Goal: Task Accomplishment & Management: Use online tool/utility

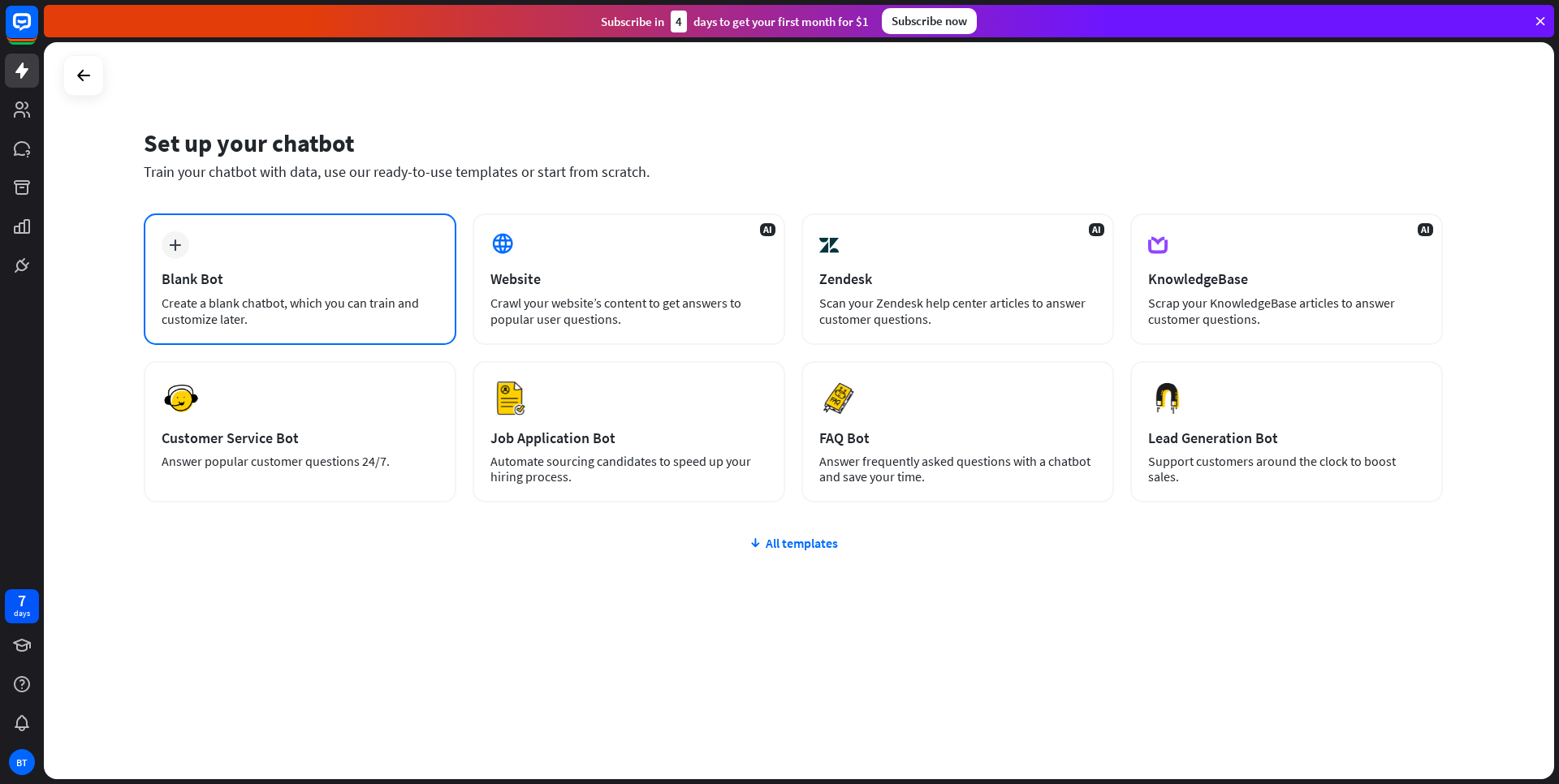
click at [376, 274] on div "Blank Bot" at bounding box center [300, 279] width 277 height 19
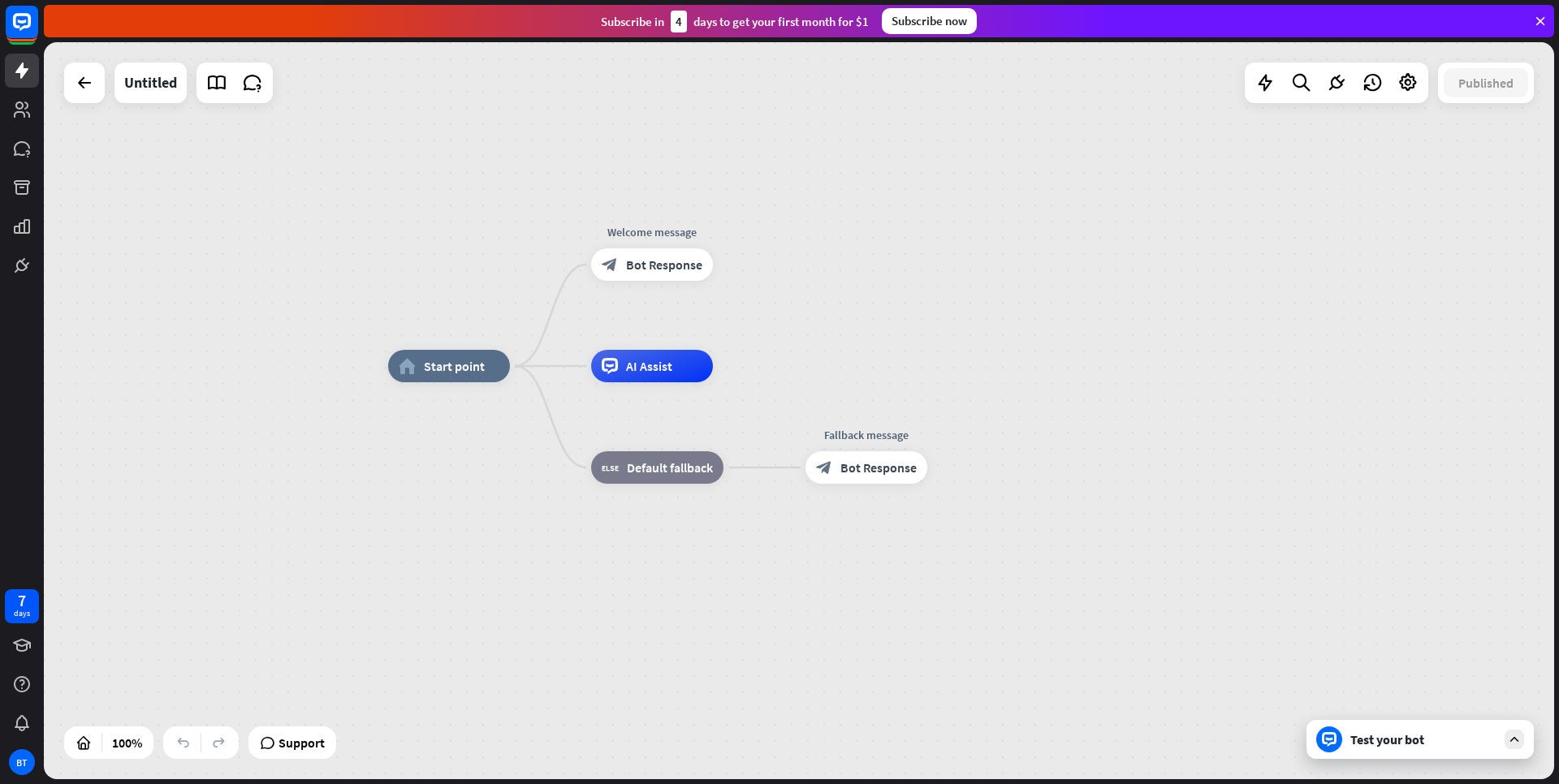
drag, startPoint x: 802, startPoint y: 377, endPoint x: 844, endPoint y: 333, distance: 60.9
click at [844, 333] on div "home_2 Start point Welcome message block_bot_response Bot Response AI Assist bl…" at bounding box center [799, 410] width 1510 height 737
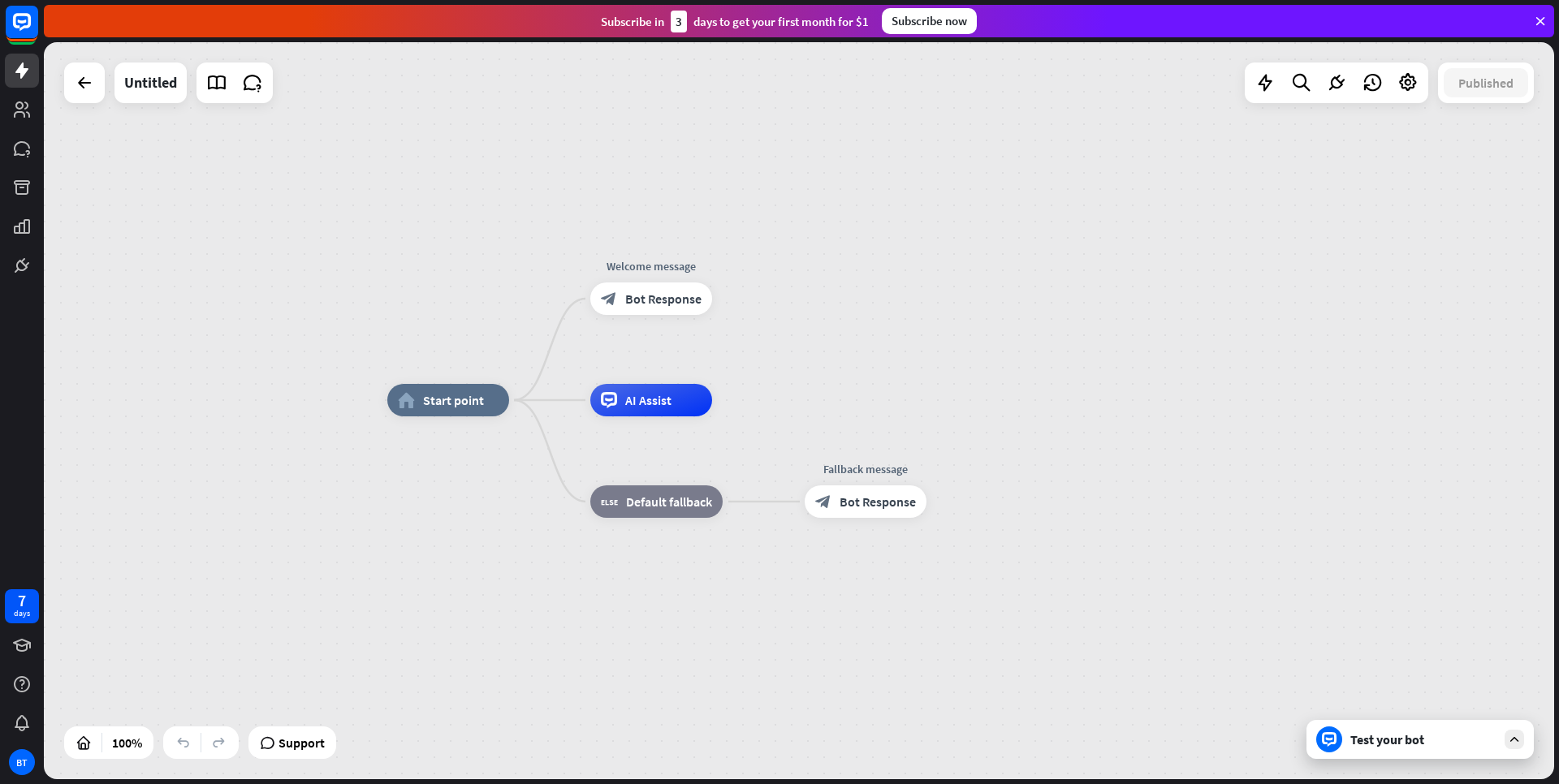
drag, startPoint x: 898, startPoint y: 355, endPoint x: 897, endPoint y: 389, distance: 34.1
click at [897, 389] on div "home_2 Start point Welcome message block_bot_response Bot Response AI Assist bl…" at bounding box center [799, 410] width 1510 height 737
click at [1415, 753] on div "Test your bot" at bounding box center [1420, 739] width 227 height 39
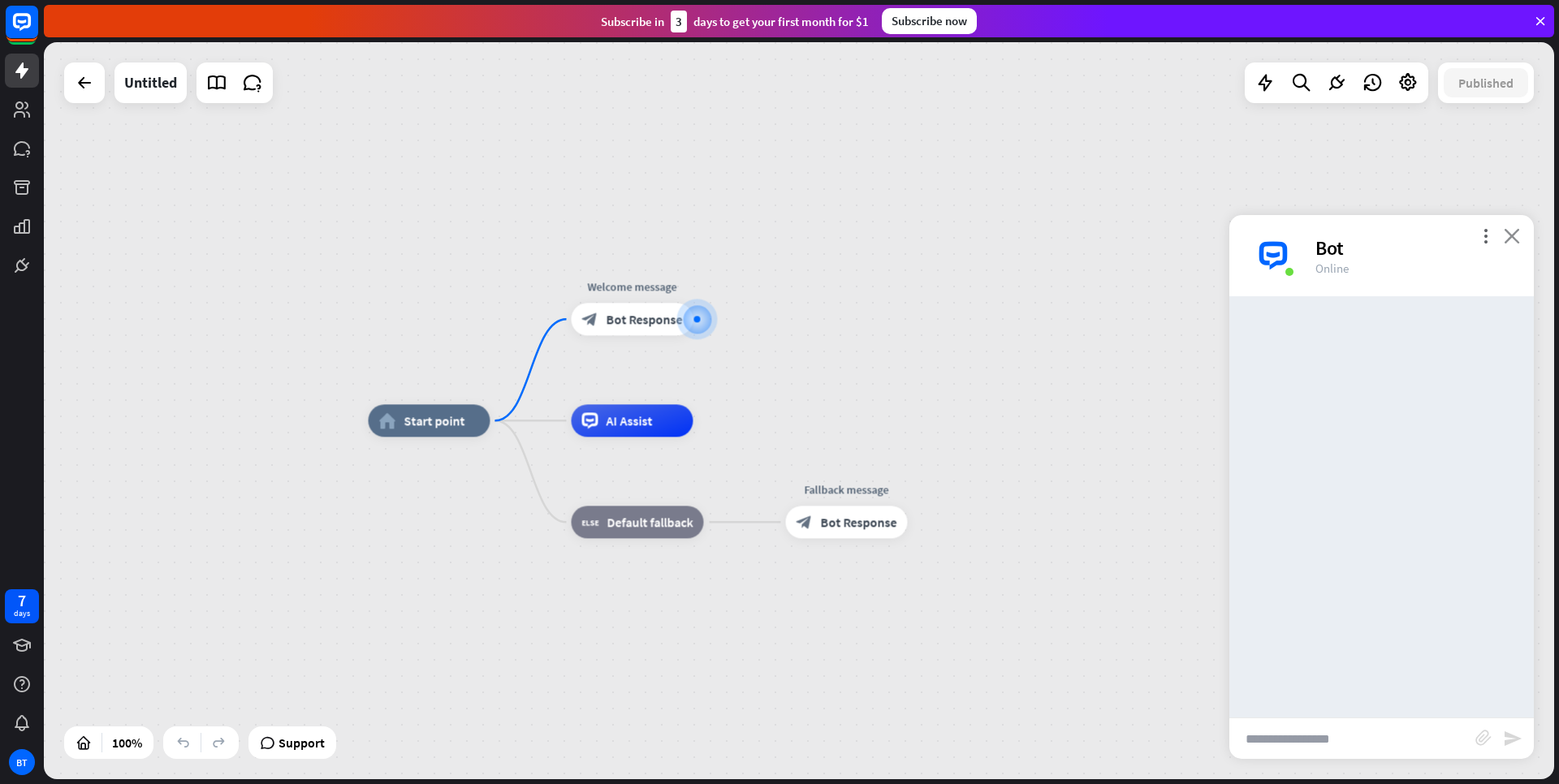
click at [1510, 234] on icon "close" at bounding box center [1512, 235] width 16 height 15
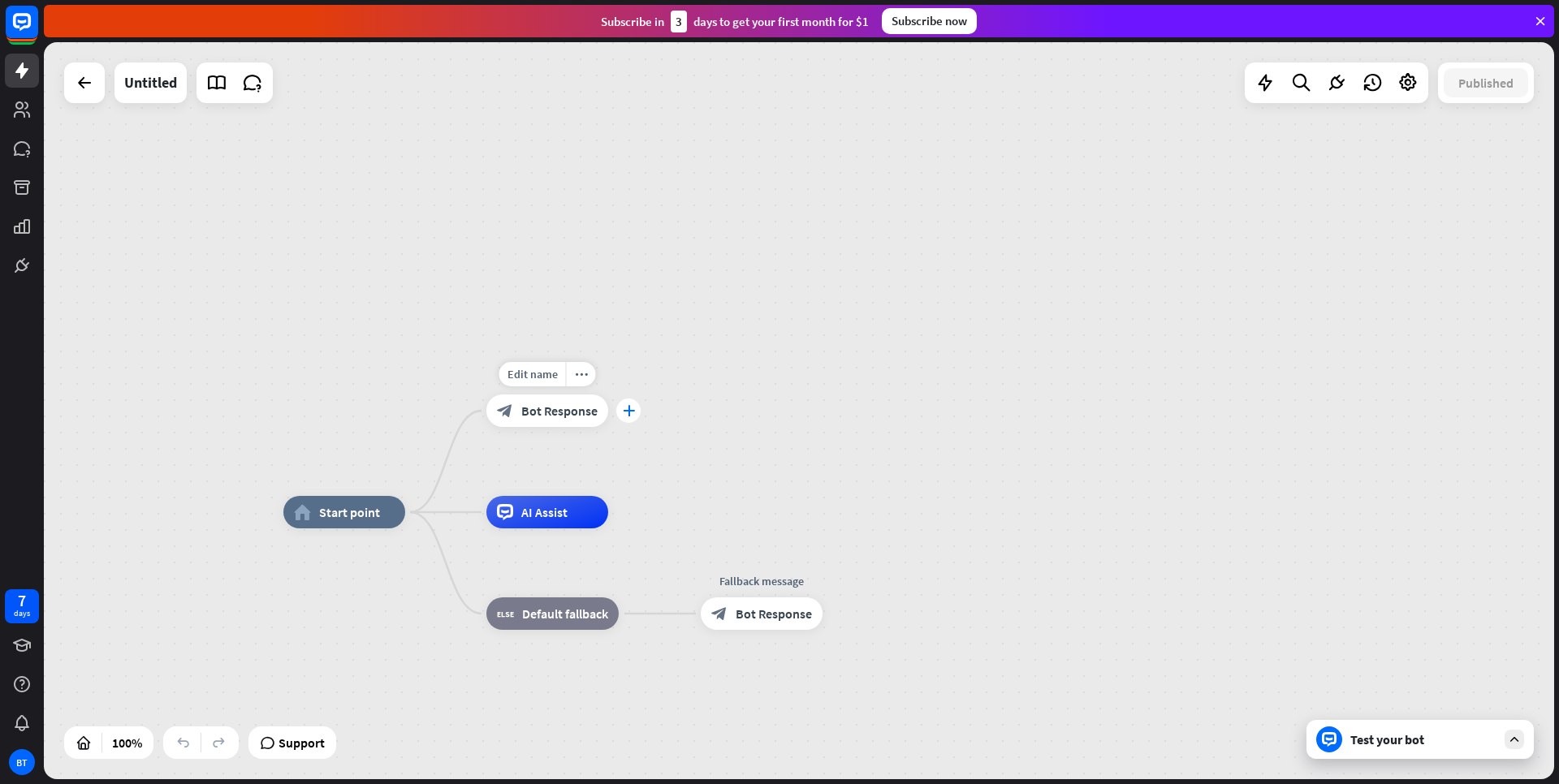
click at [632, 417] on div "plus" at bounding box center [628, 411] width 24 height 24
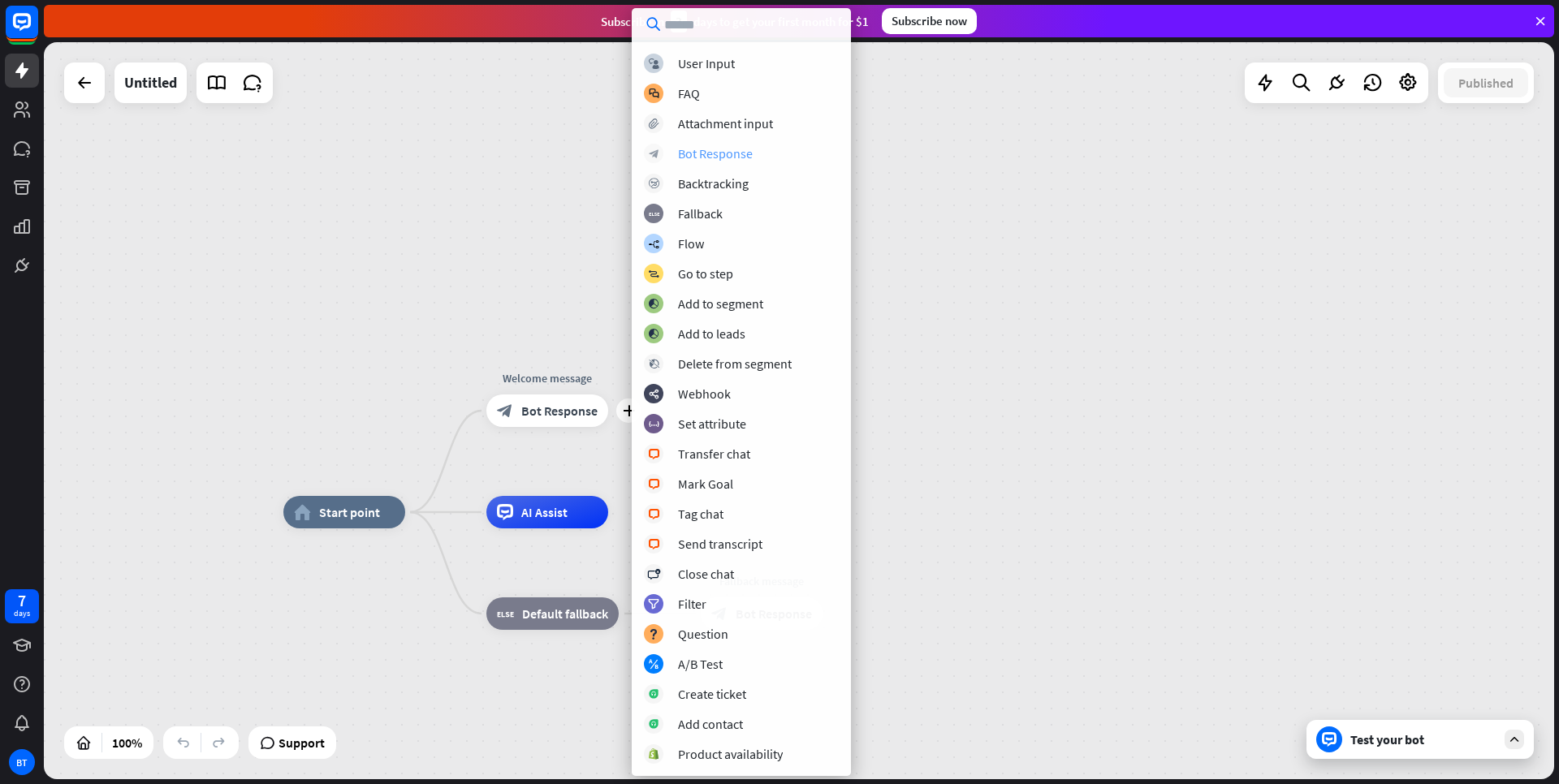
click at [725, 154] on div "Bot Response" at bounding box center [715, 153] width 75 height 16
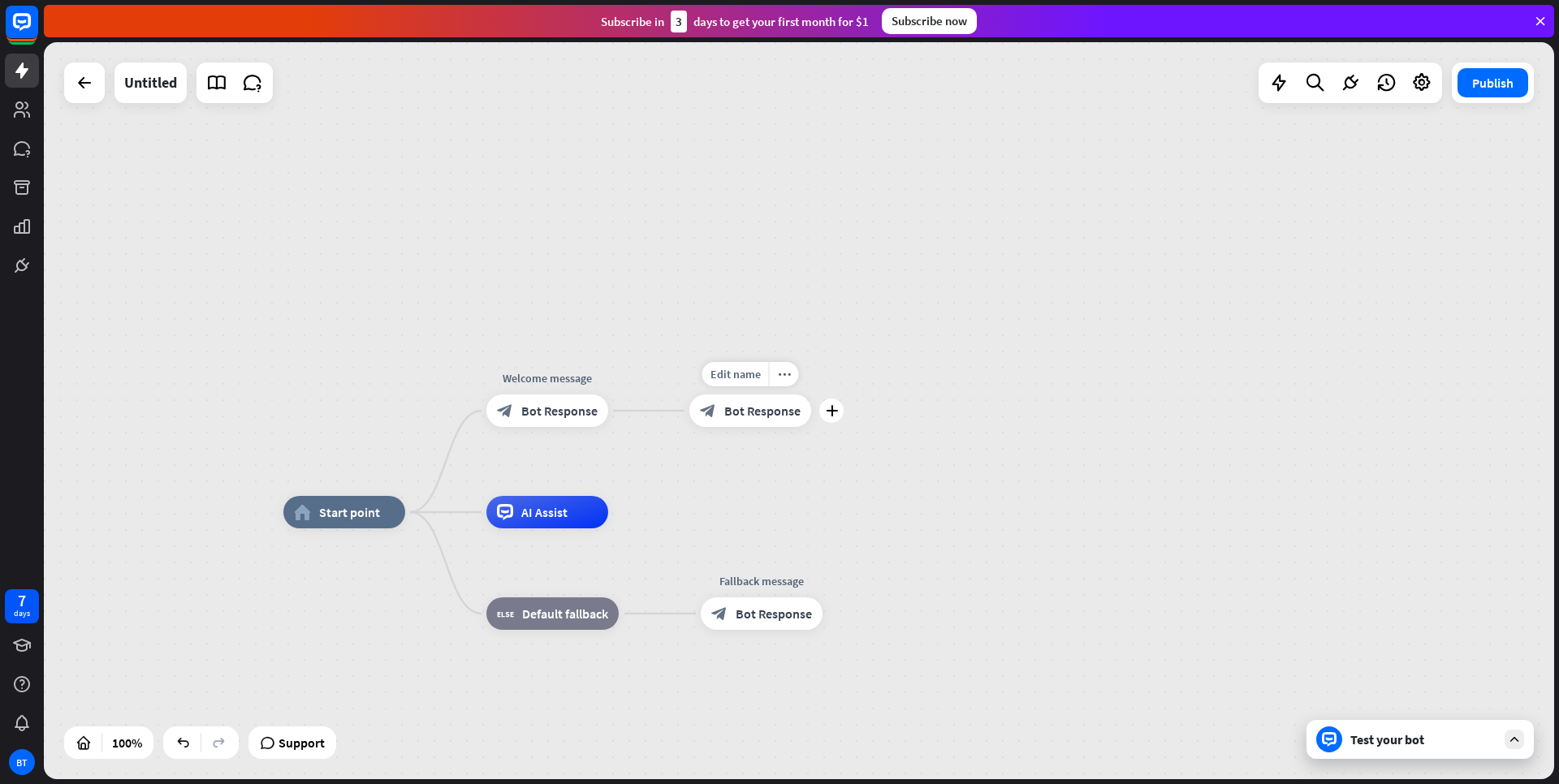
click at [767, 416] on span "Bot Response" at bounding box center [762, 411] width 76 height 16
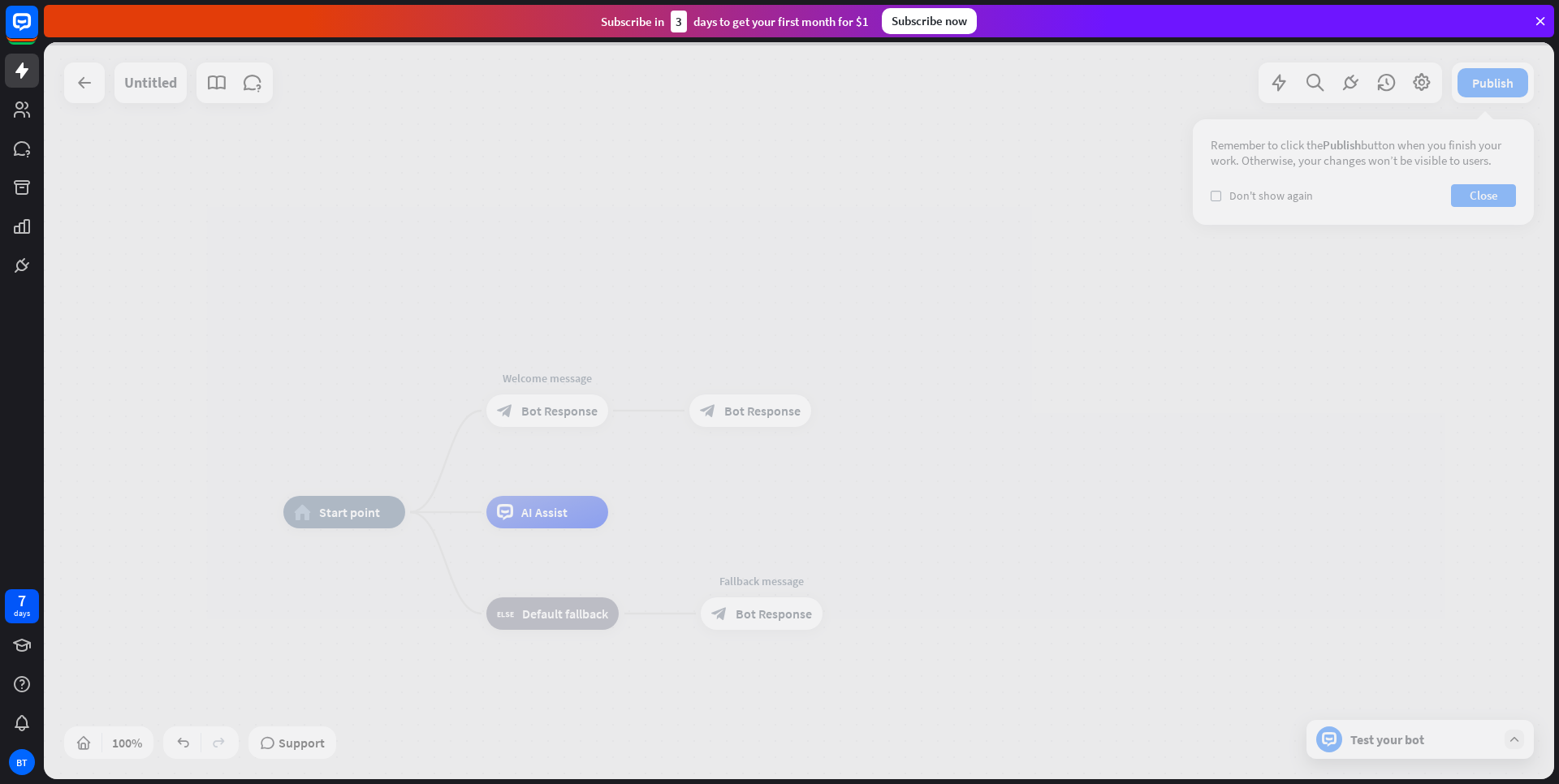
click at [767, 416] on div at bounding box center [799, 410] width 1510 height 737
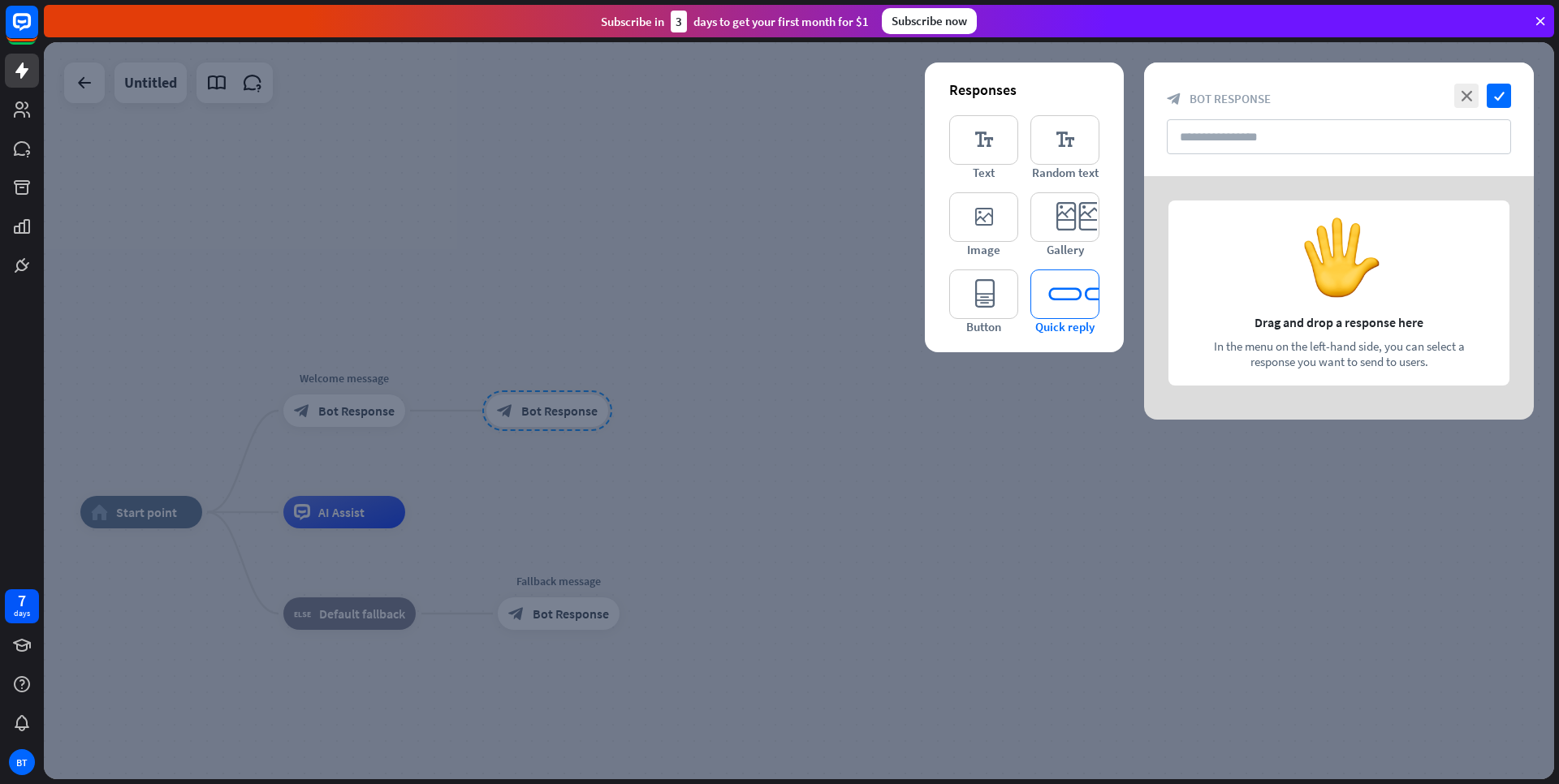
click at [1061, 302] on icon "editor_quick_replies" at bounding box center [1065, 295] width 69 height 50
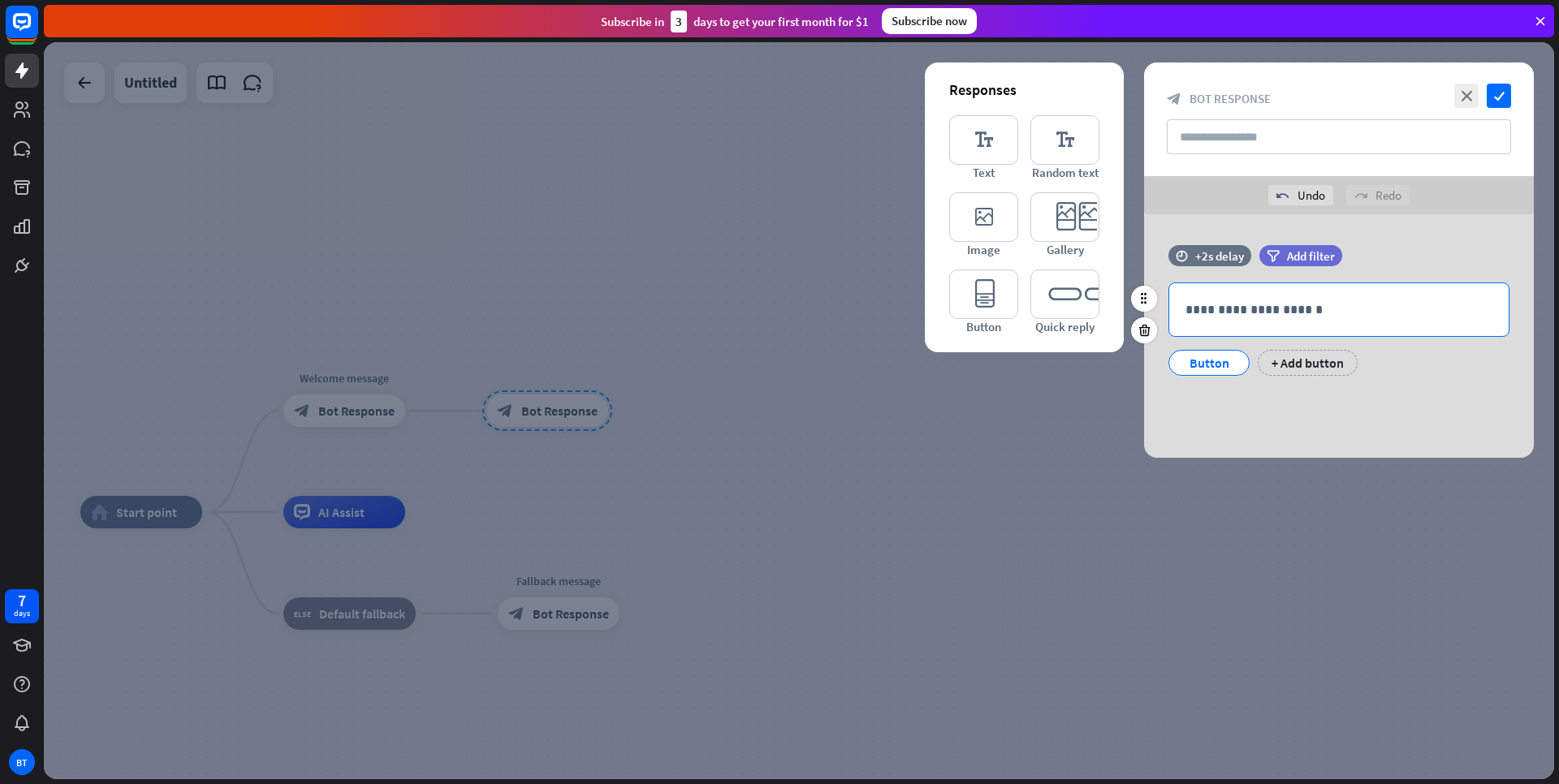
click at [1288, 313] on p "**********" at bounding box center [1339, 310] width 307 height 20
click at [1216, 430] on div "**********" at bounding box center [1339, 336] width 390 height 244
click at [1468, 98] on icon "close" at bounding box center [1466, 96] width 24 height 24
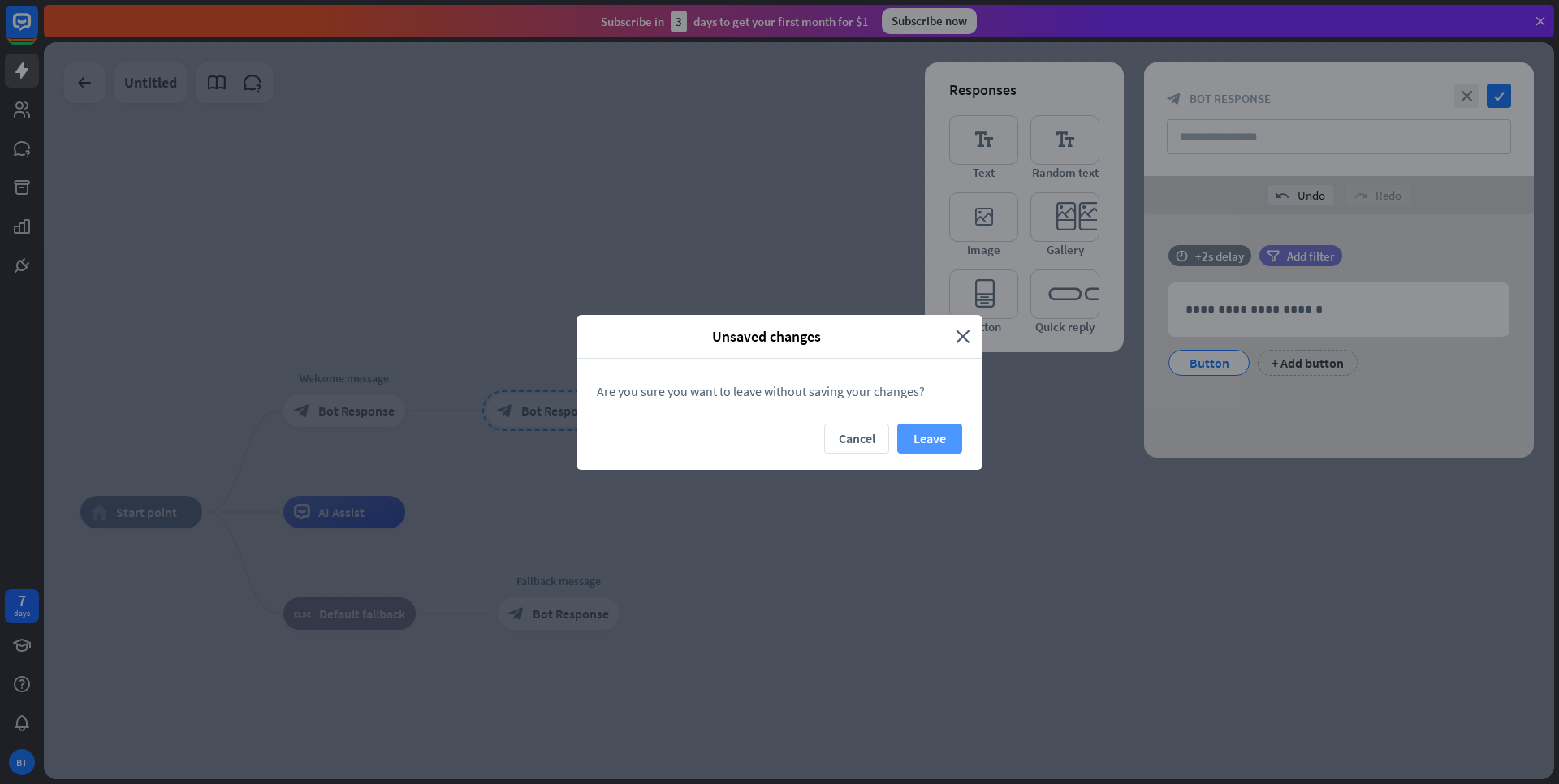
click at [926, 439] on button "Leave" at bounding box center [929, 439] width 65 height 30
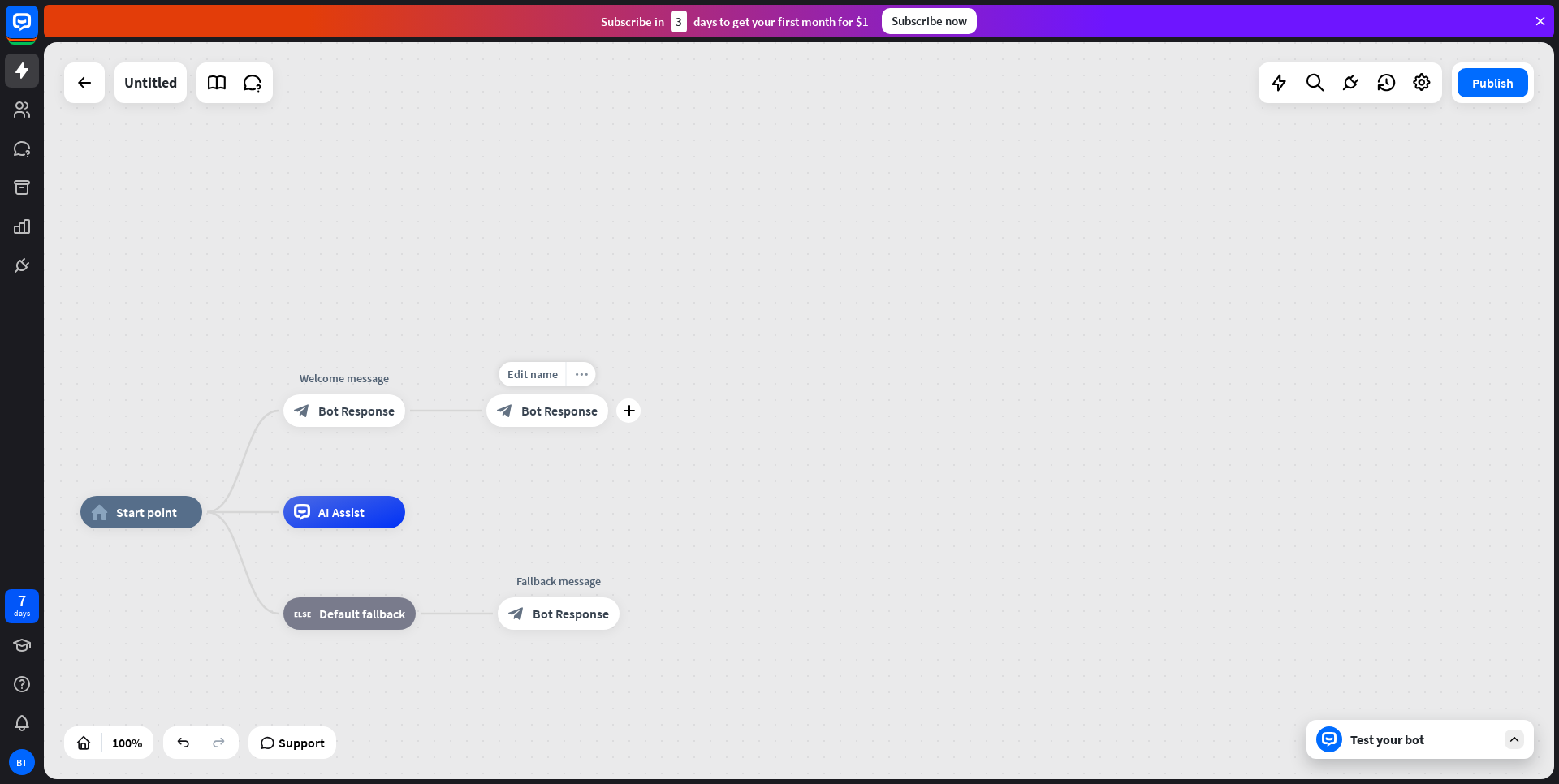
click at [591, 379] on div "more_horiz" at bounding box center [581, 374] width 30 height 24
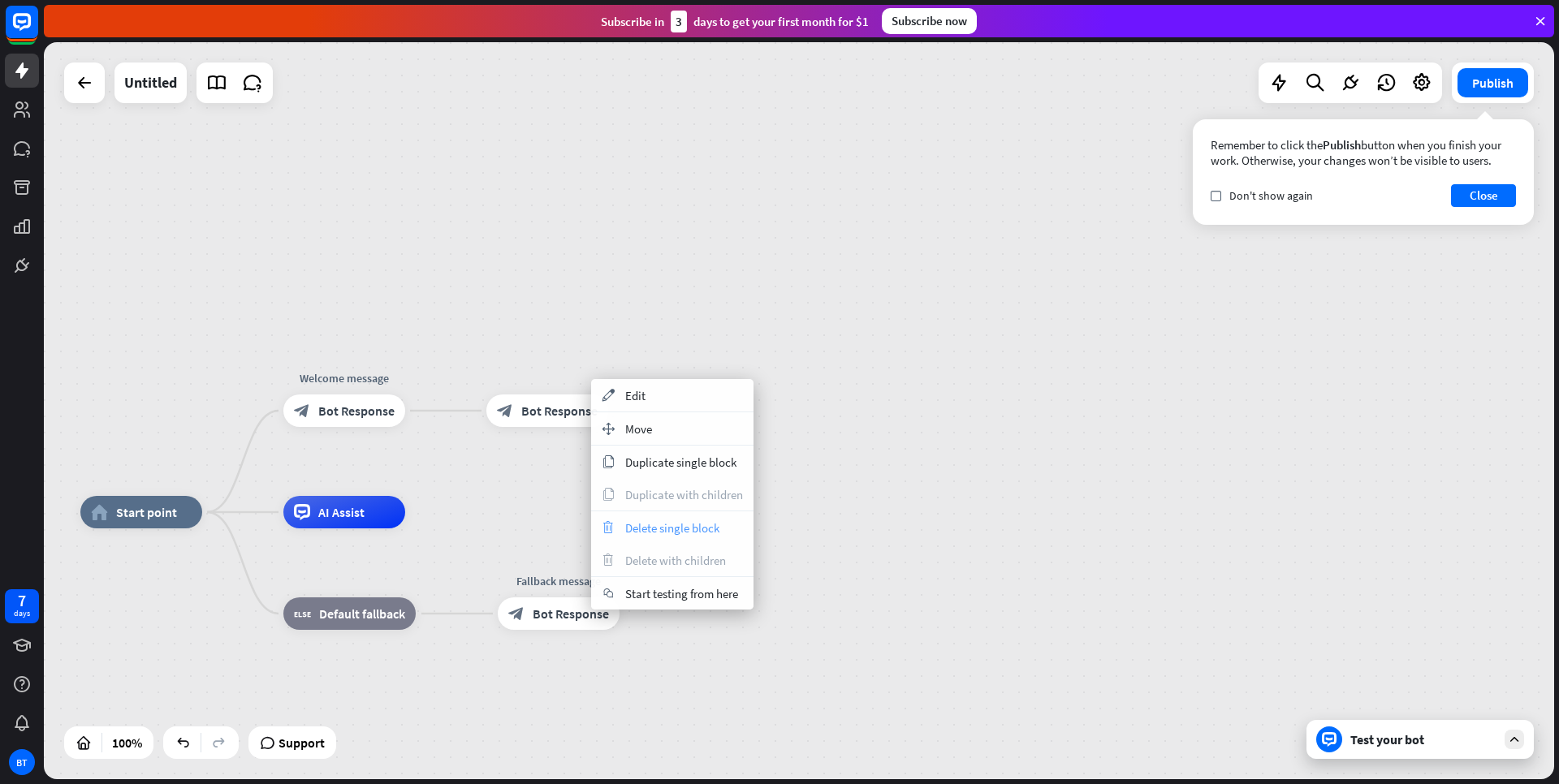
click at [644, 528] on span "Delete single block" at bounding box center [672, 528] width 94 height 15
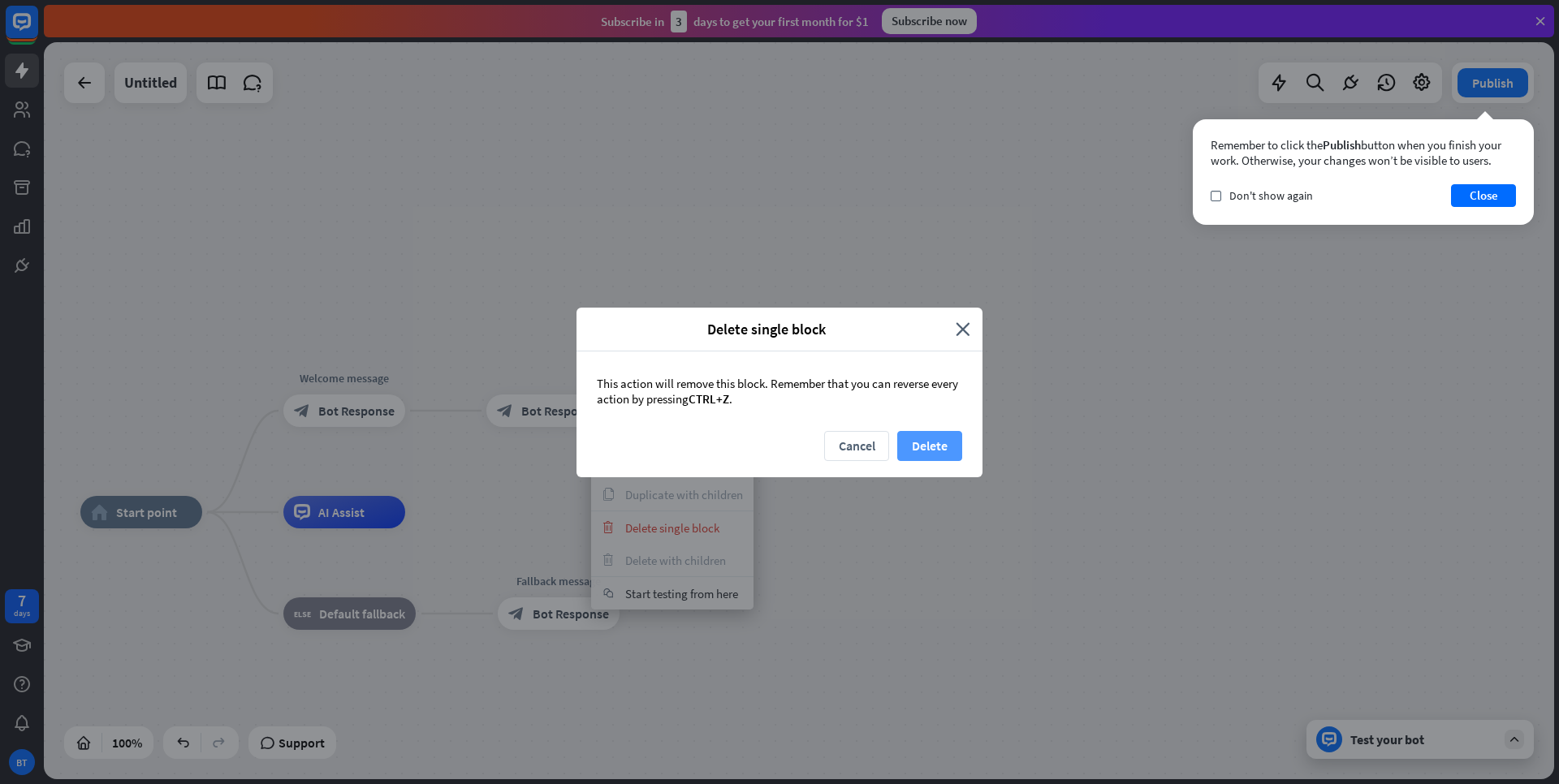
click at [943, 452] on button "Delete" at bounding box center [929, 446] width 65 height 30
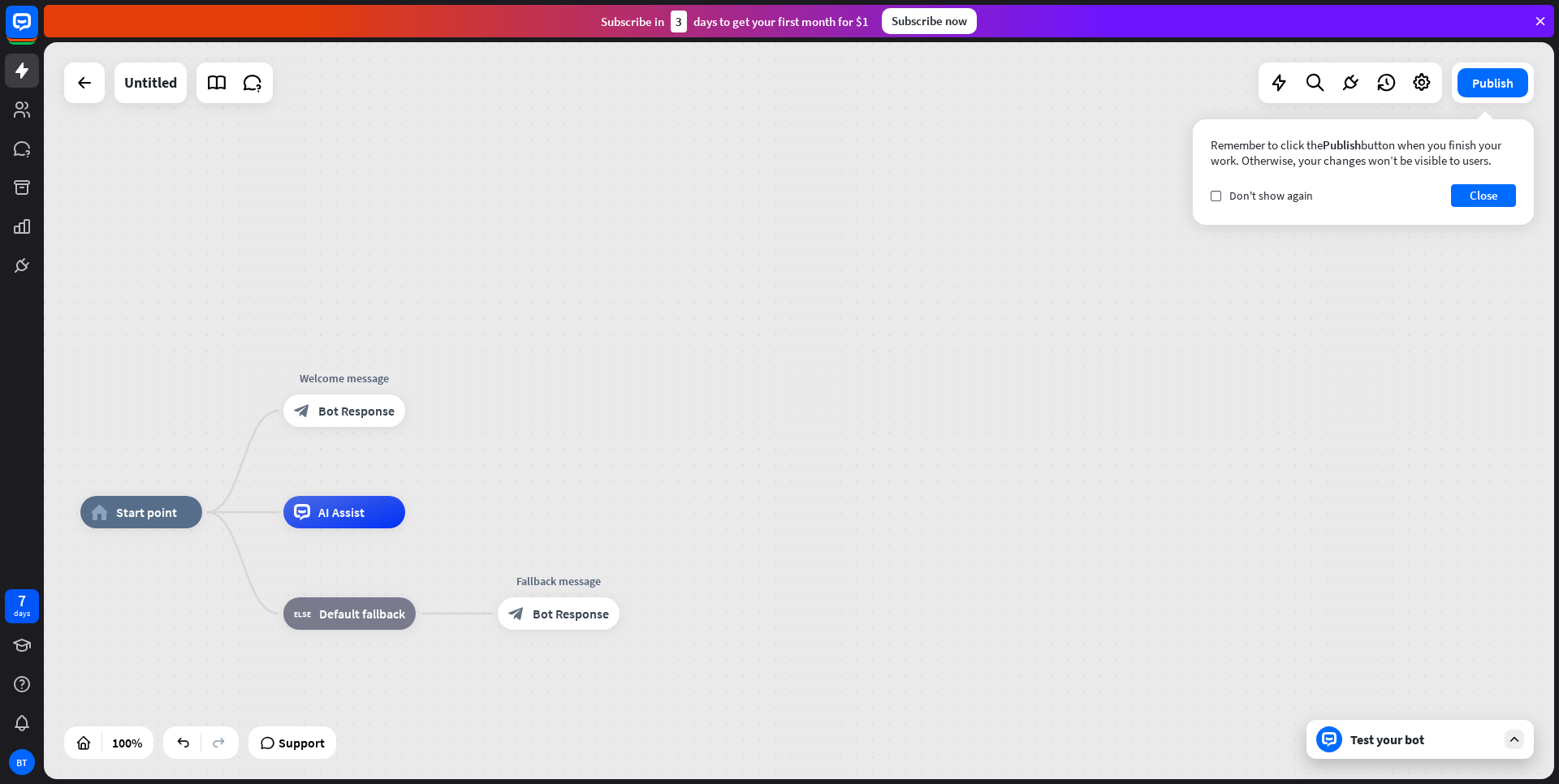
drag, startPoint x: 1254, startPoint y: 199, endPoint x: 1318, endPoint y: 205, distance: 64.5
click at [1254, 199] on span "Don't show again" at bounding box center [1271, 195] width 84 height 15
click at [1476, 198] on button "Close" at bounding box center [1483, 195] width 65 height 23
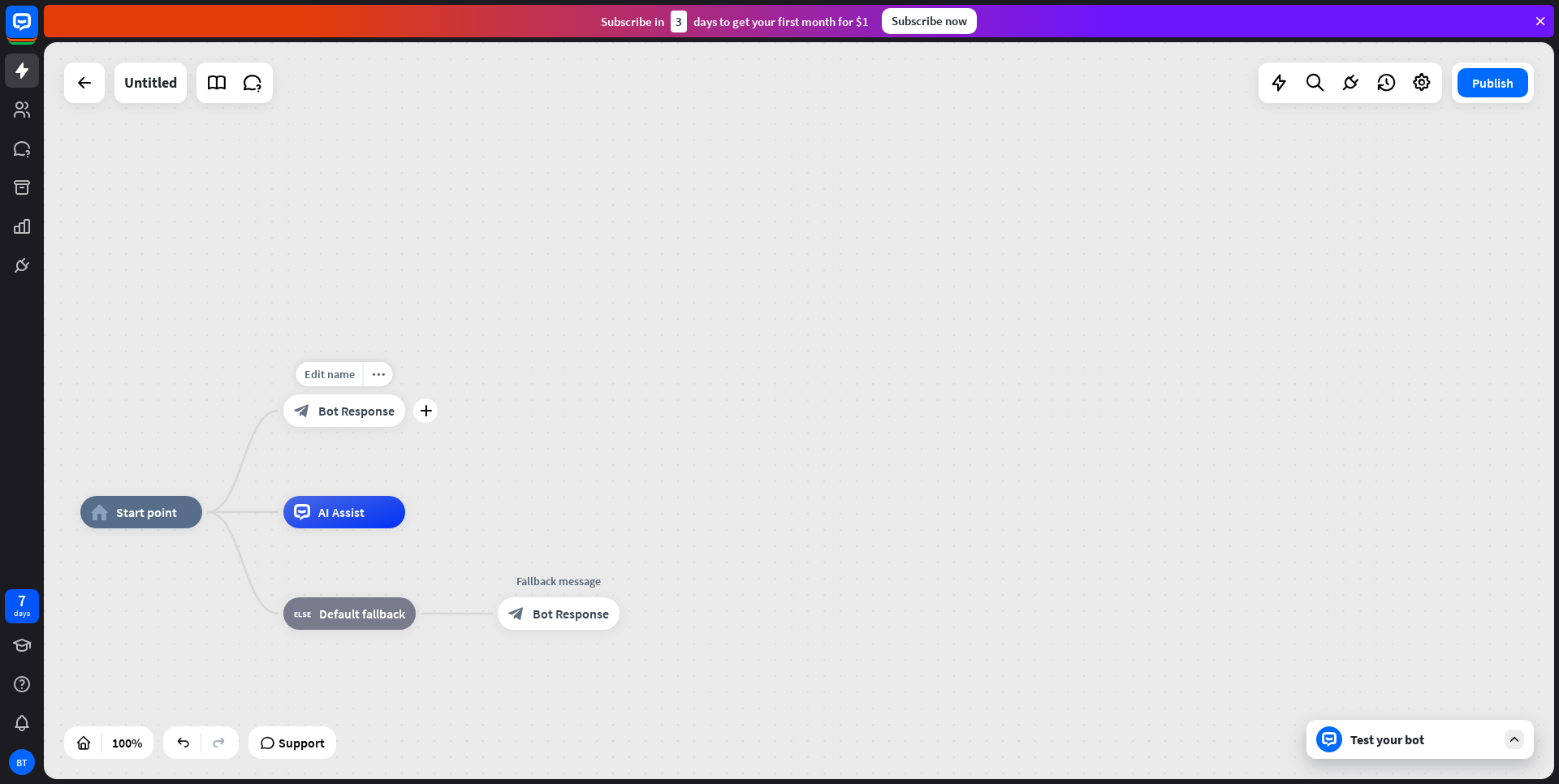
click at [368, 410] on span "Bot Response" at bounding box center [356, 411] width 76 height 16
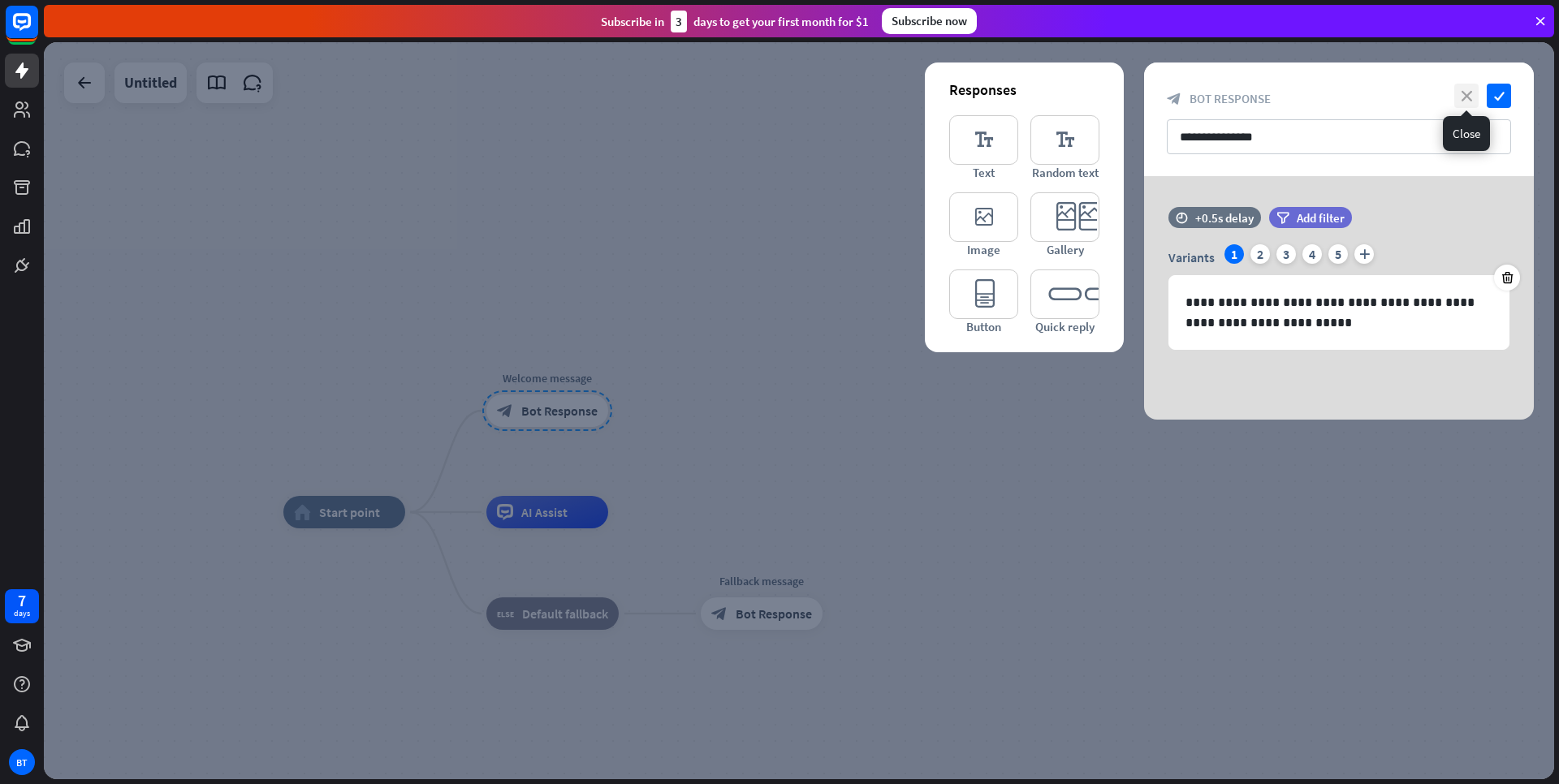
click at [1465, 101] on icon "close" at bounding box center [1466, 96] width 24 height 24
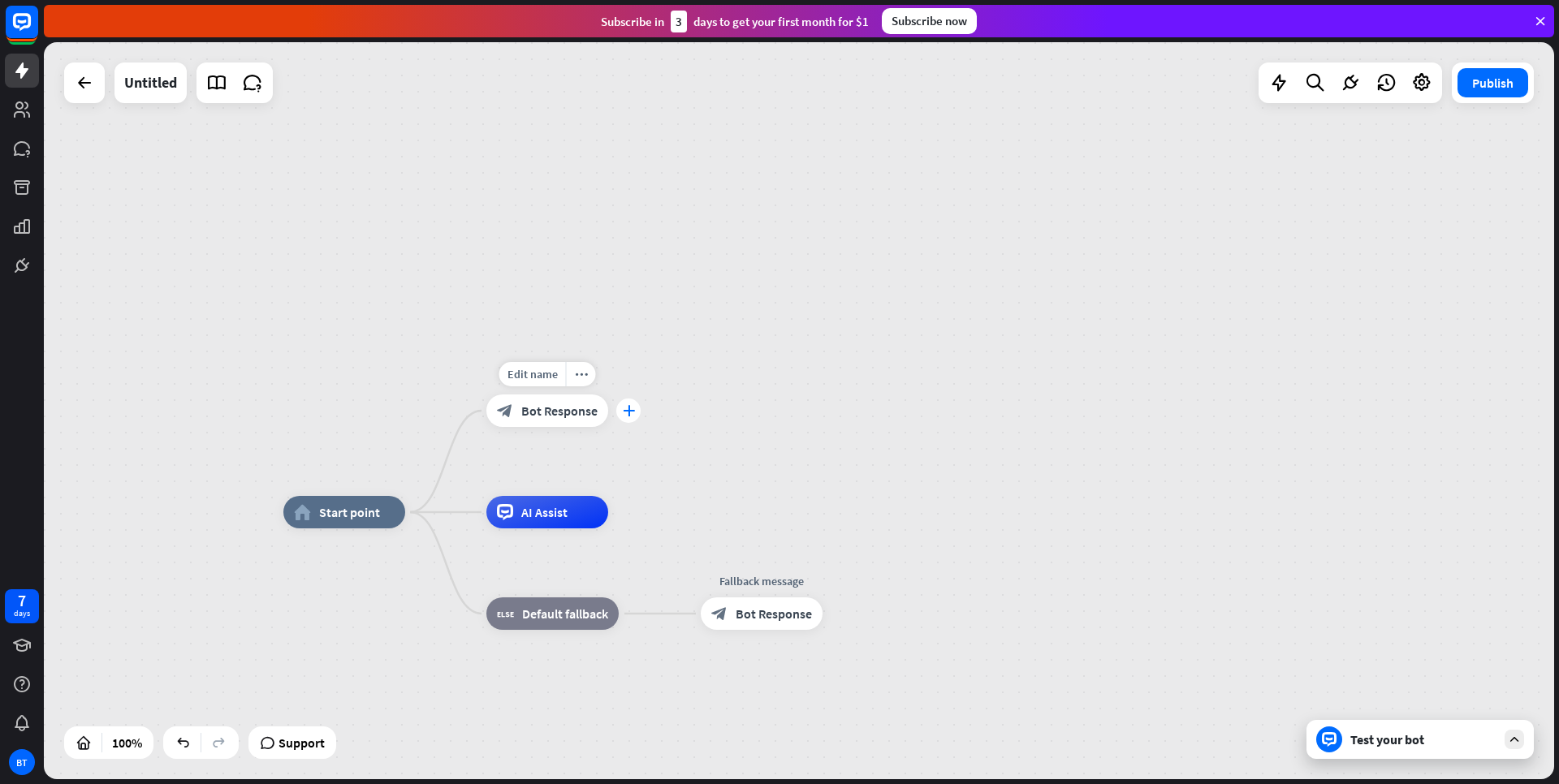
click at [633, 417] on div "plus" at bounding box center [628, 411] width 24 height 24
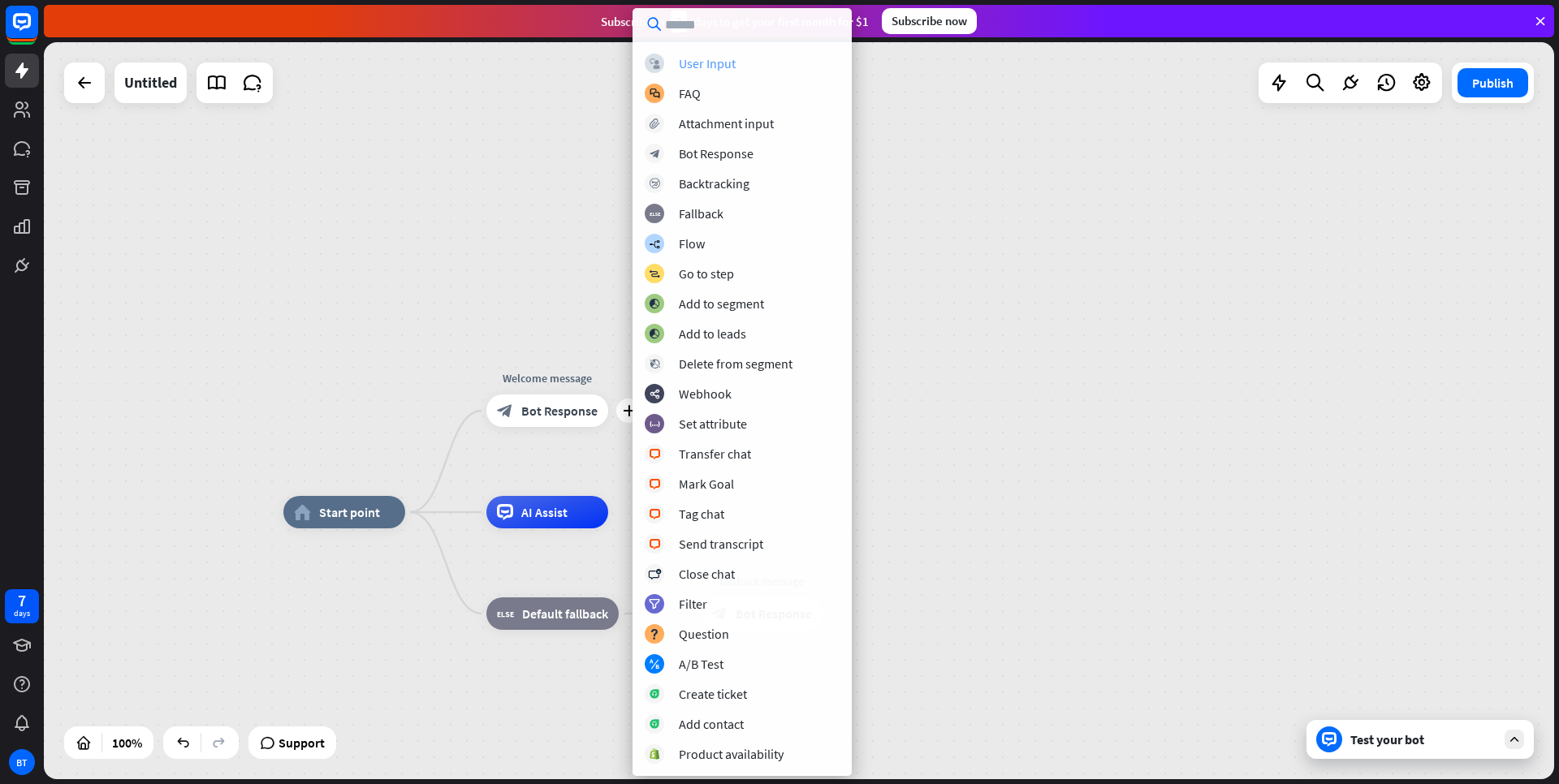
click at [730, 70] on div "User Input" at bounding box center [707, 63] width 57 height 16
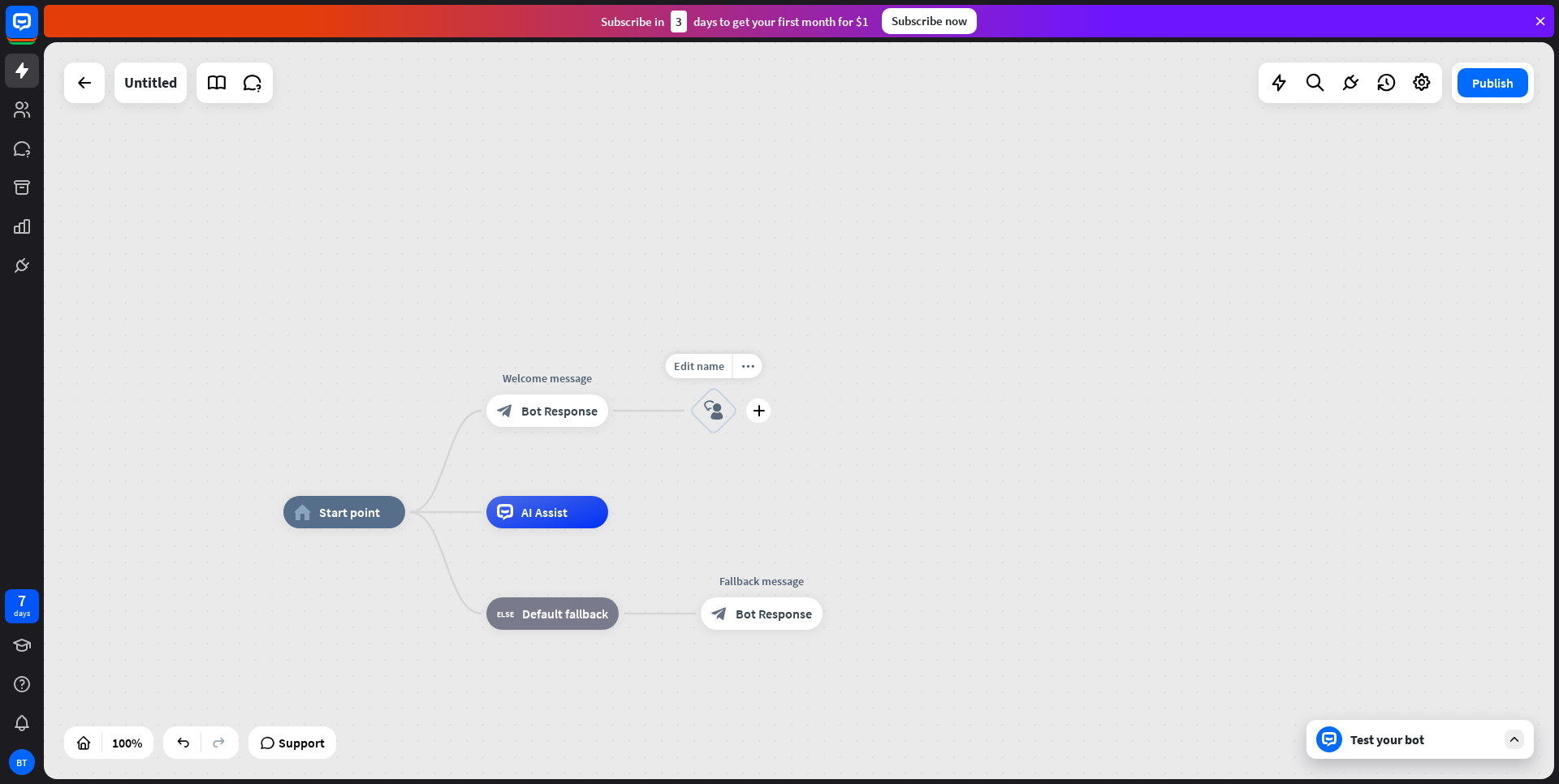
click at [723, 413] on icon "block_user_input" at bounding box center [713, 410] width 19 height 19
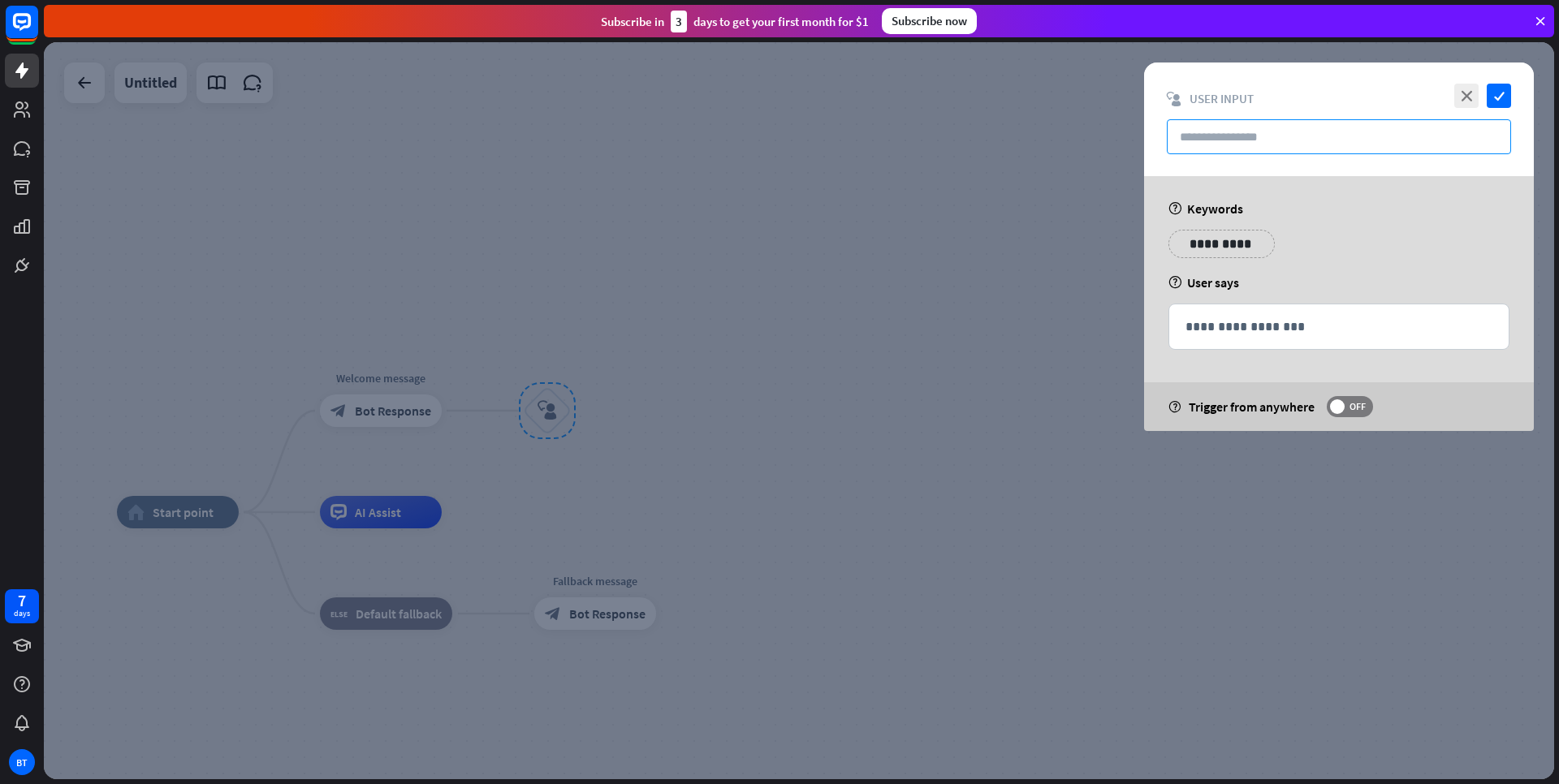
click at [1271, 136] on input "text" at bounding box center [1339, 136] width 344 height 35
click at [1268, 330] on p "**********" at bounding box center [1339, 327] width 307 height 20
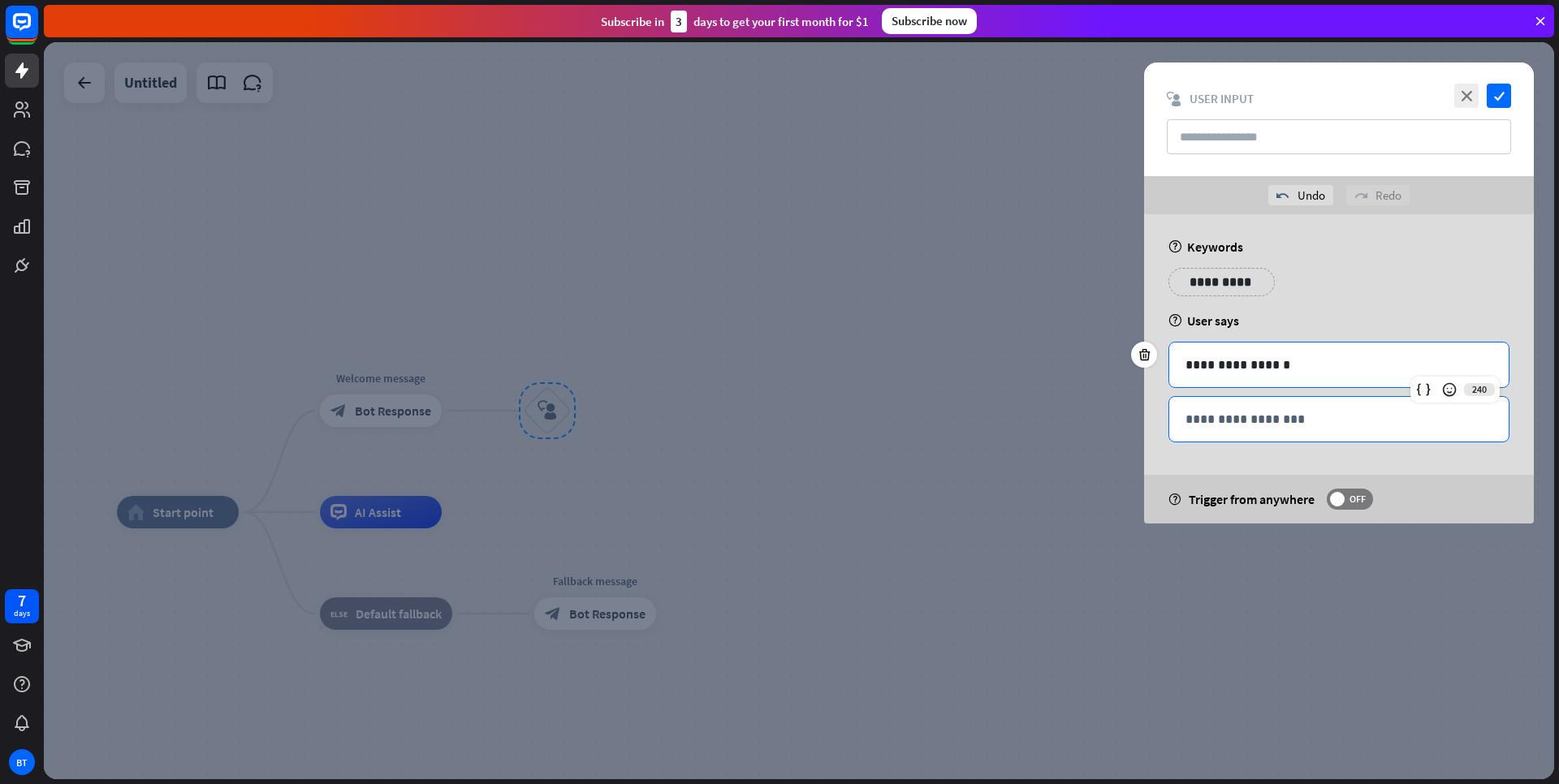
click at [1344, 412] on p "**********" at bounding box center [1339, 419] width 307 height 20
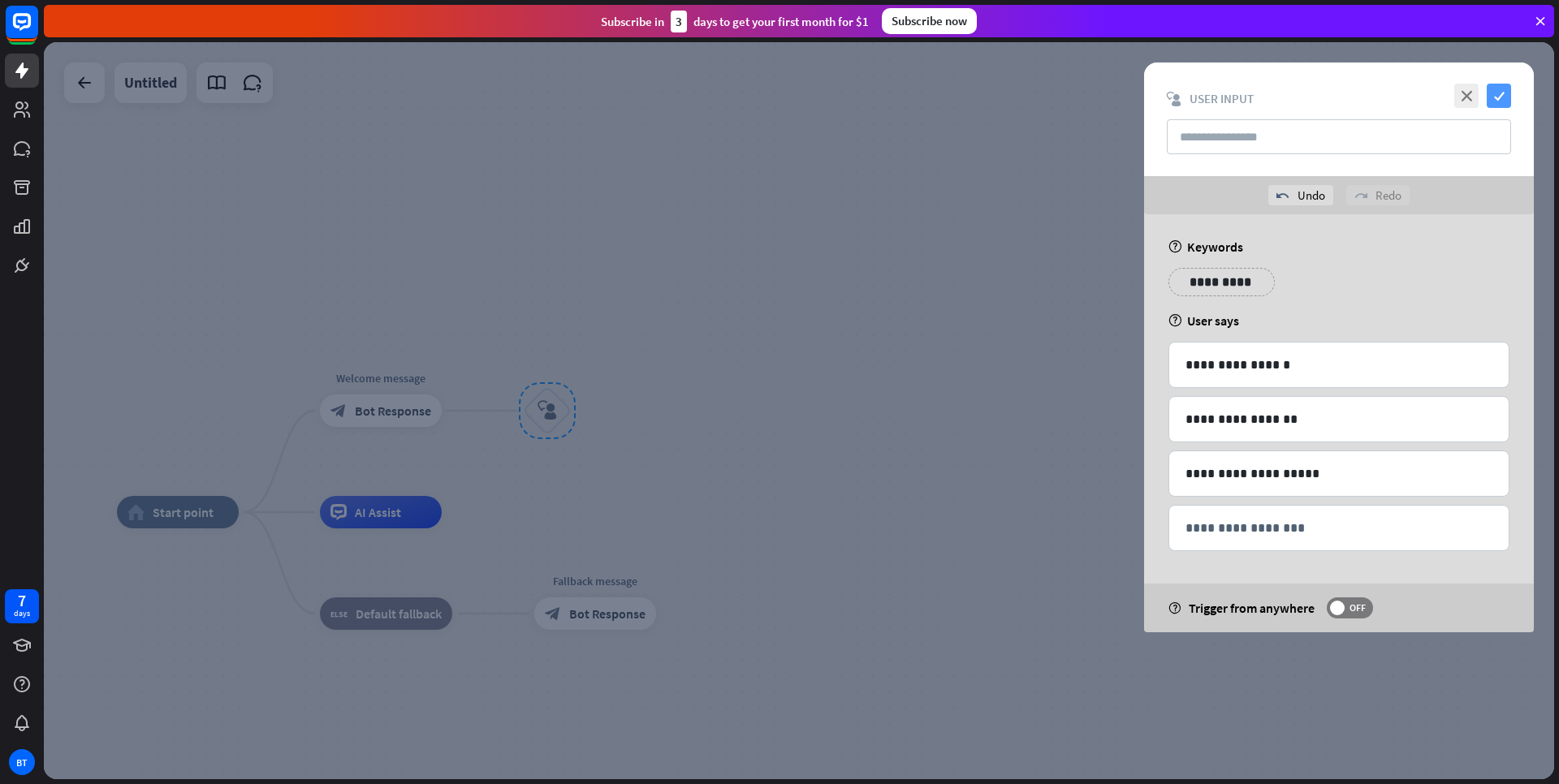
click at [1493, 99] on icon "check" at bounding box center [1499, 96] width 24 height 24
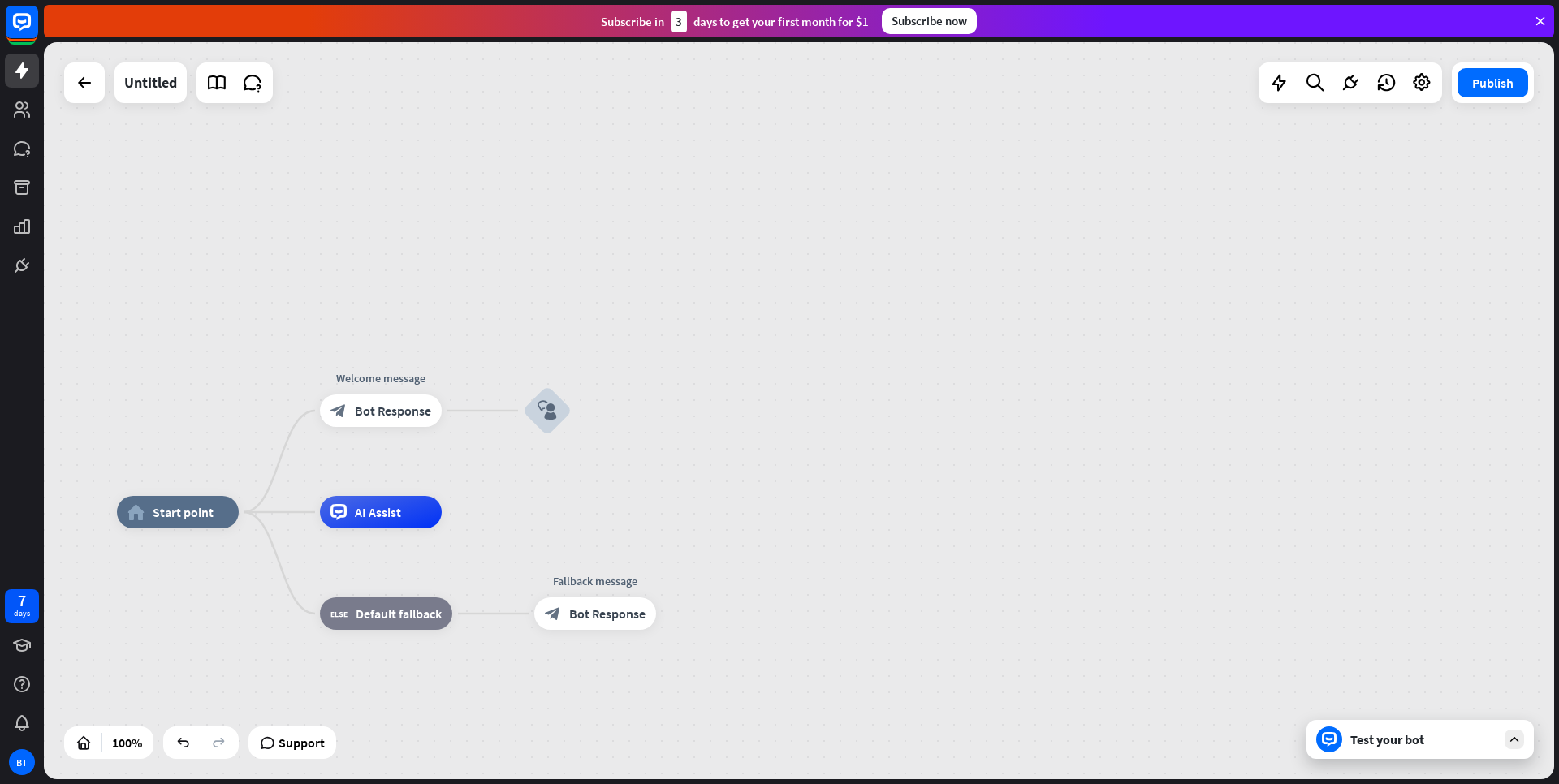
click at [1440, 747] on div "Test your bot" at bounding box center [1423, 740] width 146 height 16
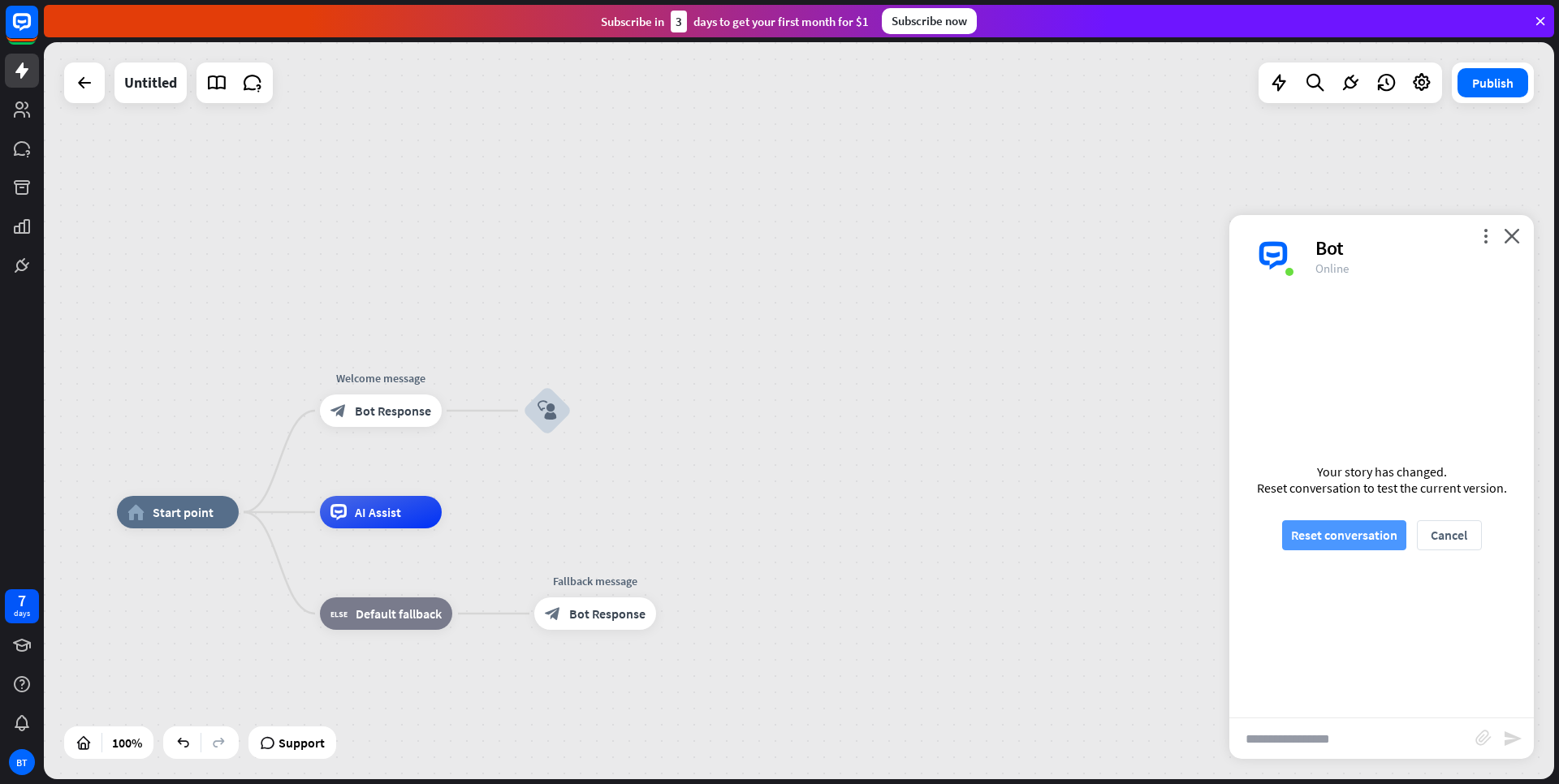
click at [1363, 538] on button "Reset conversation" at bounding box center [1344, 536] width 124 height 30
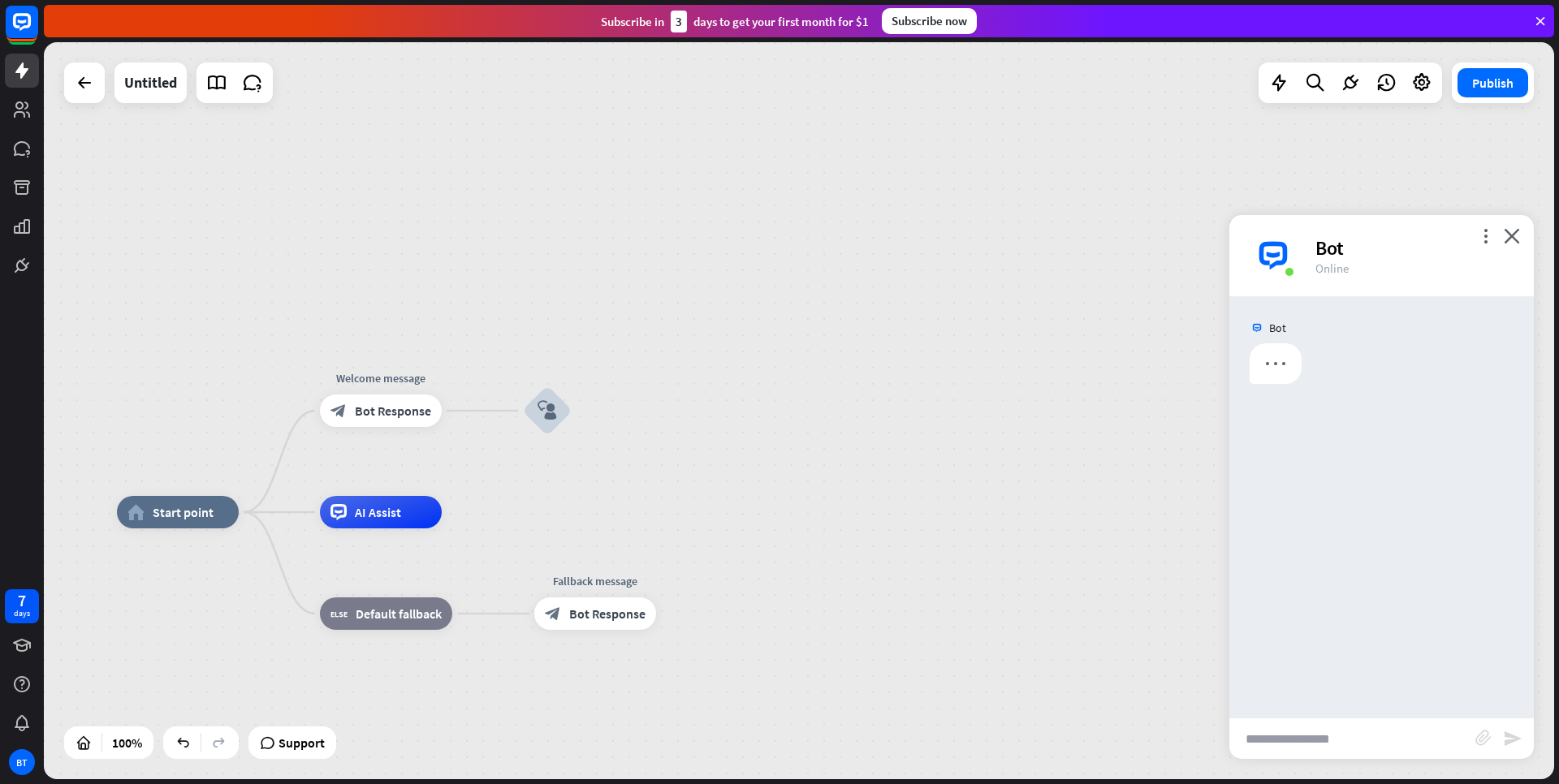
click at [1362, 747] on input "text" at bounding box center [1352, 739] width 246 height 41
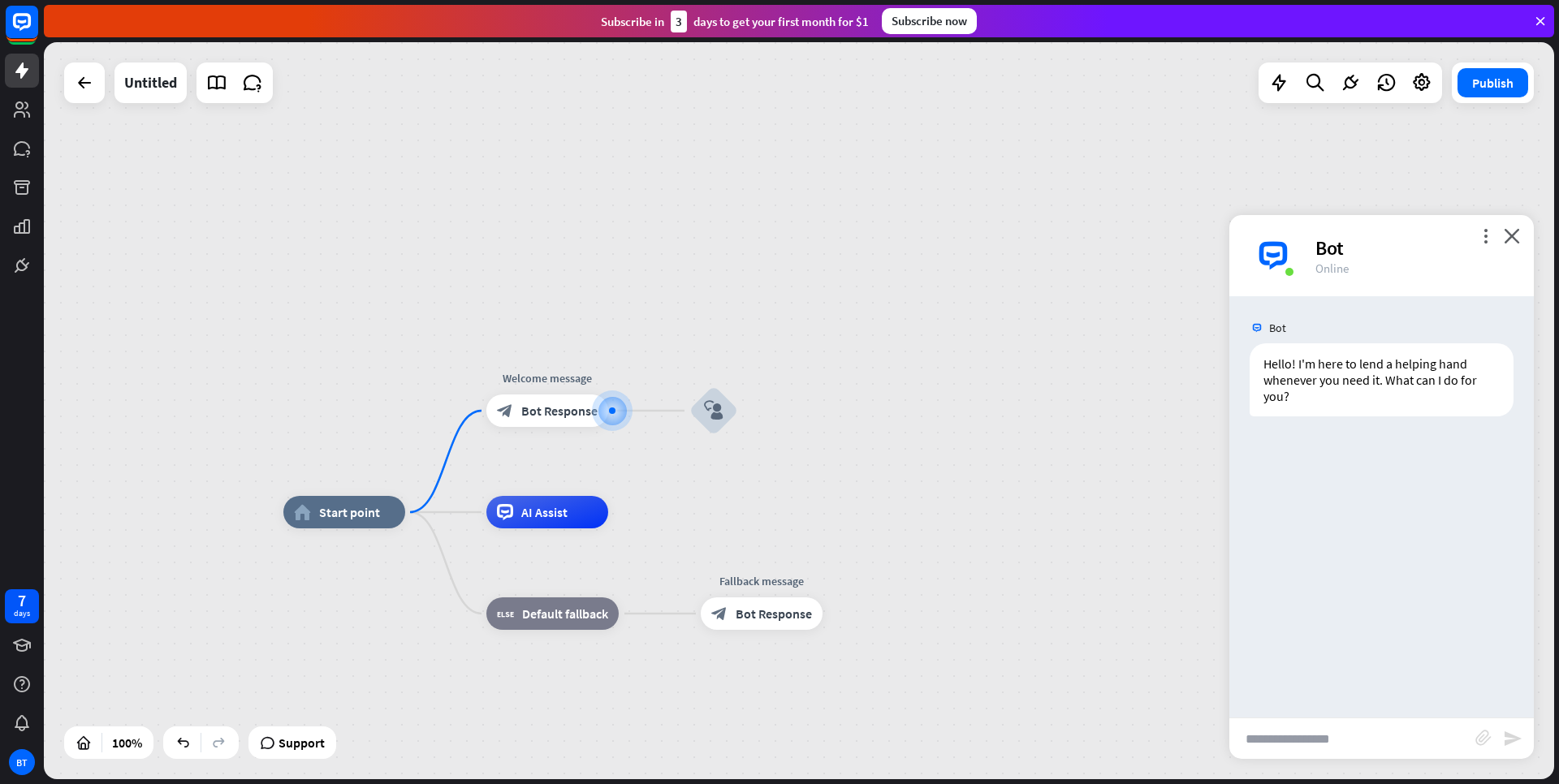
click at [1362, 747] on input "text" at bounding box center [1352, 739] width 246 height 41
click at [1378, 740] on input "text" at bounding box center [1352, 739] width 246 height 41
type input "*****"
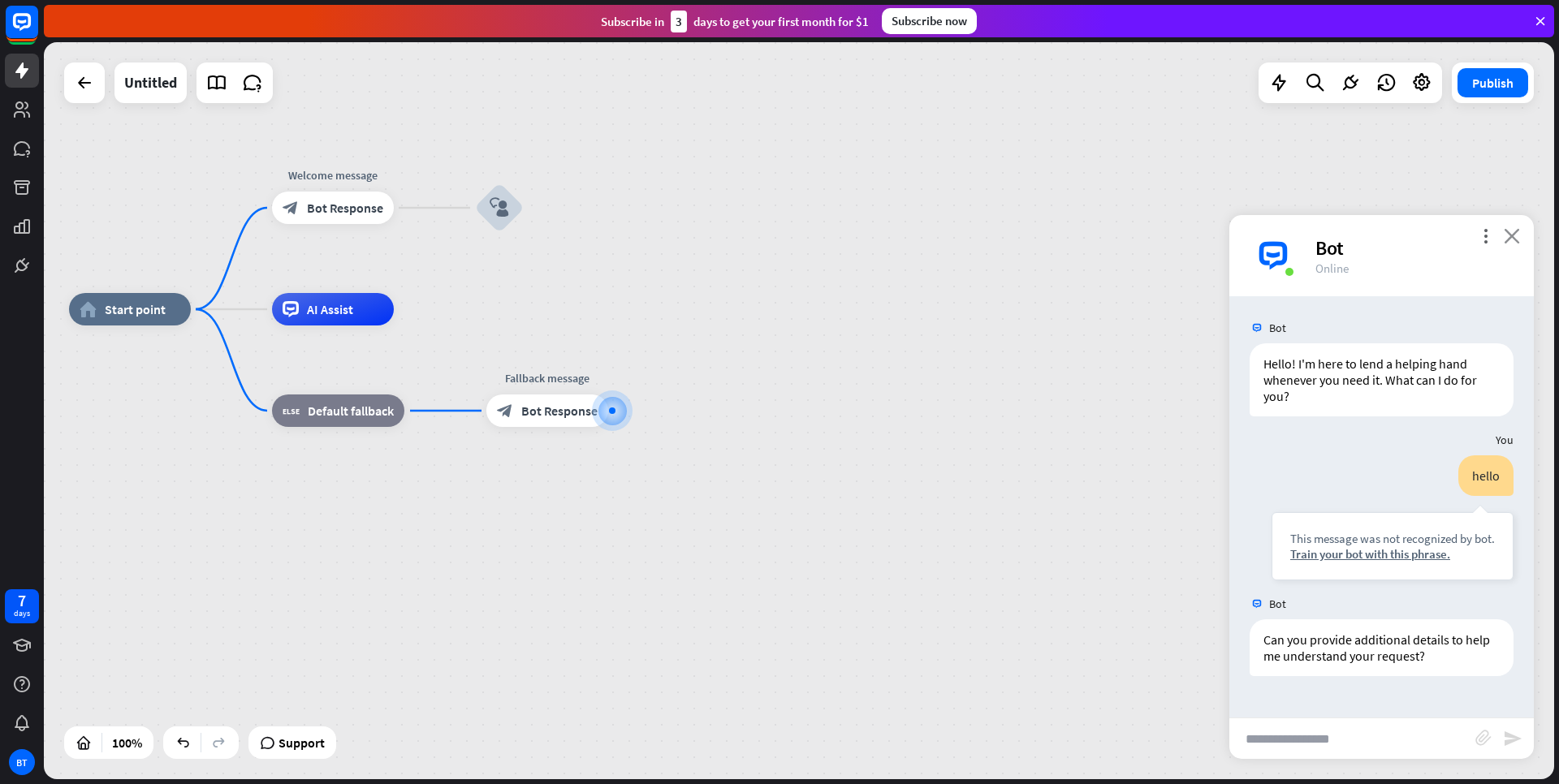
click at [1513, 233] on icon "close" at bounding box center [1512, 235] width 16 height 15
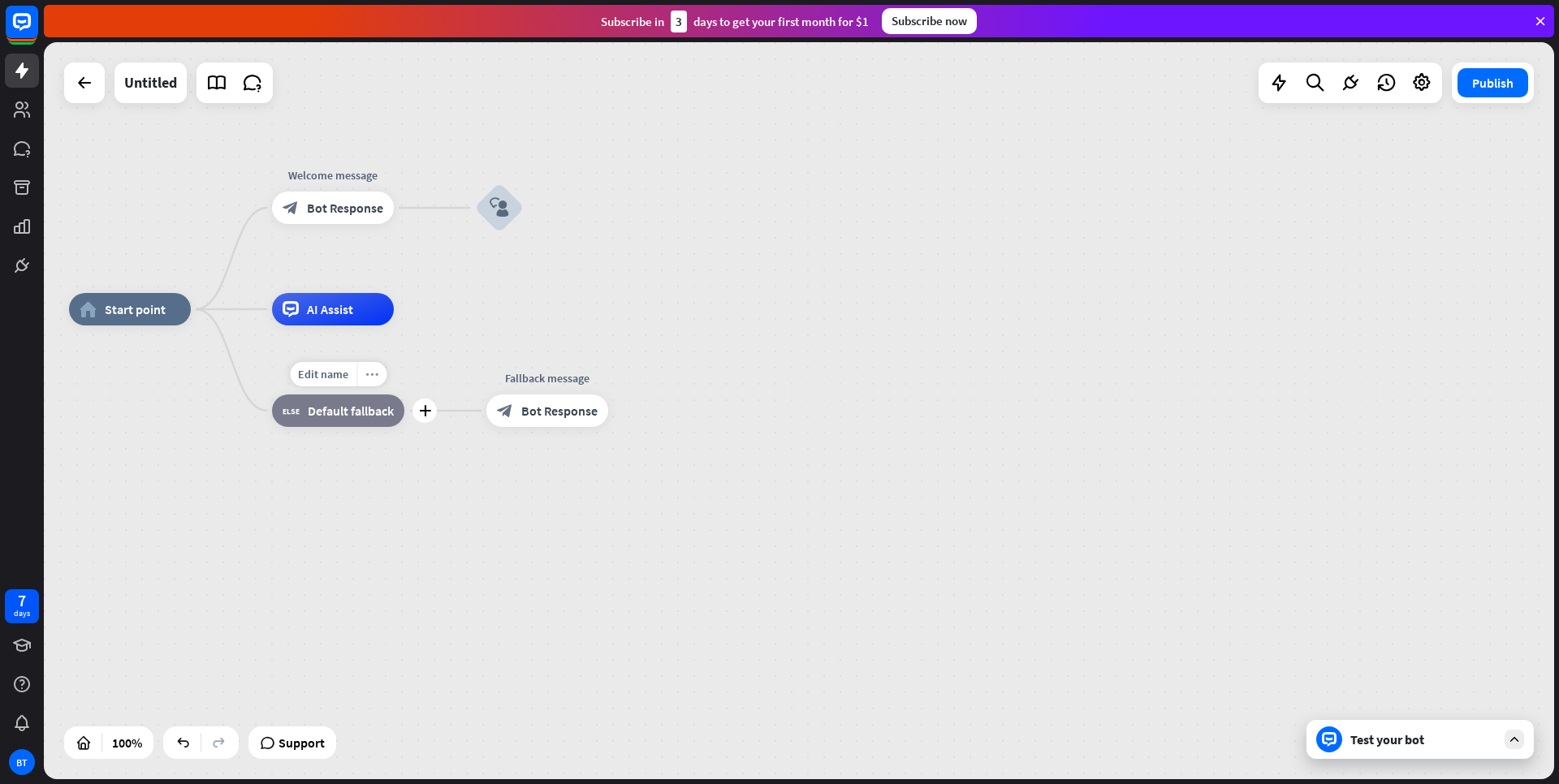
click at [372, 380] on icon "more_horiz" at bounding box center [371, 375] width 13 height 12
click at [434, 401] on span "Collapse" at bounding box center [428, 396] width 44 height 15
click at [369, 370] on icon "more_horiz" at bounding box center [371, 375] width 13 height 12
click at [400, 382] on div "expand Expand" at bounding box center [450, 386] width 162 height 32
click at [344, 424] on div "block_fallback Default fallback" at bounding box center [338, 411] width 132 height 32
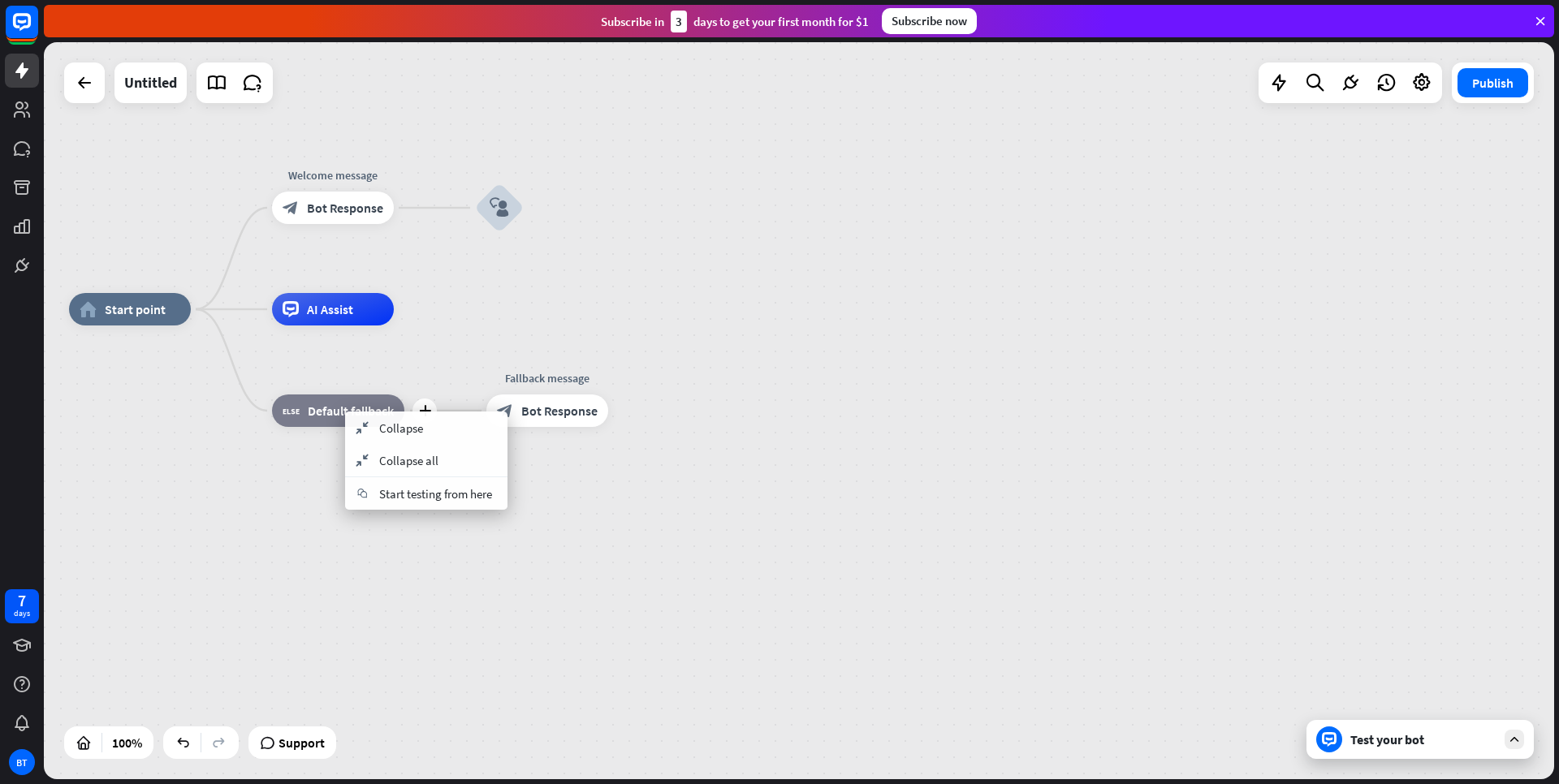
click at [404, 395] on div "plus block_fallback Default fallback" at bounding box center [338, 411] width 132 height 32
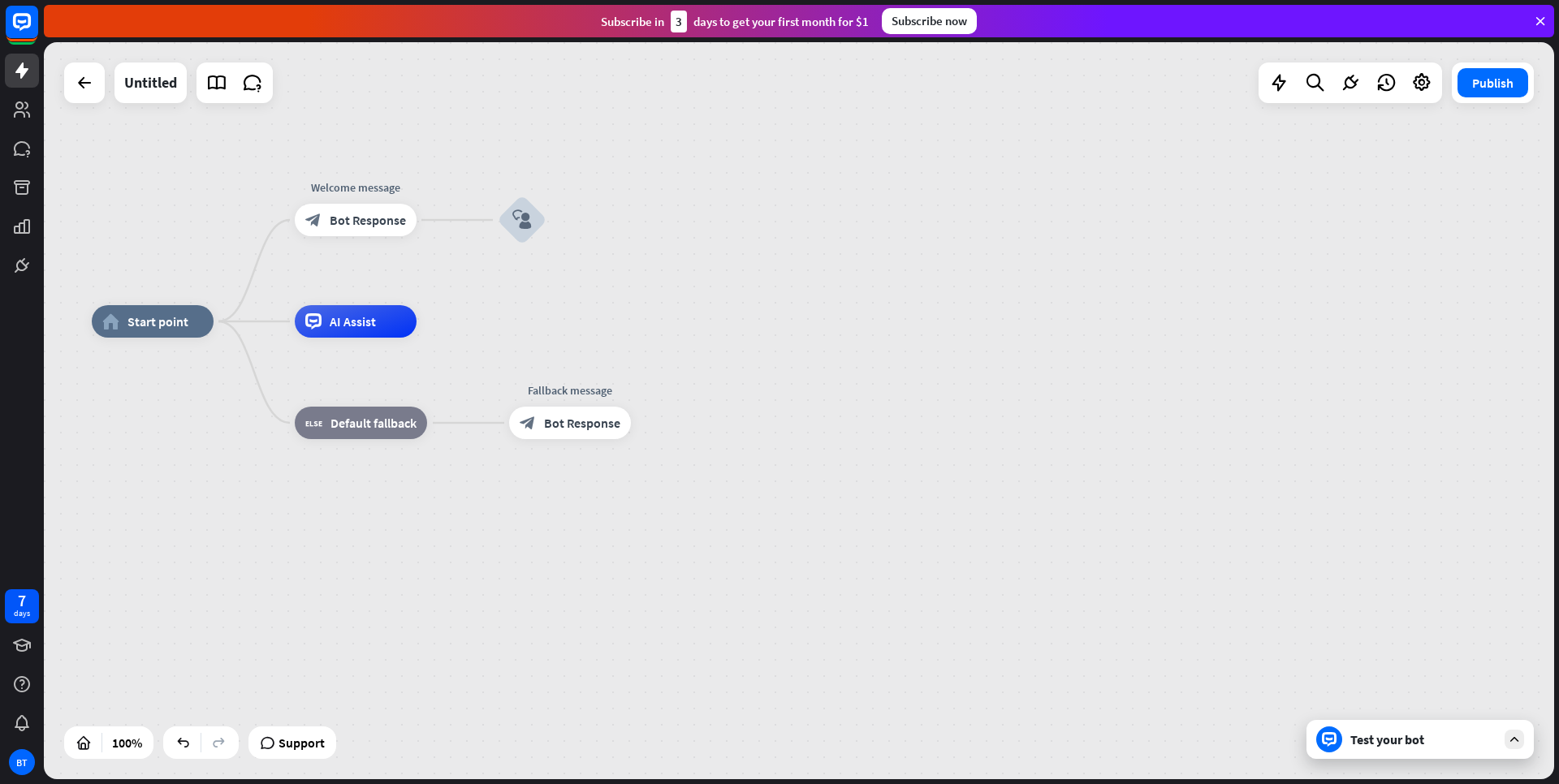
drag, startPoint x: 452, startPoint y: 347, endPoint x: 512, endPoint y: 372, distance: 65.9
click at [512, 372] on div "home_2 Start point Welcome message block_bot_response Bot Response block_user_i…" at bounding box center [847, 690] width 1510 height 737
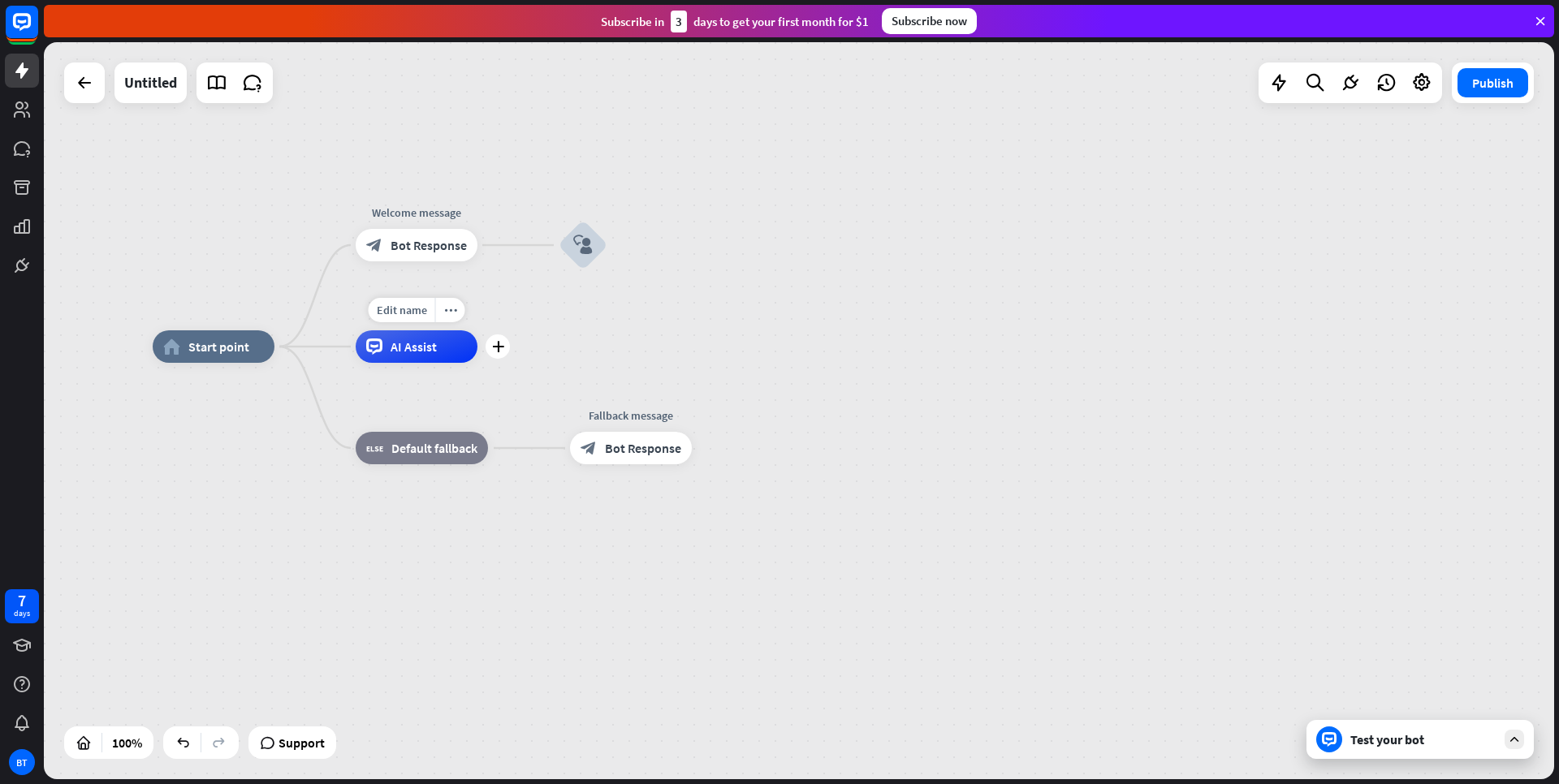
drag, startPoint x: 535, startPoint y: 331, endPoint x: 551, endPoint y: 343, distance: 19.8
click at [551, 343] on div "home_2 Start point Welcome message block_bot_response Bot Response block_user_i…" at bounding box center [799, 410] width 1510 height 737
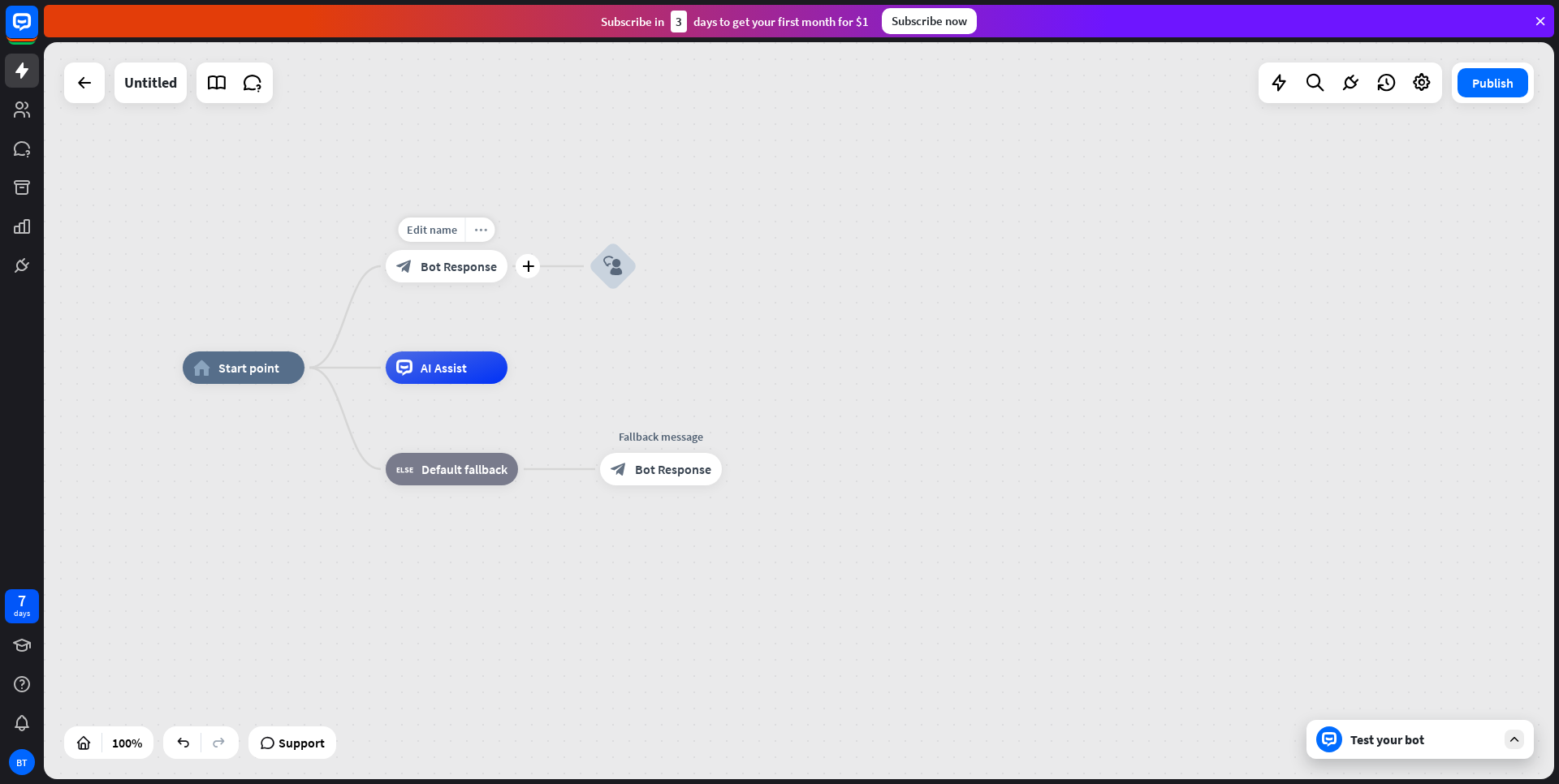
click at [475, 231] on icon "more_horiz" at bounding box center [480, 230] width 13 height 12
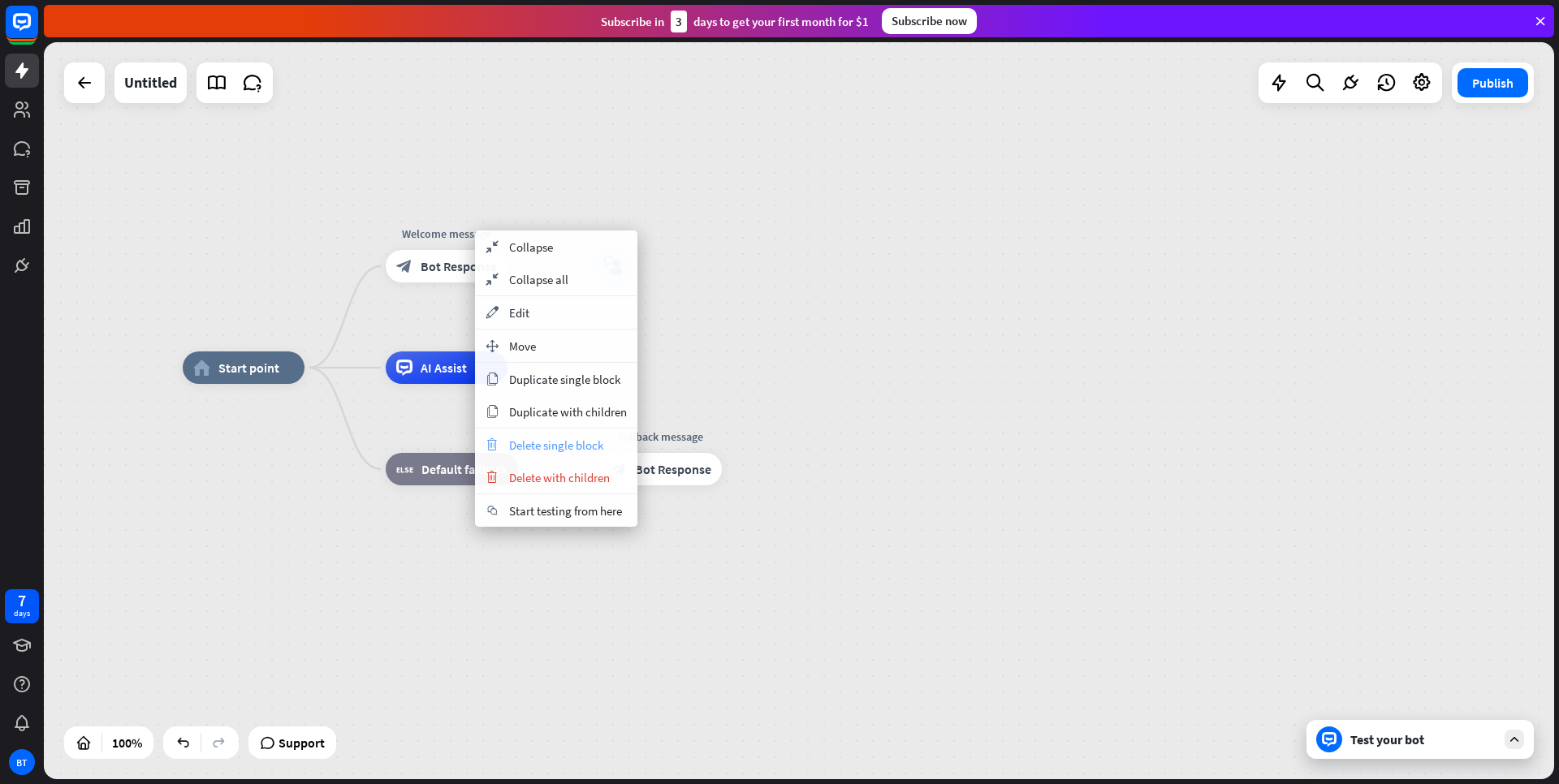
click at [516, 439] on span "Delete single block" at bounding box center [556, 445] width 94 height 15
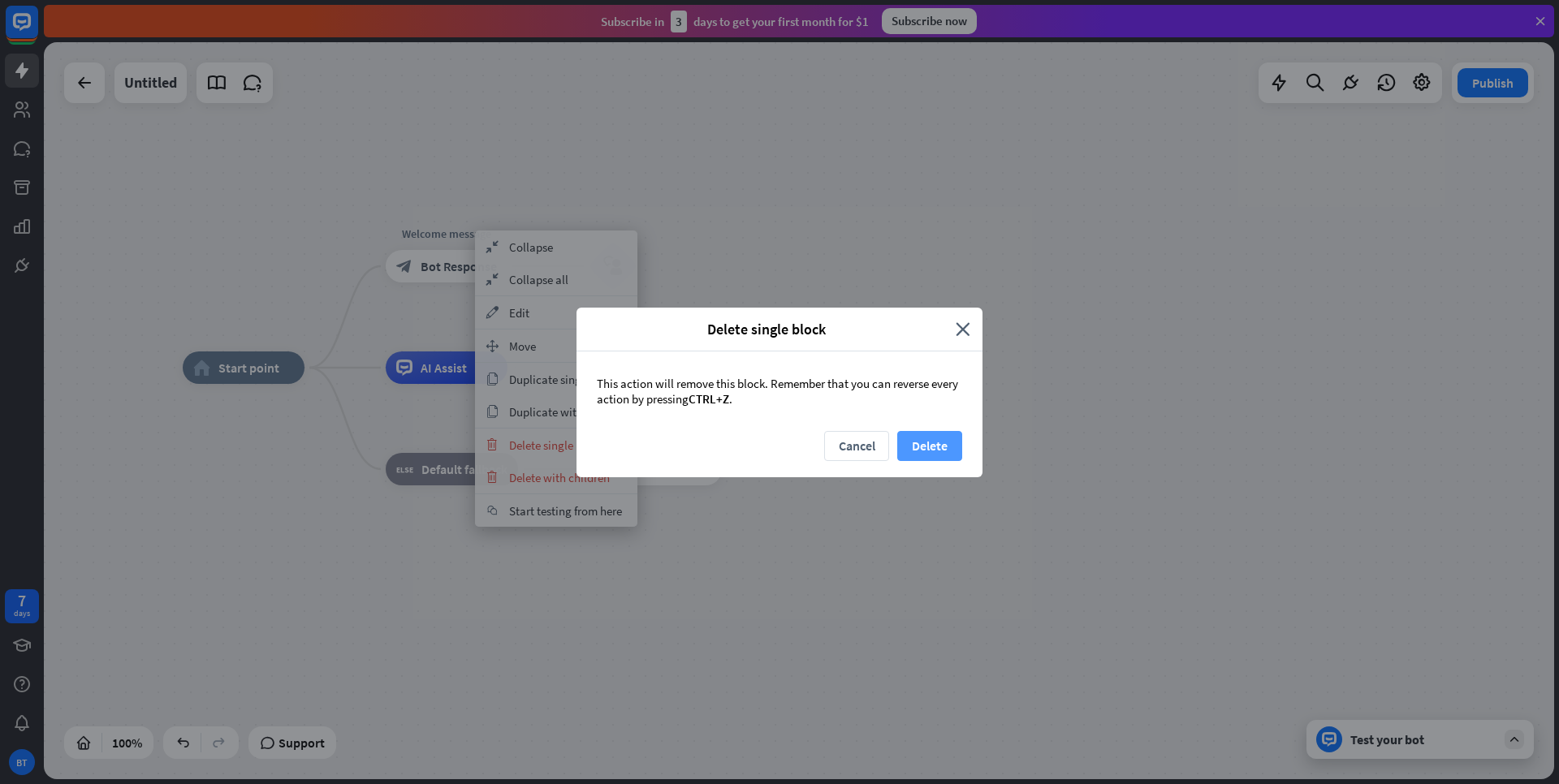
click at [953, 440] on button "Delete" at bounding box center [929, 446] width 65 height 30
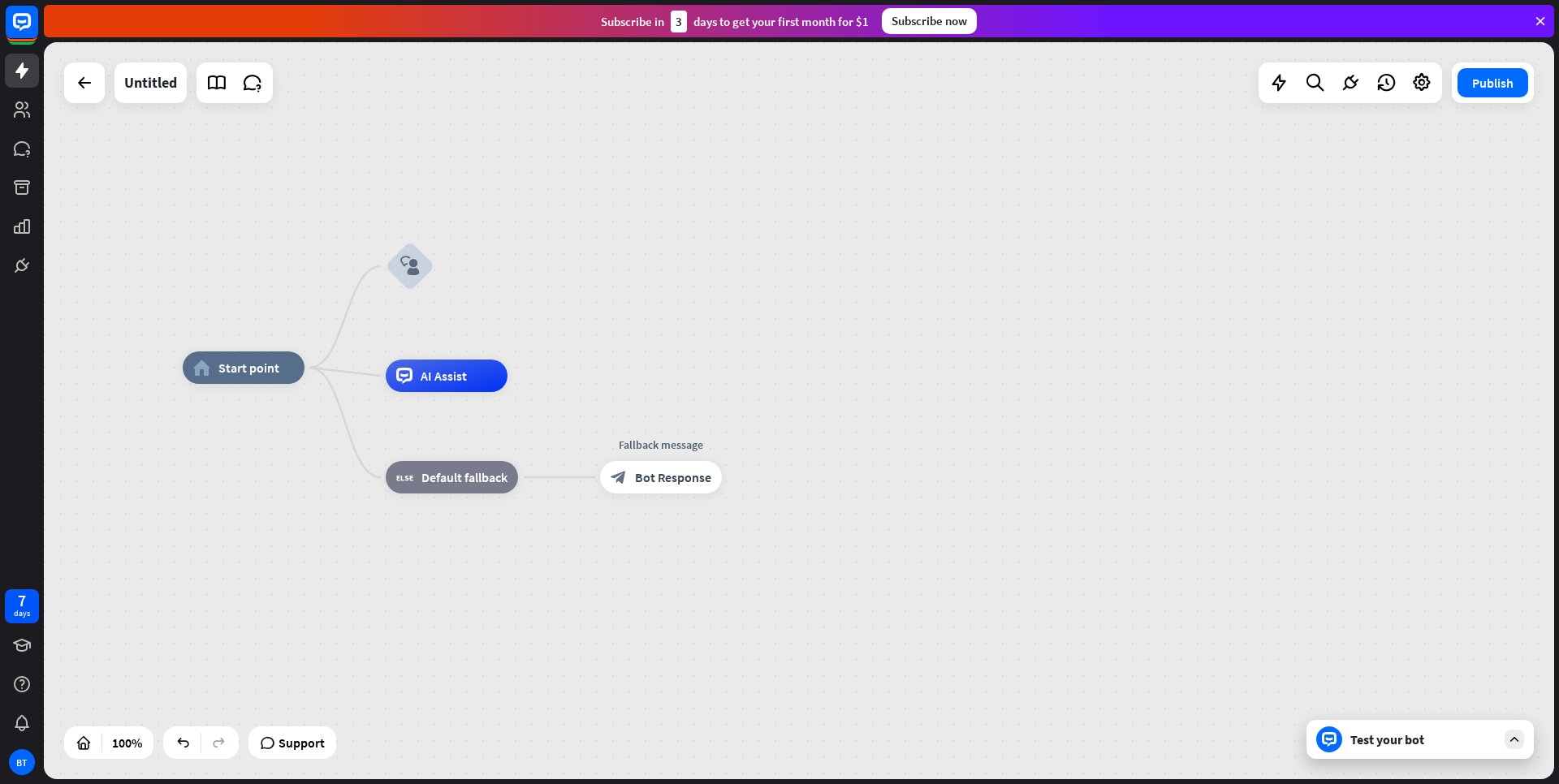
click at [1389, 741] on div "Test your bot" at bounding box center [1423, 740] width 146 height 16
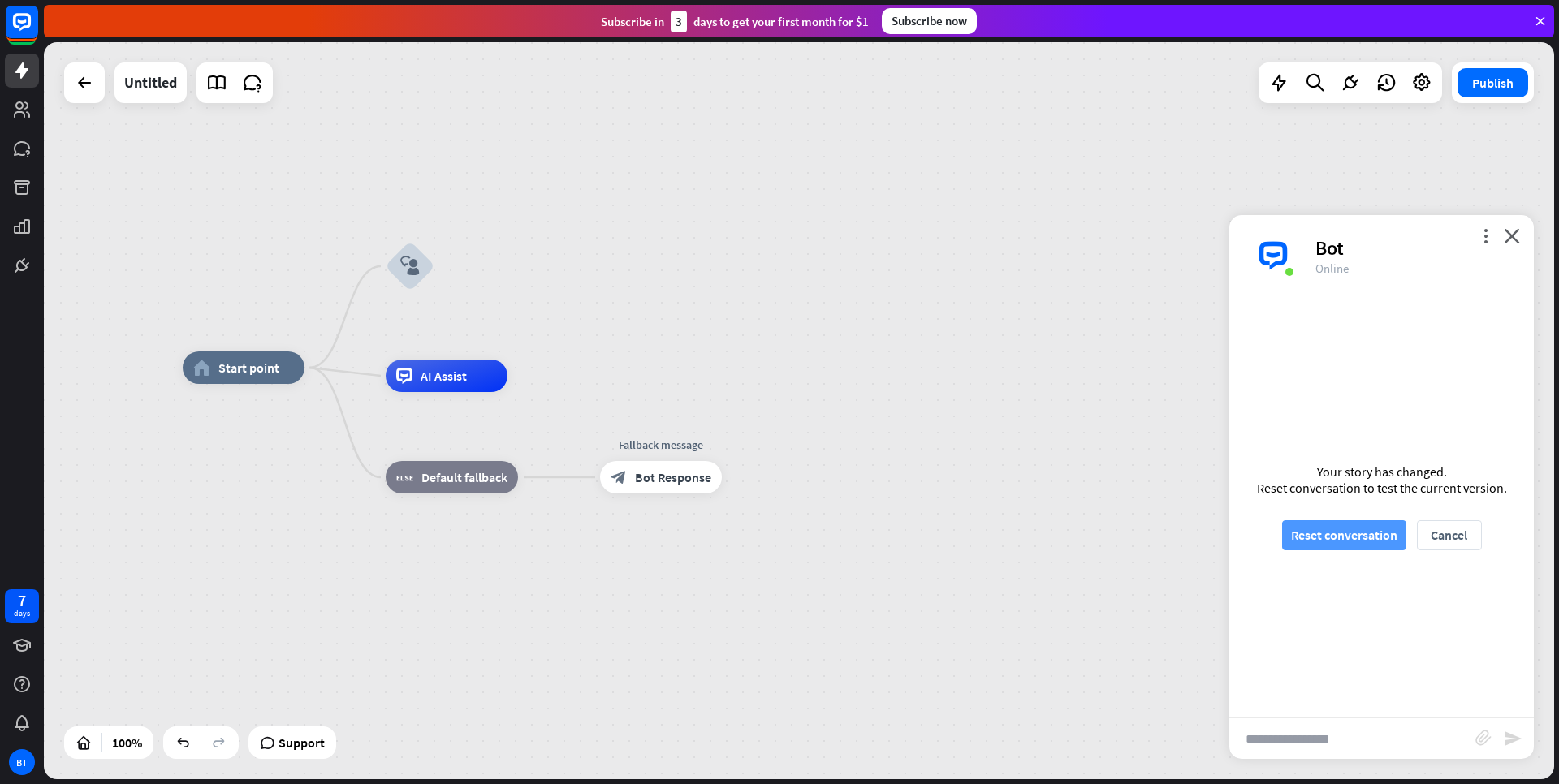
click at [1359, 543] on button "Reset conversation" at bounding box center [1344, 536] width 124 height 30
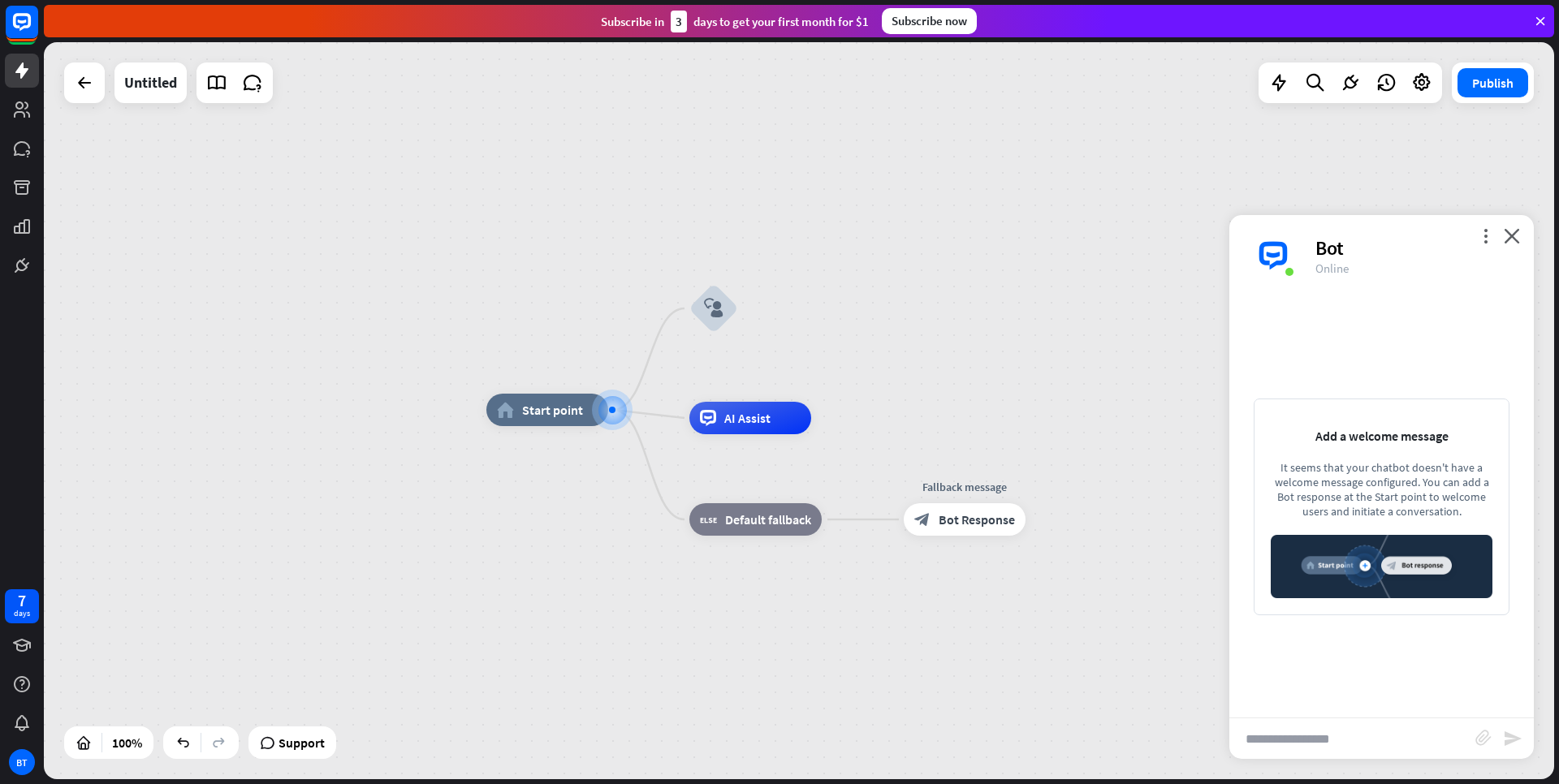
click at [1134, 414] on div "home_2 Start point block_user_input AI Assist block_fallback Default fallback F…" at bounding box center [1241, 778] width 1510 height 737
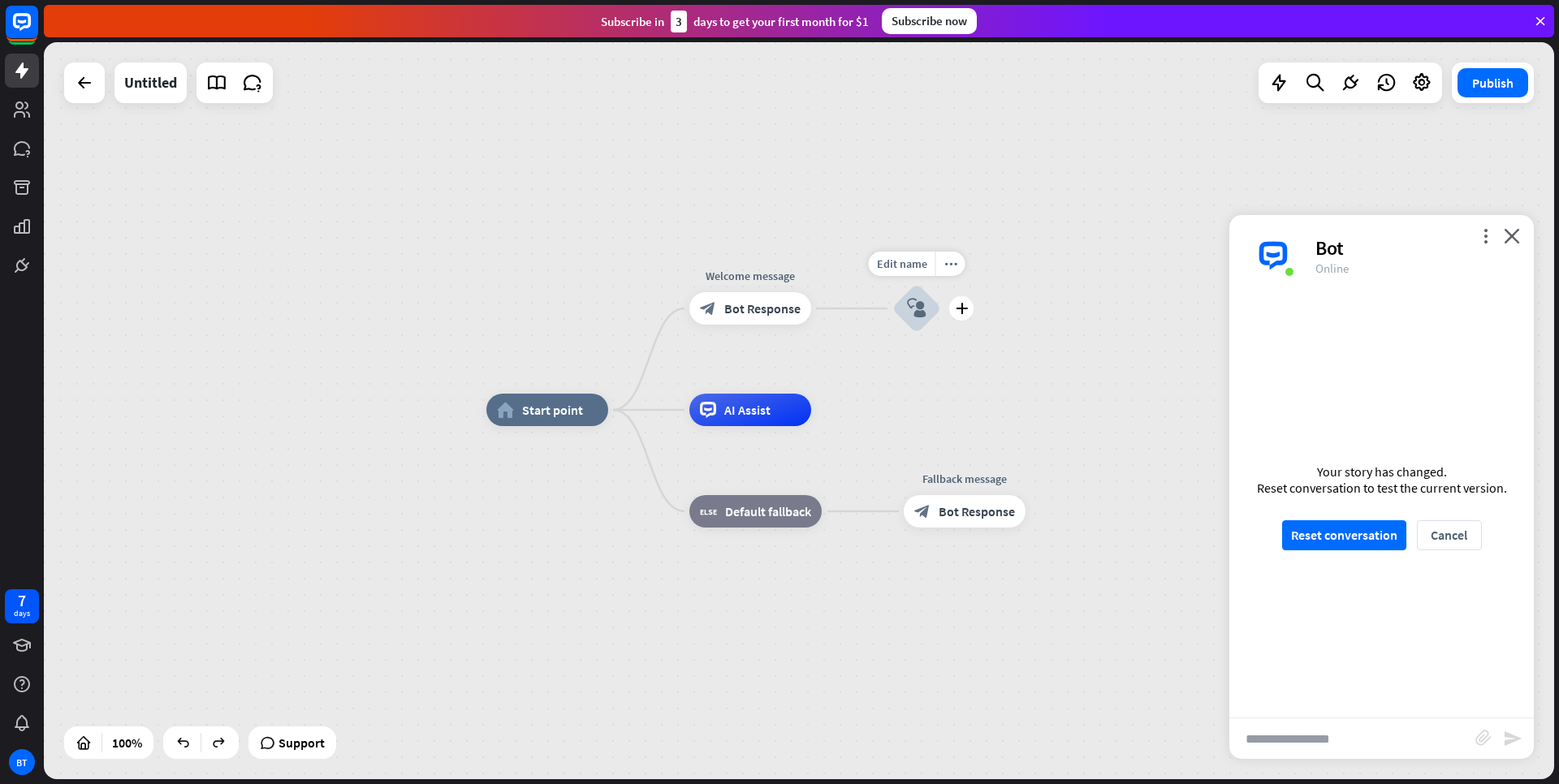
click at [906, 305] on div "block_user_input" at bounding box center [916, 308] width 49 height 49
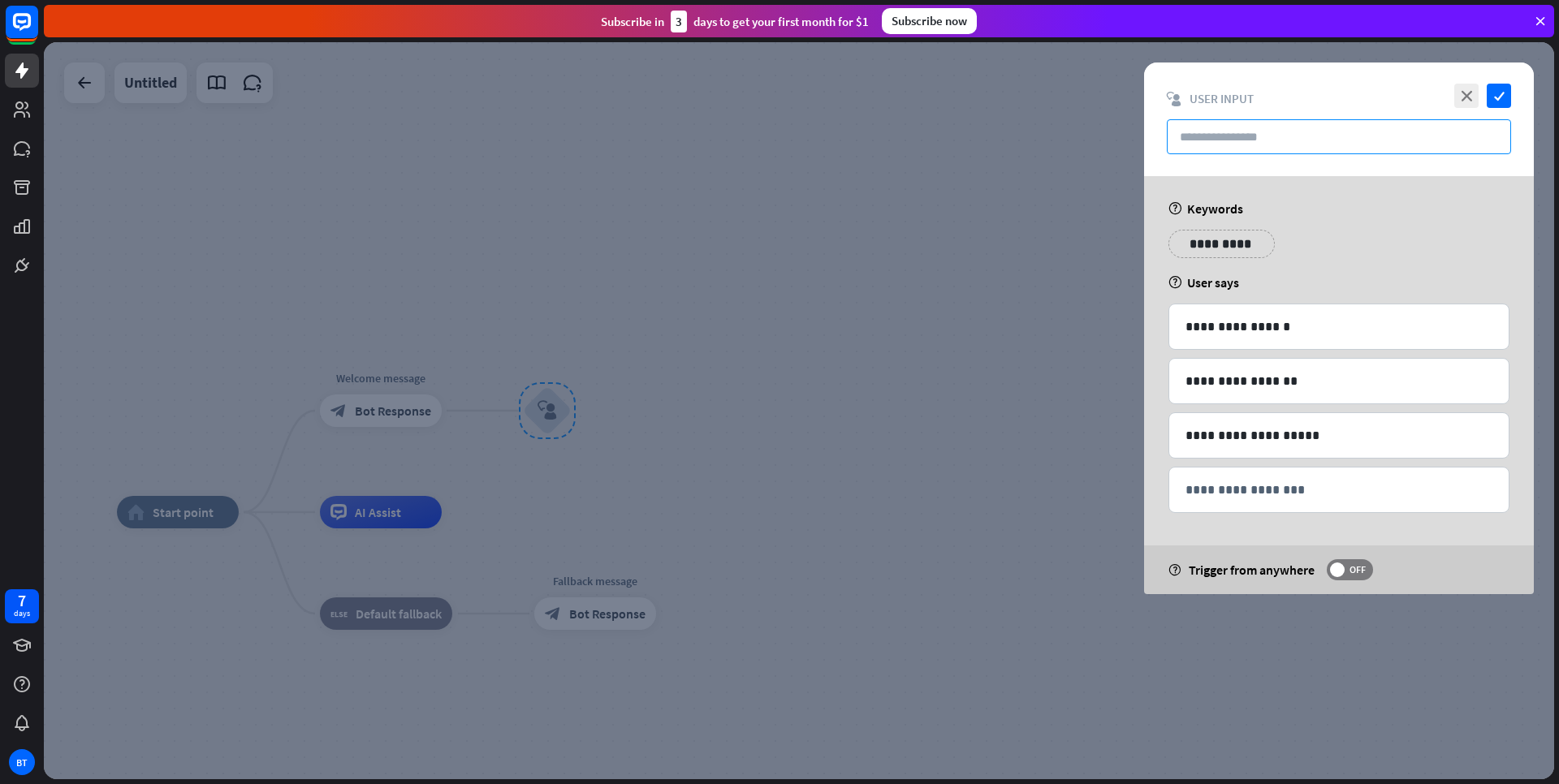
click at [1290, 138] on input "text" at bounding box center [1339, 136] width 344 height 35
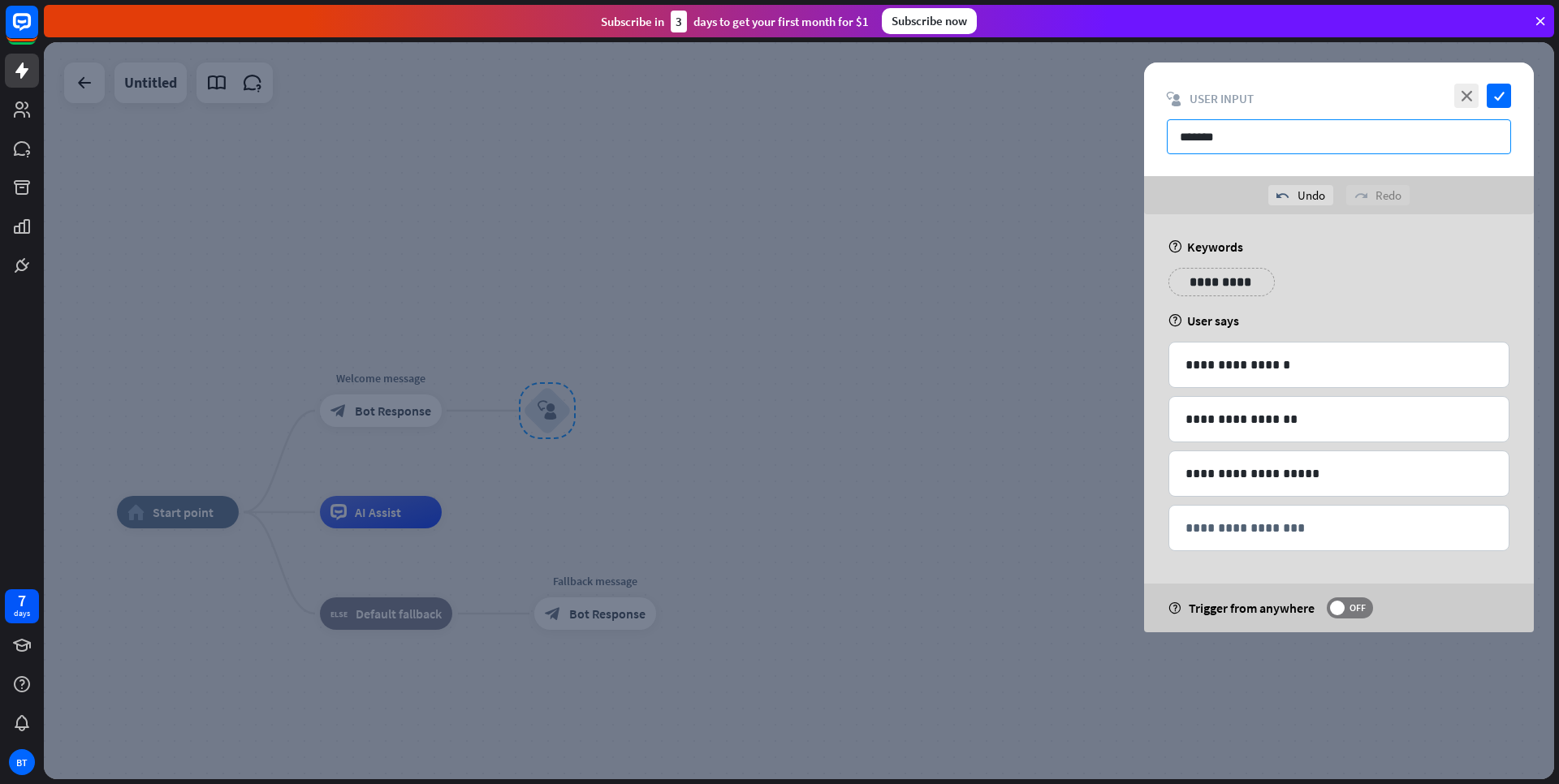
type input "*******"
click at [1075, 419] on div at bounding box center [799, 410] width 1510 height 737
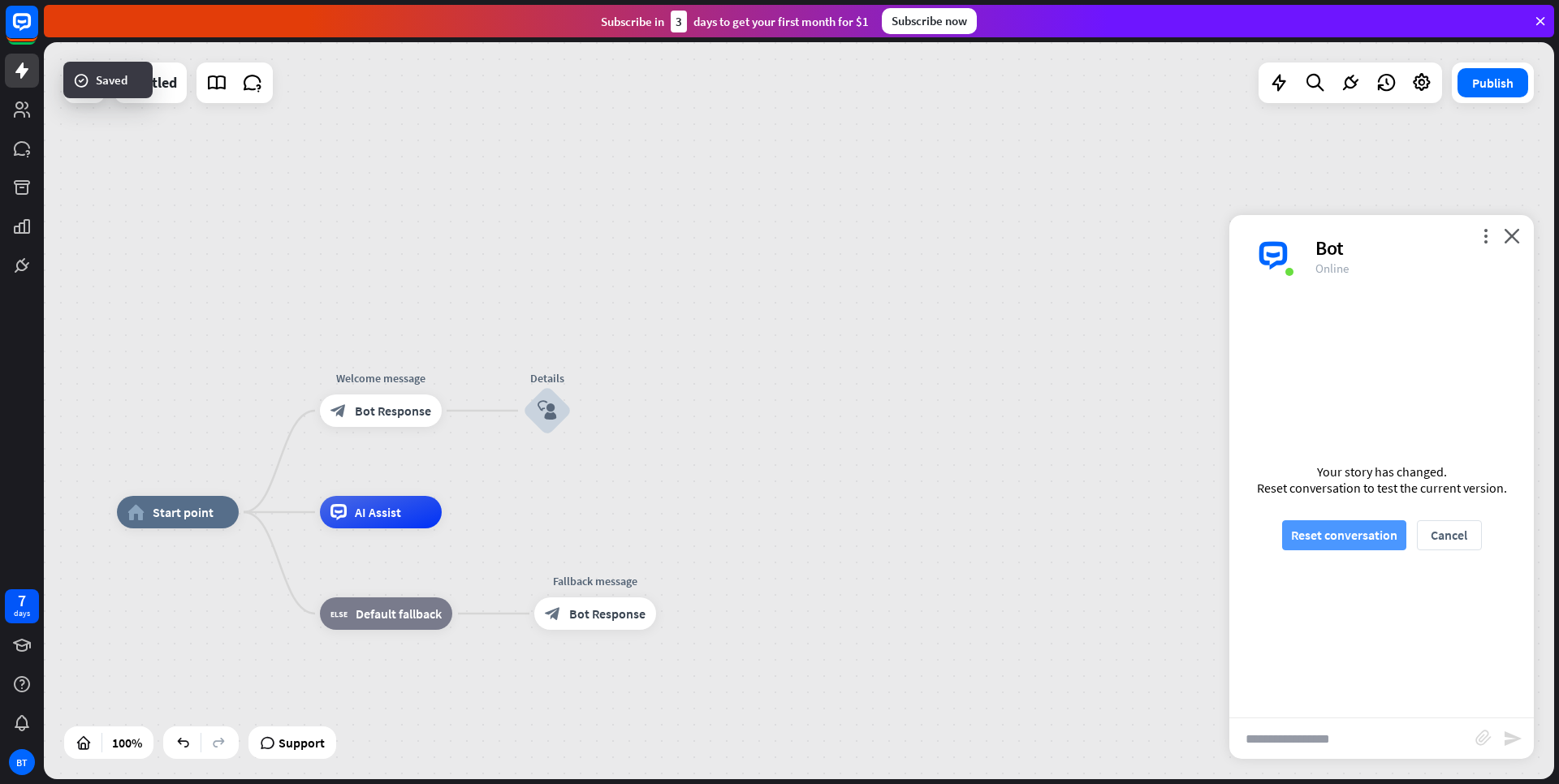
click at [1384, 543] on button "Reset conversation" at bounding box center [1344, 536] width 124 height 30
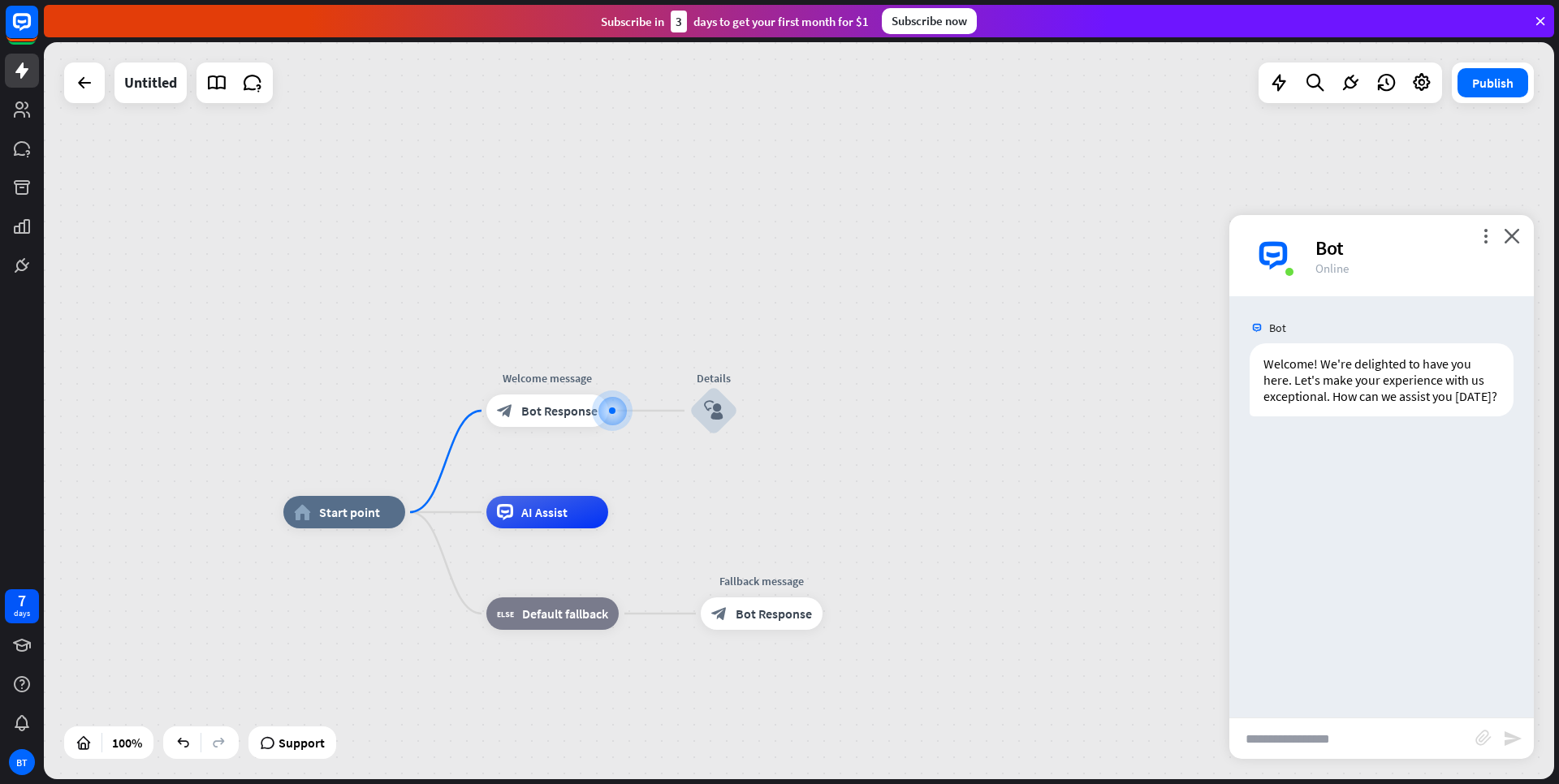
click at [1369, 739] on input "text" at bounding box center [1352, 739] width 246 height 41
type input "*****"
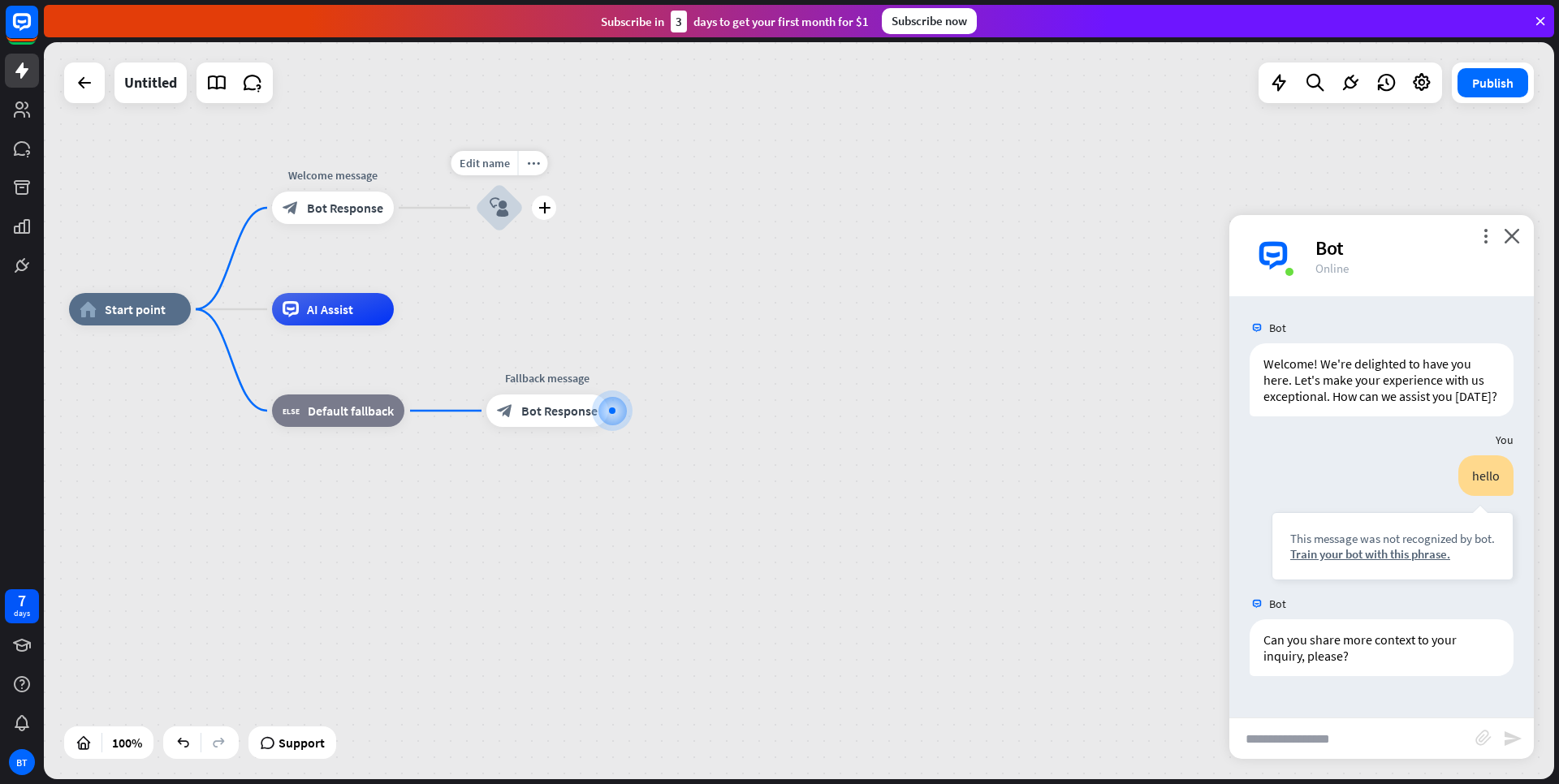
click at [491, 208] on icon "block_user_input" at bounding box center [499, 207] width 19 height 19
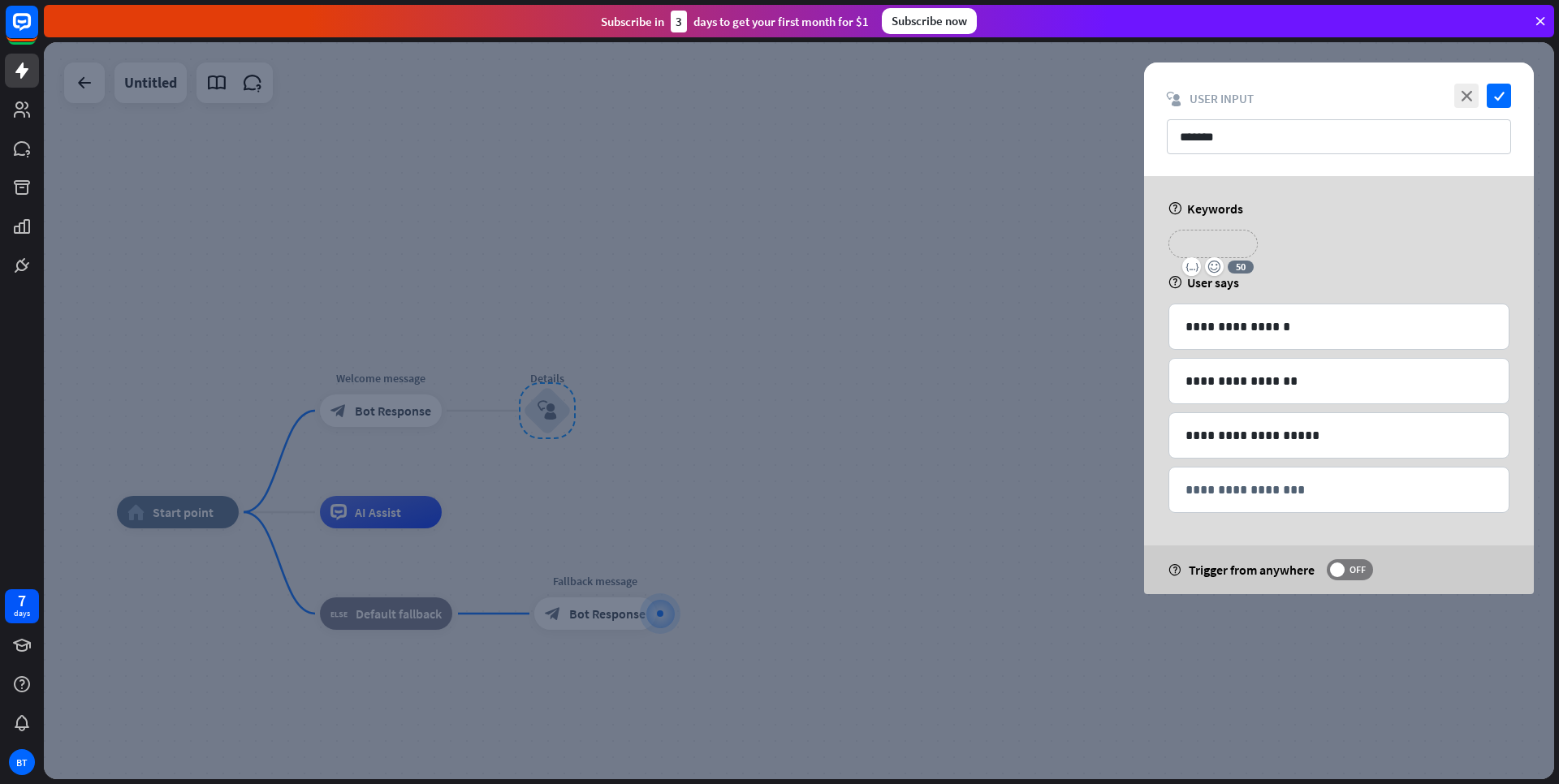
click at [1210, 244] on p "**********" at bounding box center [1213, 244] width 65 height 20
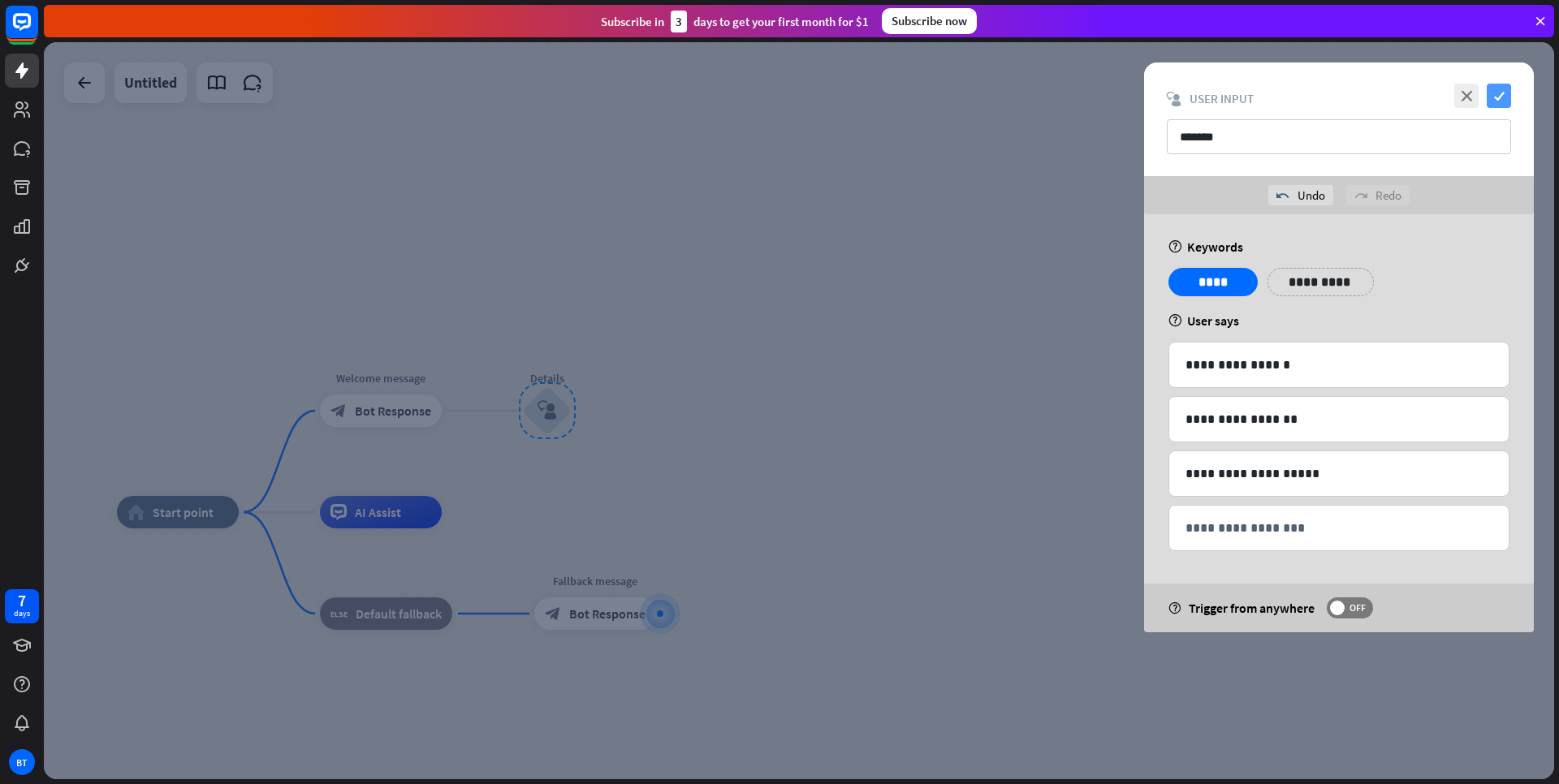
click at [1499, 98] on icon "check" at bounding box center [1499, 96] width 24 height 24
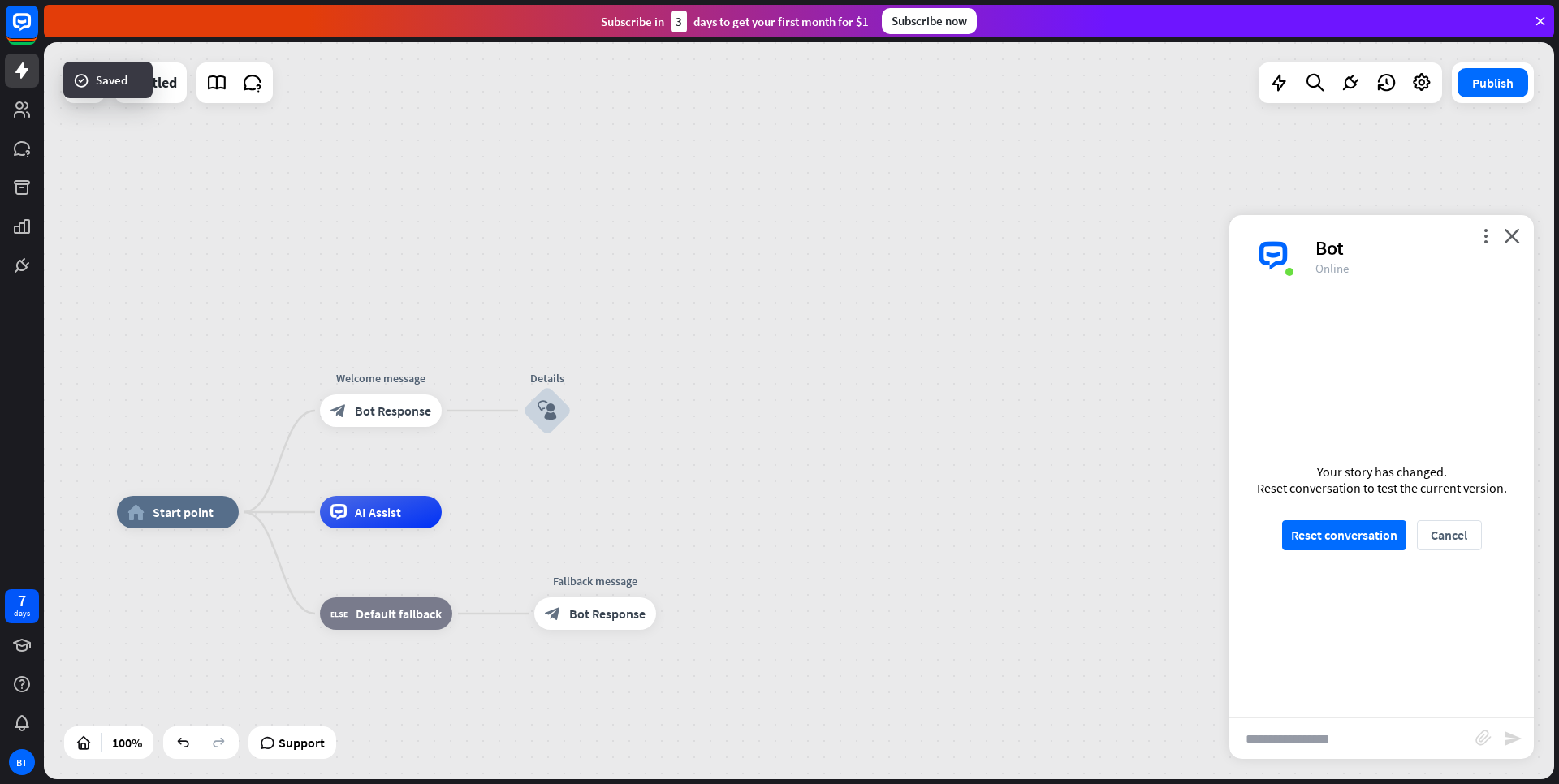
click at [1354, 730] on input "text" at bounding box center [1352, 739] width 246 height 41
click at [1356, 540] on button "Reset conversation" at bounding box center [1344, 536] width 124 height 30
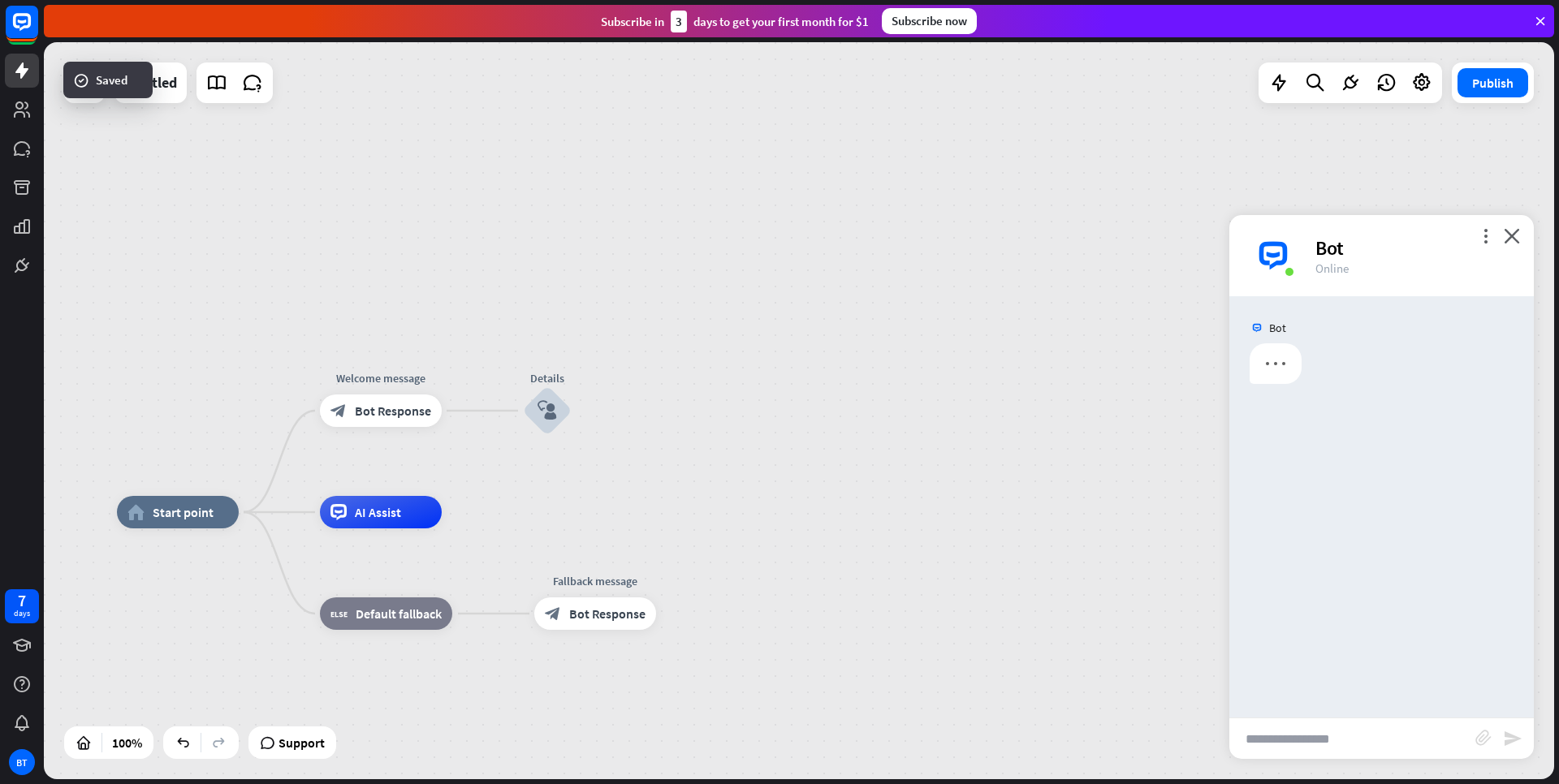
click at [1358, 741] on input "text" at bounding box center [1352, 739] width 246 height 41
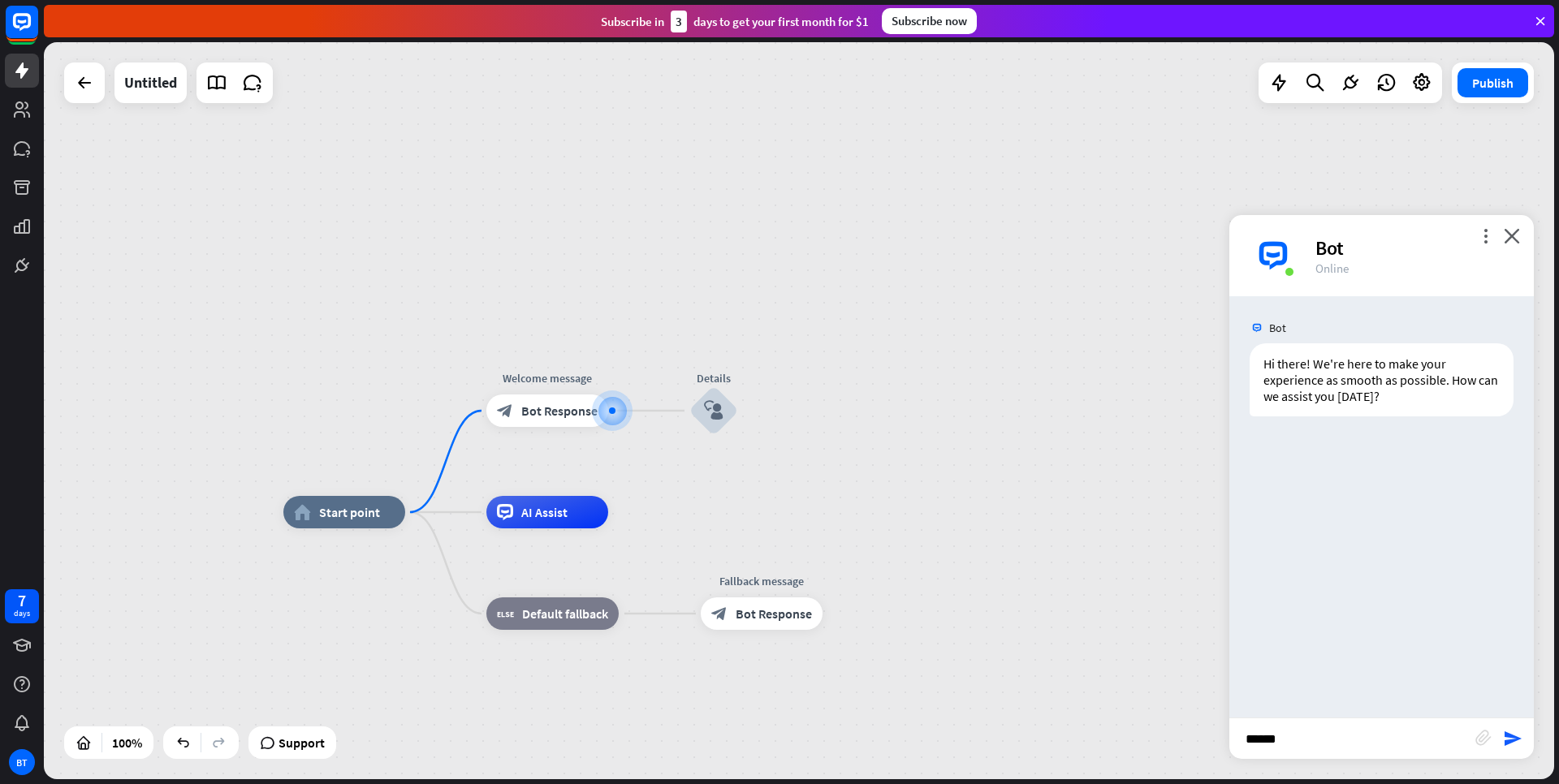
type input "*******"
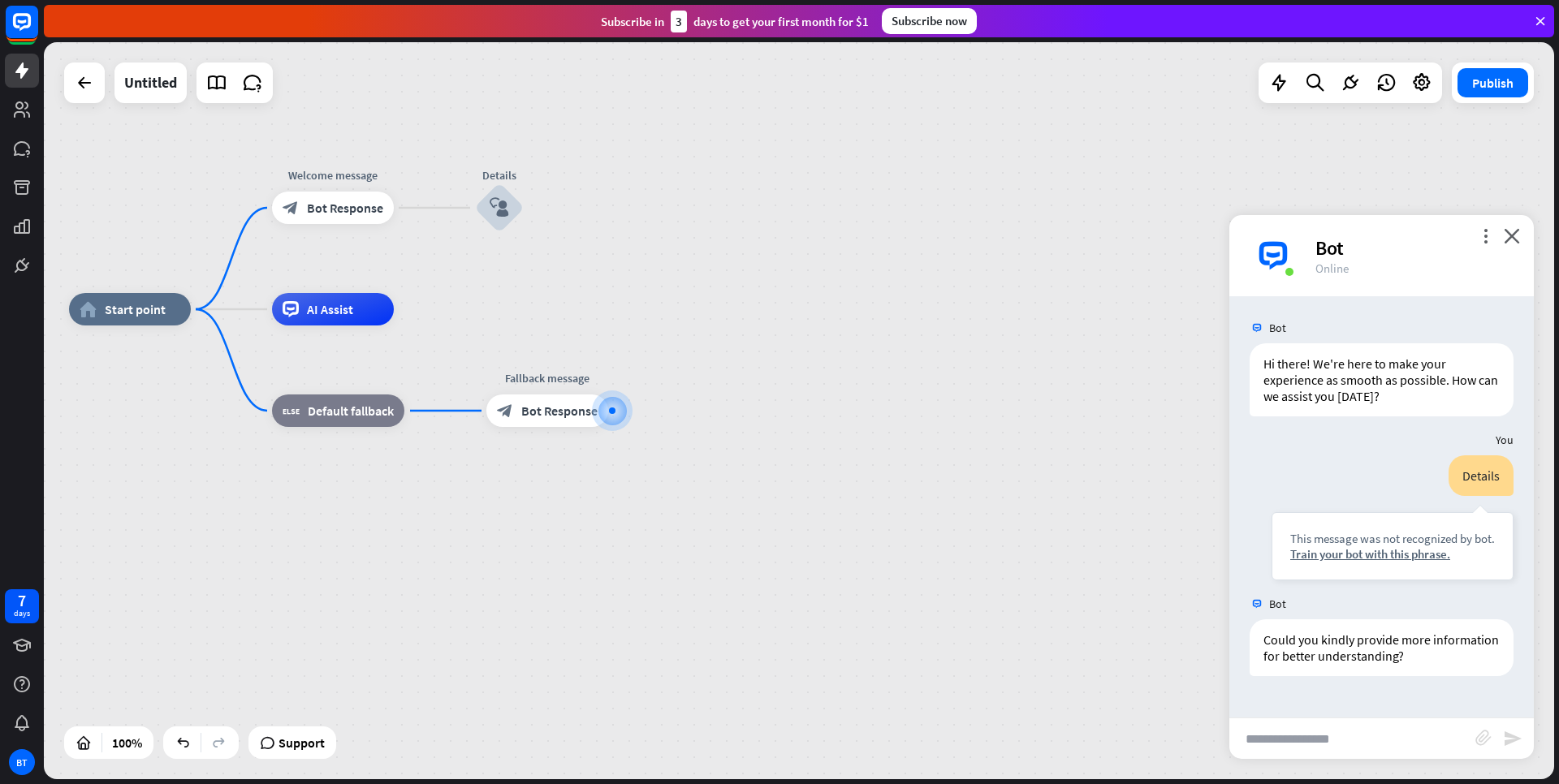
click at [1358, 741] on input "text" at bounding box center [1352, 739] width 246 height 41
type input "****"
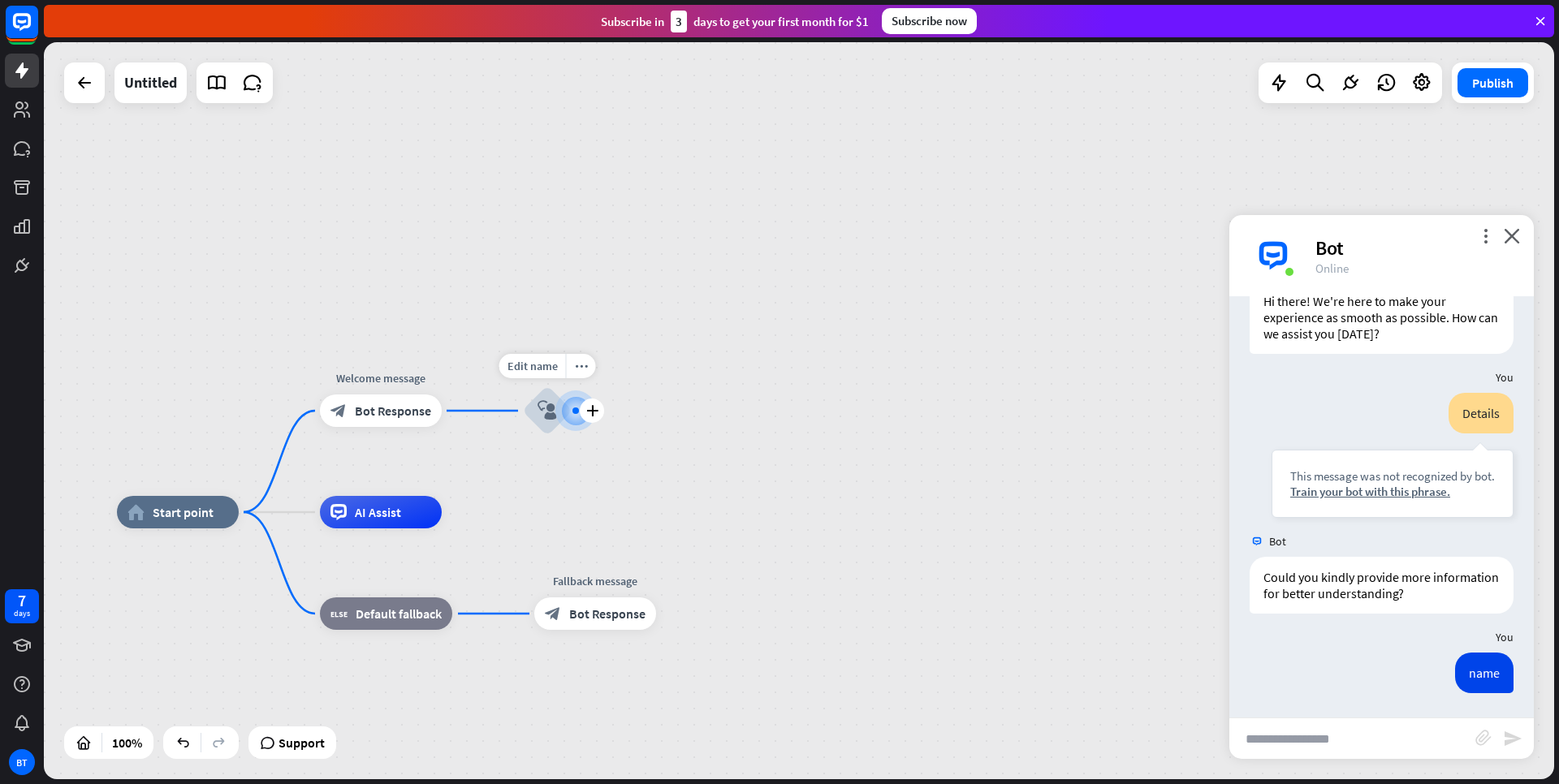
click at [540, 416] on icon "block_user_input" at bounding box center [547, 410] width 19 height 19
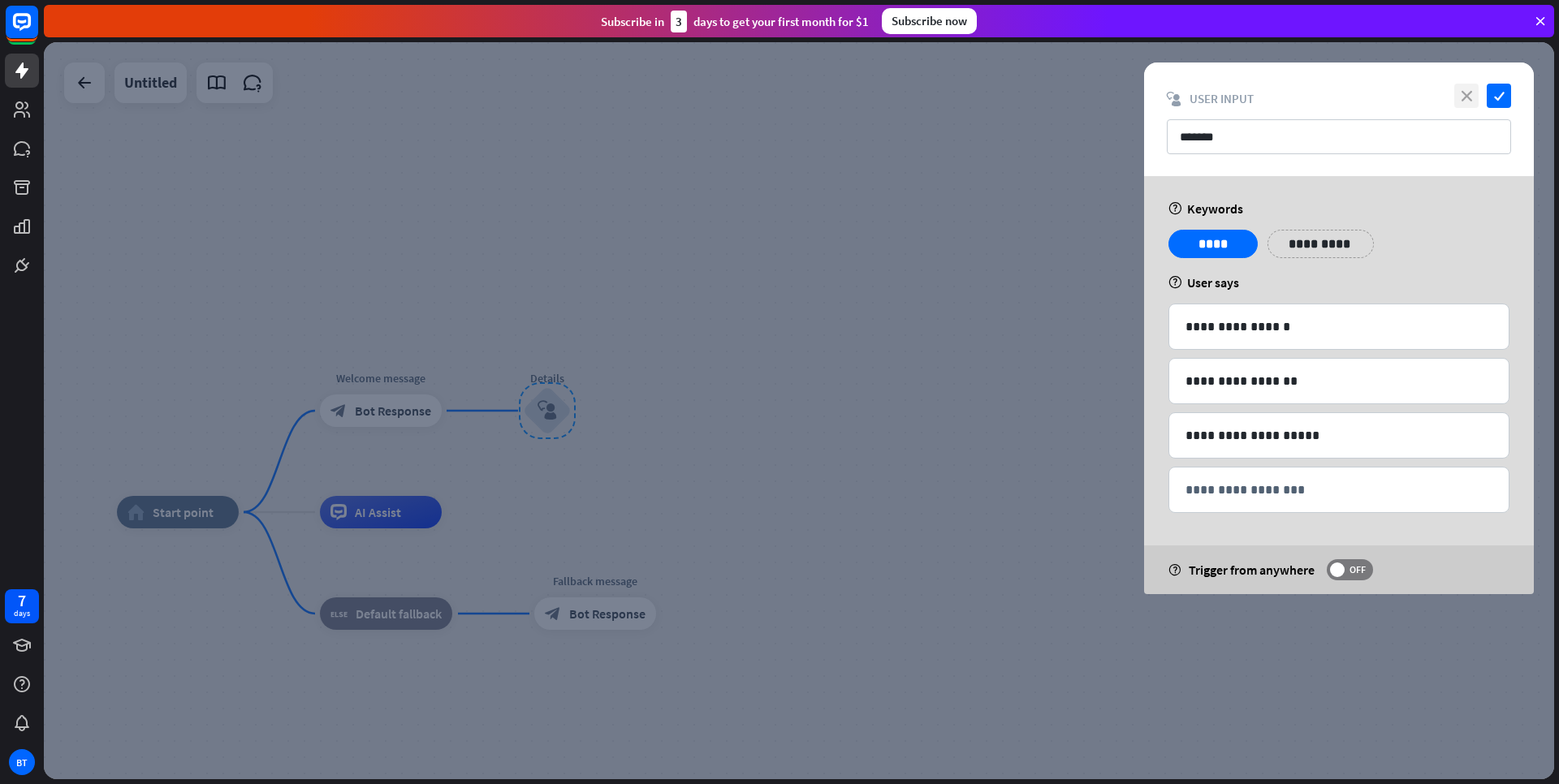
click at [1474, 95] on icon "close" at bounding box center [1466, 96] width 24 height 24
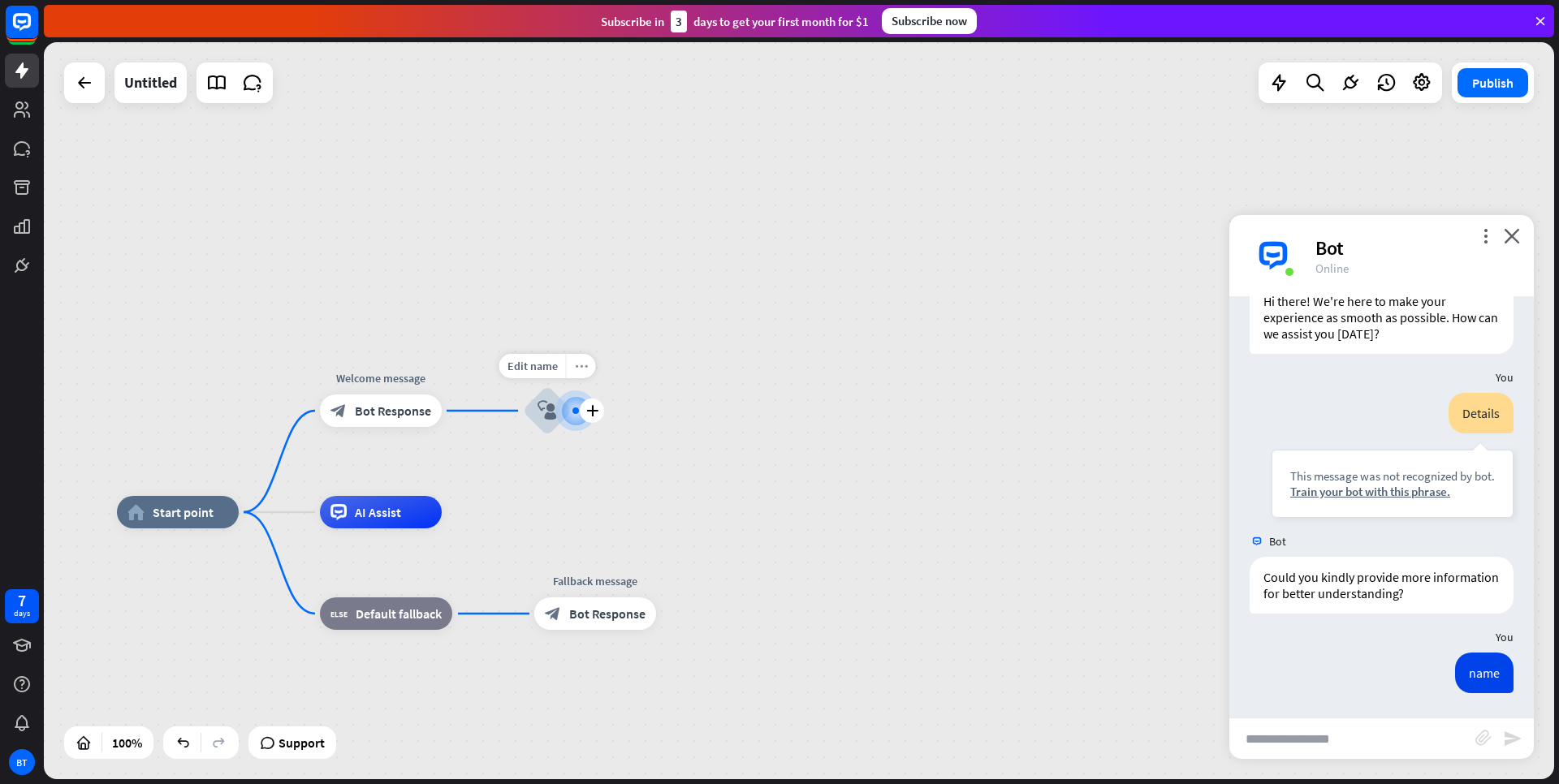
click at [583, 363] on icon "more_horiz" at bounding box center [581, 367] width 13 height 12
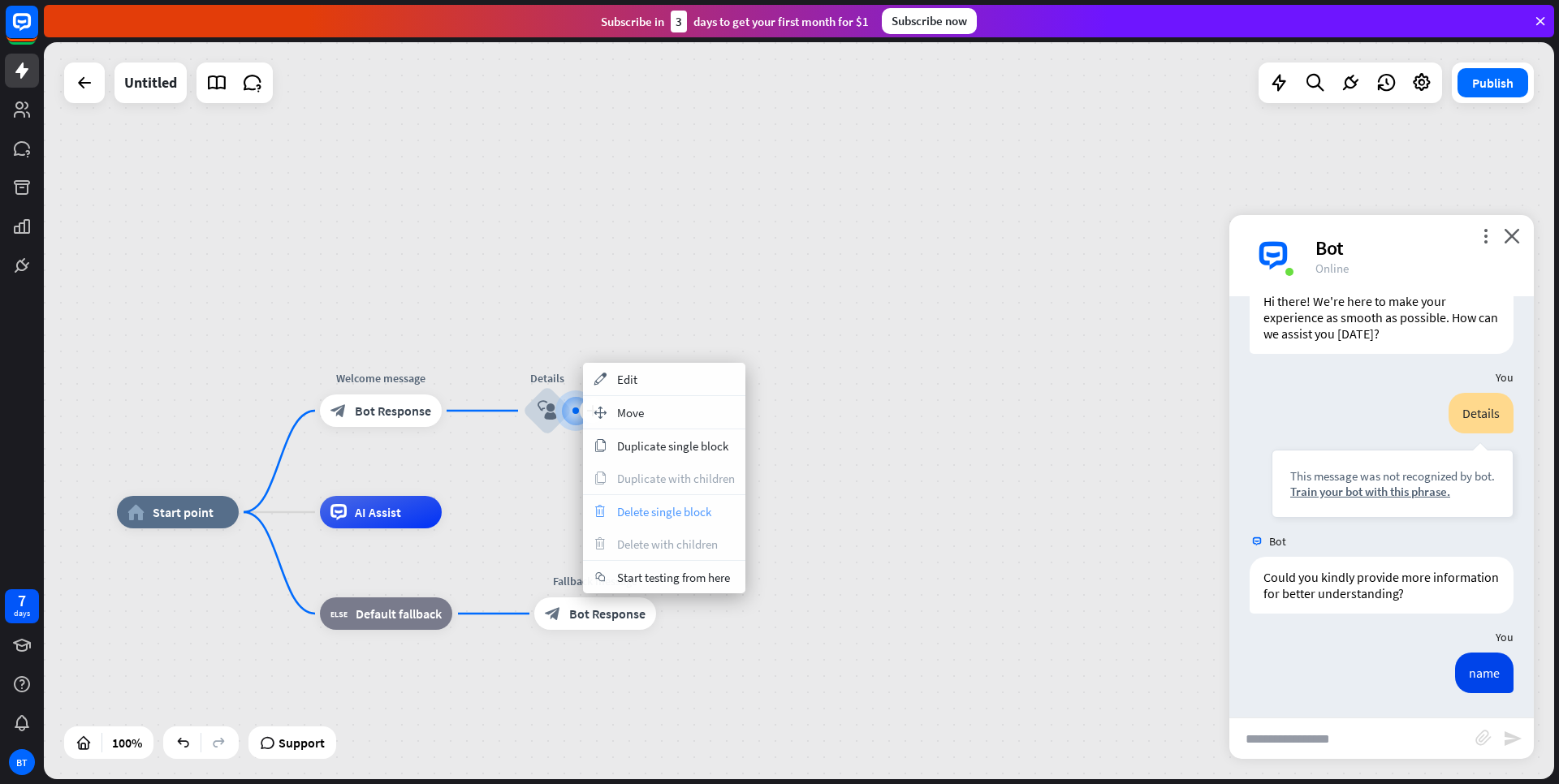
click at [646, 513] on span "Delete single block" at bounding box center [664, 511] width 94 height 15
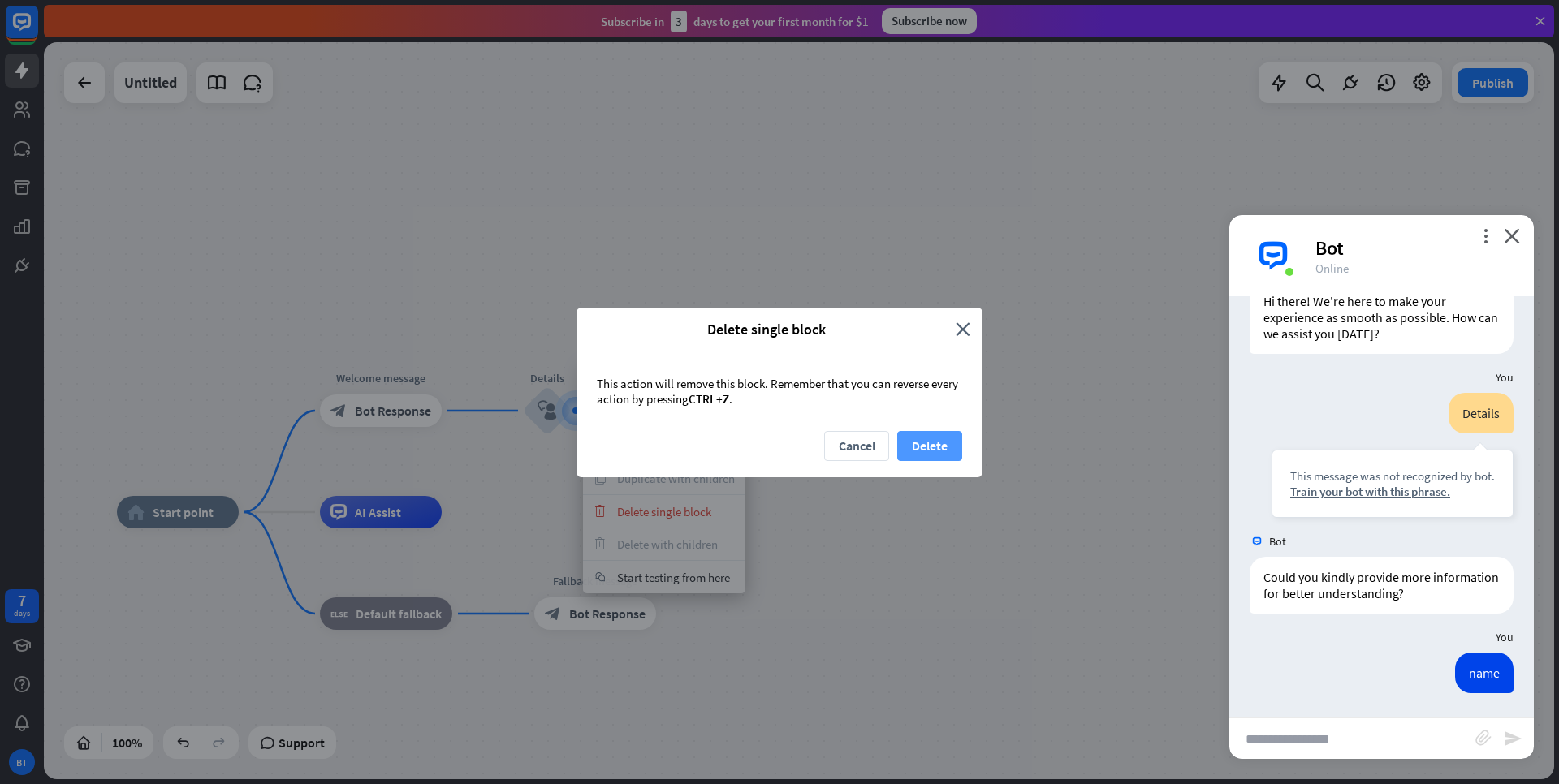
click at [937, 442] on button "Delete" at bounding box center [929, 446] width 65 height 30
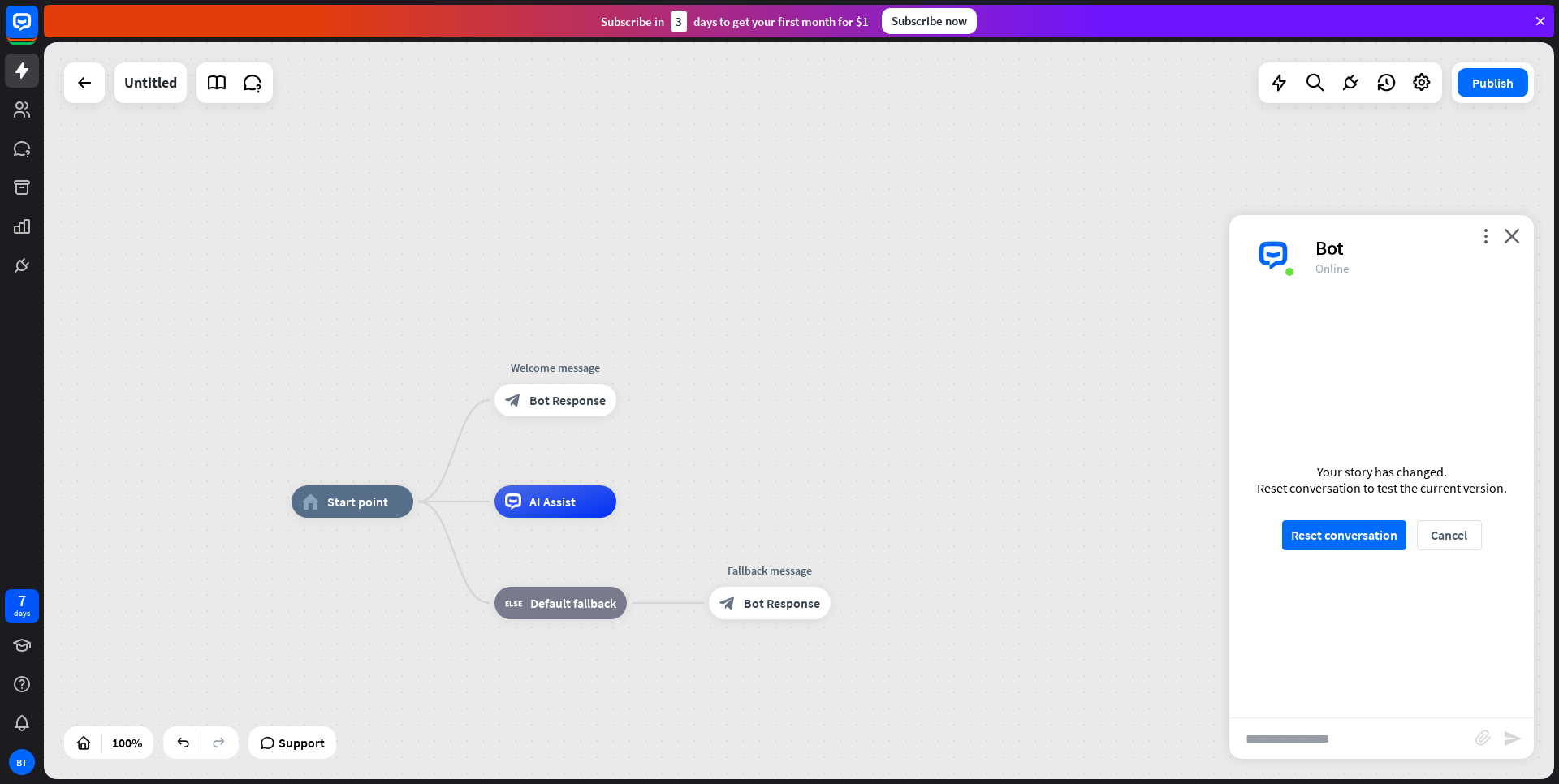
drag, startPoint x: 923, startPoint y: 384, endPoint x: 1098, endPoint y: 374, distance: 174.9
click at [1098, 374] on div "home_2 Start point Welcome message block_bot_response Bot Response AI Assist bl…" at bounding box center [799, 410] width 1510 height 737
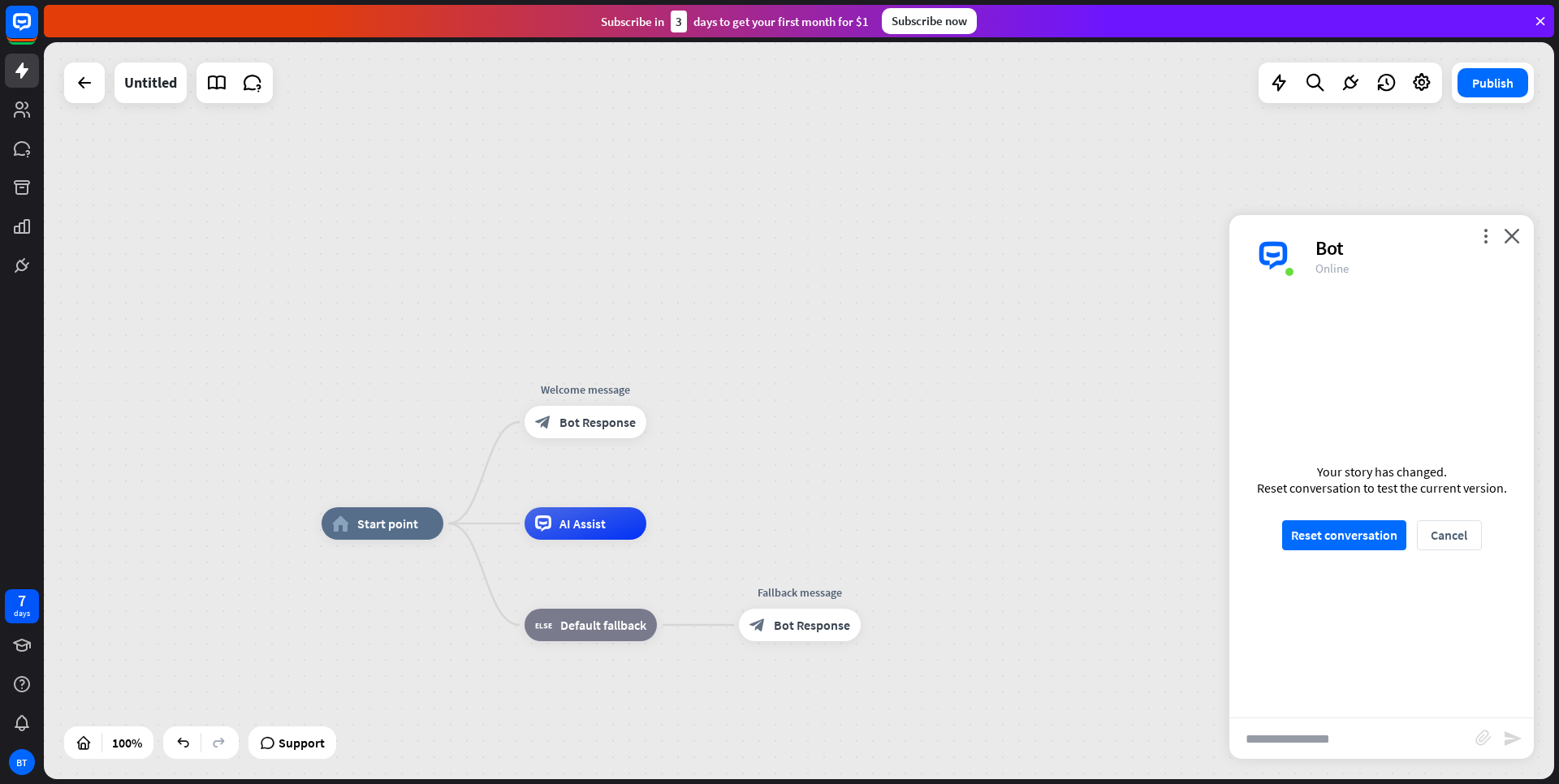
drag, startPoint x: 690, startPoint y: 257, endPoint x: 708, endPoint y: 279, distance: 28.3
click at [708, 279] on div "home_2 Start point Welcome message block_bot_response Bot Response AI Assist bl…" at bounding box center [799, 410] width 1510 height 737
click at [1385, 540] on button "Reset conversation" at bounding box center [1344, 536] width 124 height 30
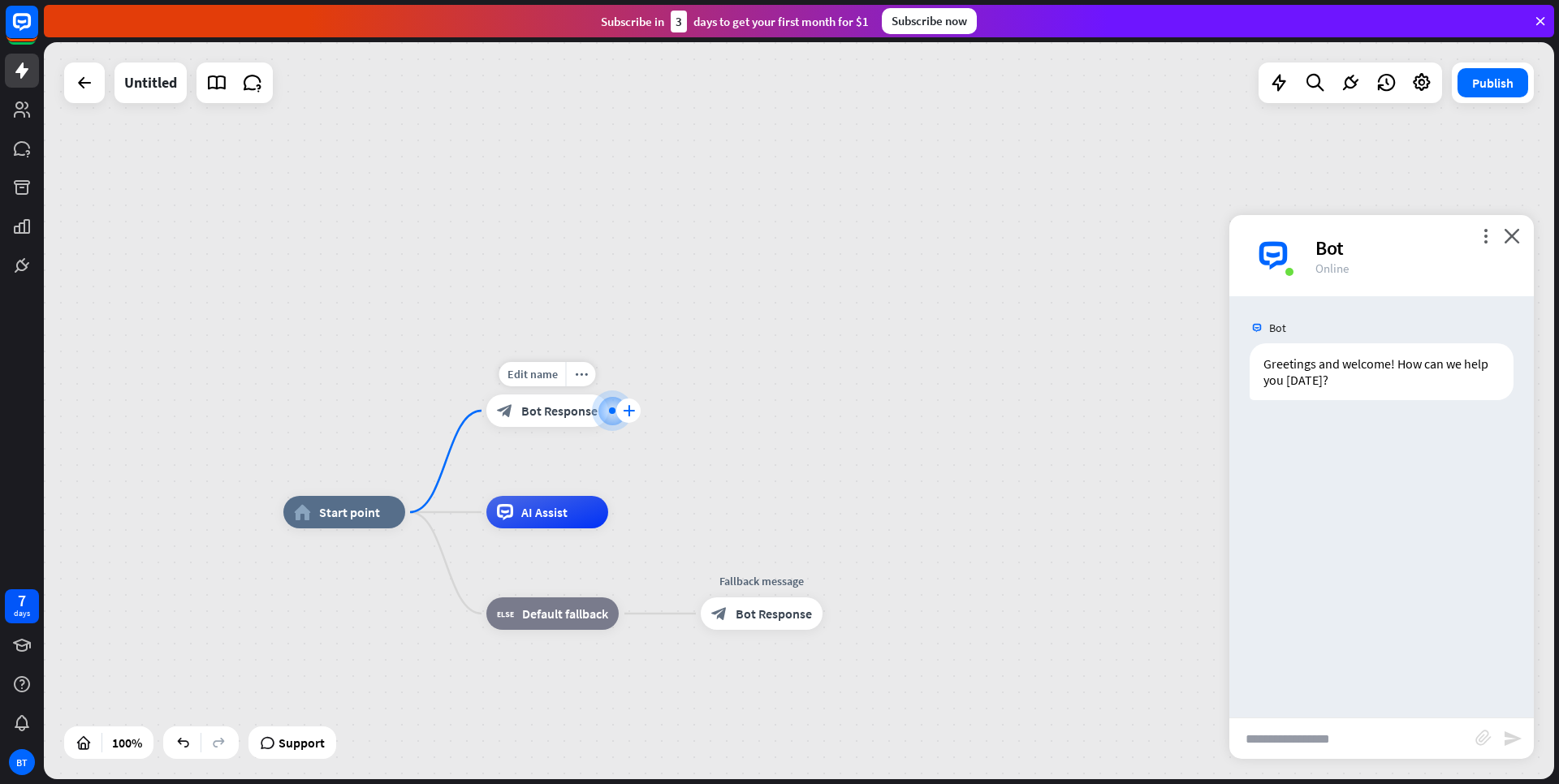
click at [626, 408] on icon "plus" at bounding box center [629, 410] width 12 height 11
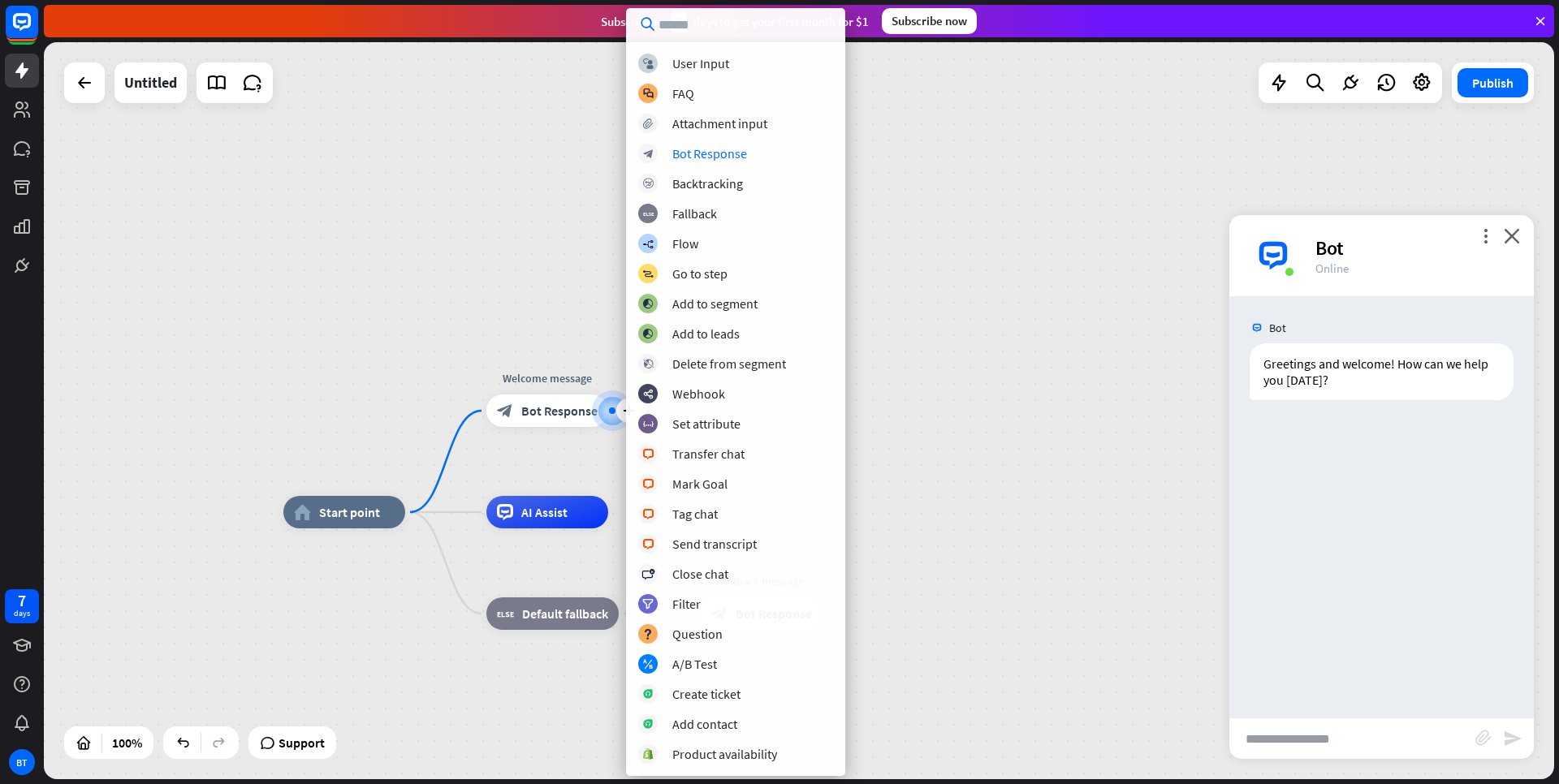
click at [923, 162] on div "home_2 Start point plus Welcome message block_bot_response Bot Response AI Assi…" at bounding box center [799, 410] width 1510 height 737
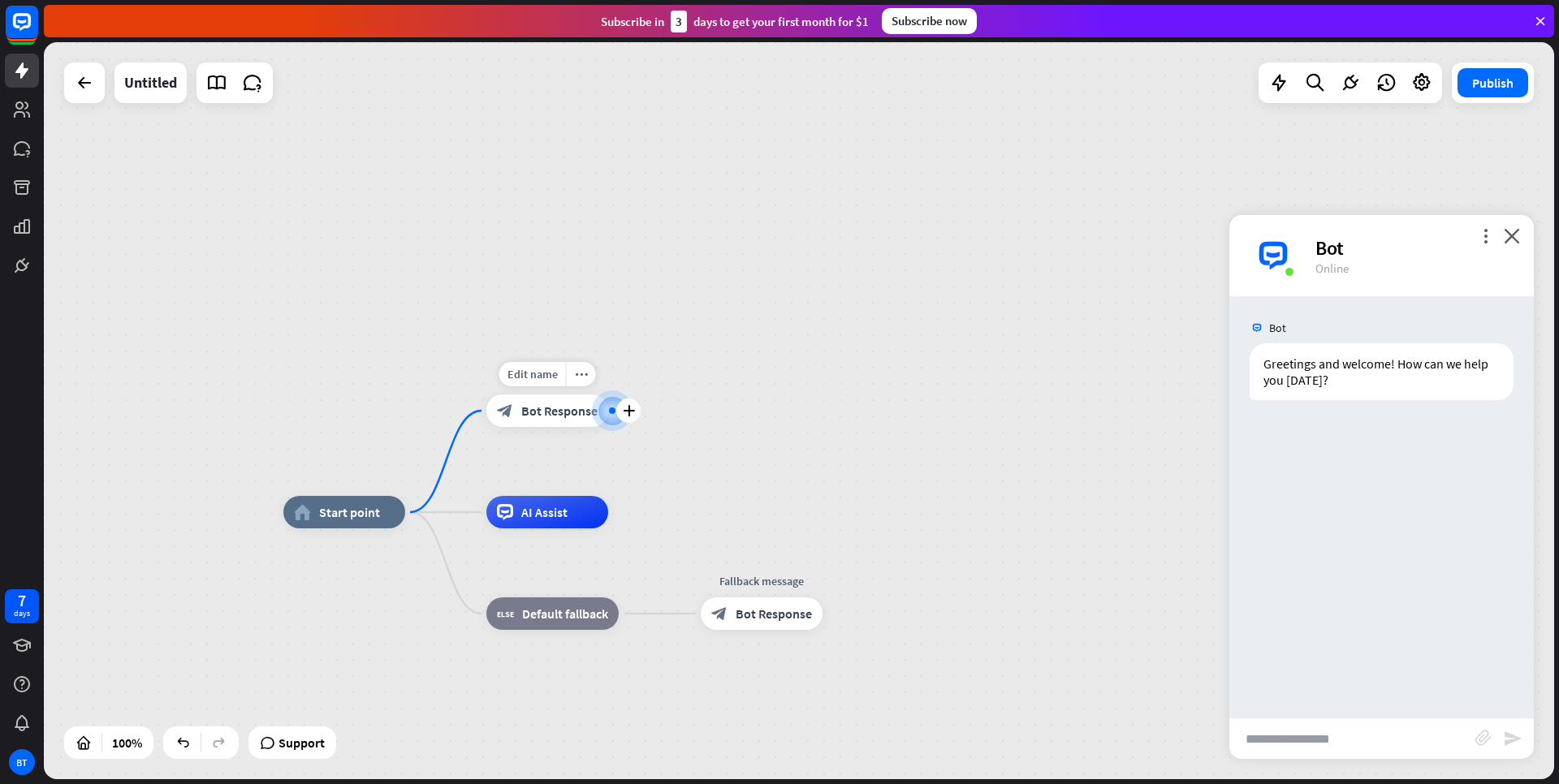
click at [539, 413] on span "Bot Response" at bounding box center [559, 411] width 76 height 16
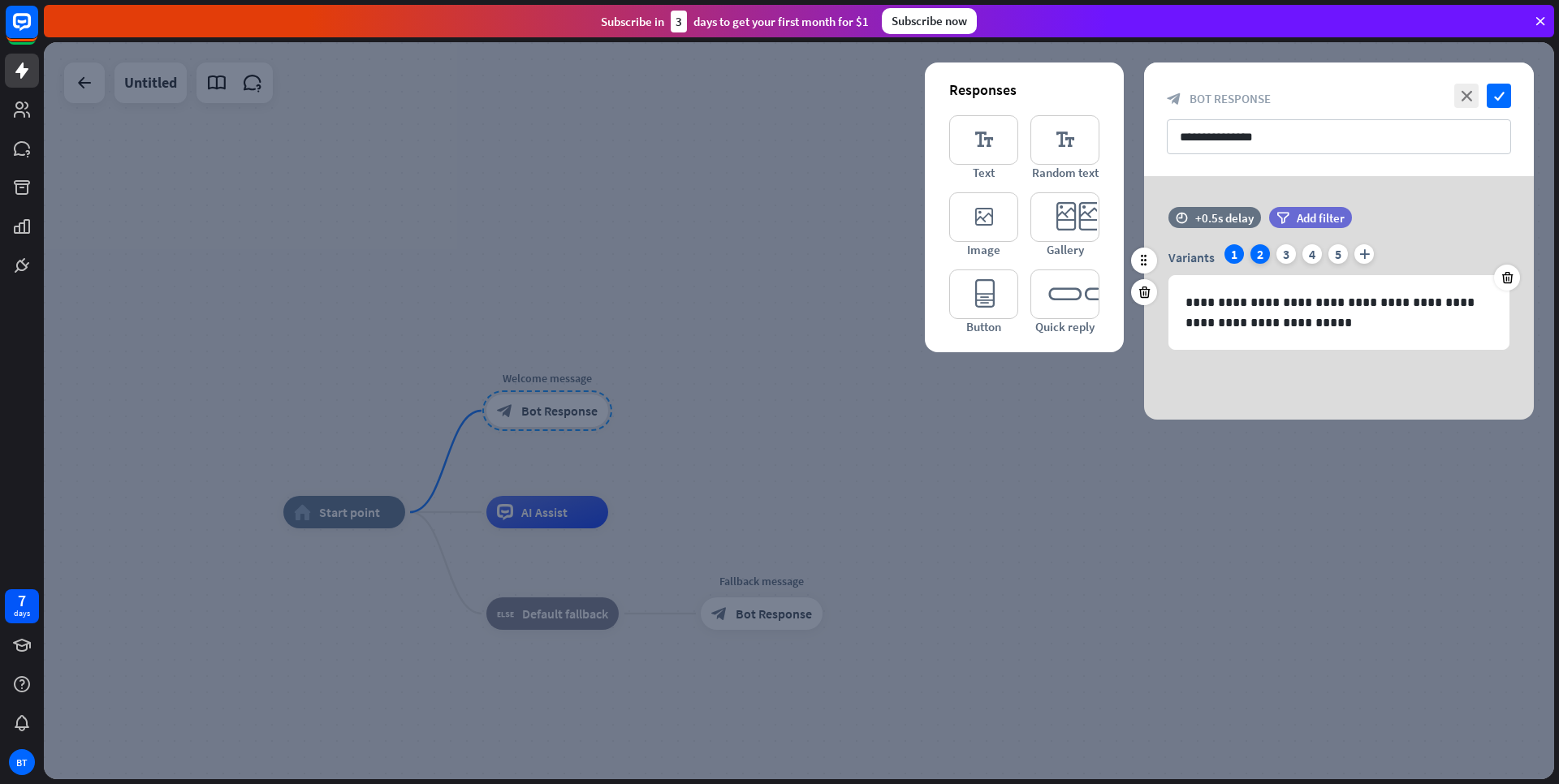
click at [1260, 254] on div "2" at bounding box center [1260, 253] width 19 height 19
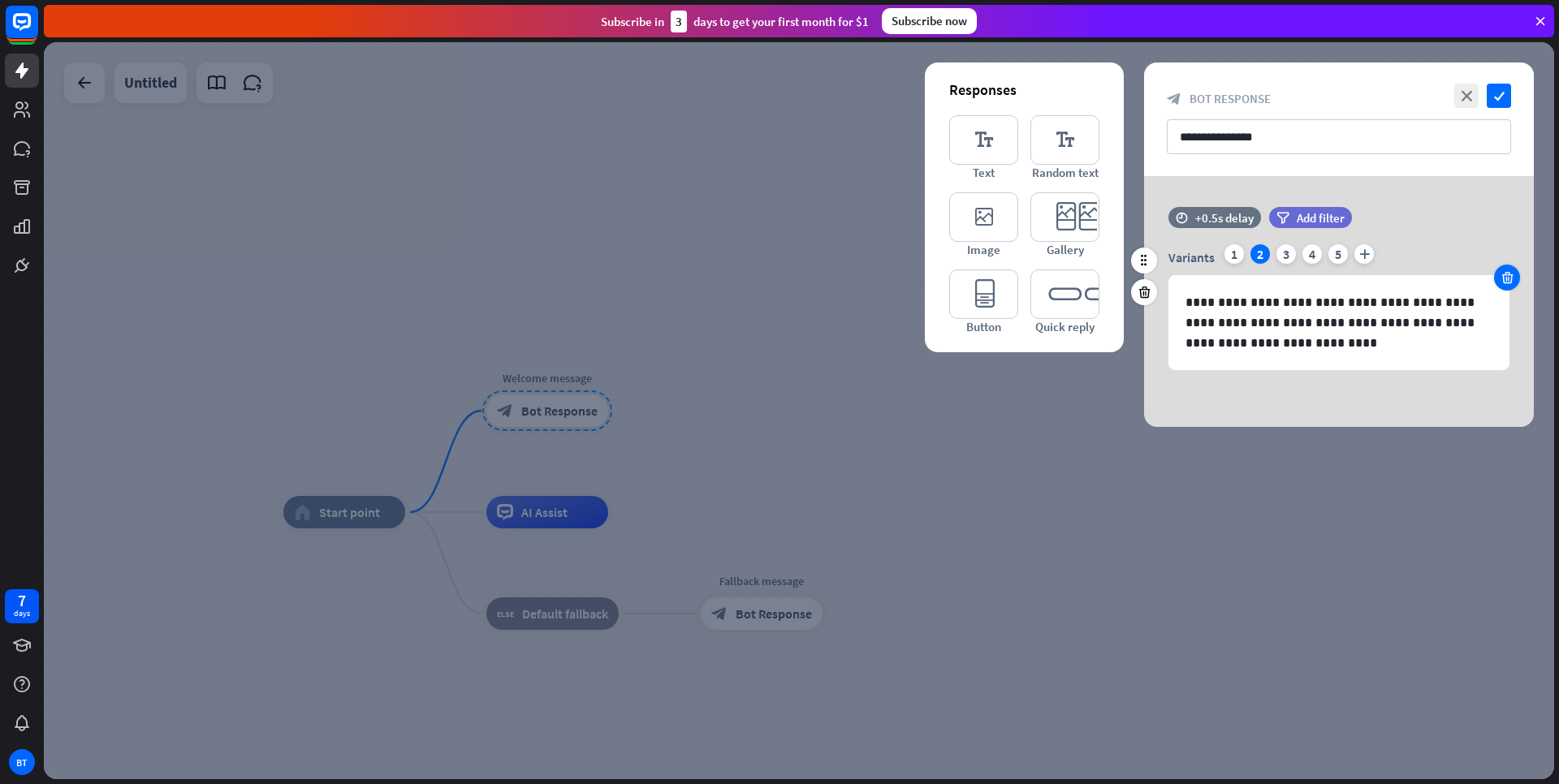
click at [1504, 284] on icon at bounding box center [1507, 277] width 15 height 15
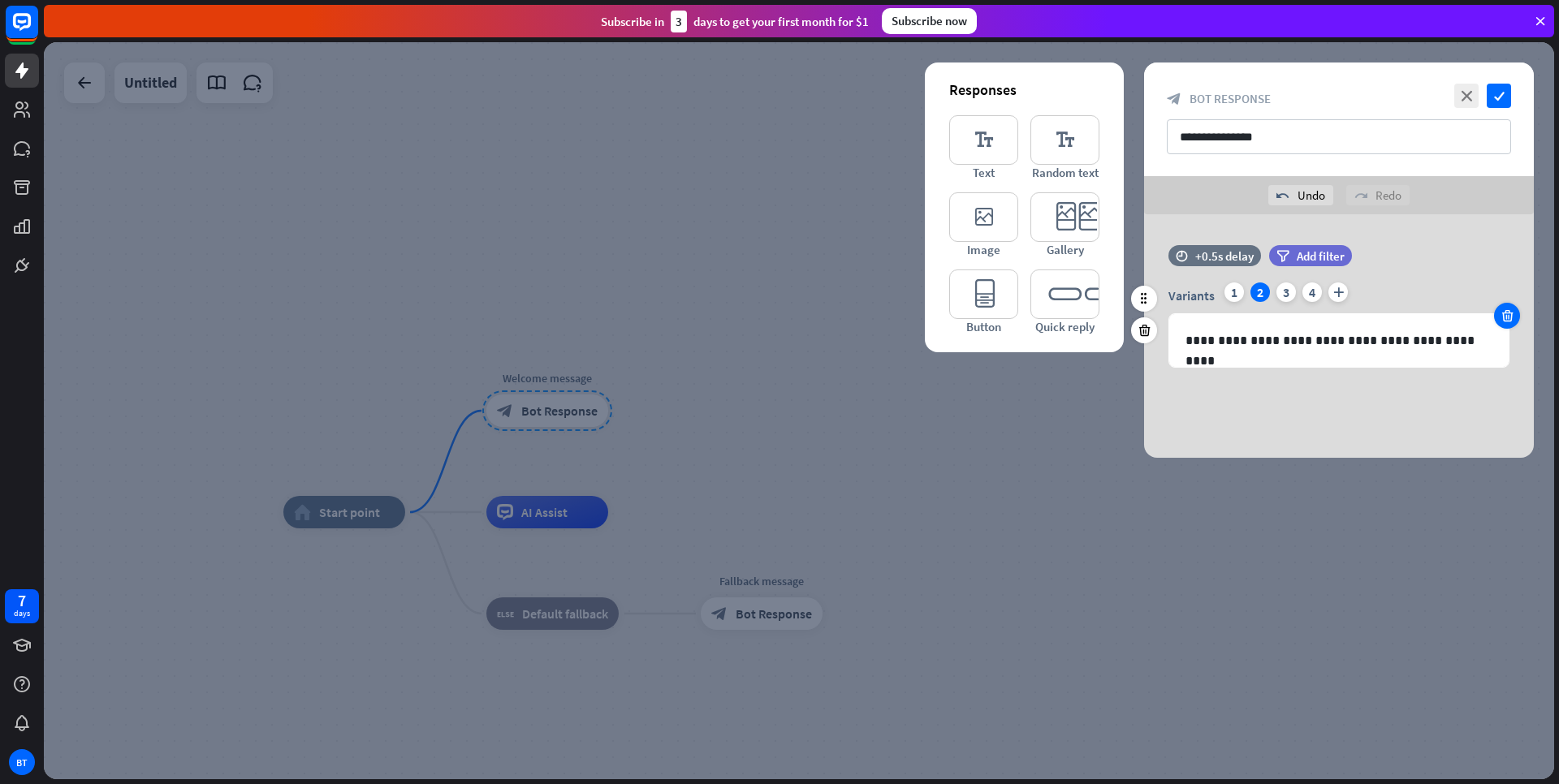
click at [1513, 318] on icon at bounding box center [1507, 316] width 15 height 15
click at [1508, 318] on icon at bounding box center [1507, 316] width 15 height 15
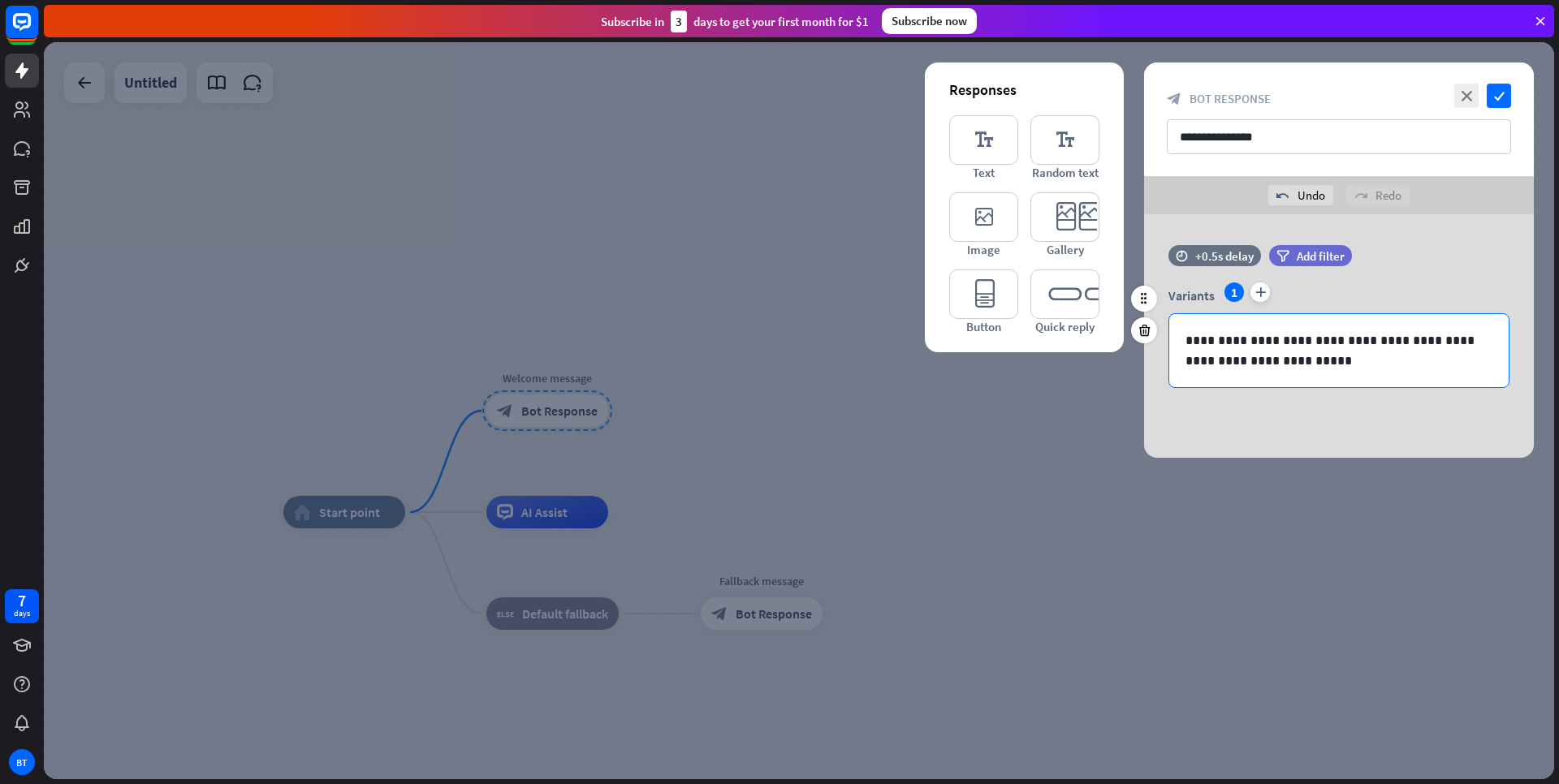
click at [1346, 371] on div "**********" at bounding box center [1338, 350] width 339 height 73
click at [1363, 379] on div "**********" at bounding box center [1339, 314] width 390 height 139
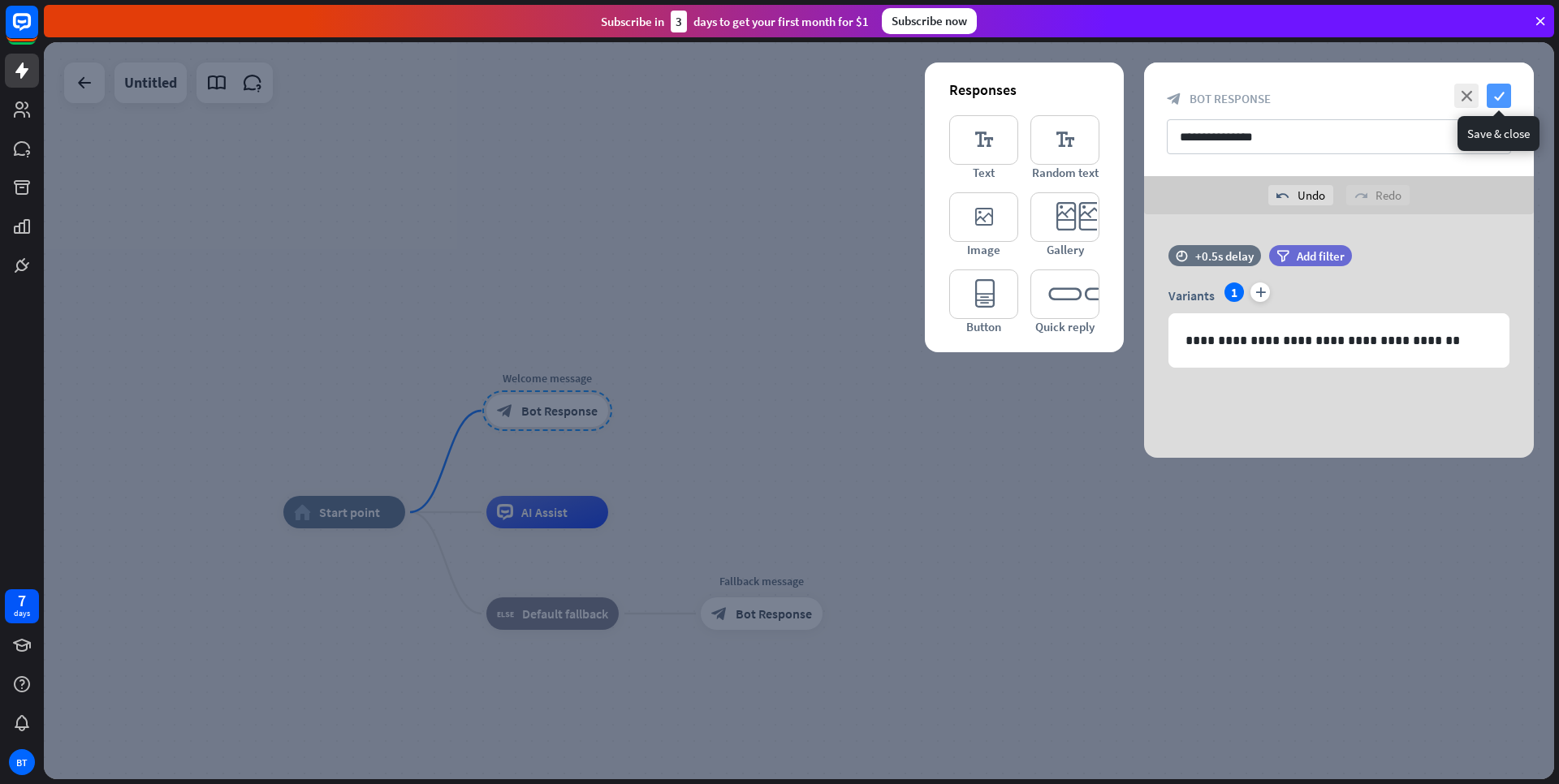
click at [1505, 98] on icon "check" at bounding box center [1499, 96] width 24 height 24
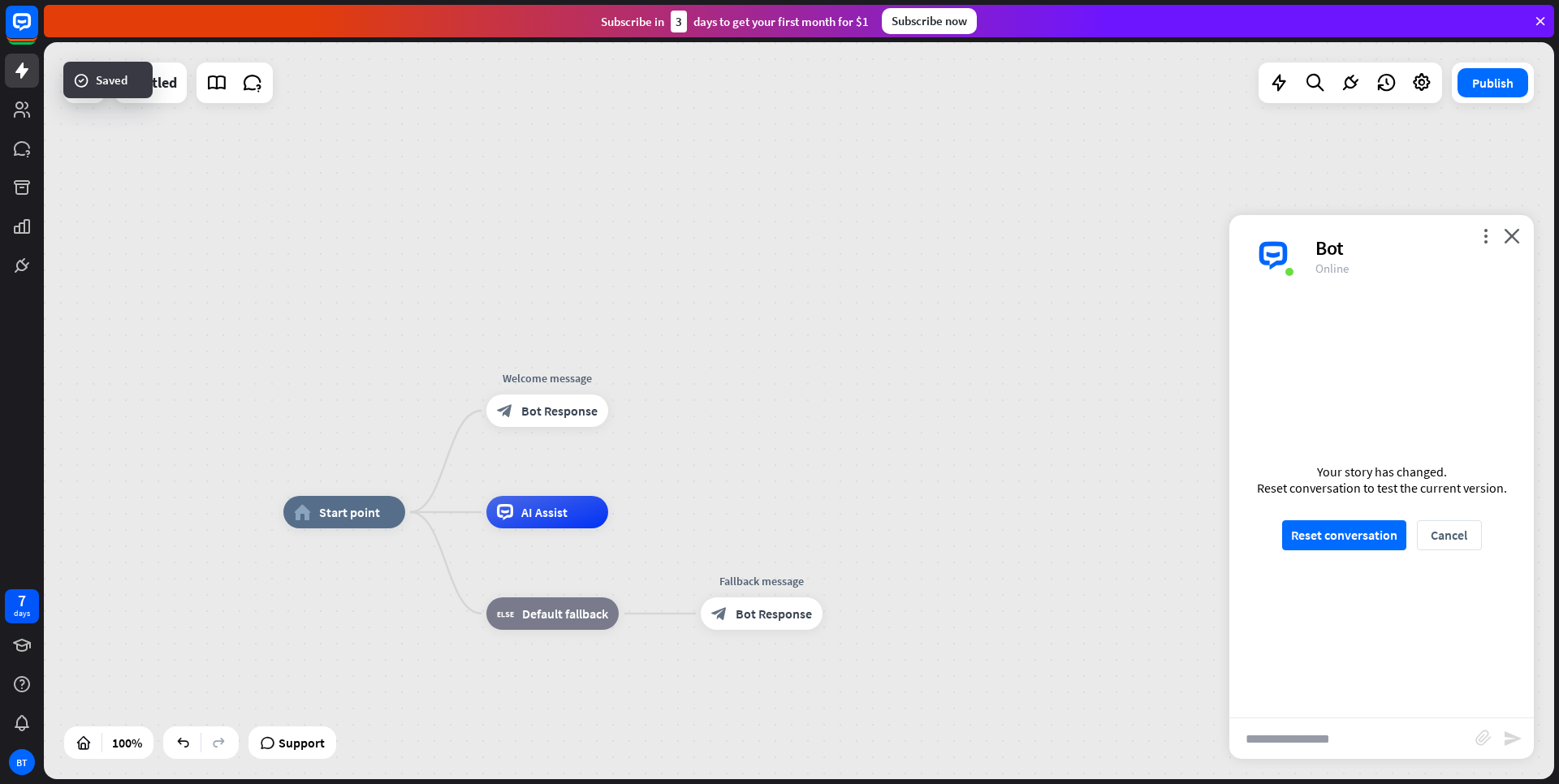
click at [977, 352] on div "home_2 Start point Welcome message block_bot_response Bot Response AI Assist bl…" at bounding box center [799, 410] width 1510 height 737
click at [1286, 534] on button "Reset conversation" at bounding box center [1344, 536] width 124 height 30
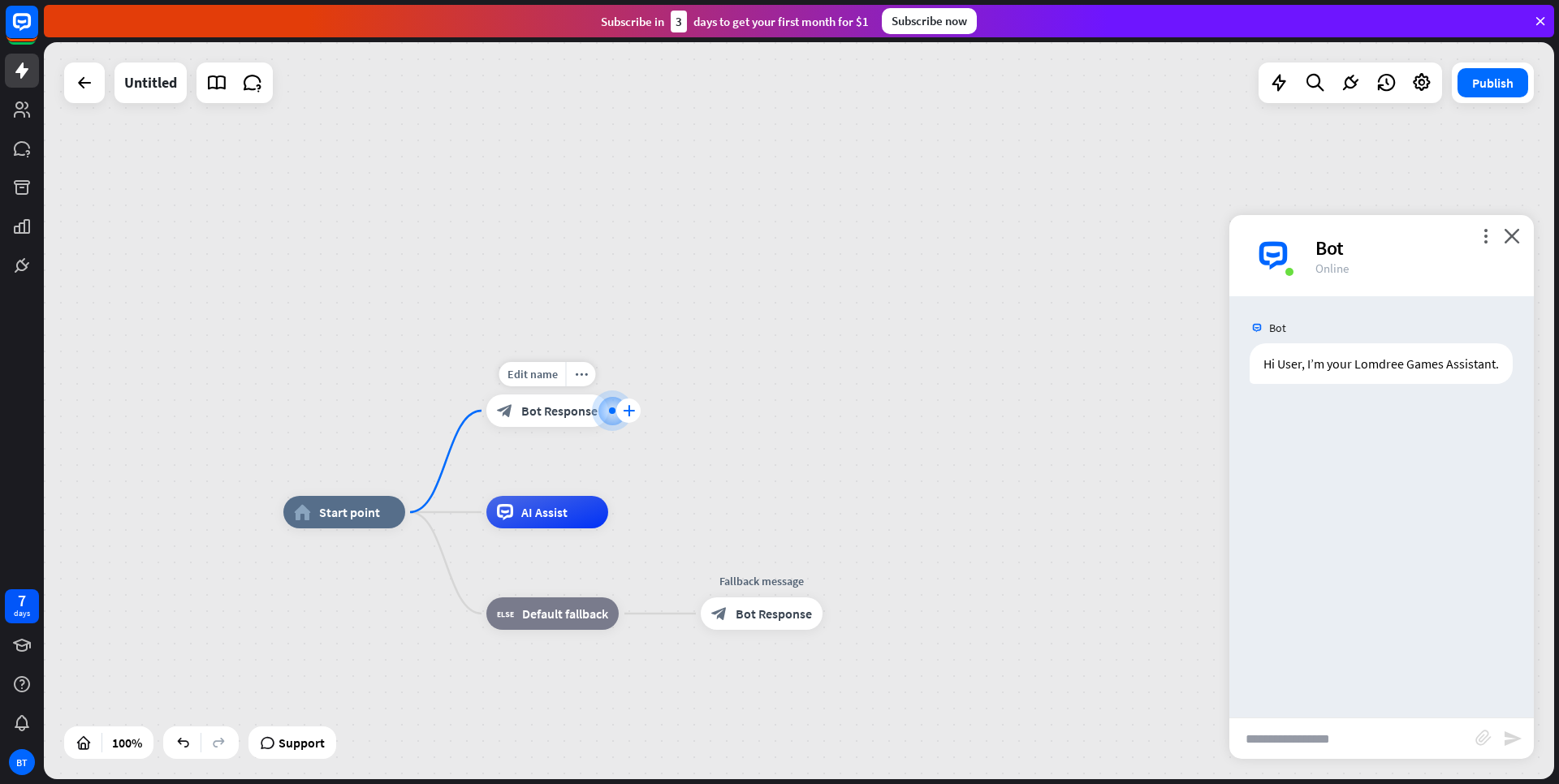
click at [630, 412] on icon "plus" at bounding box center [629, 410] width 12 height 11
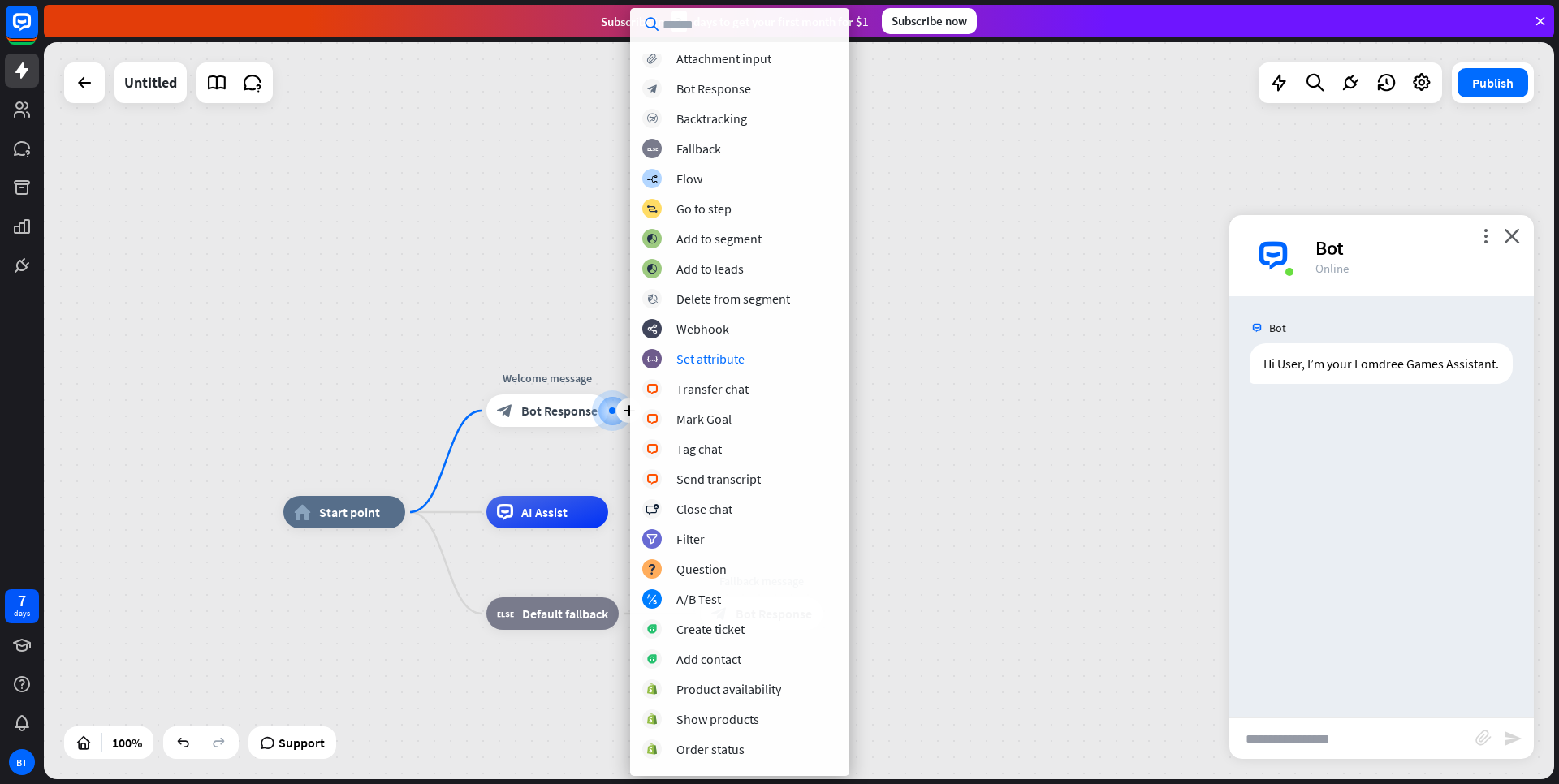
scroll to position [97, 0]
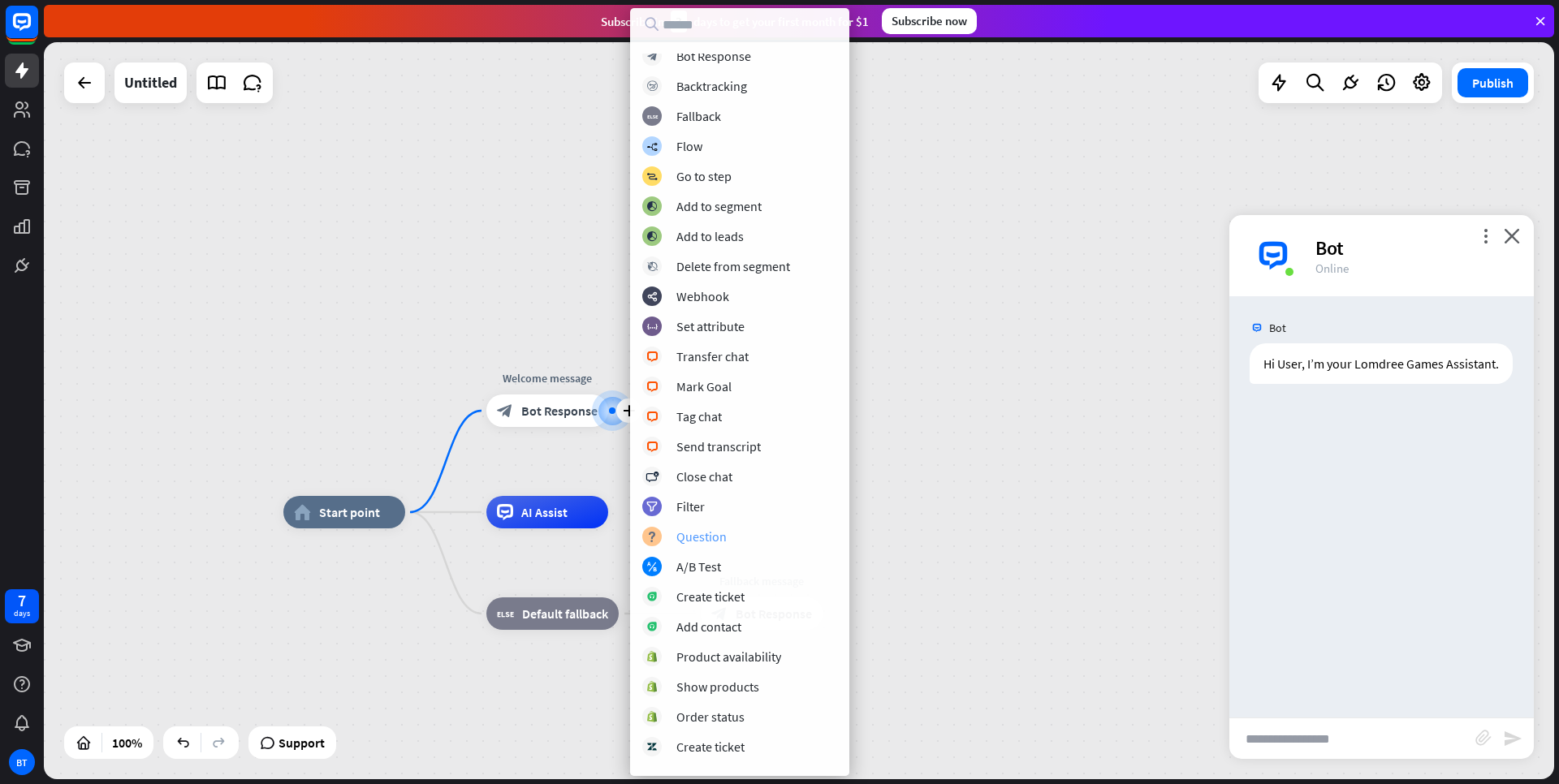
click at [715, 536] on div "Question" at bounding box center [701, 537] width 50 height 16
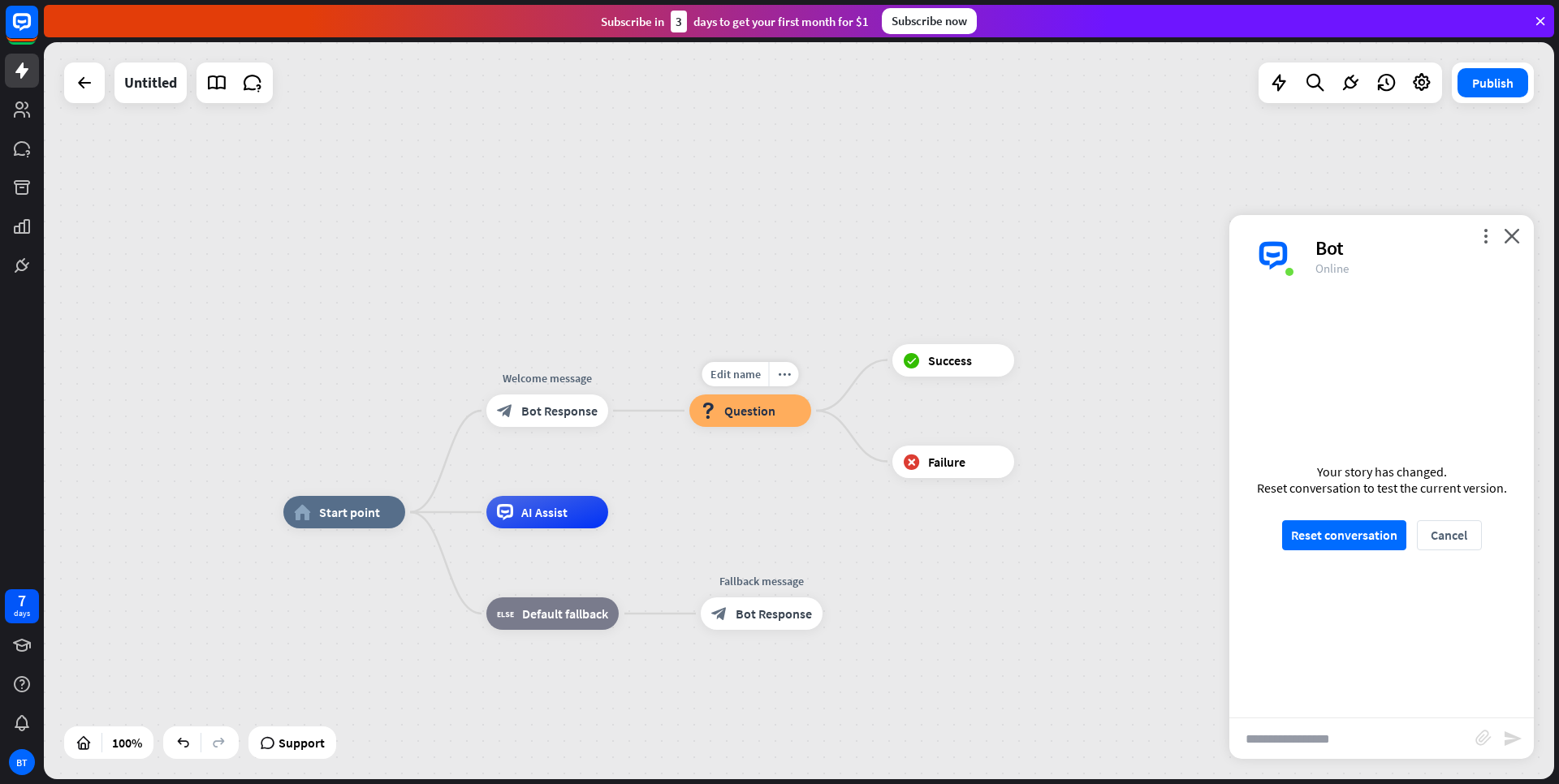
click at [765, 409] on span "Question" at bounding box center [749, 411] width 51 height 16
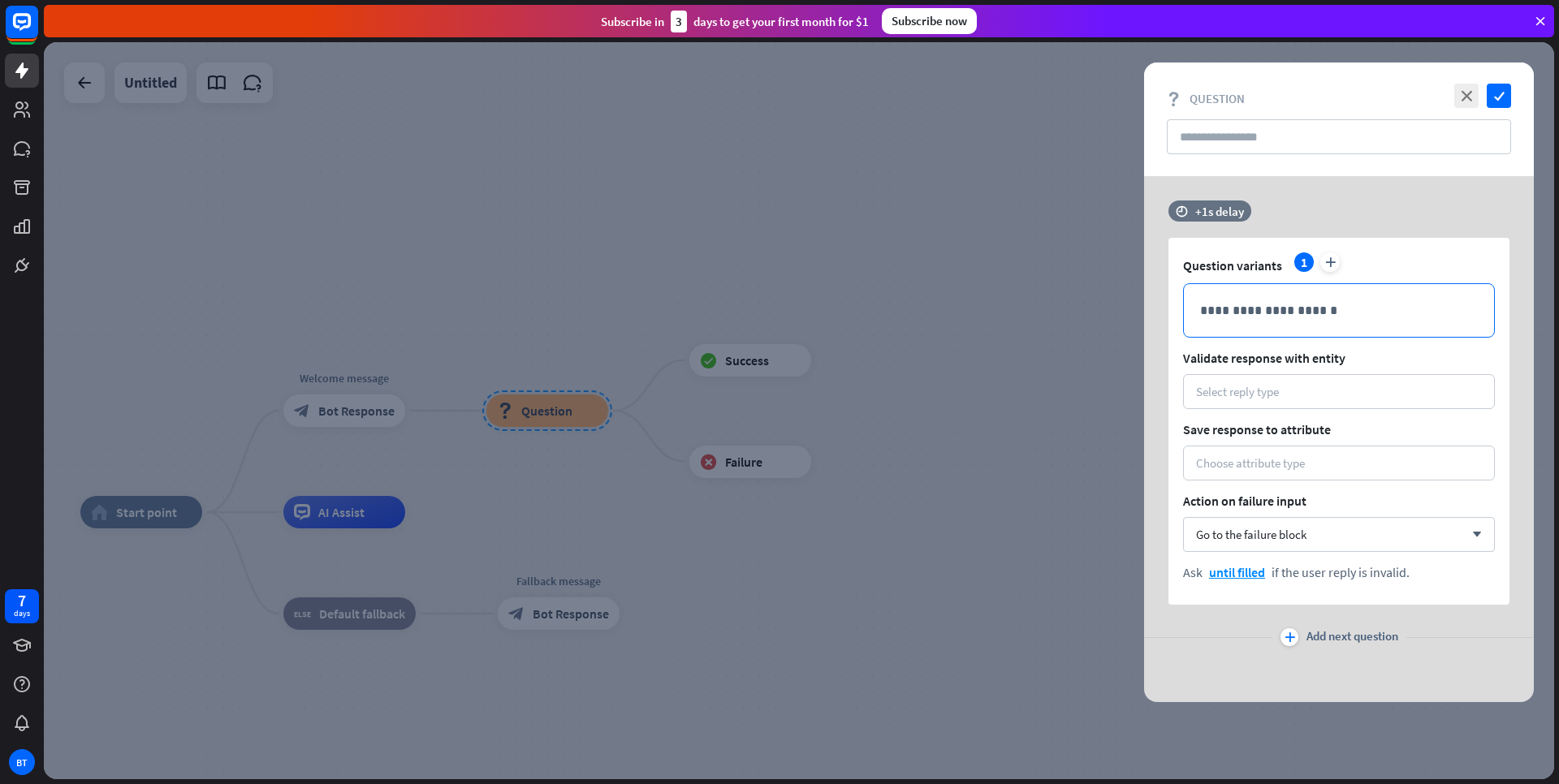
click at [1346, 312] on p "**********" at bounding box center [1339, 310] width 278 height 20
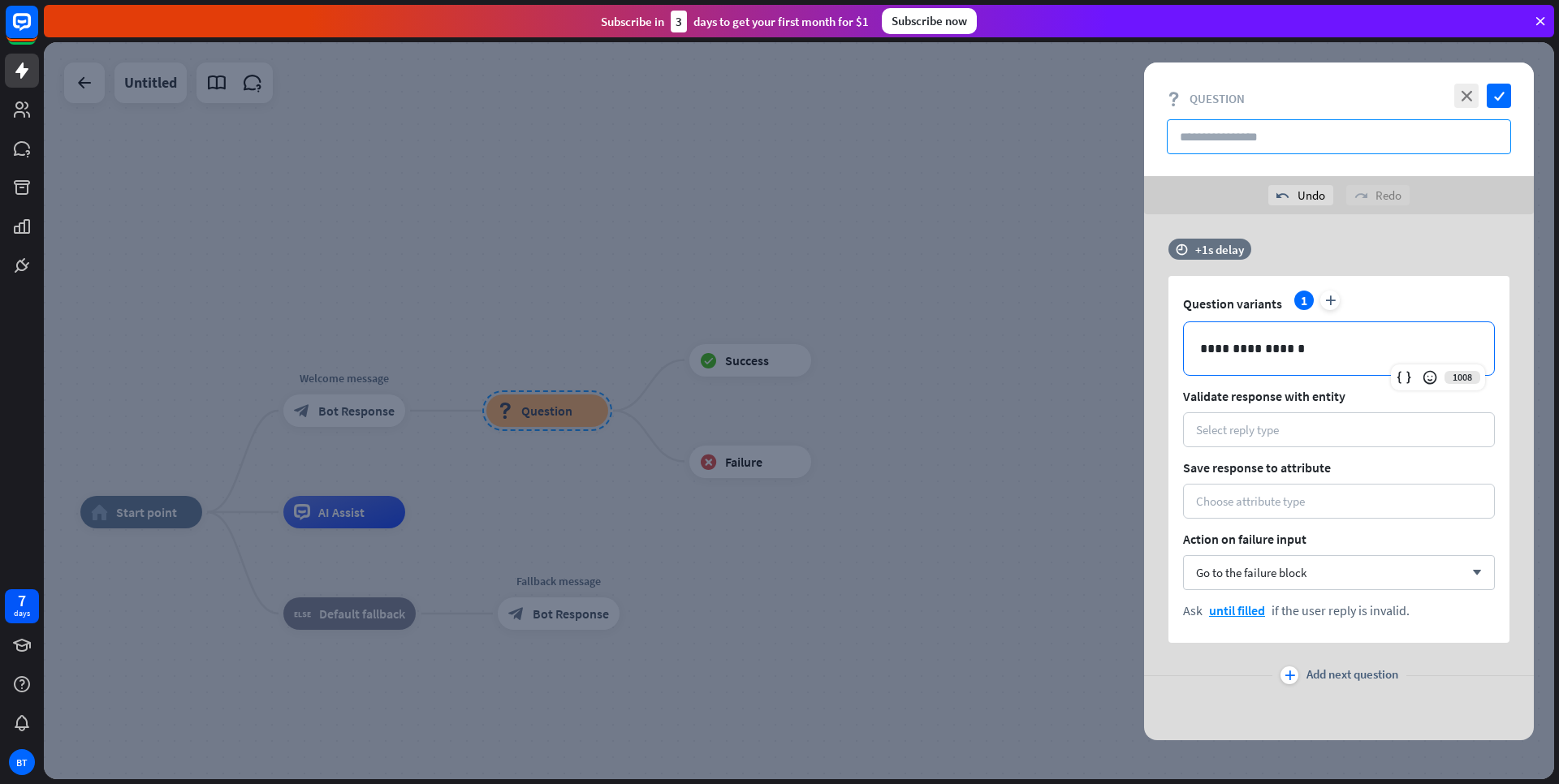
click at [1258, 127] on input "text" at bounding box center [1339, 136] width 344 height 35
type input "*****"
click at [1306, 433] on div "Select reply type" at bounding box center [1339, 429] width 286 height 15
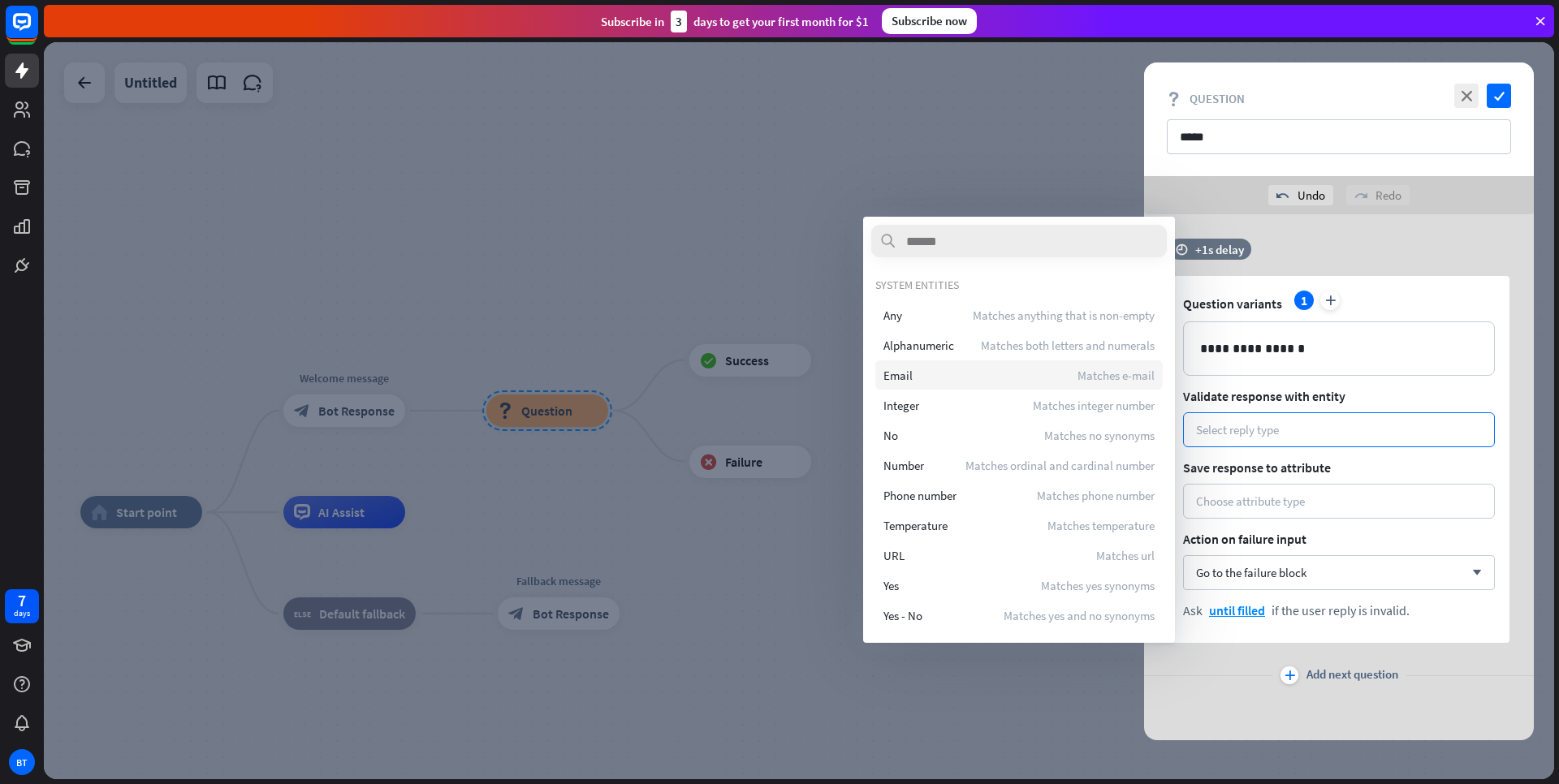
click at [935, 374] on div "Email Matches e-mail" at bounding box center [1018, 375] width 287 height 29
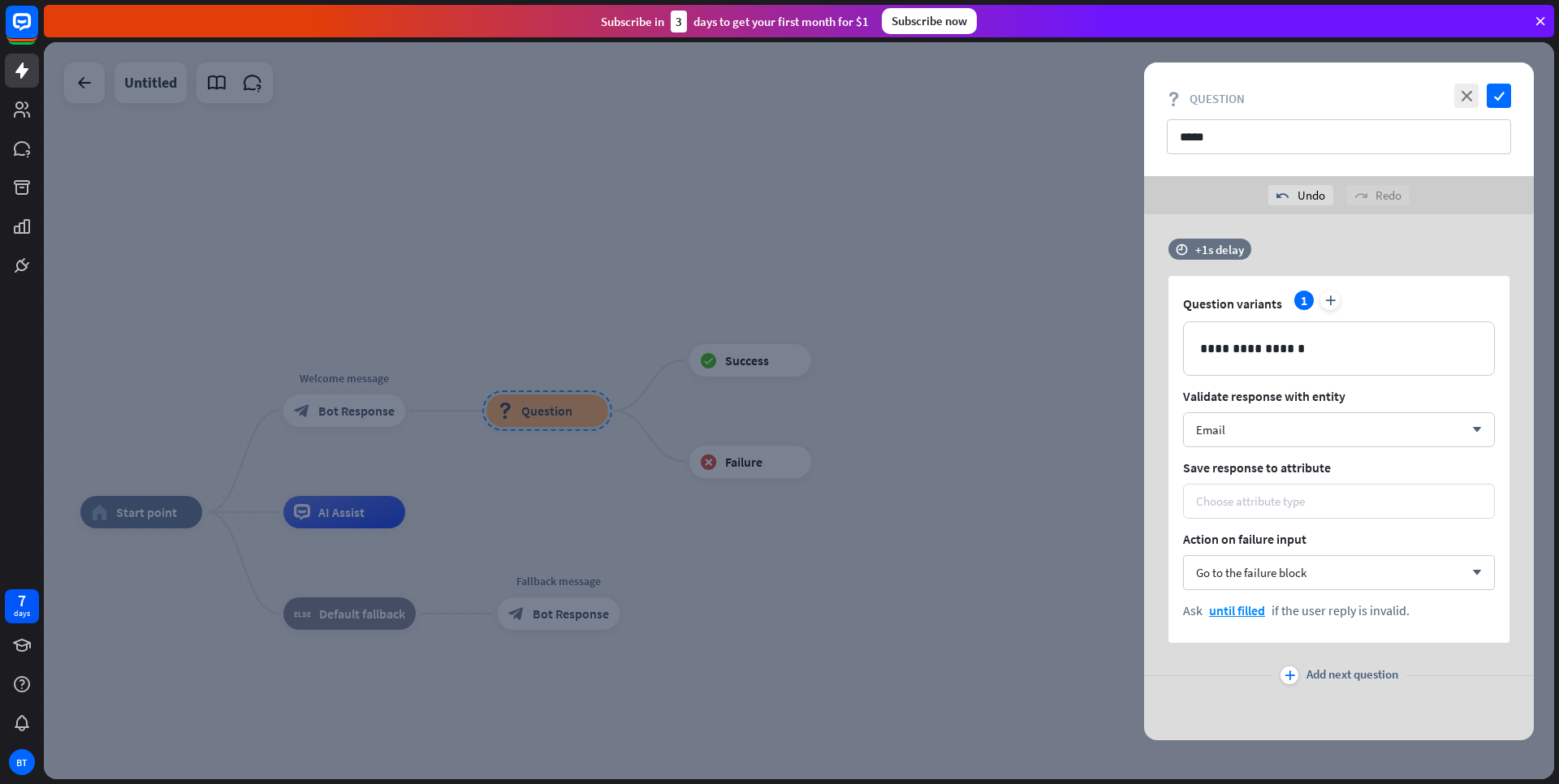
click at [1329, 505] on div "Choose attribute type" at bounding box center [1339, 501] width 286 height 15
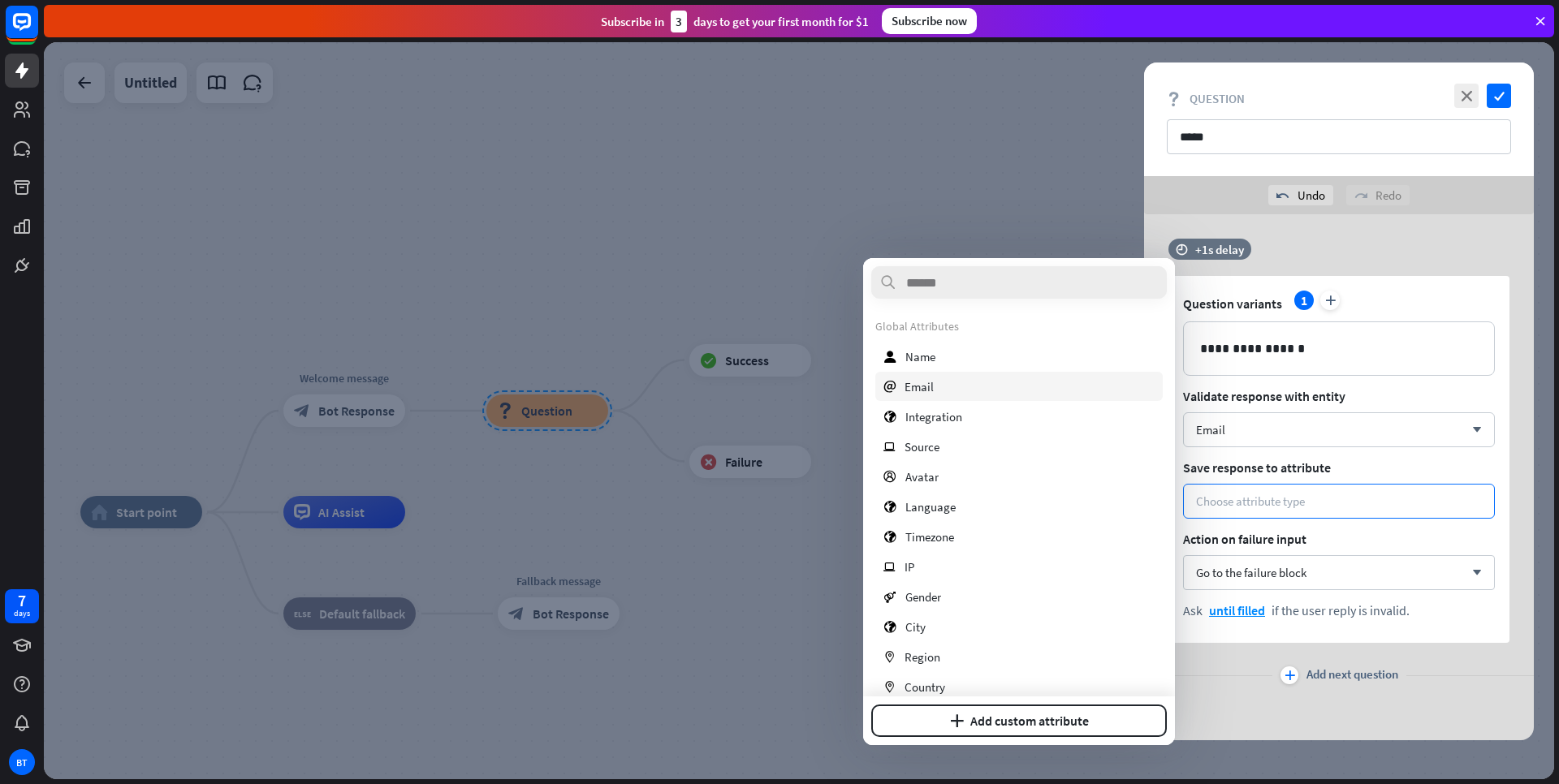
click at [923, 393] on span "Email" at bounding box center [919, 386] width 29 height 15
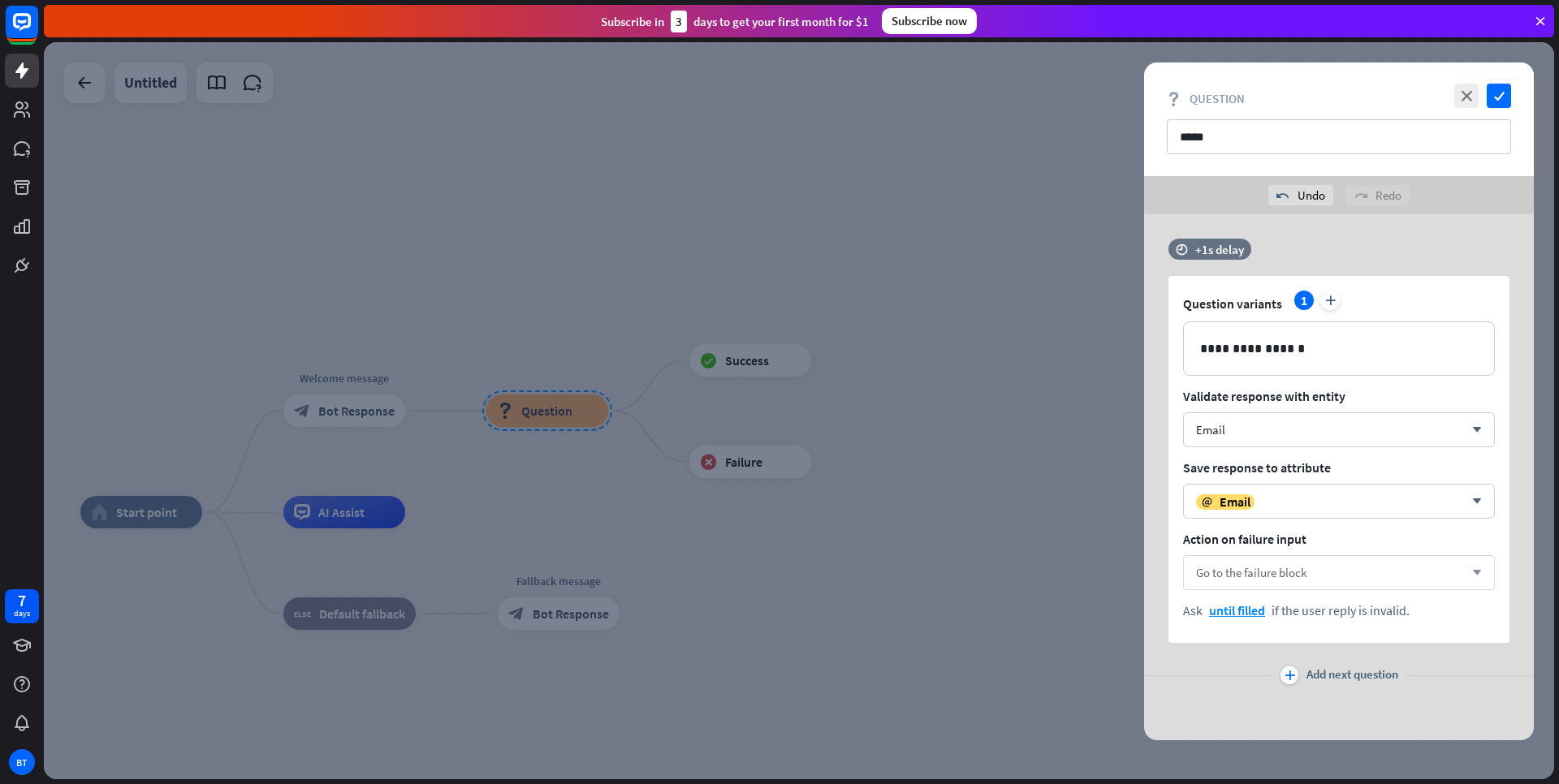
click at [1322, 576] on div "Go to the failure block arrow_down" at bounding box center [1339, 572] width 312 height 35
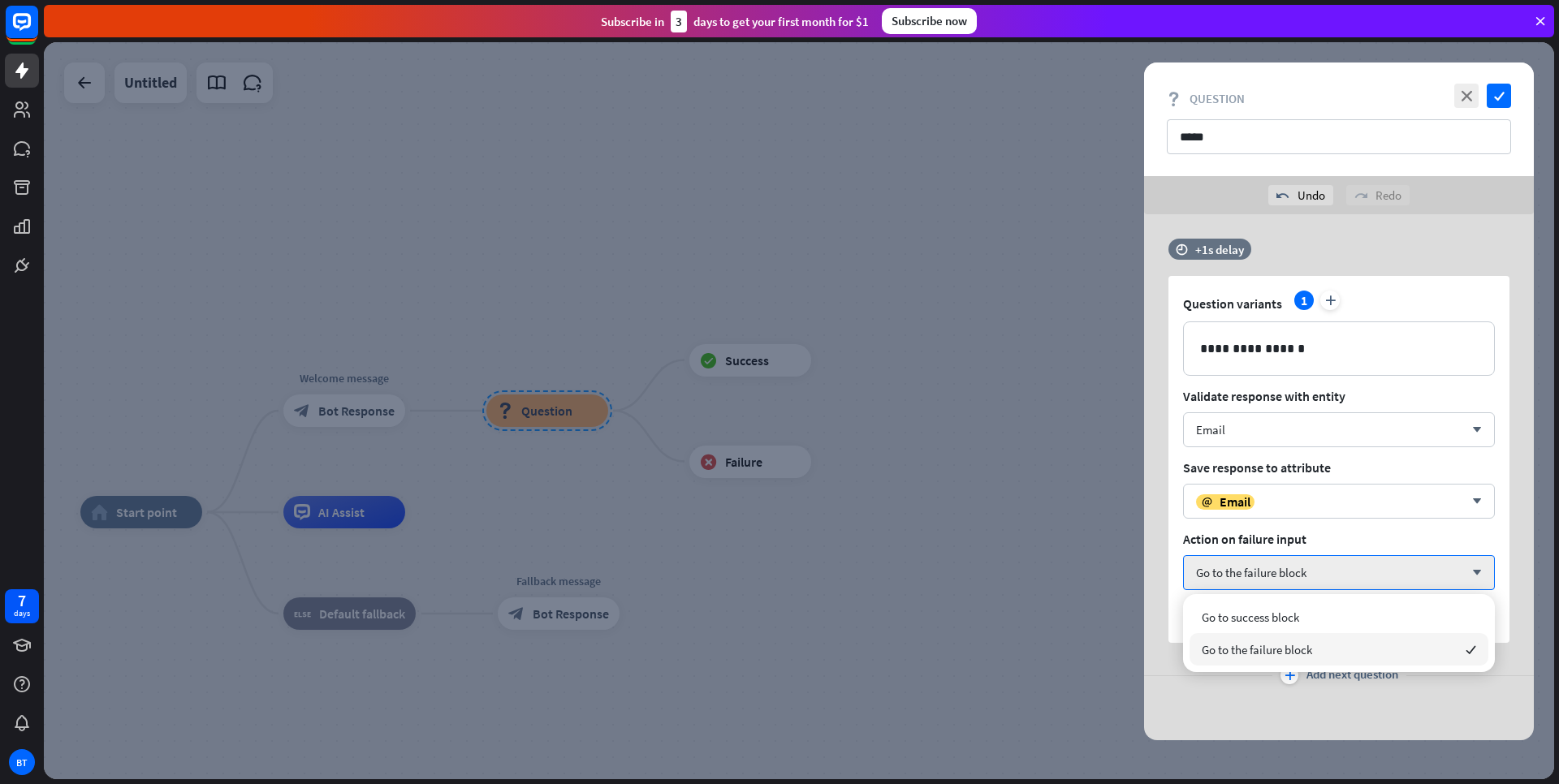
click at [1299, 654] on span "Go to the failure block" at bounding box center [1257, 649] width 110 height 15
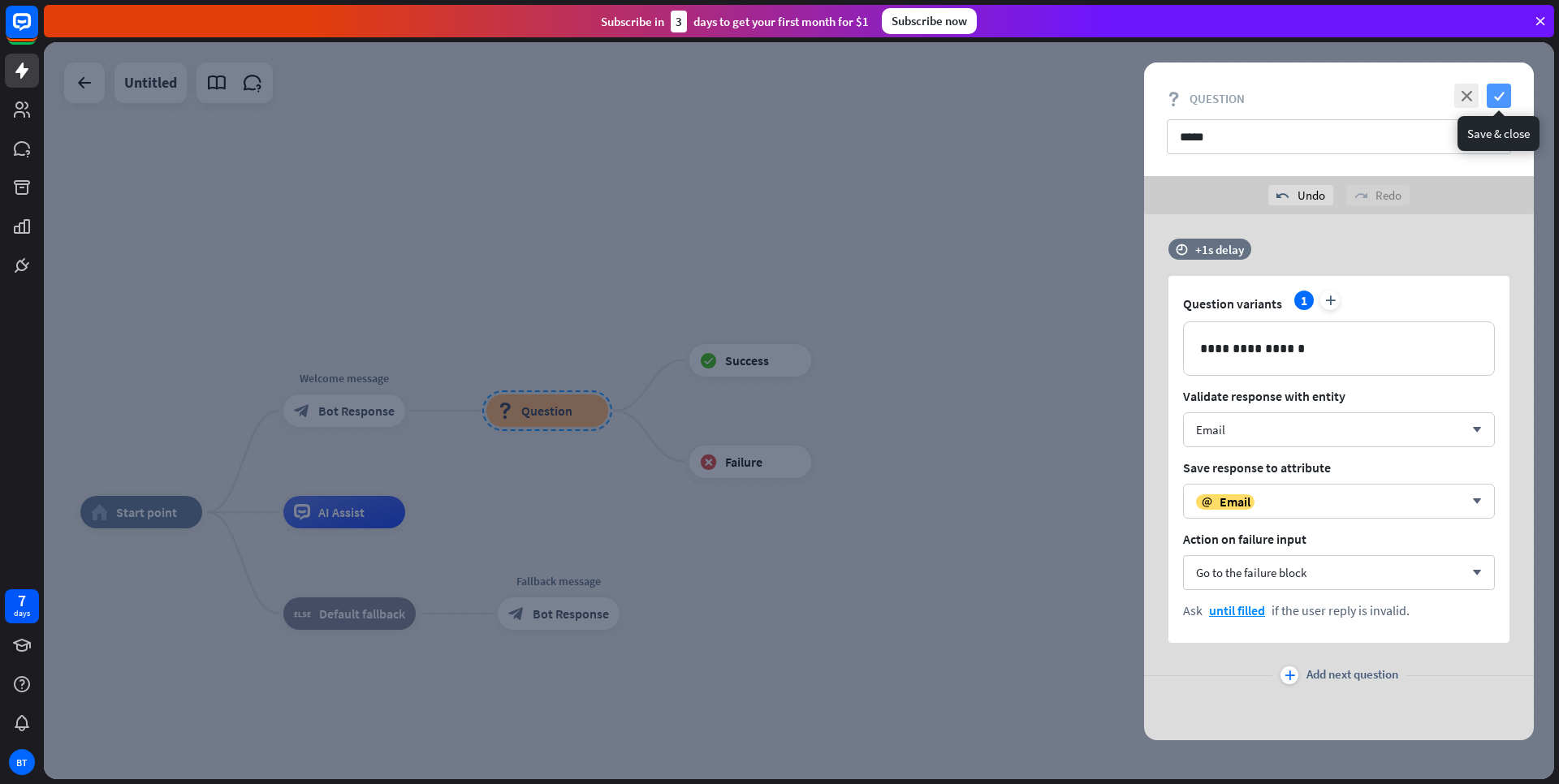
click at [1498, 104] on icon "check" at bounding box center [1499, 96] width 24 height 24
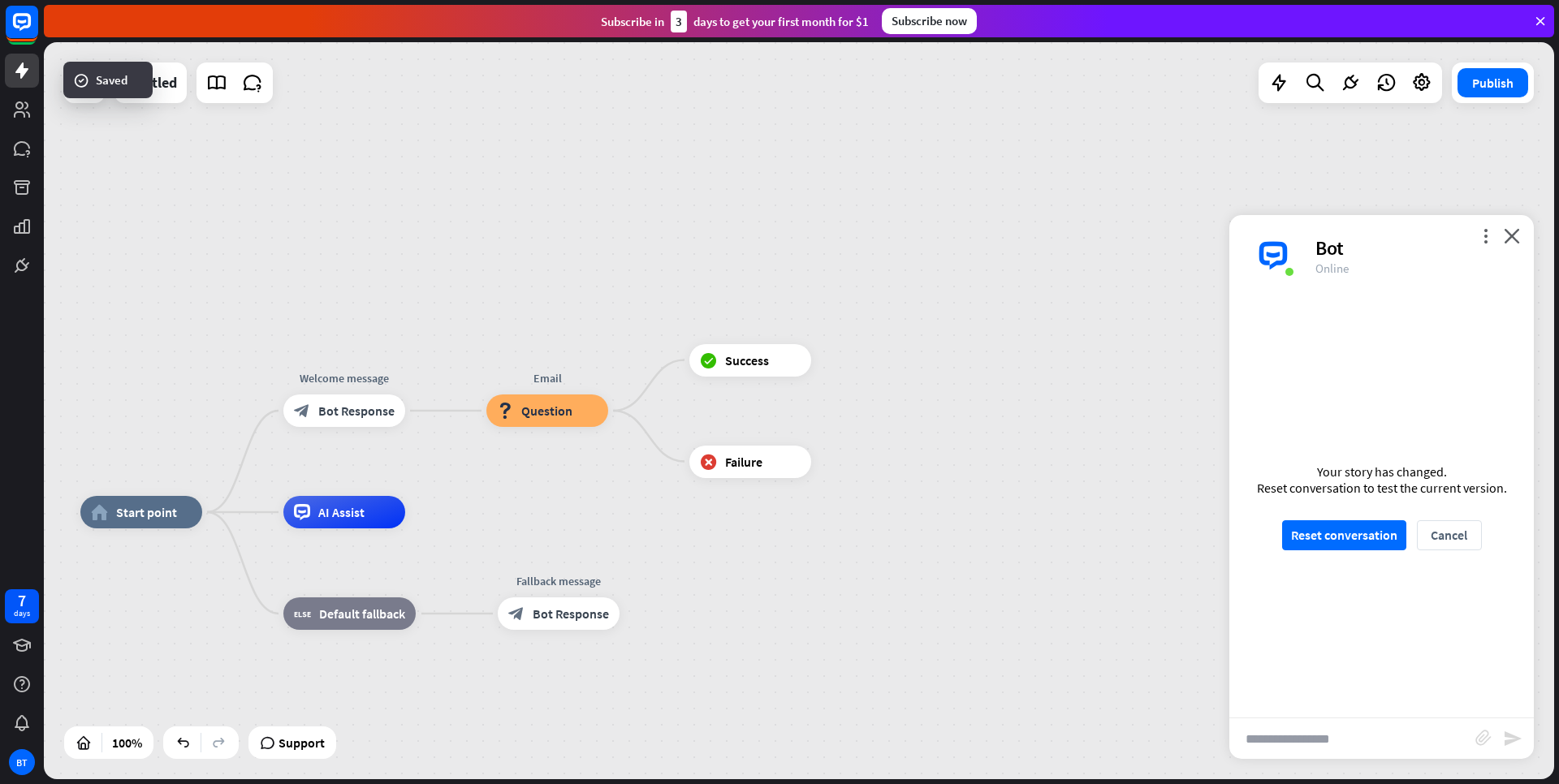
click at [992, 460] on div "home_2 Start point Welcome message block_bot_response Bot Response Email block_…" at bounding box center [799, 410] width 1510 height 737
click at [831, 359] on icon "plus" at bounding box center [832, 360] width 12 height 11
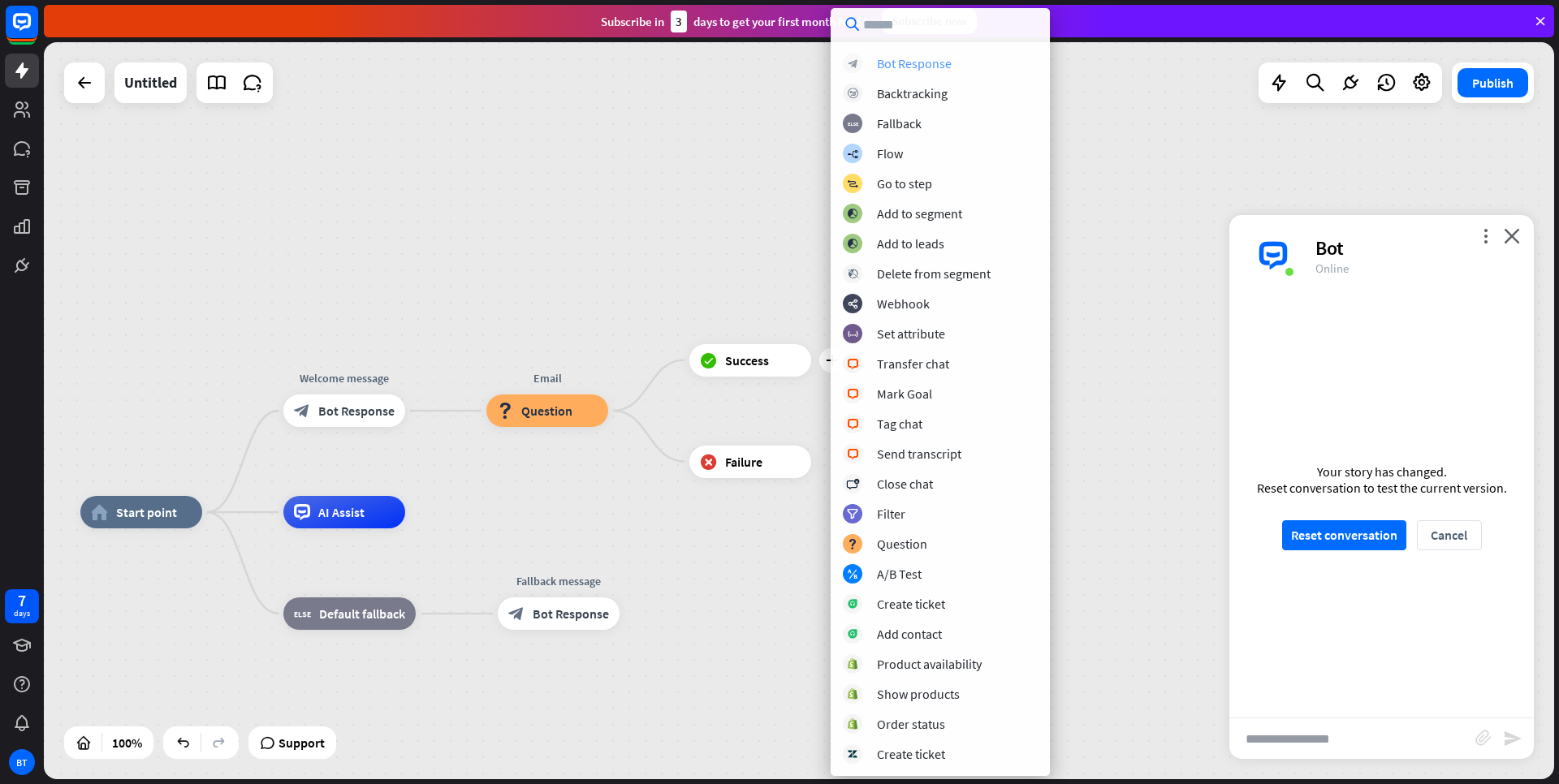
click at [893, 63] on div "Bot Response" at bounding box center [914, 63] width 75 height 16
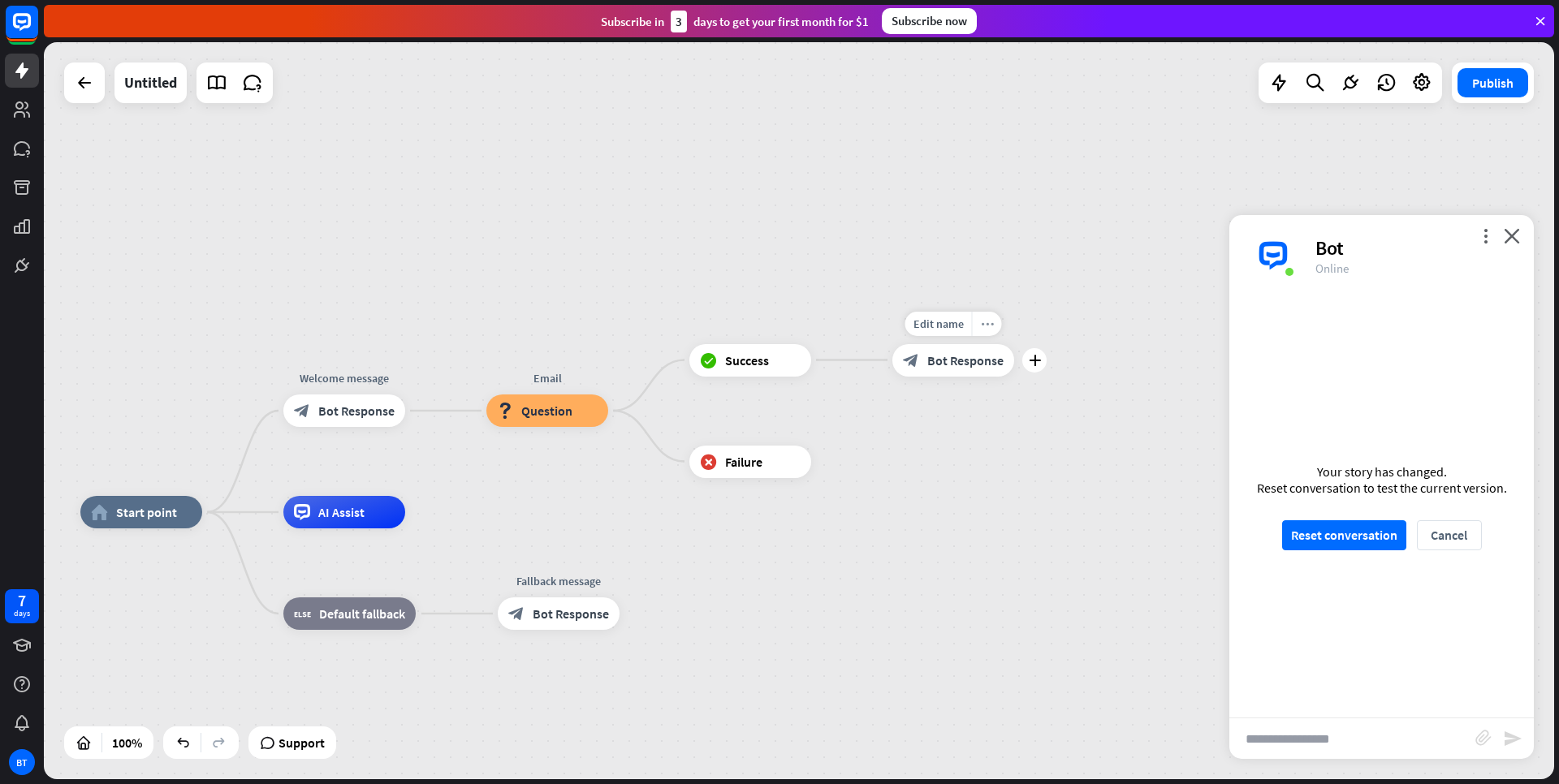
click at [979, 326] on div "more_horiz" at bounding box center [987, 324] width 30 height 24
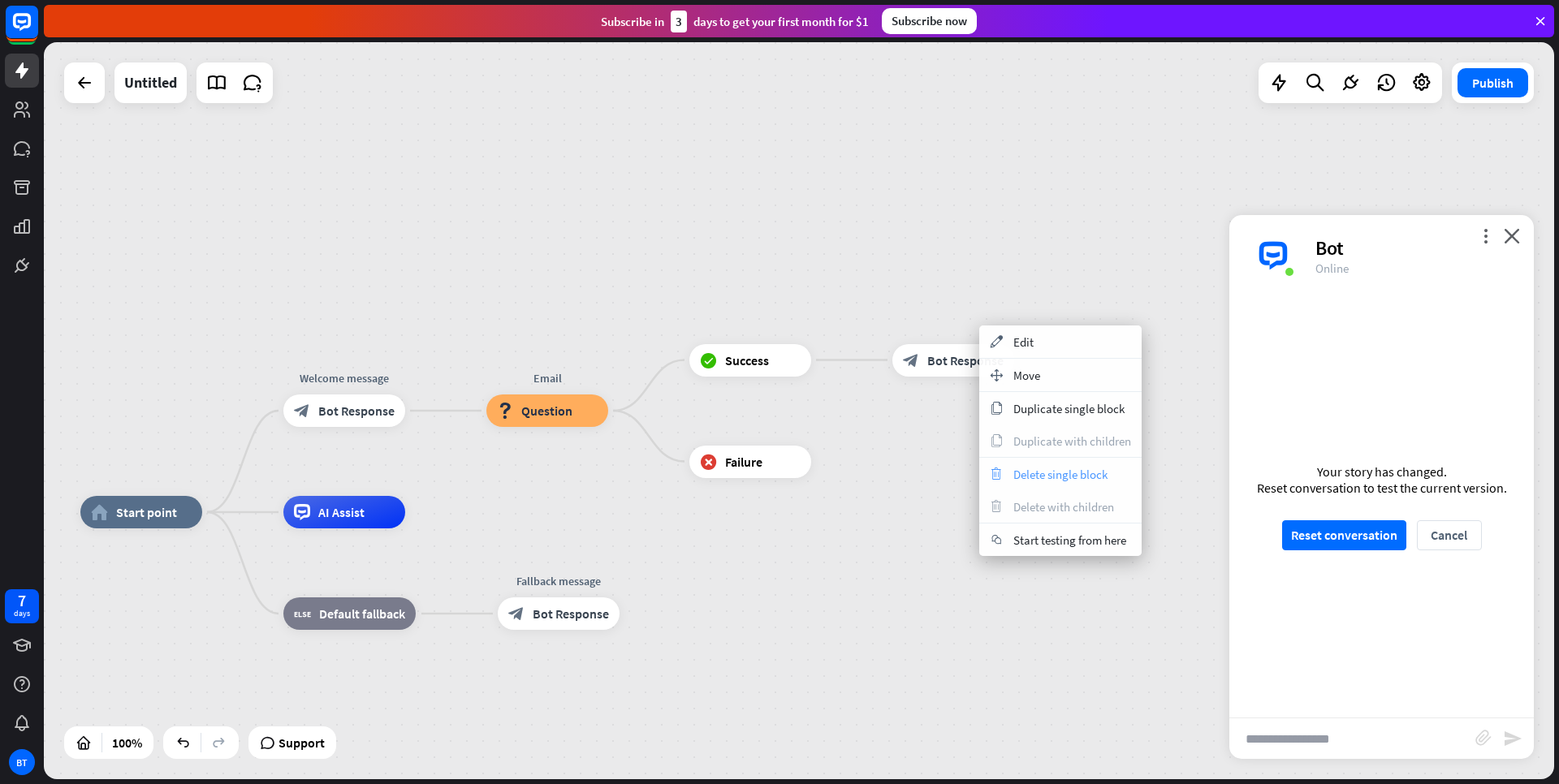
click at [1043, 470] on span "Delete single block" at bounding box center [1060, 474] width 94 height 15
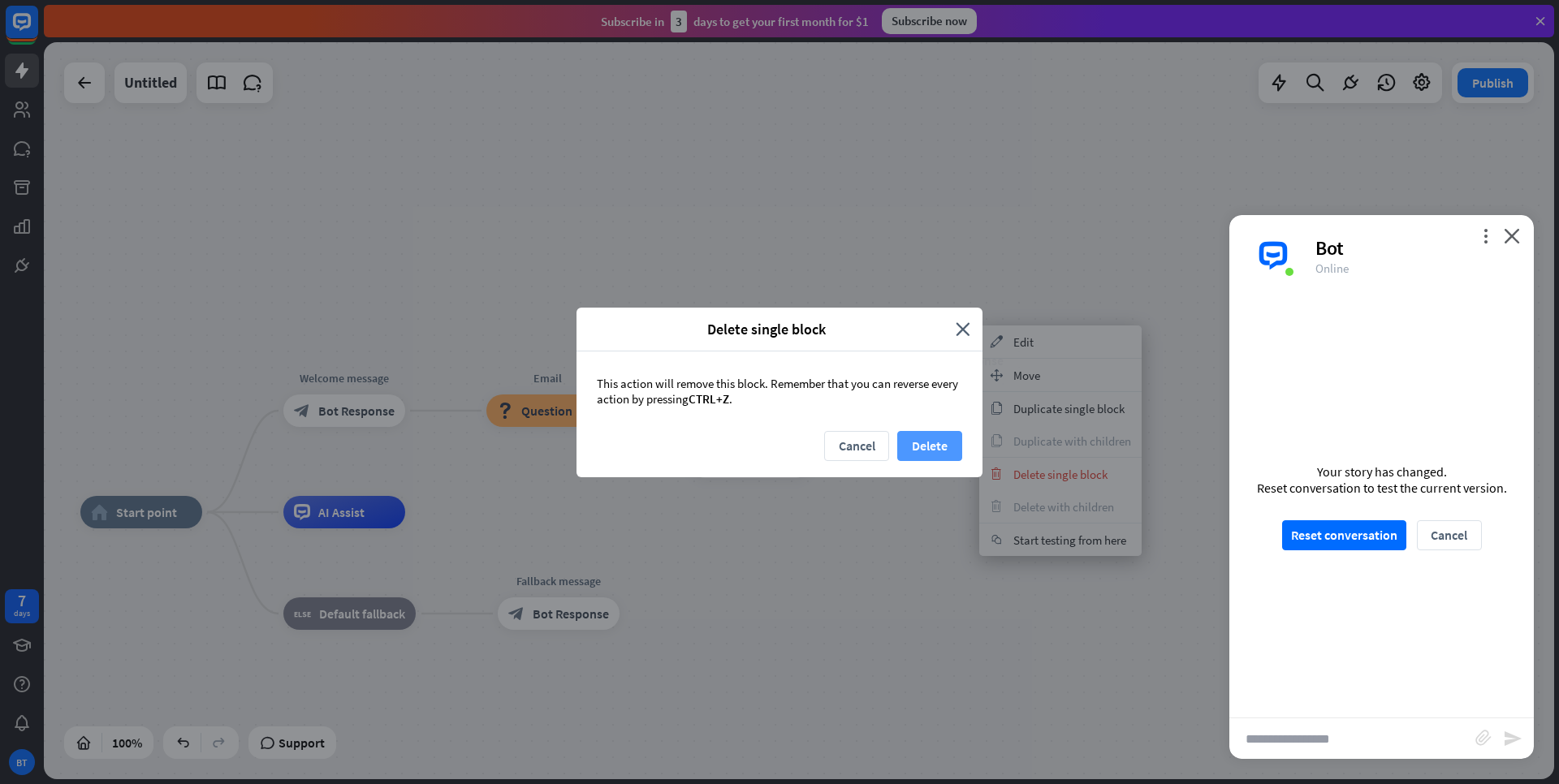
click at [935, 456] on button "Delete" at bounding box center [929, 446] width 65 height 30
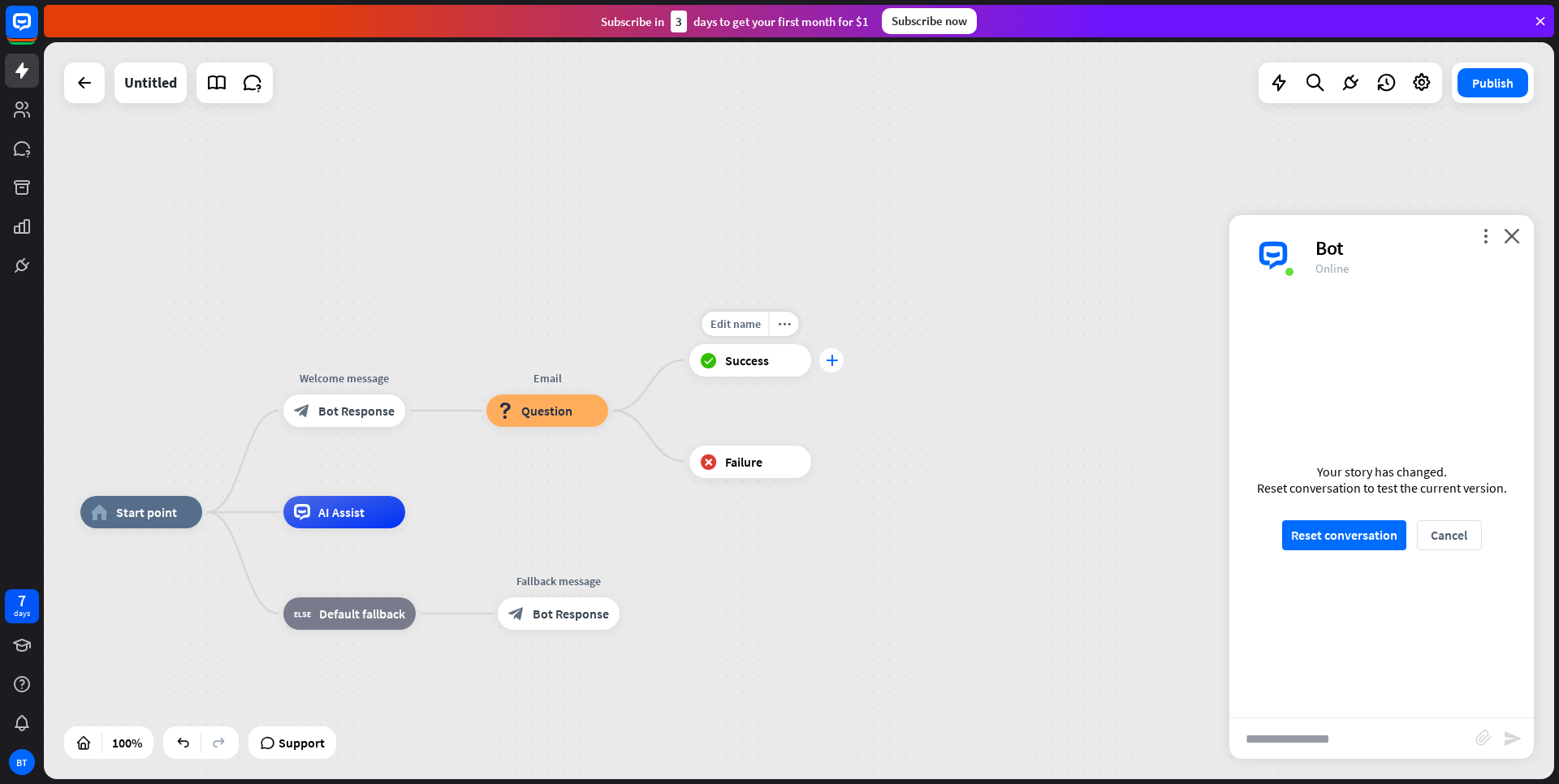
click at [831, 361] on icon "plus" at bounding box center [832, 360] width 12 height 11
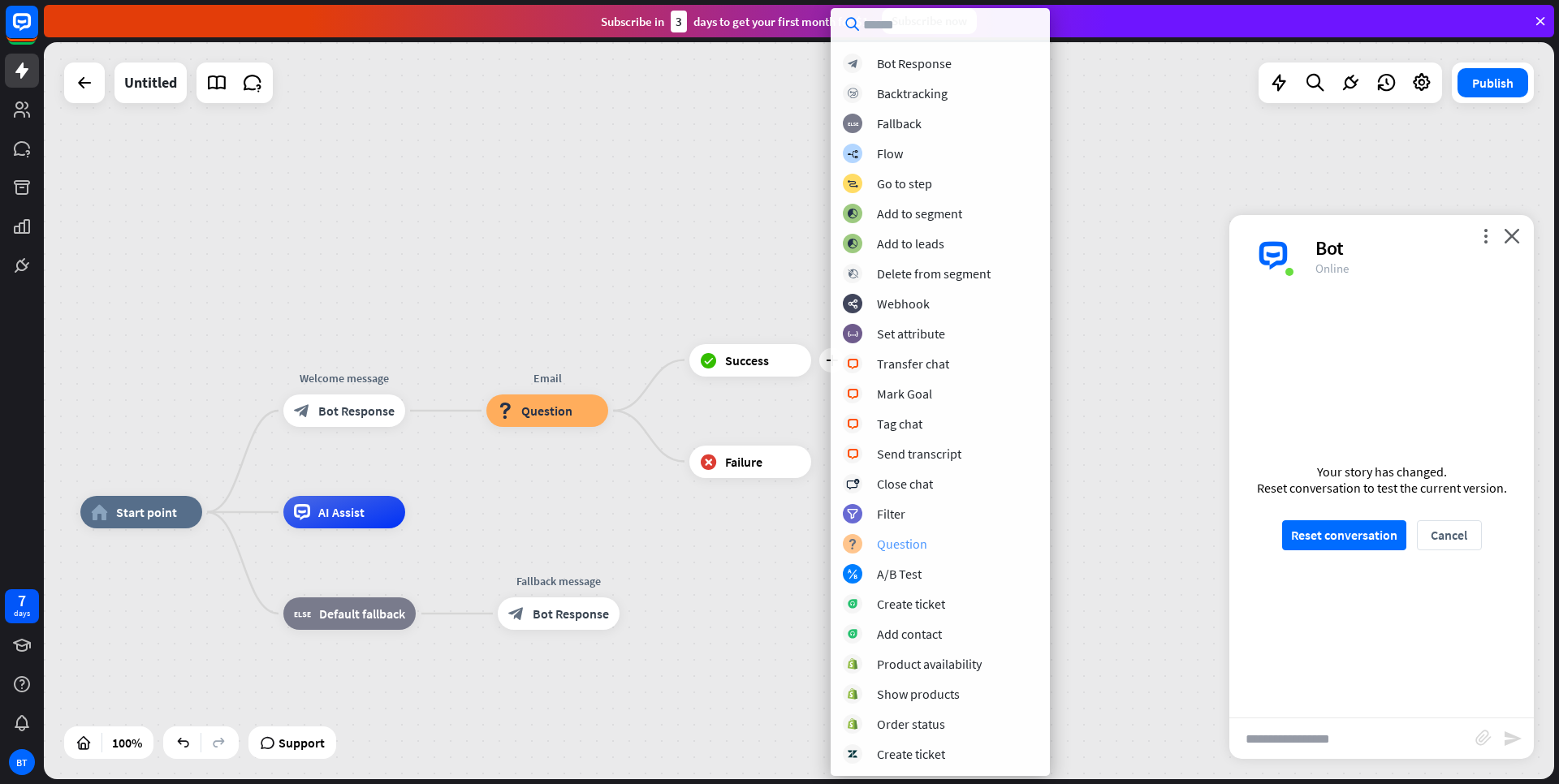
click at [905, 541] on div "Question" at bounding box center [902, 544] width 50 height 16
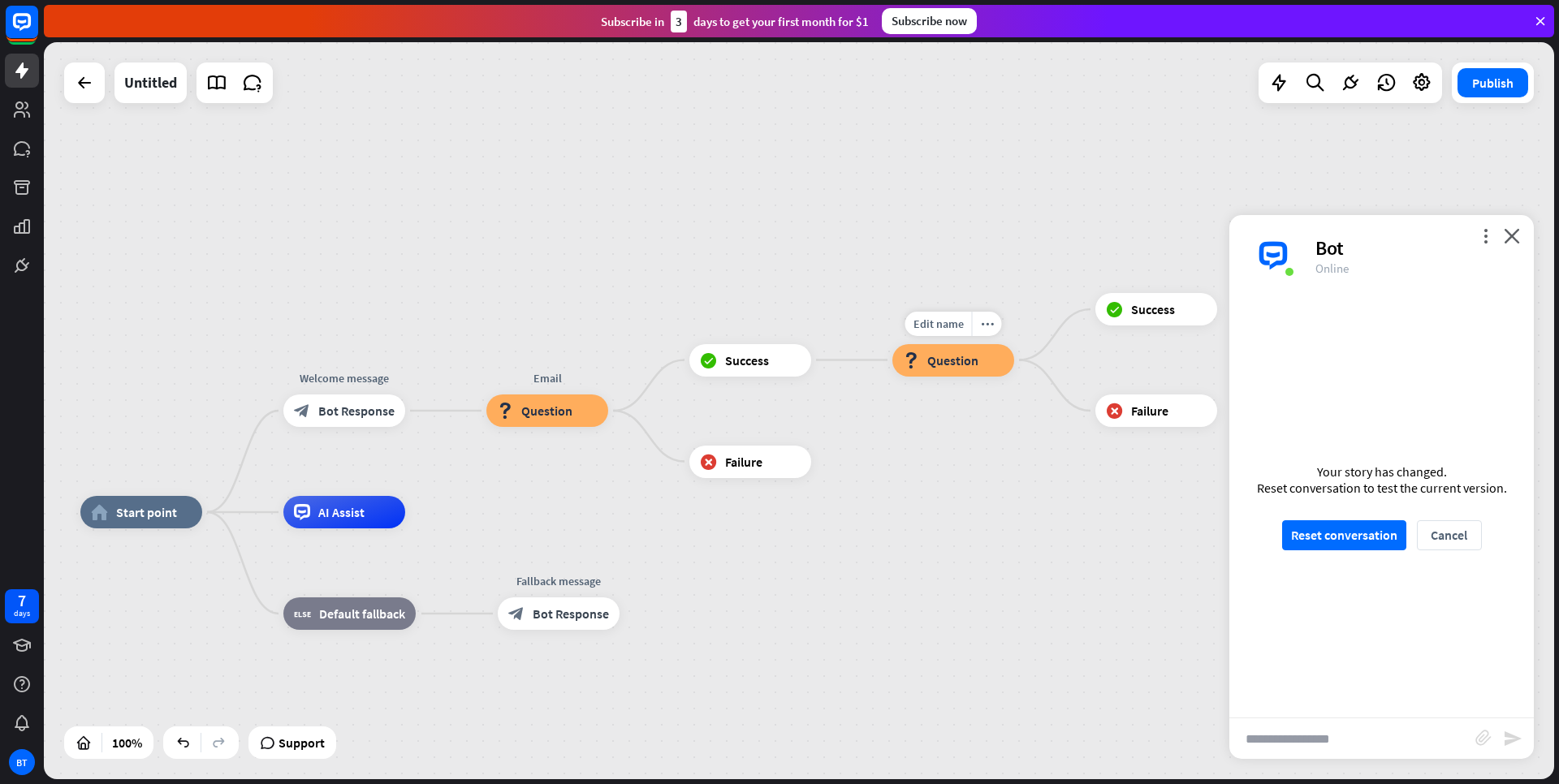
click at [949, 372] on div "block_question Question" at bounding box center [953, 360] width 122 height 32
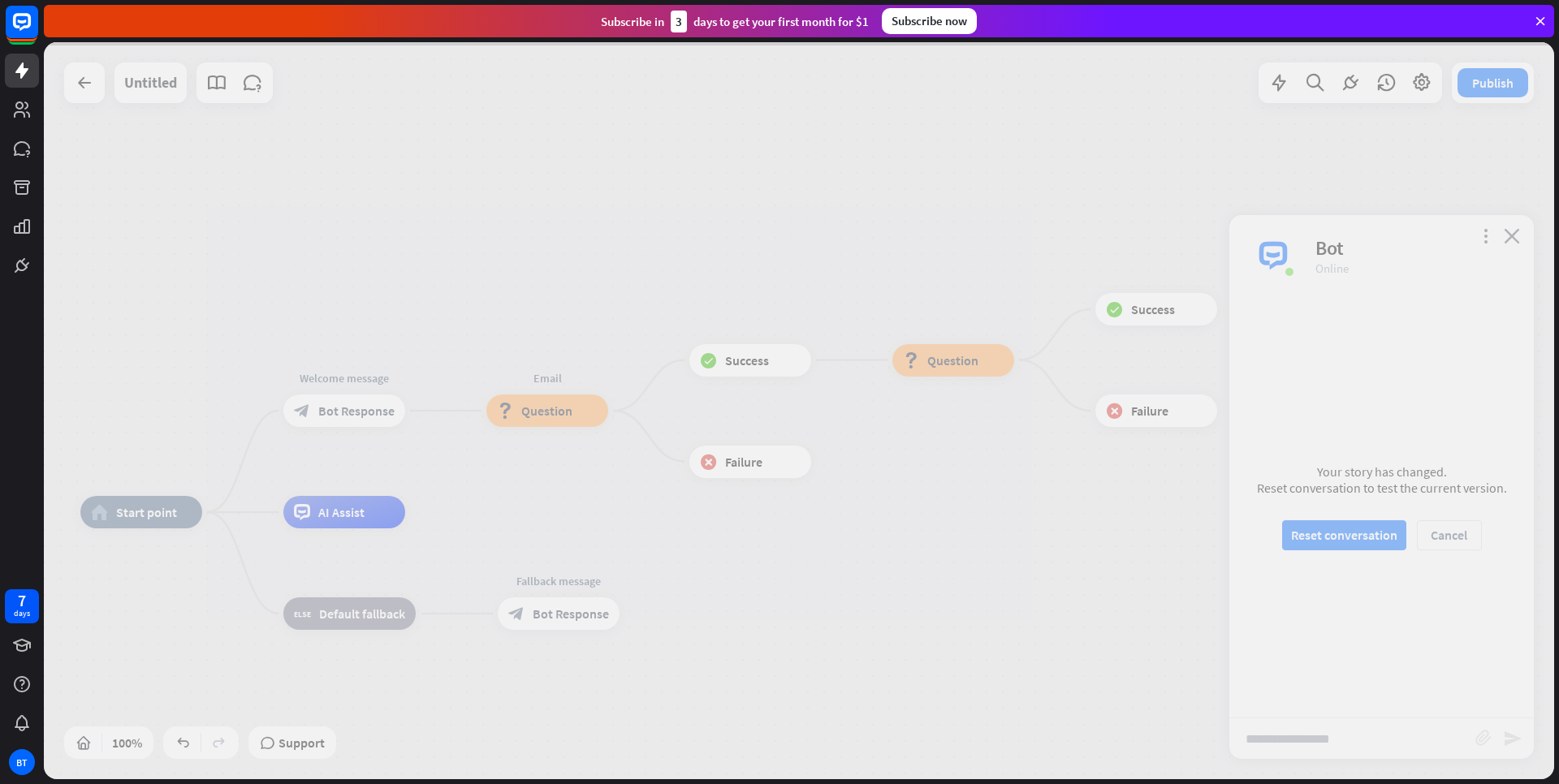
click at [955, 365] on div at bounding box center [799, 410] width 1510 height 737
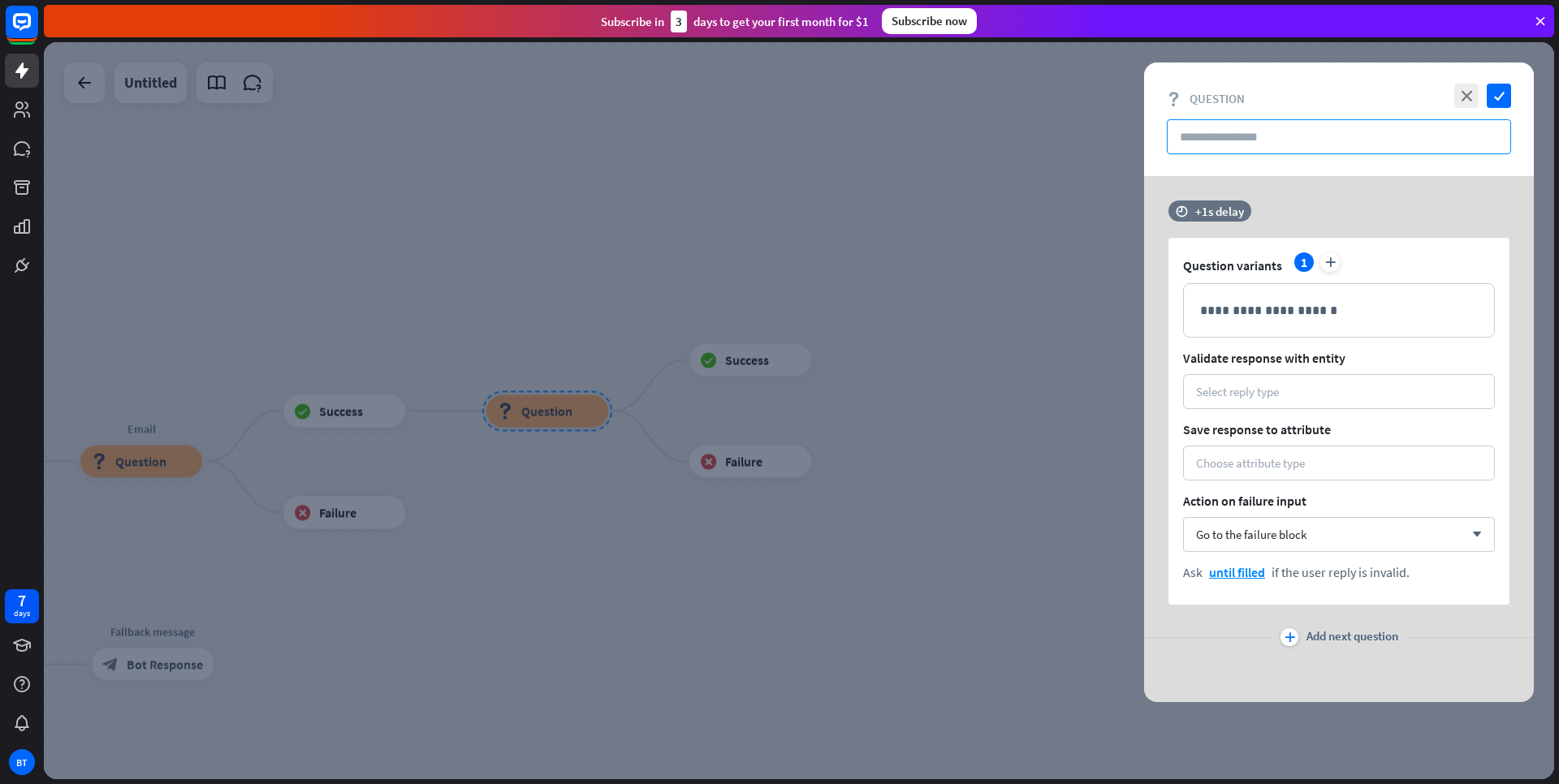
click at [1244, 134] on input "text" at bounding box center [1339, 136] width 344 height 35
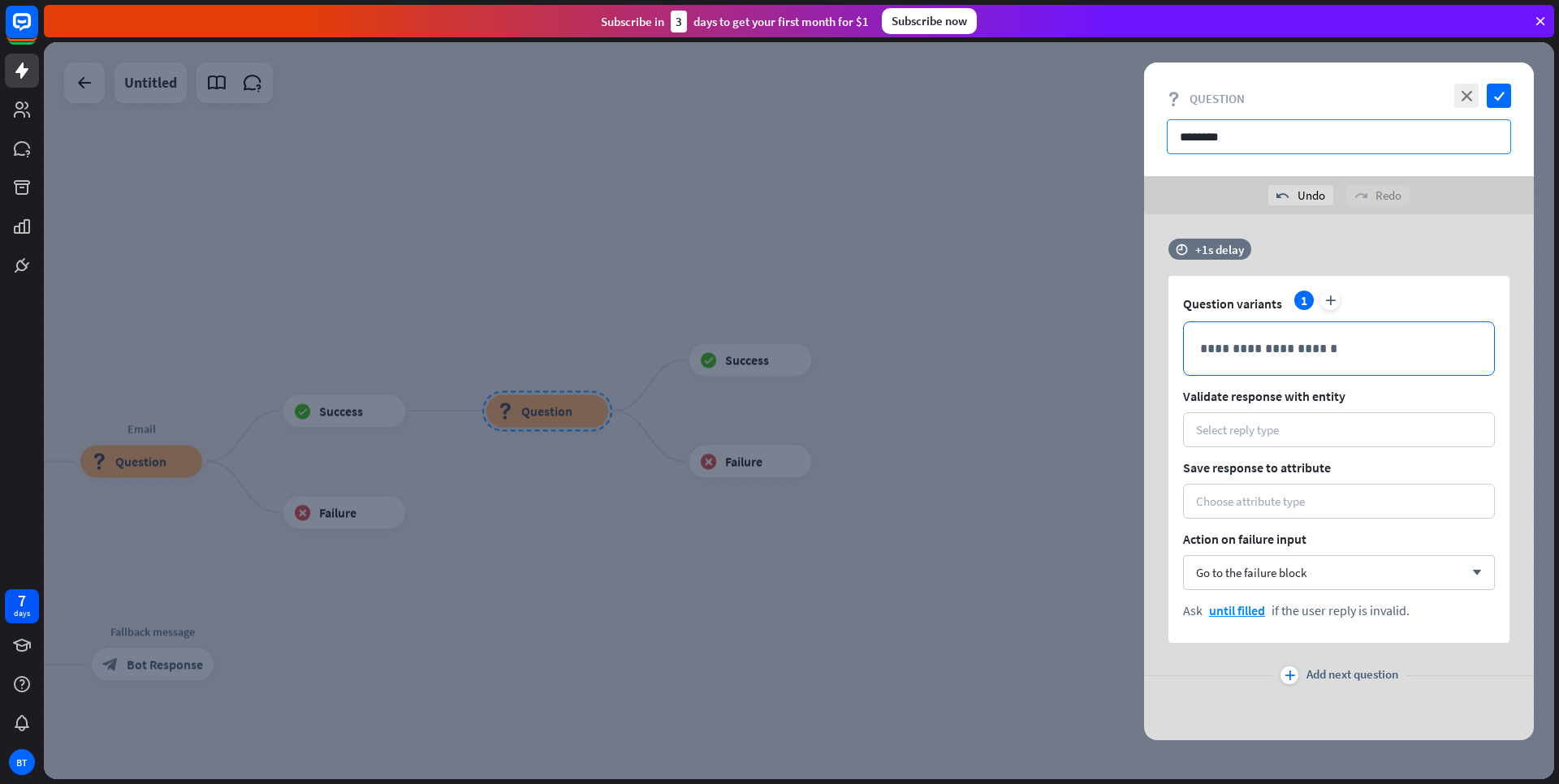
type input "********"
click at [1280, 360] on div "**********" at bounding box center [1339, 348] width 310 height 53
click at [1224, 441] on div "Select reply type" at bounding box center [1339, 430] width 312 height 35
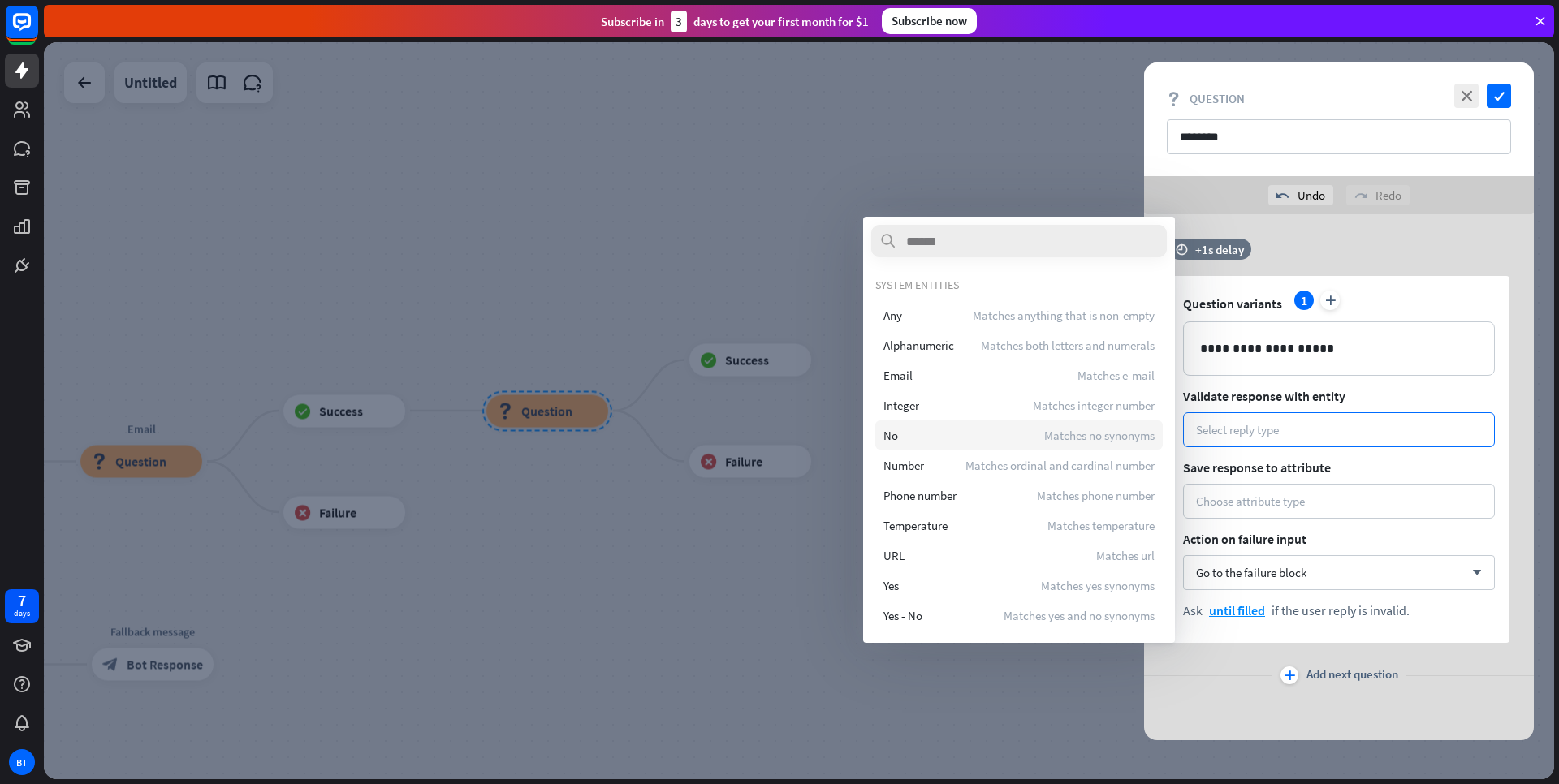
click at [929, 433] on div "No Matches no synonyms" at bounding box center [1018, 435] width 287 height 29
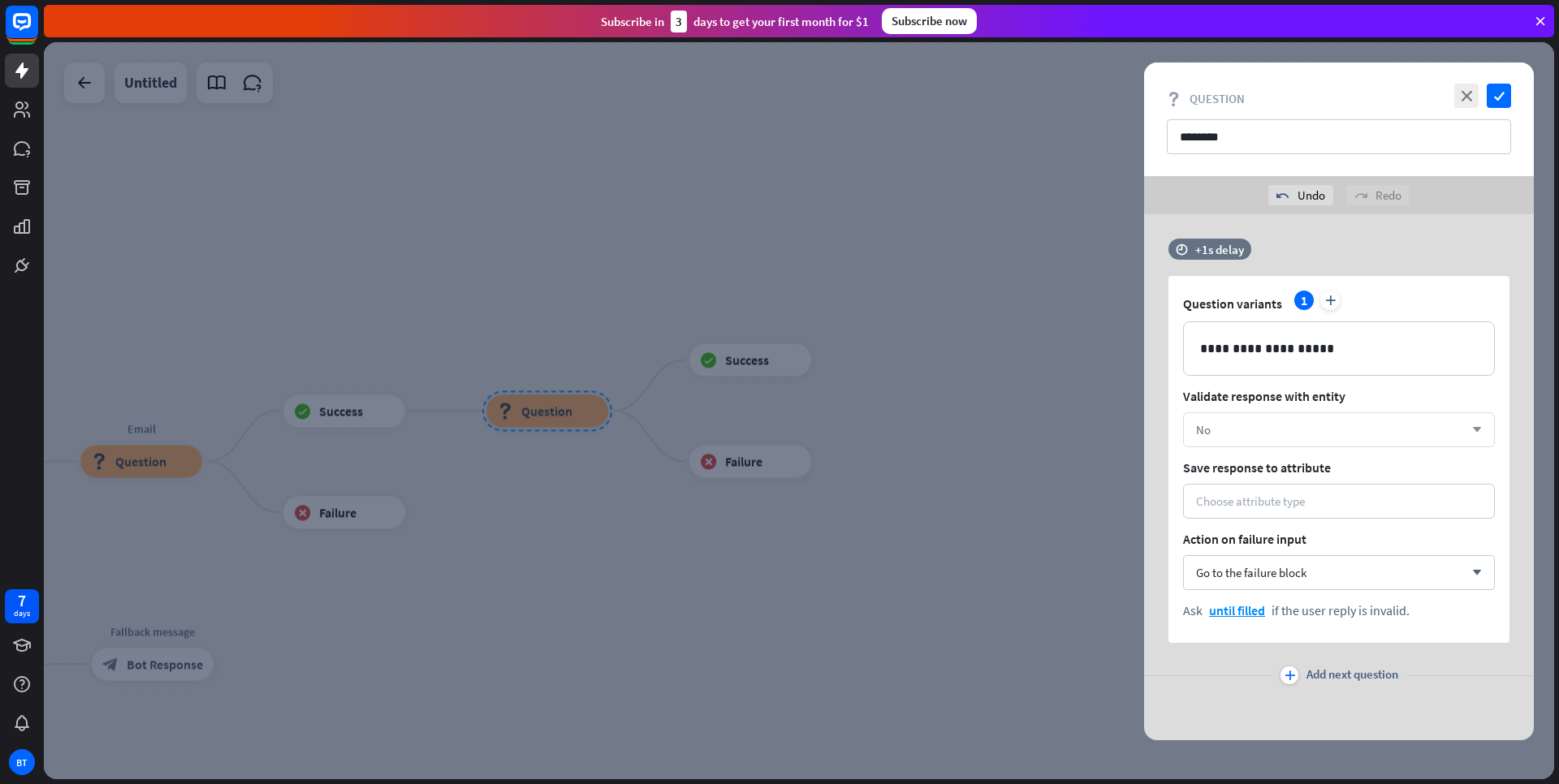
click at [1241, 434] on div "No" at bounding box center [1330, 429] width 268 height 15
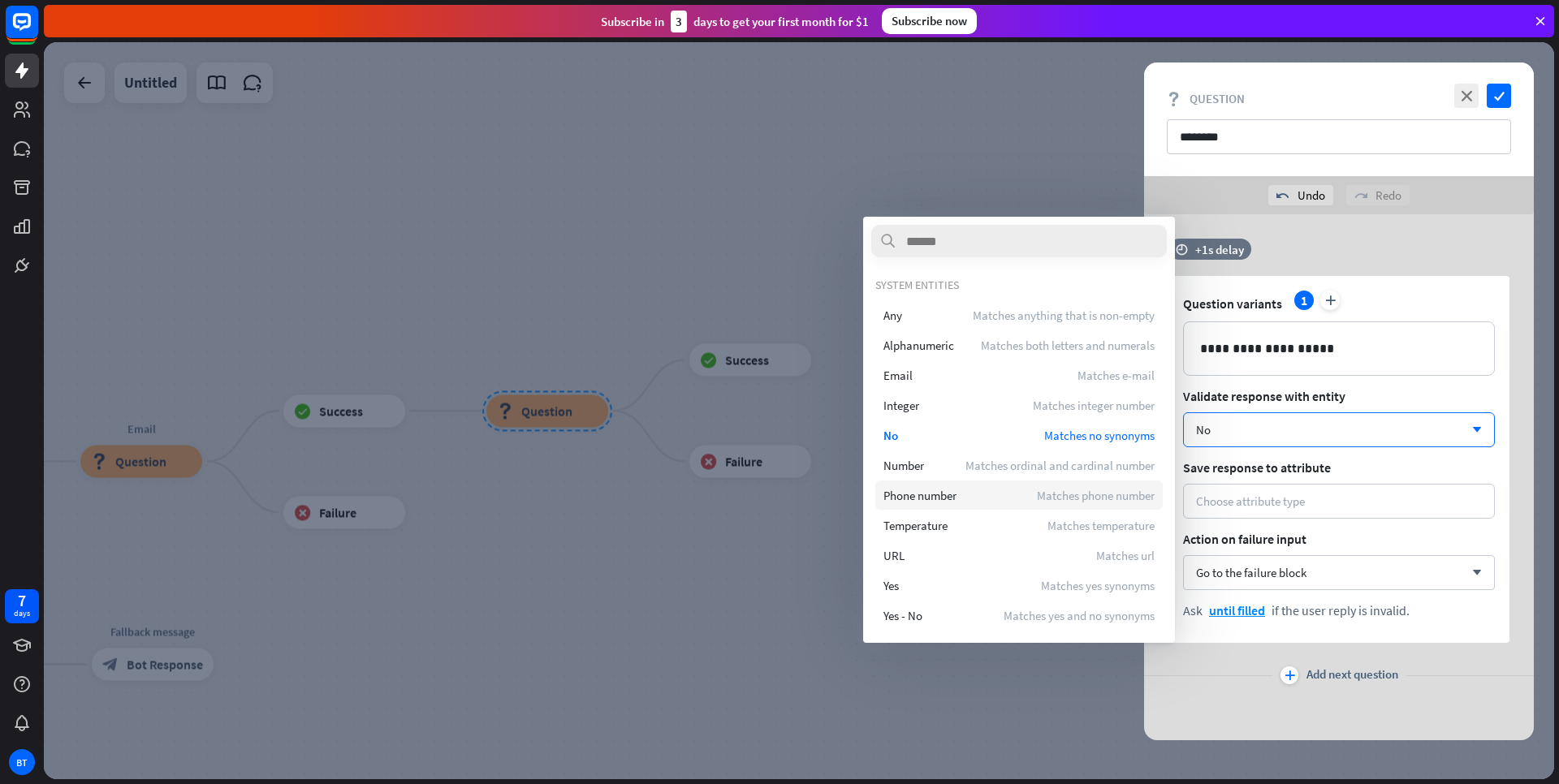
click at [957, 501] on span "Phone number" at bounding box center [920, 495] width 73 height 15
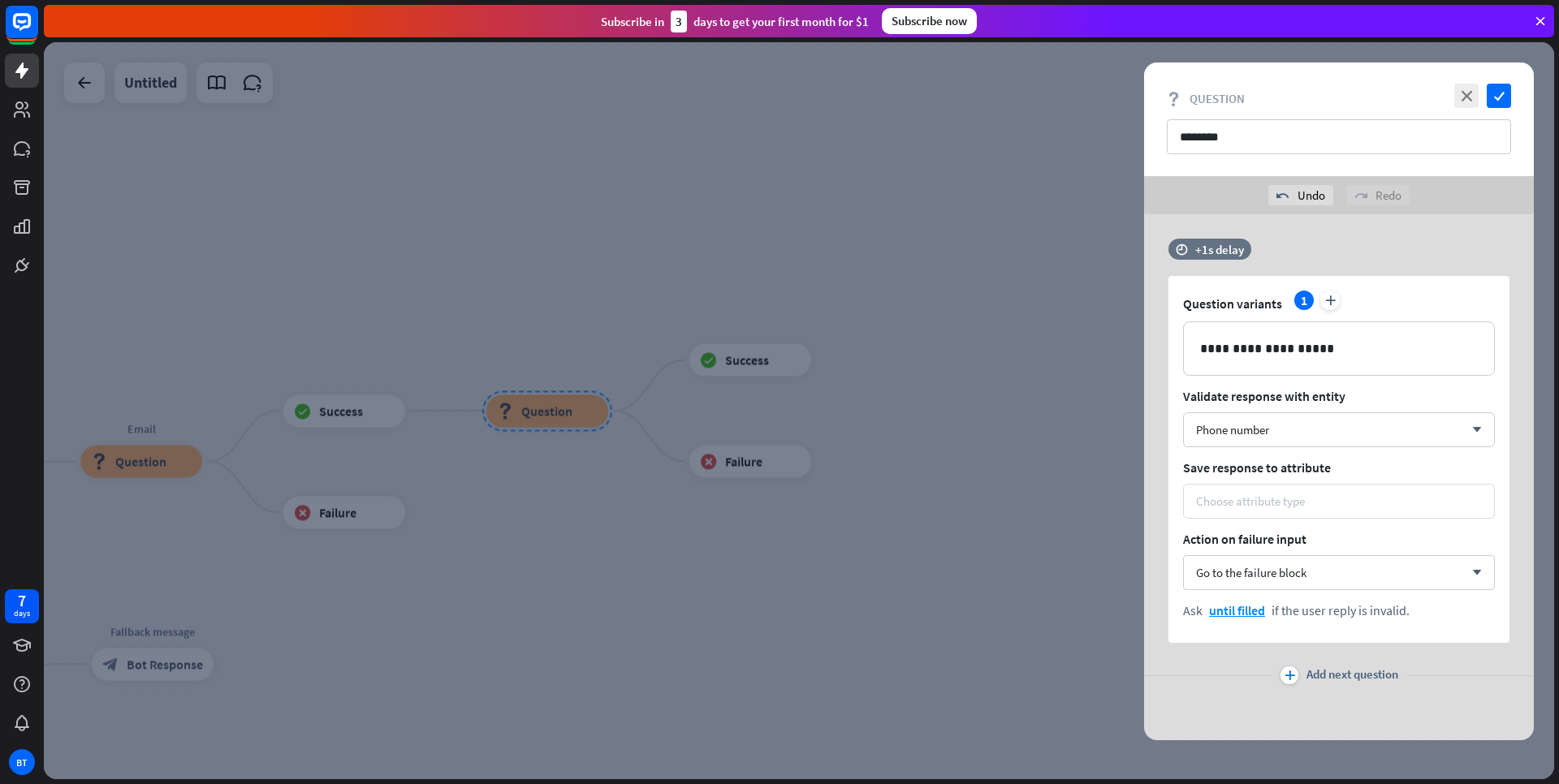
click at [1247, 494] on div "Choose attribute type" at bounding box center [1250, 501] width 109 height 15
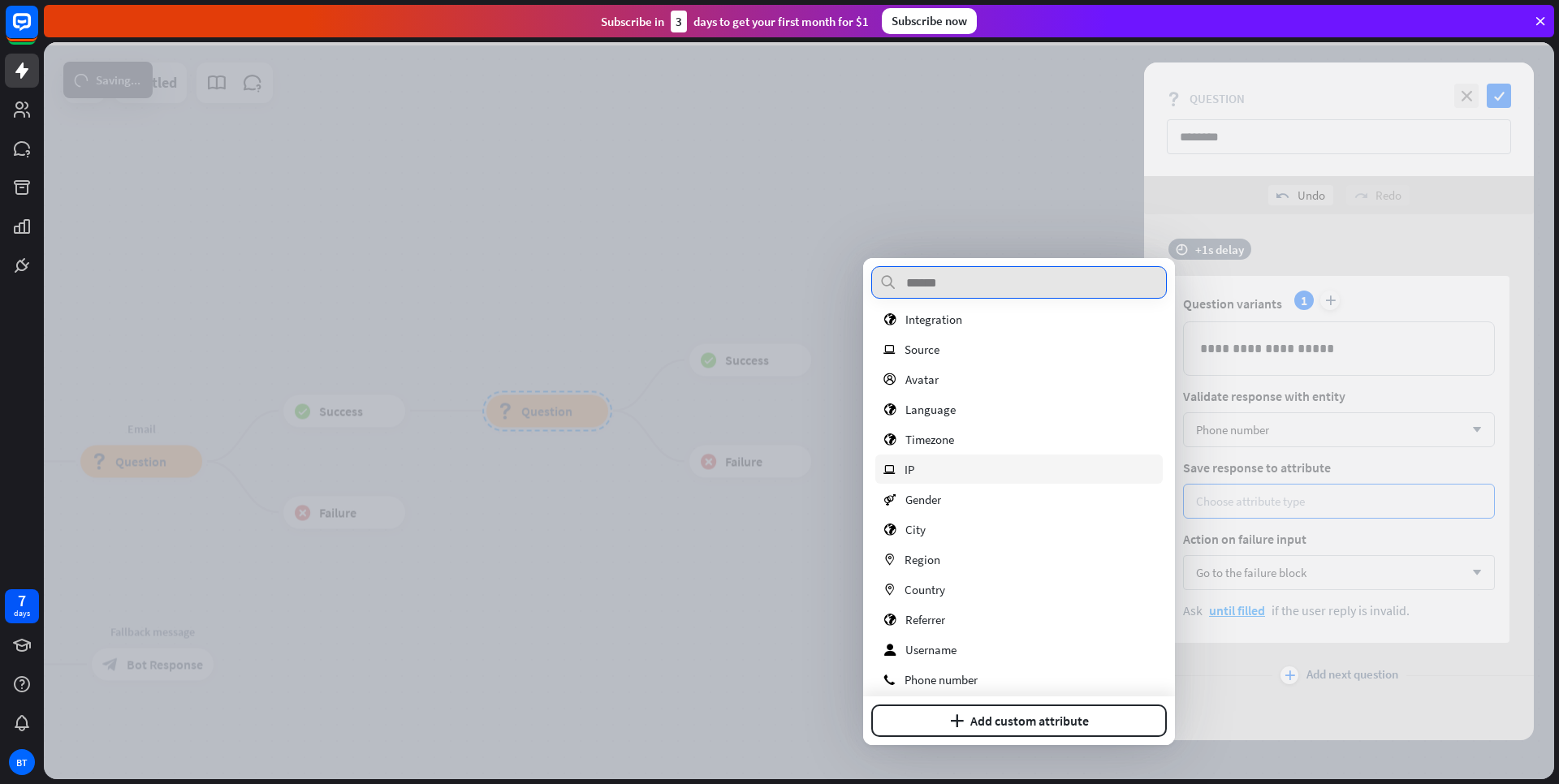
scroll to position [195, 0]
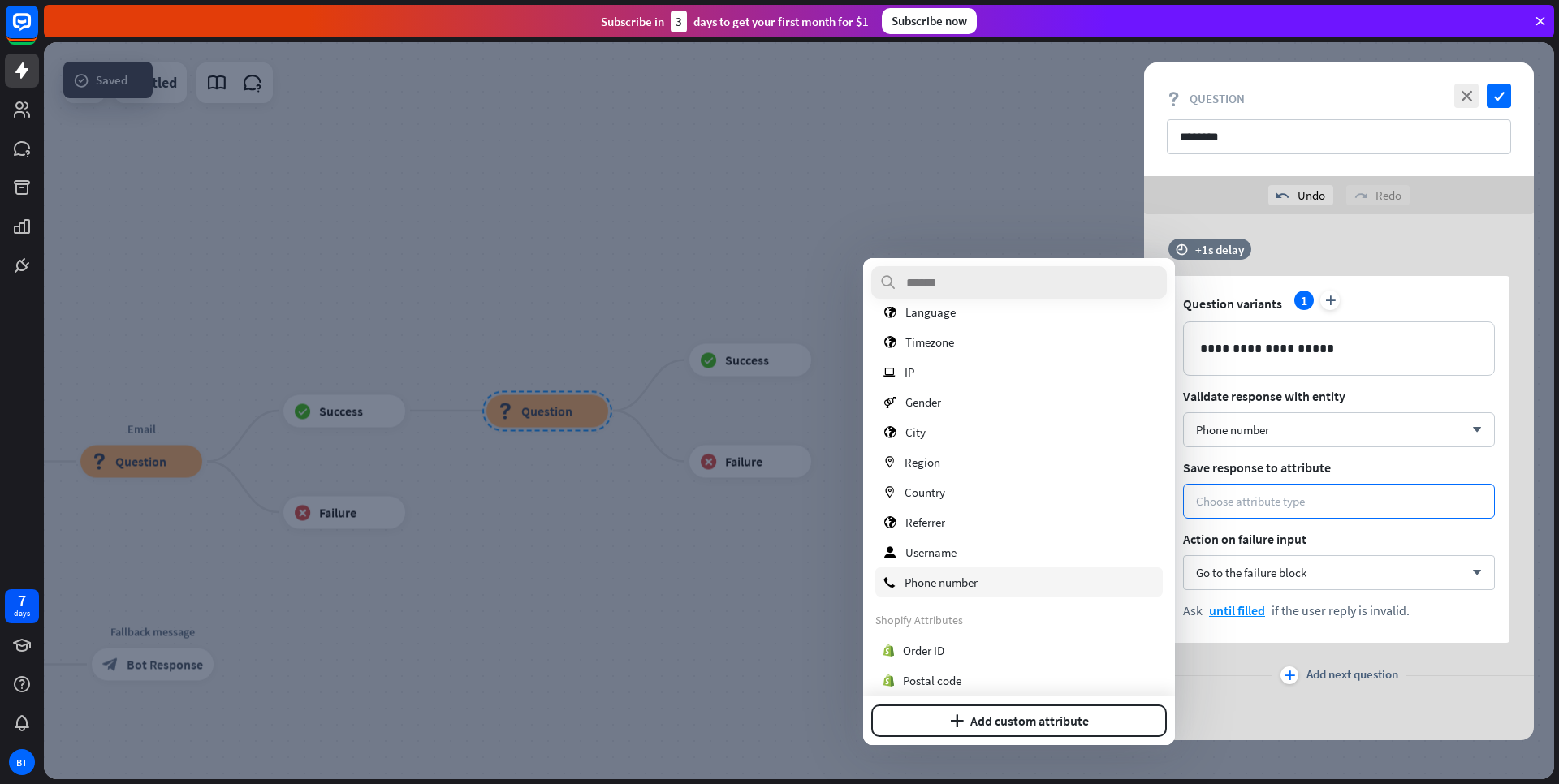
click at [964, 581] on span "Phone number" at bounding box center [941, 582] width 73 height 15
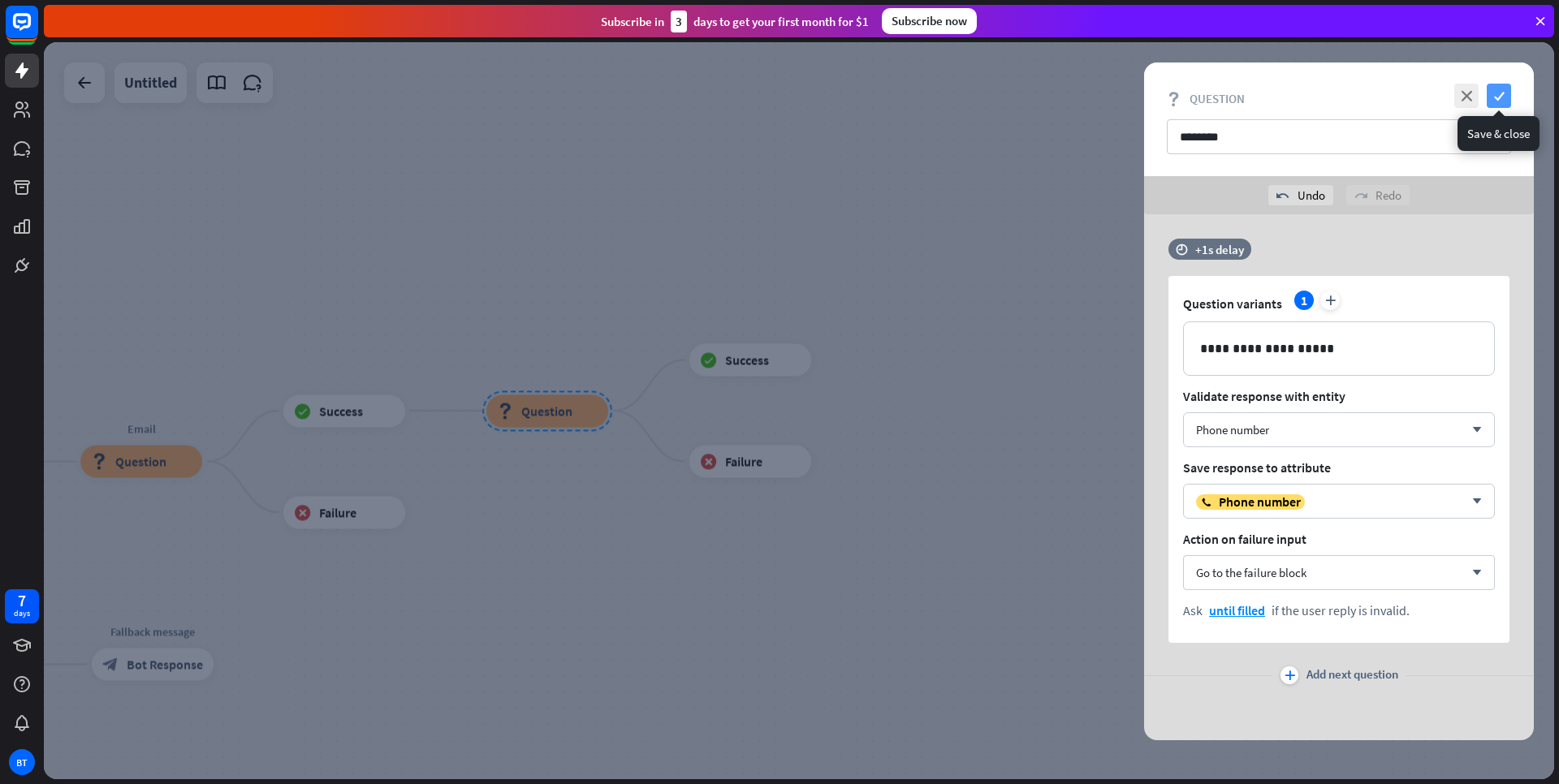
click at [1493, 96] on icon "check" at bounding box center [1499, 96] width 24 height 24
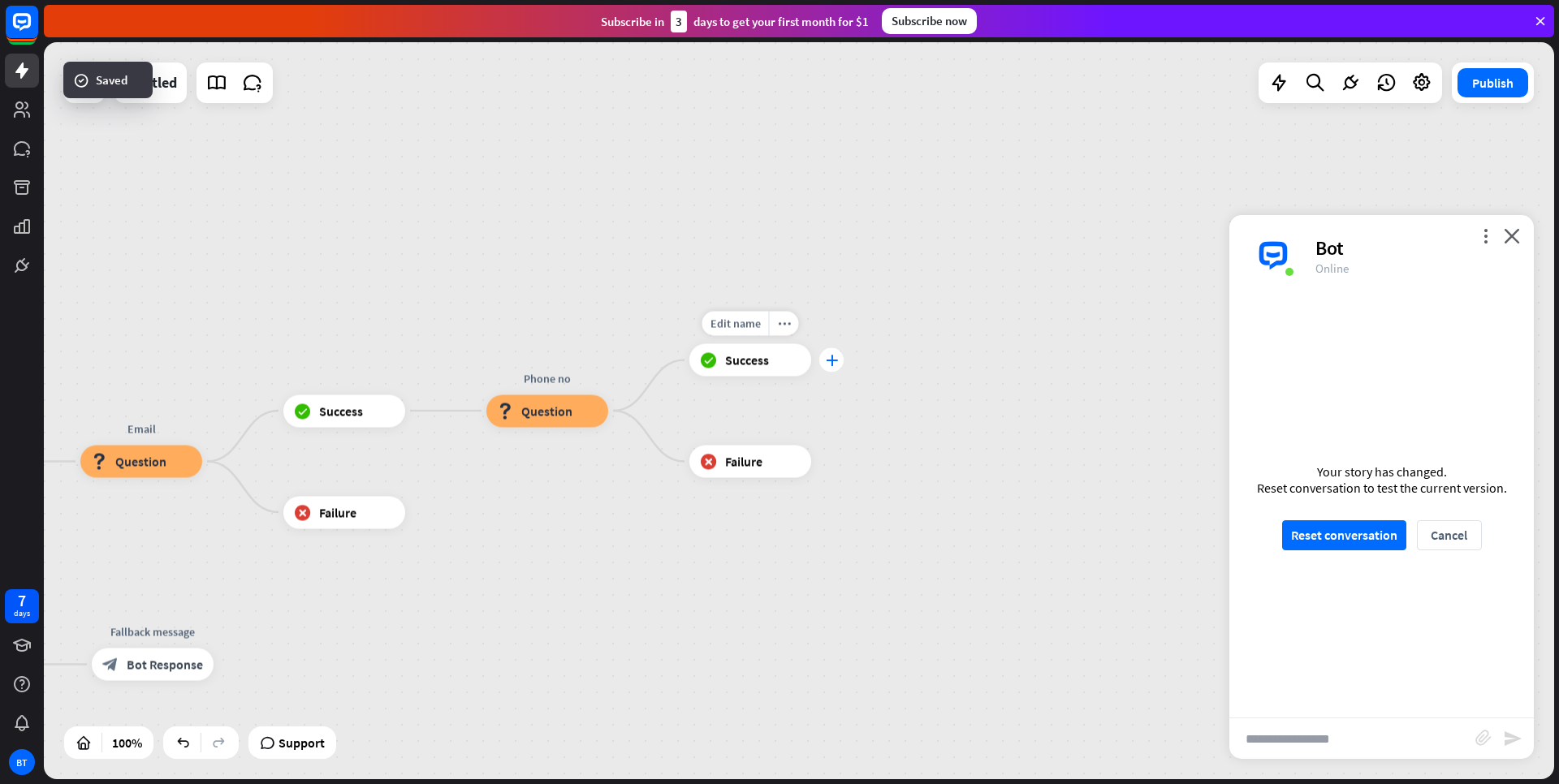
click at [830, 361] on icon "plus" at bounding box center [832, 360] width 12 height 11
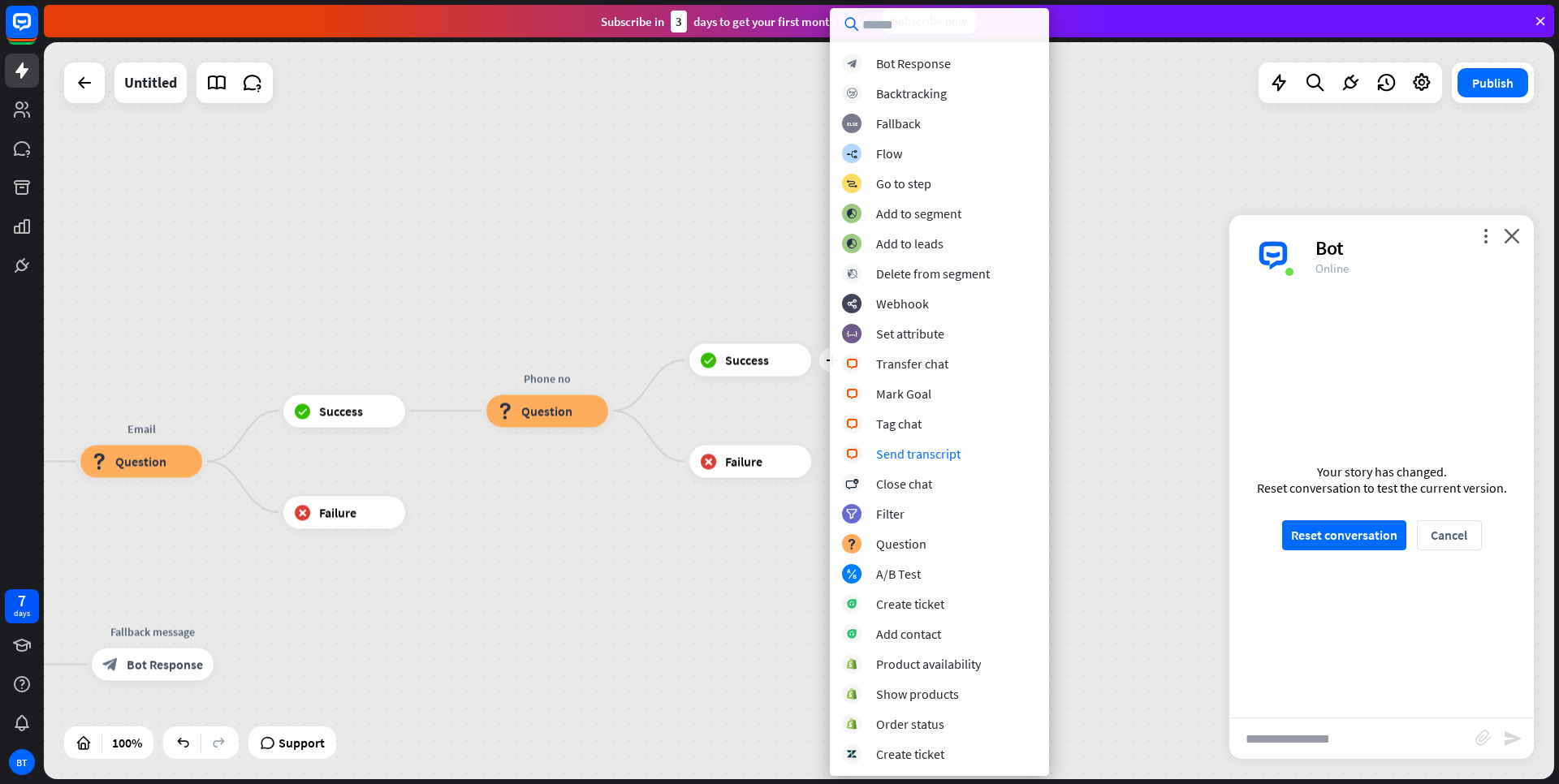
click at [1085, 392] on div "home_2 Start point Welcome message block_bot_response Bot Response Email block_…" at bounding box center [799, 410] width 1510 height 737
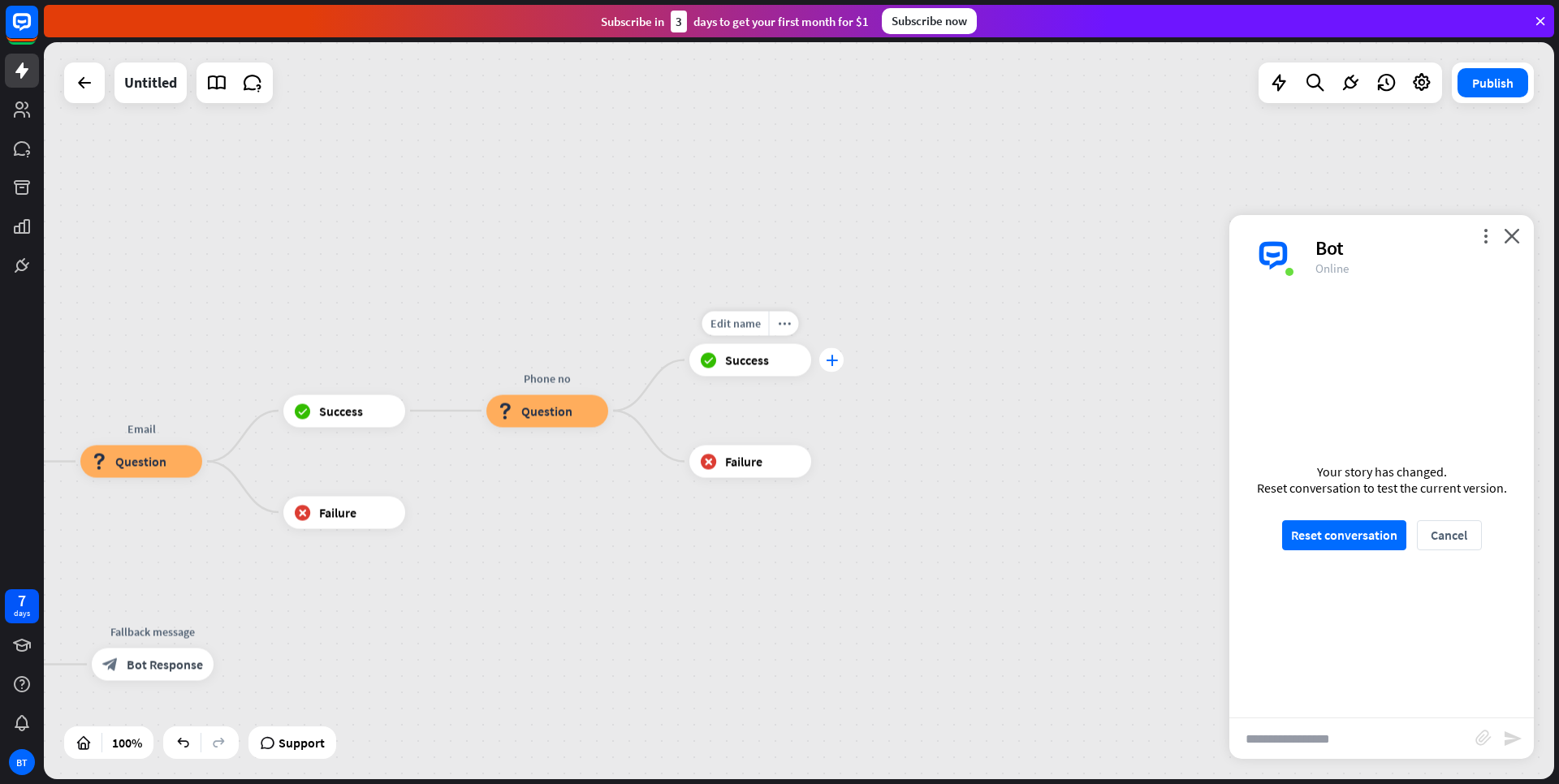
click at [828, 357] on icon "plus" at bounding box center [832, 360] width 12 height 11
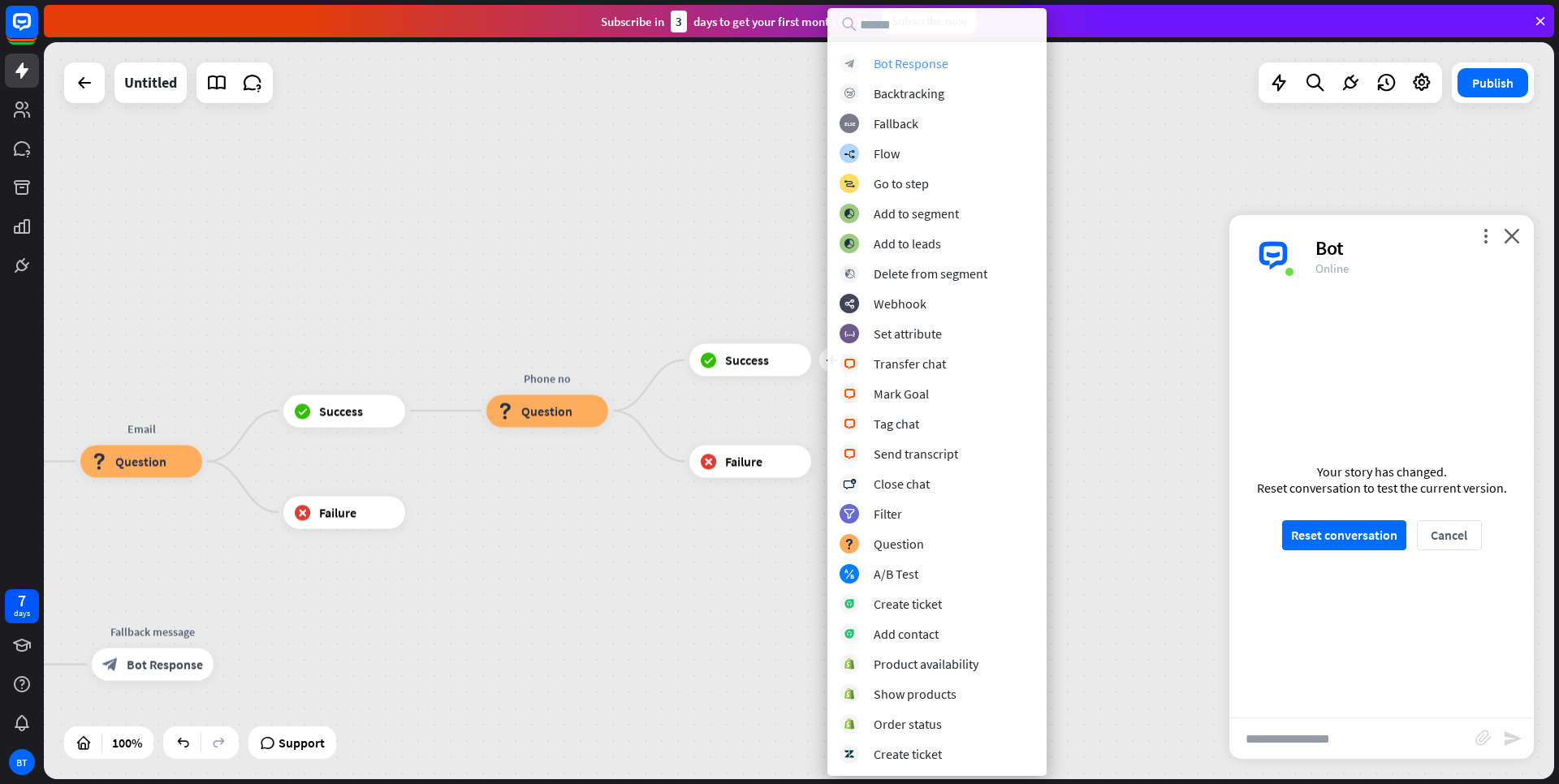
click at [914, 65] on div "Bot Response" at bounding box center [911, 63] width 75 height 16
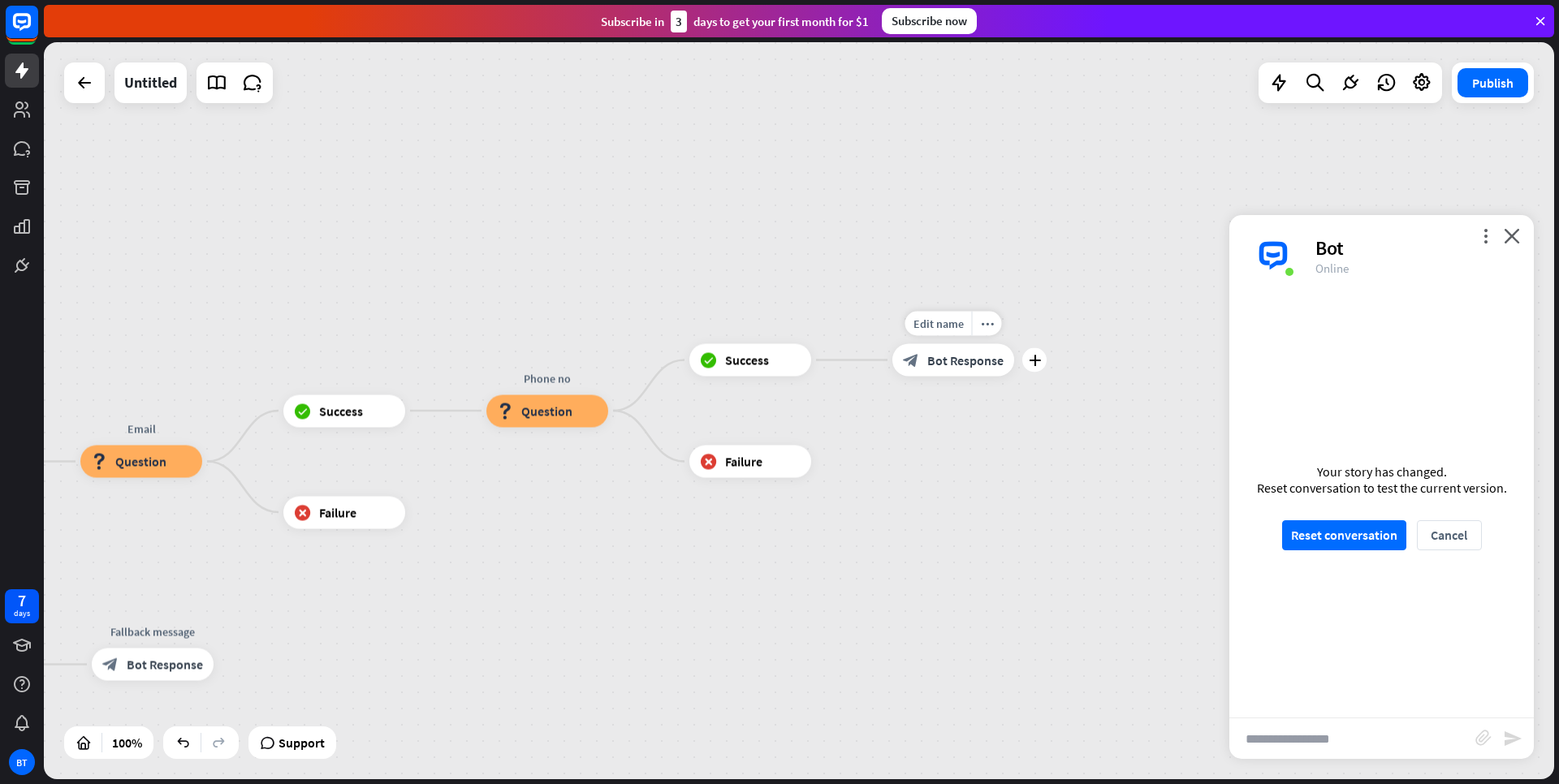
click at [936, 370] on div "block_bot_response Bot Response" at bounding box center [953, 360] width 122 height 32
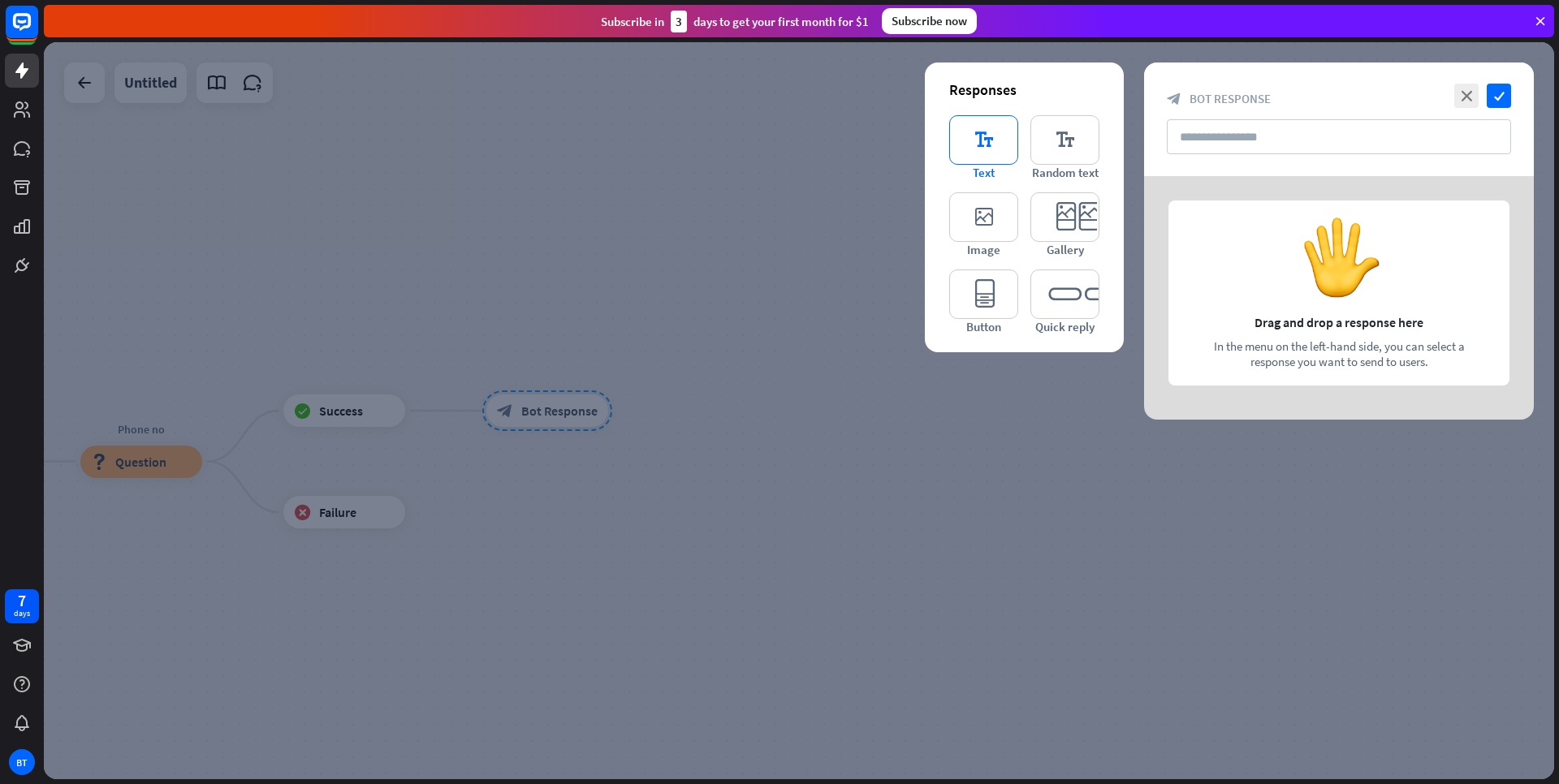
click at [986, 148] on icon "editor_text" at bounding box center [983, 140] width 69 height 50
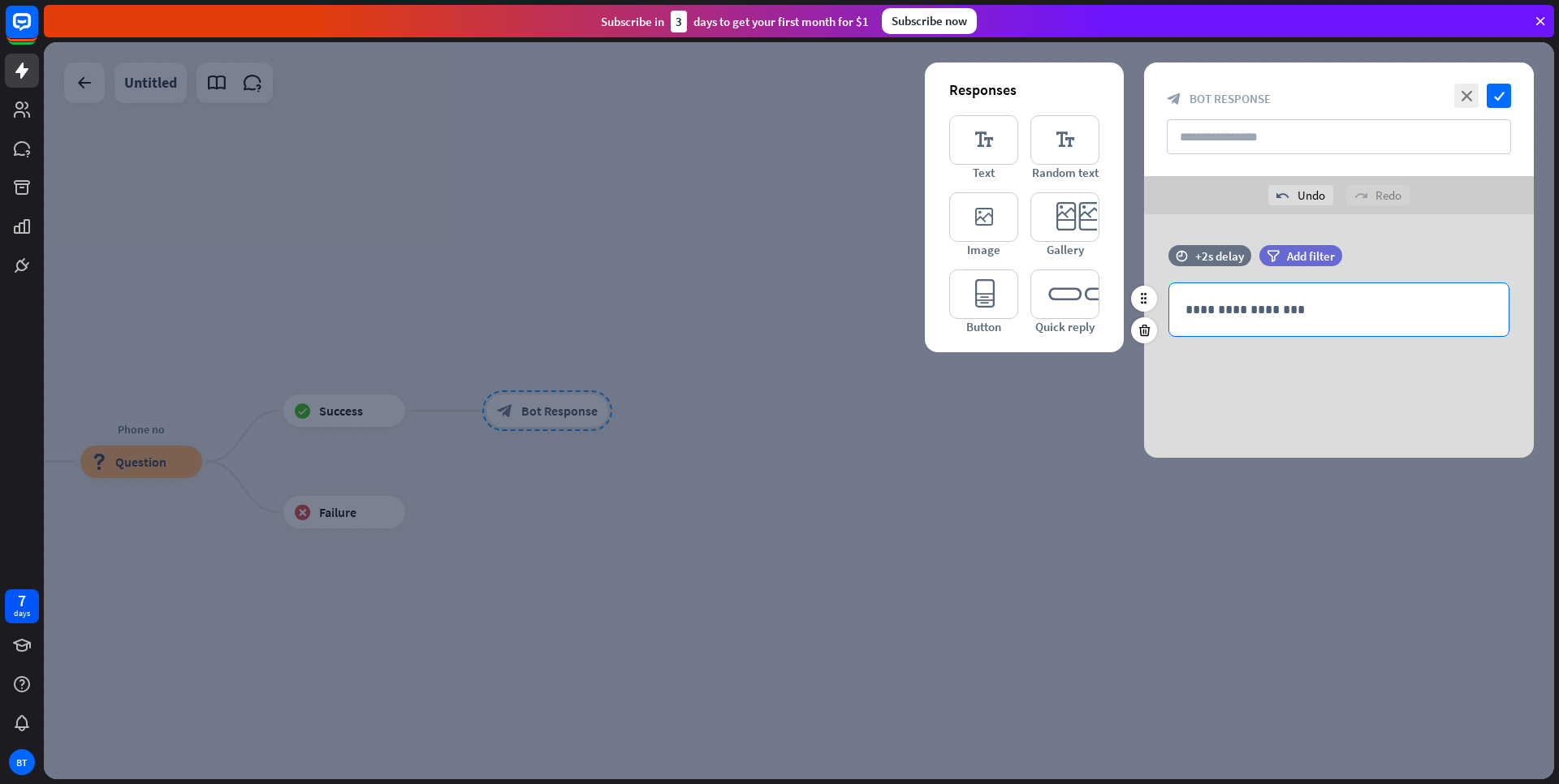
click at [1264, 313] on p "**********" at bounding box center [1339, 310] width 307 height 20
click at [1502, 100] on icon "check" at bounding box center [1499, 96] width 24 height 24
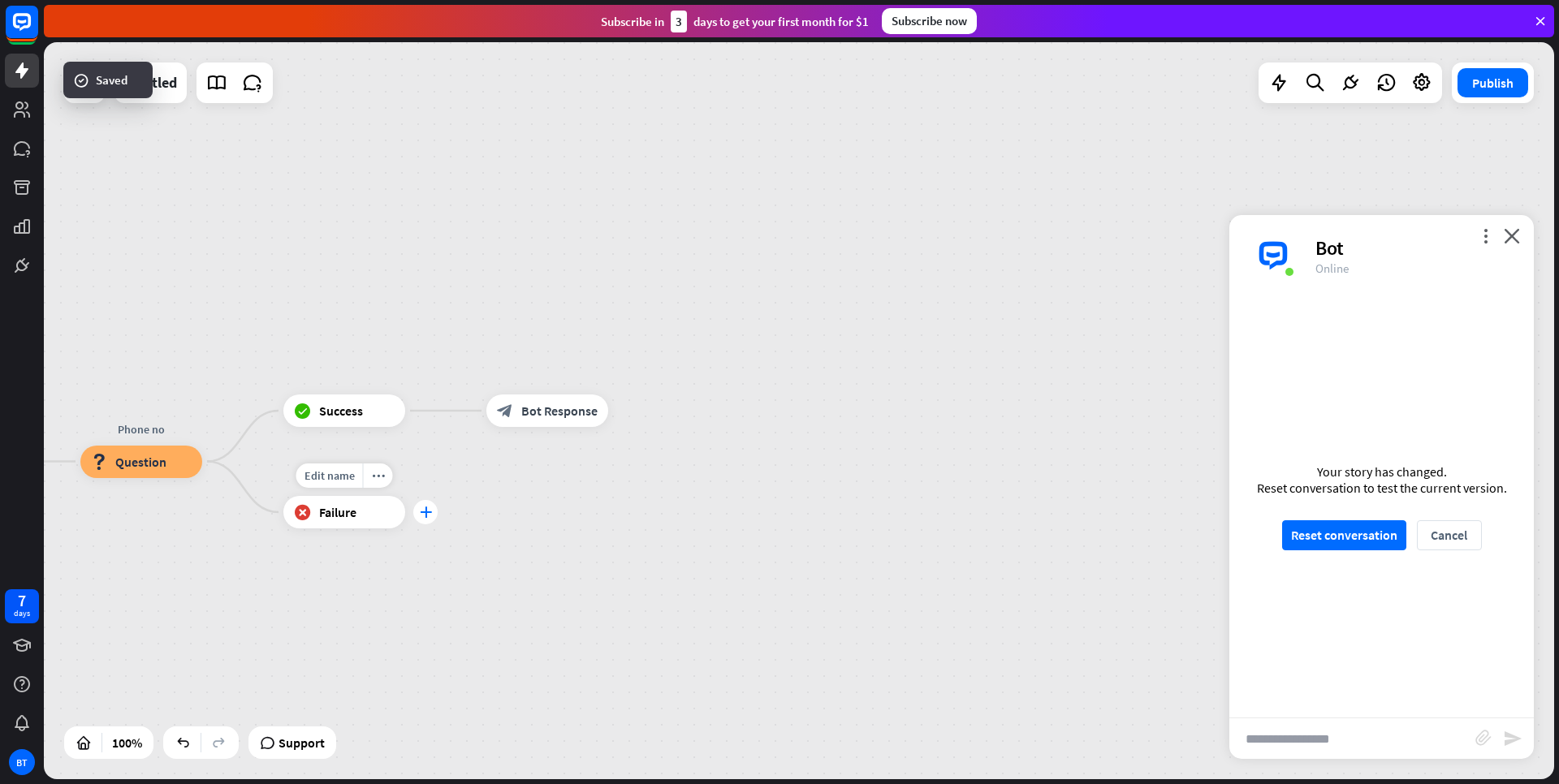
click at [426, 508] on icon "plus" at bounding box center [426, 512] width 12 height 11
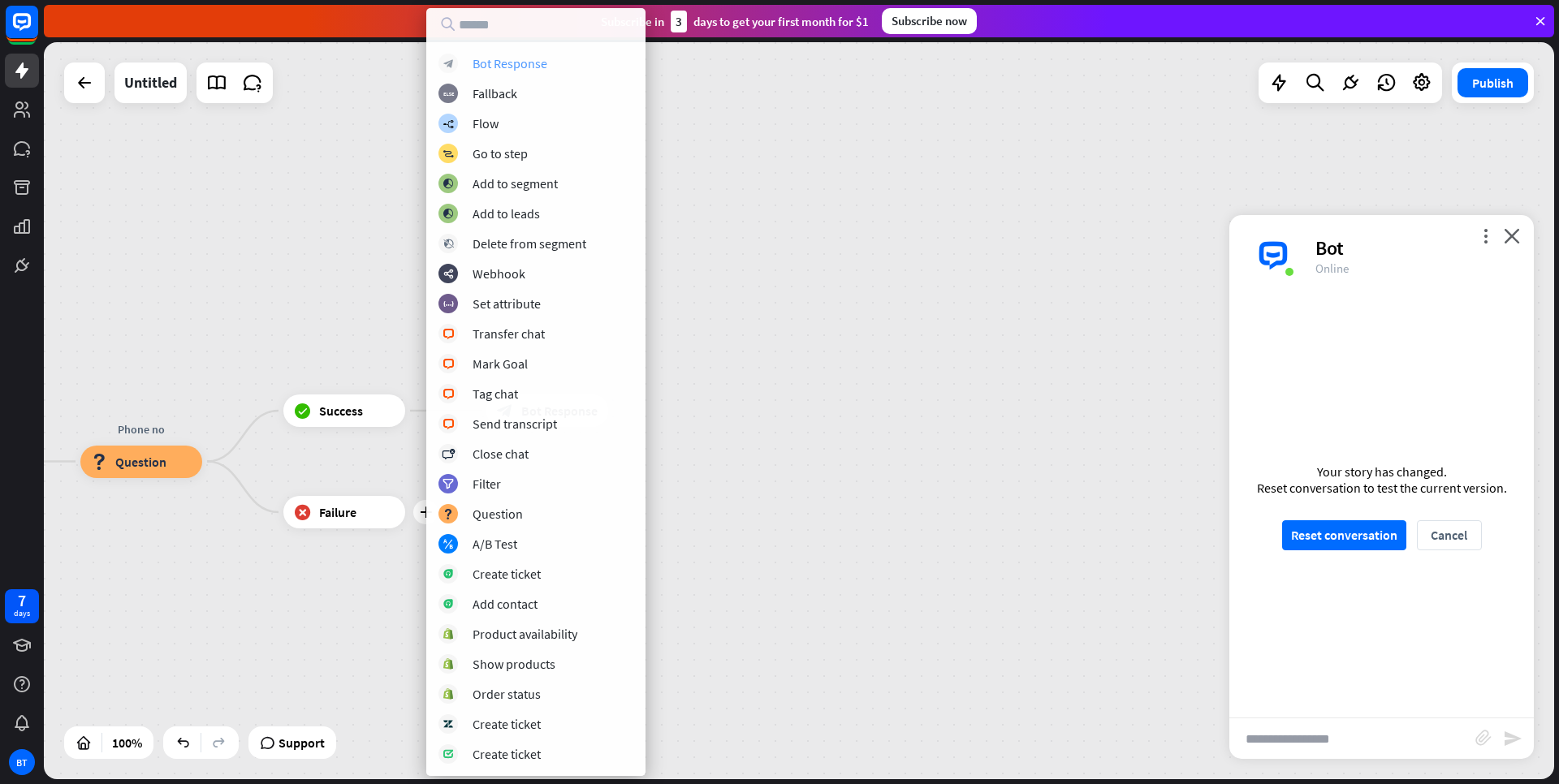
click at [501, 62] on div "Bot Response" at bounding box center [510, 63] width 75 height 16
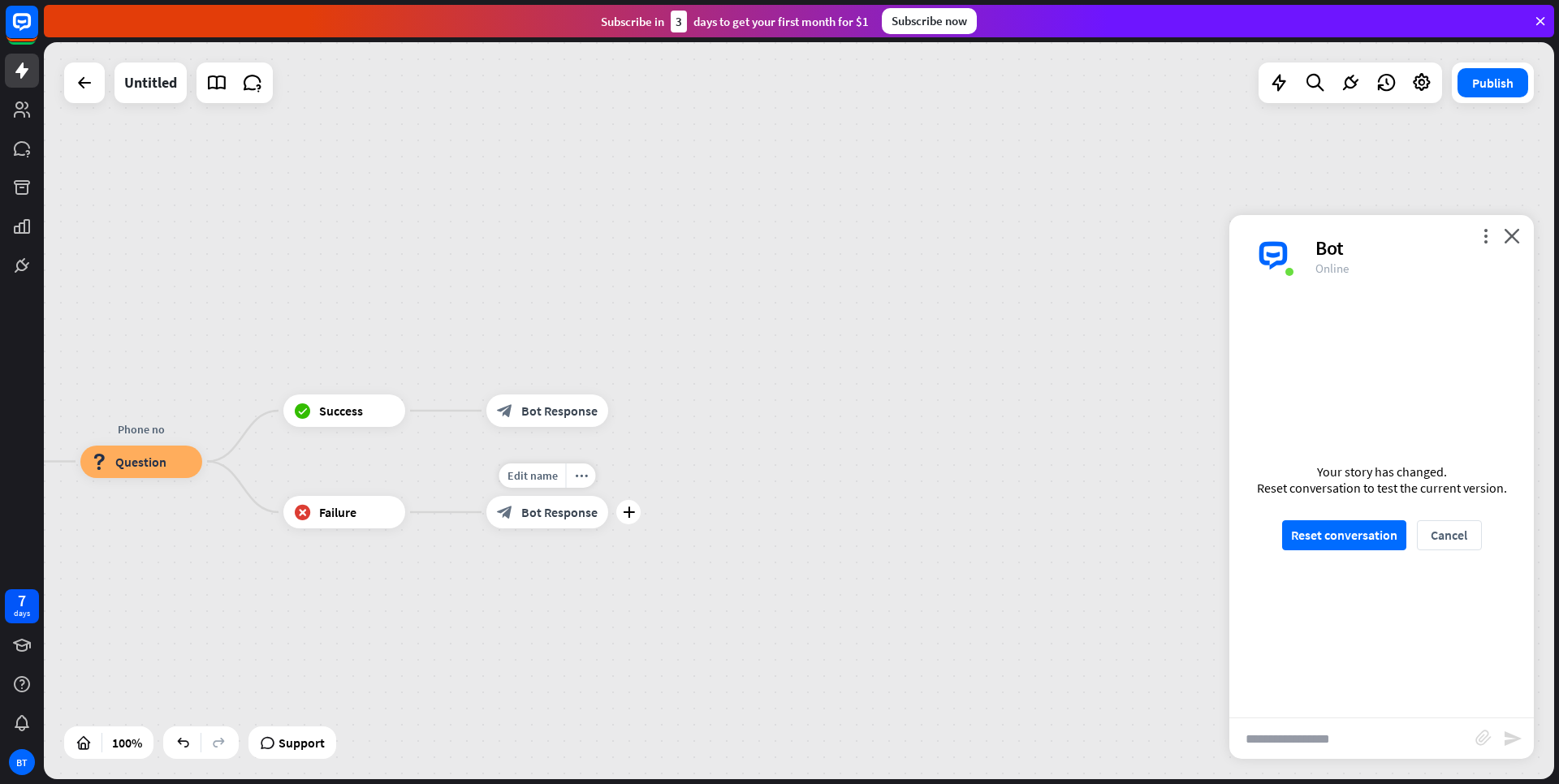
click at [543, 520] on span "Bot Response" at bounding box center [559, 512] width 76 height 16
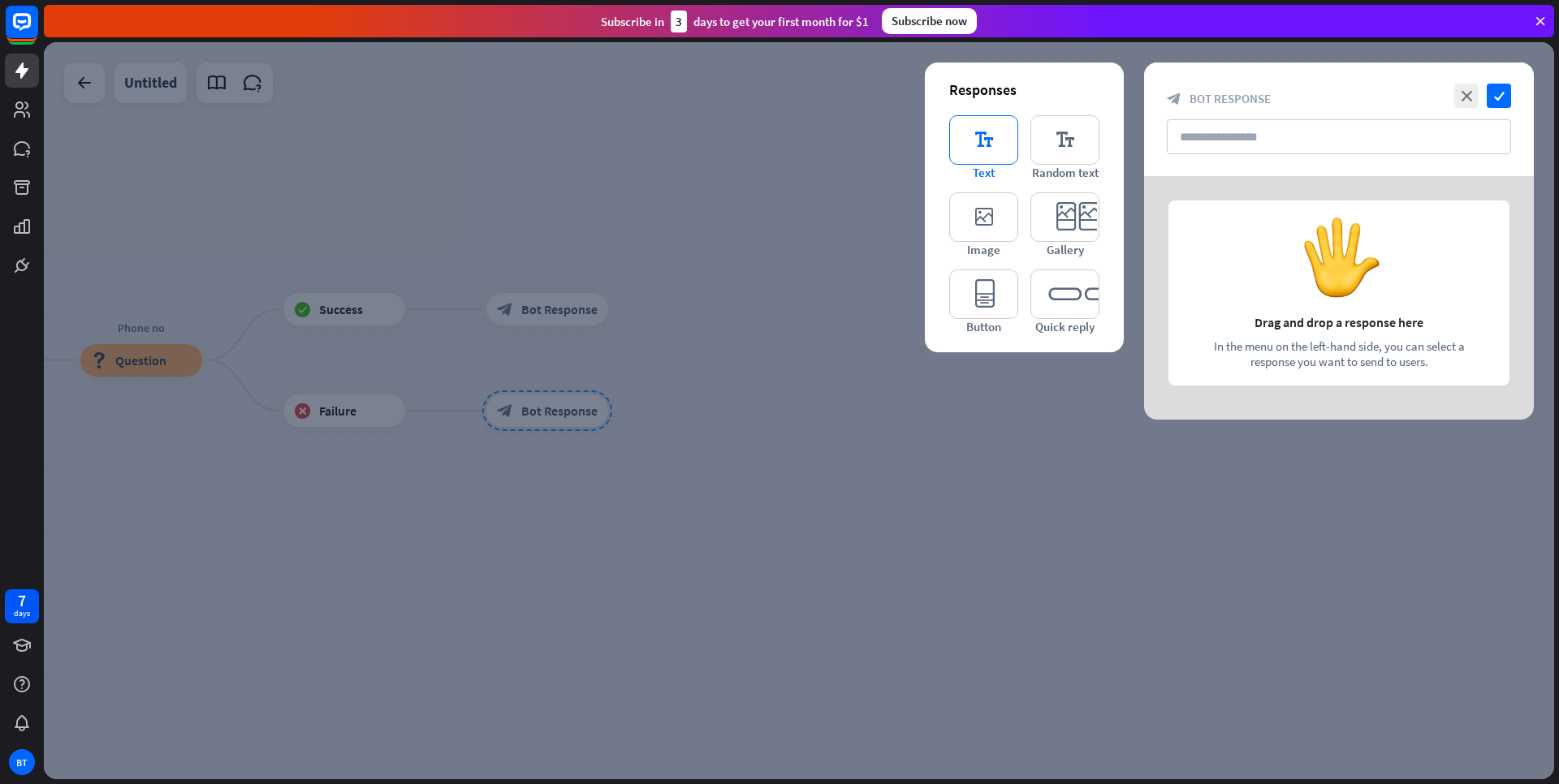
click at [992, 146] on icon "editor_text" at bounding box center [983, 140] width 69 height 50
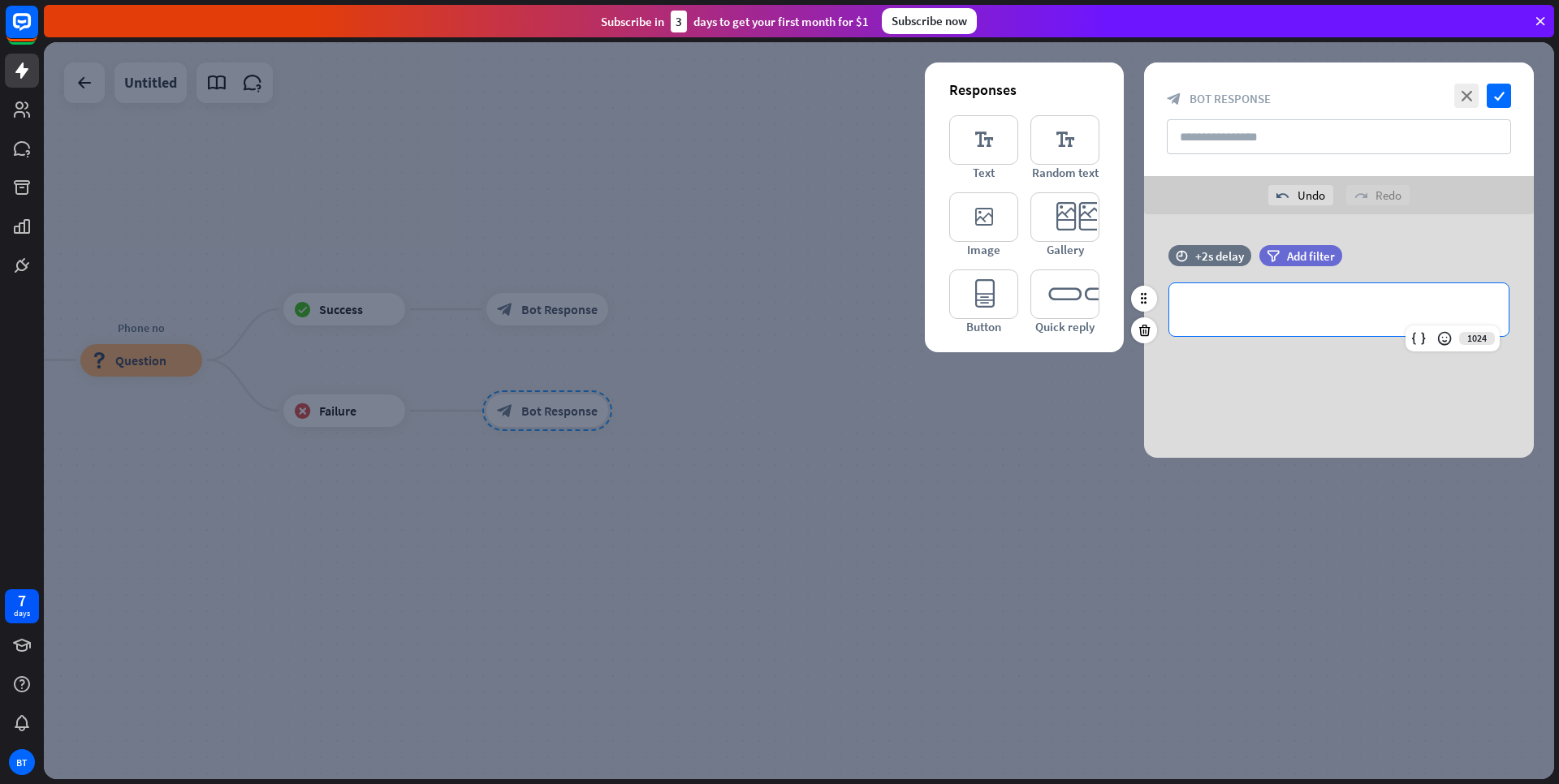
click at [1324, 311] on p "**********" at bounding box center [1339, 310] width 307 height 20
click at [1502, 89] on icon "check" at bounding box center [1499, 96] width 24 height 24
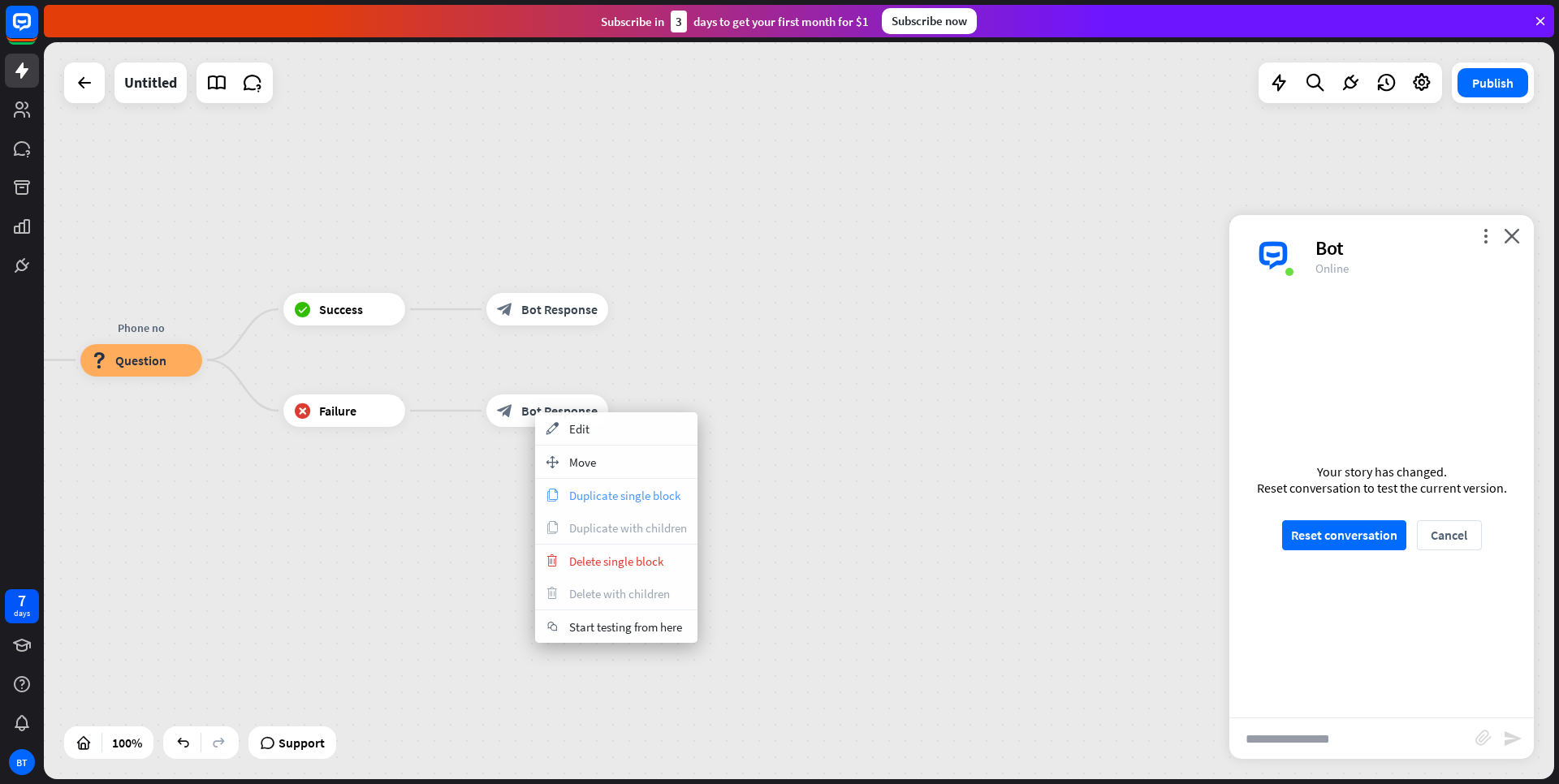
click at [583, 499] on span "Duplicate single block" at bounding box center [624, 495] width 111 height 15
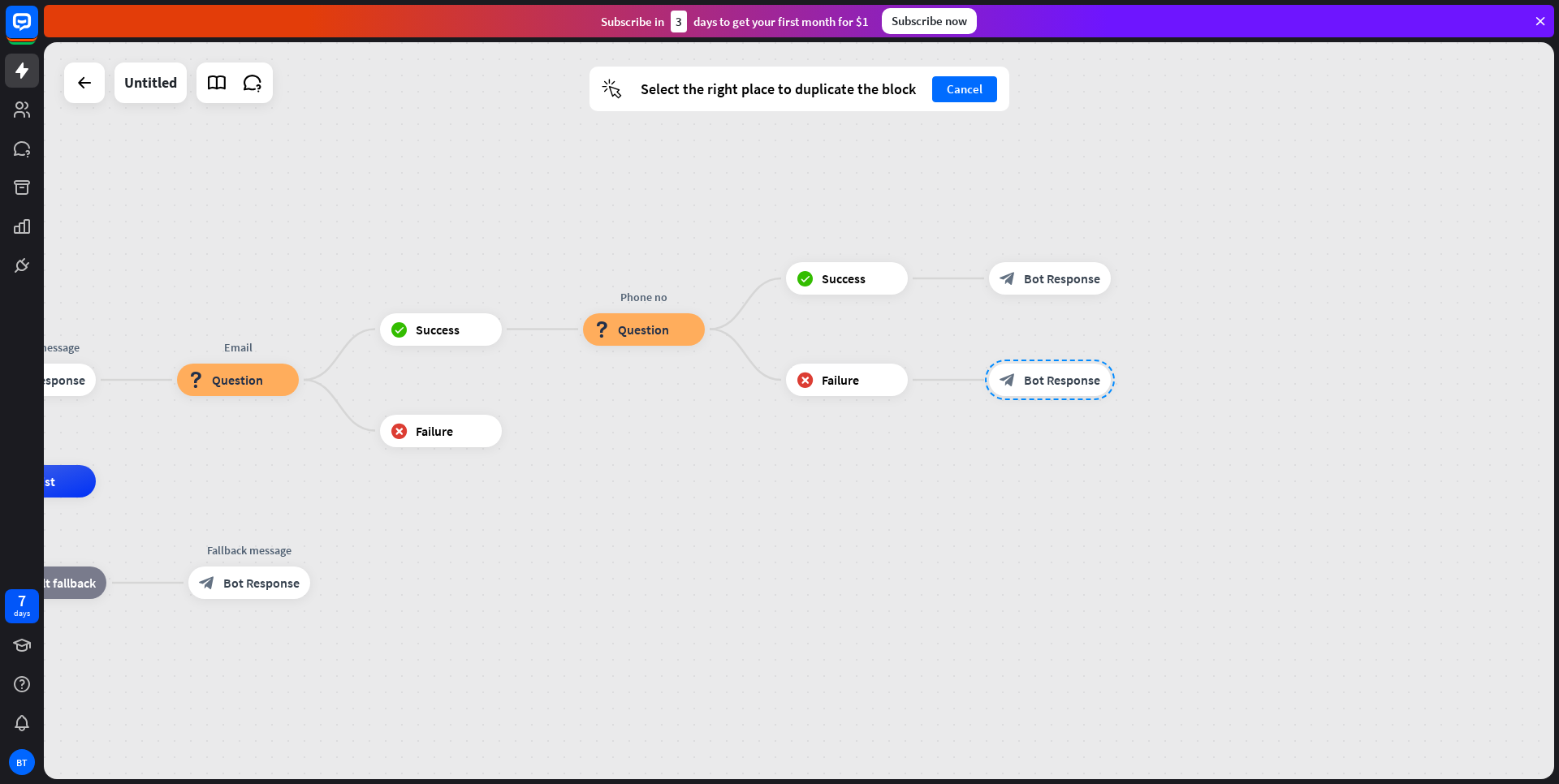
drag, startPoint x: 492, startPoint y: 533, endPoint x: 590, endPoint y: 478, distance: 112.0
click at [519, 438] on div "plus" at bounding box center [522, 430] width 24 height 24
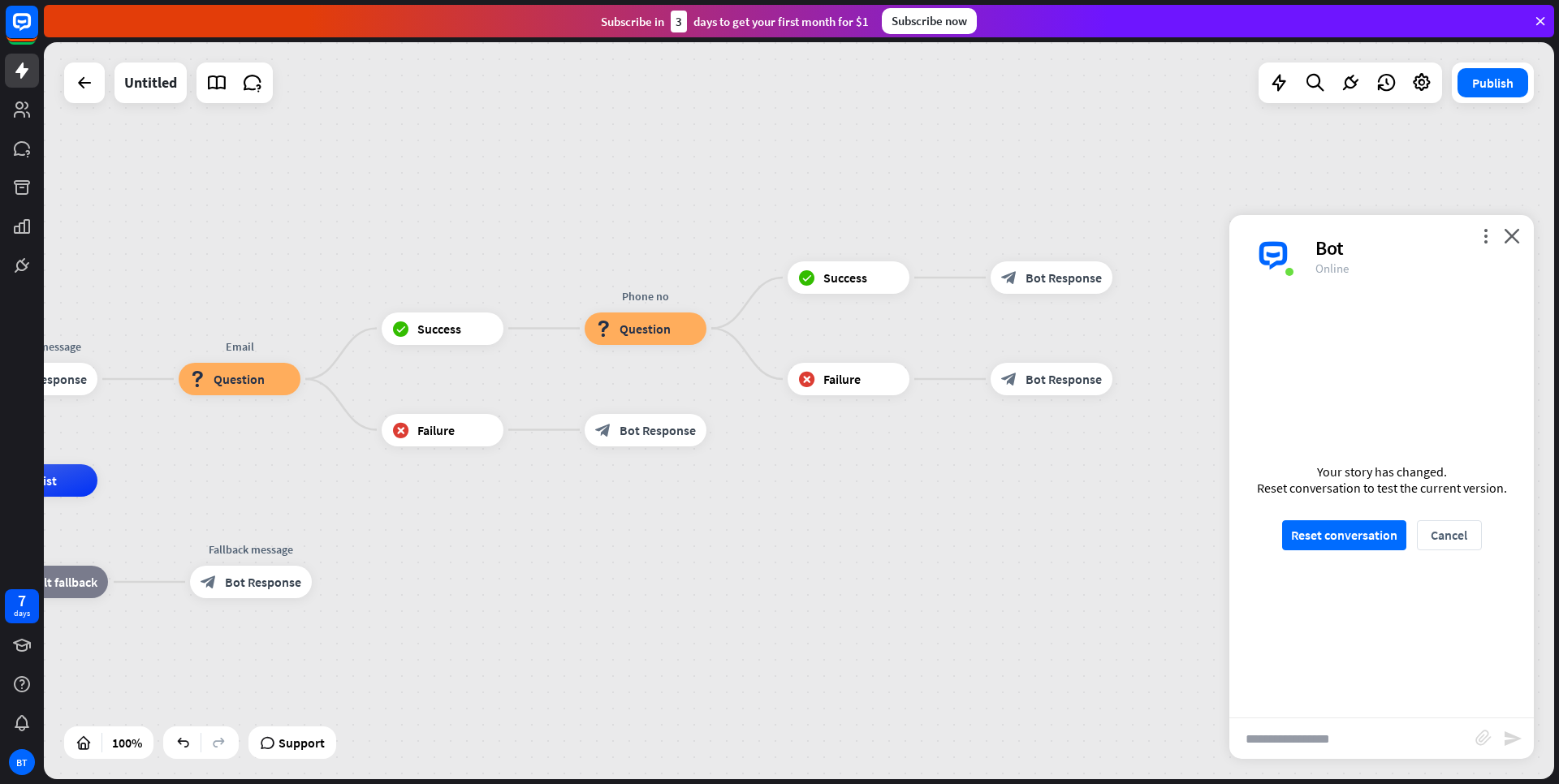
click at [1371, 536] on button "Reset conversation" at bounding box center [1344, 536] width 124 height 30
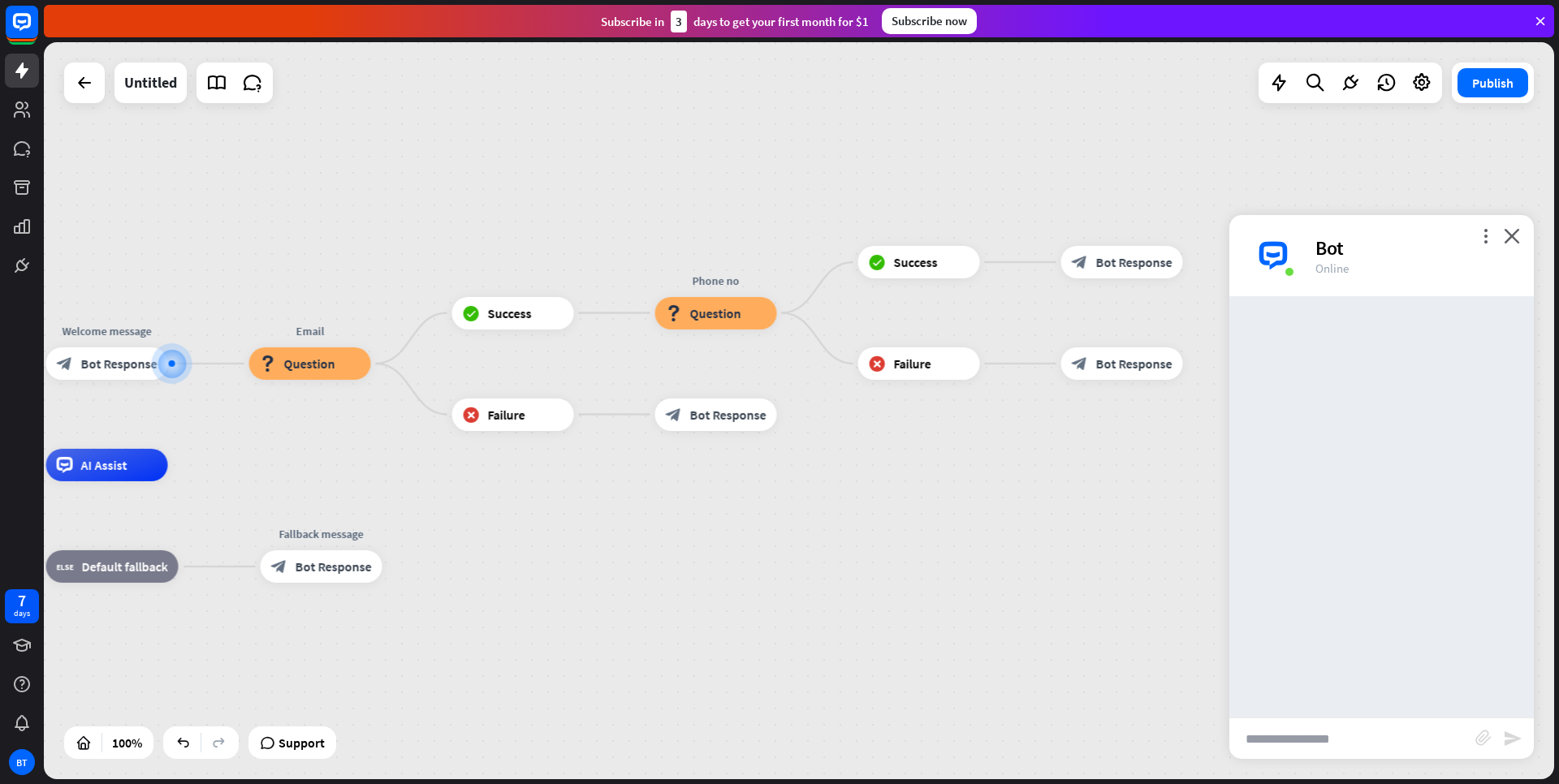
drag, startPoint x: 784, startPoint y: 600, endPoint x: 1003, endPoint y: 555, distance: 223.8
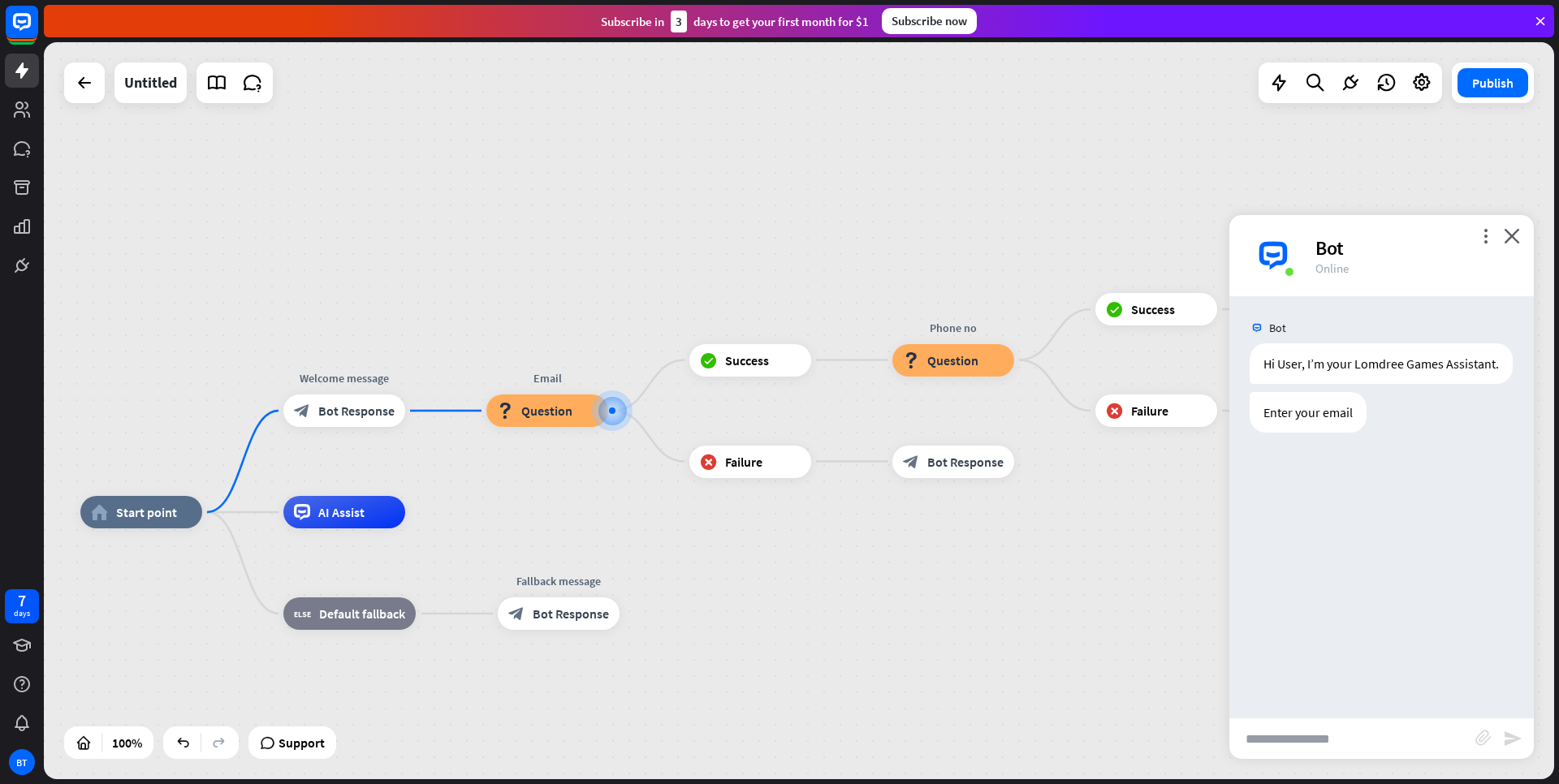
click at [1354, 736] on input "text" at bounding box center [1352, 739] width 246 height 41
type input "**********"
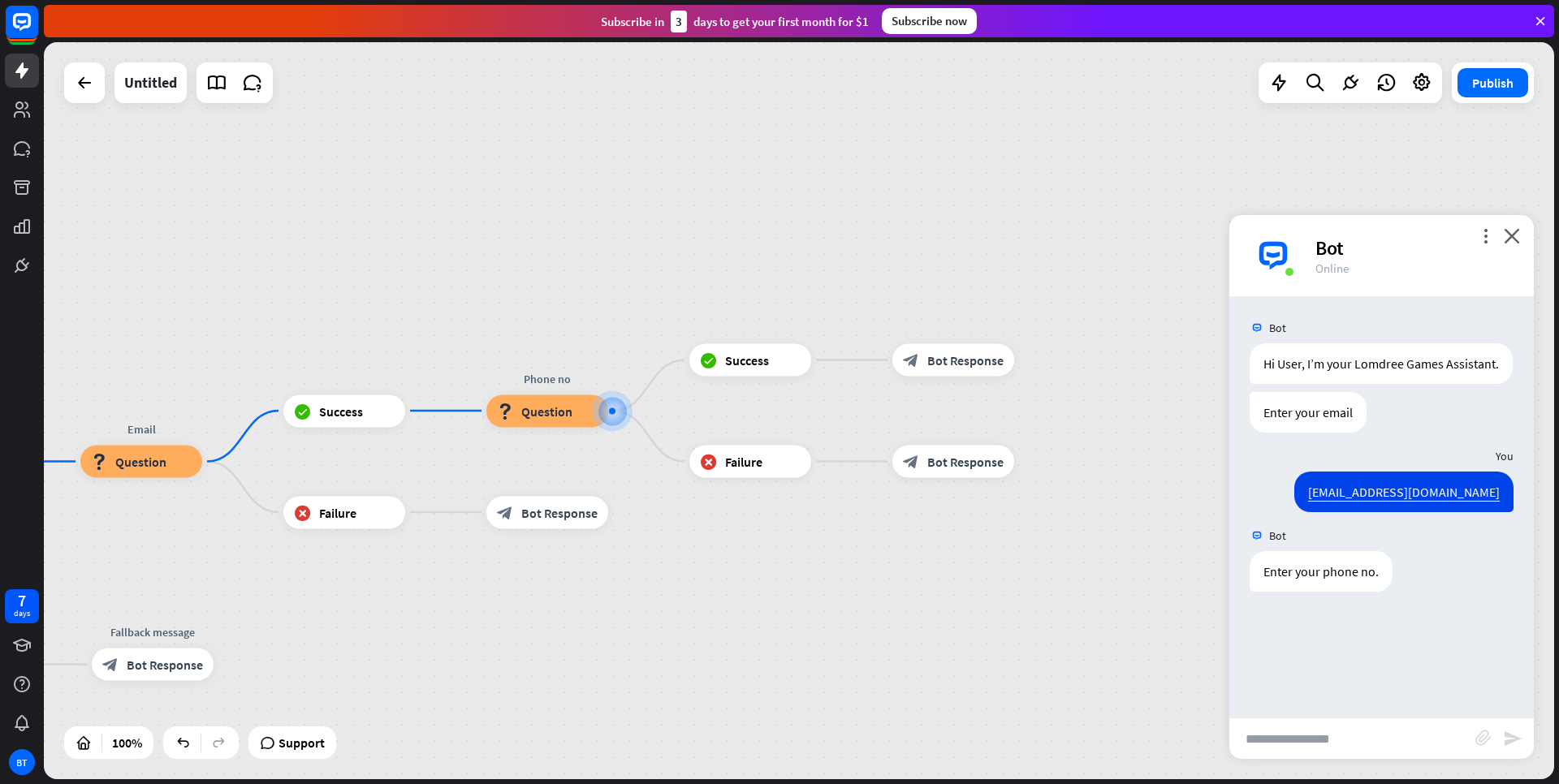
click at [1386, 737] on input "text" at bounding box center [1352, 739] width 246 height 41
type input "**********"
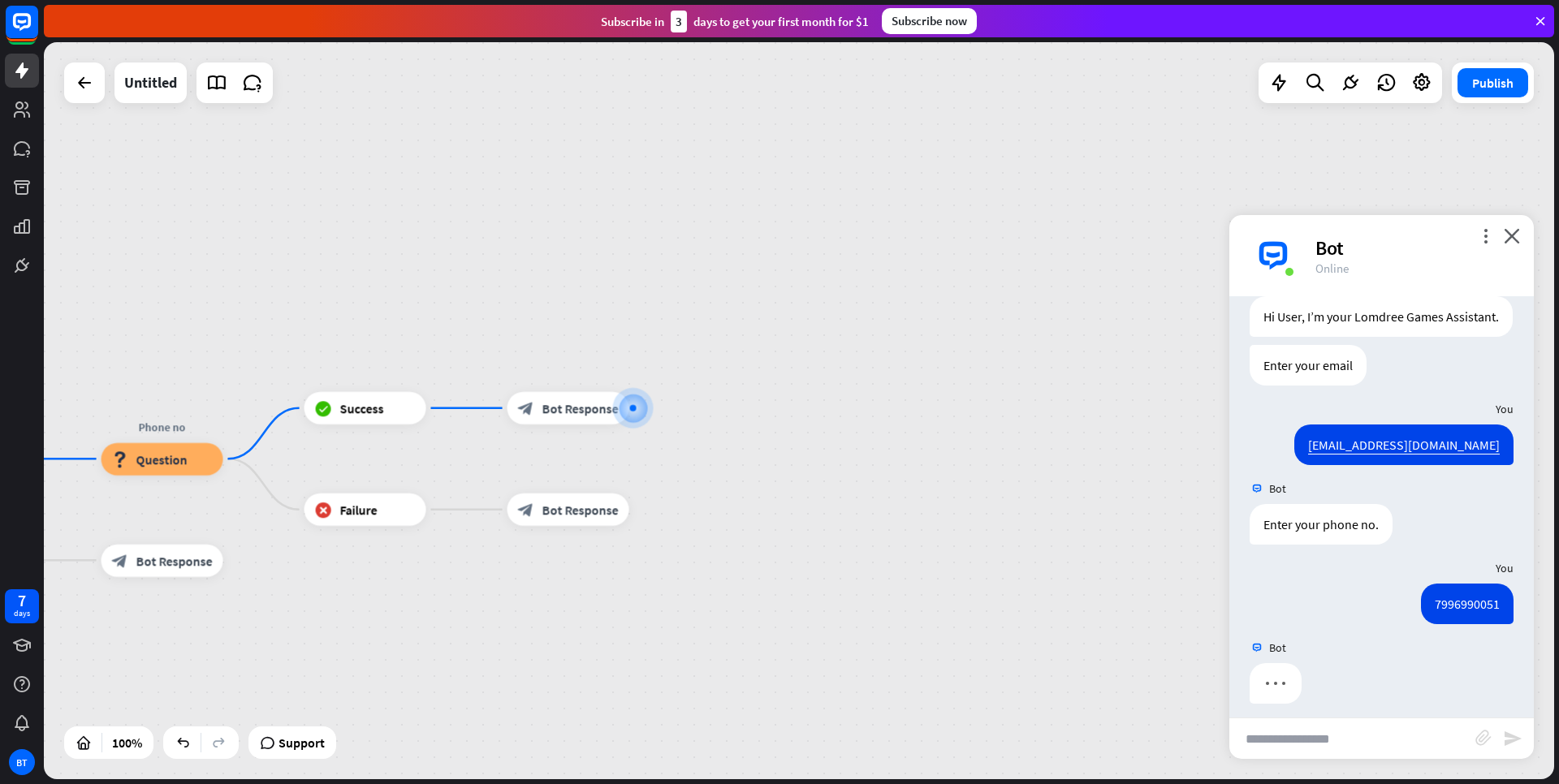
scroll to position [74, 0]
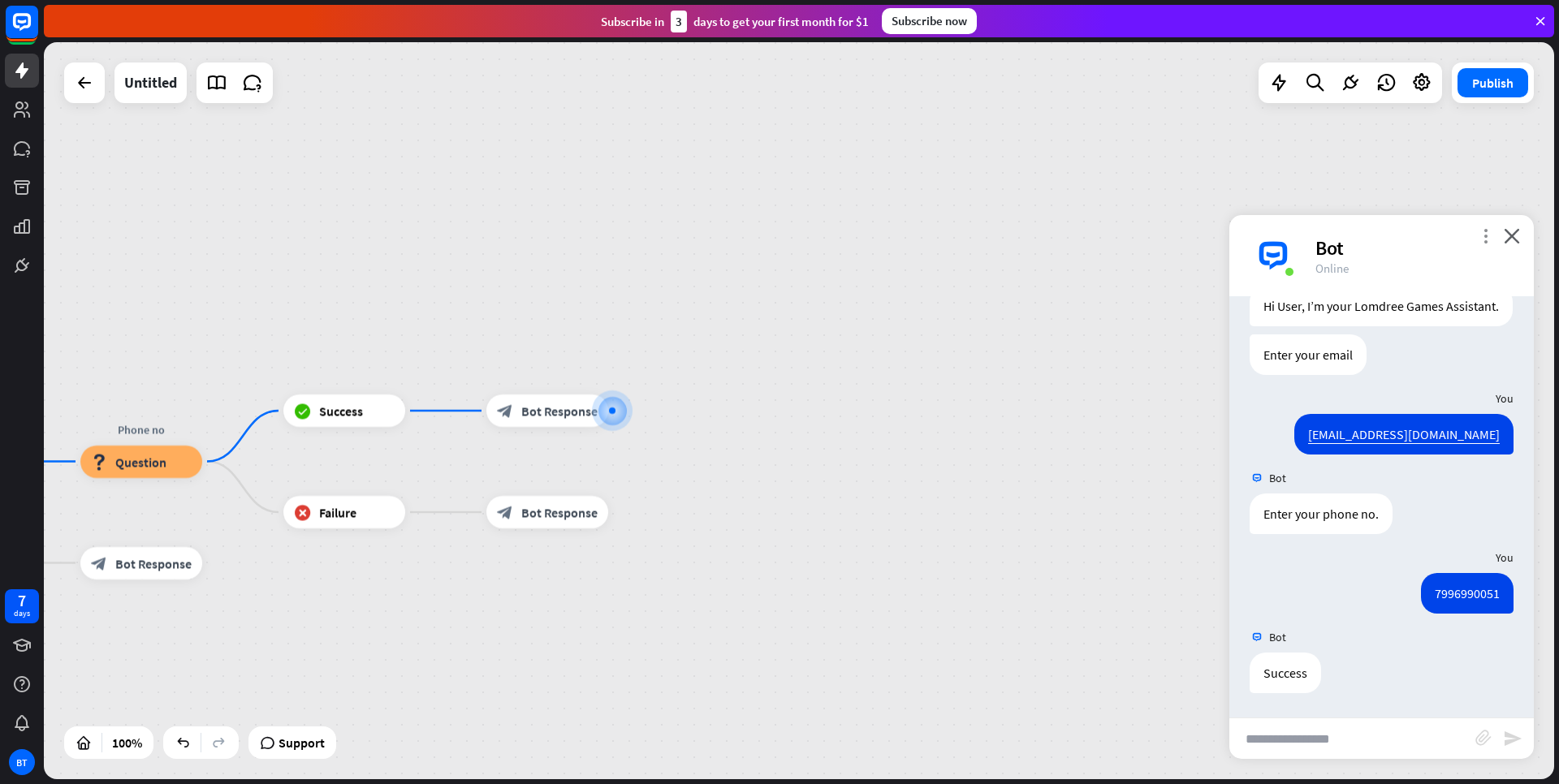
click at [1488, 233] on icon "more_vert" at bounding box center [1485, 235] width 15 height 15
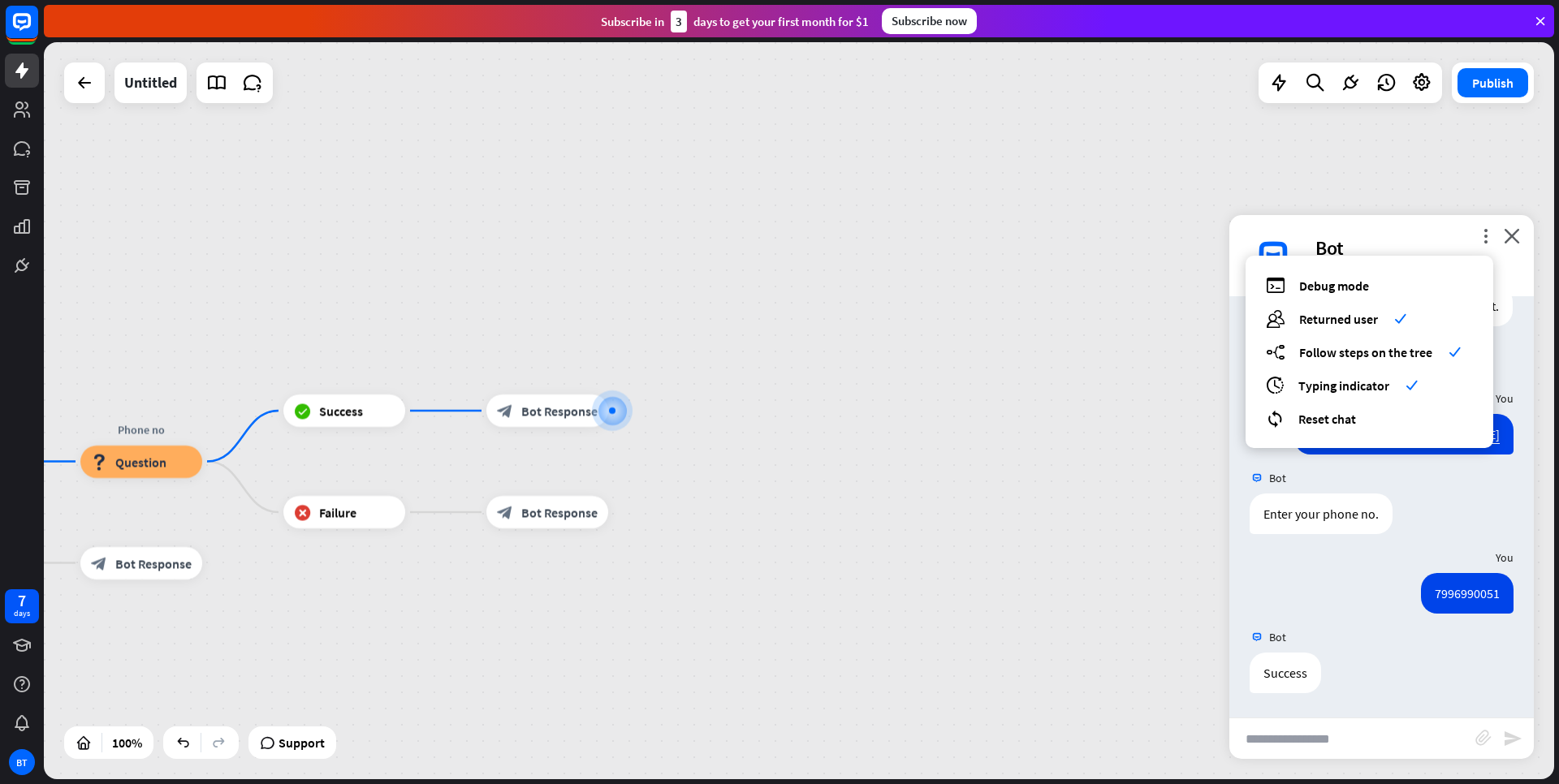
drag, startPoint x: 1385, startPoint y: 627, endPoint x: 1450, endPoint y: 453, distance: 185.5
click at [1385, 625] on div "Bot" at bounding box center [1381, 637] width 305 height 31
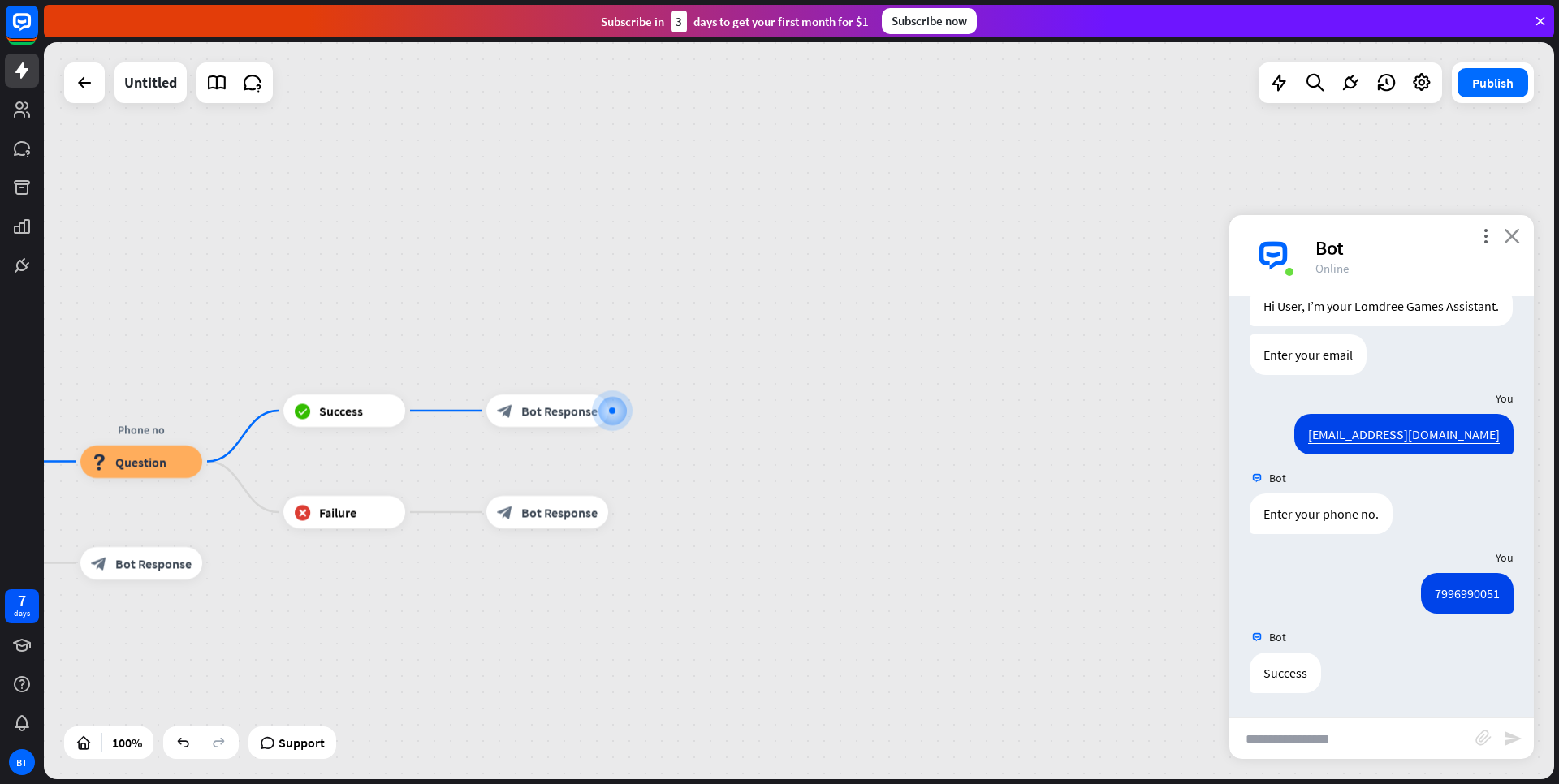
click at [1516, 236] on icon "close" at bounding box center [1512, 235] width 16 height 15
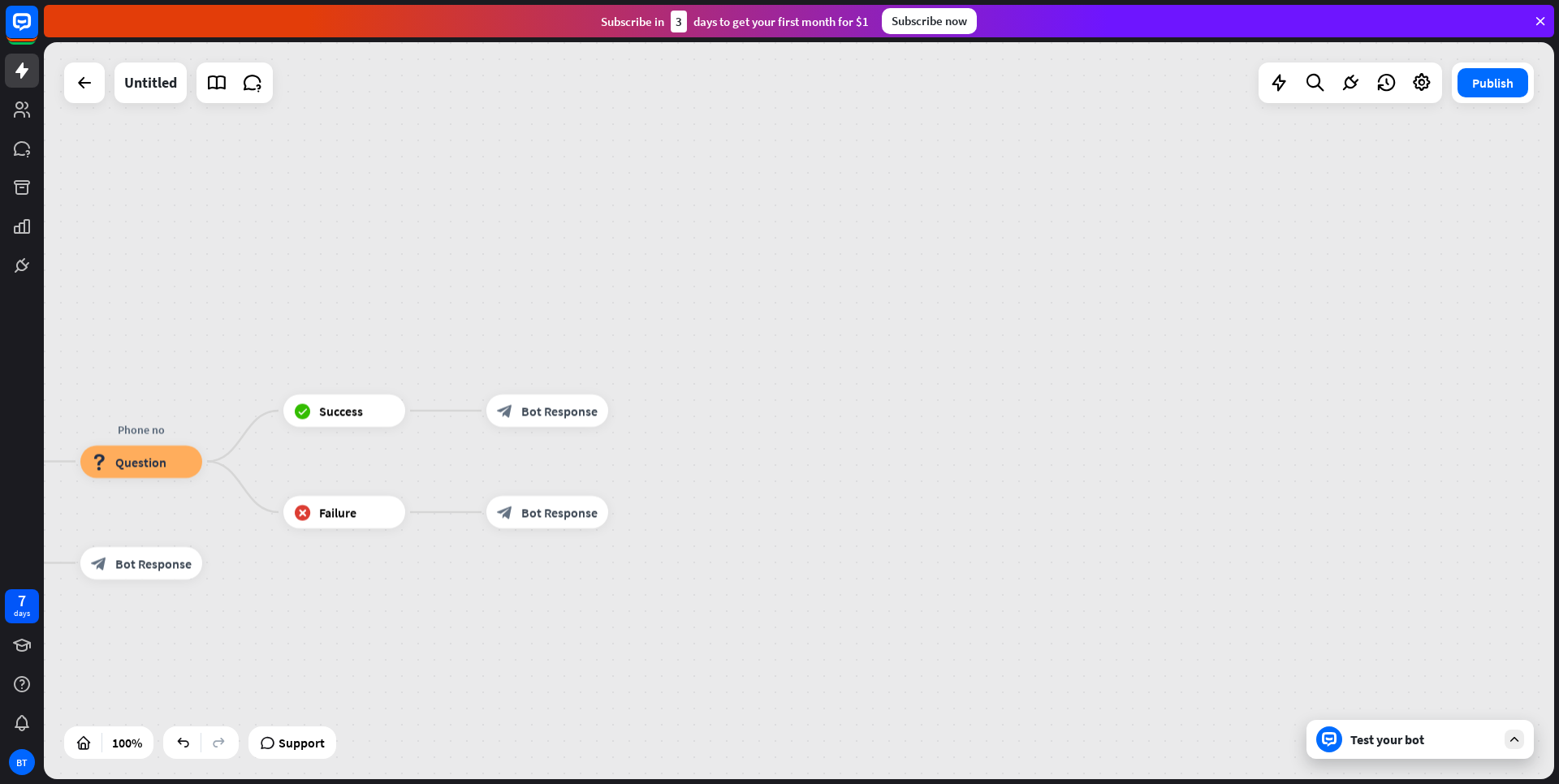
click at [1380, 745] on div "Test your bot" at bounding box center [1423, 740] width 146 height 16
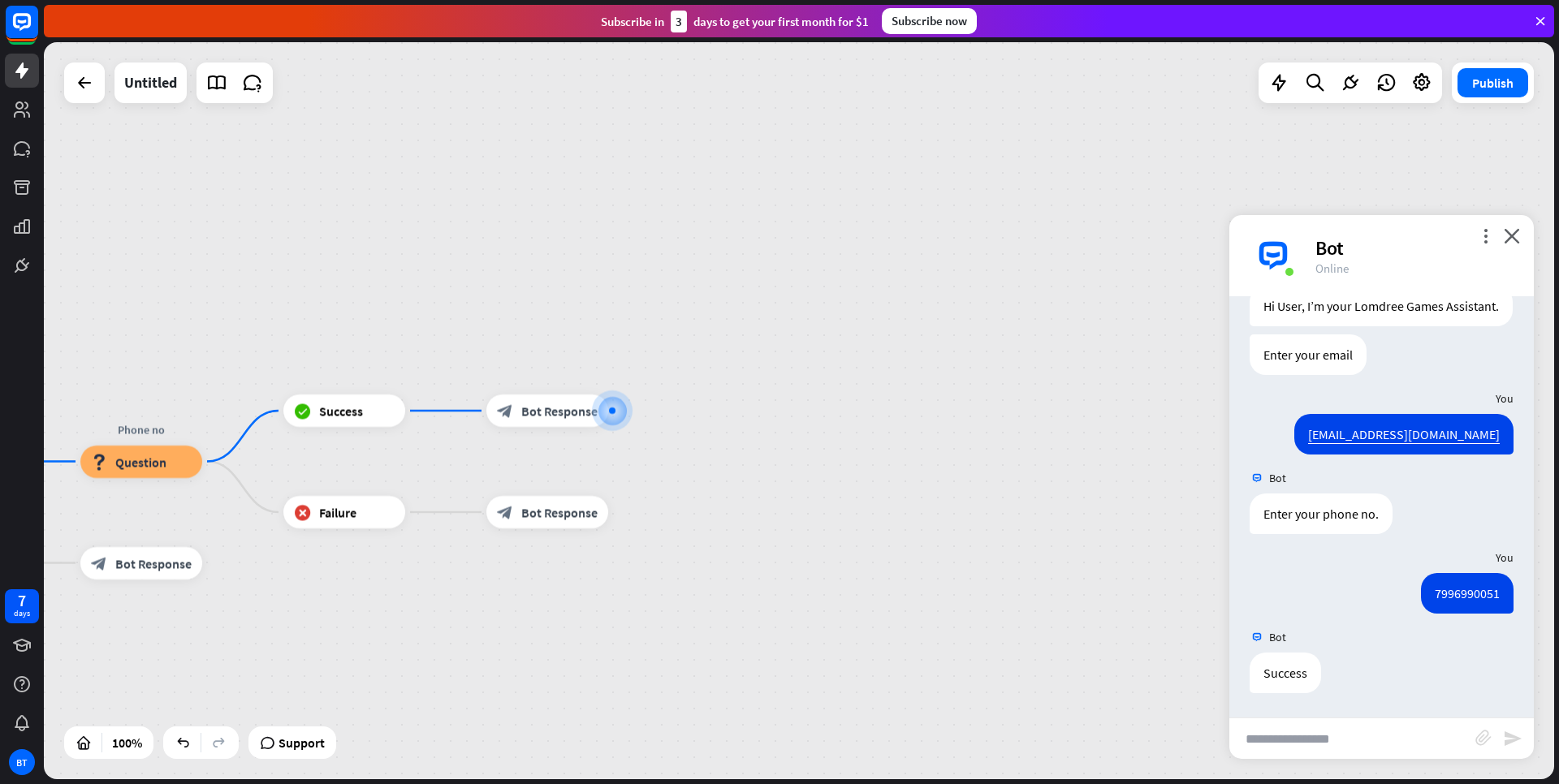
click at [1395, 743] on input "text" at bounding box center [1352, 739] width 246 height 41
click at [1483, 233] on icon "more_vert" at bounding box center [1485, 235] width 15 height 15
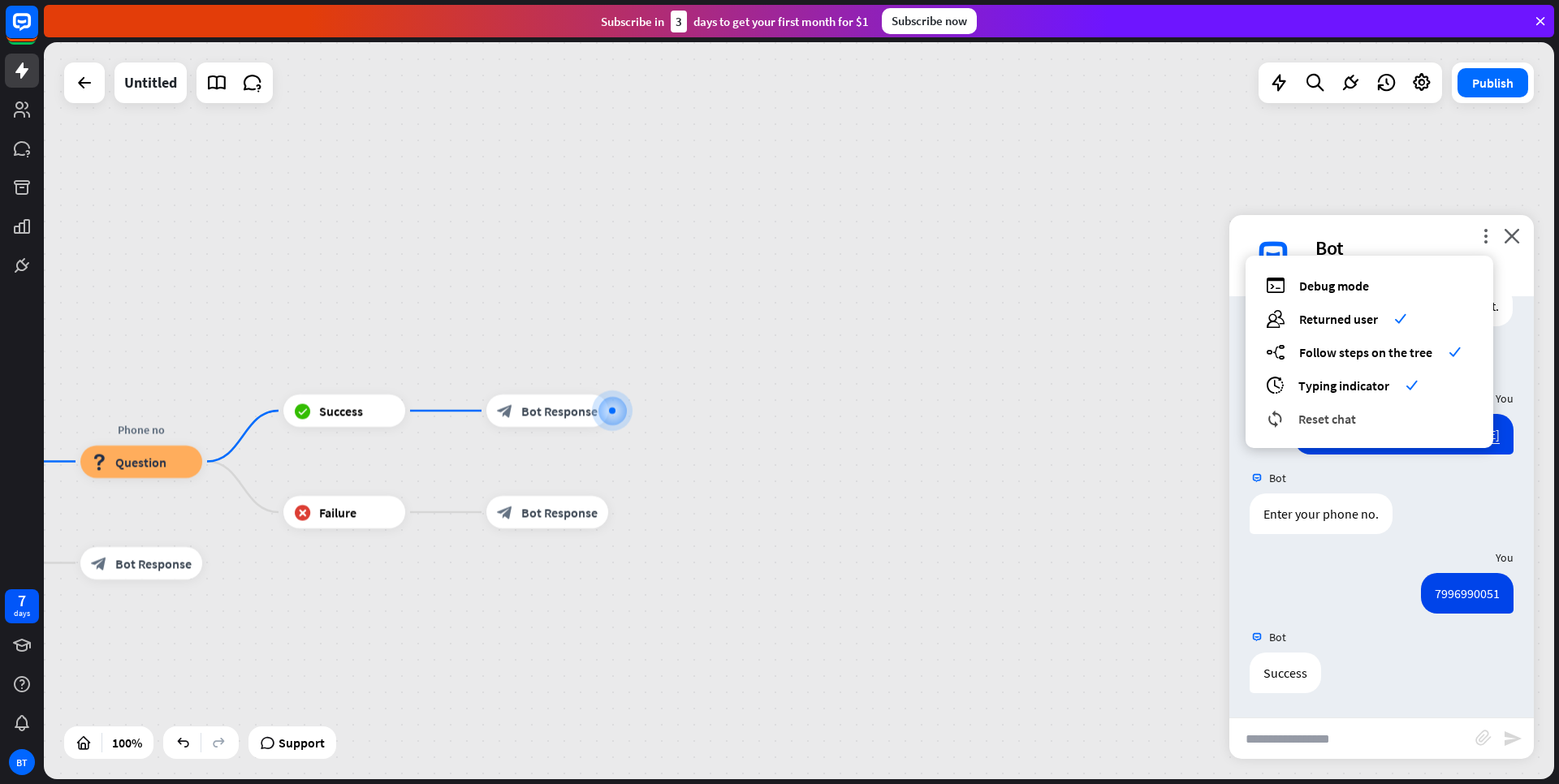
click at [1305, 426] on span "Reset chat" at bounding box center [1328, 419] width 58 height 16
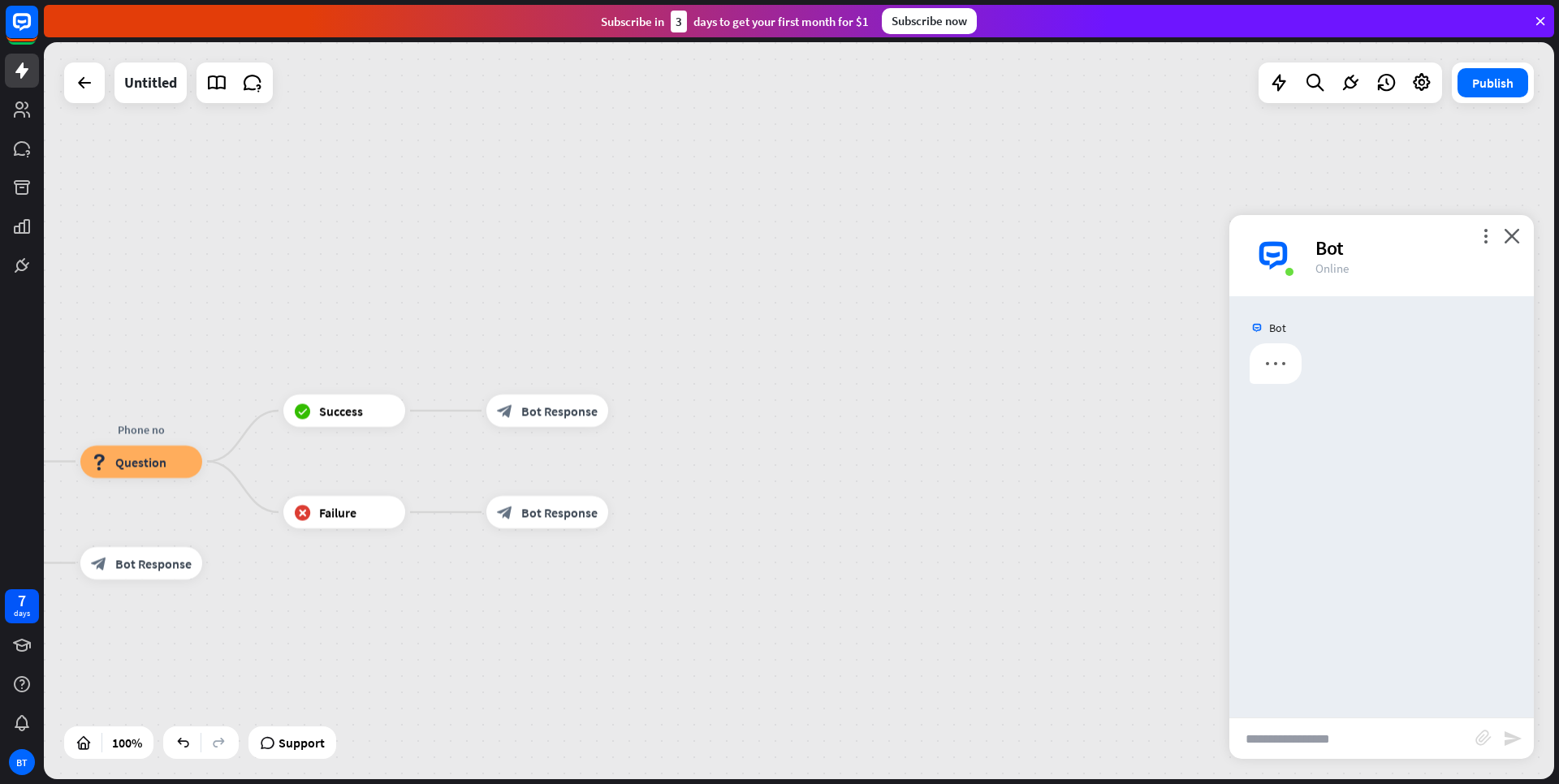
scroll to position [0, 0]
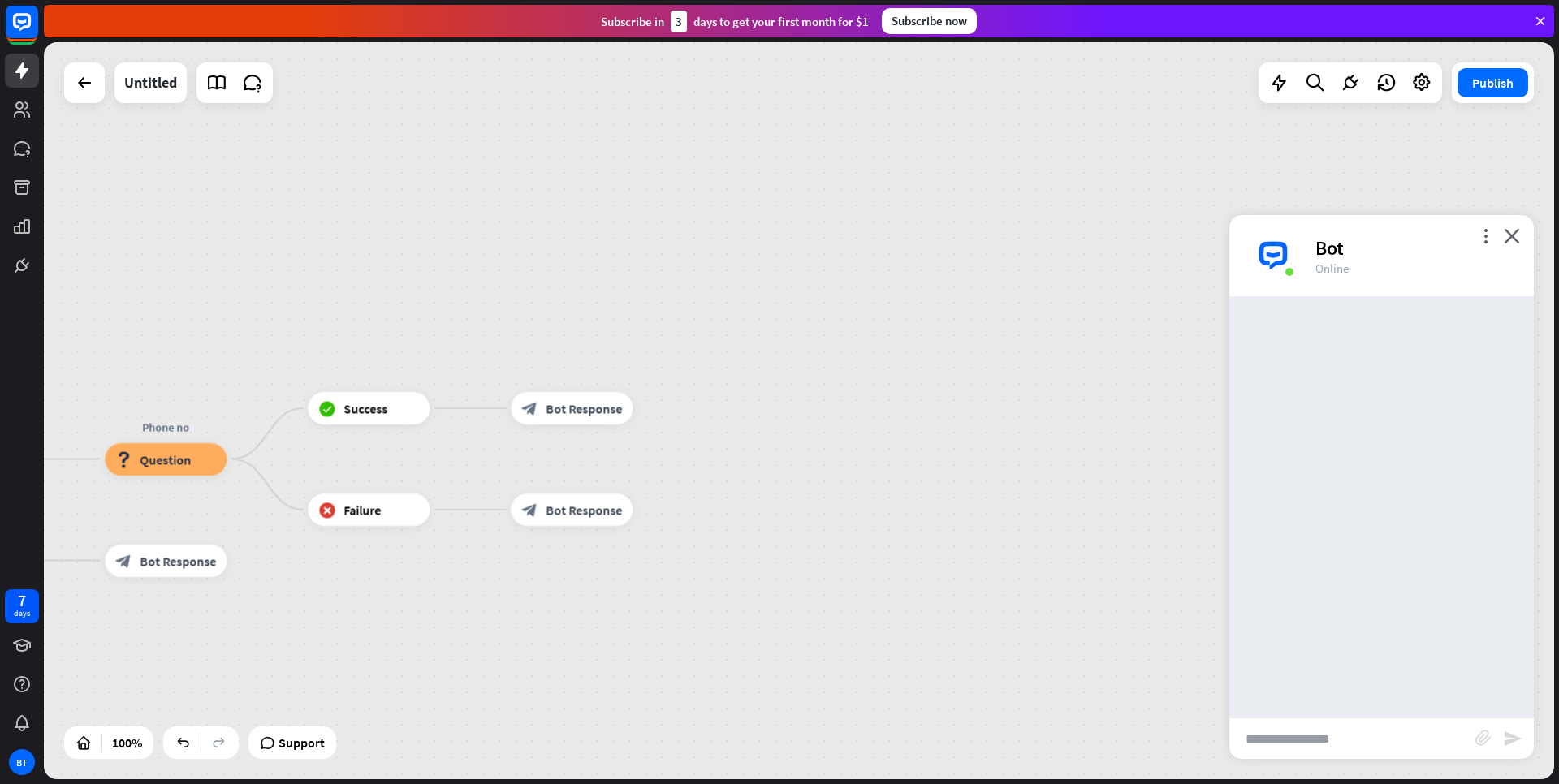
click at [1371, 748] on input "text" at bounding box center [1352, 739] width 246 height 41
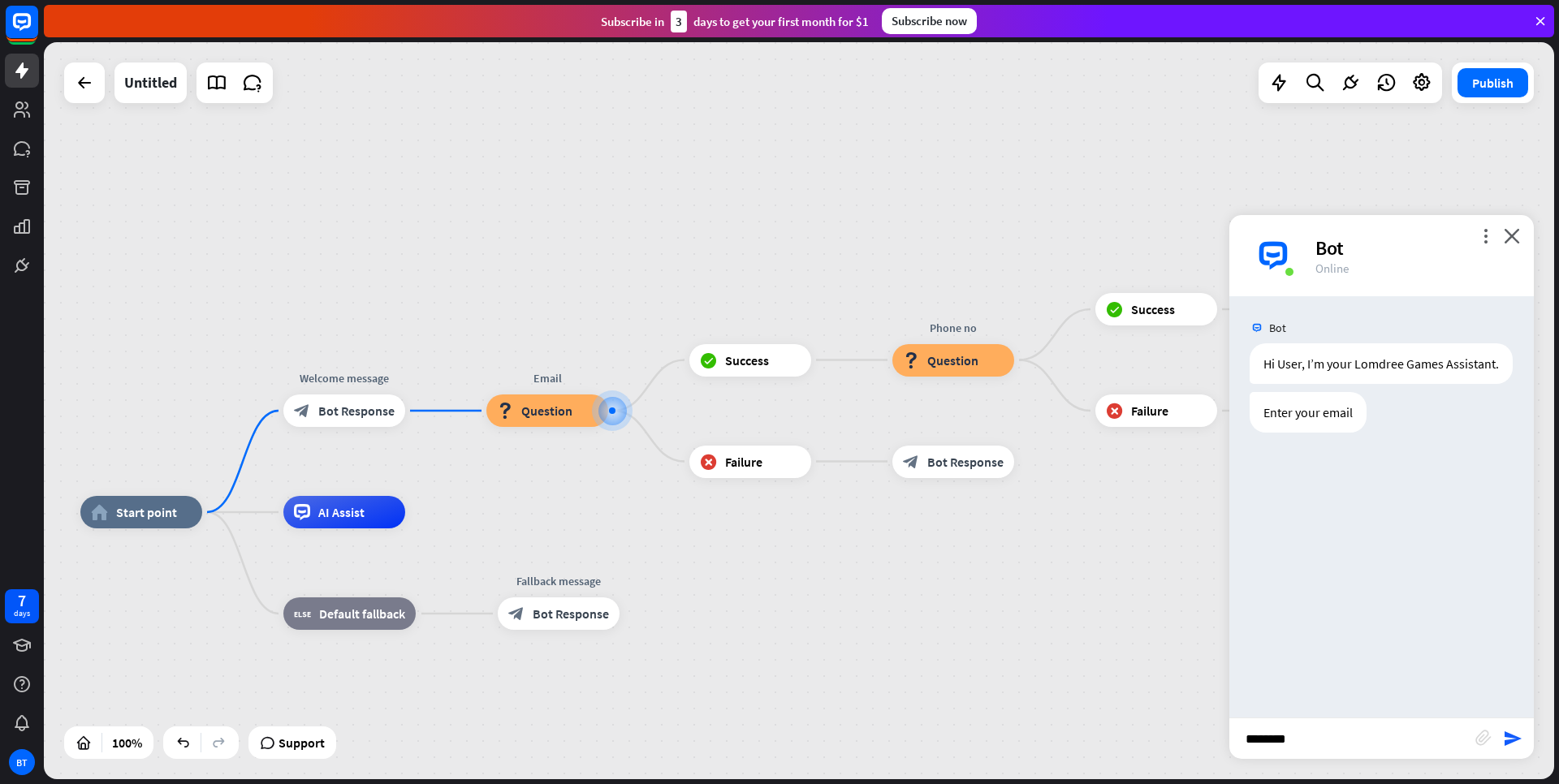
type input "*********"
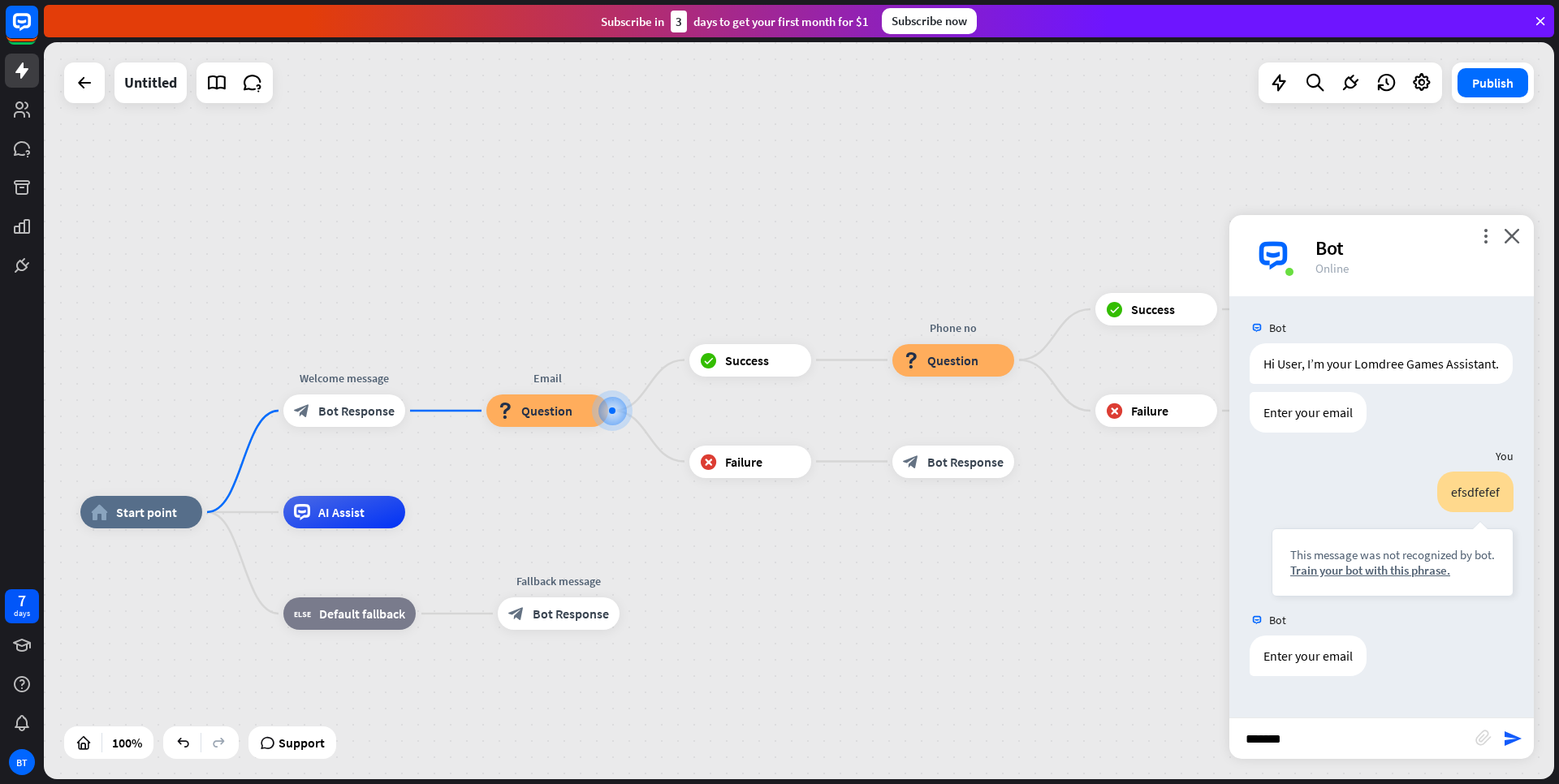
type input "********"
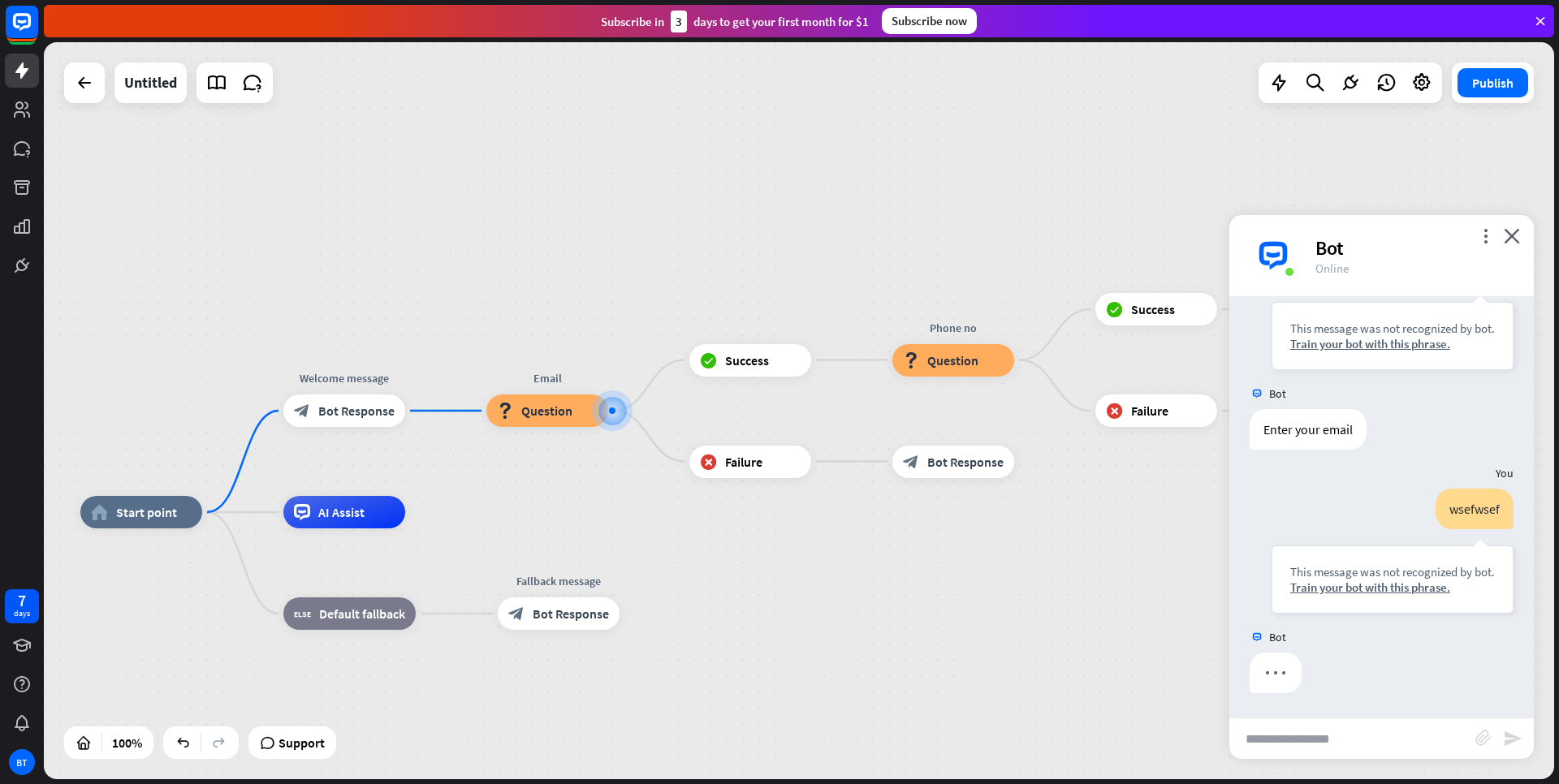
scroll to position [243, 0]
type input "**********"
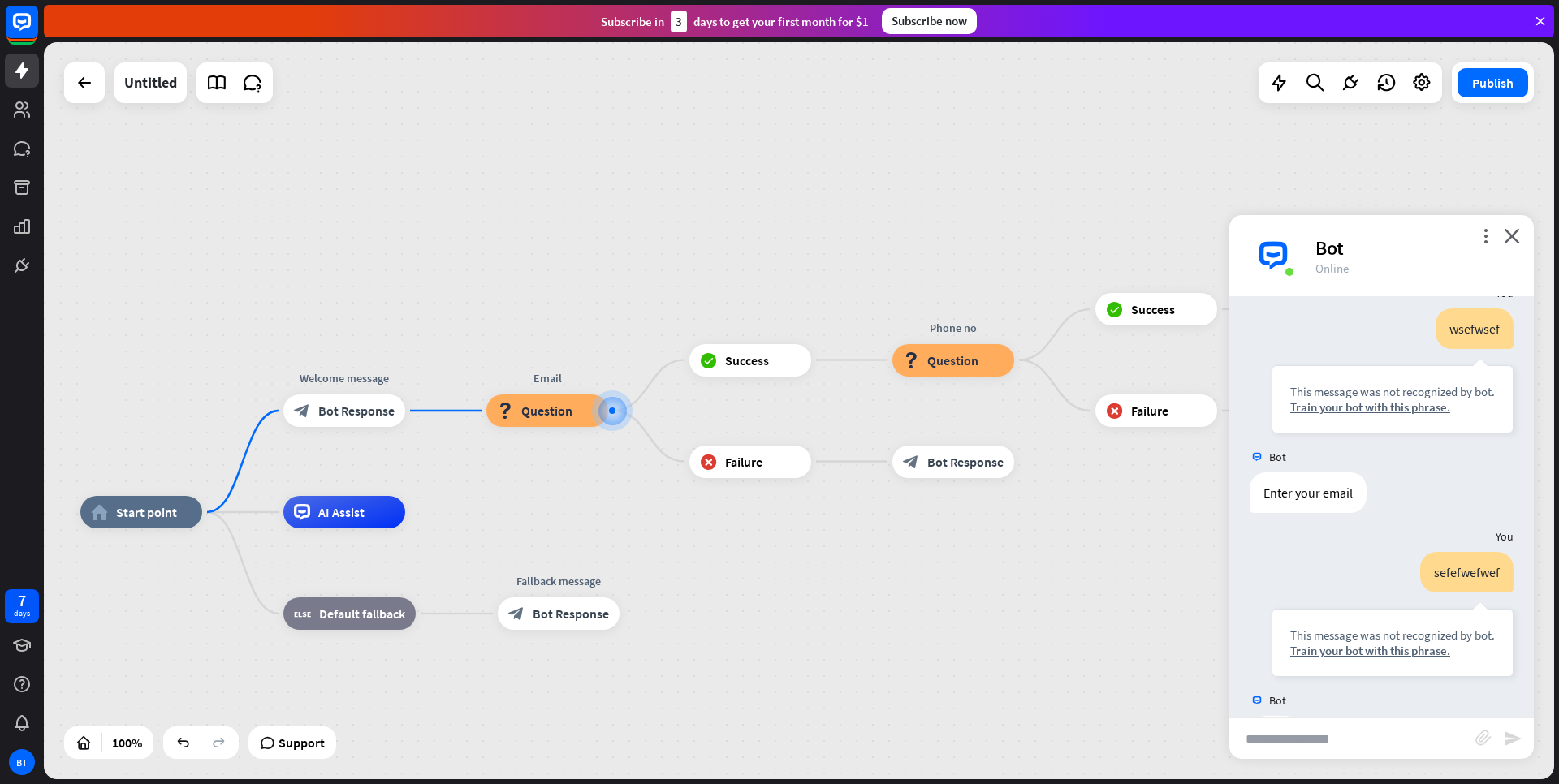
scroll to position [486, 0]
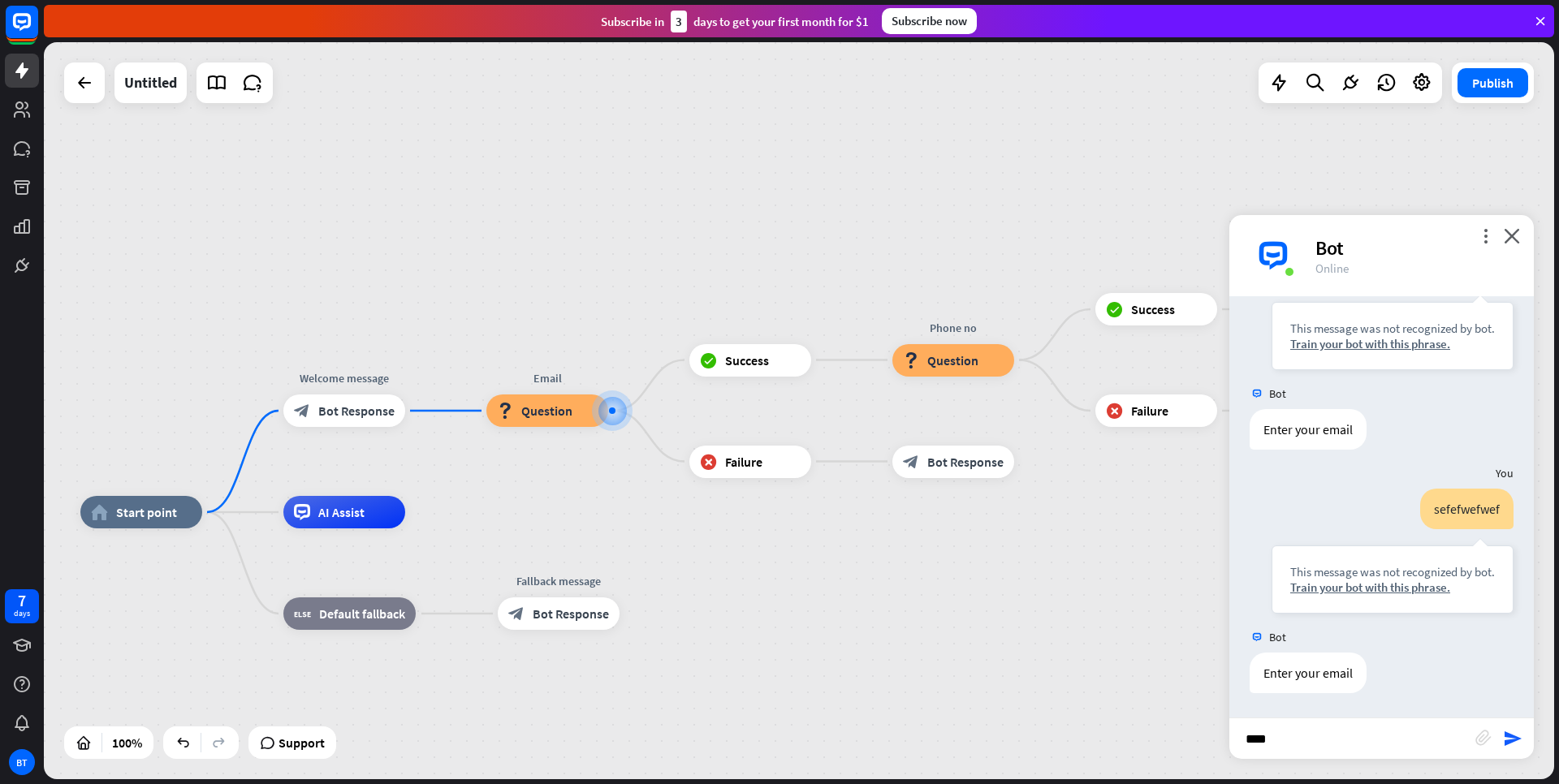
type input "*****"
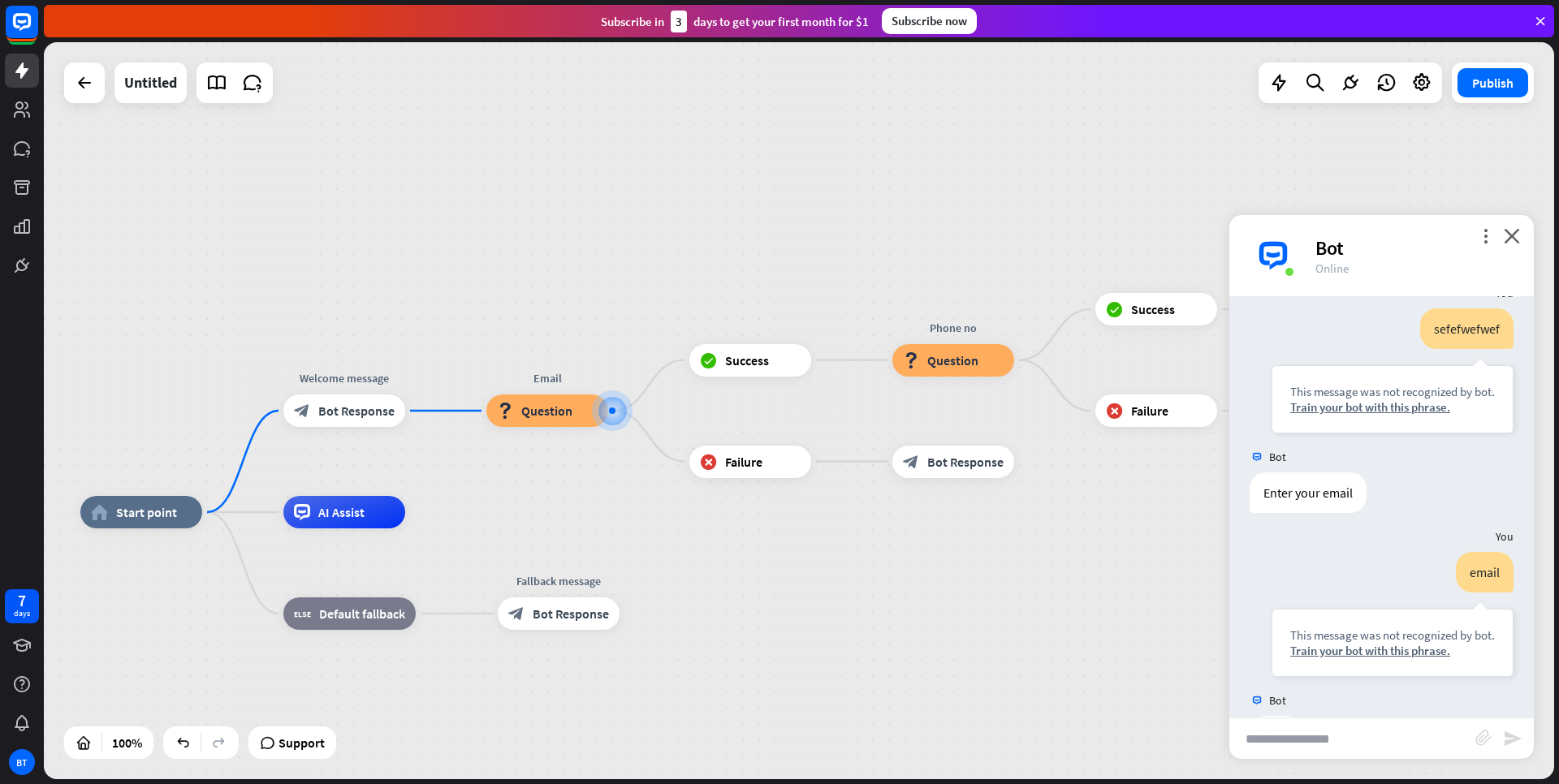
scroll to position [730, 0]
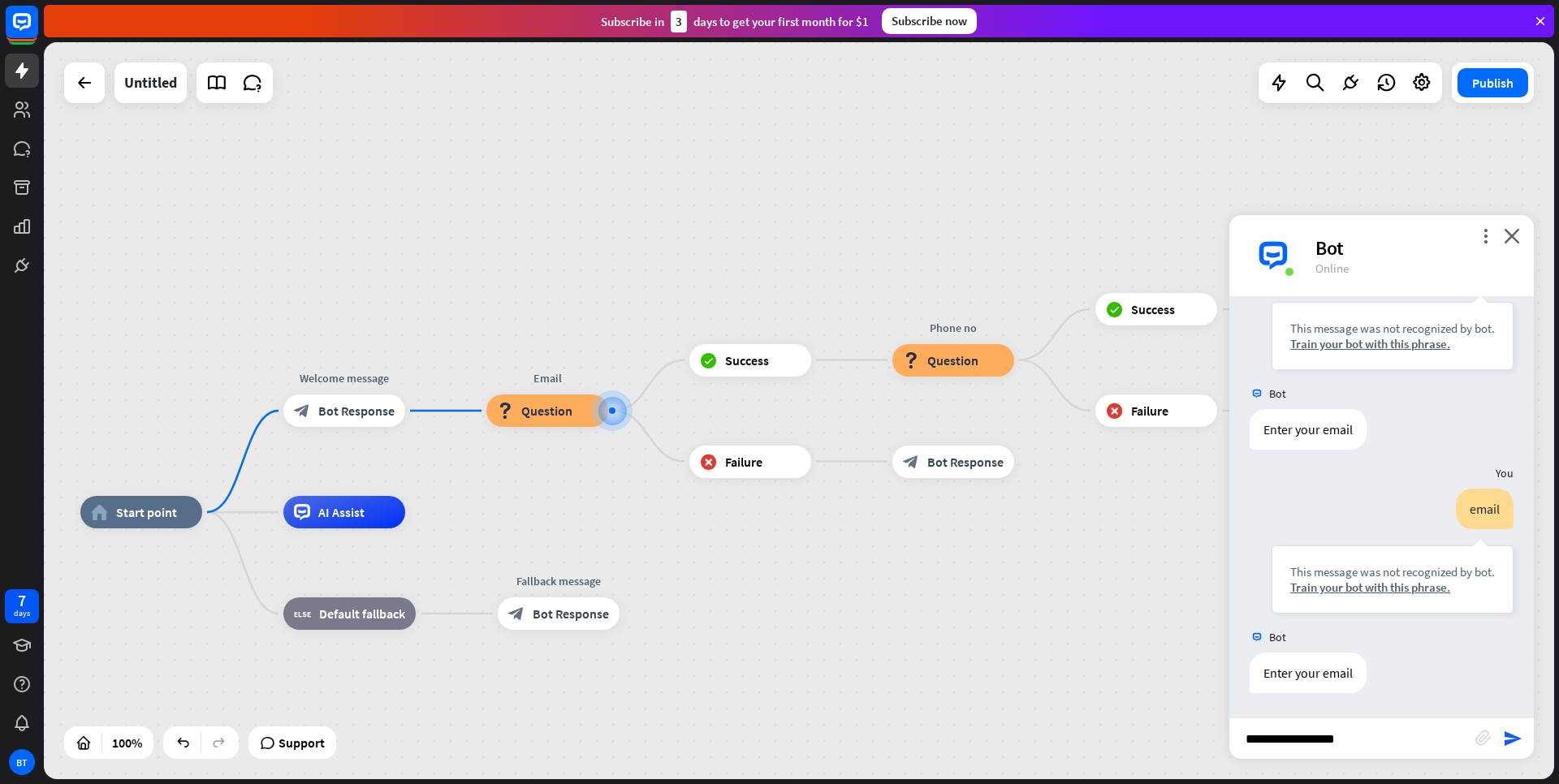
type input "**********"
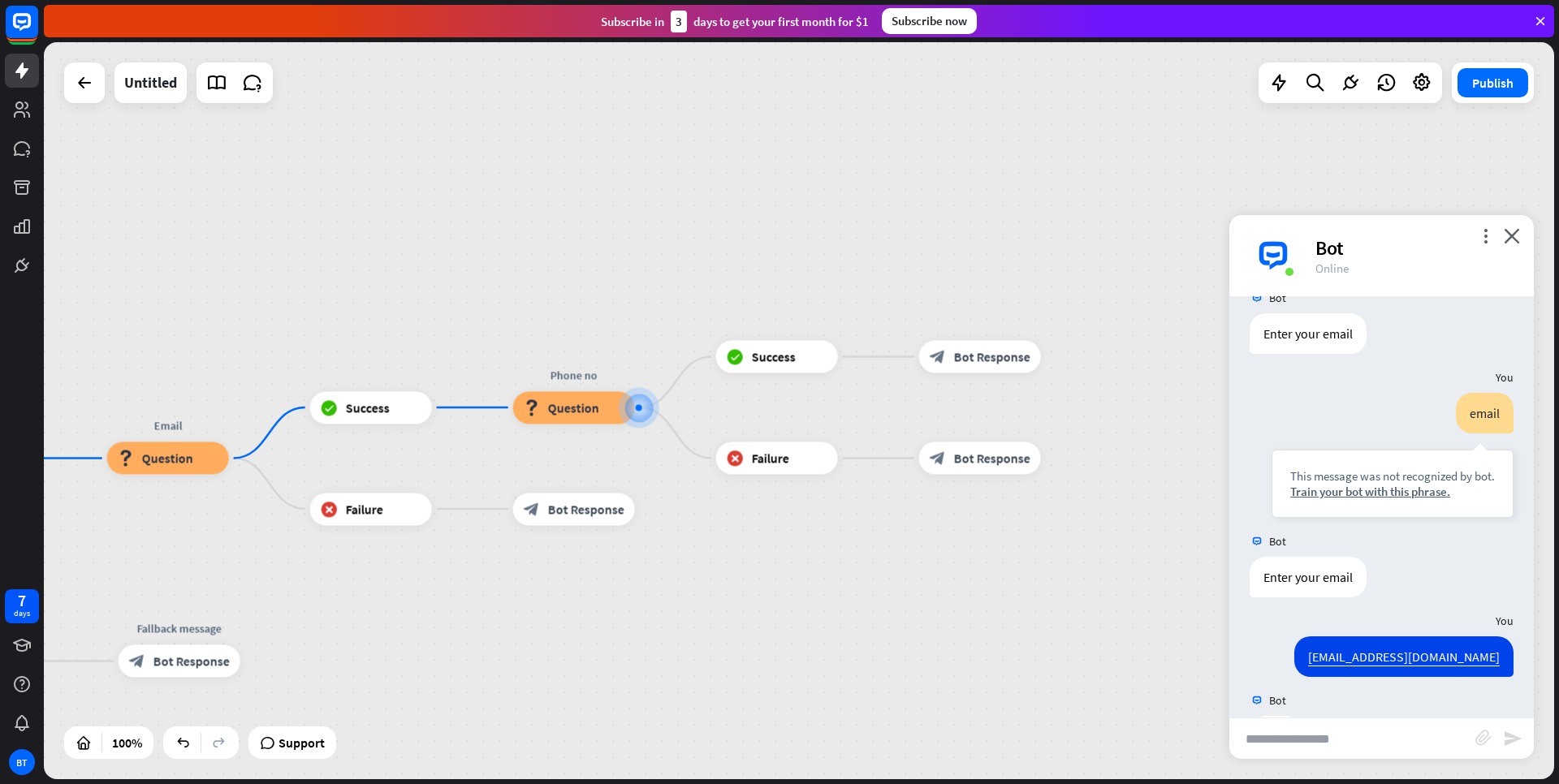
scroll to position [889, 0]
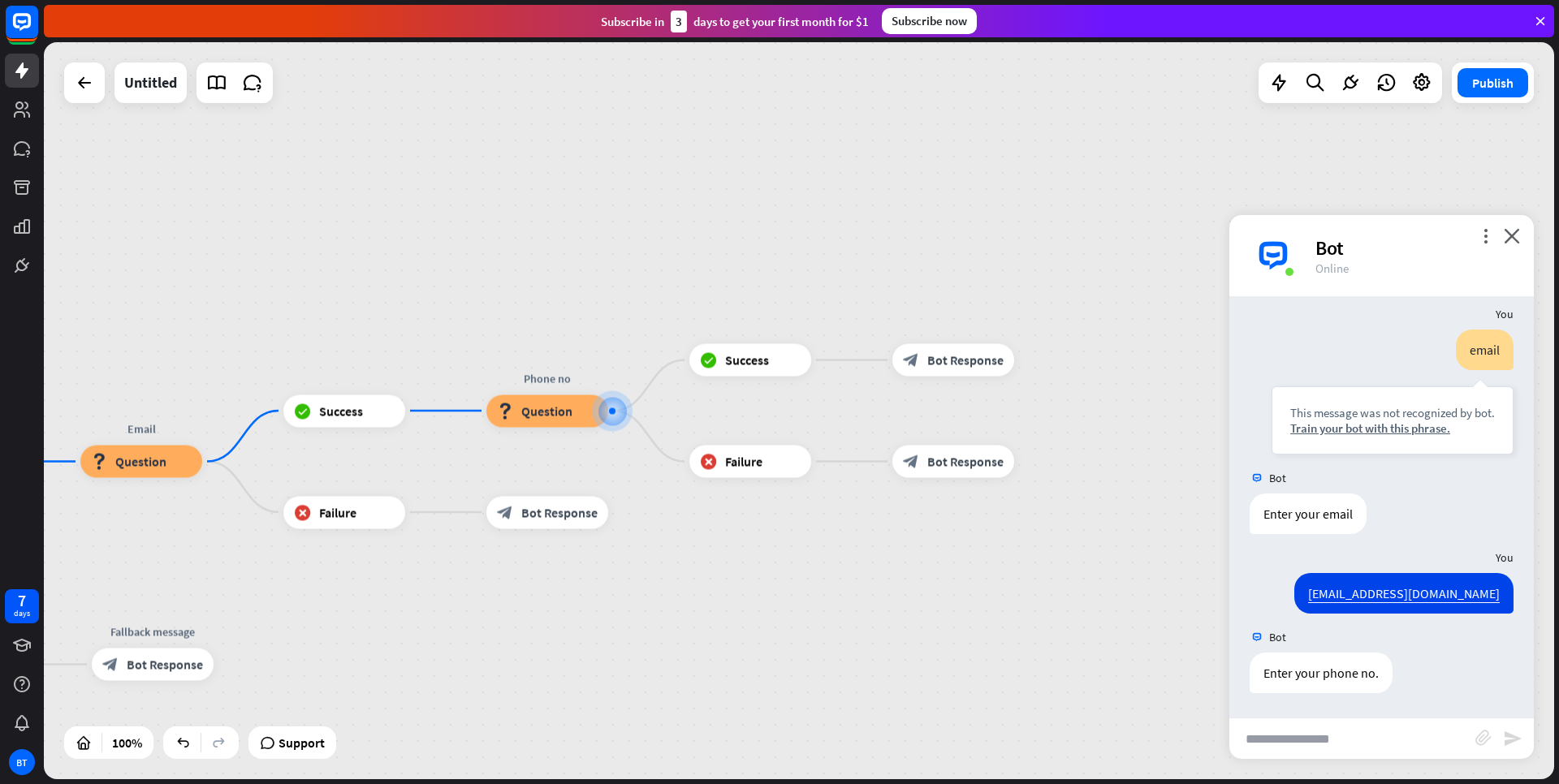
click at [1328, 744] on input "text" at bounding box center [1352, 739] width 246 height 41
click at [352, 527] on div "block_failure Failure" at bounding box center [344, 512] width 122 height 32
click at [1515, 236] on icon "close" at bounding box center [1512, 235] width 16 height 15
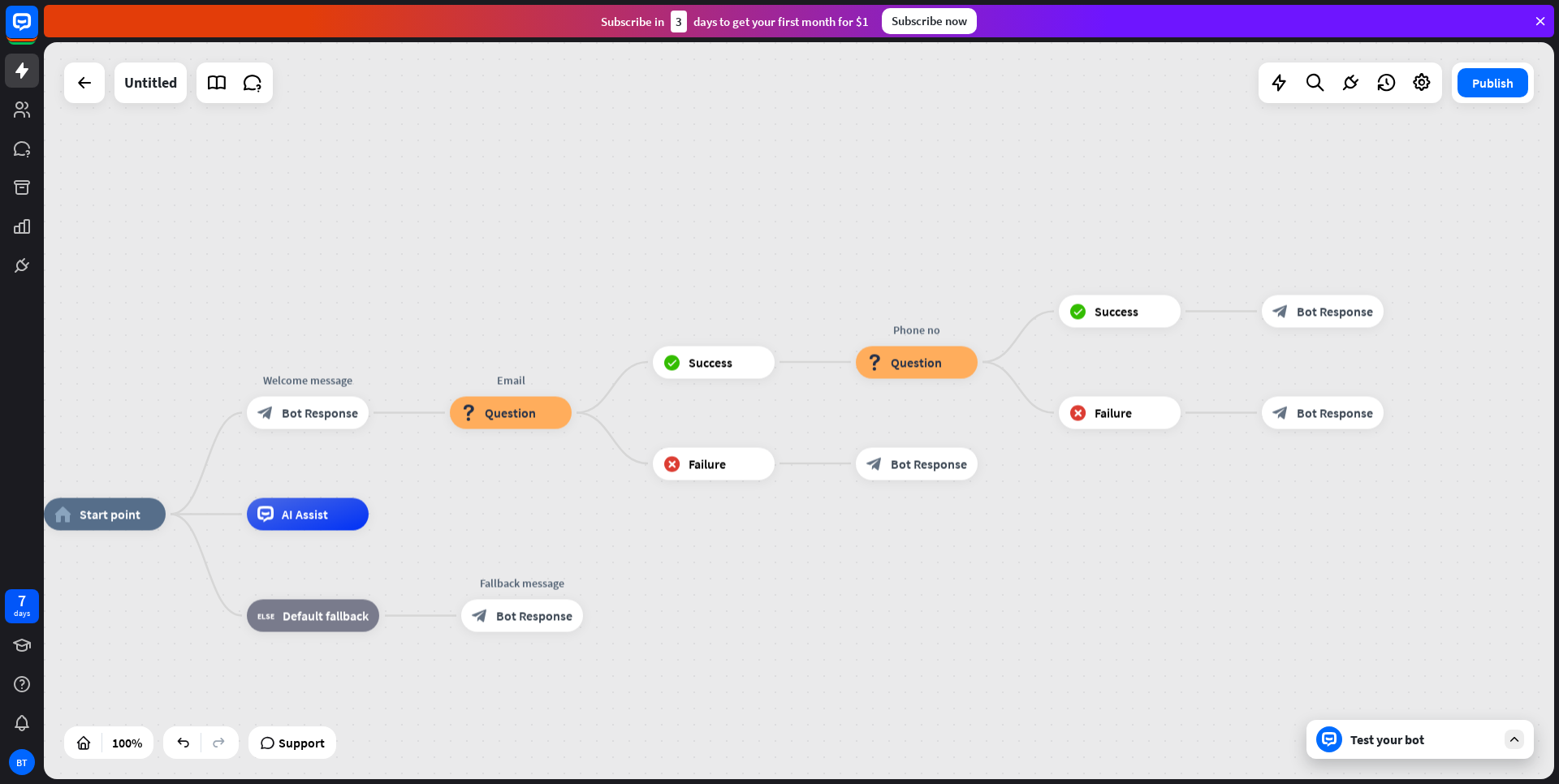
drag, startPoint x: 655, startPoint y: 593, endPoint x: 1026, endPoint y: 543, distance: 374.4
click at [510, 417] on span "Question" at bounding box center [511, 412] width 51 height 16
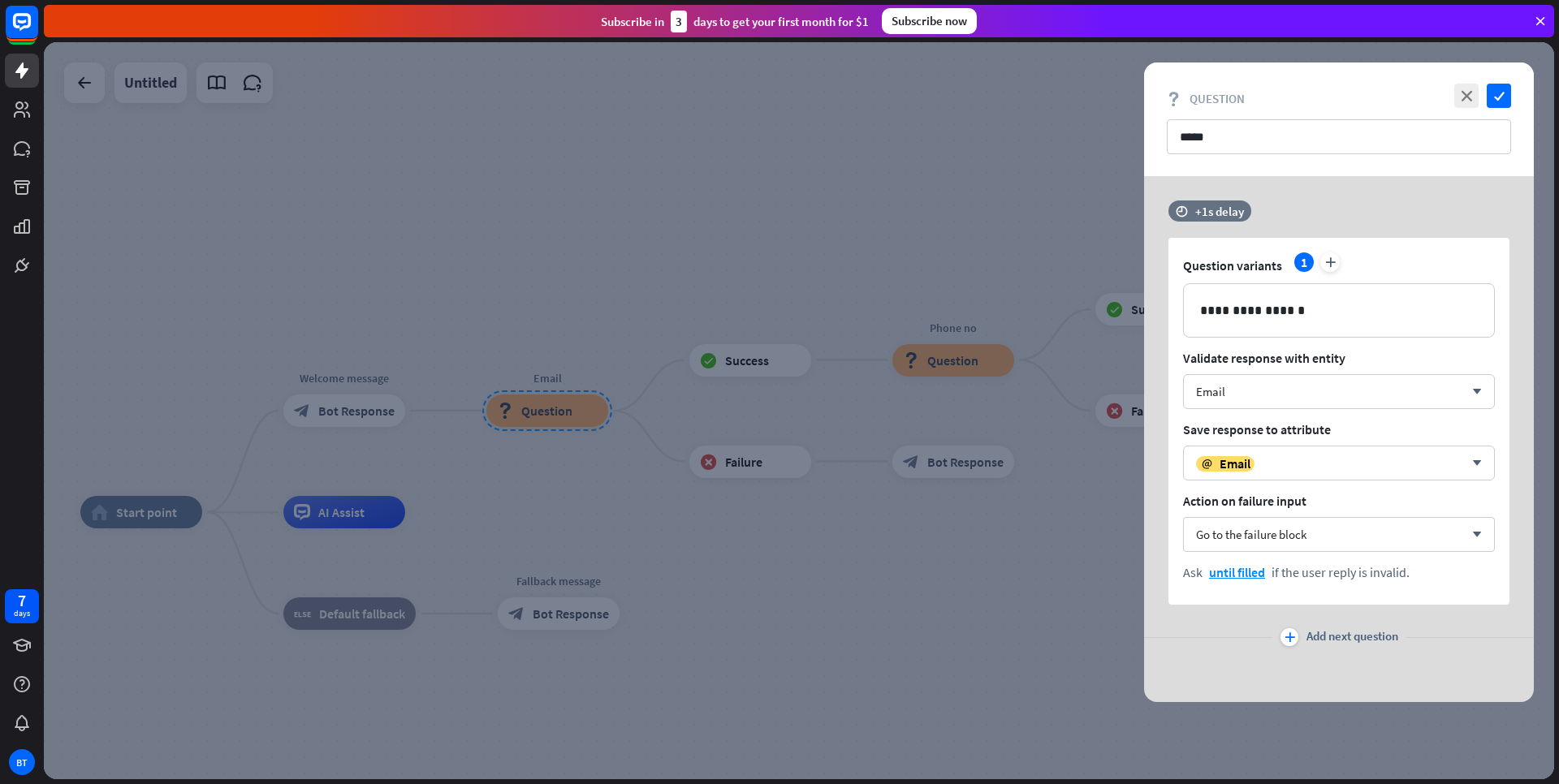
click at [871, 590] on div at bounding box center [799, 410] width 1510 height 737
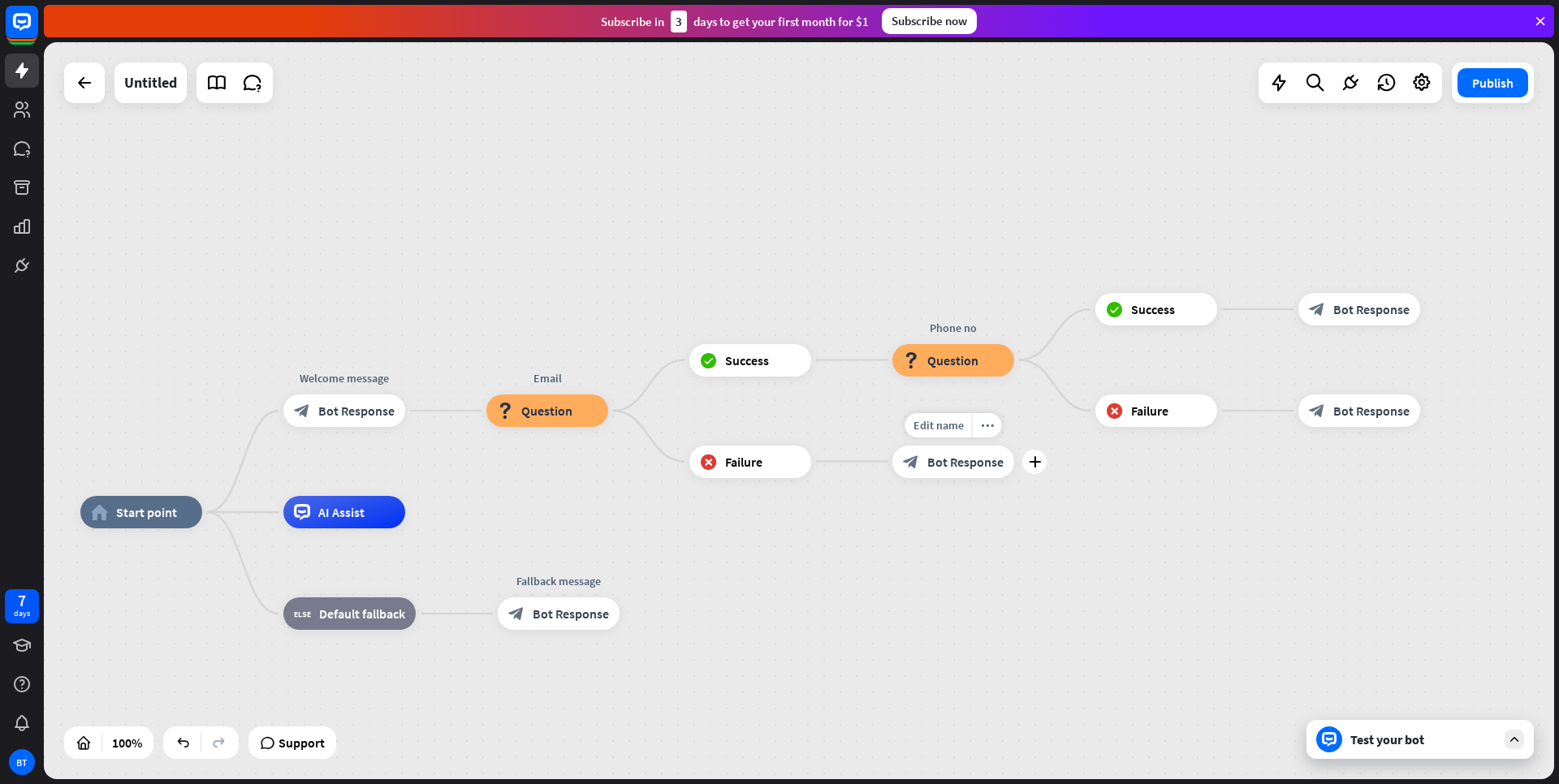
click at [925, 465] on div "block_bot_response Bot Response" at bounding box center [953, 462] width 122 height 32
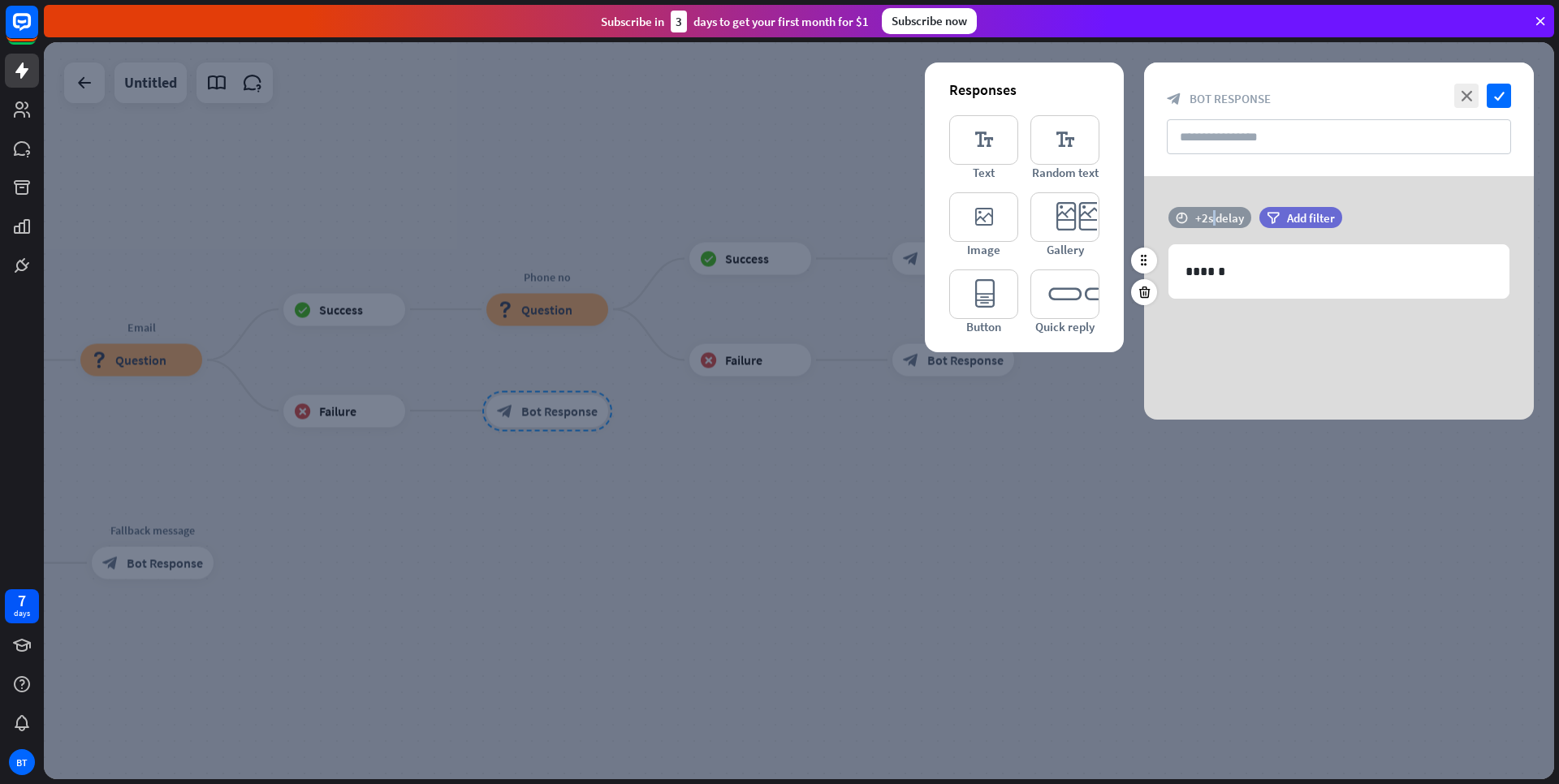
click at [1213, 218] on div "+2s delay" at bounding box center [1219, 217] width 49 height 15
click at [1250, 218] on div at bounding box center [1246, 217] width 50 height 5
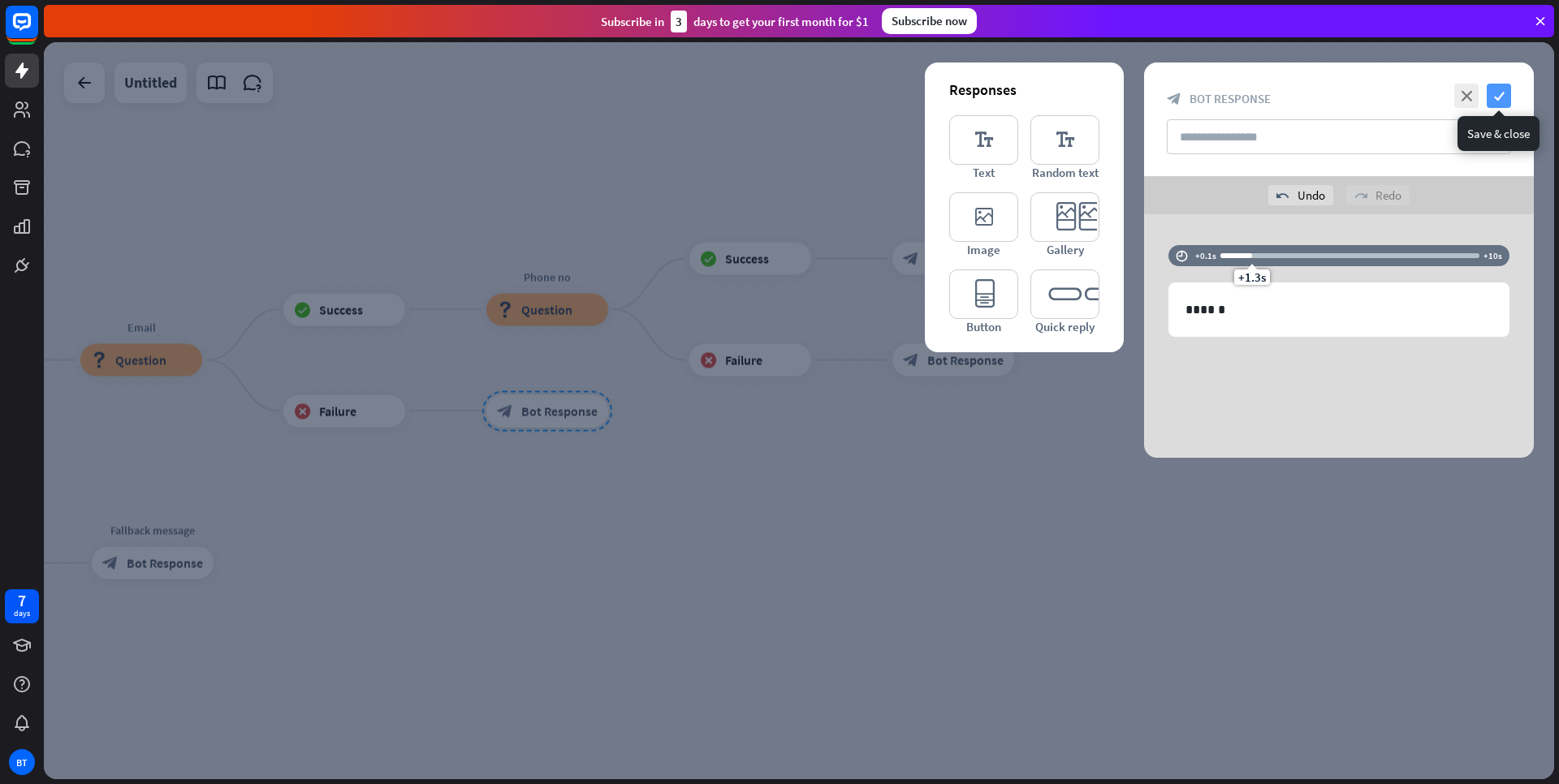
click at [1498, 106] on icon "check" at bounding box center [1499, 96] width 24 height 24
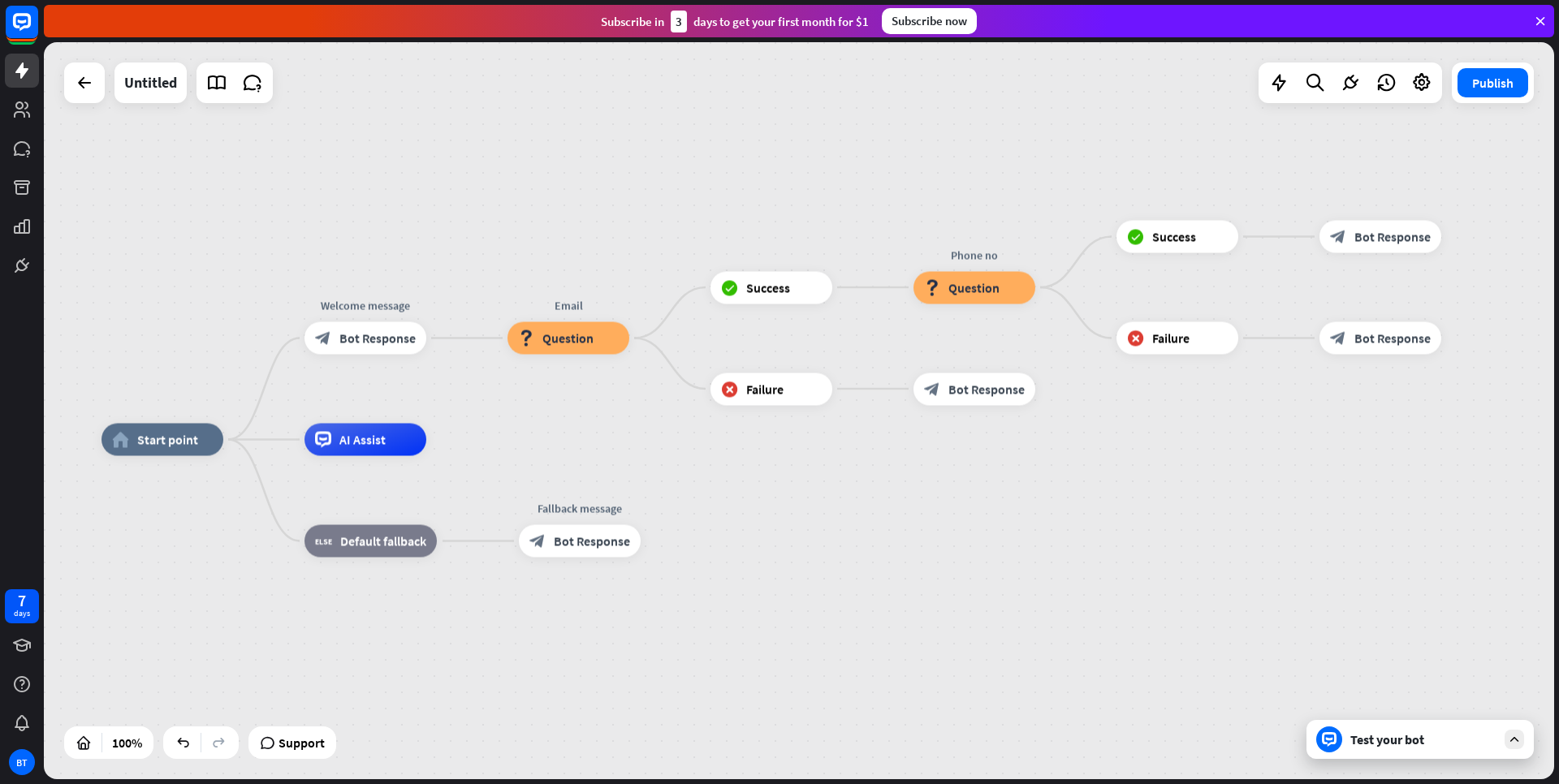
drag, startPoint x: 886, startPoint y: 521, endPoint x: 1313, endPoint y: 499, distance: 427.7
click at [147, 75] on div "Untitled" at bounding box center [150, 83] width 53 height 41
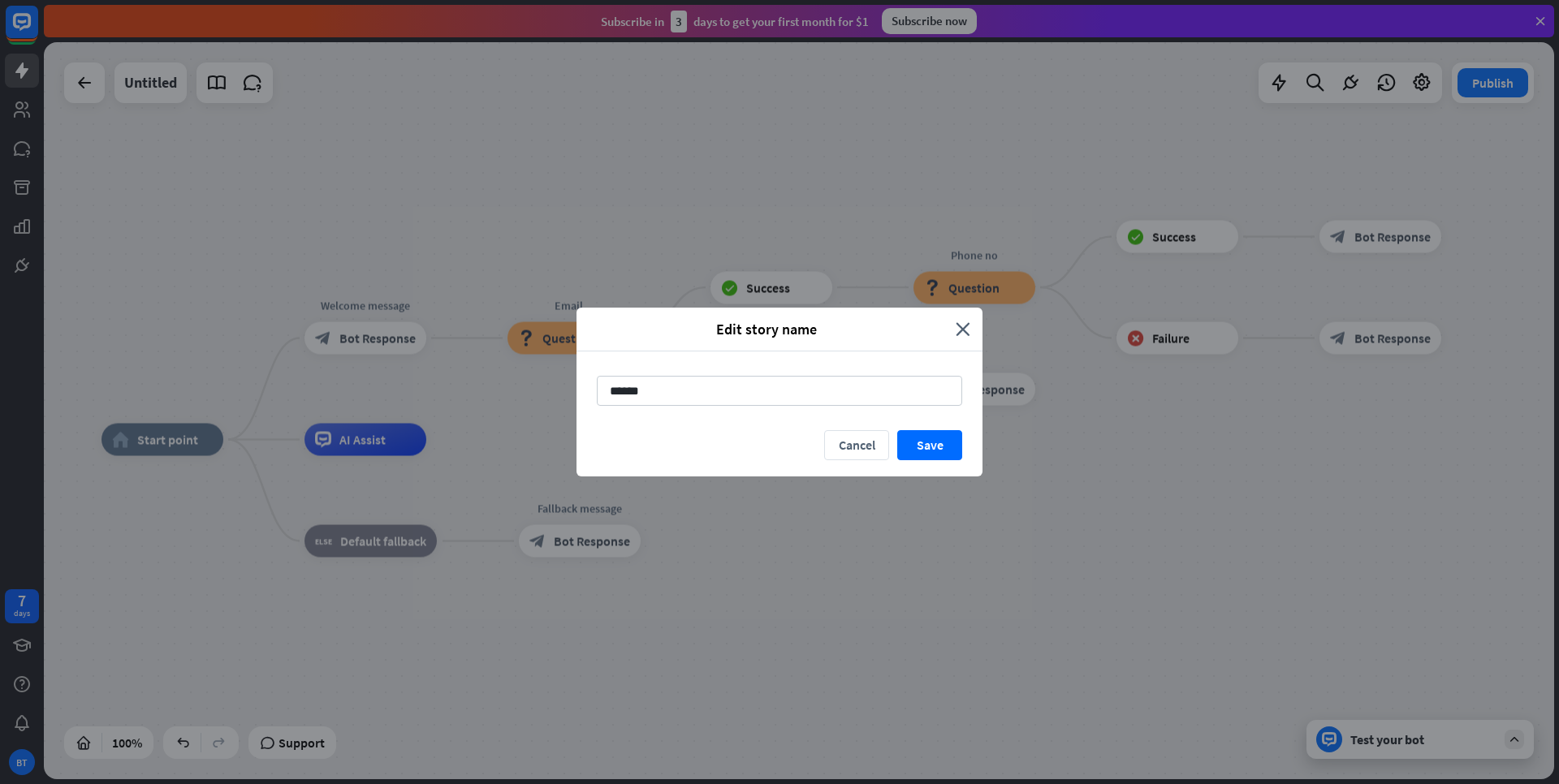
type input "*******"
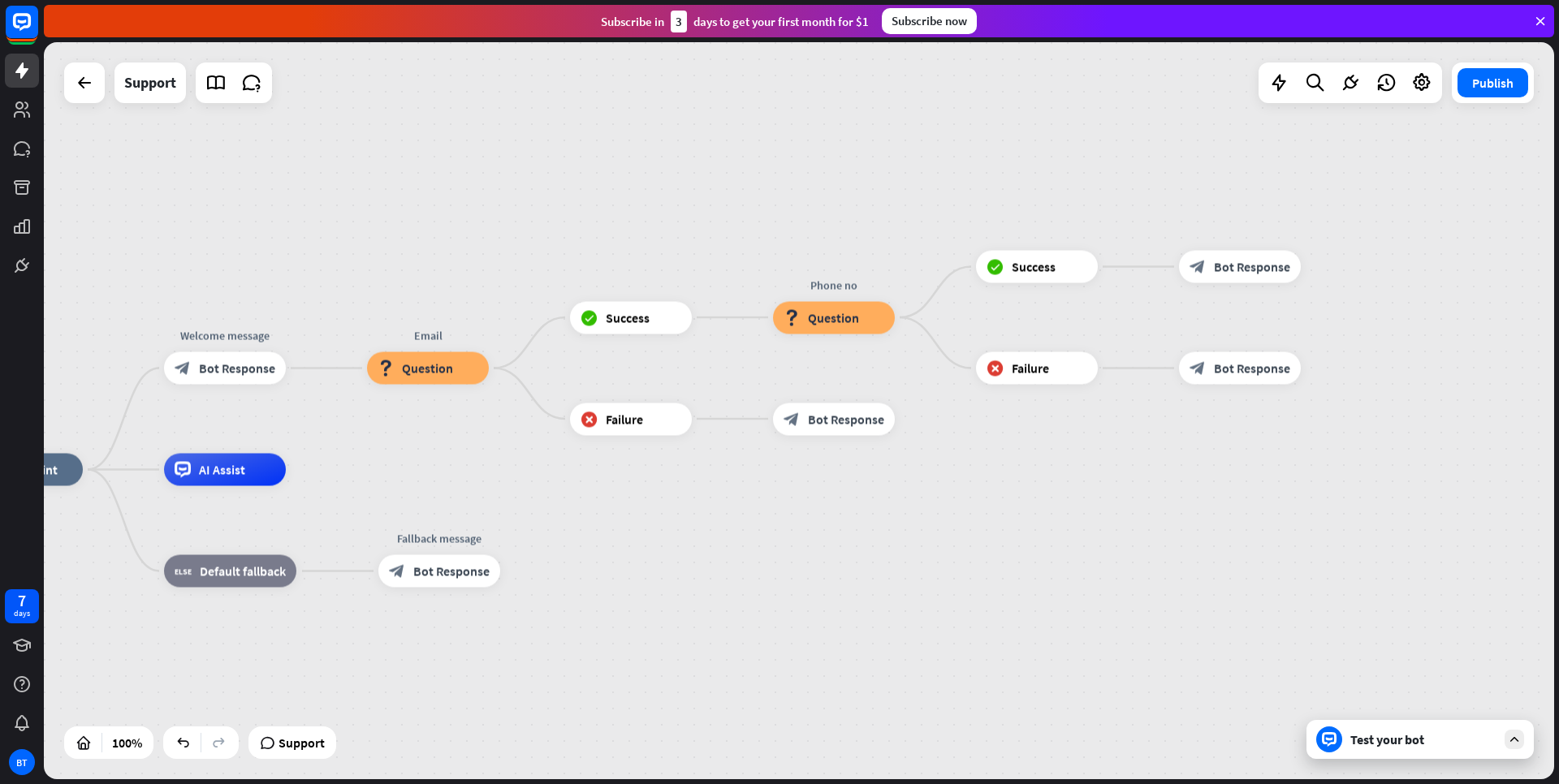
drag, startPoint x: 1210, startPoint y: 499, endPoint x: 1070, endPoint y: 529, distance: 143.7
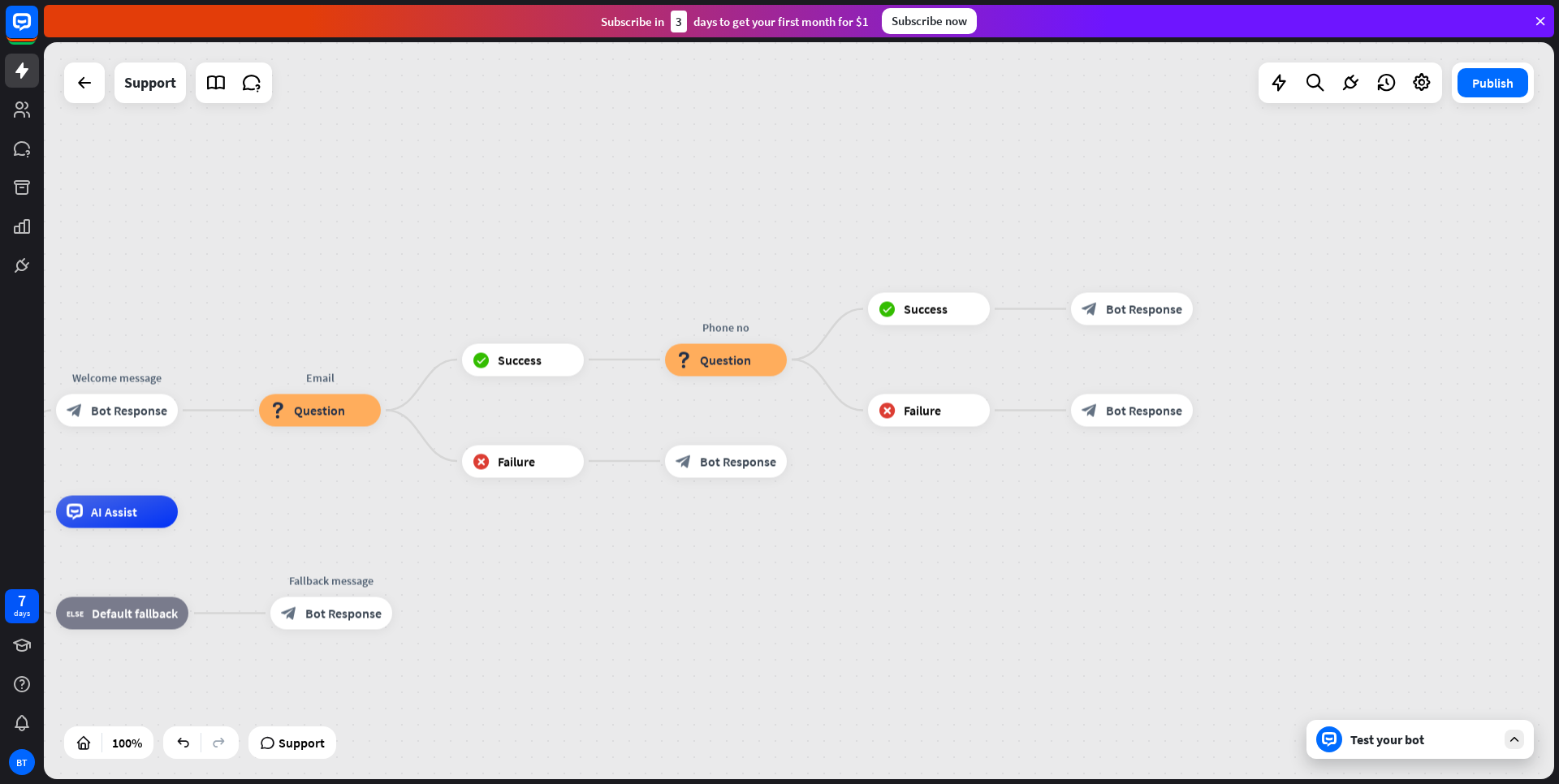
drag, startPoint x: 1208, startPoint y: 442, endPoint x: 1036, endPoint y: 456, distance: 172.7
click at [1100, 485] on div "home_2 Start point Welcome message block_bot_response Bot Response Email block_…" at bounding box center [799, 410] width 1510 height 737
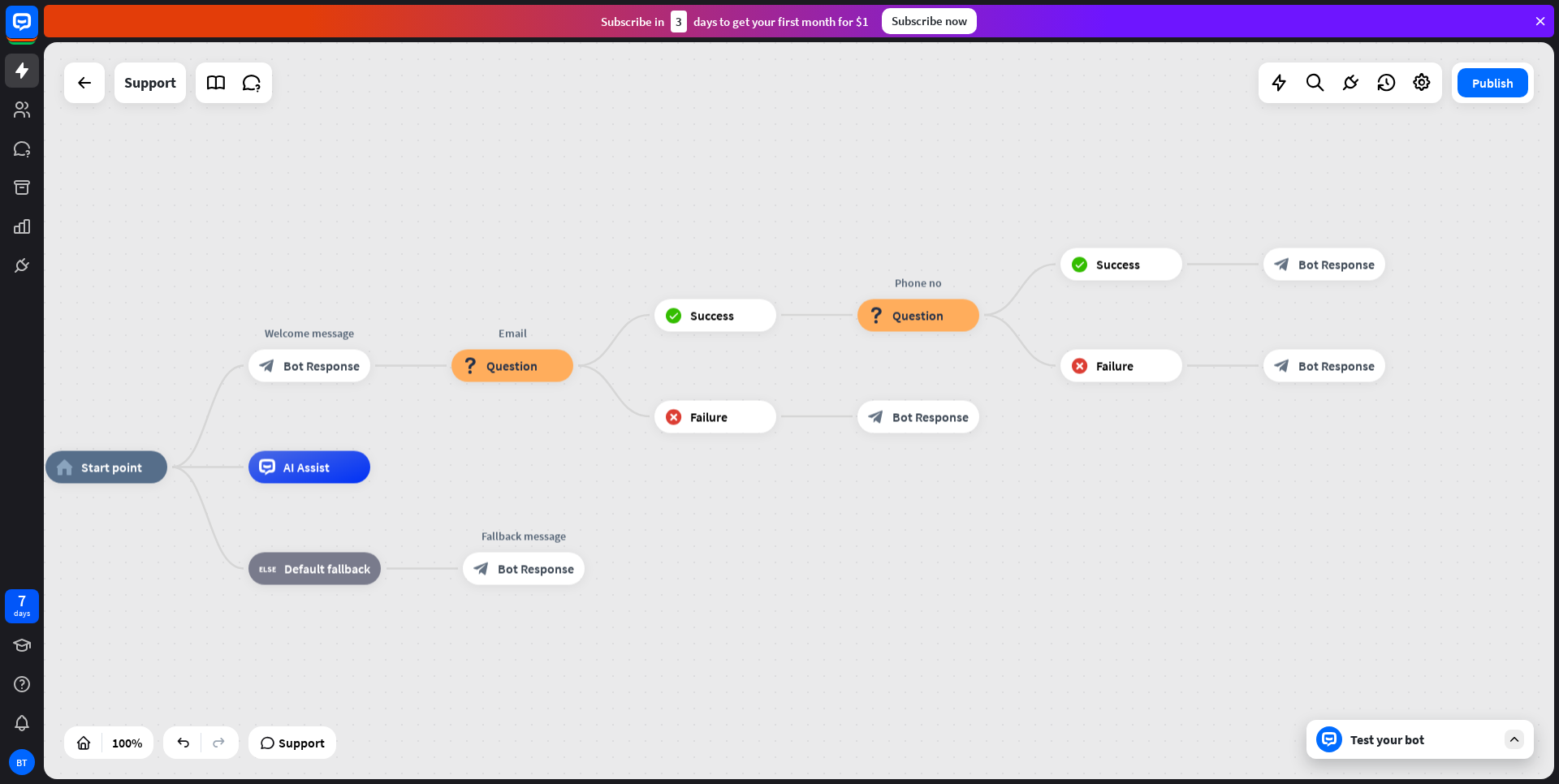
drag, startPoint x: 580, startPoint y: 584, endPoint x: 771, endPoint y: 538, distance: 197.0
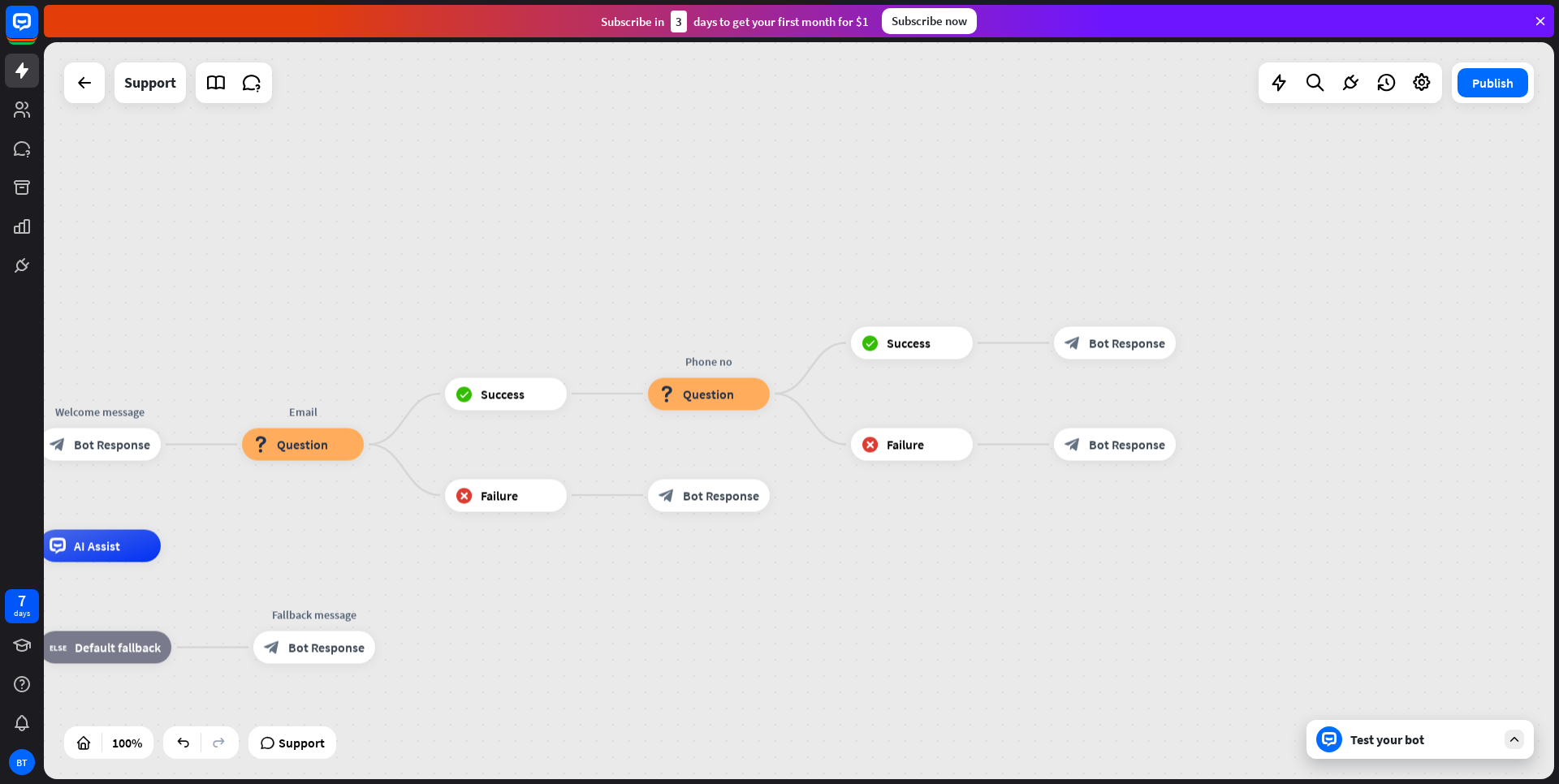
drag, startPoint x: 1310, startPoint y: 469, endPoint x: 1099, endPoint y: 544, distance: 224.0
click at [1148, 309] on icon "more_horiz" at bounding box center [1148, 306] width 13 height 12
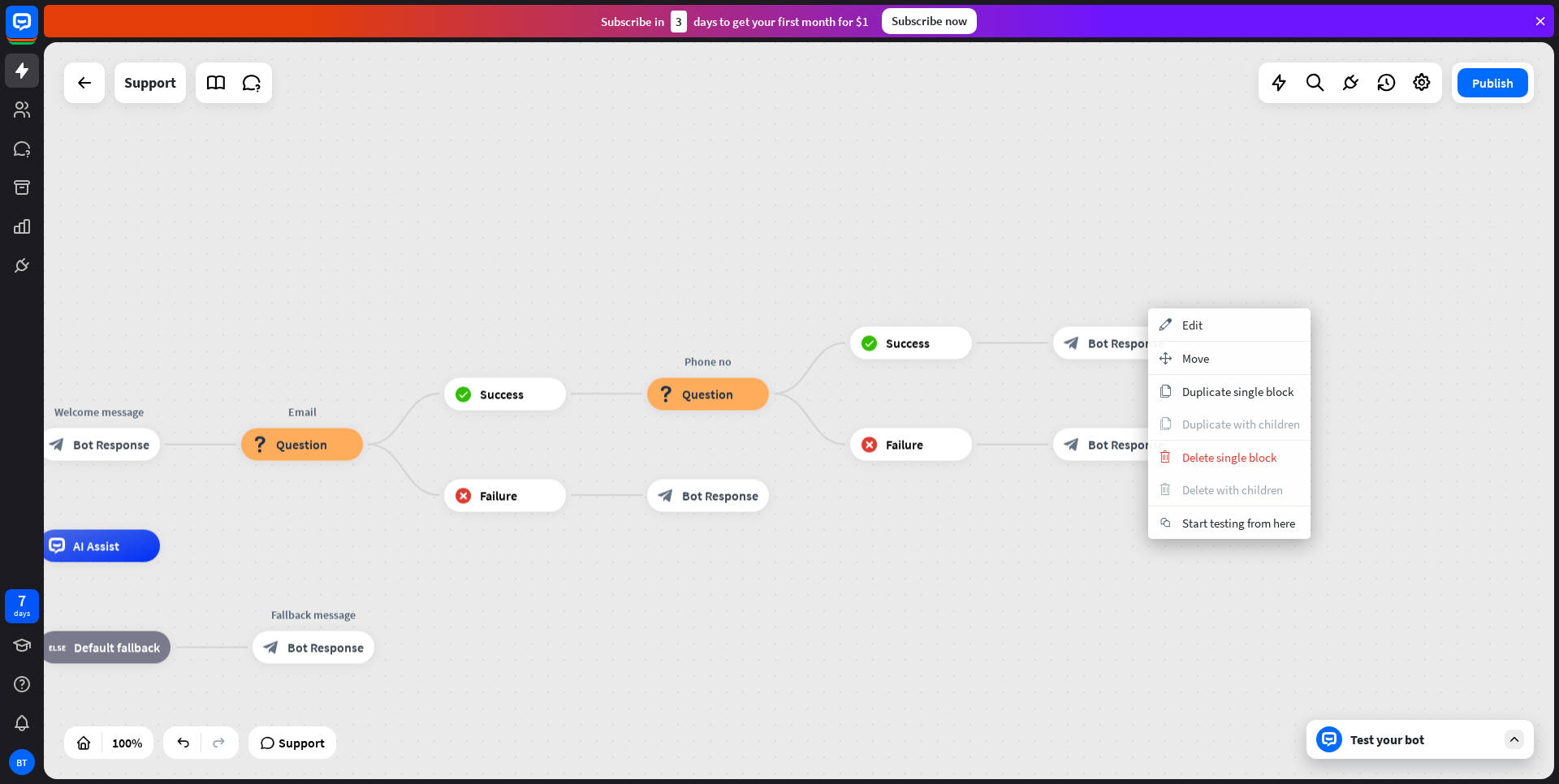
click at [1214, 255] on div "home_2 Start point Welcome message block_bot_response Bot Response Email block_…" at bounding box center [799, 410] width 1510 height 737
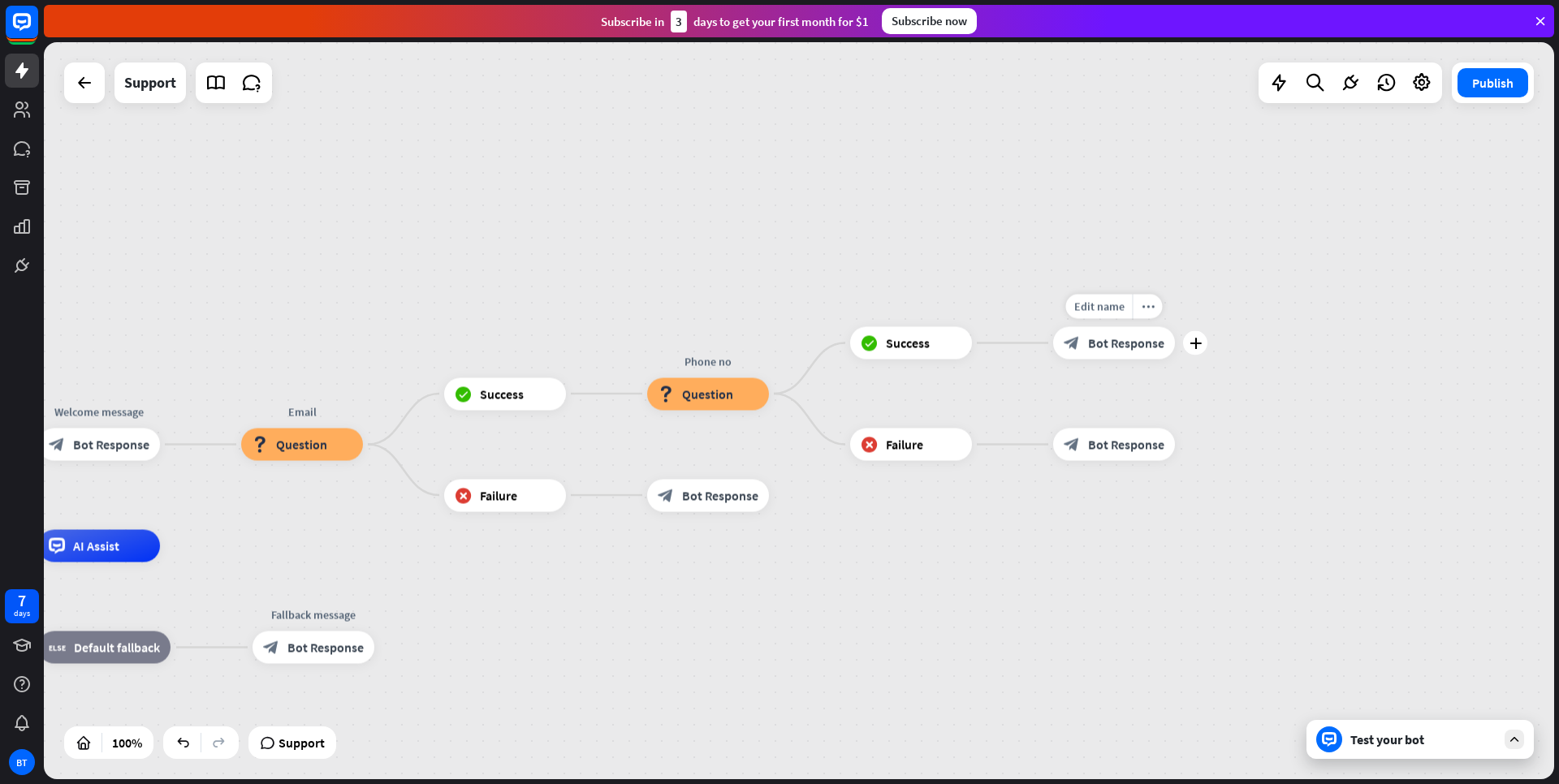
click at [1195, 346] on icon "plus" at bounding box center [1196, 343] width 12 height 11
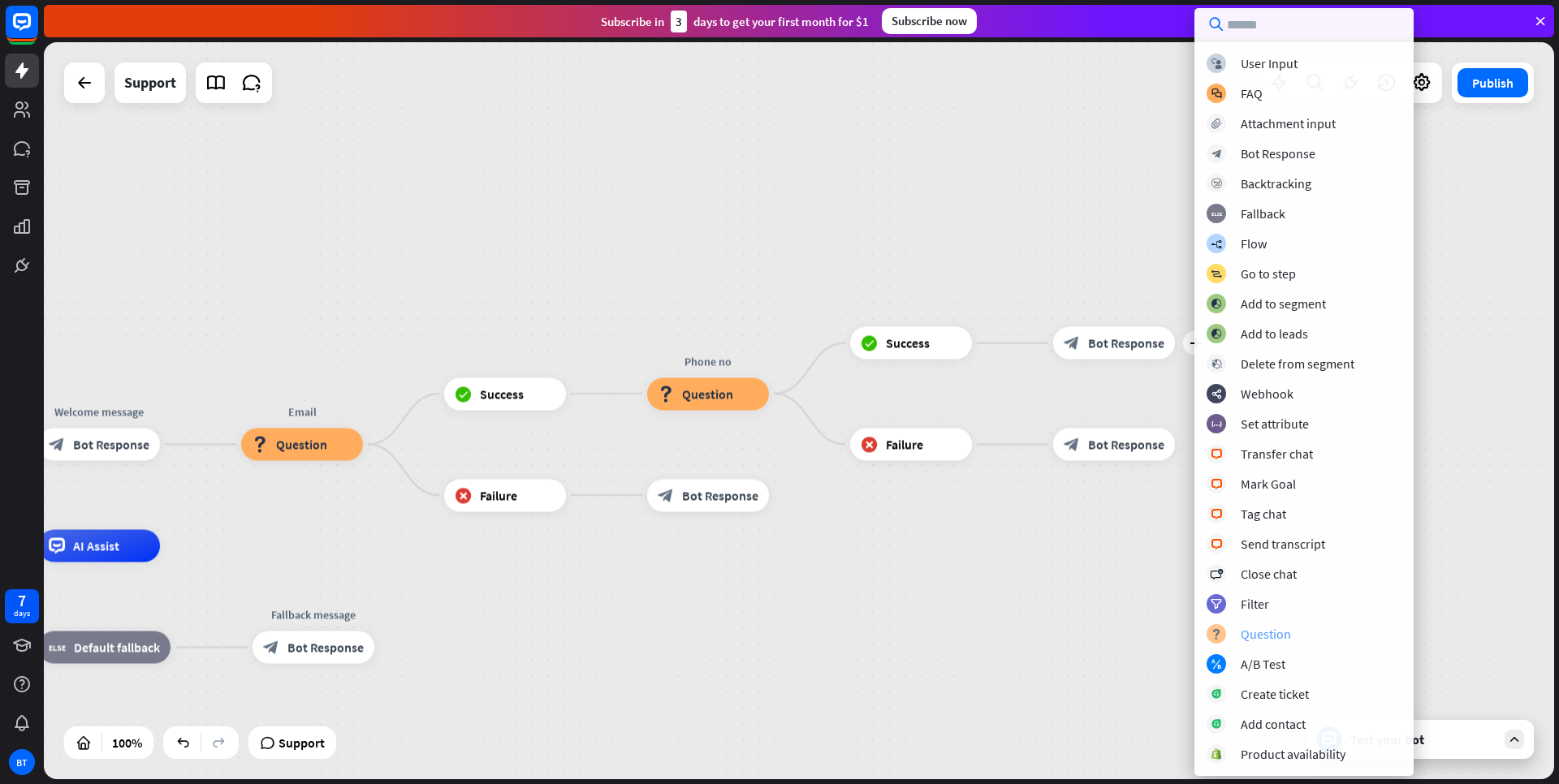
click at [1255, 636] on div "Question" at bounding box center [1266, 634] width 50 height 16
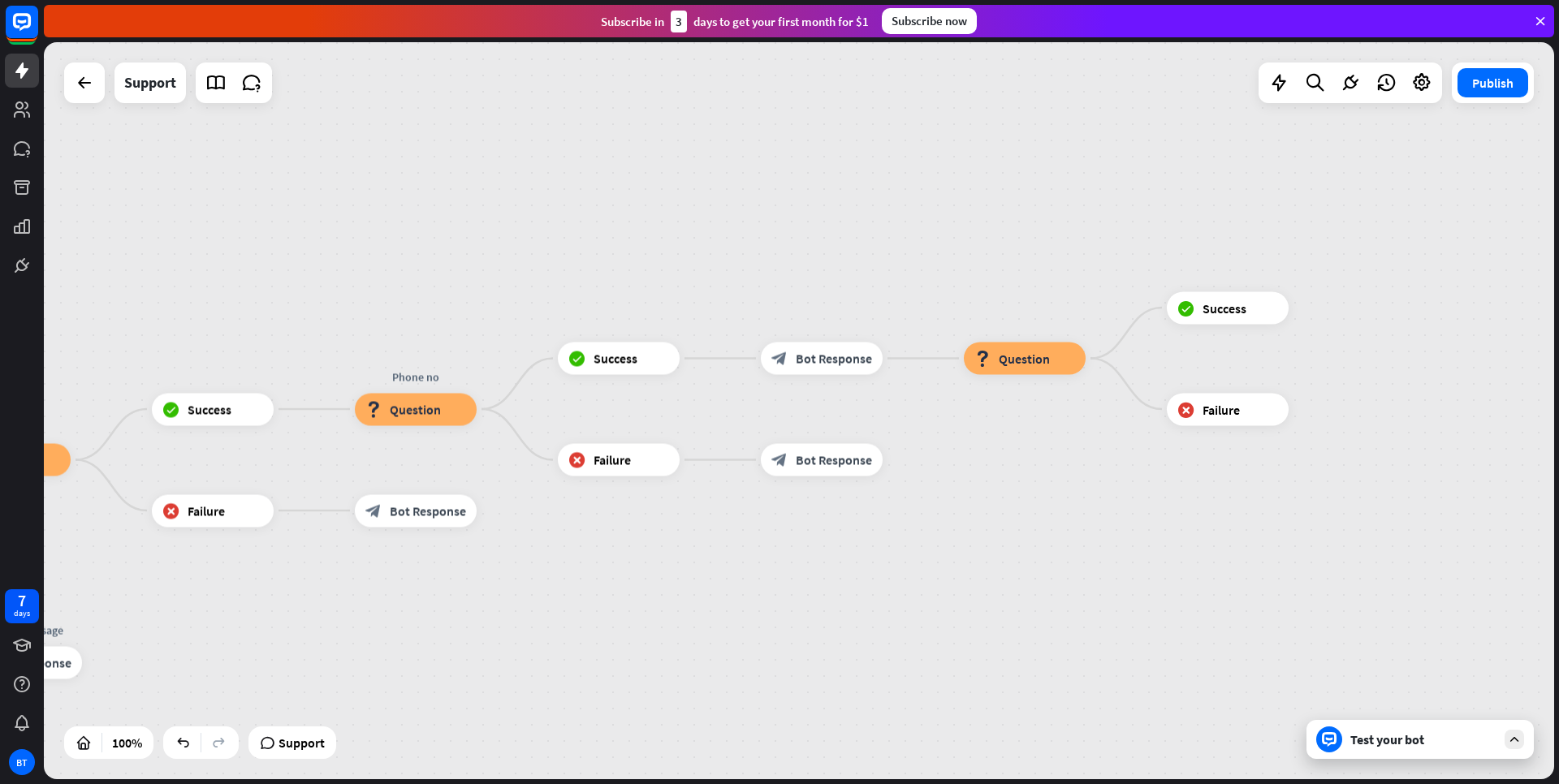
drag, startPoint x: 1178, startPoint y: 526, endPoint x: 1095, endPoint y: 492, distance: 89.6
click at [1112, 529] on div "home_2 Start point Welcome message block_bot_response Bot Response Email block_…" at bounding box center [799, 410] width 1510 height 737
click at [1026, 355] on span "Question" at bounding box center [1020, 359] width 51 height 16
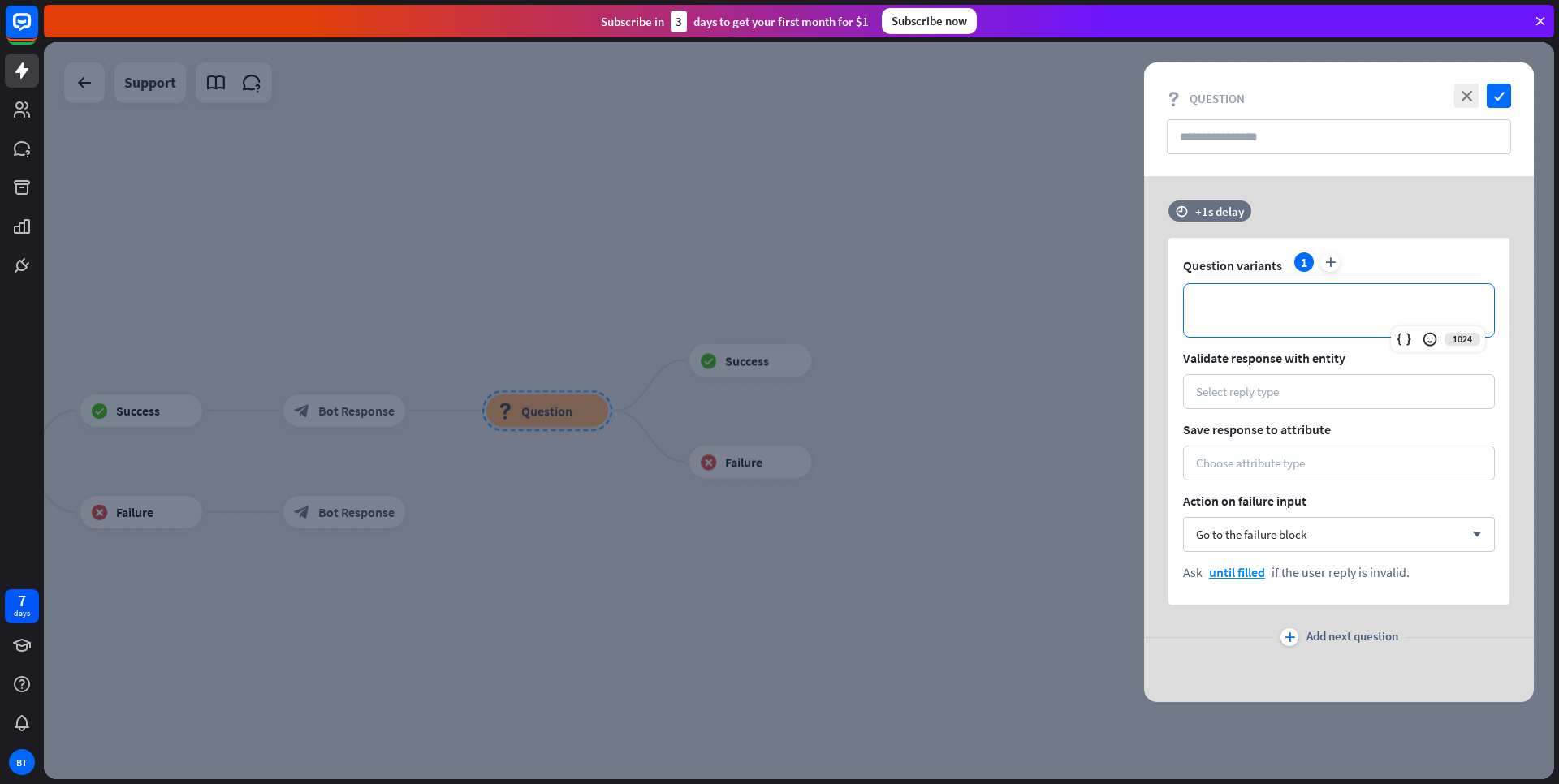
click at [1234, 313] on p "**********" at bounding box center [1339, 310] width 278 height 20
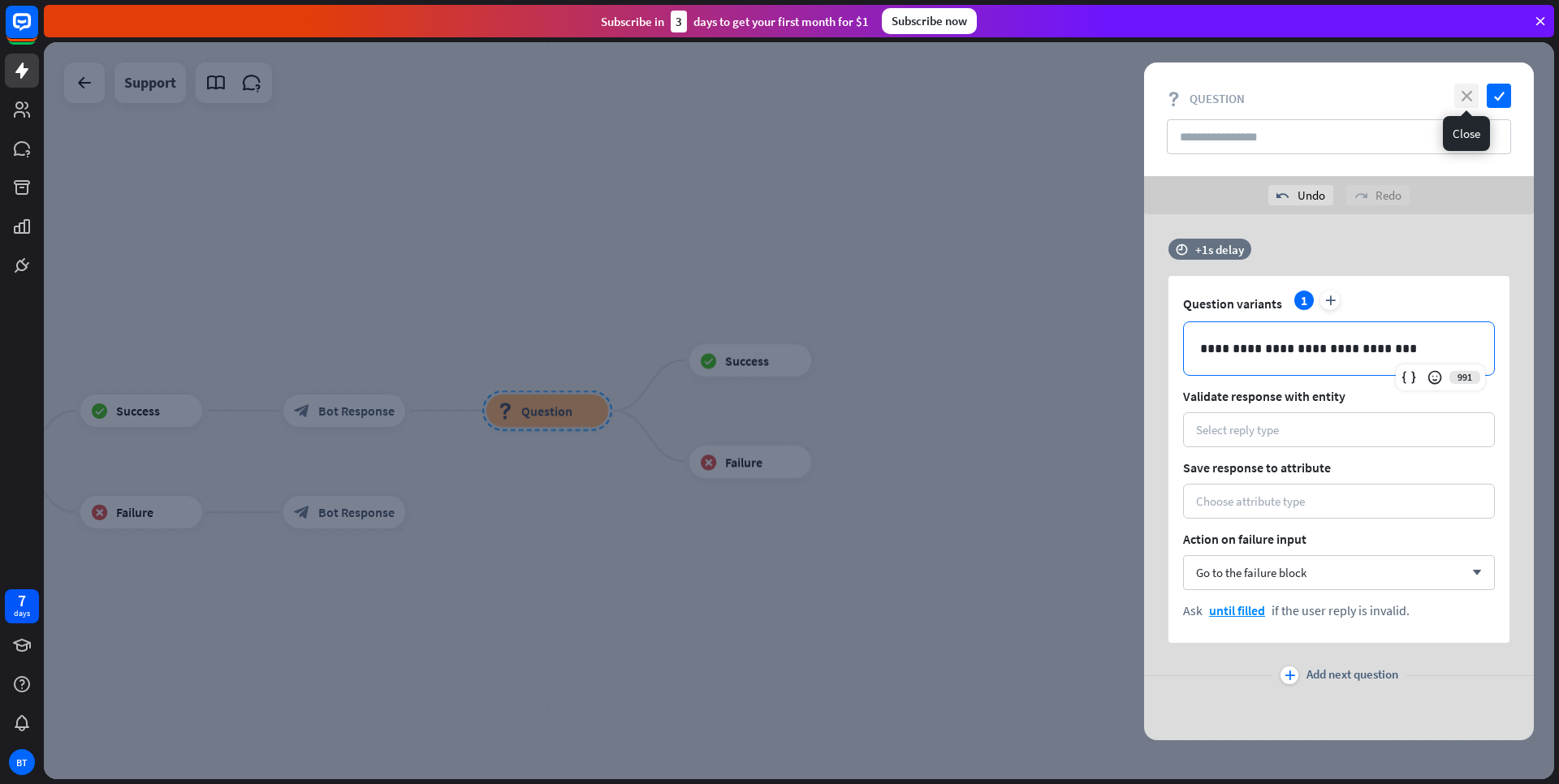
click at [1465, 97] on icon "close" at bounding box center [1466, 96] width 24 height 24
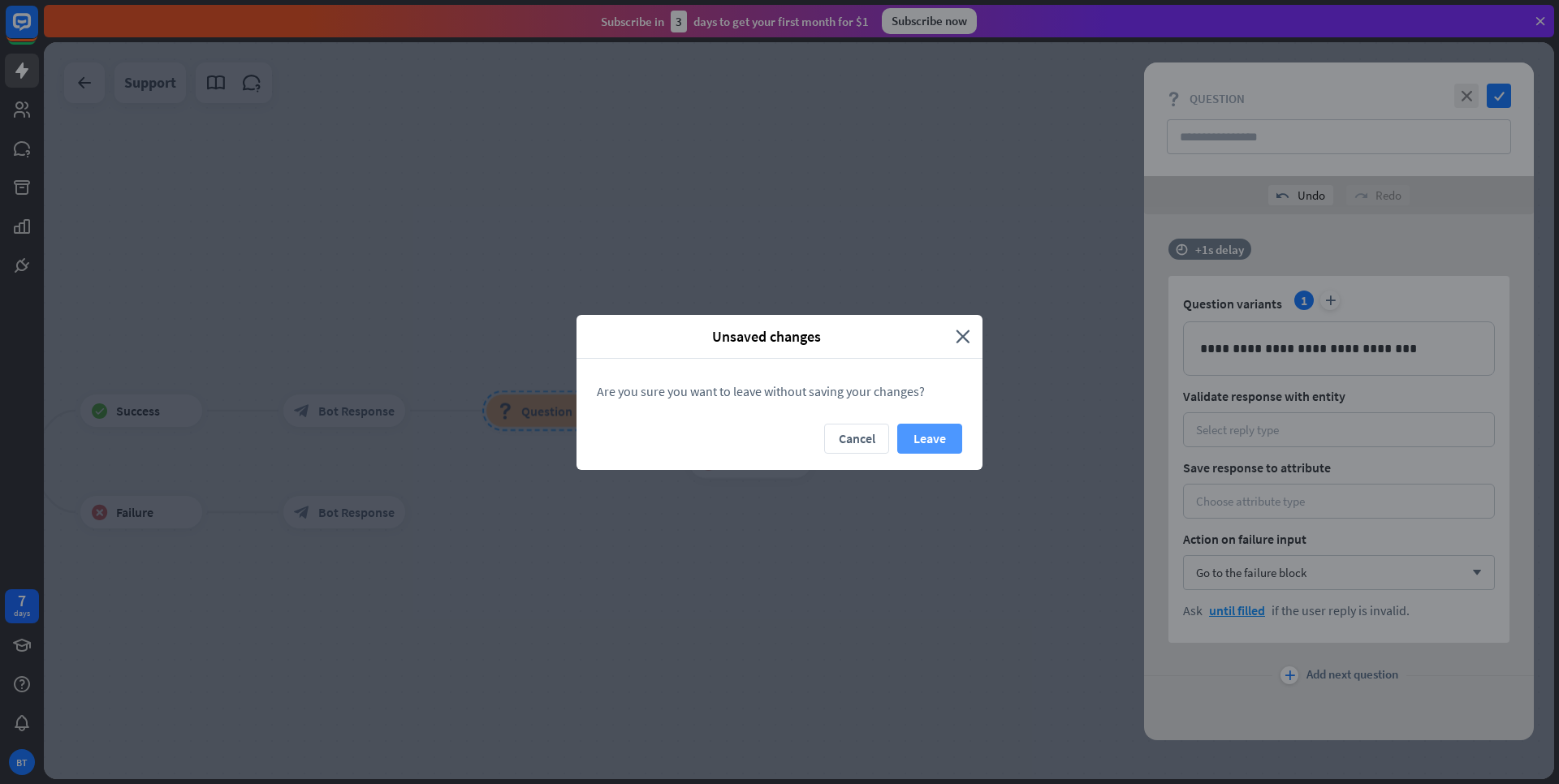
click at [923, 438] on button "Leave" at bounding box center [929, 439] width 65 height 30
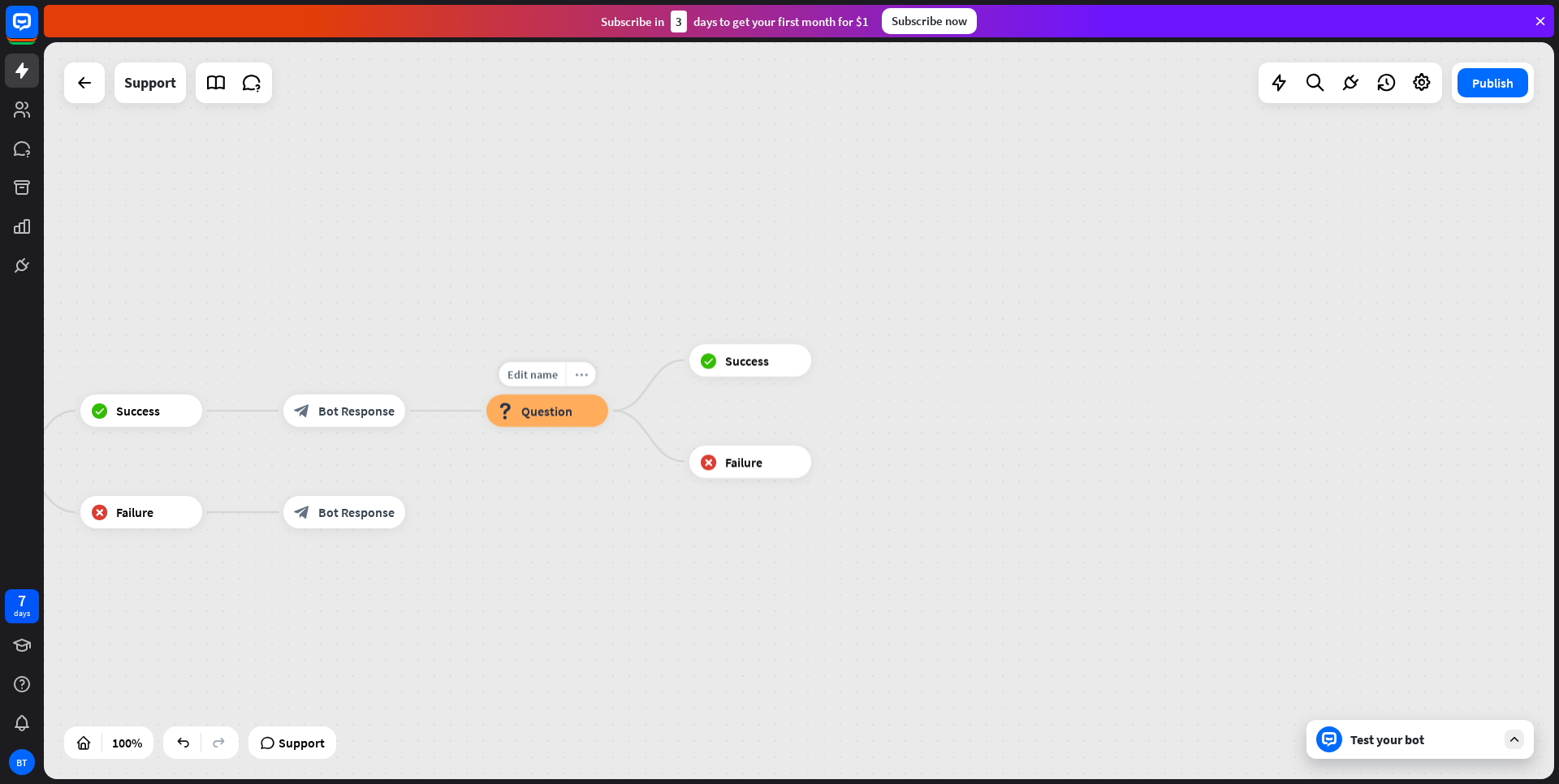
click at [586, 377] on icon "more_horiz" at bounding box center [581, 375] width 13 height 12
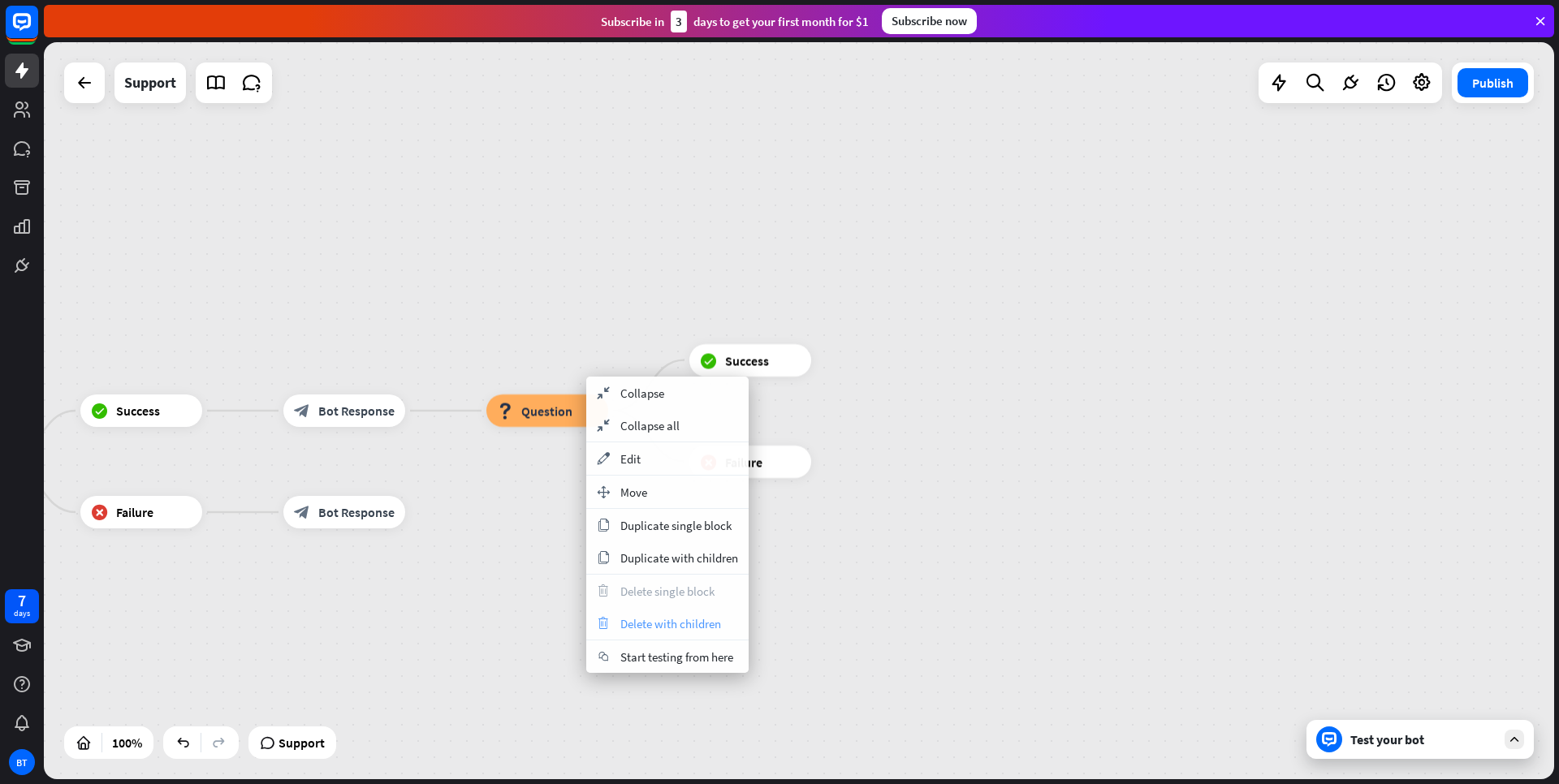
click at [642, 633] on div "trash Delete with children" at bounding box center [667, 623] width 162 height 32
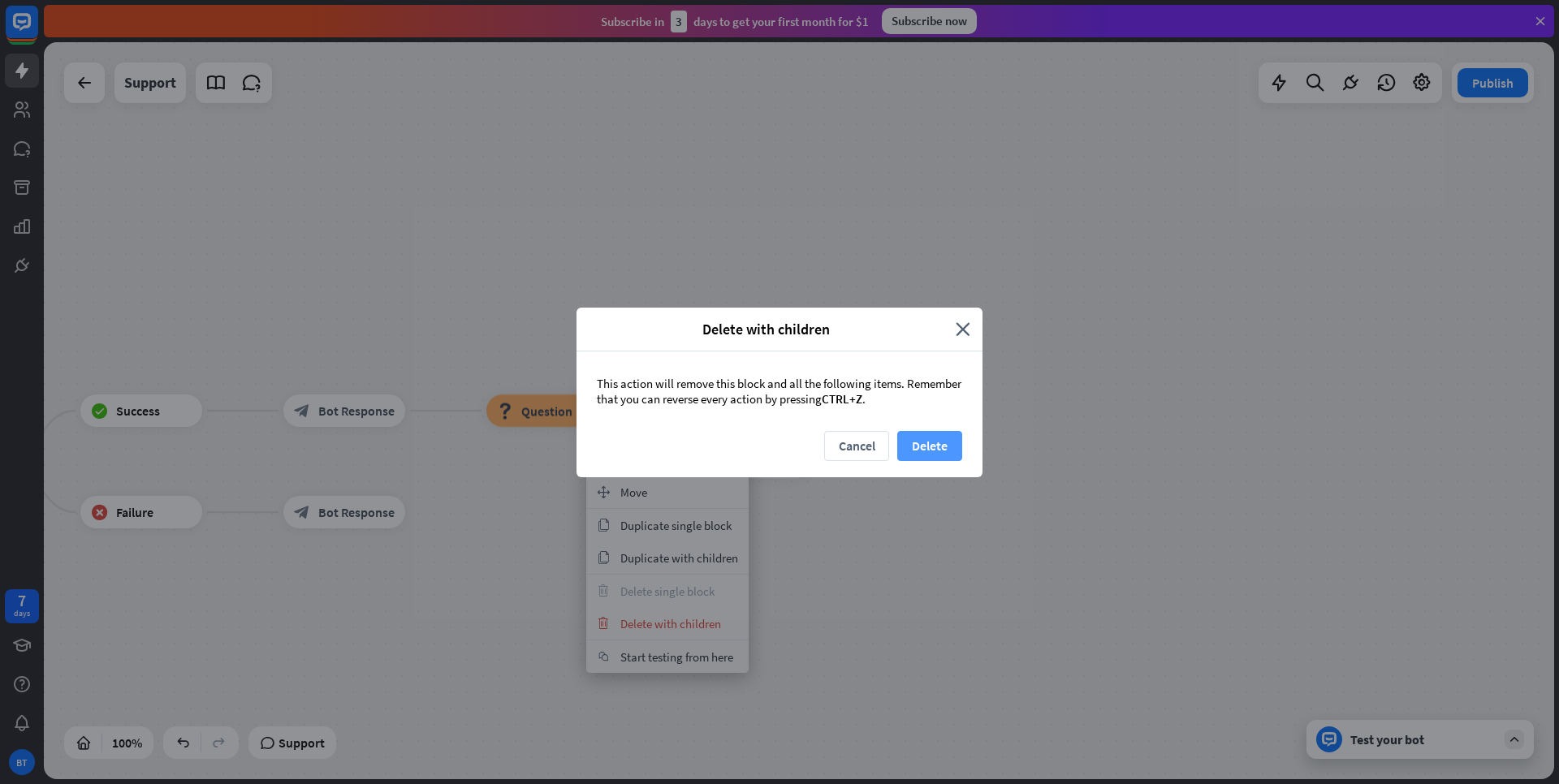
click at [945, 445] on button "Delete" at bounding box center [929, 446] width 65 height 30
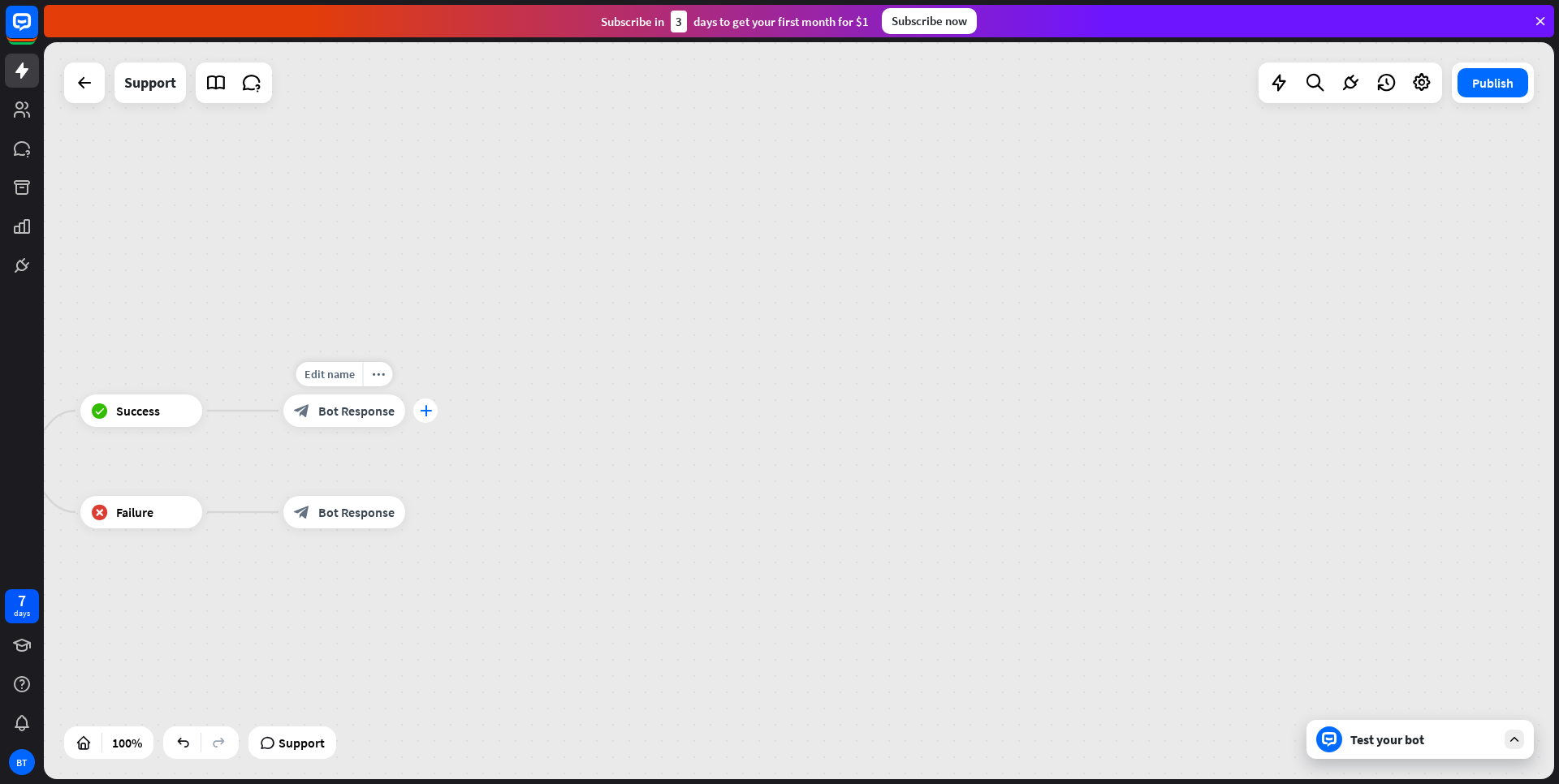
click at [426, 416] on icon "plus" at bounding box center [426, 410] width 12 height 11
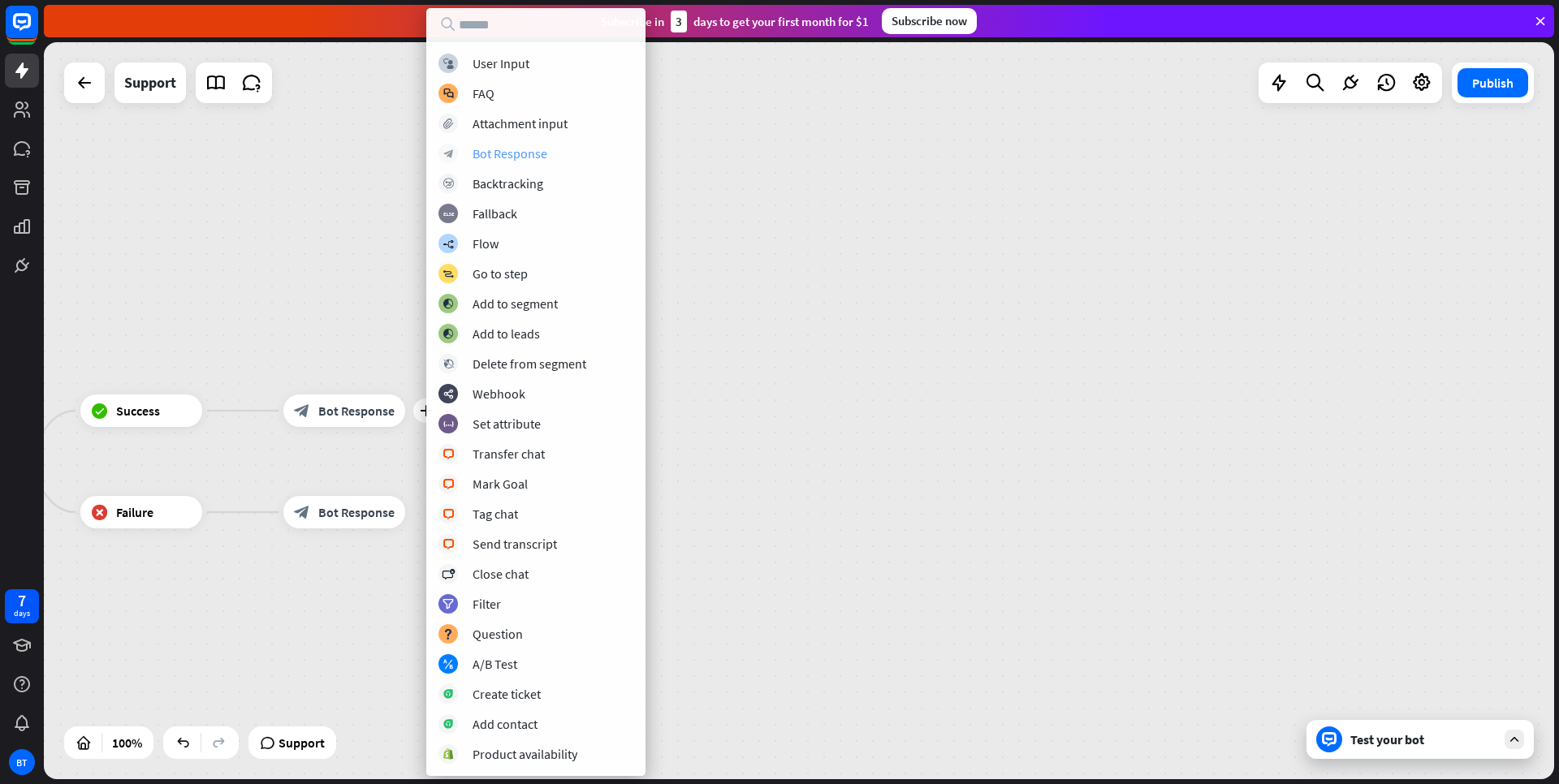
click at [504, 156] on div "Bot Response" at bounding box center [510, 153] width 75 height 16
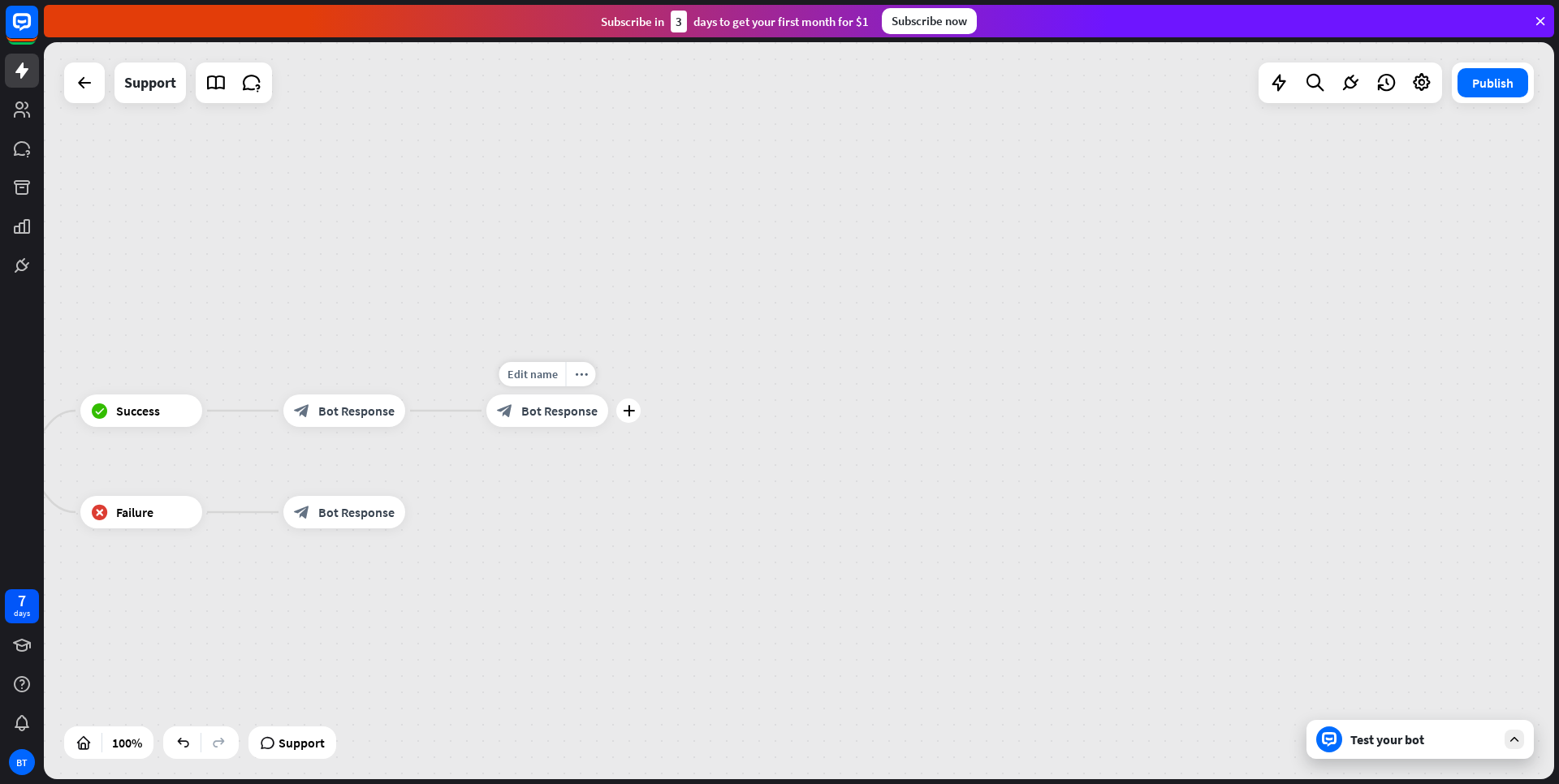
click at [560, 418] on span "Bot Response" at bounding box center [559, 411] width 76 height 16
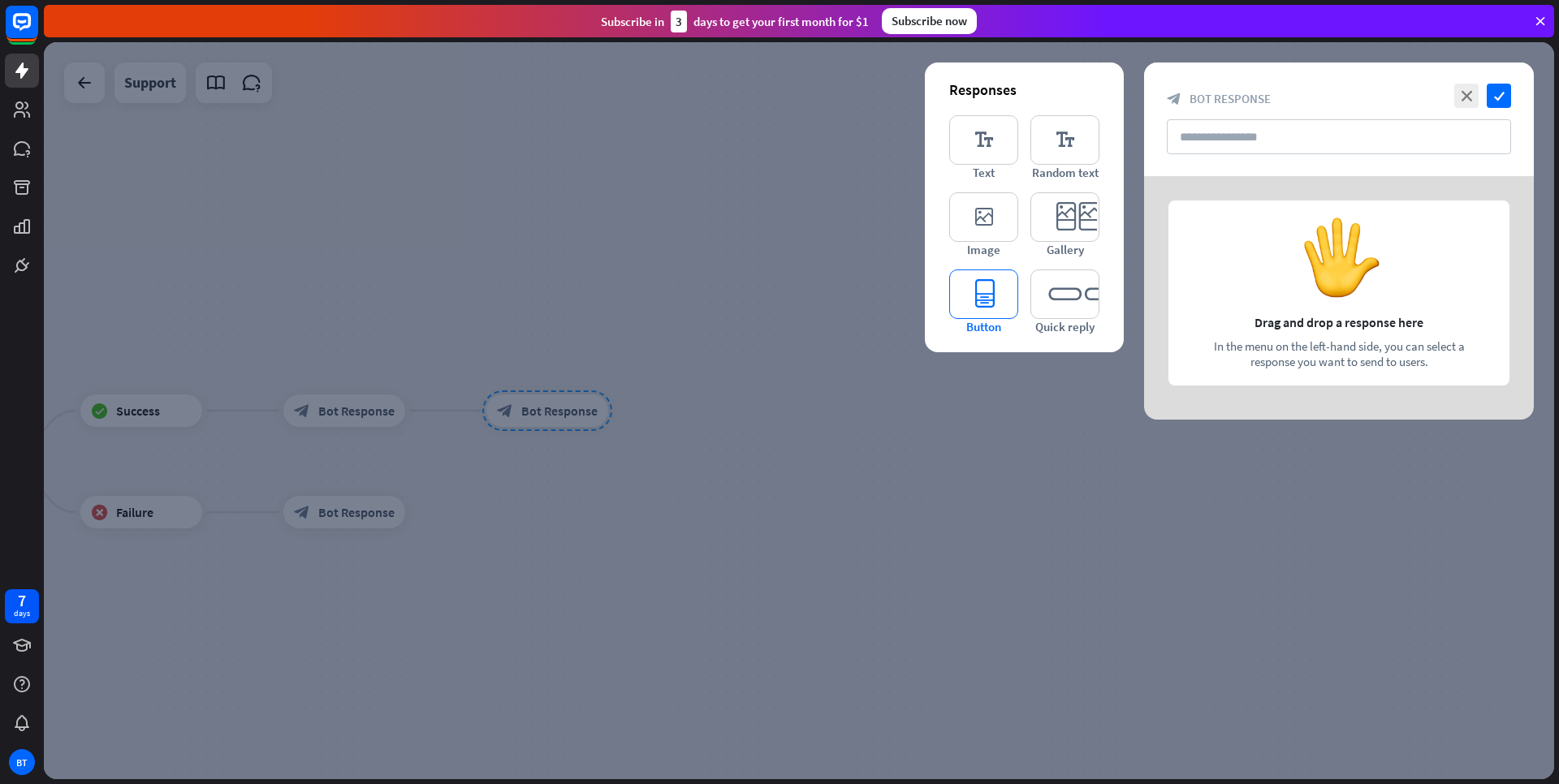
click at [986, 300] on icon "editor_button" at bounding box center [983, 295] width 69 height 50
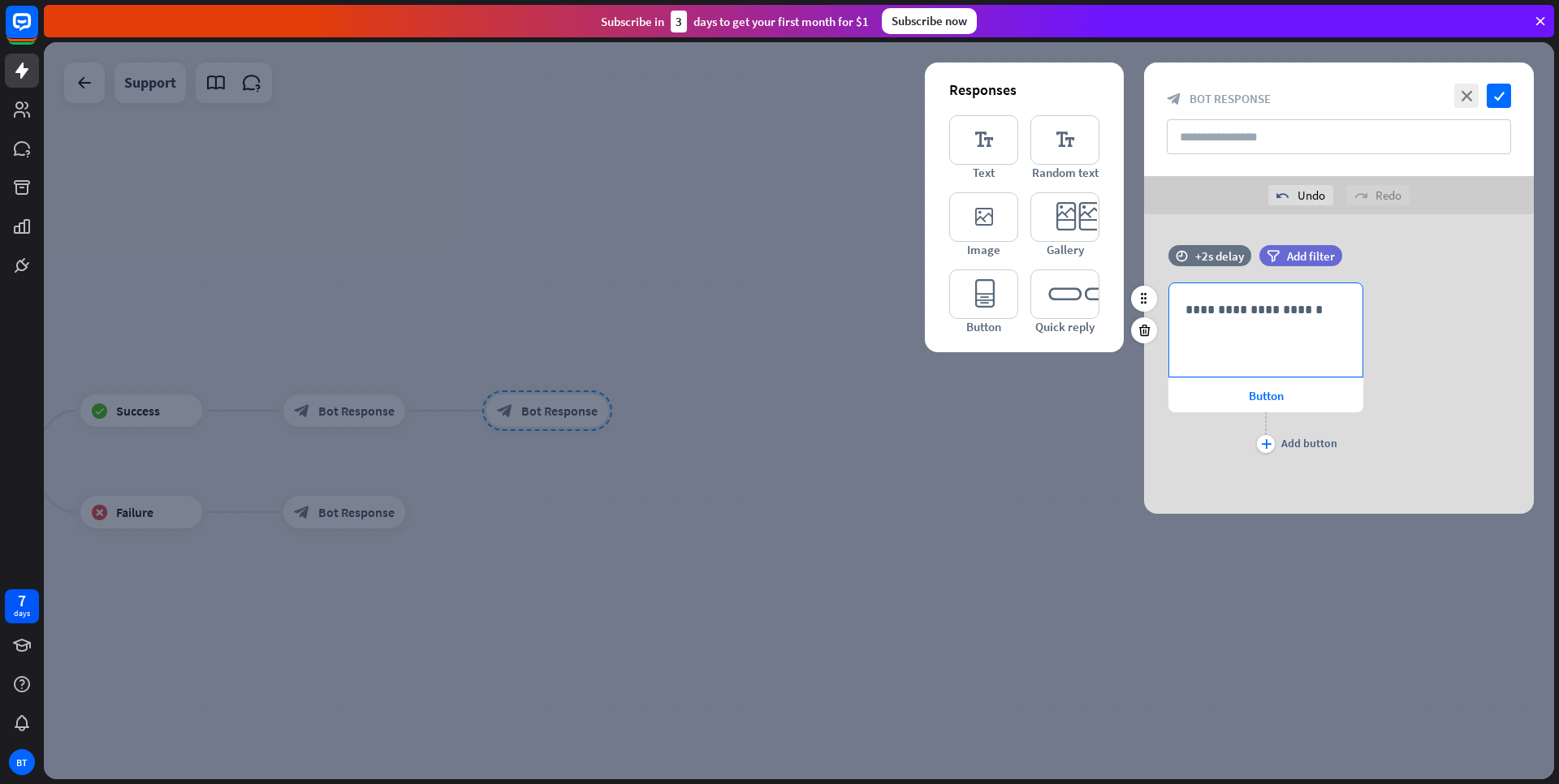
click at [1284, 326] on div "**********" at bounding box center [1265, 329] width 193 height 93
click at [1243, 400] on div "Button" at bounding box center [1266, 395] width 195 height 34
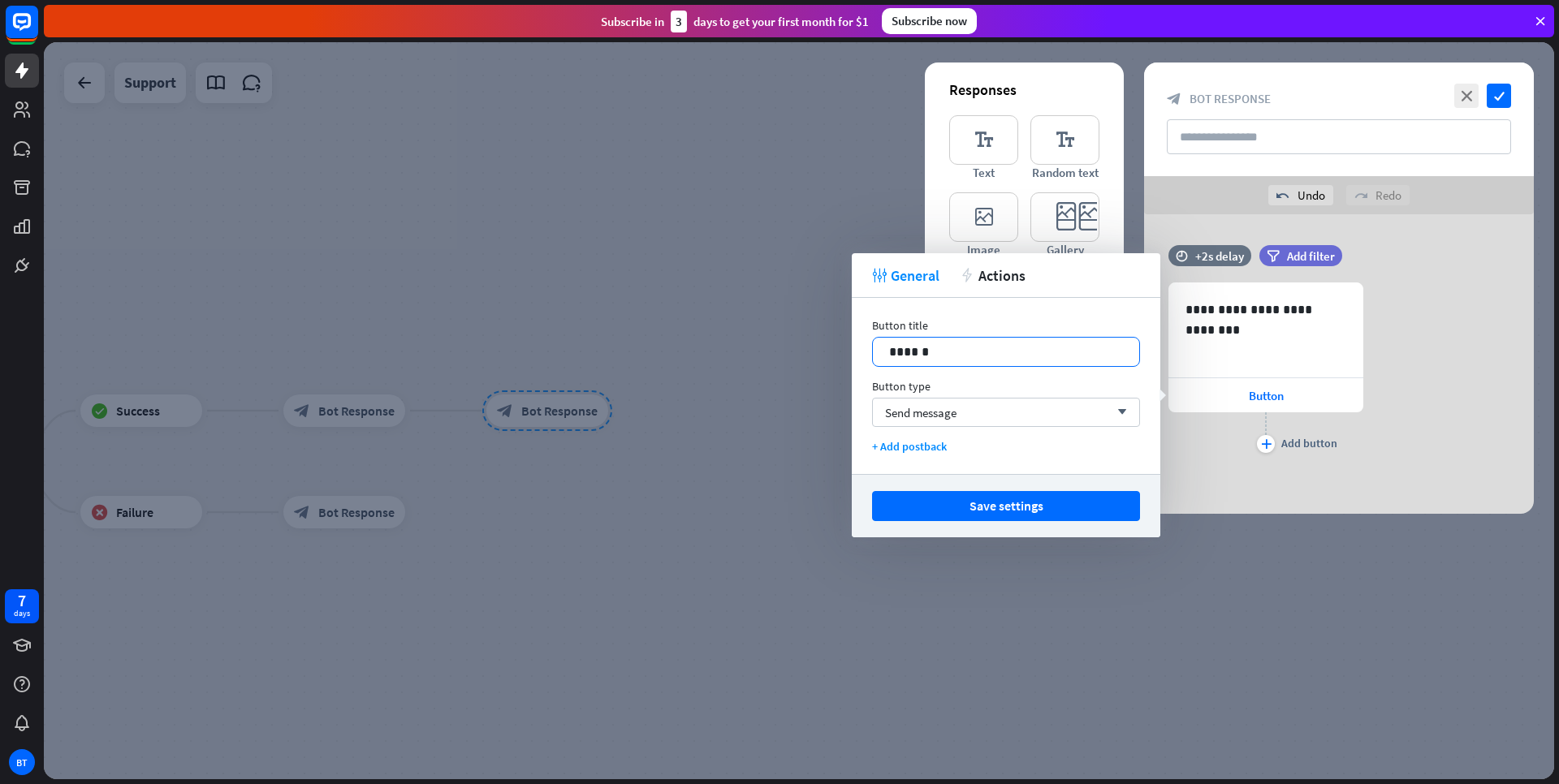
click at [1024, 353] on p "******" at bounding box center [1006, 352] width 234 height 20
click at [1027, 421] on div "Send message arrow_down" at bounding box center [1006, 412] width 268 height 29
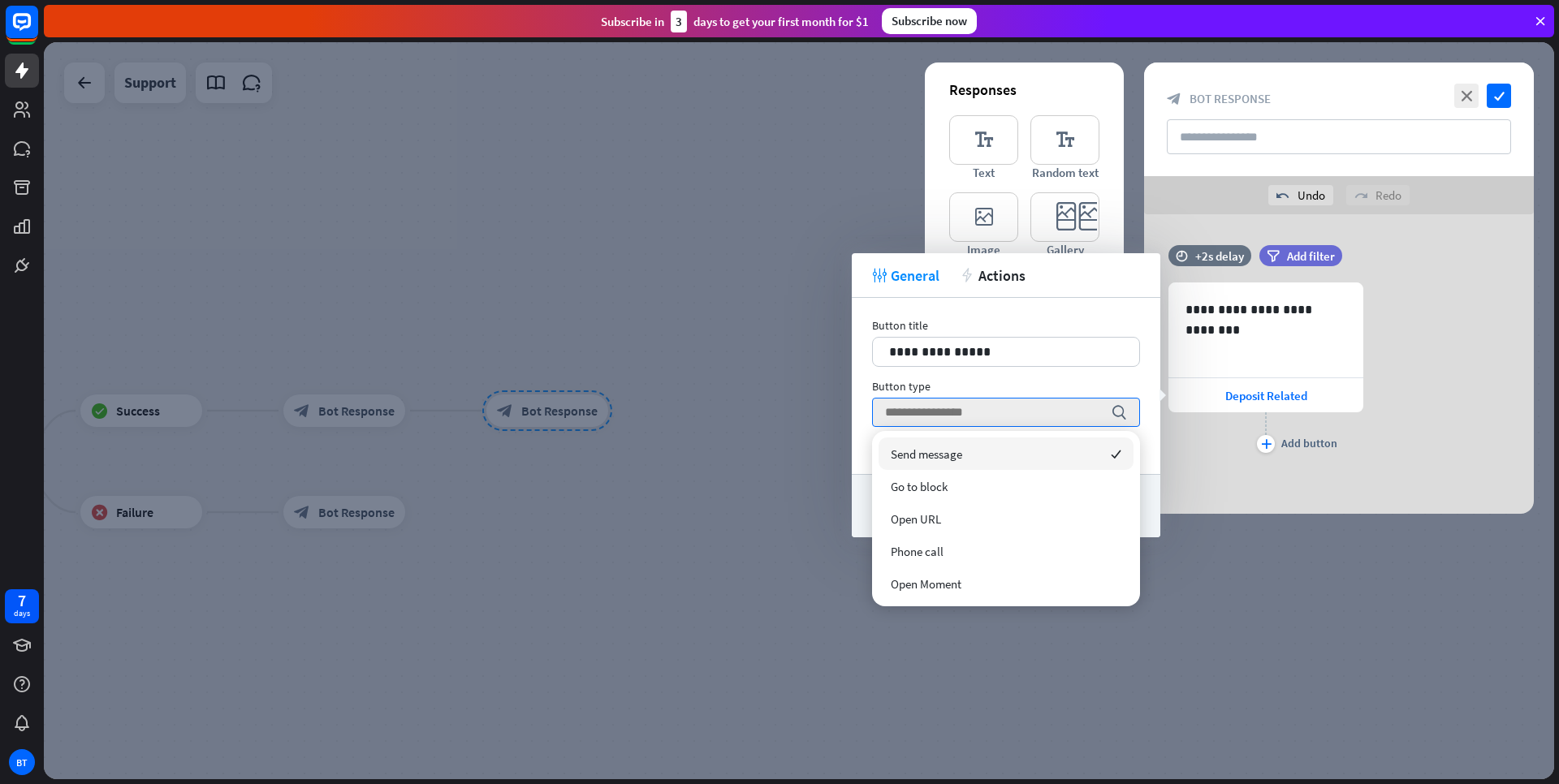
click at [950, 456] on span "Send message" at bounding box center [926, 454] width 71 height 15
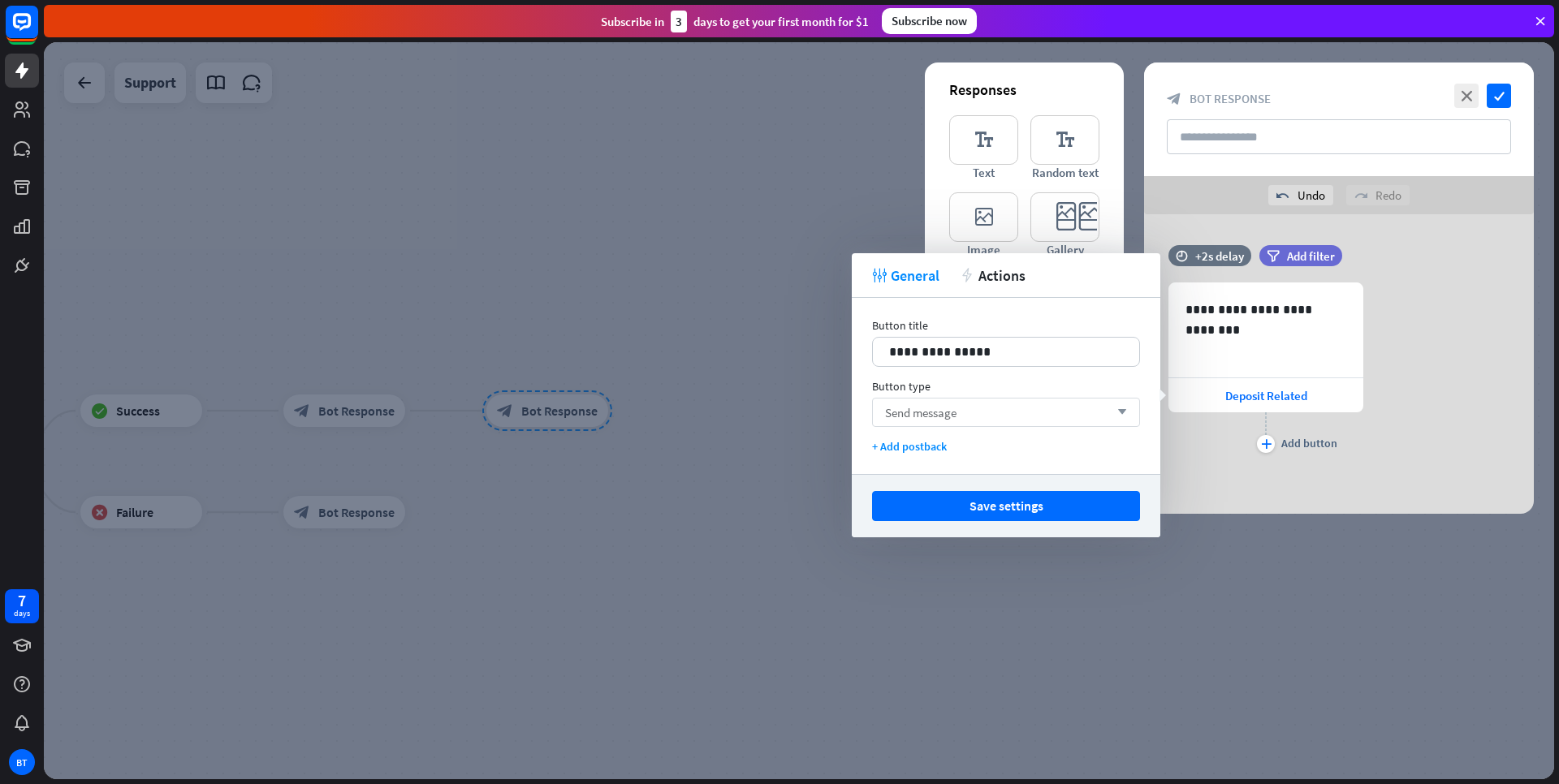
click at [1029, 421] on div "Send message arrow_down" at bounding box center [1006, 412] width 268 height 29
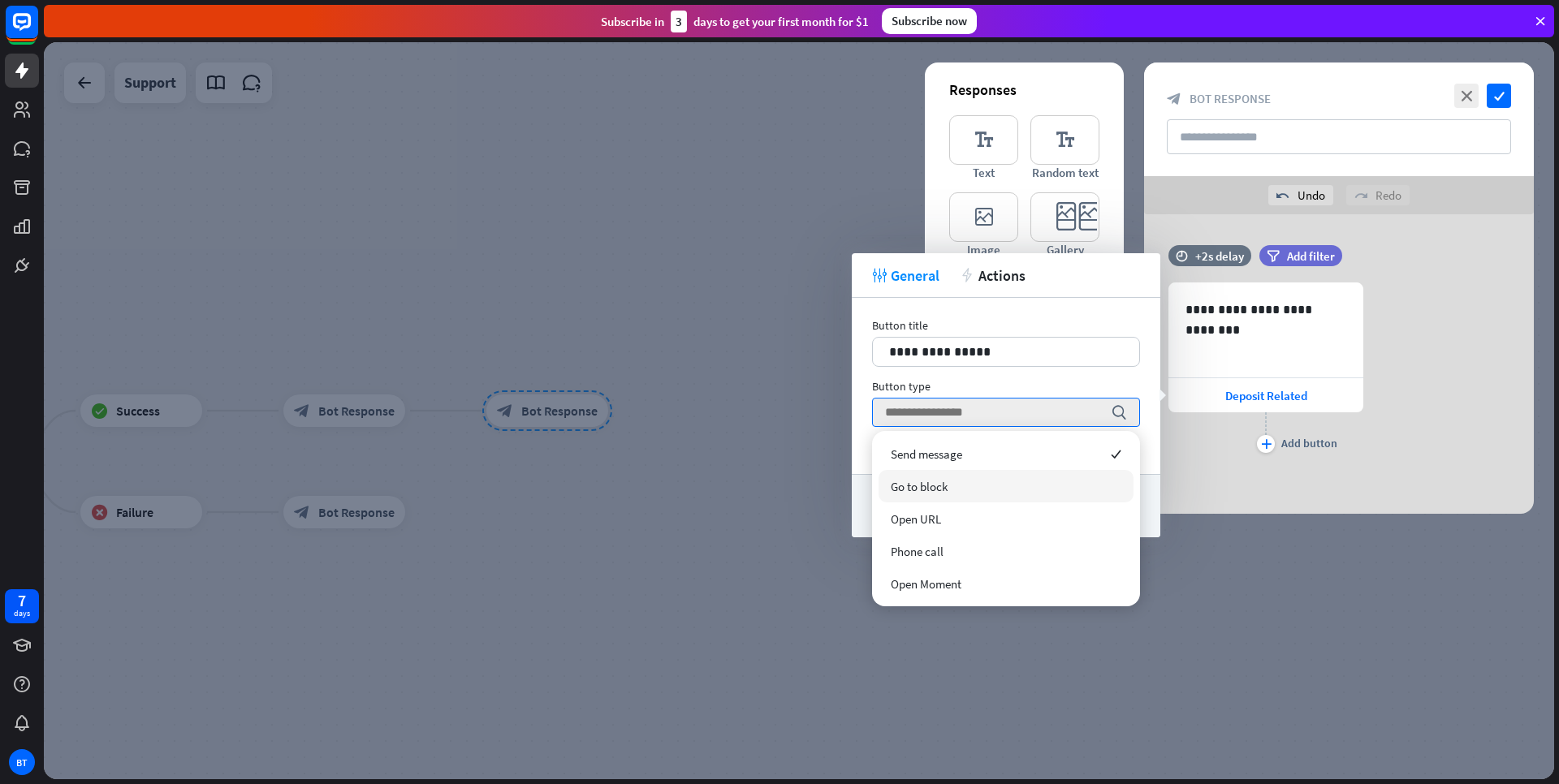
click at [927, 496] on div "Go to block" at bounding box center [1006, 486] width 255 height 32
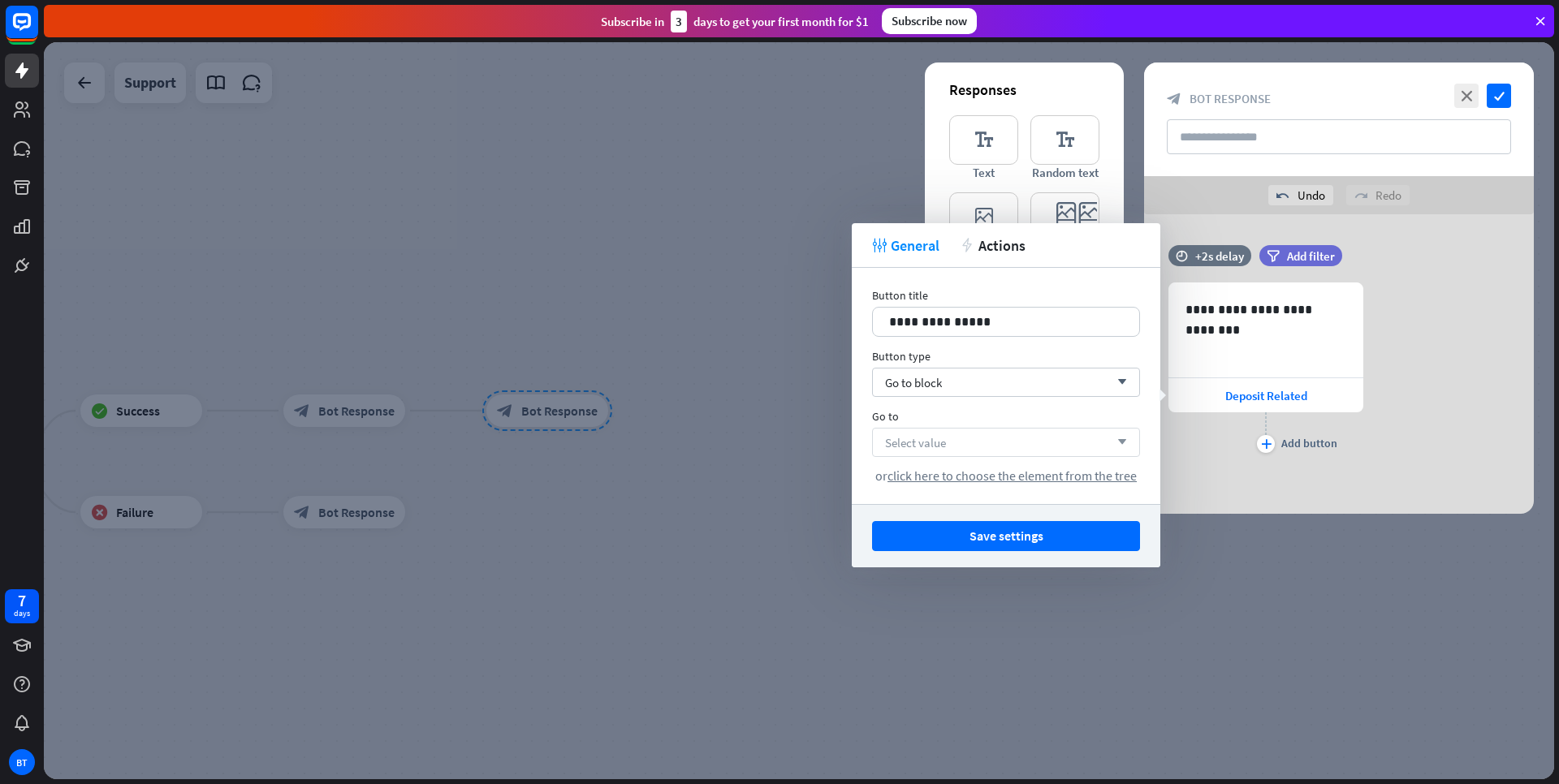
click at [953, 449] on div "Select value arrow_down" at bounding box center [1006, 442] width 268 height 29
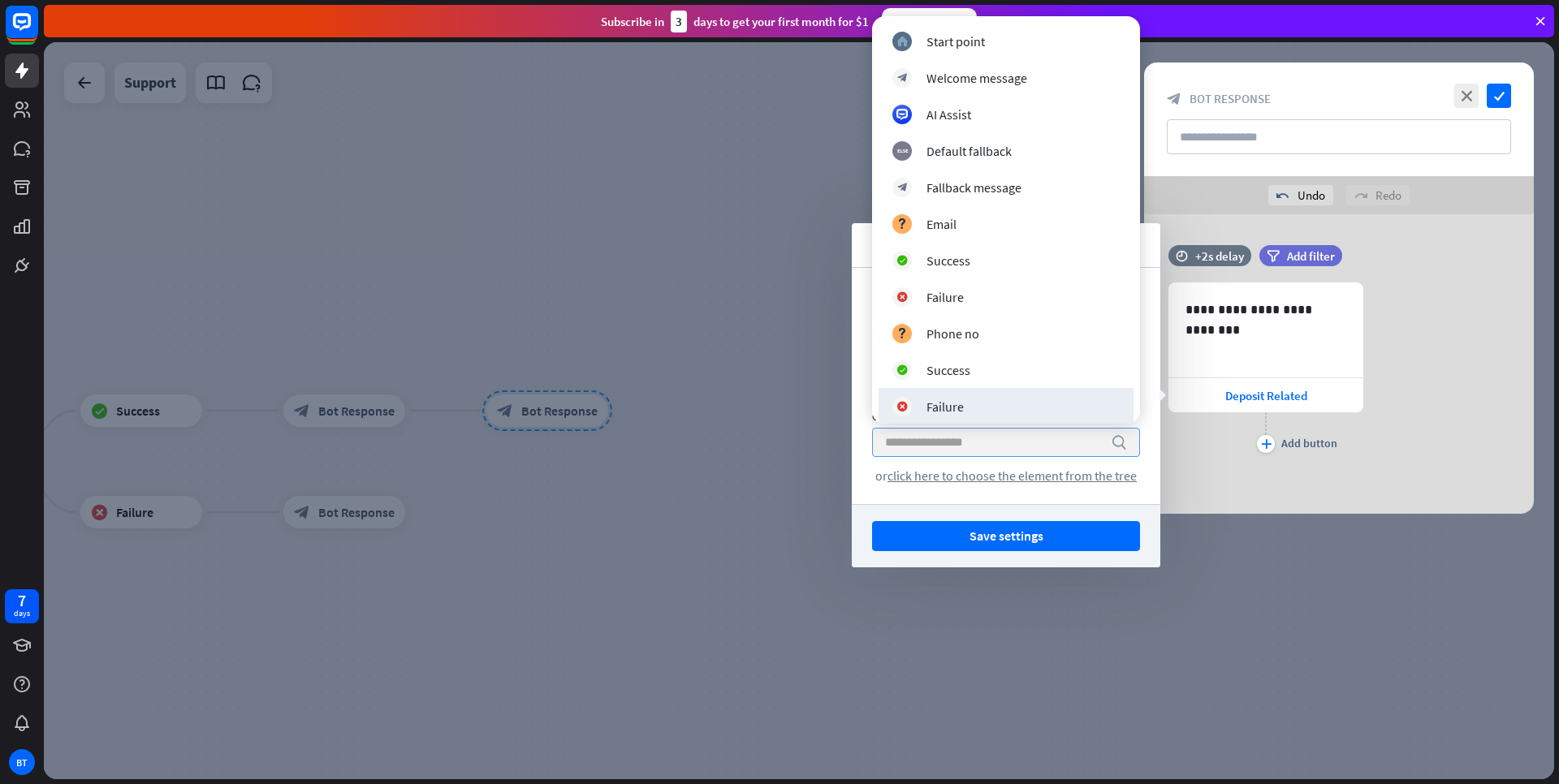
click at [936, 452] on input "search" at bounding box center [994, 443] width 218 height 28
click at [1150, 482] on div "**********" at bounding box center [1006, 386] width 309 height 236
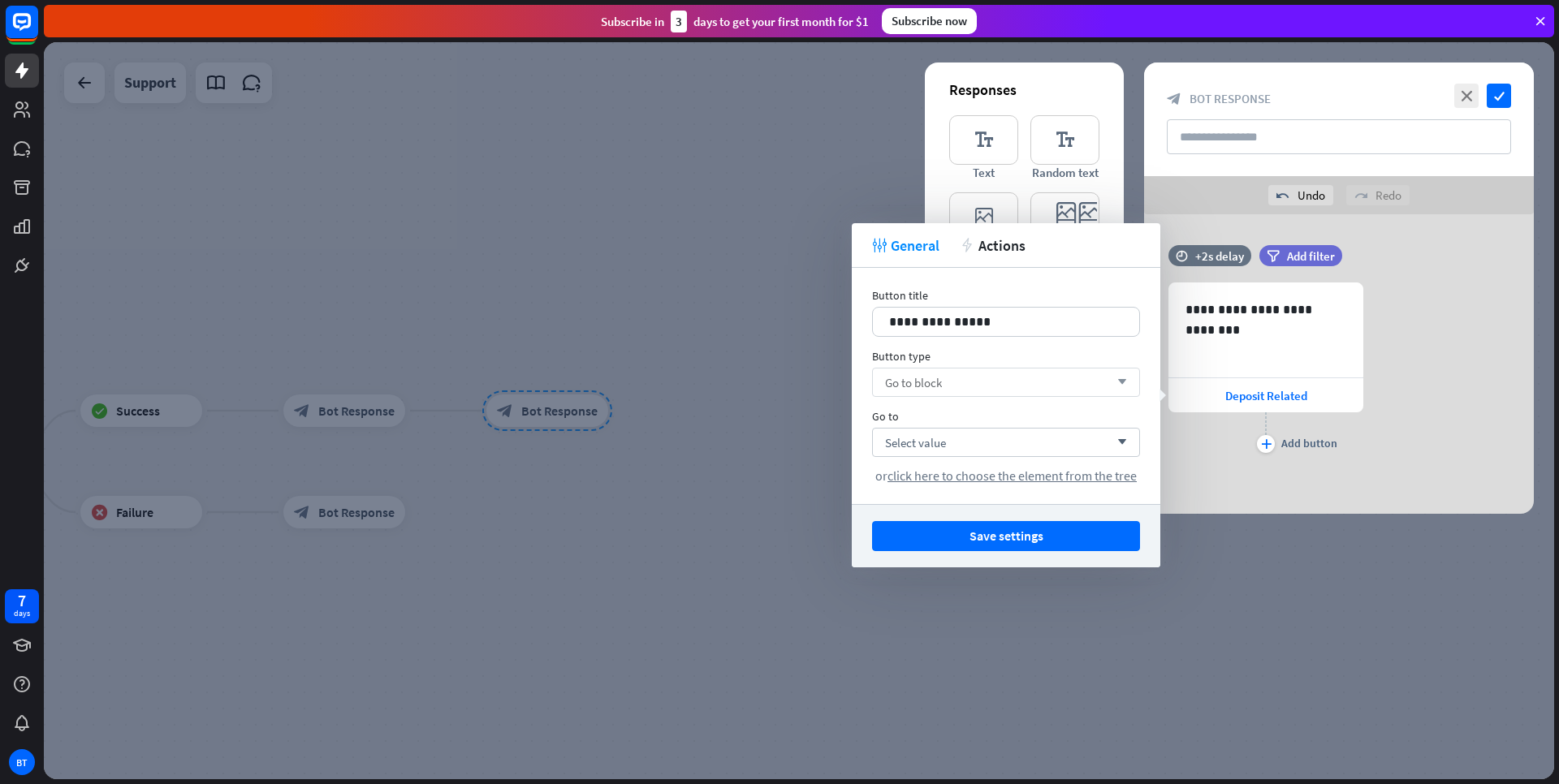
click at [1045, 381] on div "Go to block arrow_down" at bounding box center [1006, 382] width 268 height 29
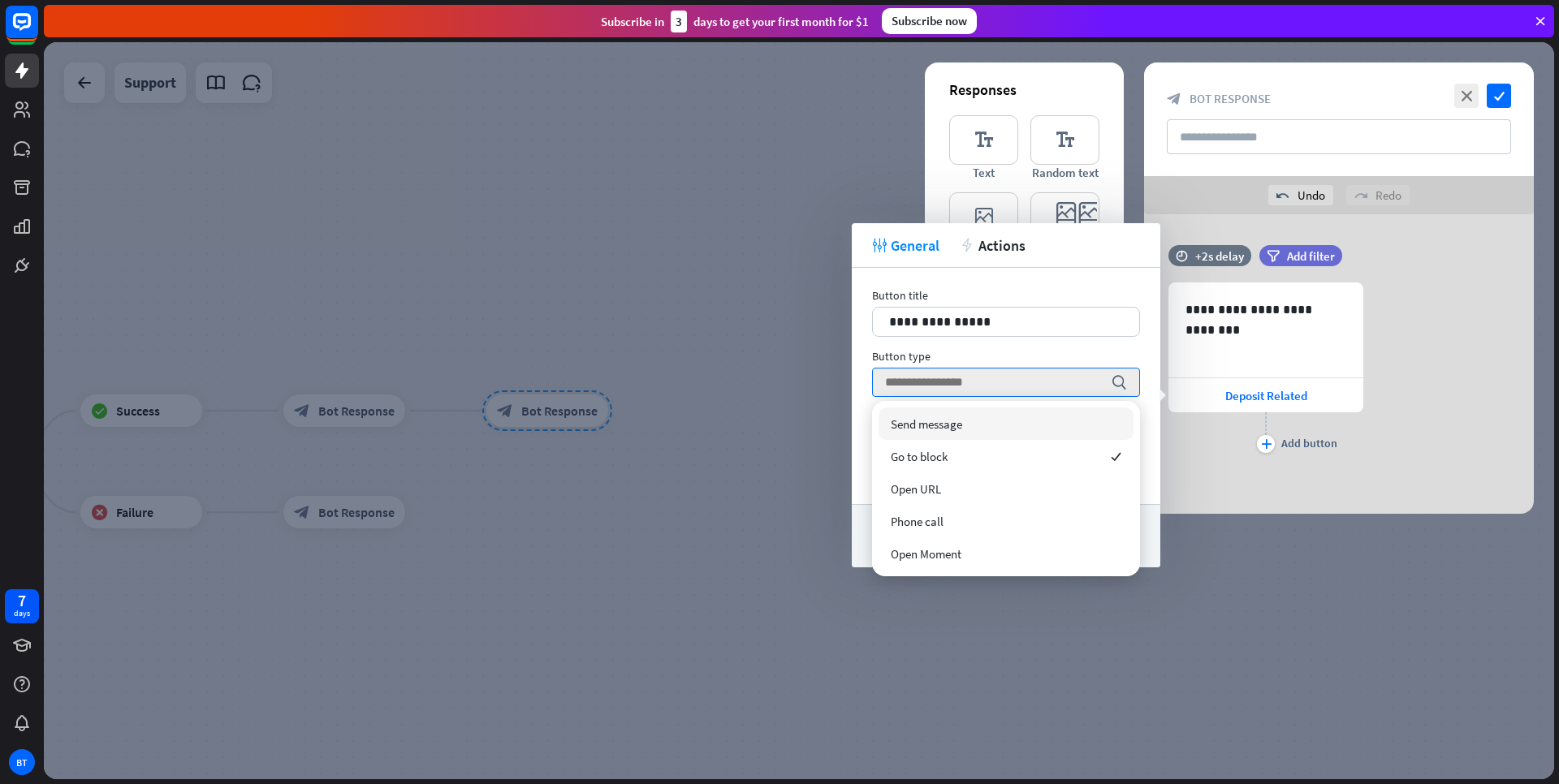
click at [927, 430] on span "Send message" at bounding box center [926, 424] width 71 height 15
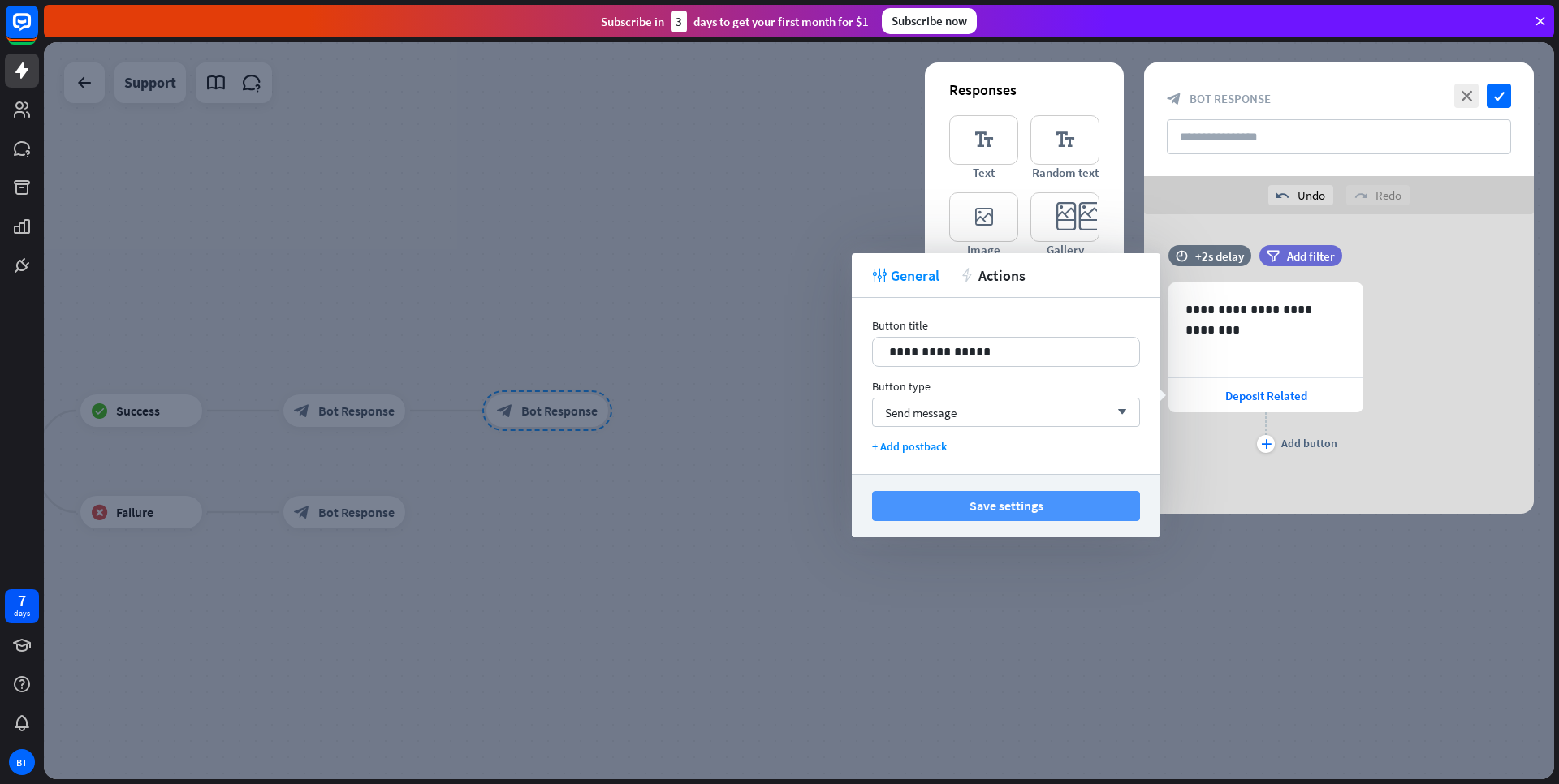
click at [1019, 504] on button "Save settings" at bounding box center [1006, 506] width 268 height 30
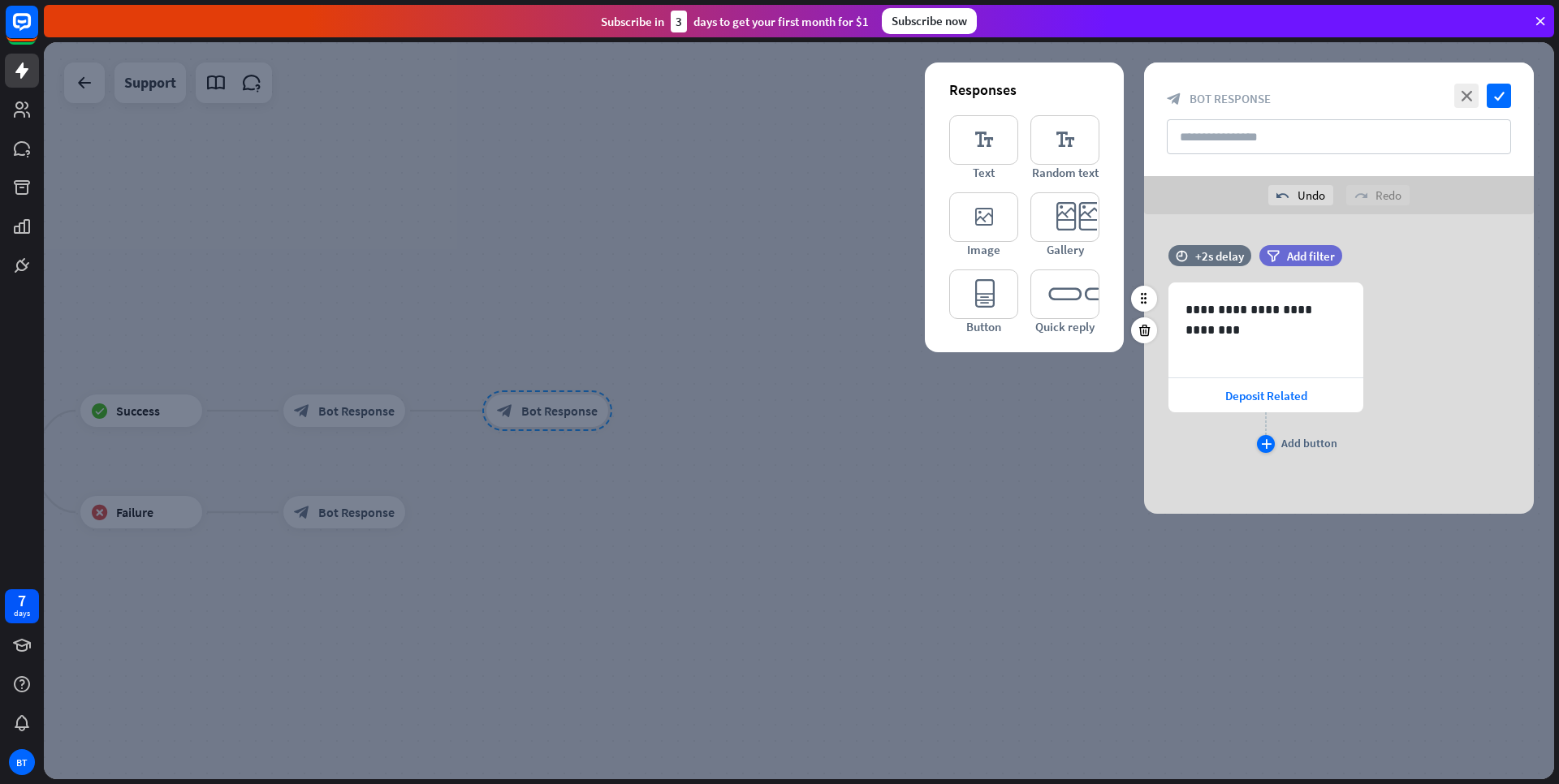
click at [1264, 447] on icon "plus" at bounding box center [1266, 444] width 11 height 10
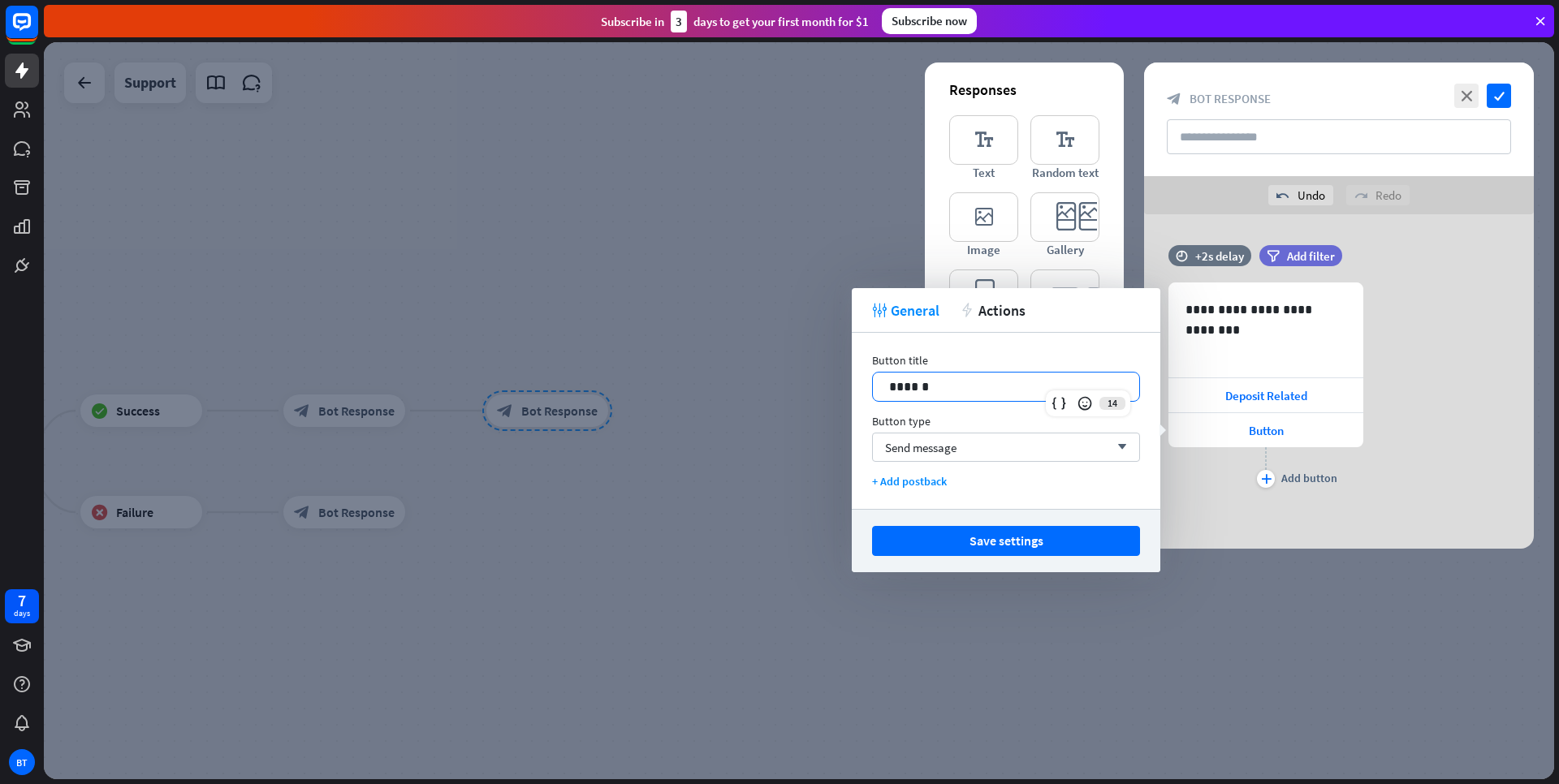
click at [1045, 393] on p "******" at bounding box center [1006, 387] width 234 height 20
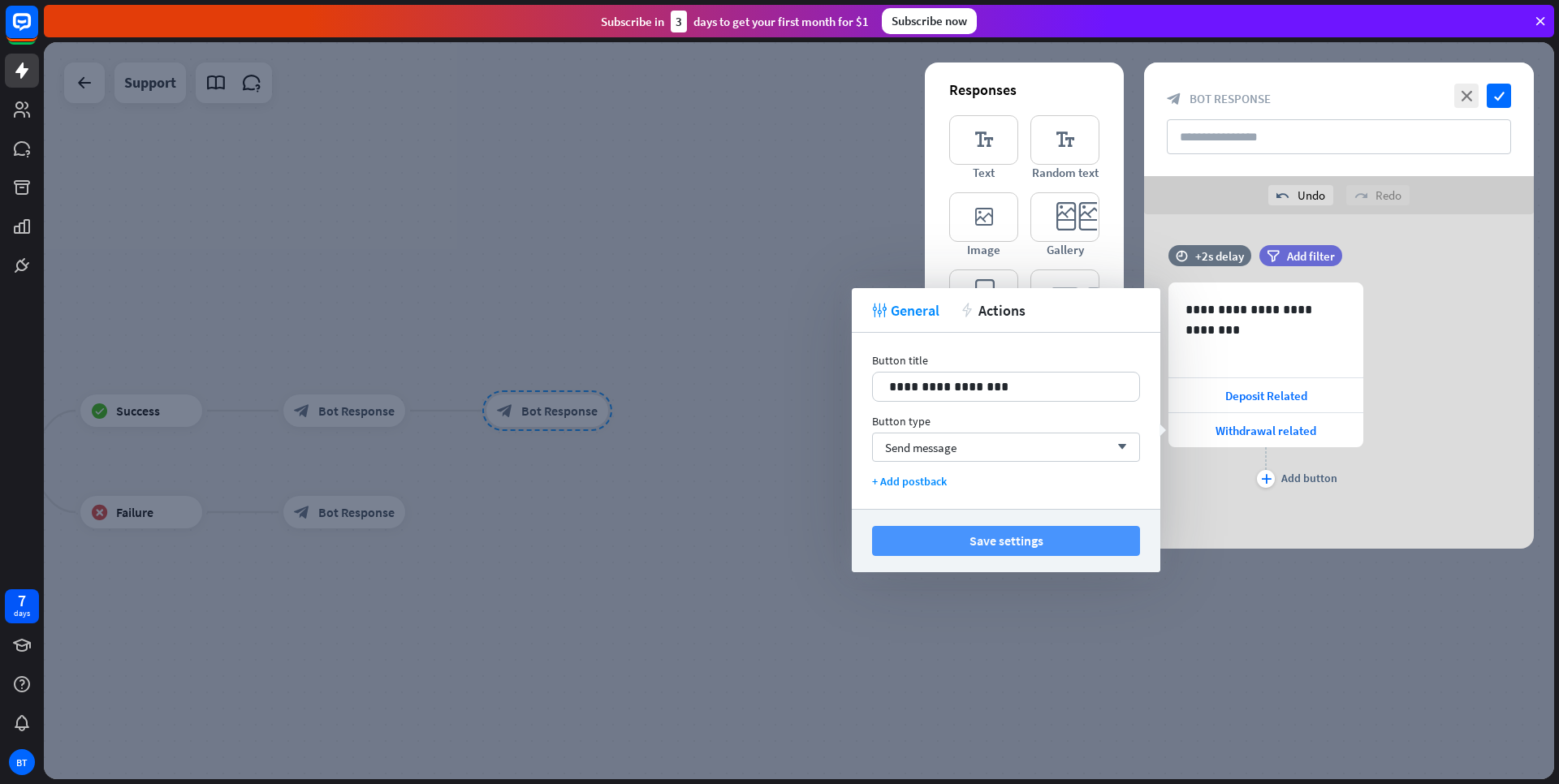
click at [1037, 542] on button "Save settings" at bounding box center [1006, 541] width 268 height 30
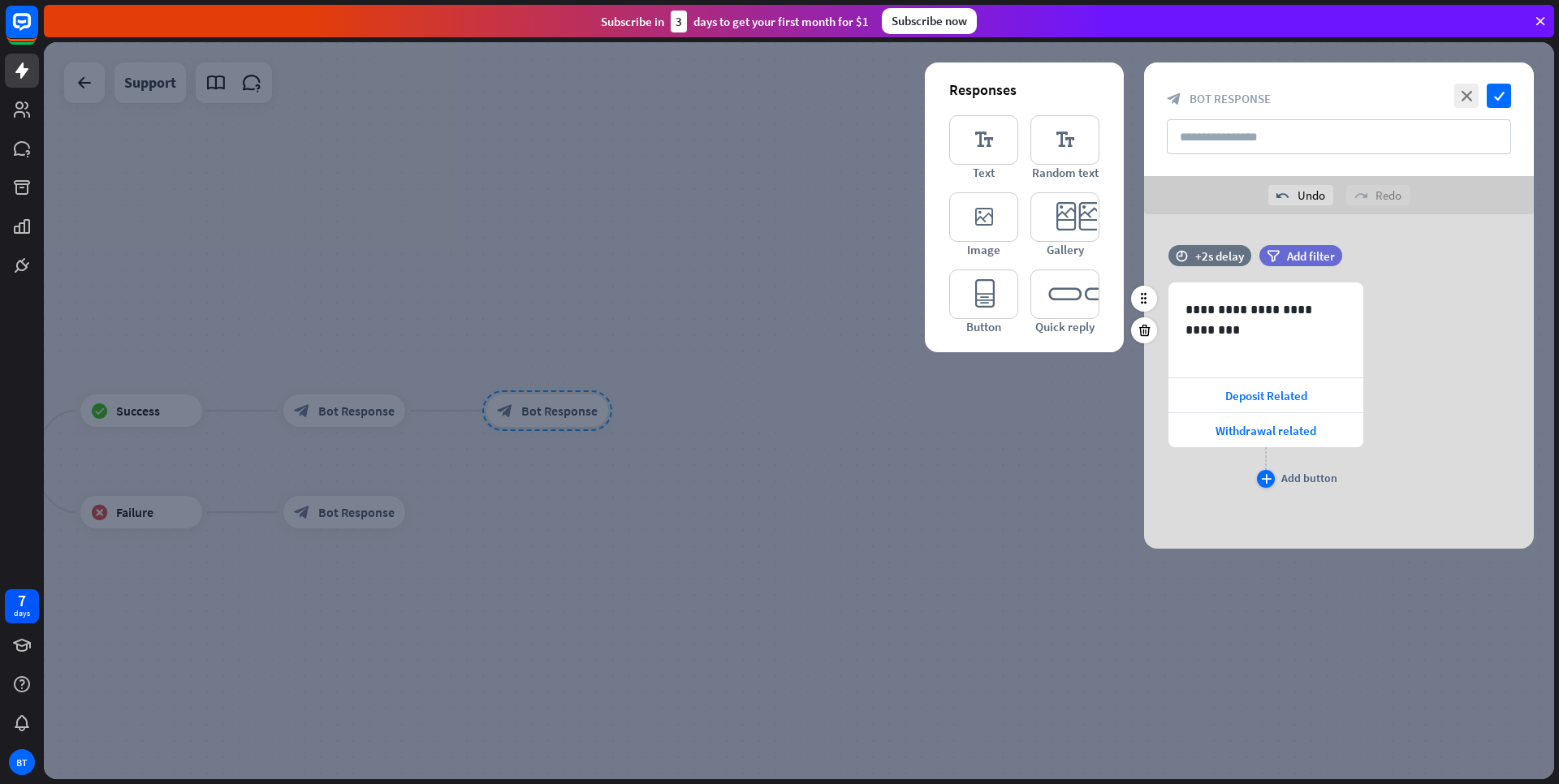
click at [1266, 474] on icon "plus" at bounding box center [1266, 479] width 11 height 10
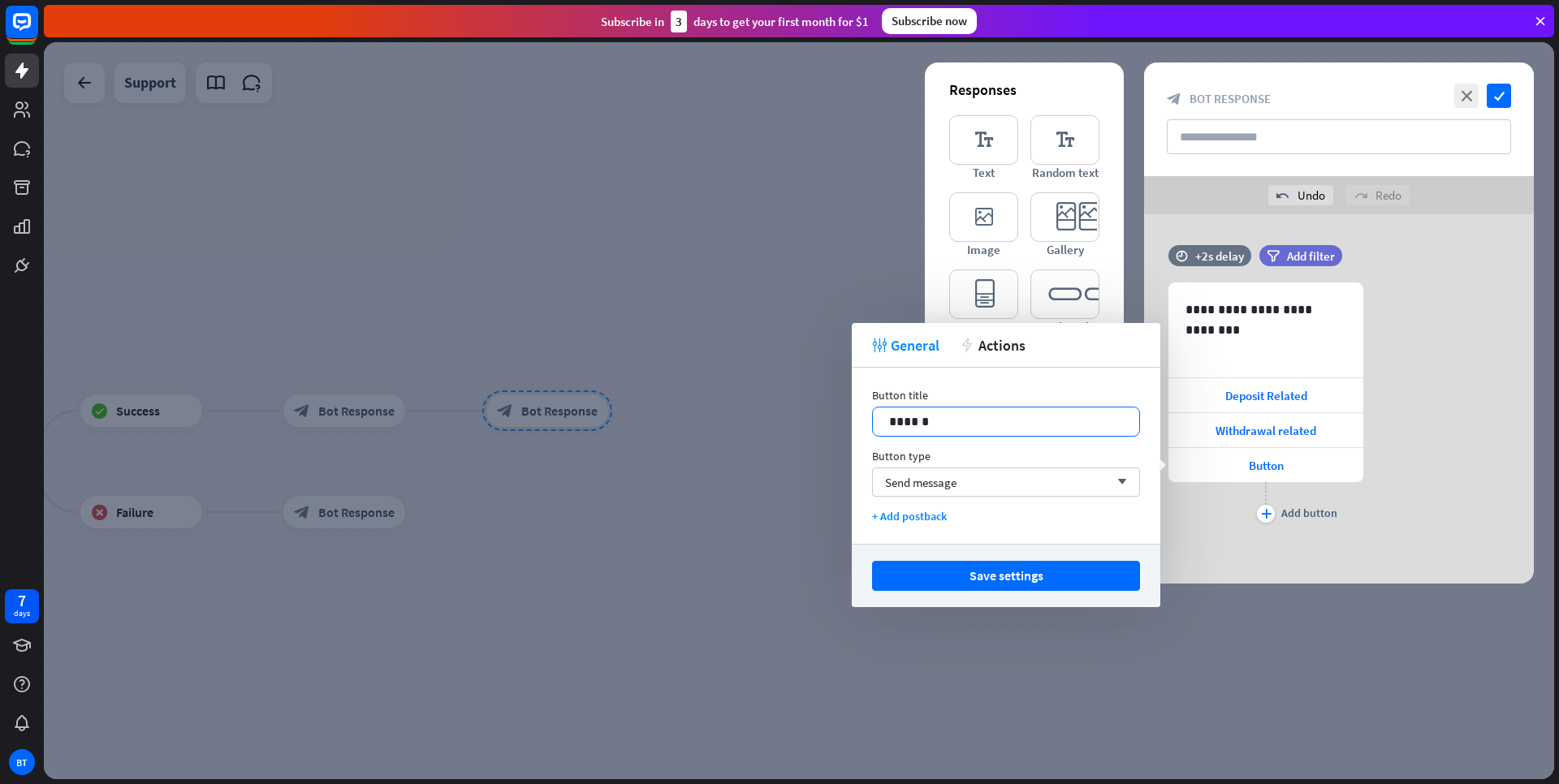
click at [1004, 419] on p "******" at bounding box center [1006, 422] width 234 height 20
click at [1029, 581] on button "Save settings" at bounding box center [1006, 576] width 268 height 30
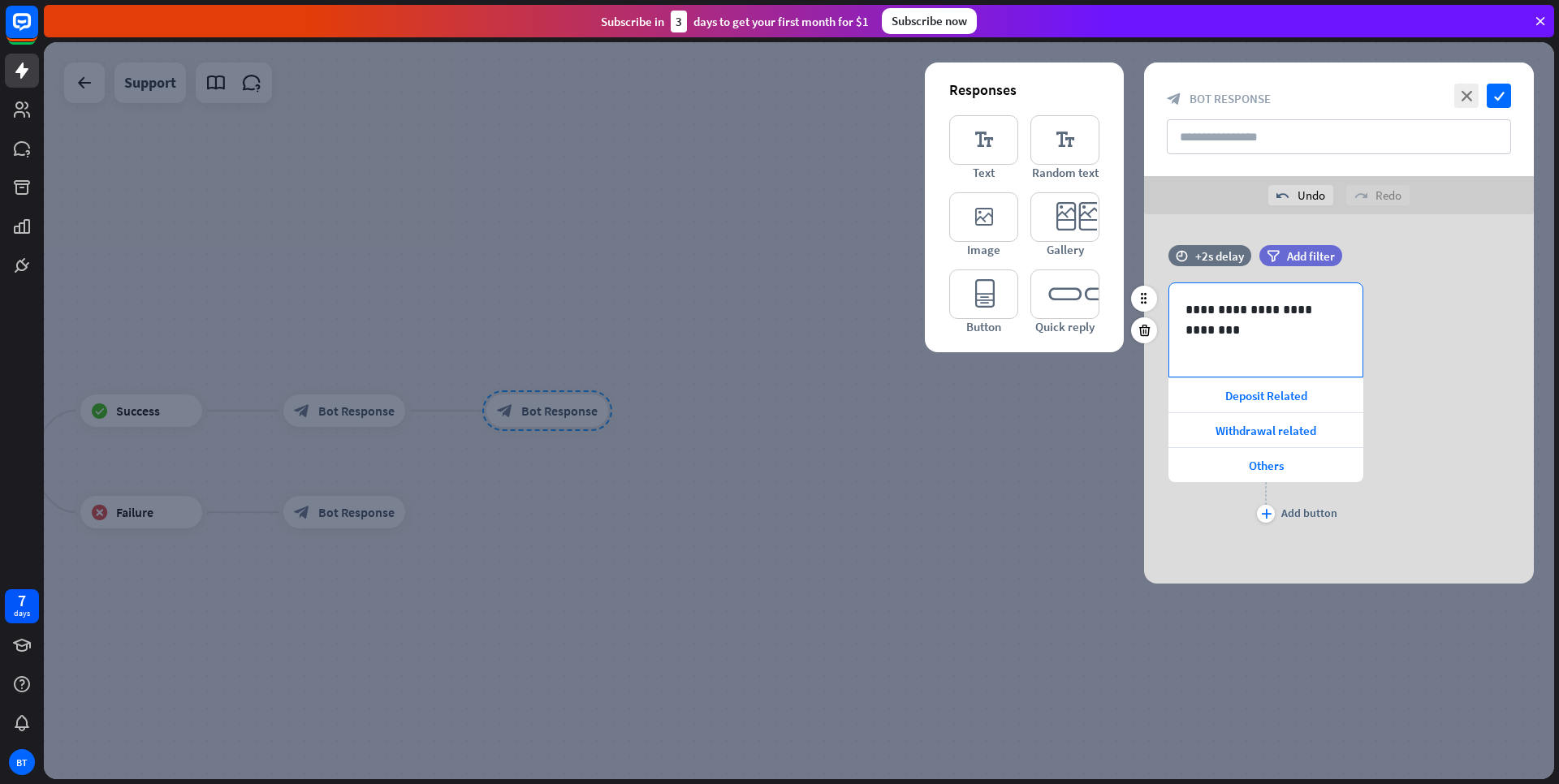
click at [1342, 318] on p "**********" at bounding box center [1266, 310] width 161 height 20
click at [1503, 94] on icon "check" at bounding box center [1499, 96] width 24 height 24
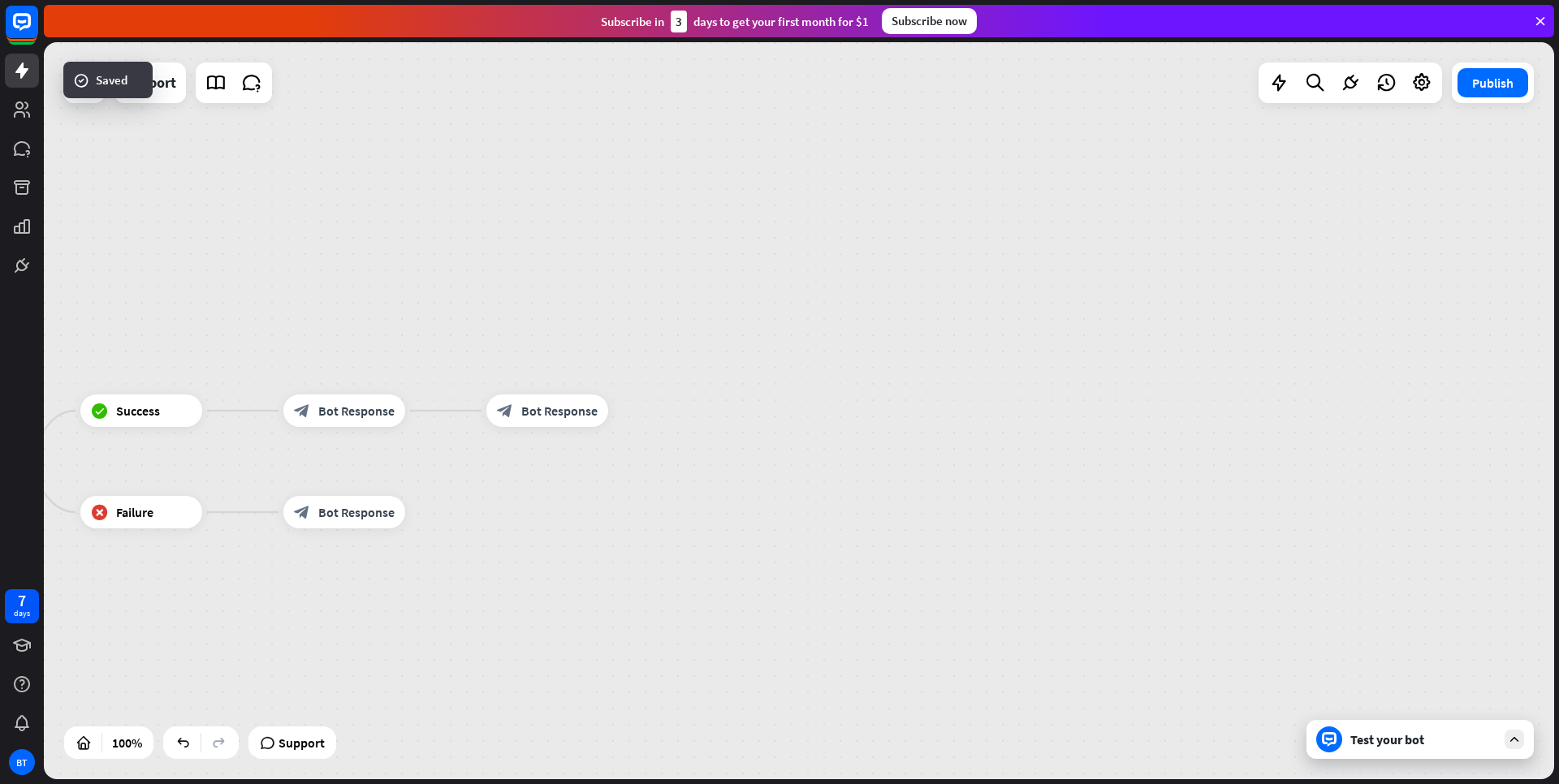
click at [655, 447] on div "home_2 Start point Welcome message block_bot_response Bot Response Email block_…" at bounding box center [799, 410] width 1510 height 737
click at [624, 410] on icon "plus" at bounding box center [629, 410] width 12 height 11
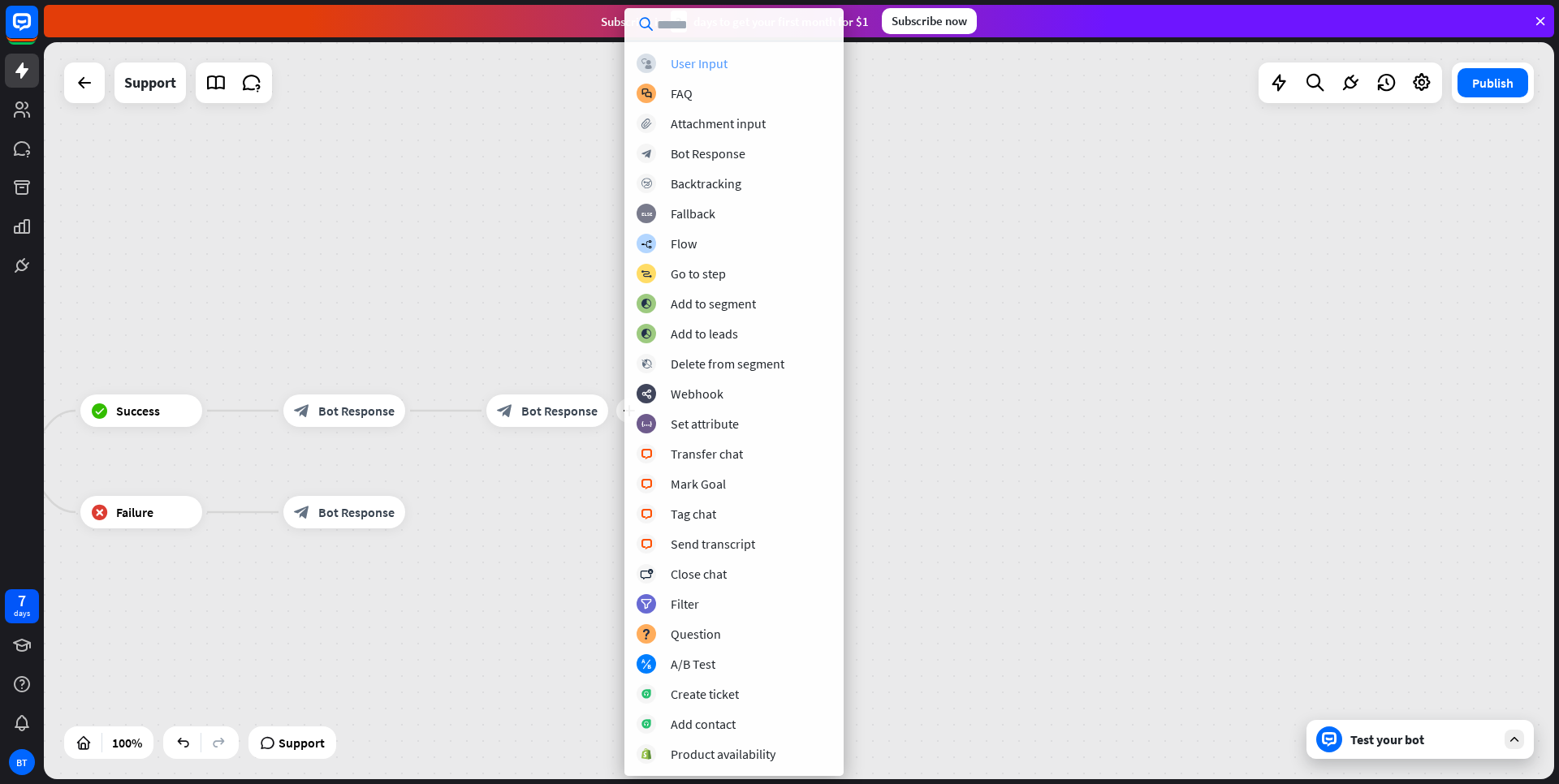
click at [676, 70] on div "User Input" at bounding box center [699, 63] width 57 height 16
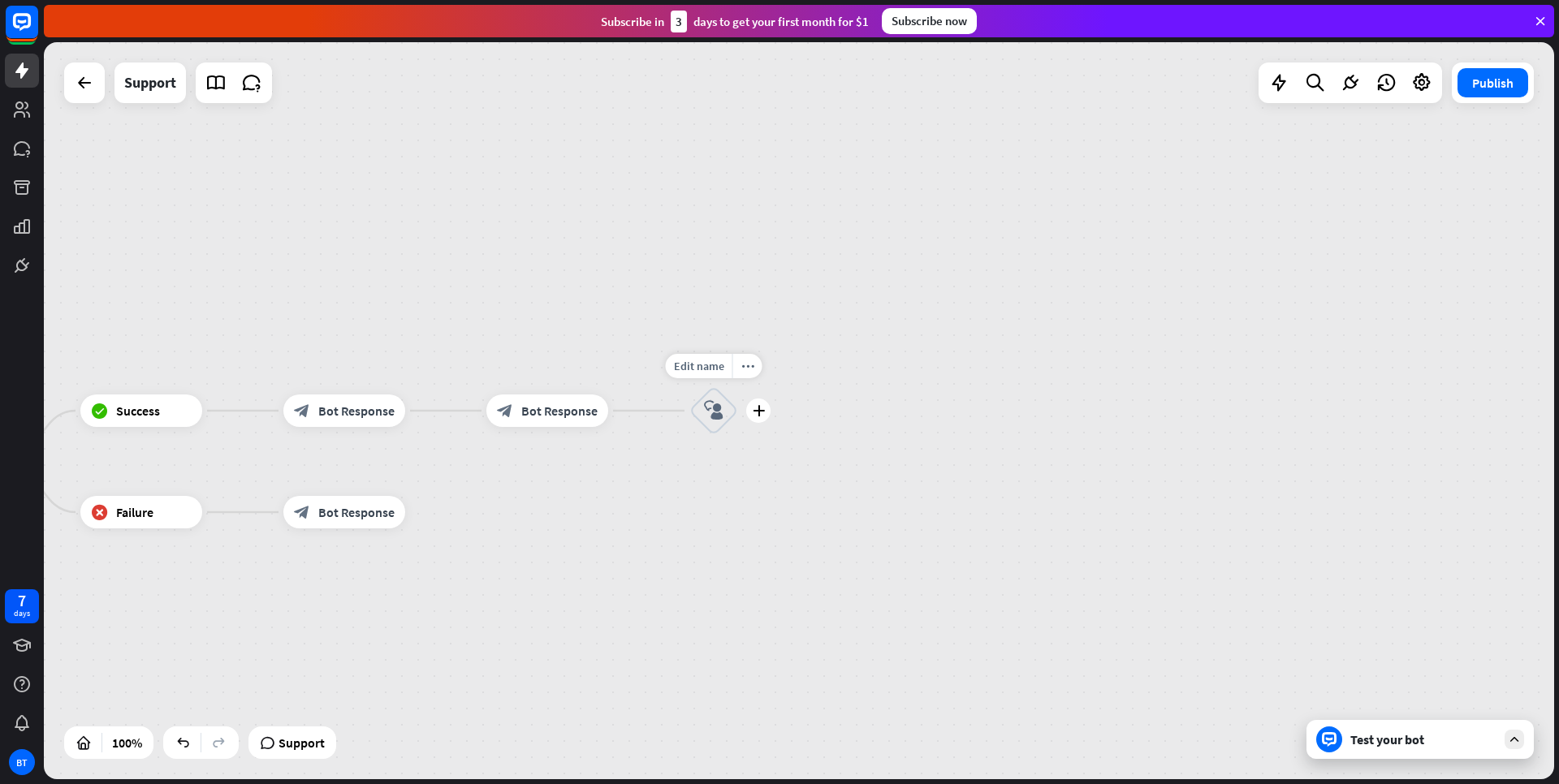
click at [716, 413] on icon "block_user_input" at bounding box center [713, 410] width 19 height 19
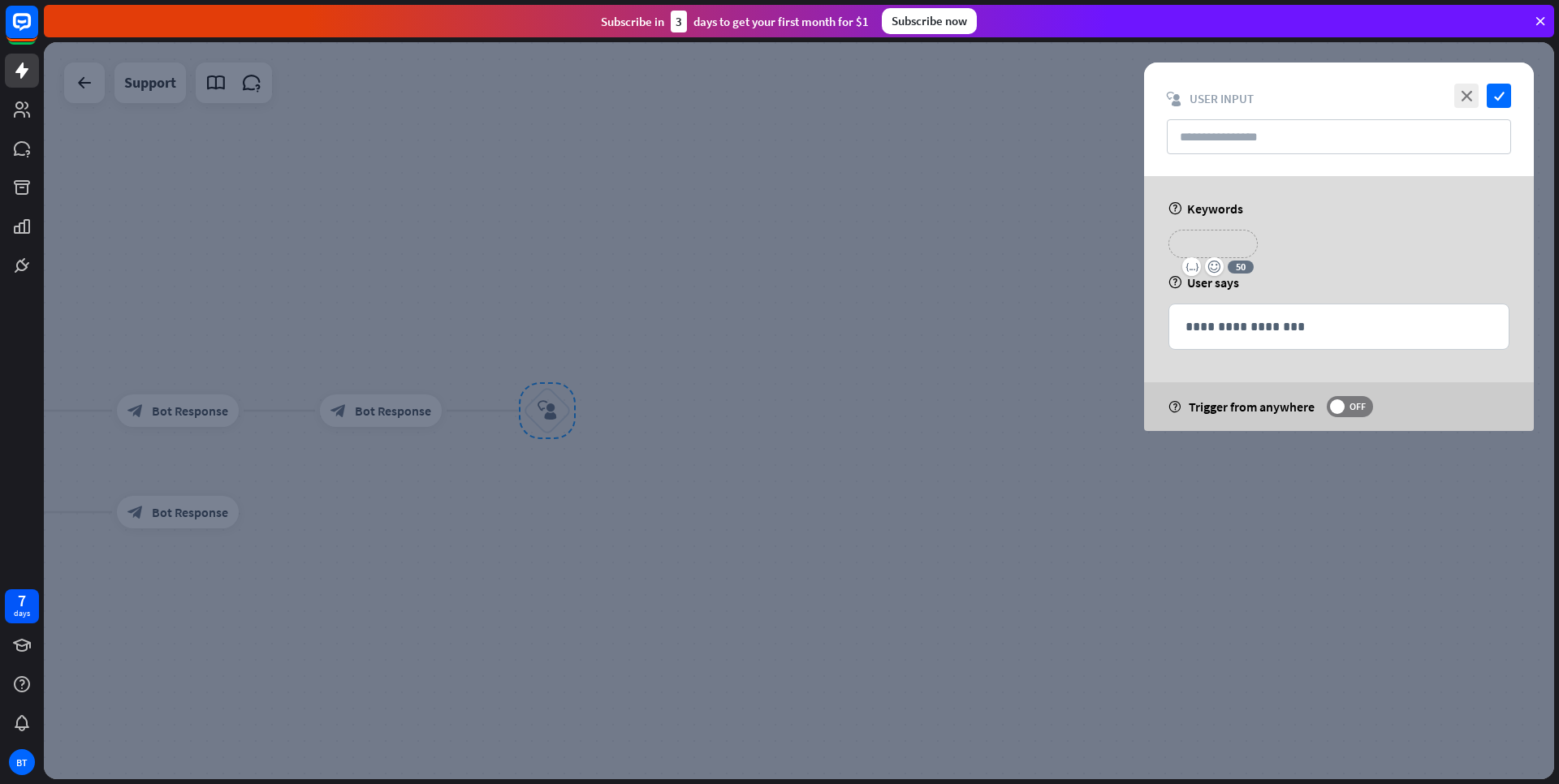
click at [1215, 250] on p "**********" at bounding box center [1213, 244] width 65 height 20
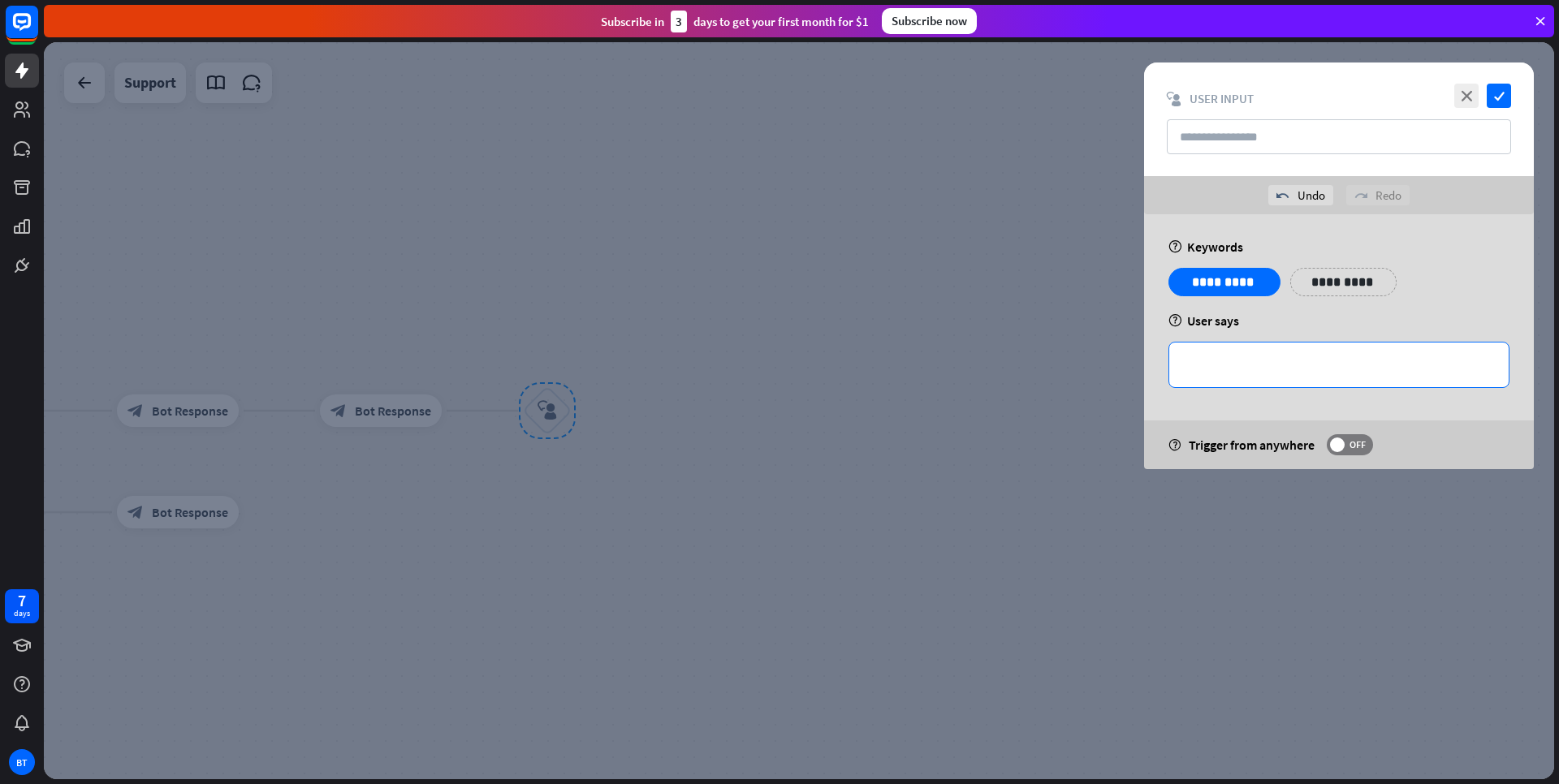
click at [1379, 369] on p "**********" at bounding box center [1339, 365] width 307 height 20
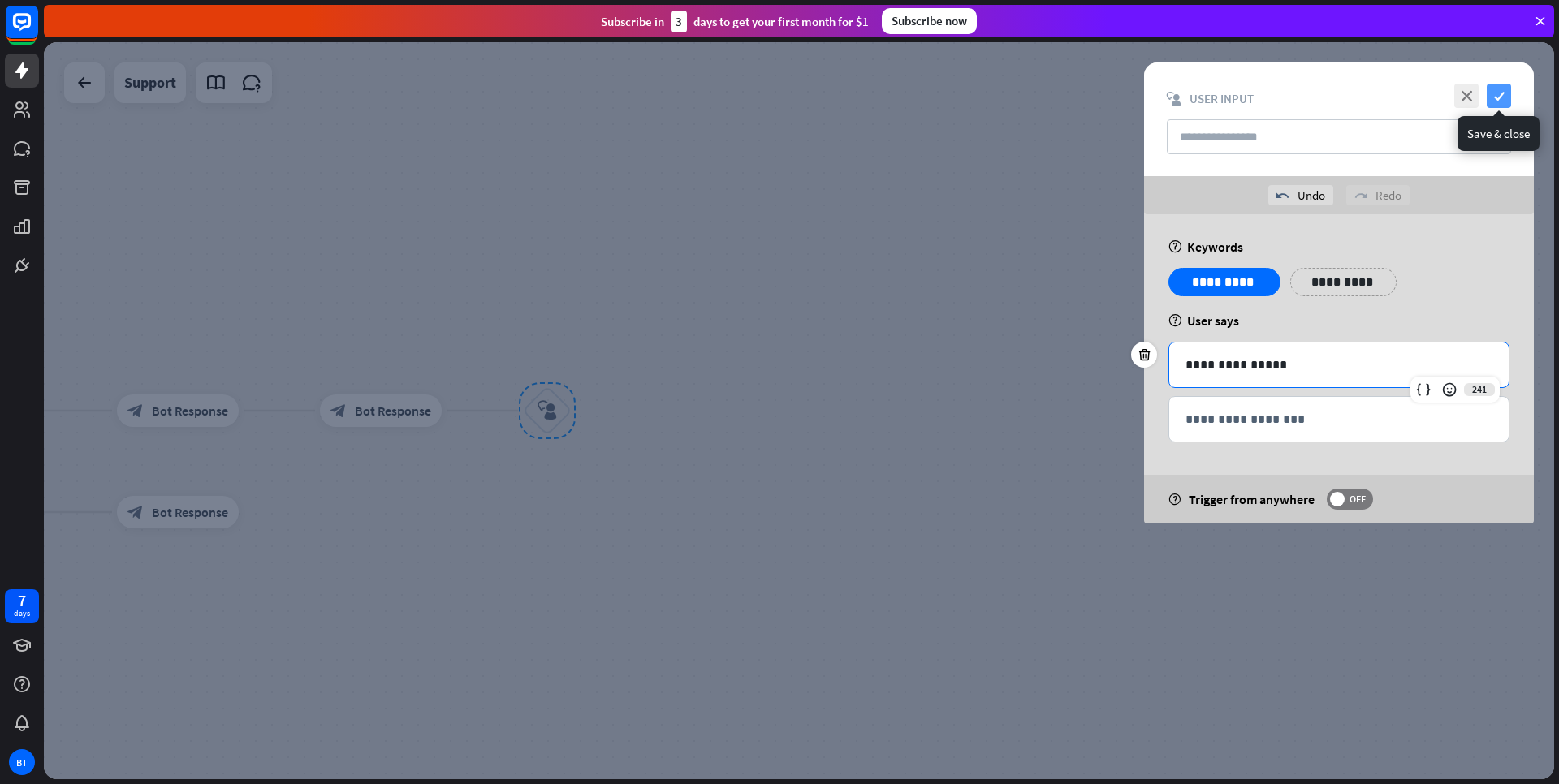
click at [1499, 102] on icon "check" at bounding box center [1499, 96] width 24 height 24
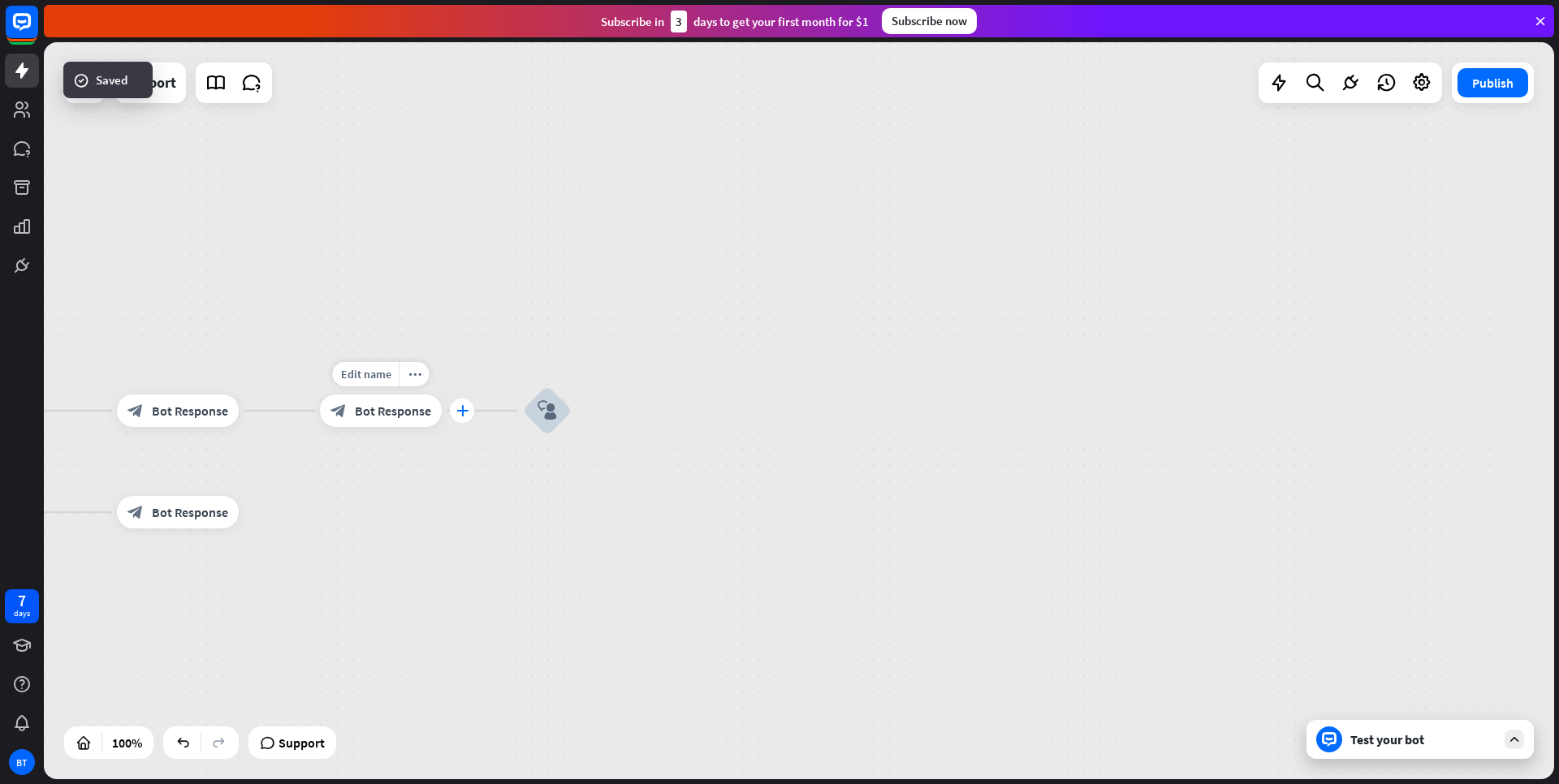
click at [455, 414] on div "plus" at bounding box center [462, 411] width 24 height 24
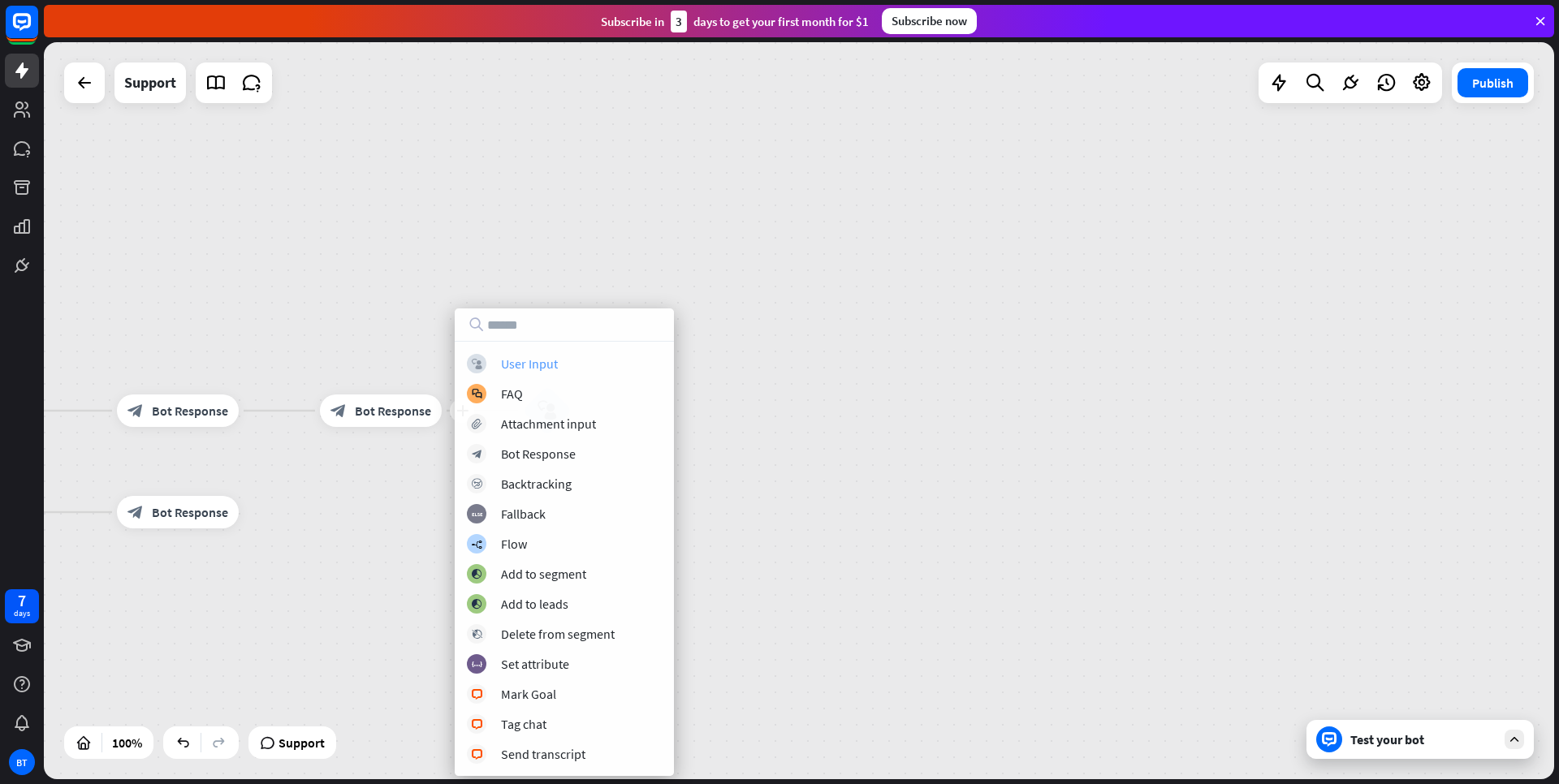
click at [541, 371] on div "User Input" at bounding box center [529, 364] width 57 height 16
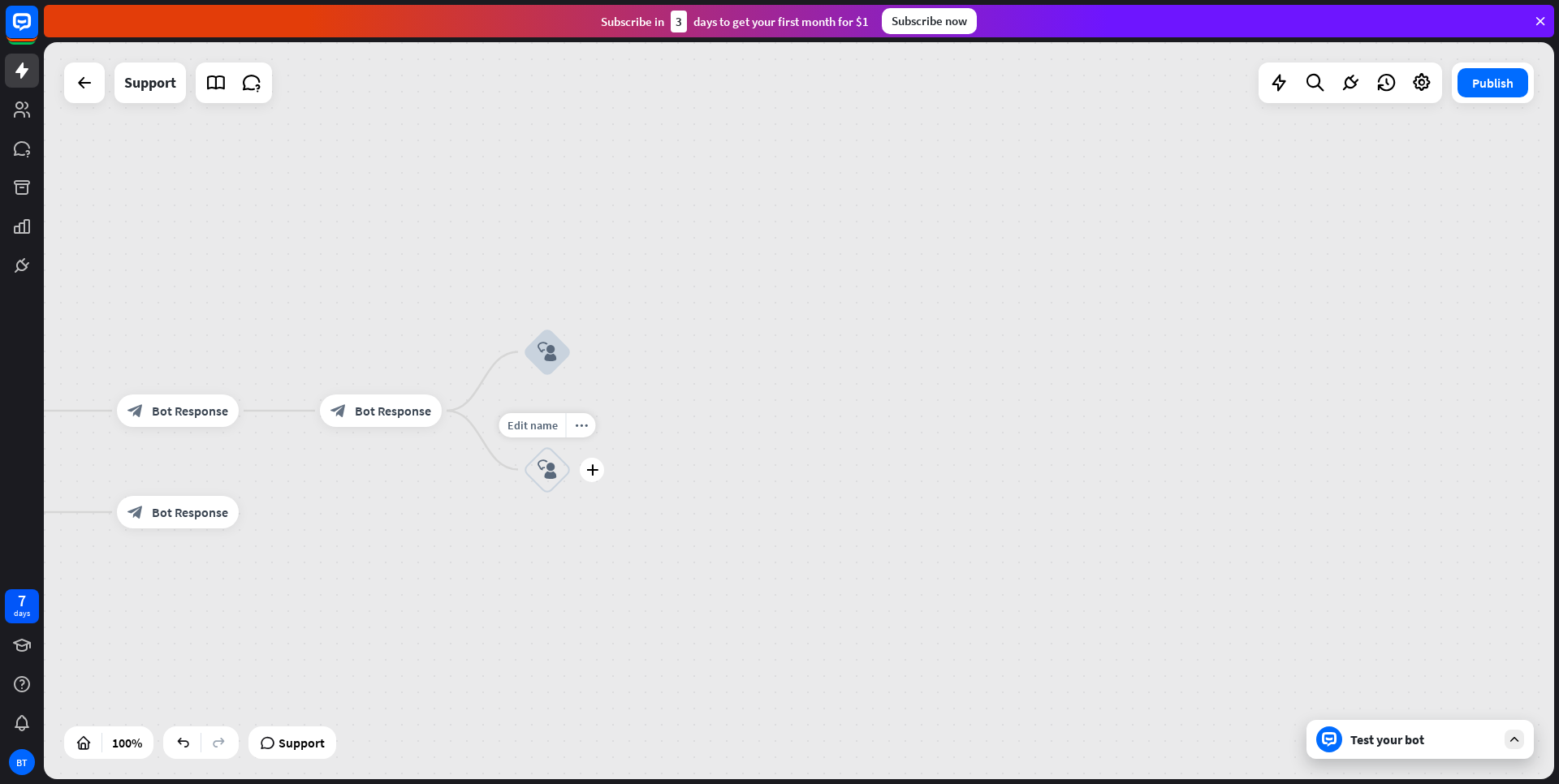
click at [548, 478] on icon "block_user_input" at bounding box center [547, 469] width 19 height 19
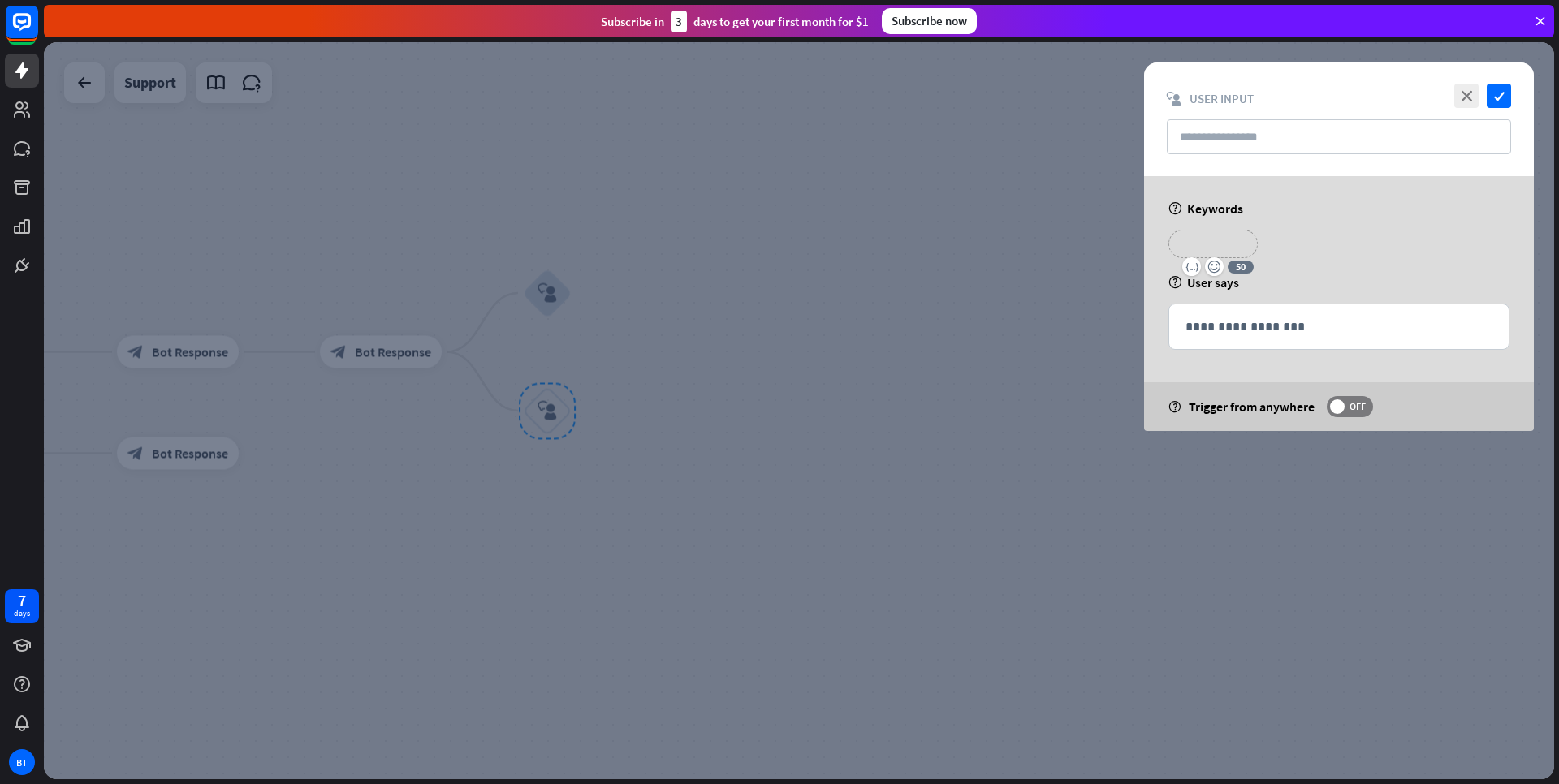
click at [1216, 242] on p "**********" at bounding box center [1213, 244] width 65 height 20
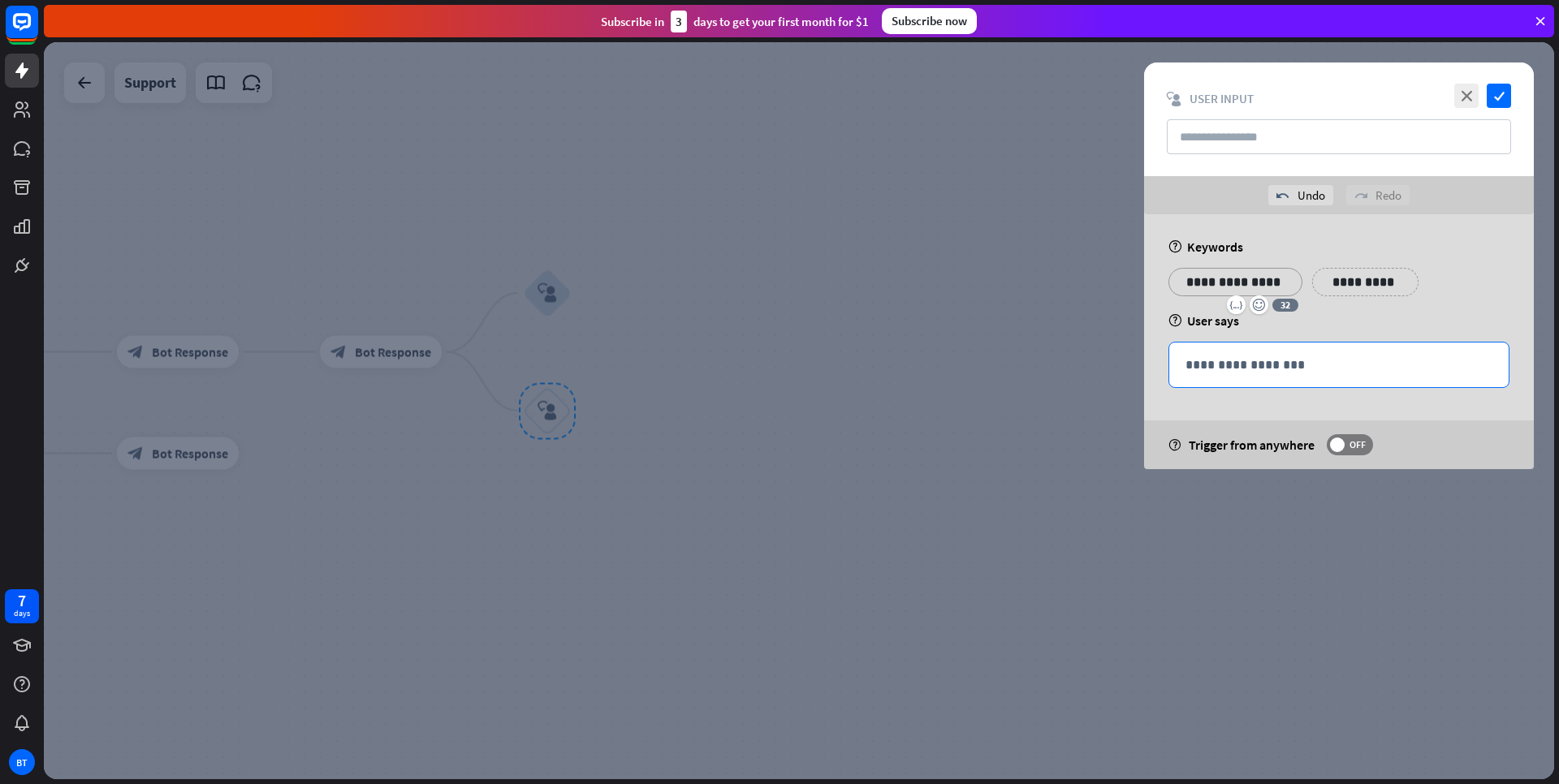
click at [1328, 367] on p "**********" at bounding box center [1339, 365] width 307 height 20
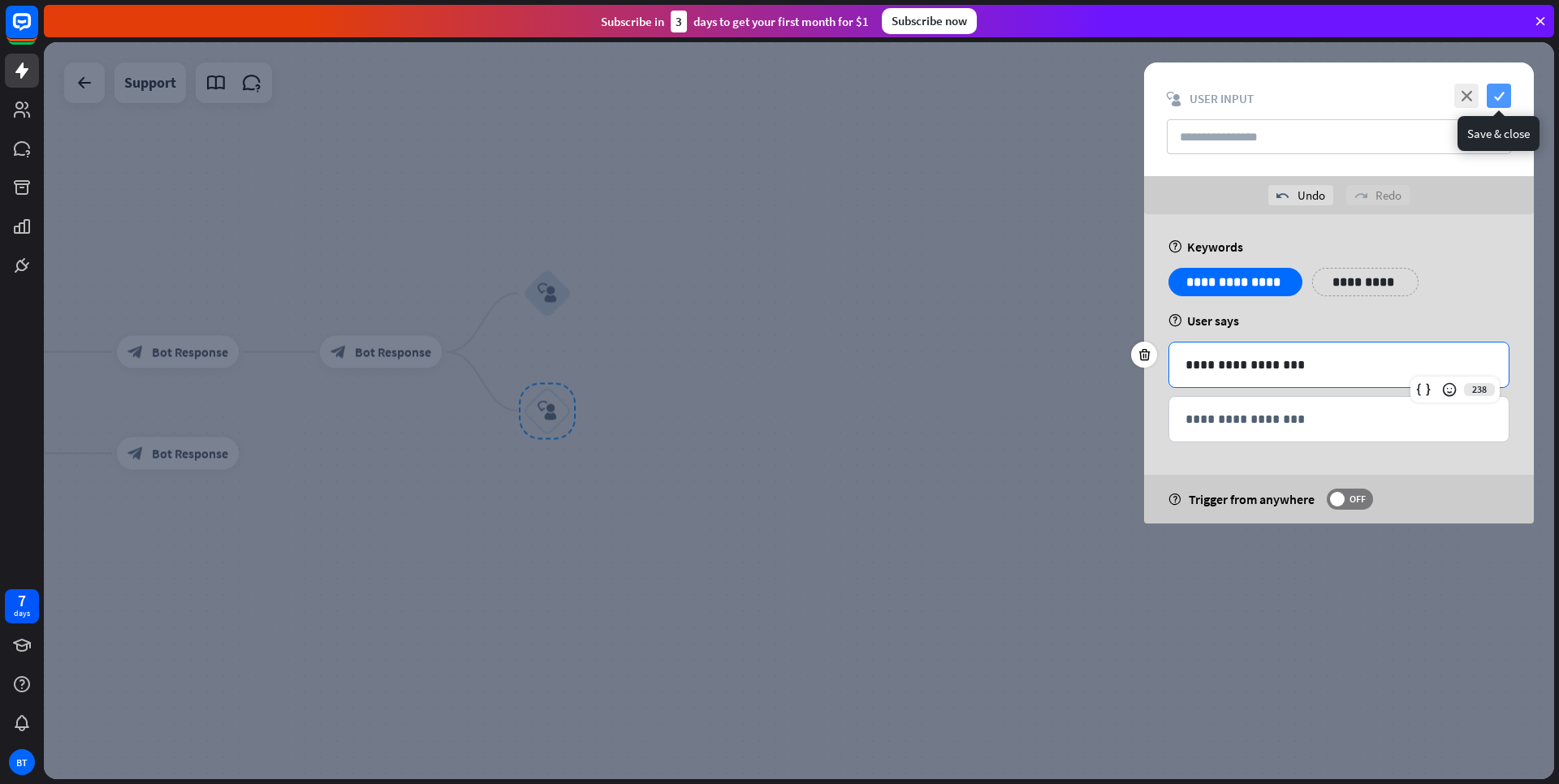
click at [1497, 98] on icon "check" at bounding box center [1499, 96] width 24 height 24
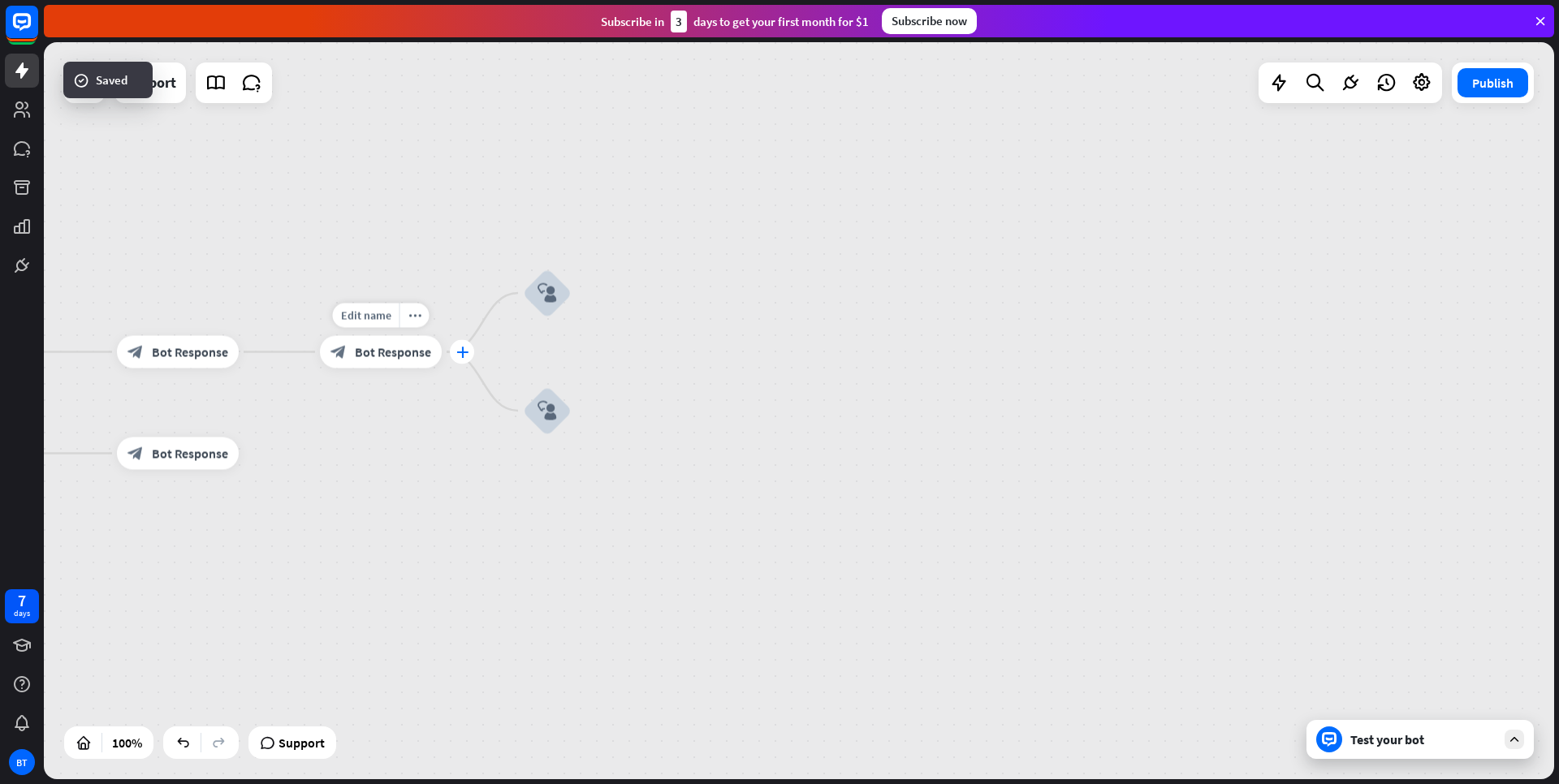
click at [462, 353] on icon "plus" at bounding box center [462, 352] width 12 height 11
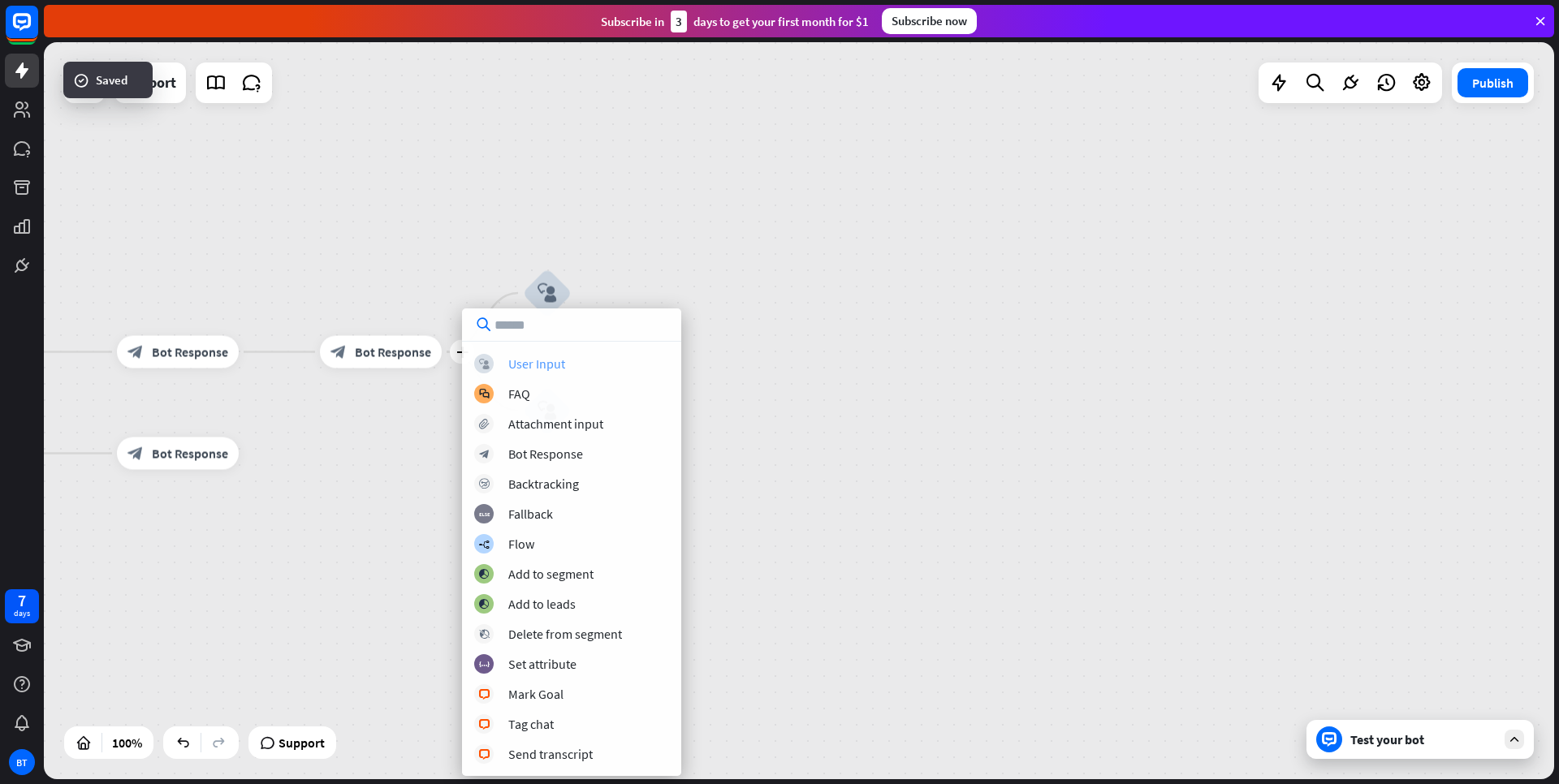
click at [512, 363] on div "User Input" at bounding box center [536, 364] width 57 height 16
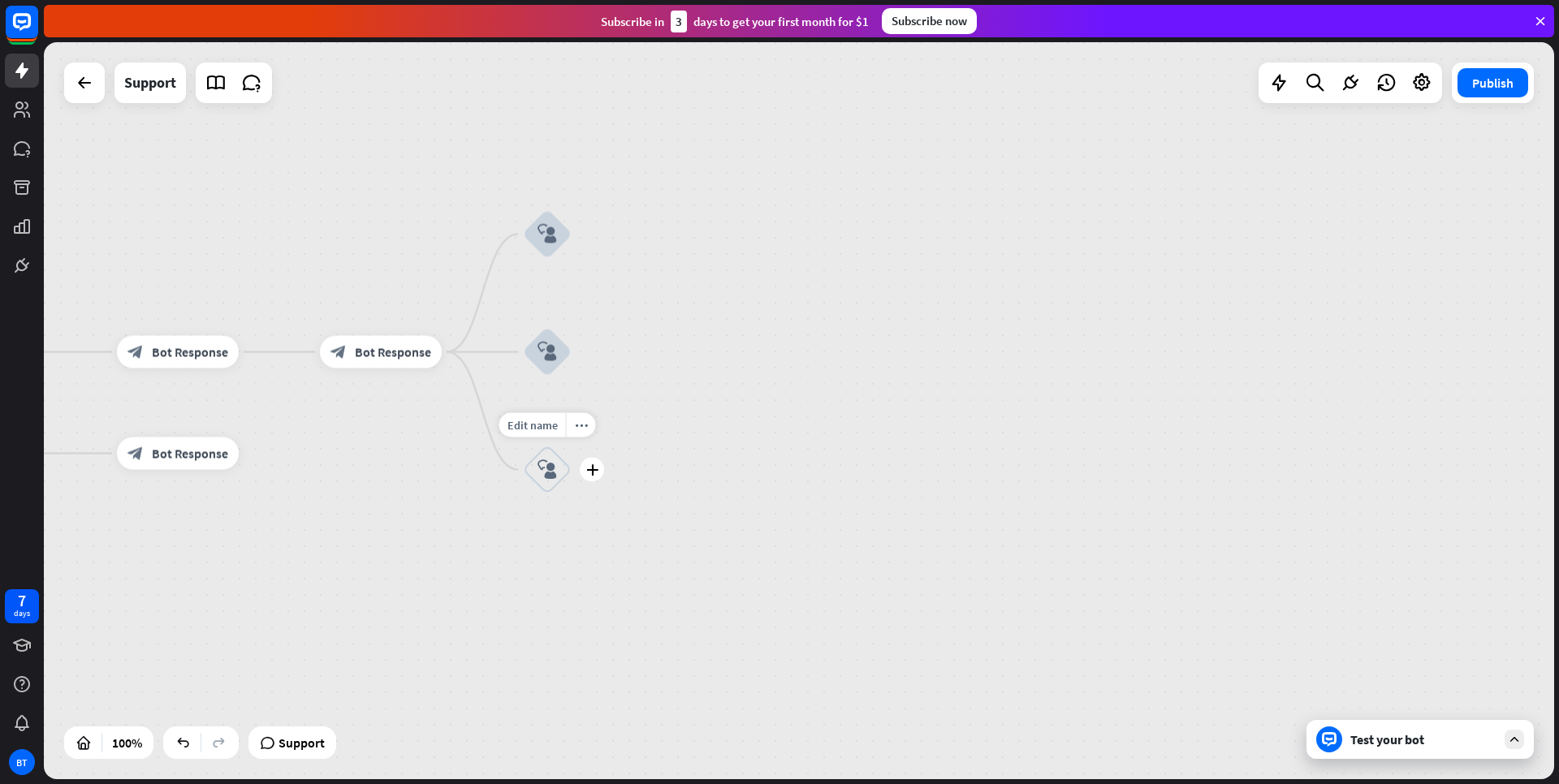
click at [552, 467] on icon "block_user_input" at bounding box center [547, 469] width 19 height 19
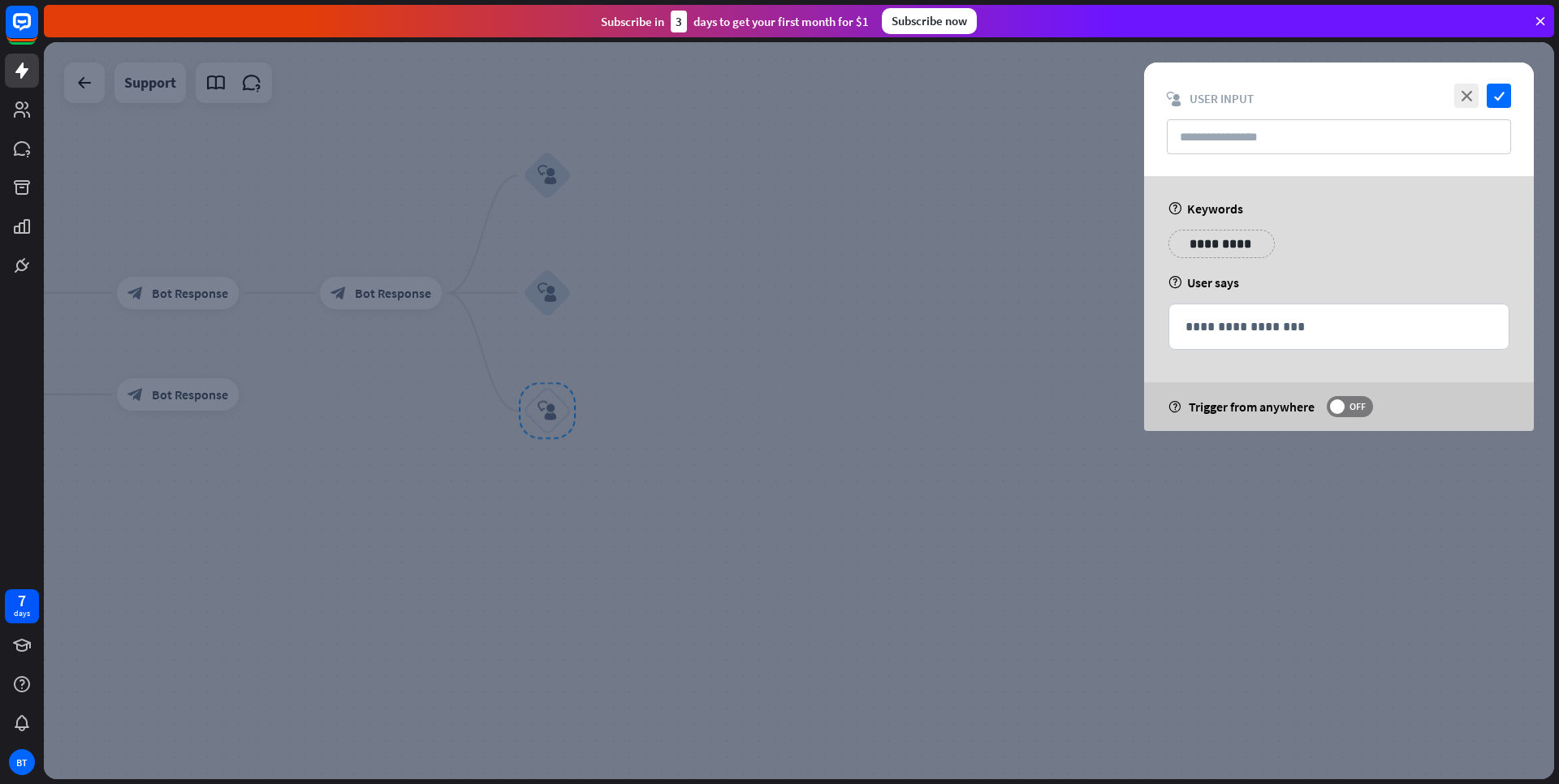
click at [1234, 252] on p "**********" at bounding box center [1222, 244] width 82 height 20
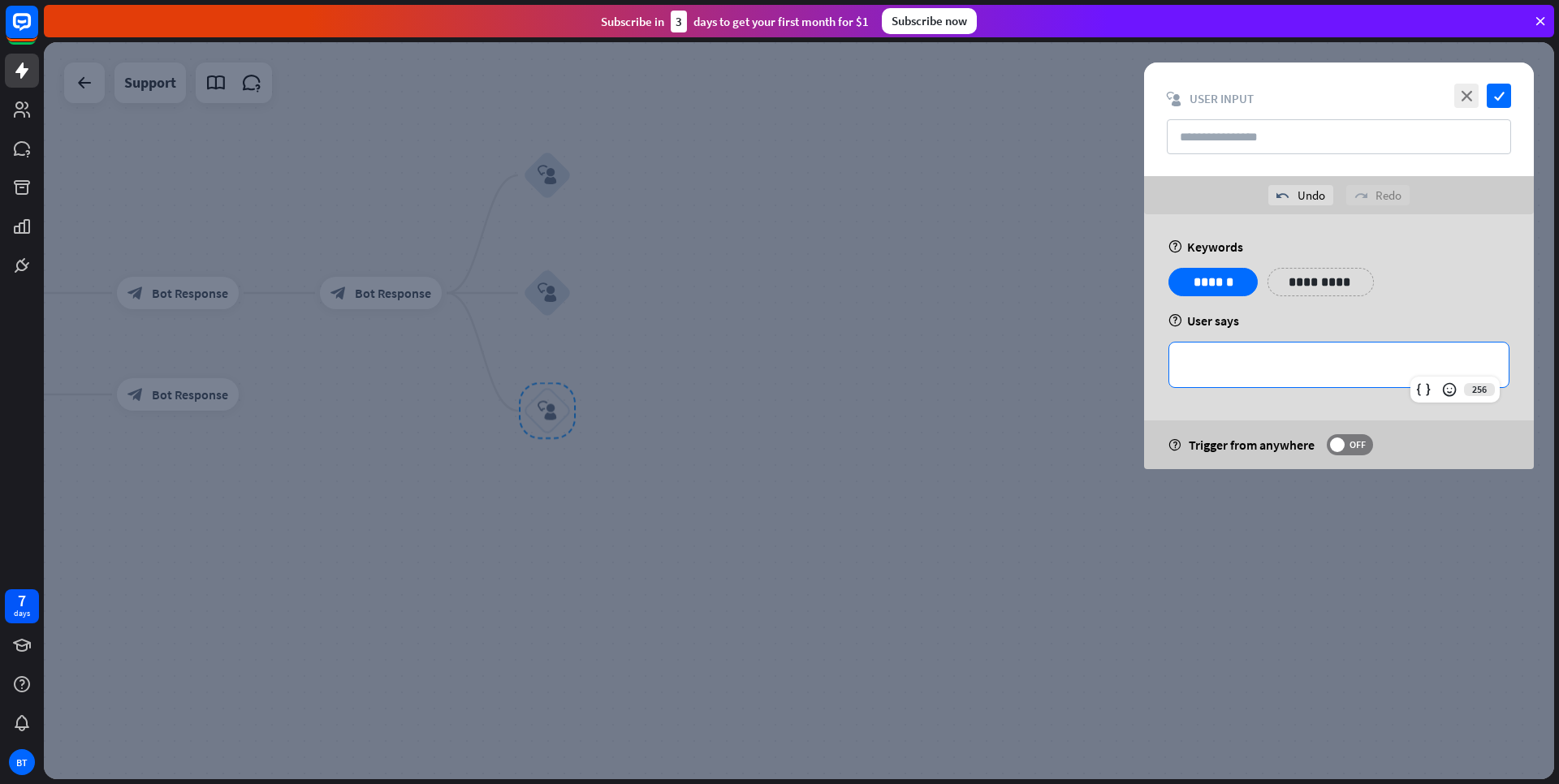
click at [1341, 369] on p "**********" at bounding box center [1339, 365] width 307 height 20
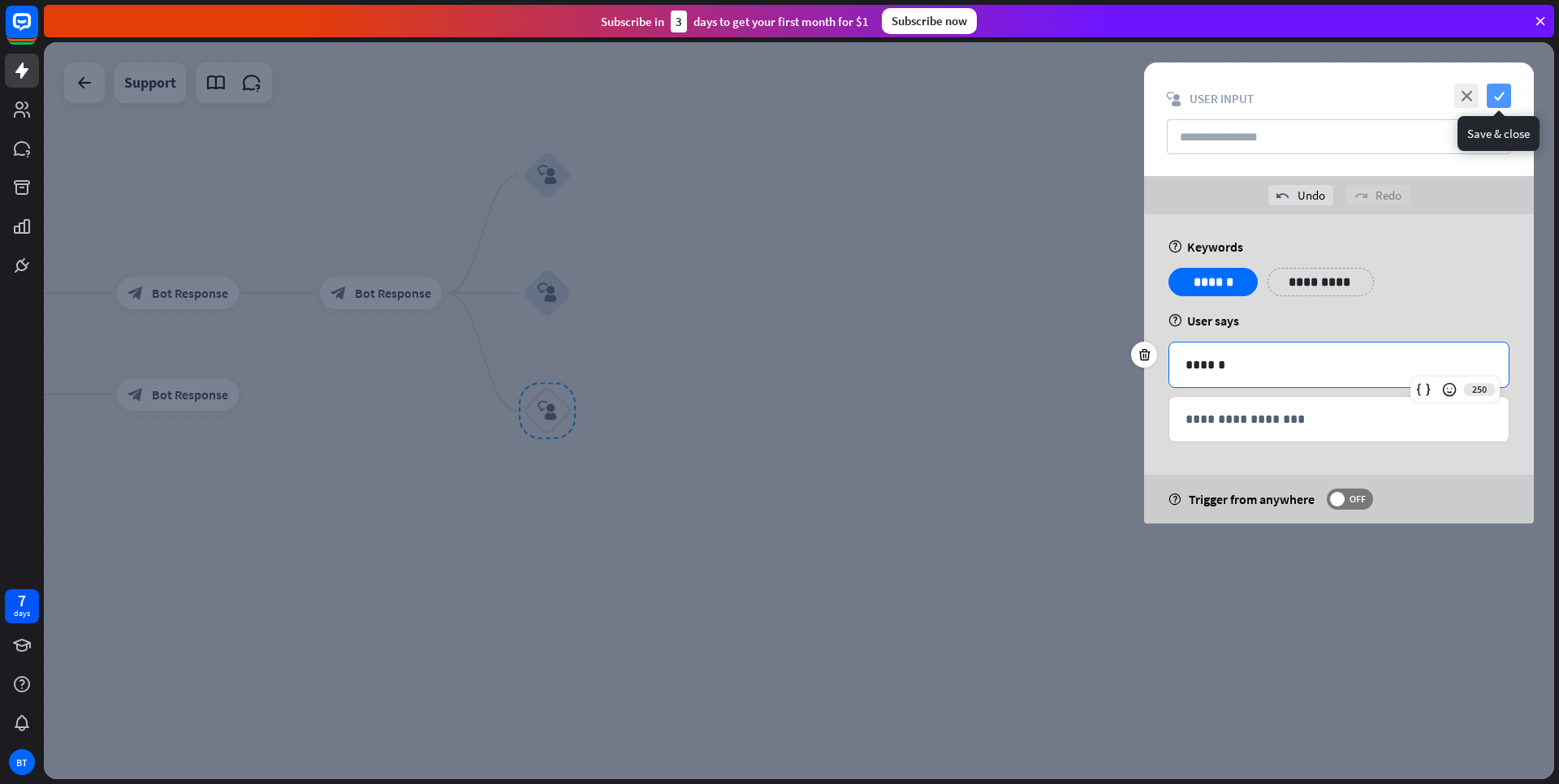
click at [1499, 104] on icon "check" at bounding box center [1499, 96] width 24 height 24
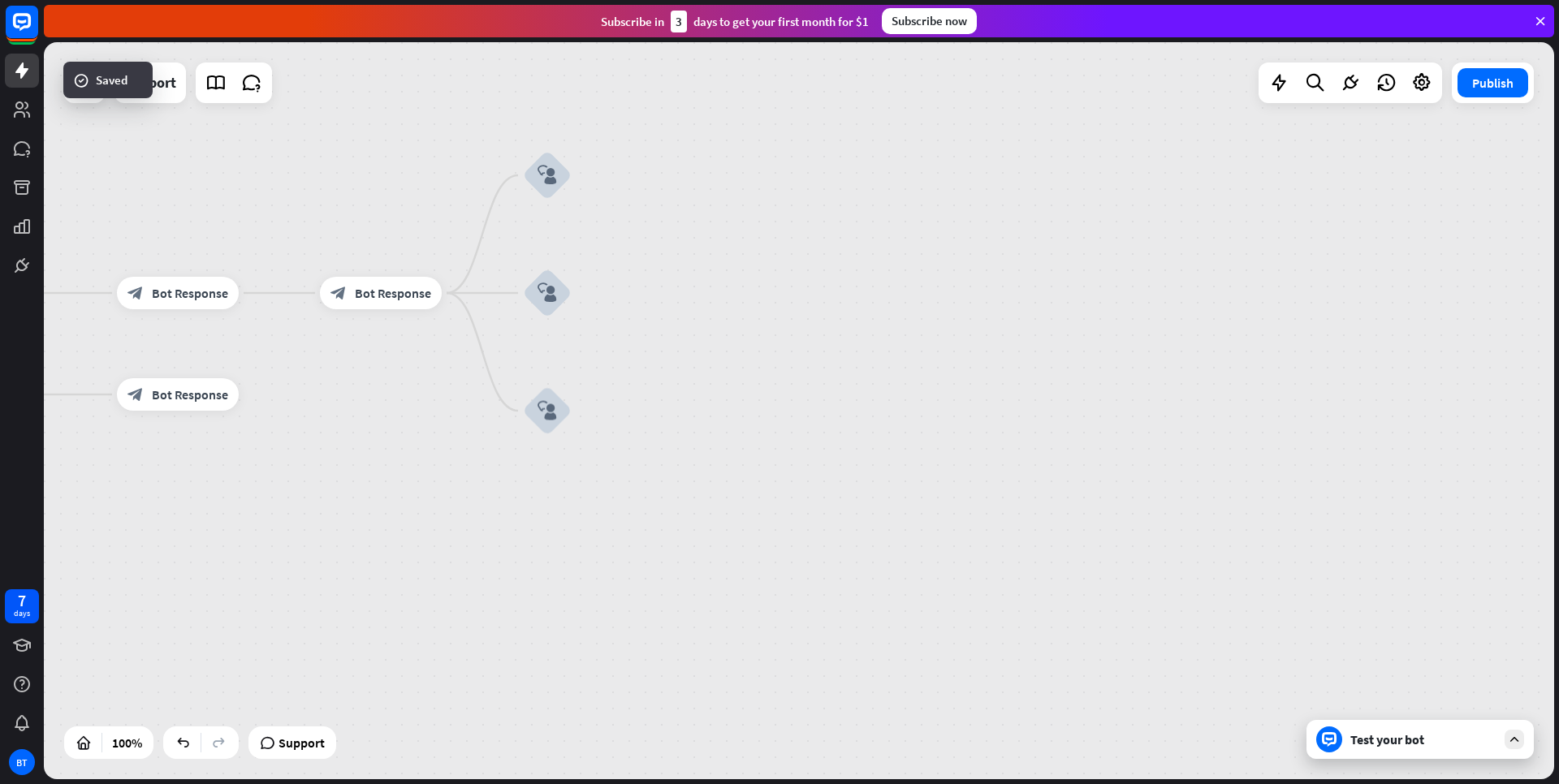
click at [710, 434] on div "home_2 Start point Welcome message block_bot_response Bot Response Email block_…" at bounding box center [799, 410] width 1510 height 737
drag, startPoint x: 710, startPoint y: 335, endPoint x: 766, endPoint y: 413, distance: 96.7
click at [766, 413] on div "home_2 Start point Welcome message block_bot_response Bot Response Email block_…" at bounding box center [799, 410] width 1510 height 737
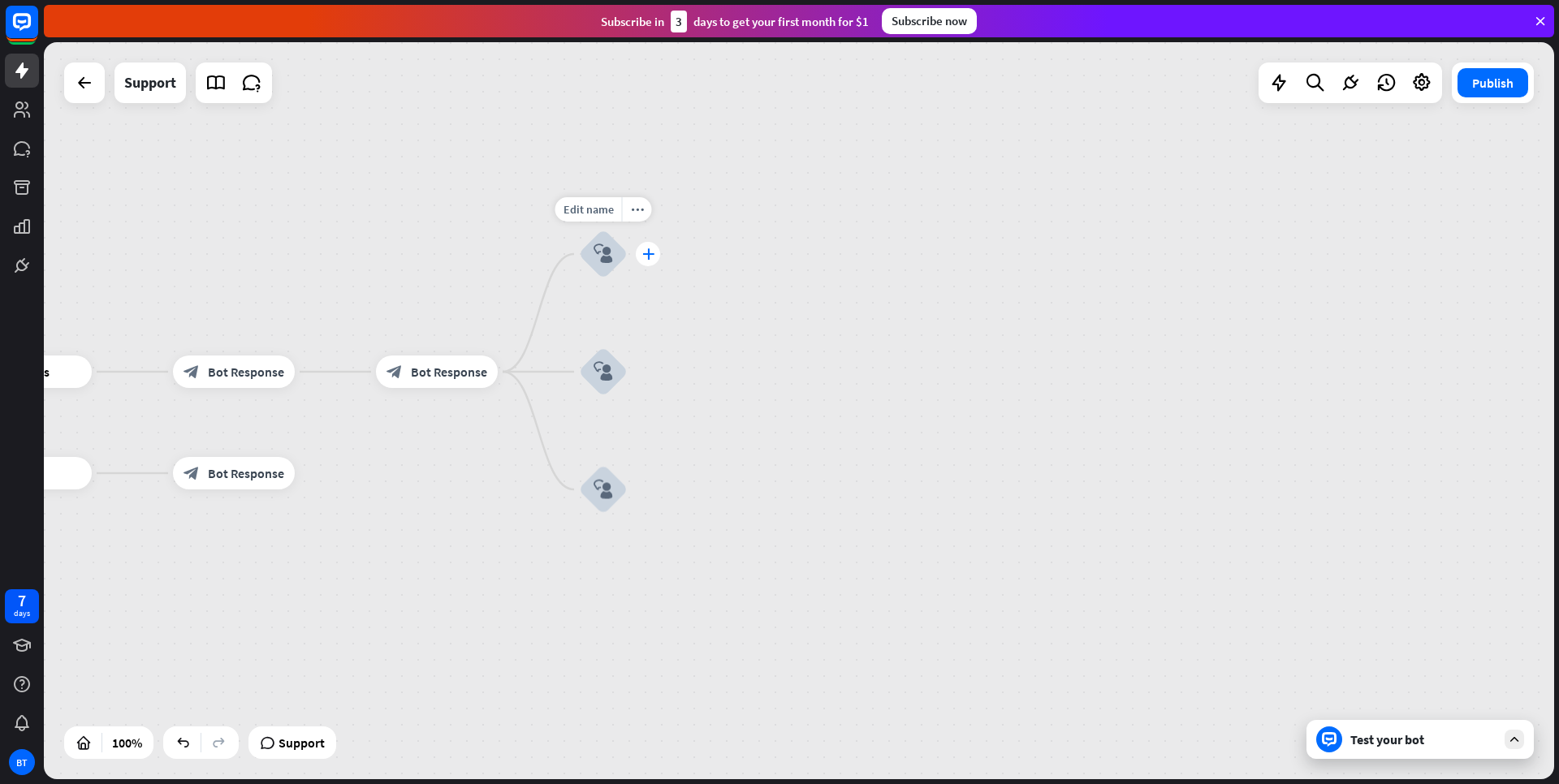
click at [650, 253] on icon "plus" at bounding box center [648, 253] width 12 height 11
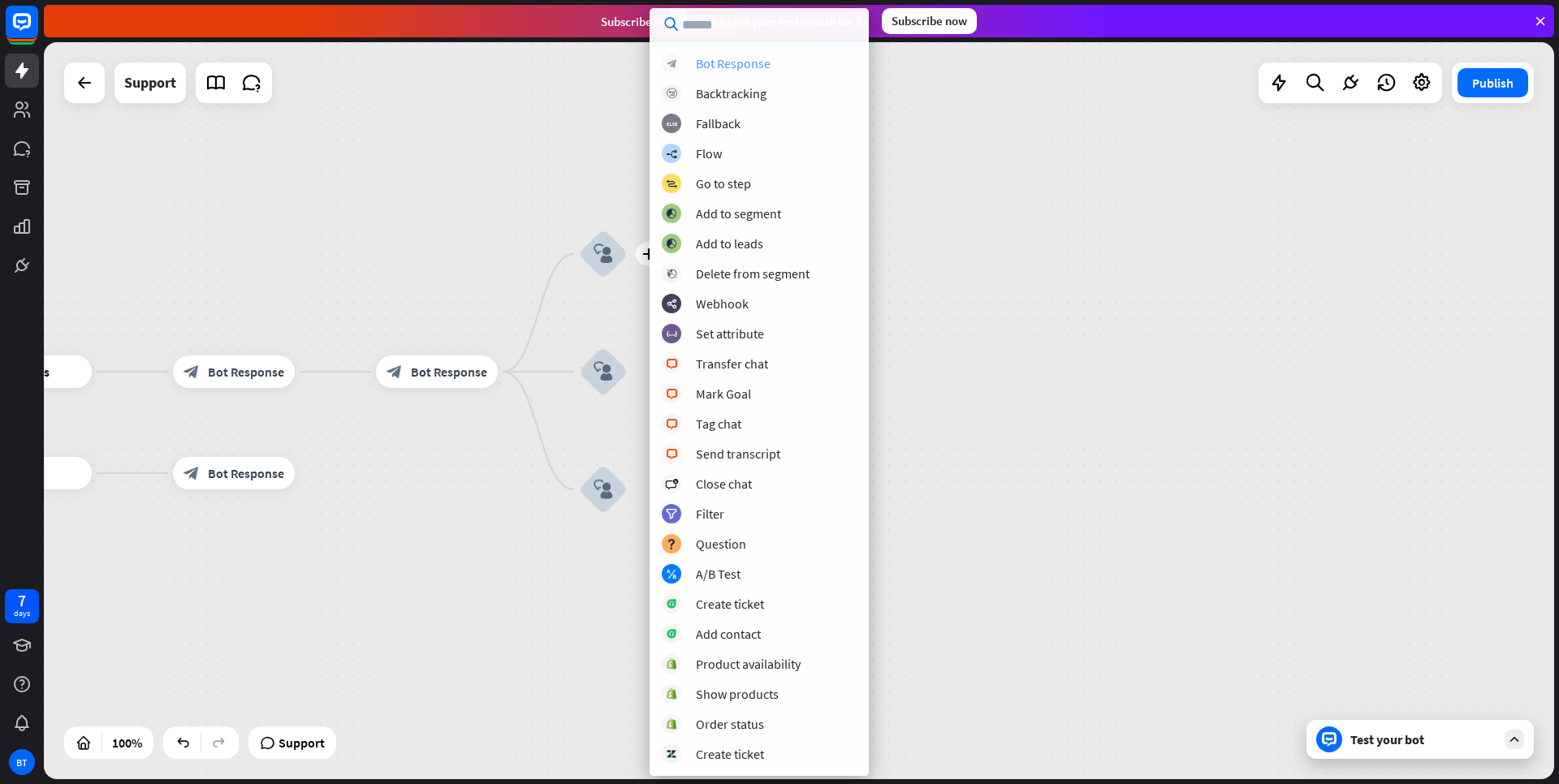
click at [715, 66] on div "Bot Response" at bounding box center [733, 63] width 75 height 16
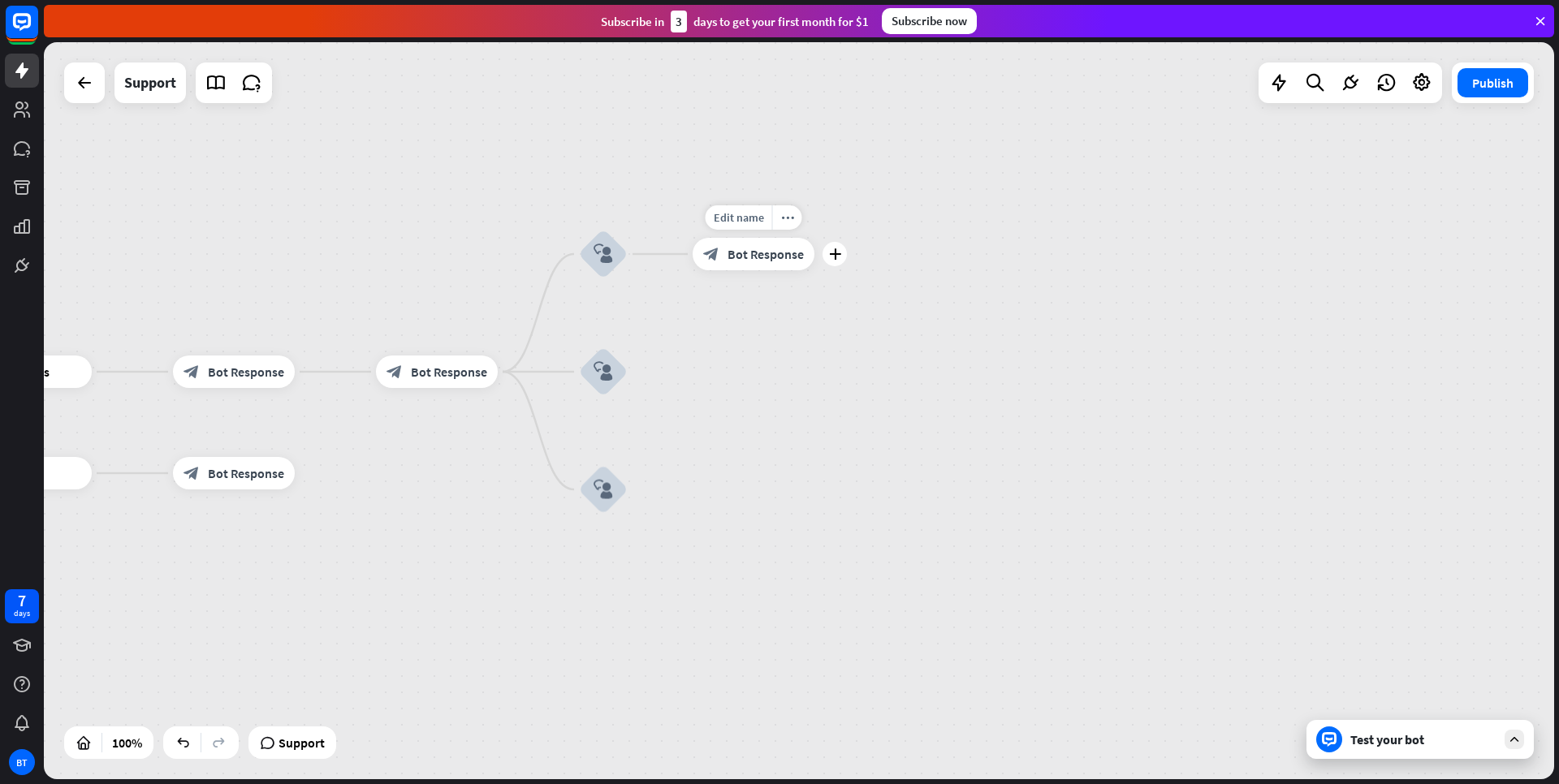
click at [732, 260] on span "Bot Response" at bounding box center [766, 254] width 76 height 16
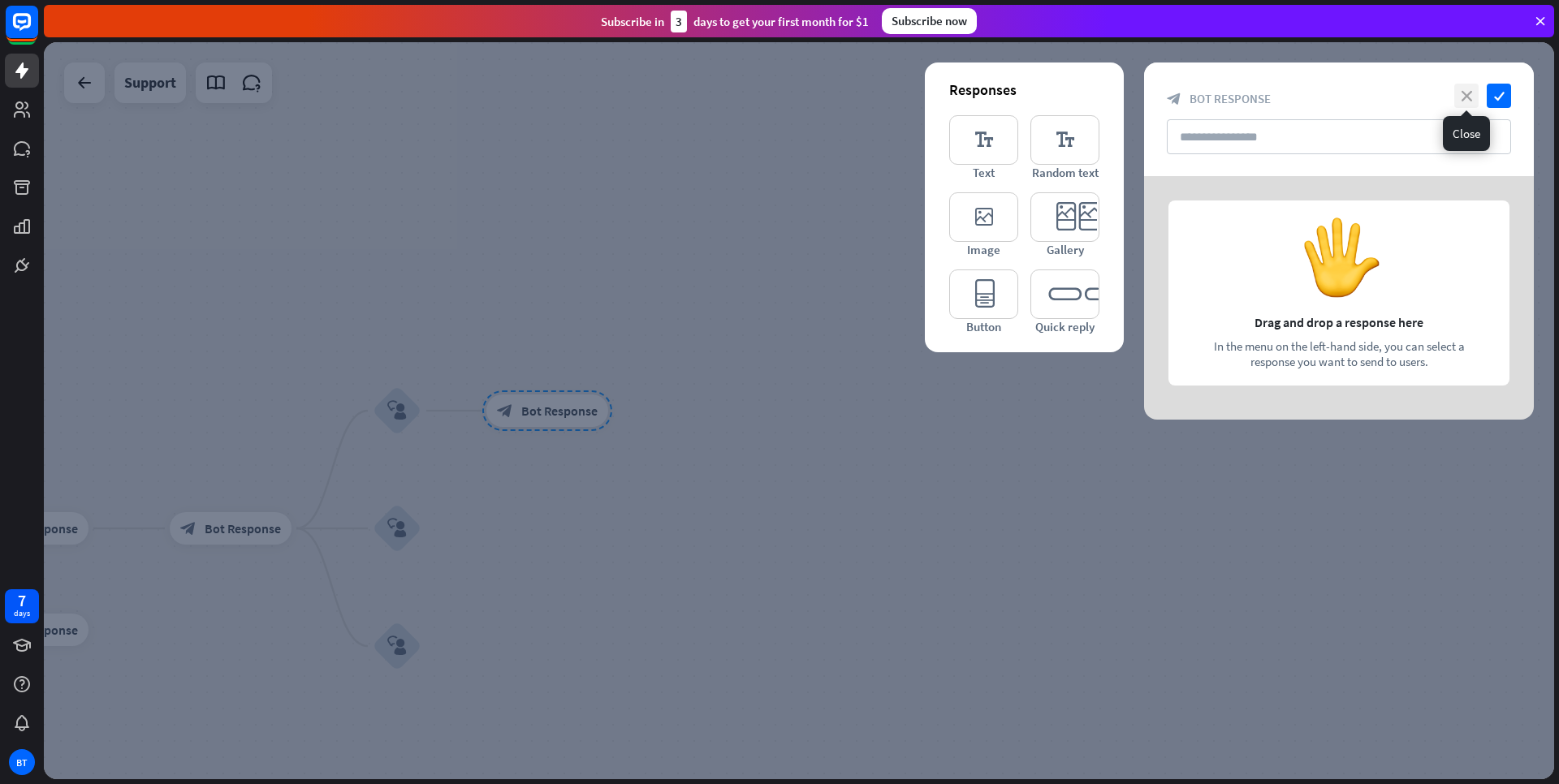
click at [1463, 96] on icon "close" at bounding box center [1466, 96] width 24 height 24
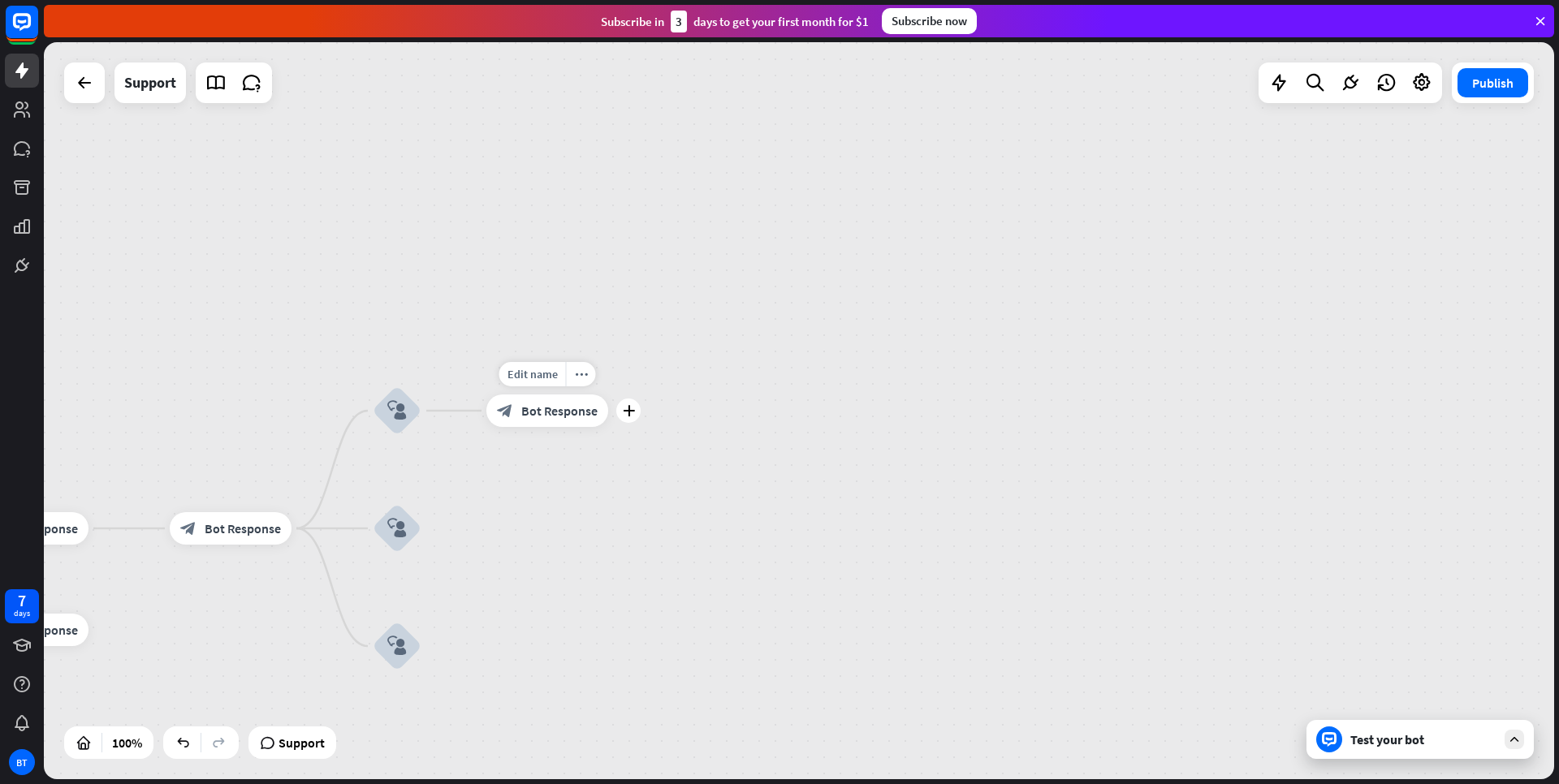
click at [581, 408] on span "Bot Response" at bounding box center [559, 411] width 76 height 16
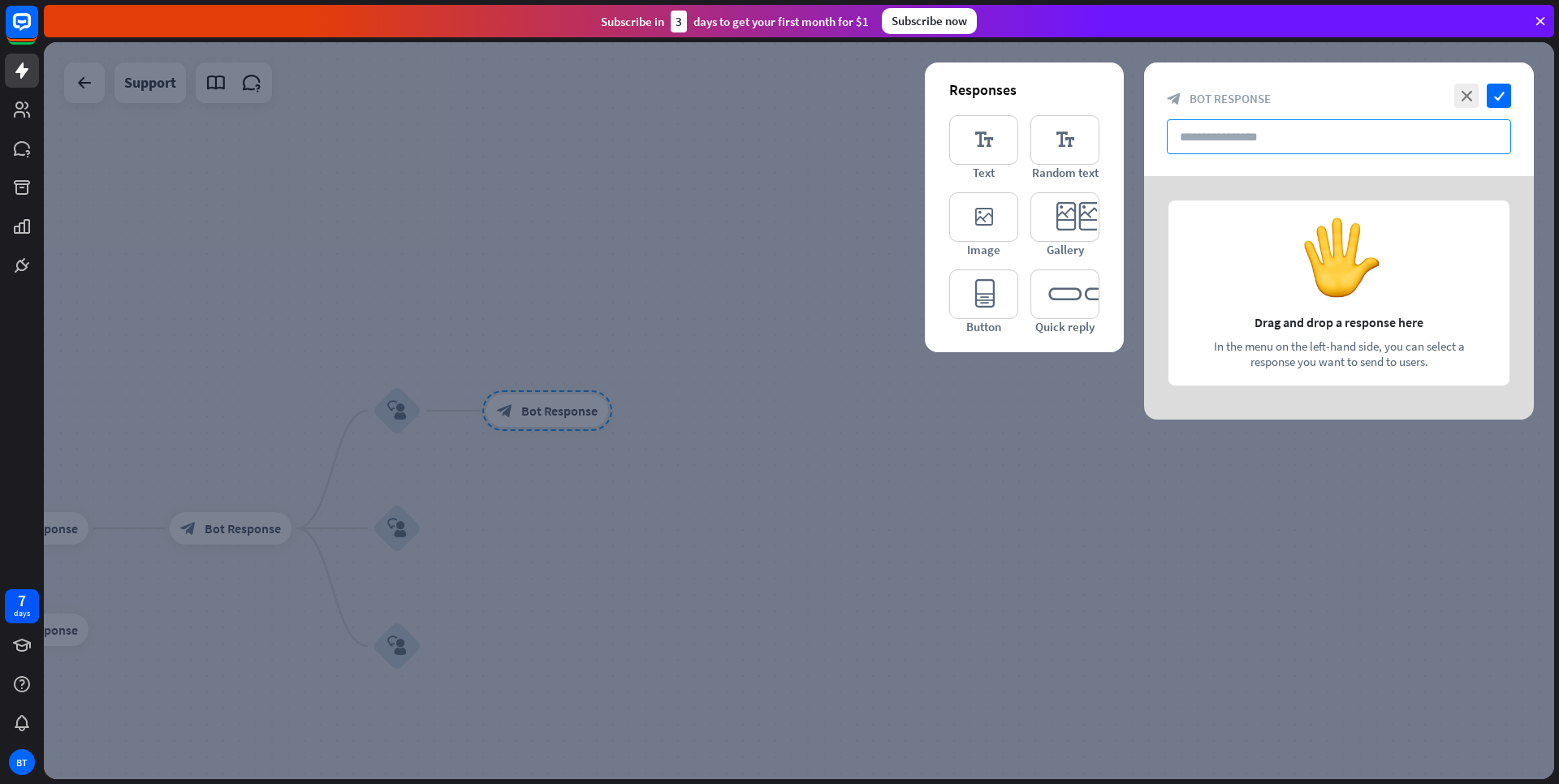
click at [1264, 142] on input "text" at bounding box center [1339, 136] width 344 height 35
click at [999, 151] on icon "editor_text" at bounding box center [983, 140] width 69 height 50
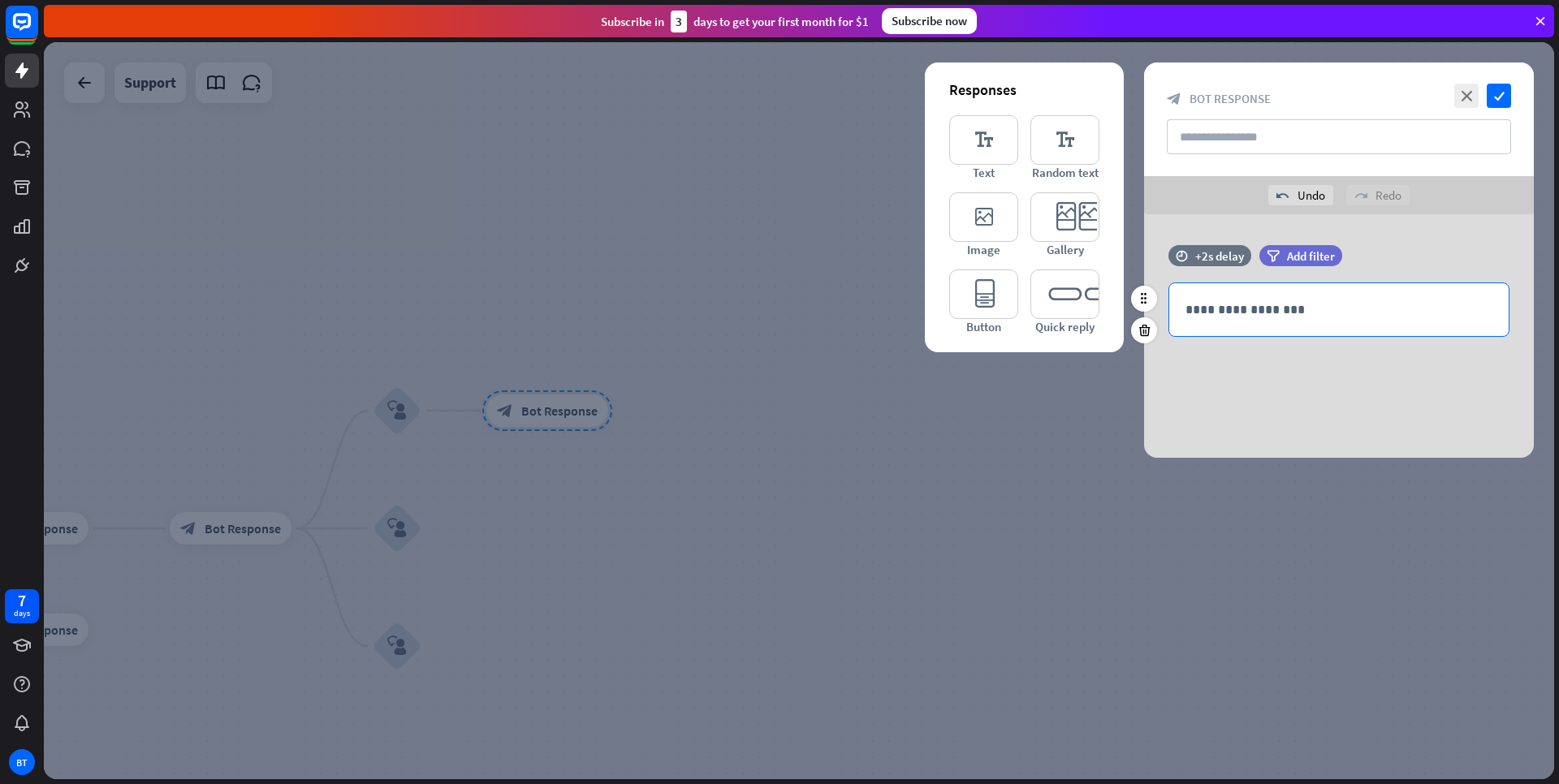
click at [1324, 305] on p "**********" at bounding box center [1339, 310] width 307 height 20
click at [1495, 97] on icon "check" at bounding box center [1499, 96] width 24 height 24
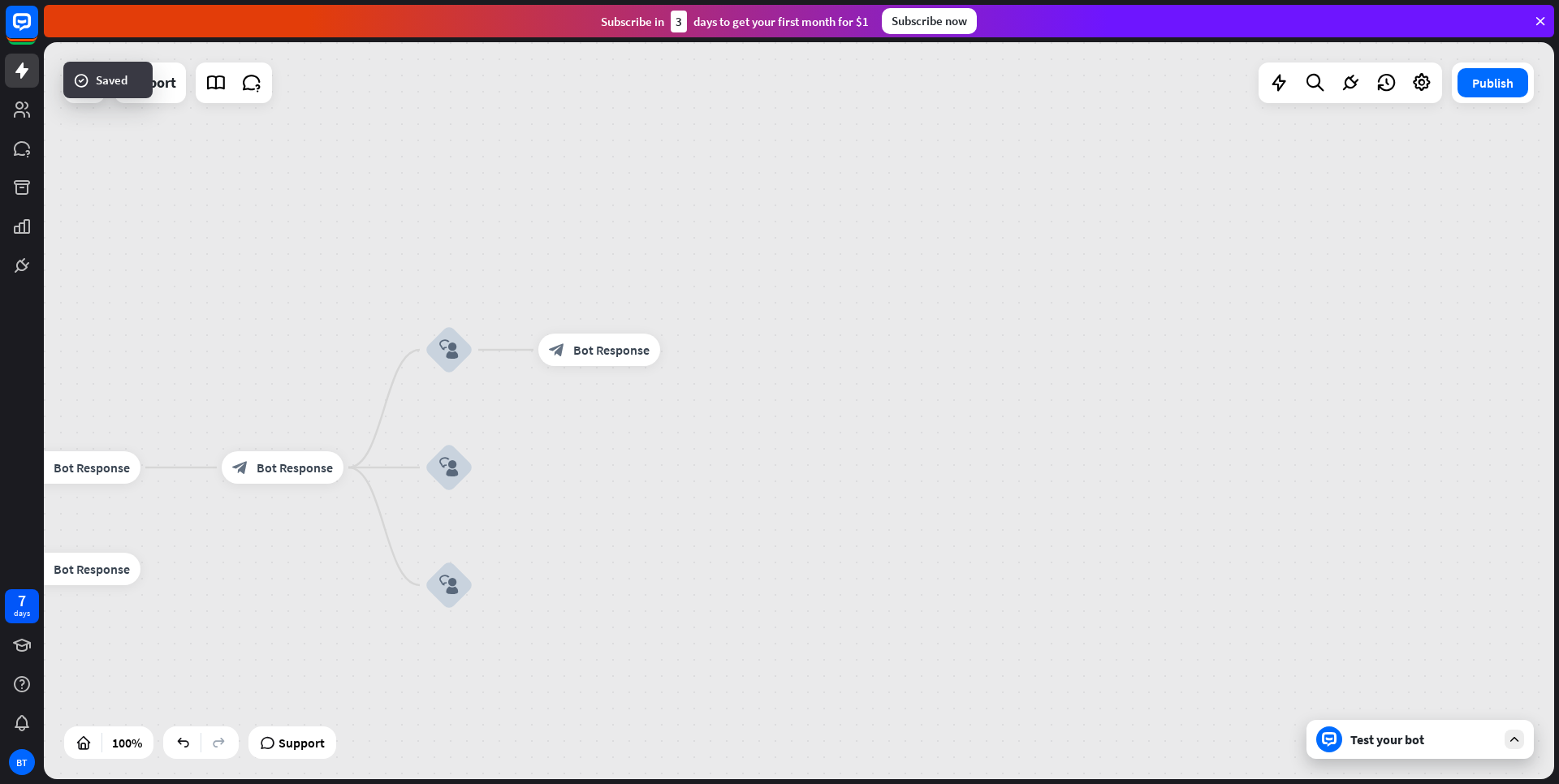
drag, startPoint x: 700, startPoint y: 521, endPoint x: 751, endPoint y: 431, distance: 102.9
click at [778, 432] on div "home_2 Start point Welcome message block_bot_response Bot Response Email block_…" at bounding box center [799, 410] width 1510 height 737
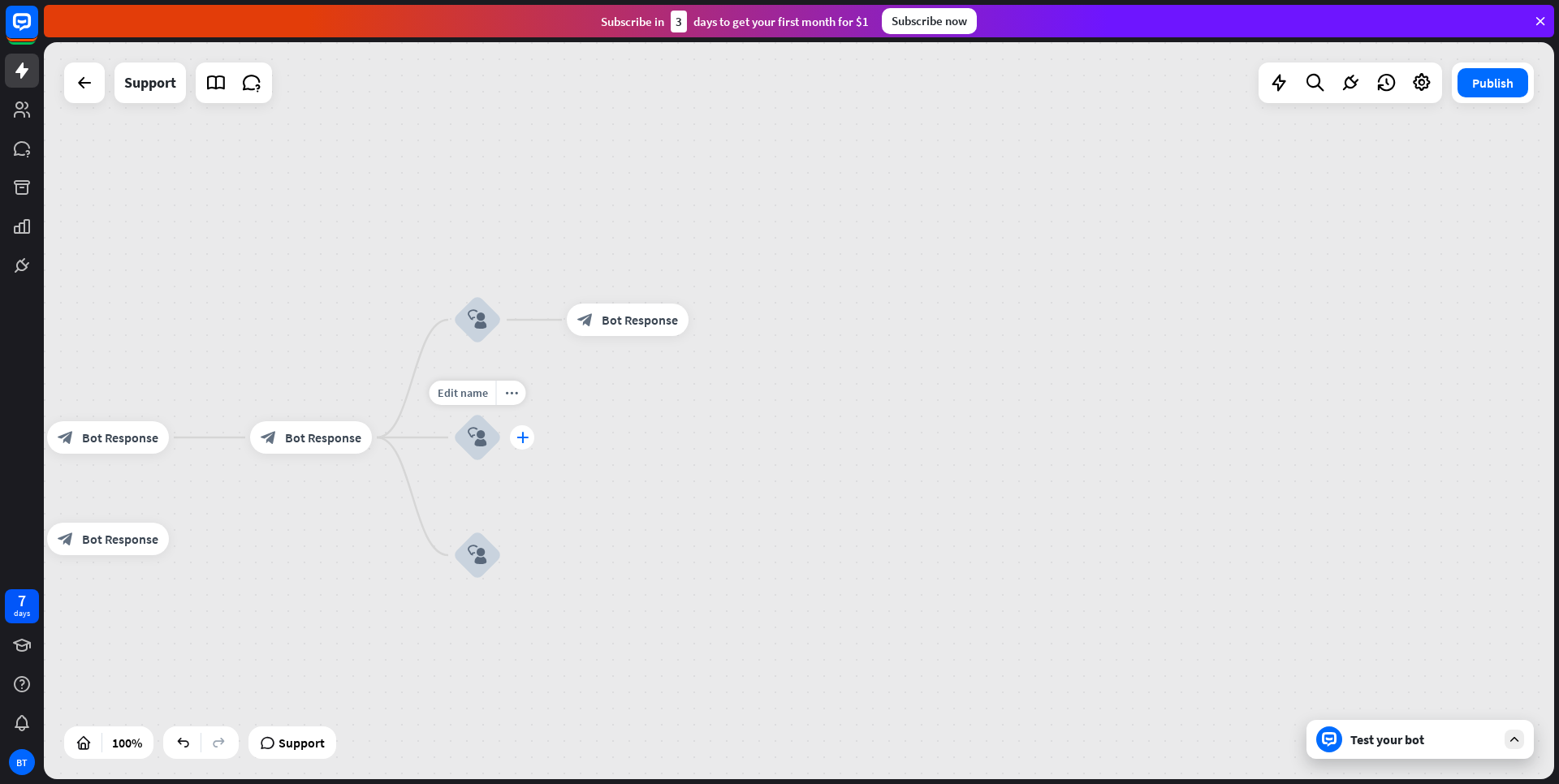
click at [526, 434] on icon "plus" at bounding box center [522, 437] width 12 height 11
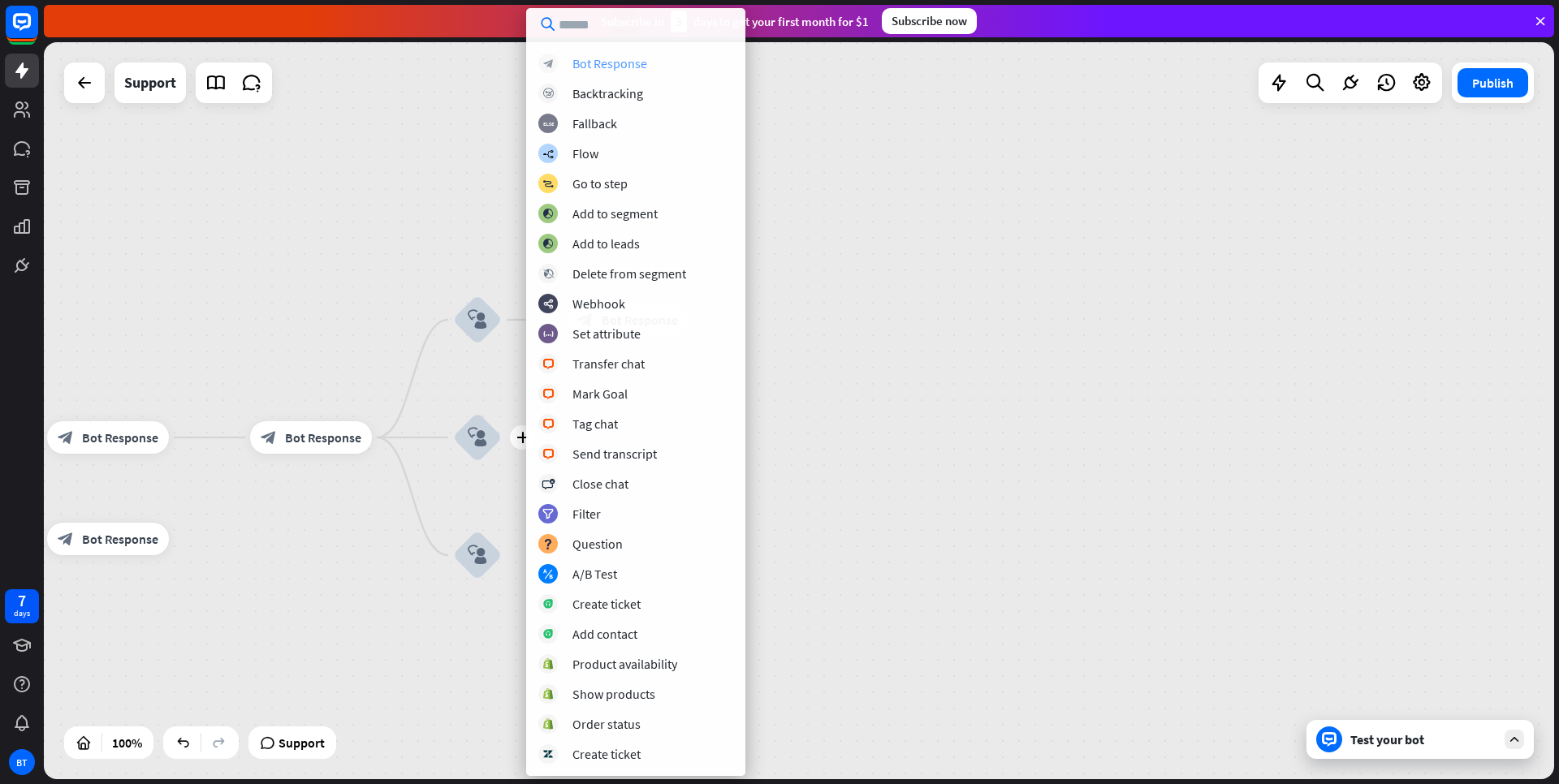
click at [618, 67] on div "Bot Response" at bounding box center [610, 63] width 75 height 16
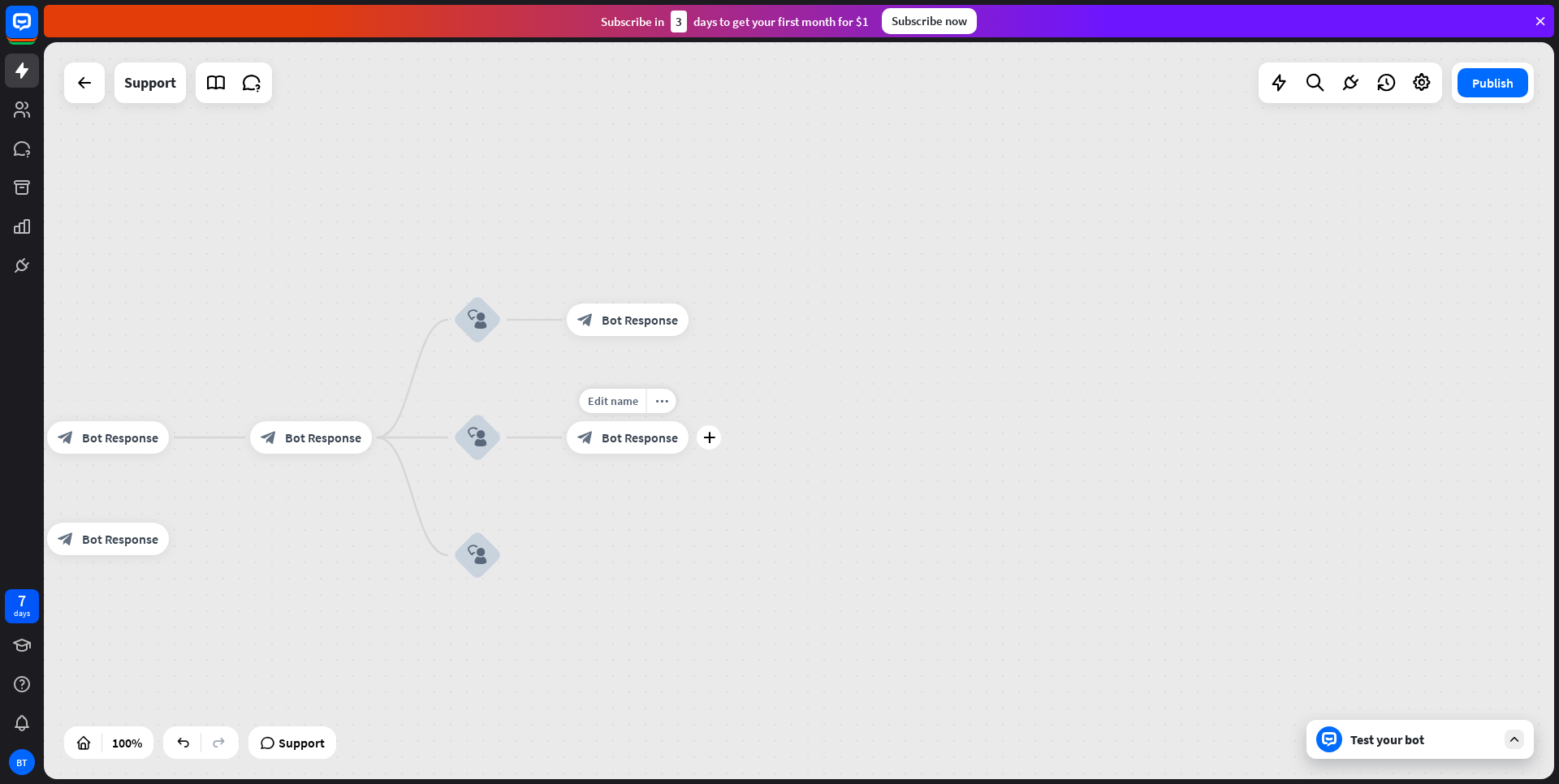
click at [601, 443] on div "block_bot_response Bot Response" at bounding box center [628, 437] width 122 height 32
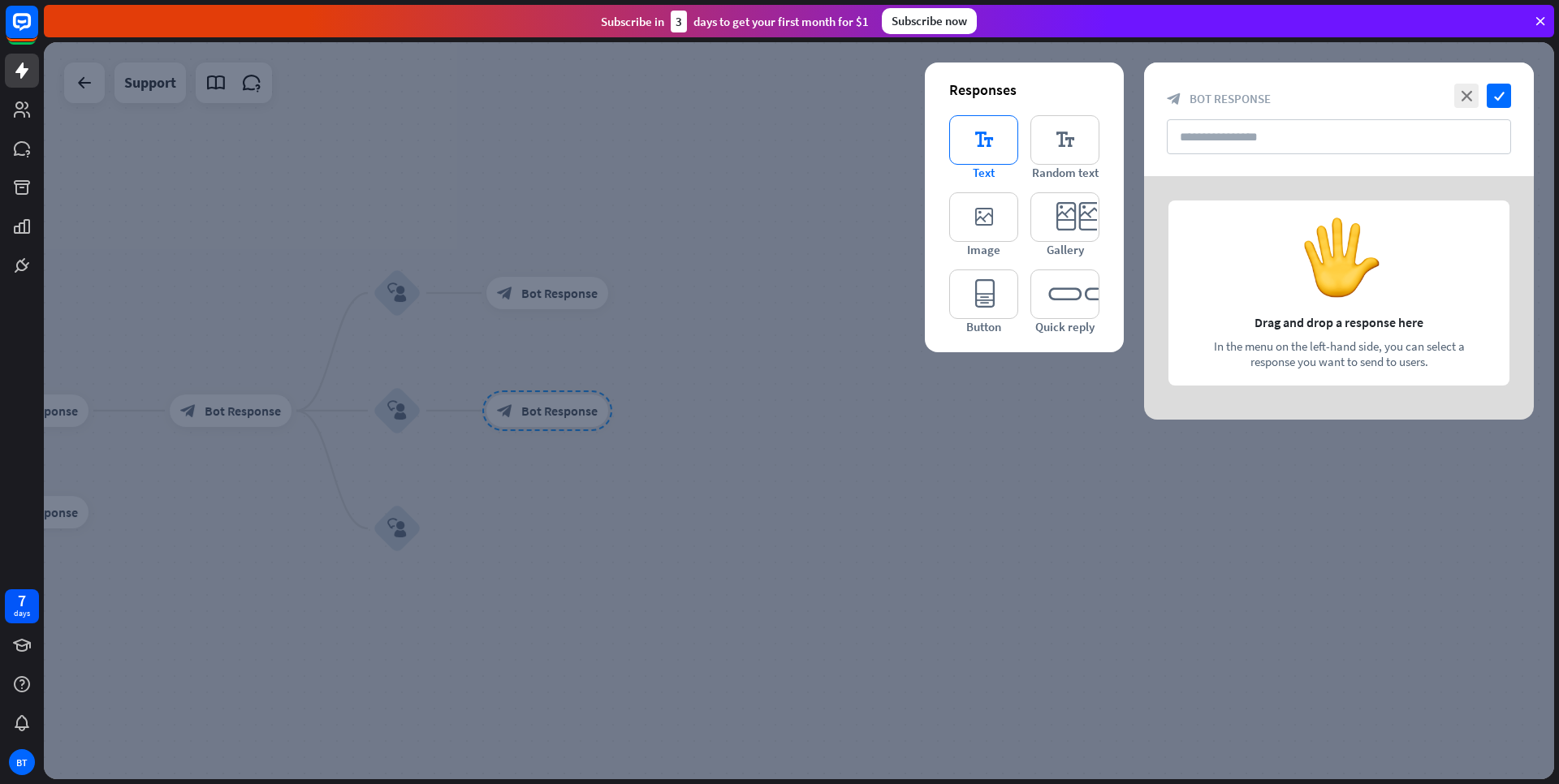
click at [979, 166] on span "Text" at bounding box center [984, 172] width 22 height 15
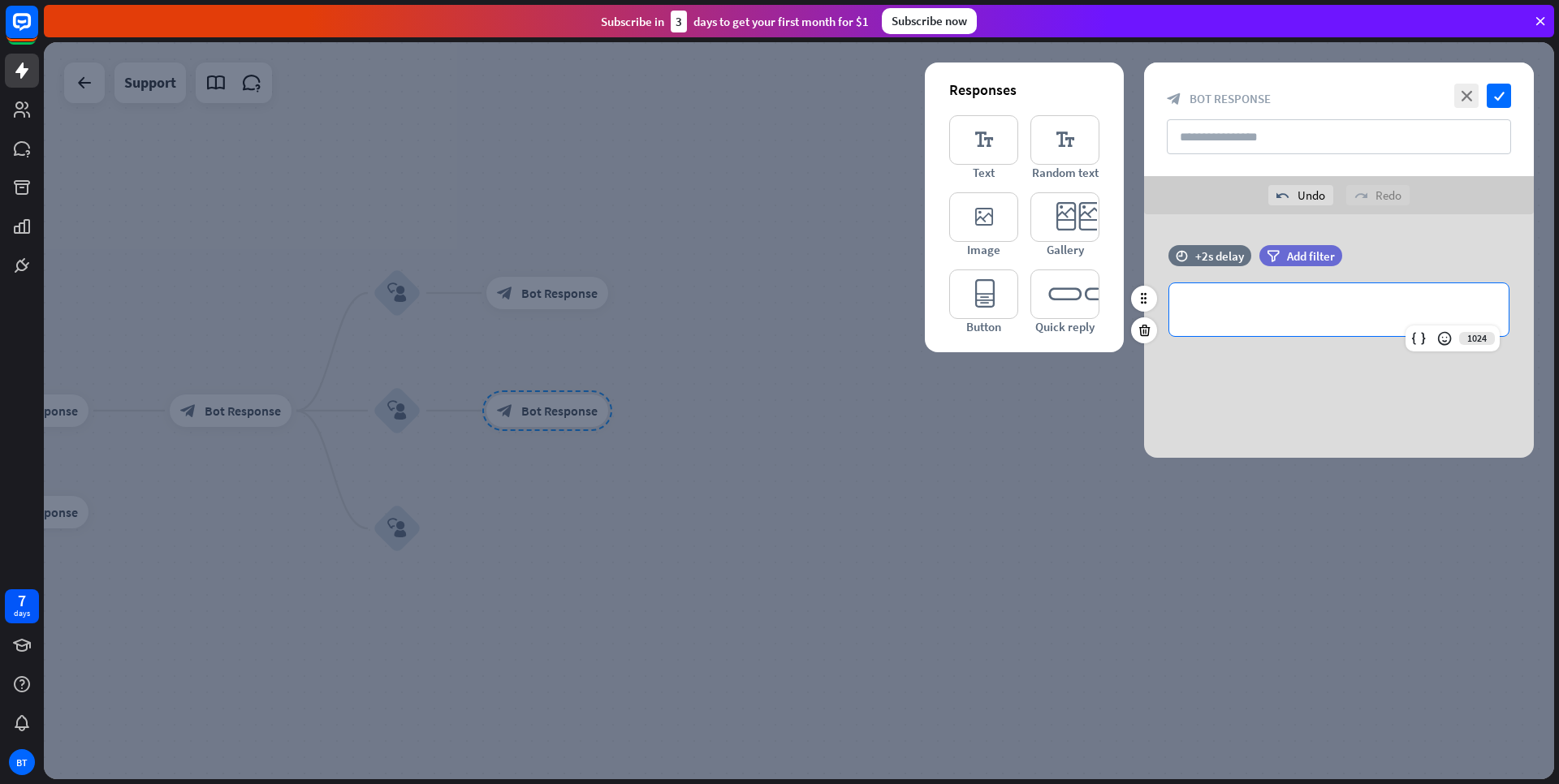
click at [1322, 328] on div "**********" at bounding box center [1338, 309] width 339 height 53
click at [1510, 93] on icon "check" at bounding box center [1499, 96] width 24 height 24
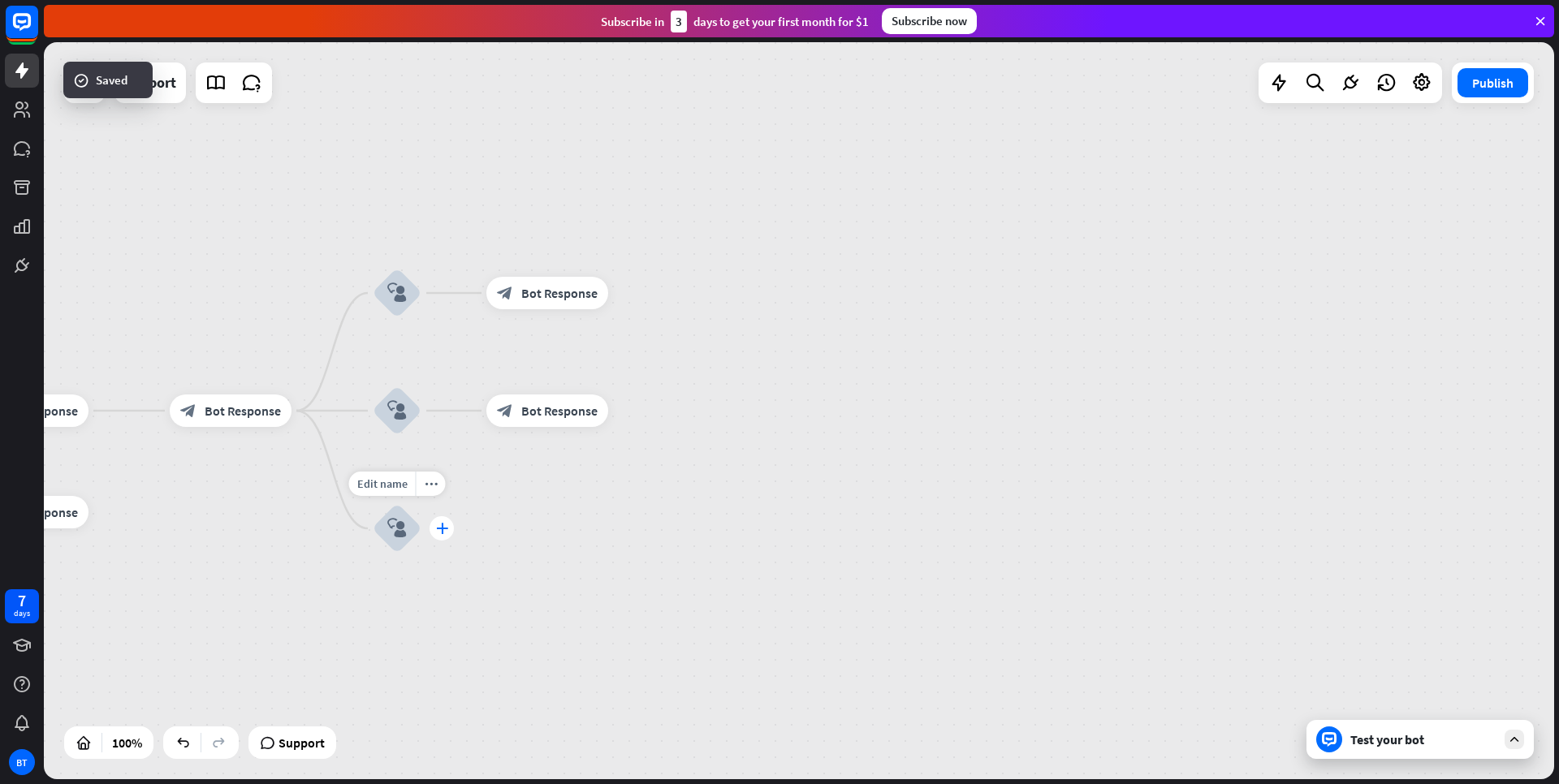
click at [443, 533] on icon "plus" at bounding box center [442, 528] width 12 height 11
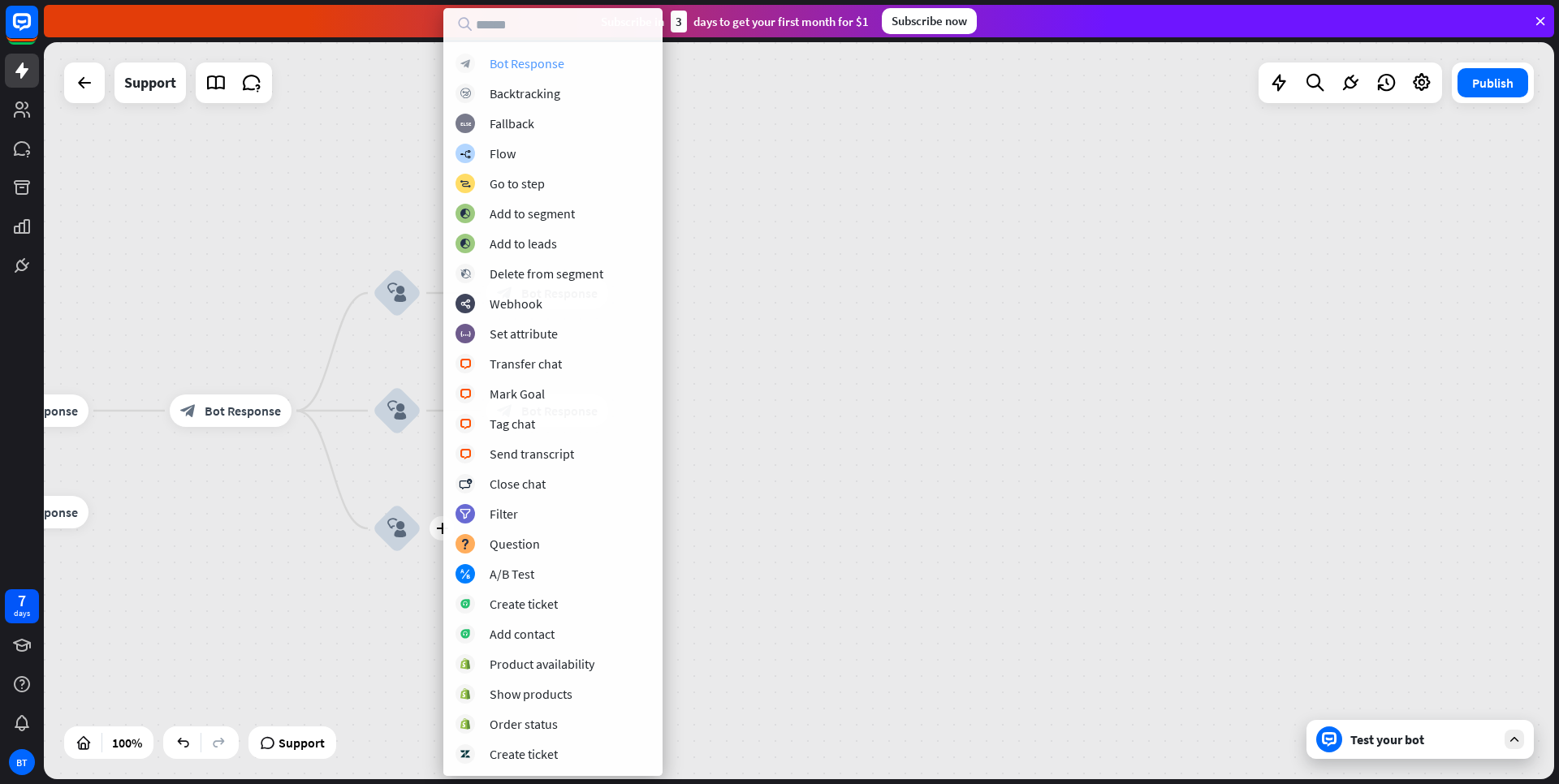
click at [549, 63] on div "Bot Response" at bounding box center [527, 63] width 75 height 16
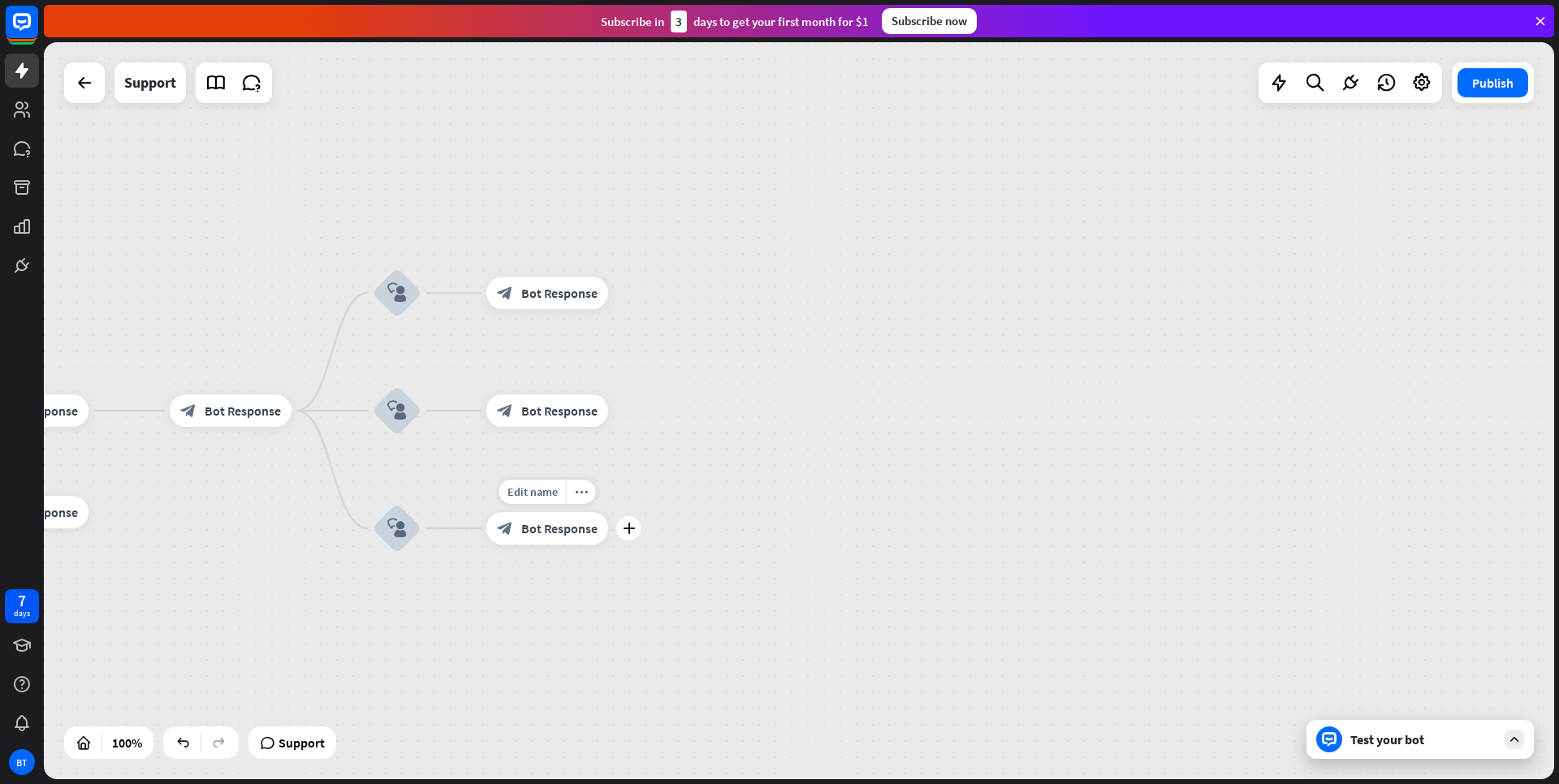
click at [577, 522] on span "Bot Response" at bounding box center [559, 529] width 76 height 16
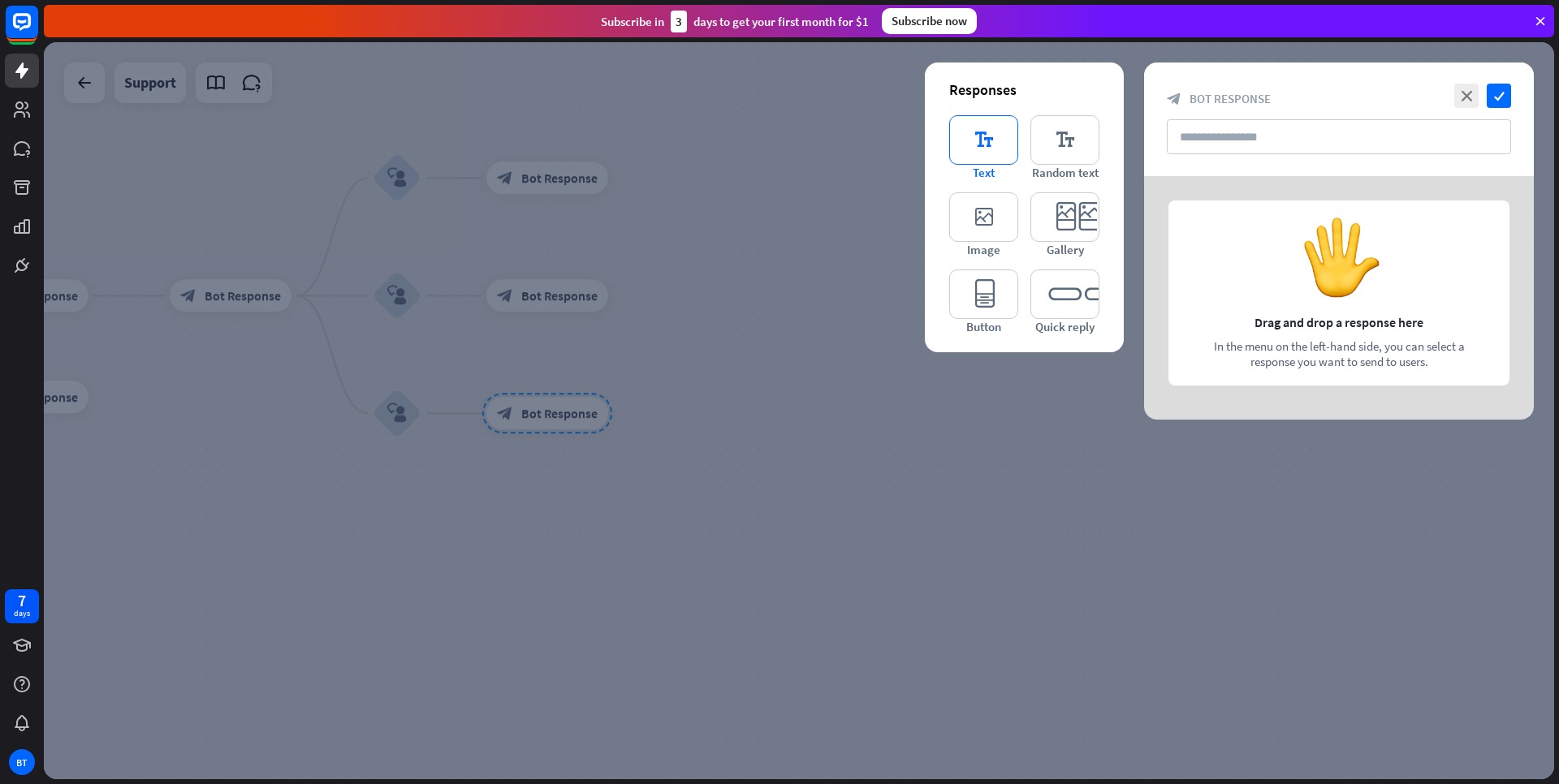
click at [1001, 144] on icon "editor_text" at bounding box center [983, 140] width 69 height 50
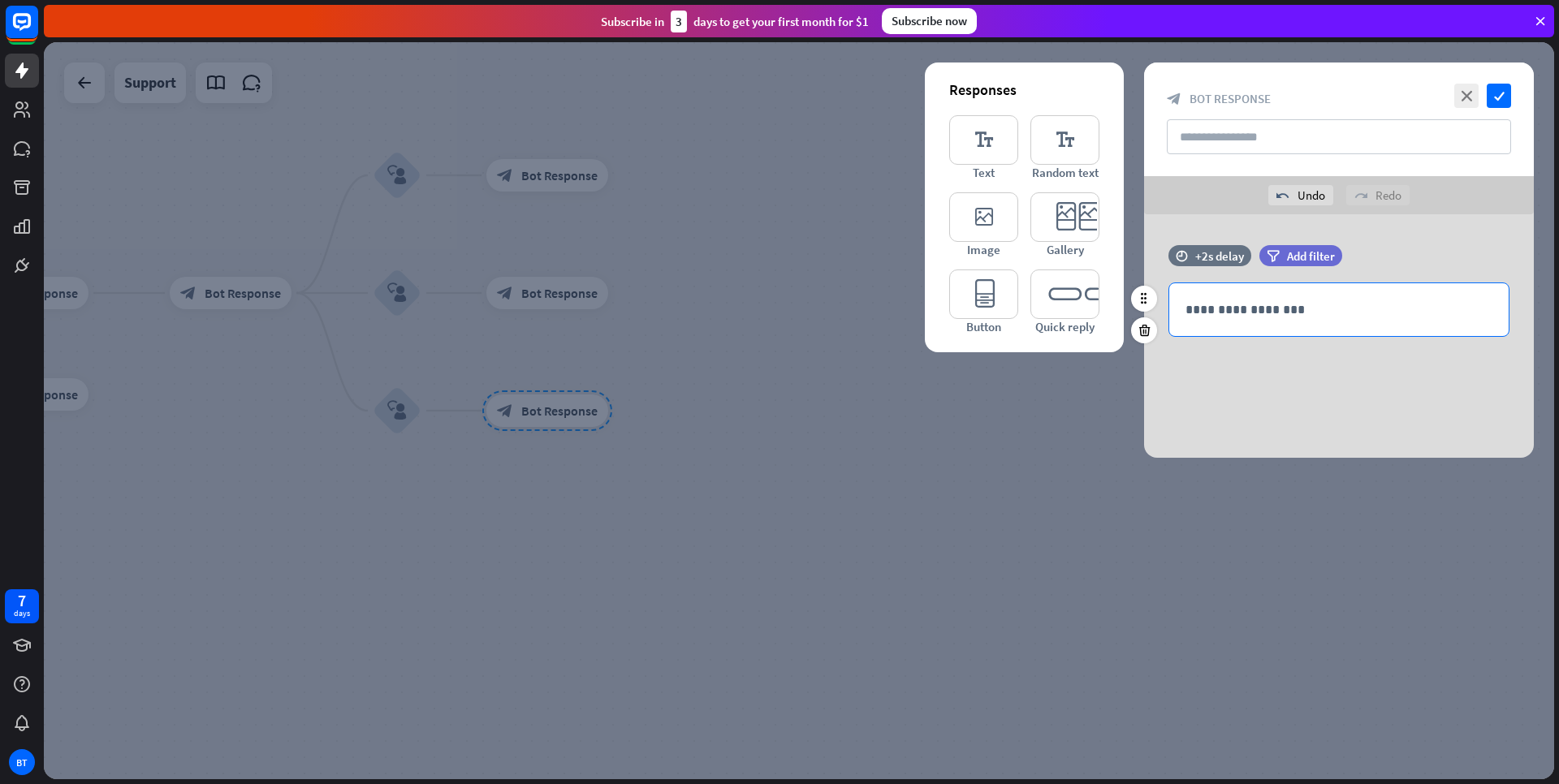
click at [1275, 324] on div "**********" at bounding box center [1338, 309] width 339 height 53
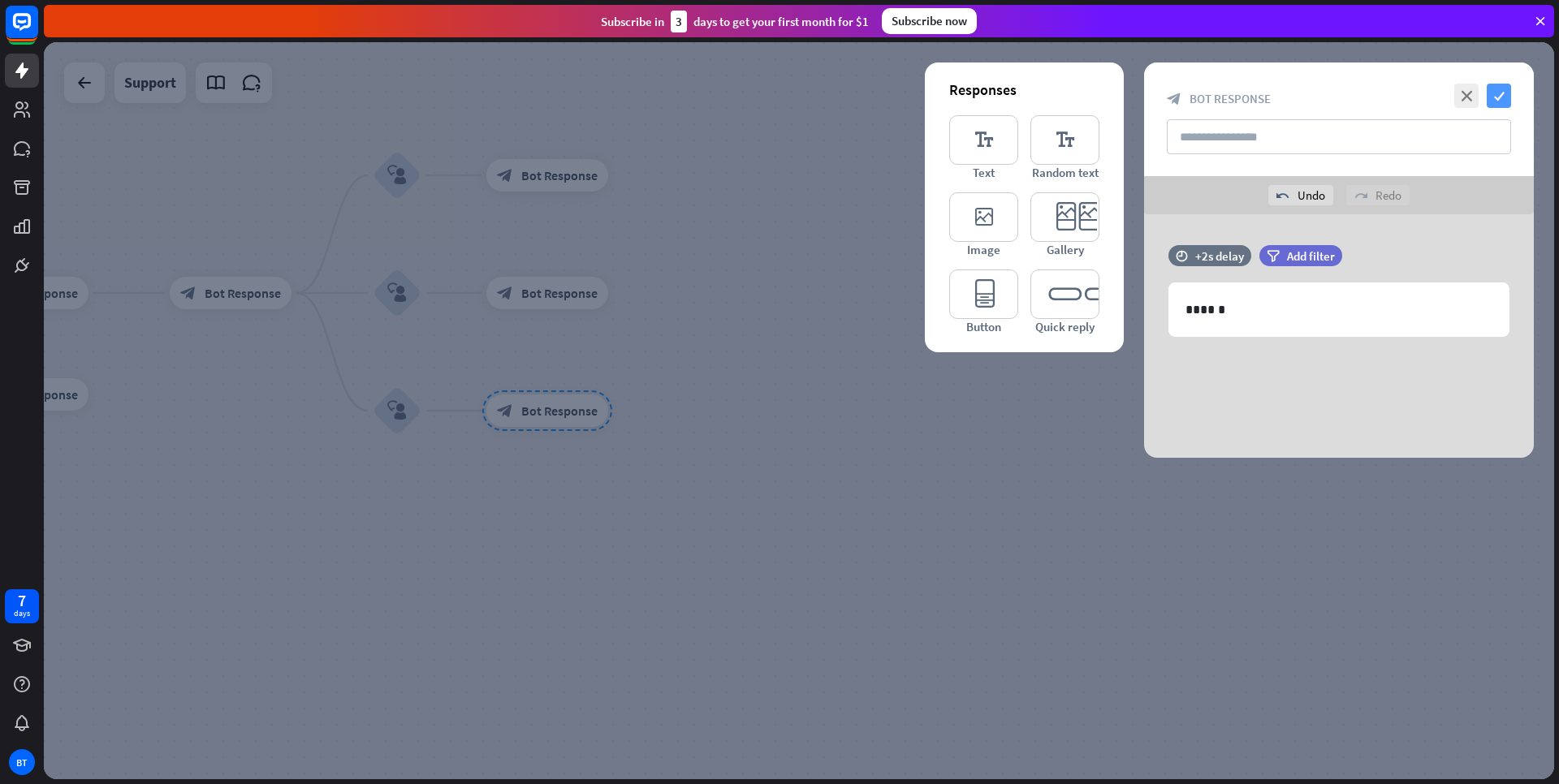
click at [1497, 102] on icon "check" at bounding box center [1499, 96] width 24 height 24
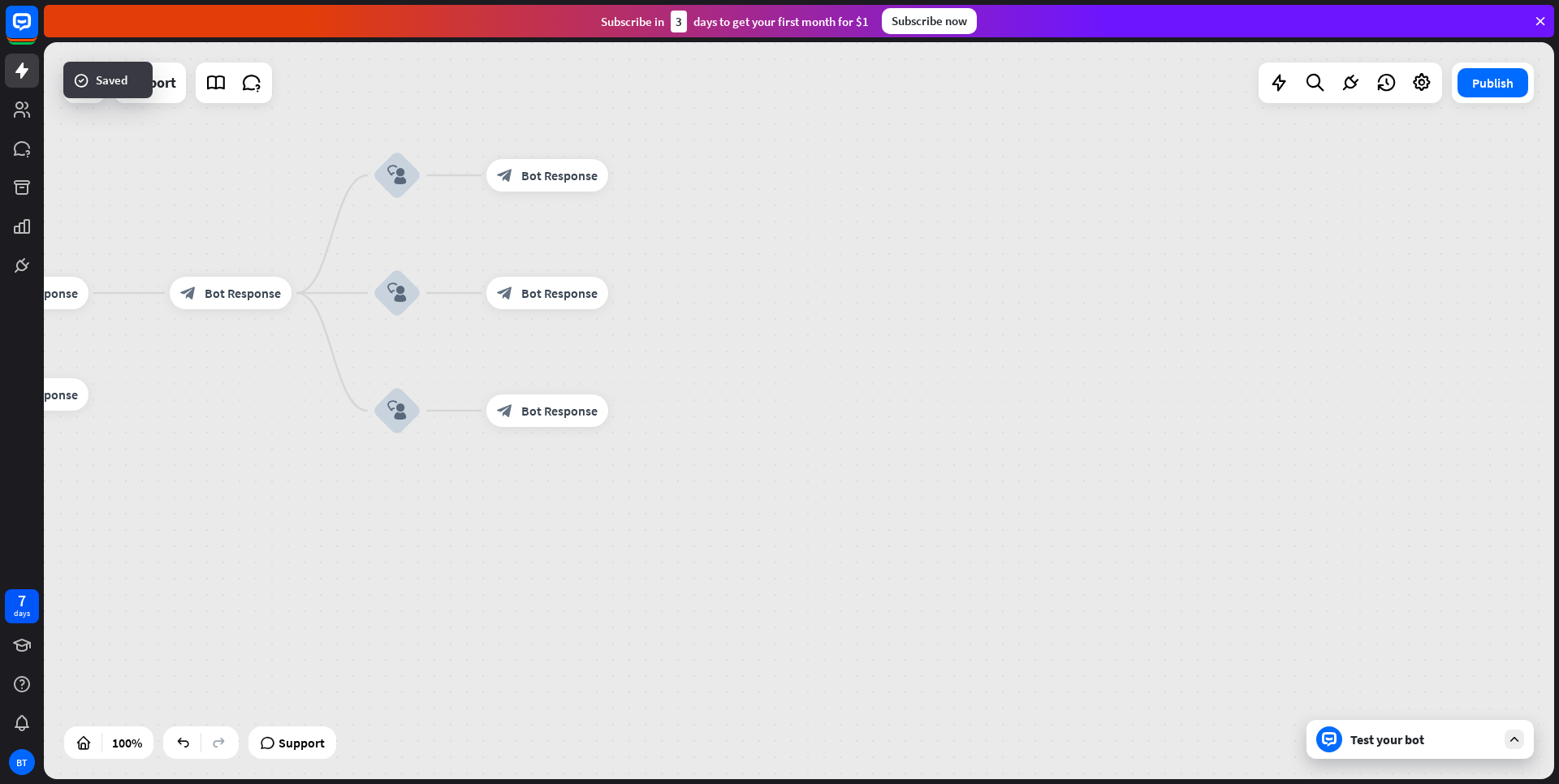
click at [1404, 735] on div "Test your bot" at bounding box center [1423, 740] width 146 height 16
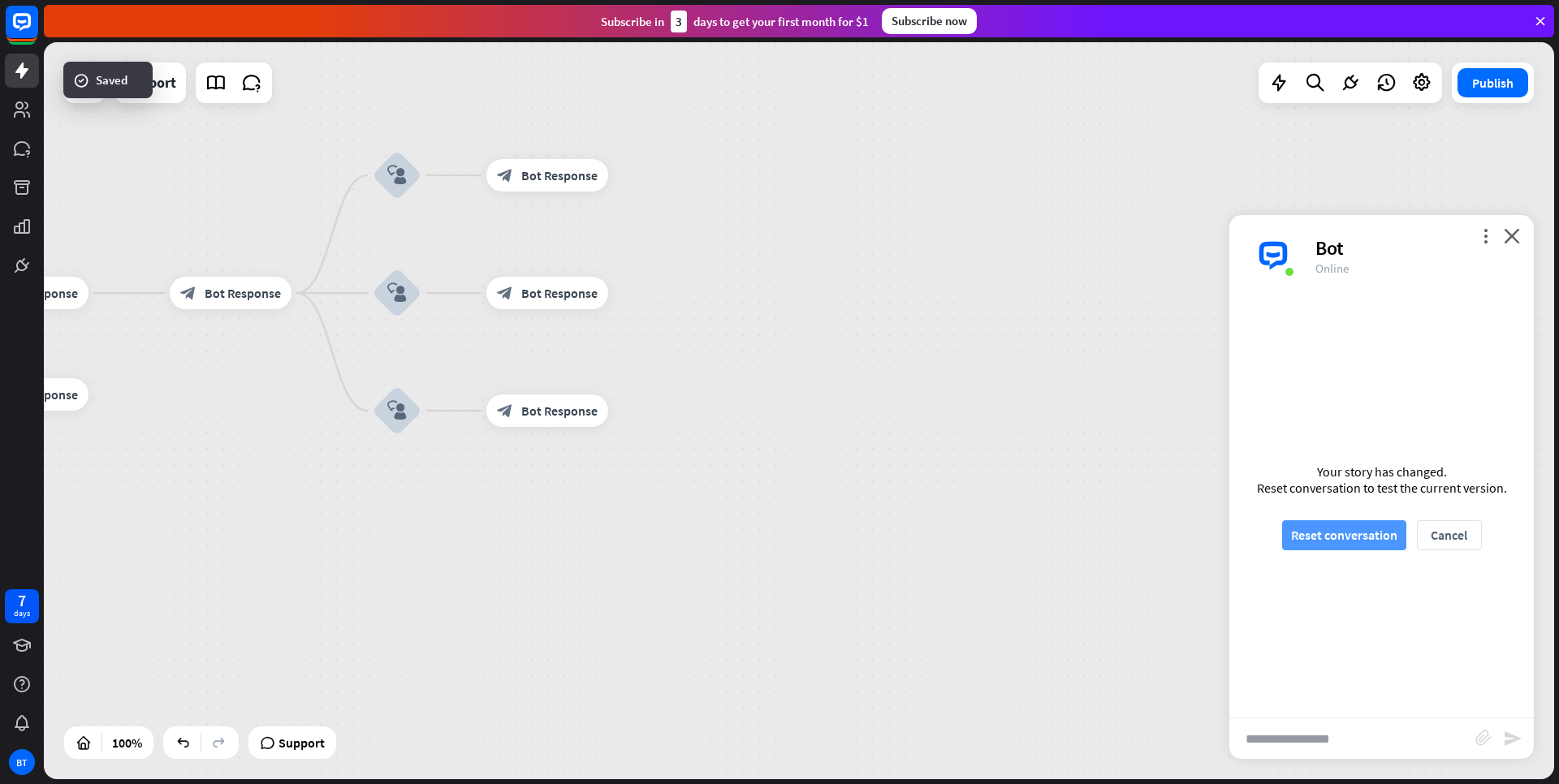
click at [1353, 547] on button "Reset conversation" at bounding box center [1344, 536] width 124 height 30
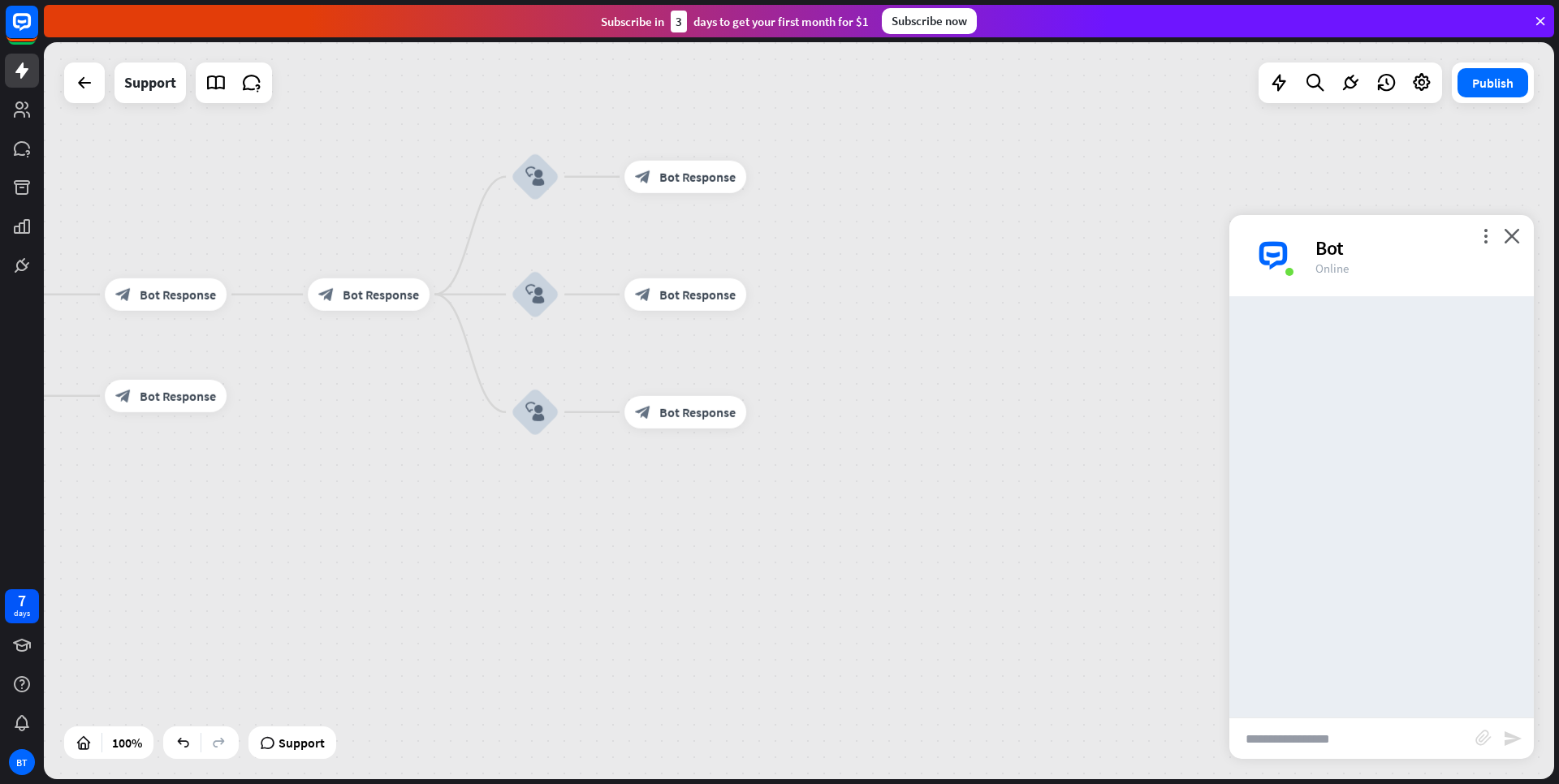
click at [1356, 732] on input "text" at bounding box center [1352, 739] width 246 height 41
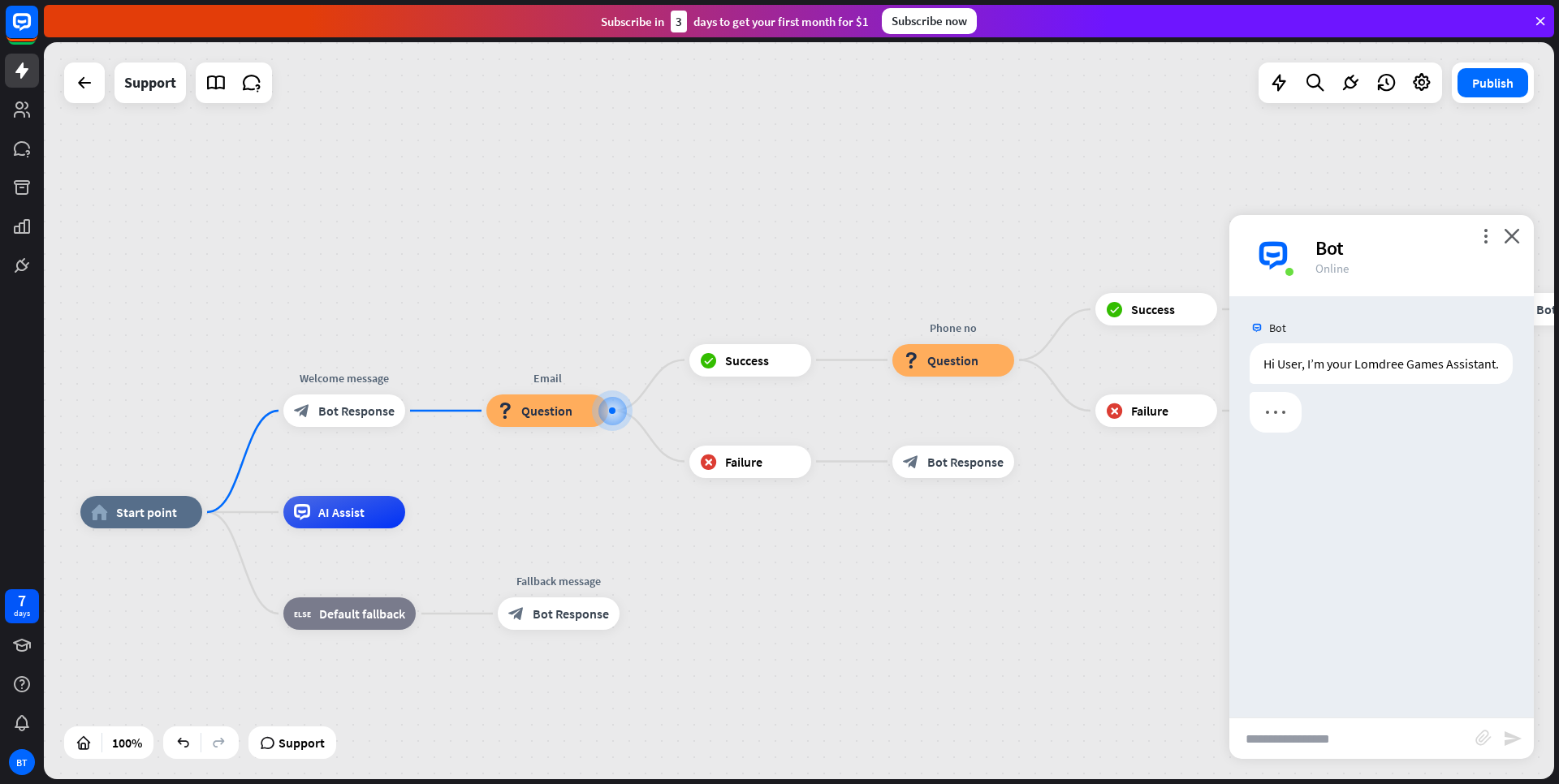
click at [1356, 732] on input "text" at bounding box center [1352, 739] width 246 height 41
type input "**********"
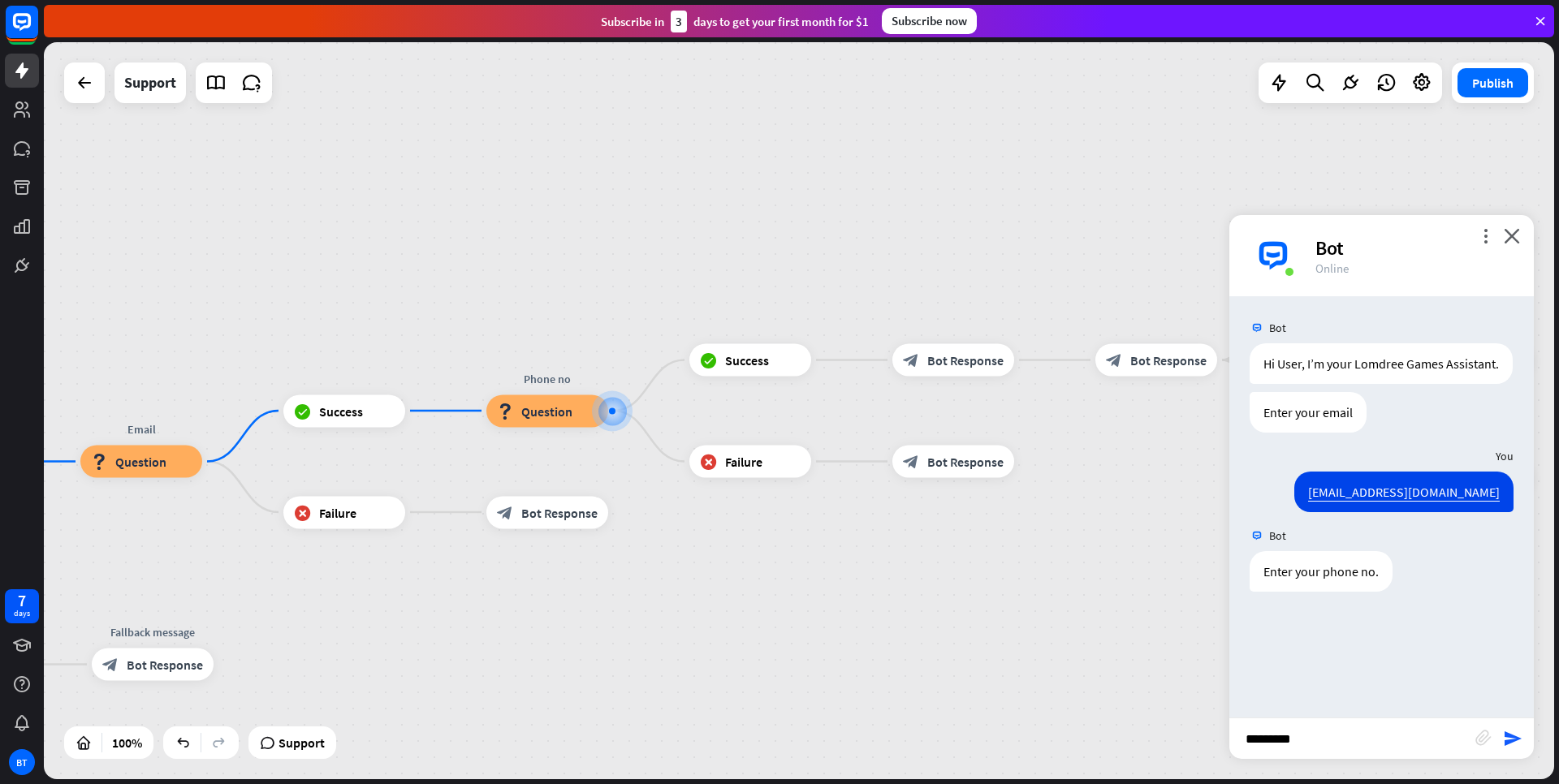
type input "**********"
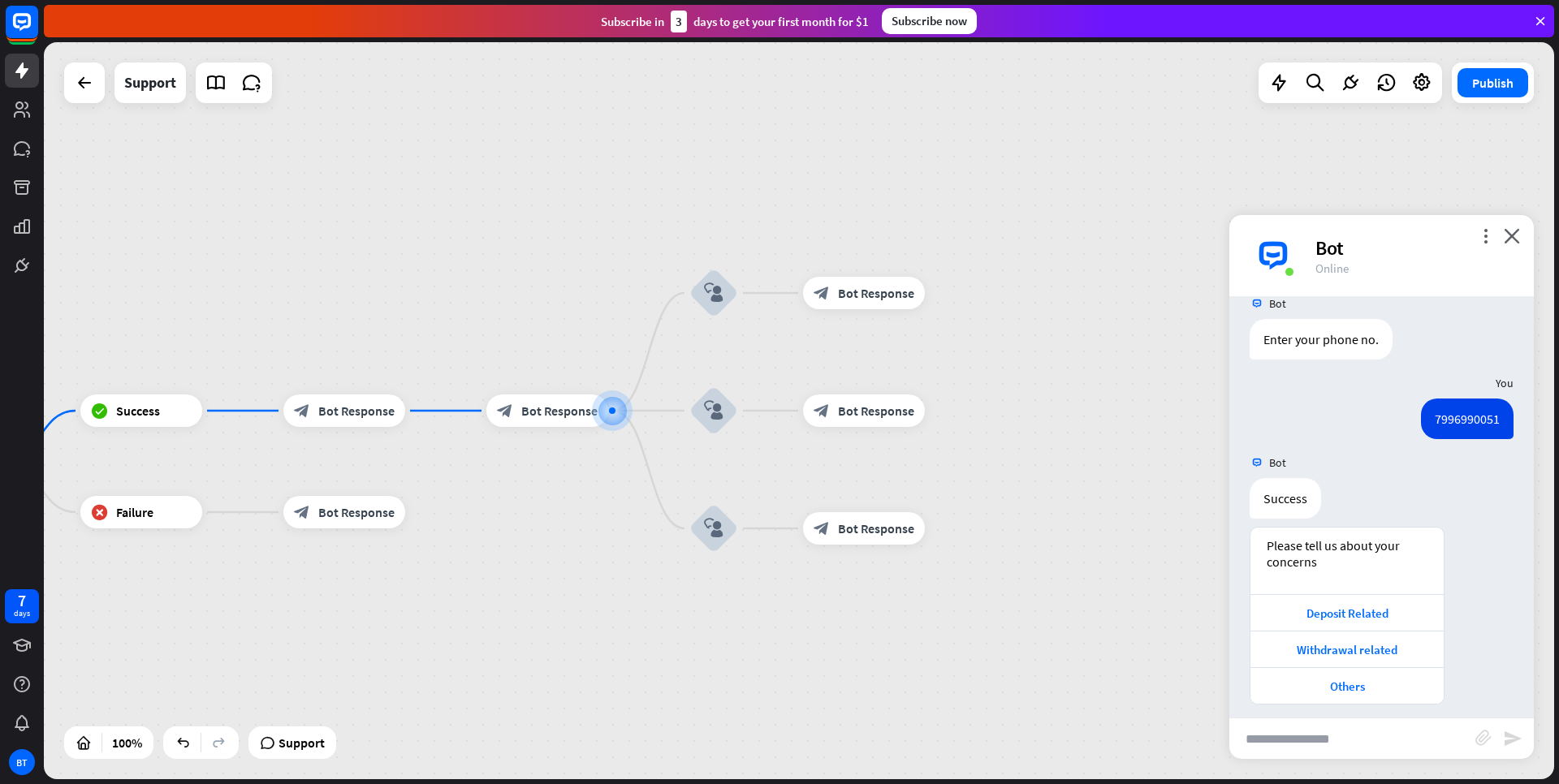
scroll to position [260, 0]
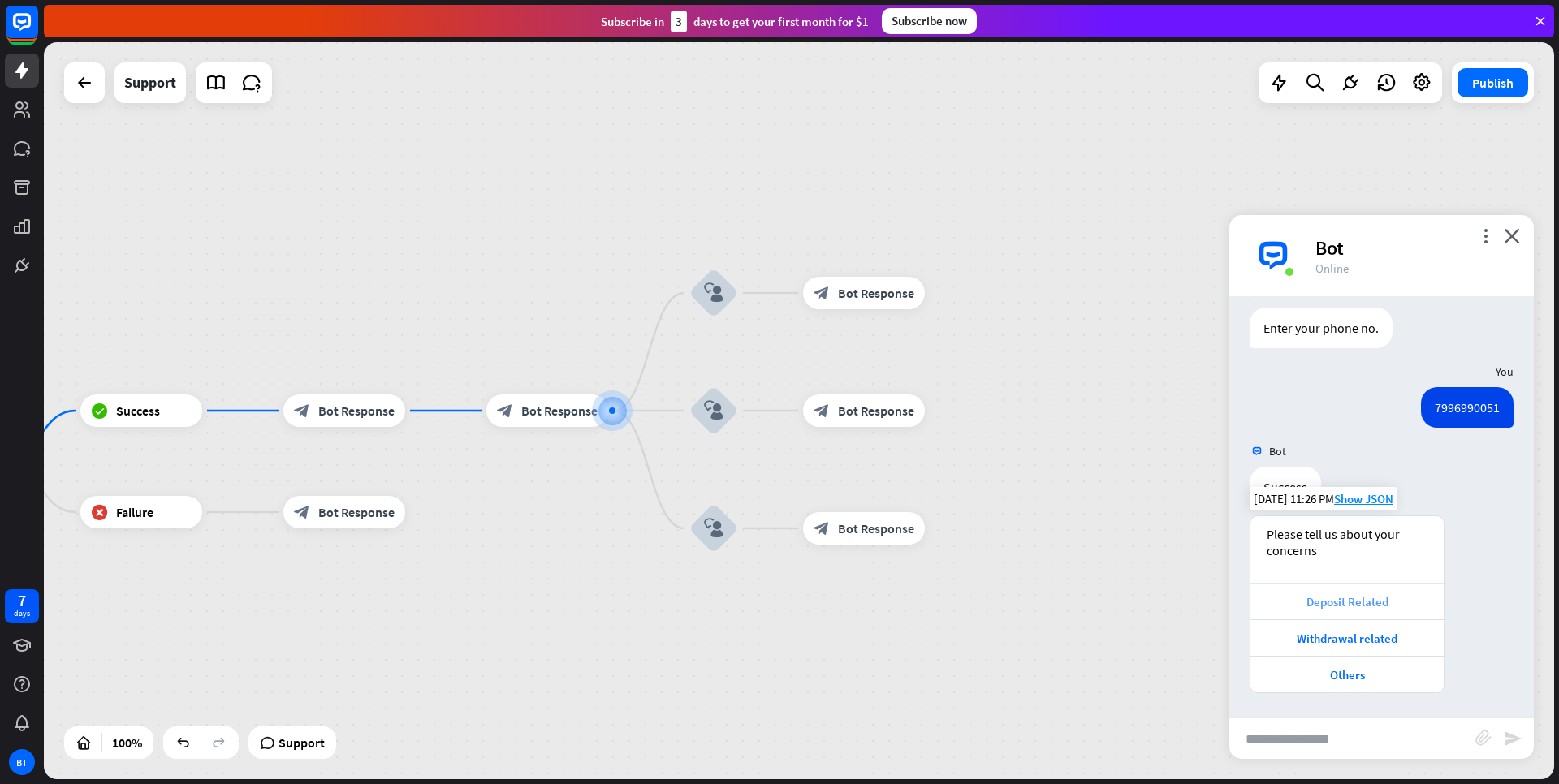
click at [1361, 607] on div "Deposit Related" at bounding box center [1347, 601] width 177 height 15
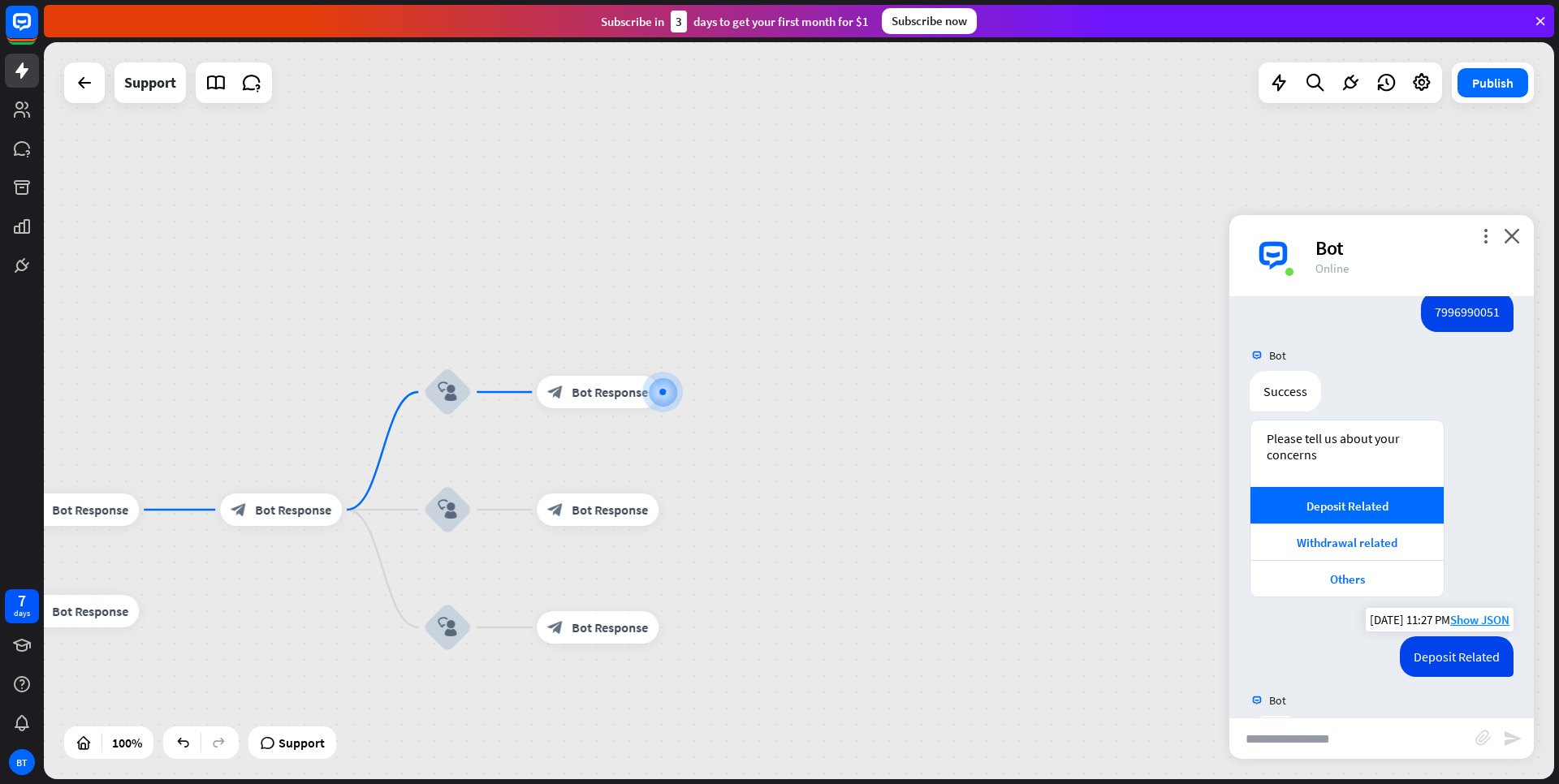
scroll to position [419, 0]
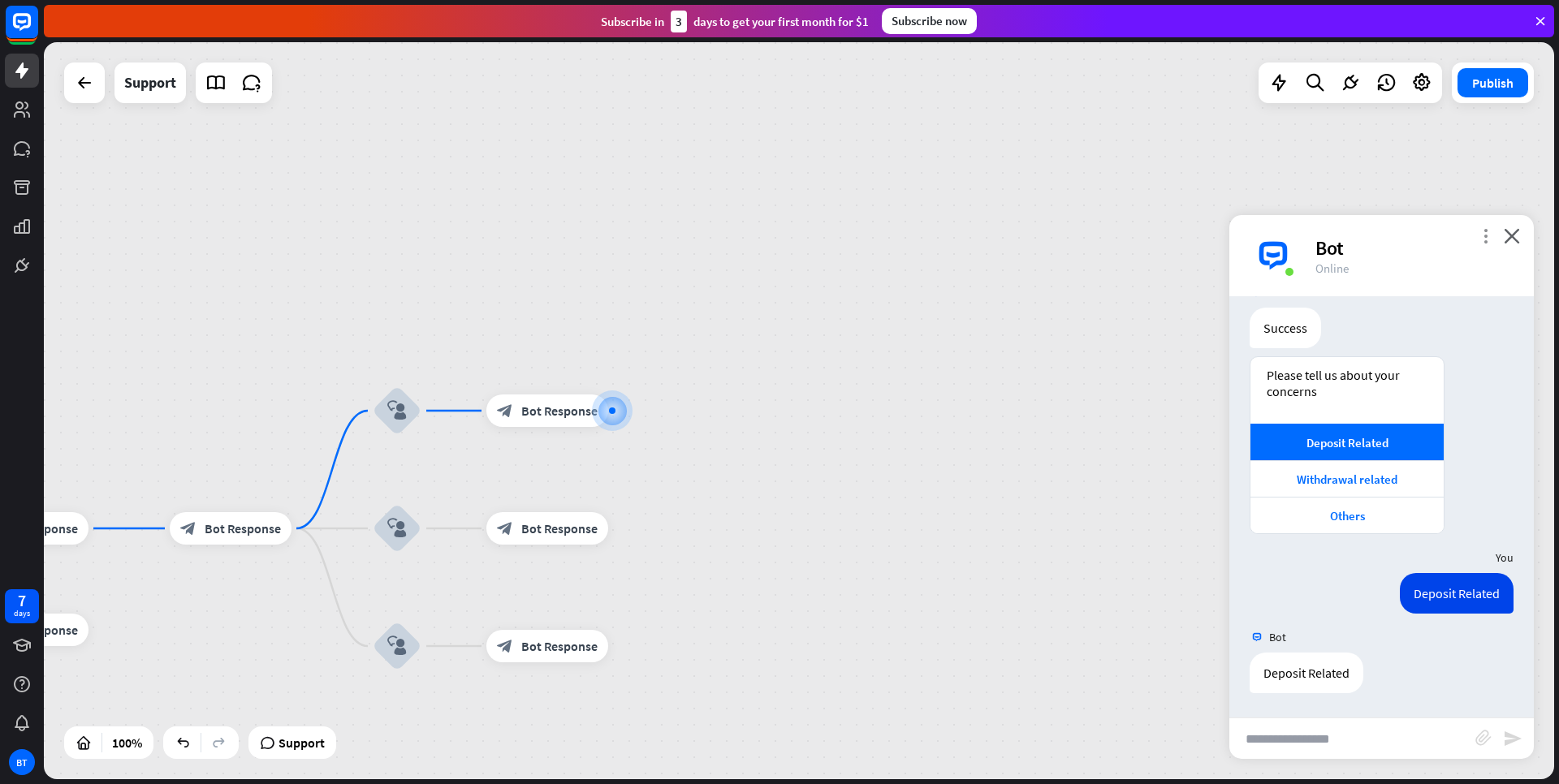
click at [1478, 239] on div "more_vert close Bot Online" at bounding box center [1381, 255] width 305 height 81
click at [1479, 240] on icon "more_vert" at bounding box center [1485, 235] width 15 height 15
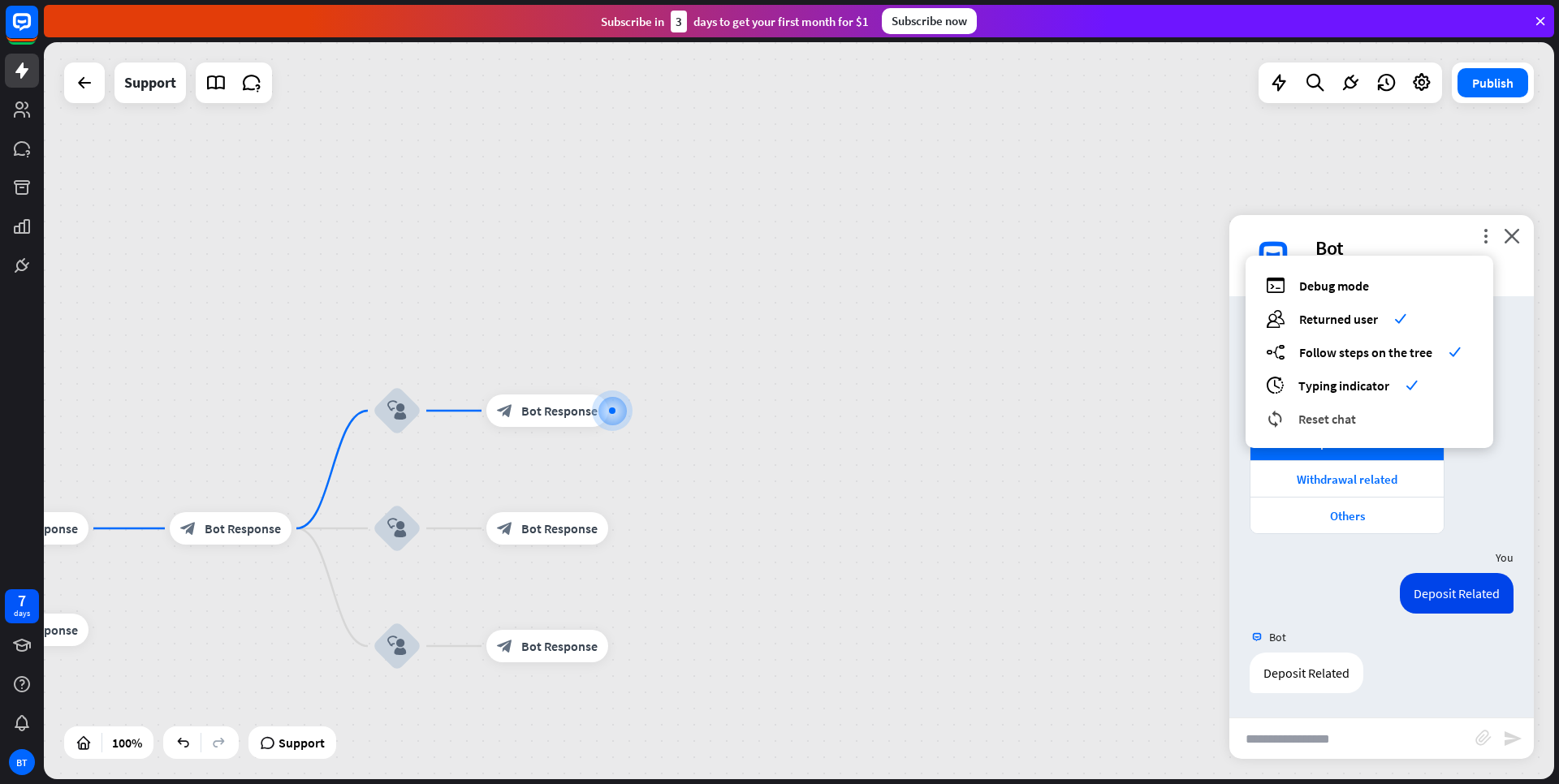
click at [1338, 427] on div "reset_chat Reset chat" at bounding box center [1369, 418] width 207 height 19
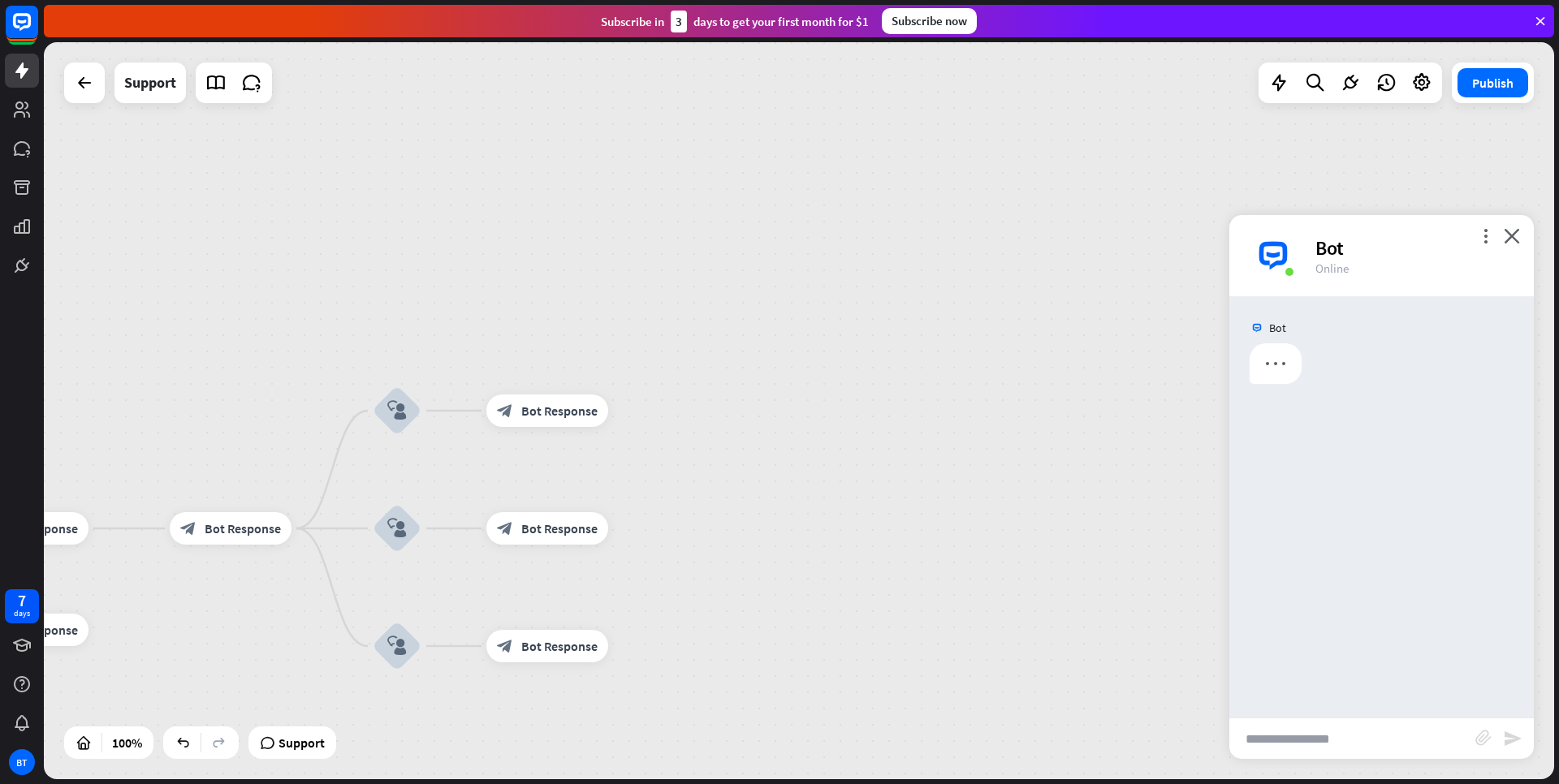
scroll to position [0, 0]
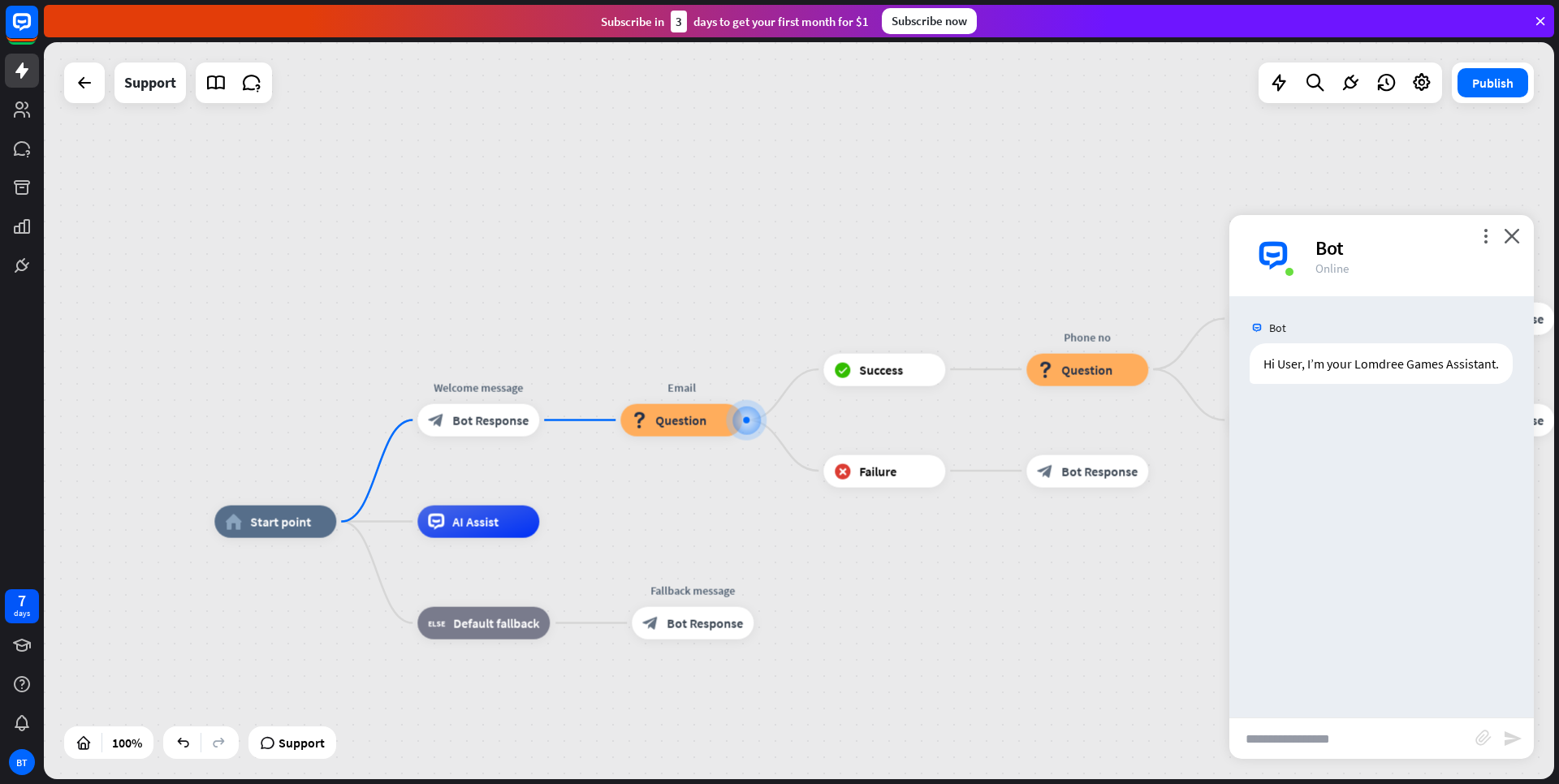
click at [1373, 737] on input "text" at bounding box center [1352, 739] width 246 height 41
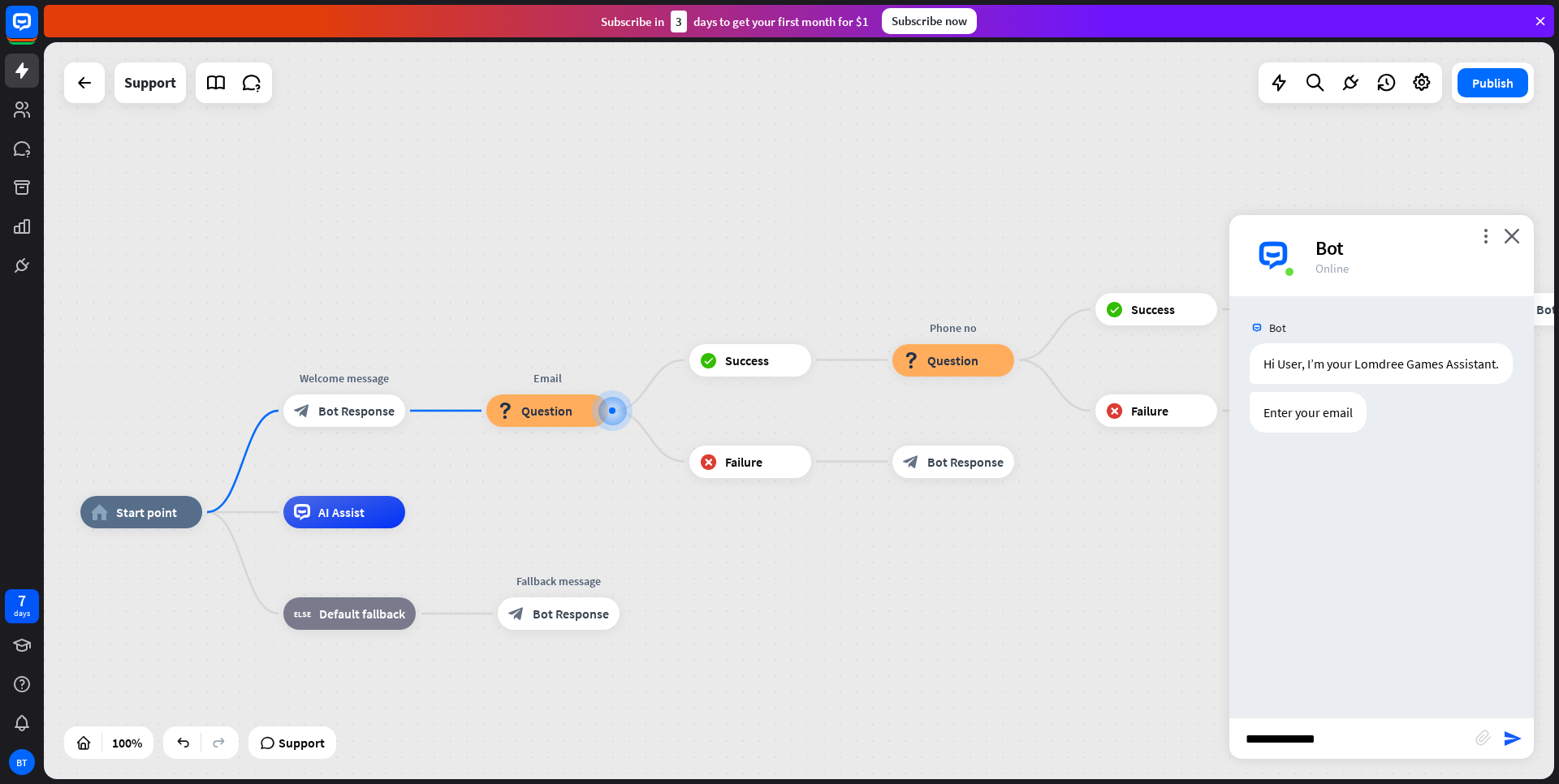
type input "**********"
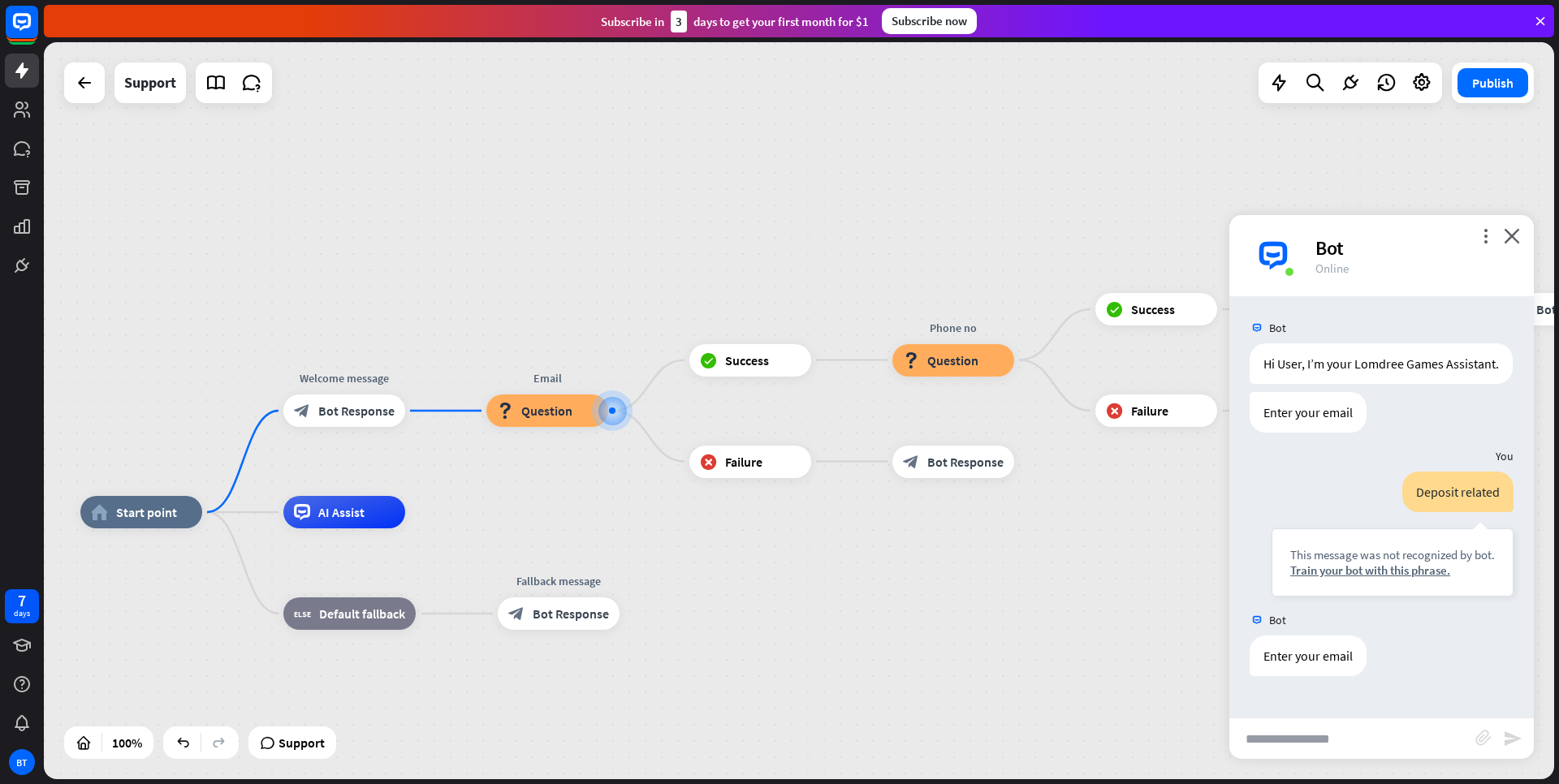
click at [1398, 748] on input "text" at bounding box center [1352, 739] width 246 height 41
type input "**********"
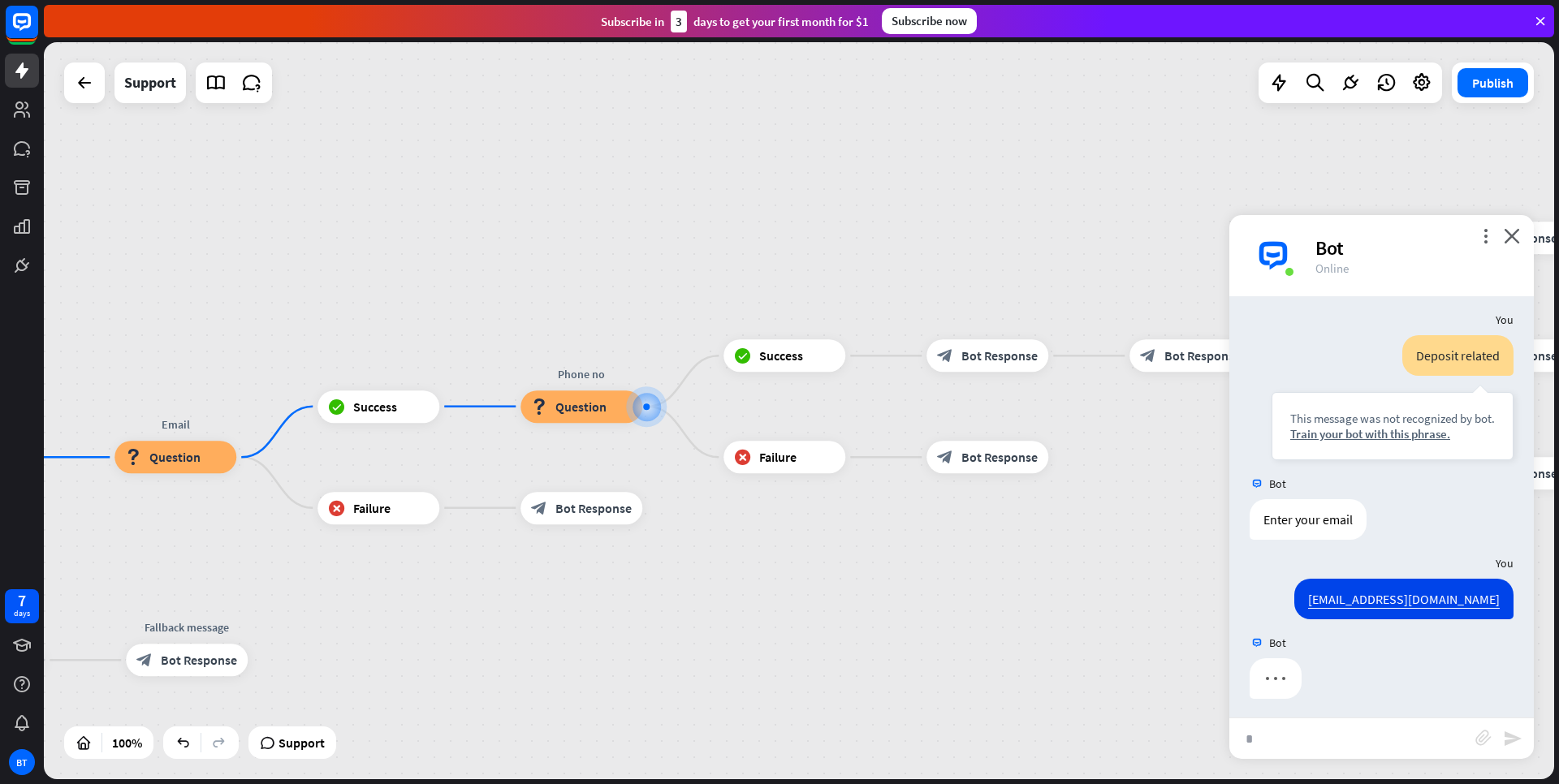
scroll to position [158, 0]
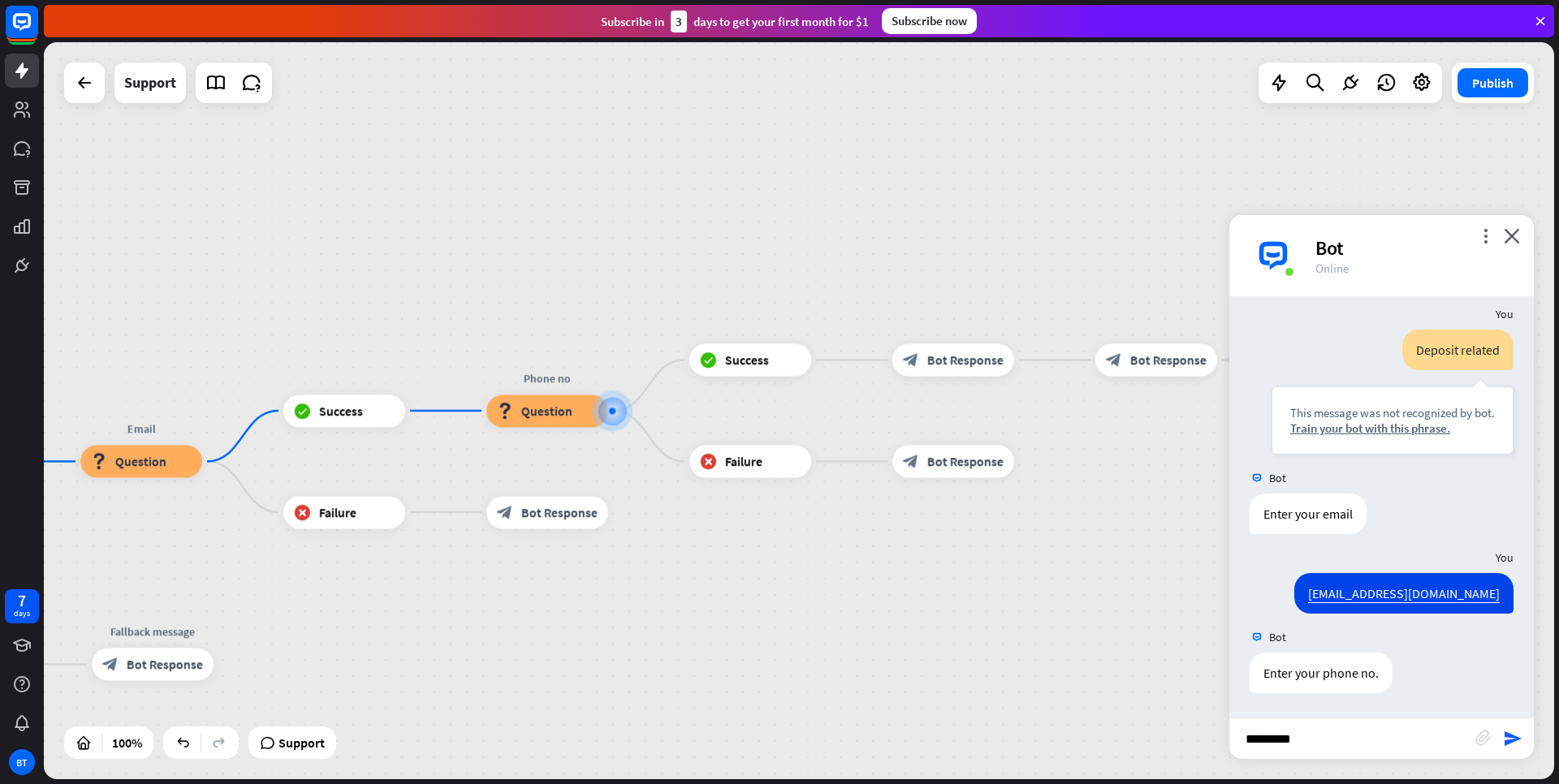
type input "**********"
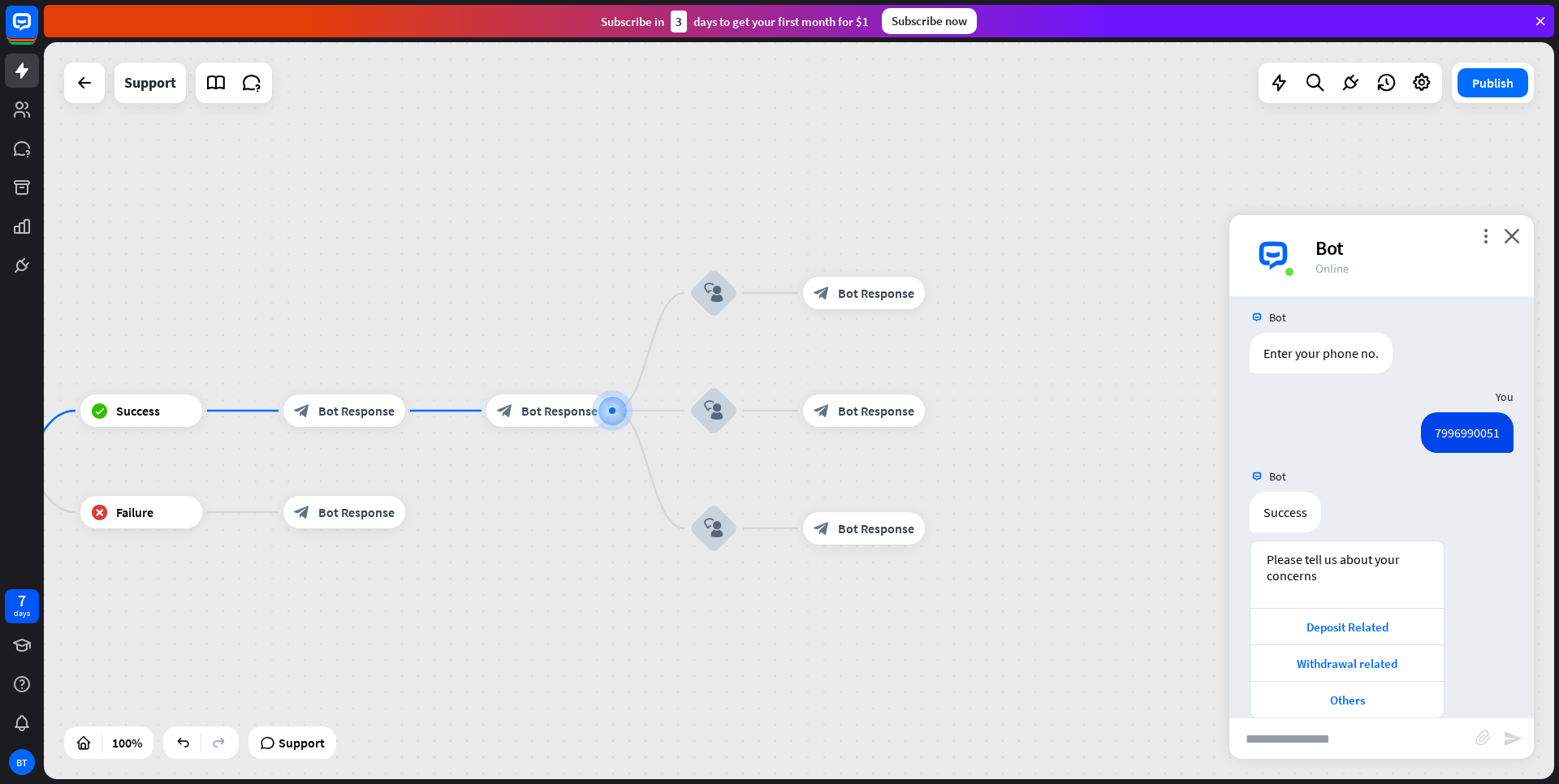
scroll to position [503, 0]
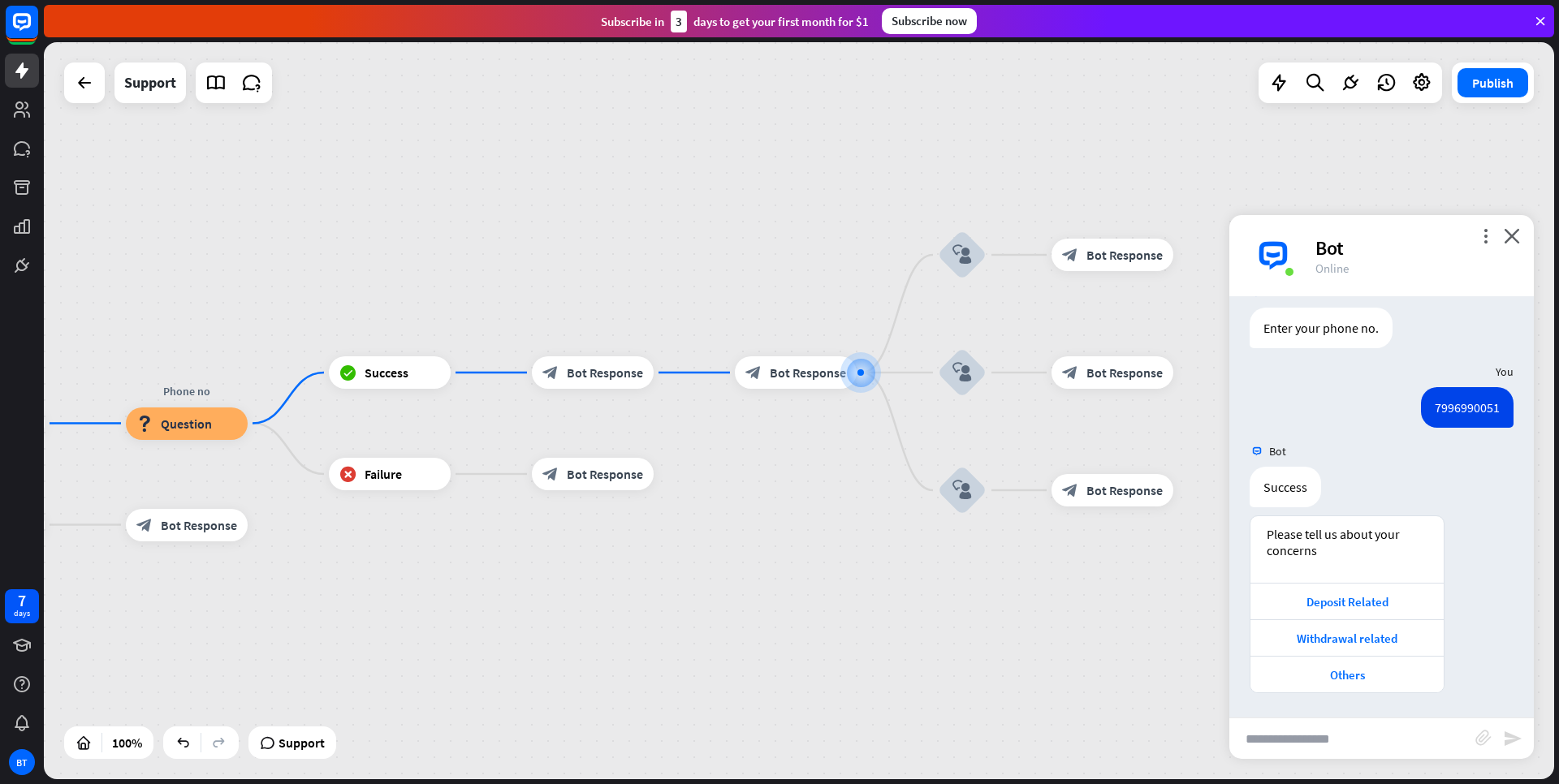
drag, startPoint x: 681, startPoint y: 597, endPoint x: 1121, endPoint y: 507, distance: 449.3
click at [1117, 509] on div "home_2 Start point Welcome message block_bot_response Bot Response Email block_…" at bounding box center [799, 410] width 1510 height 737
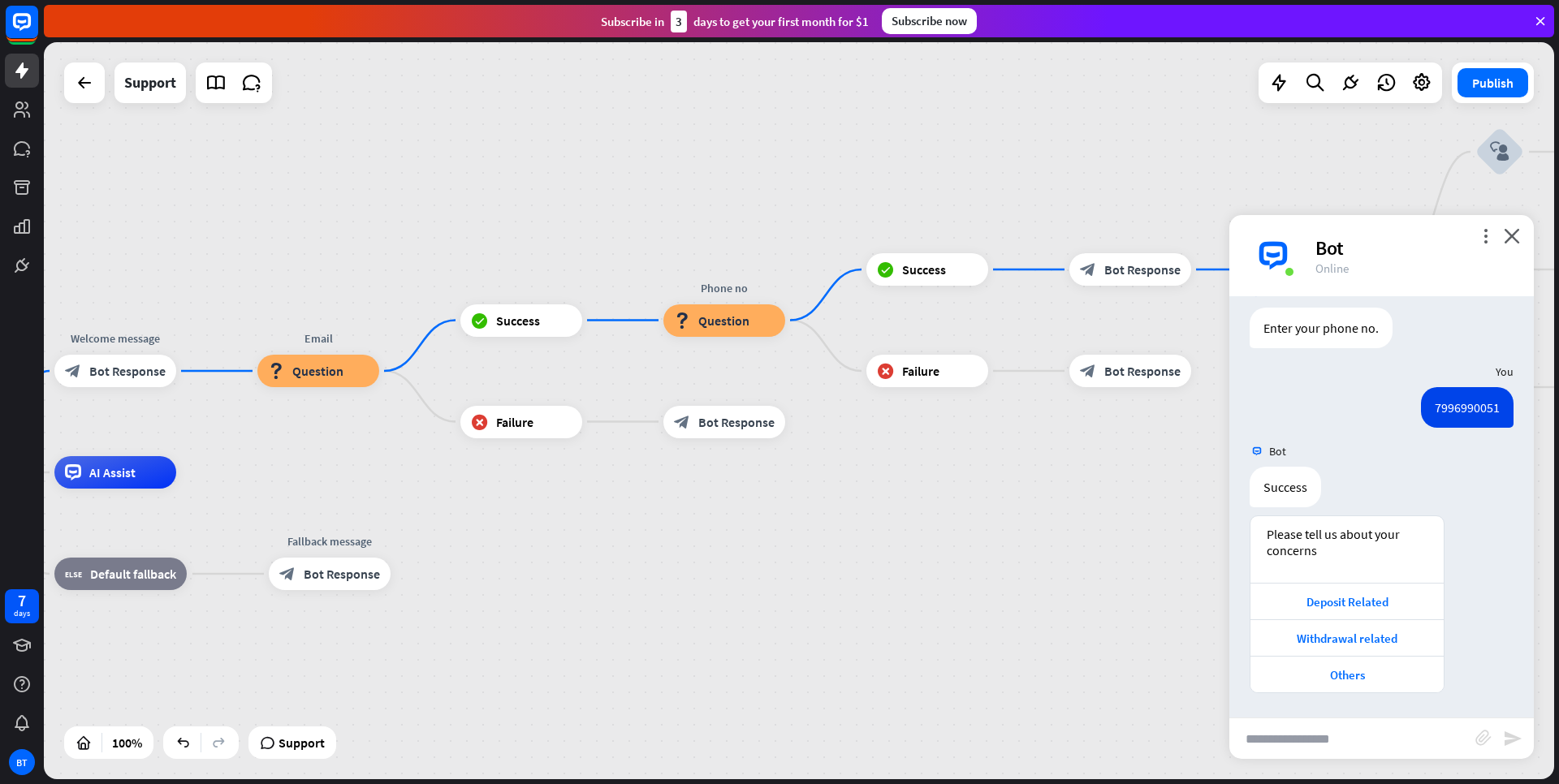
drag, startPoint x: 732, startPoint y: 593, endPoint x: 1013, endPoint y: 561, distance: 283.6
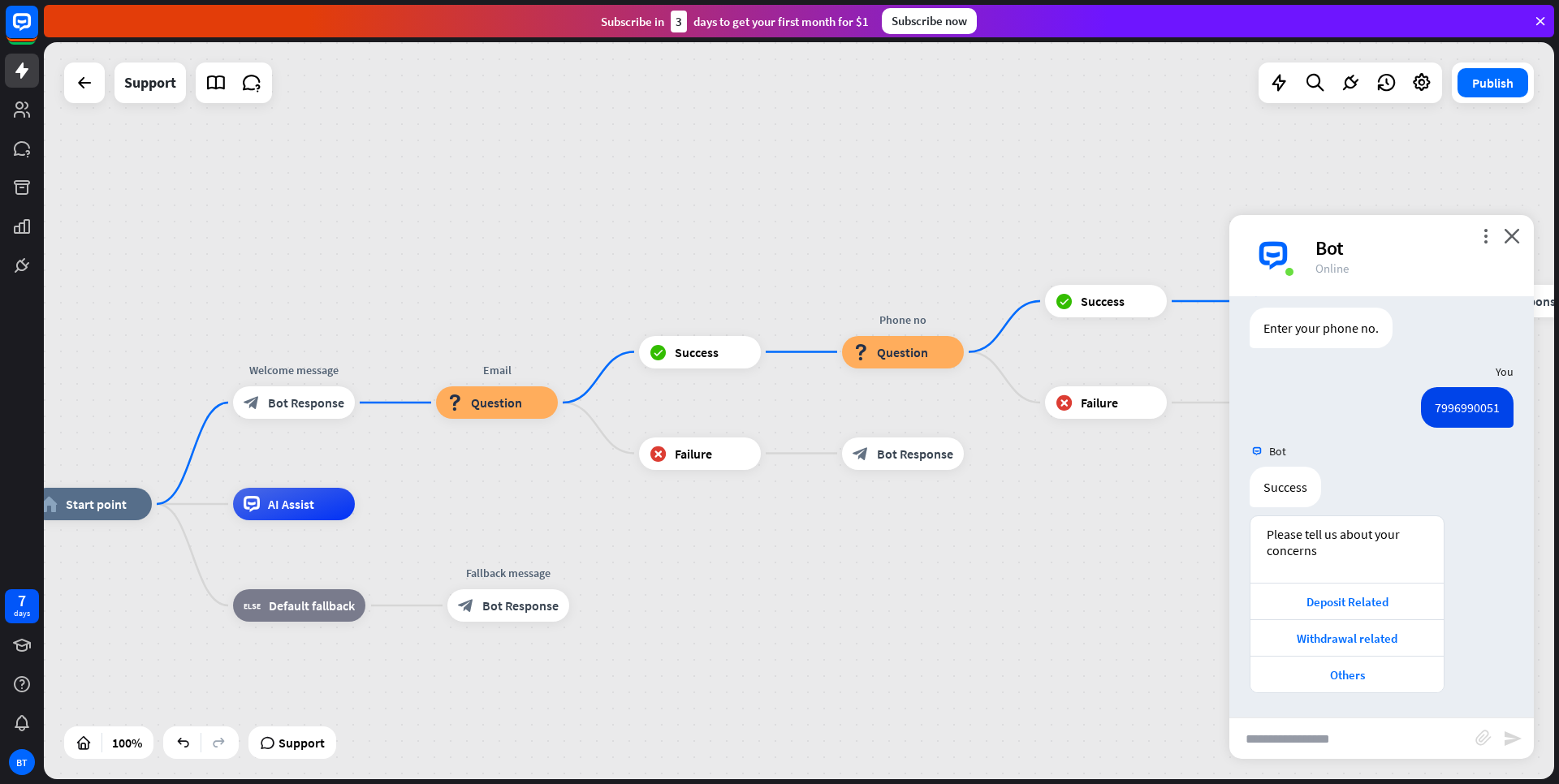
drag, startPoint x: 698, startPoint y: 495, endPoint x: 770, endPoint y: 557, distance: 95.6
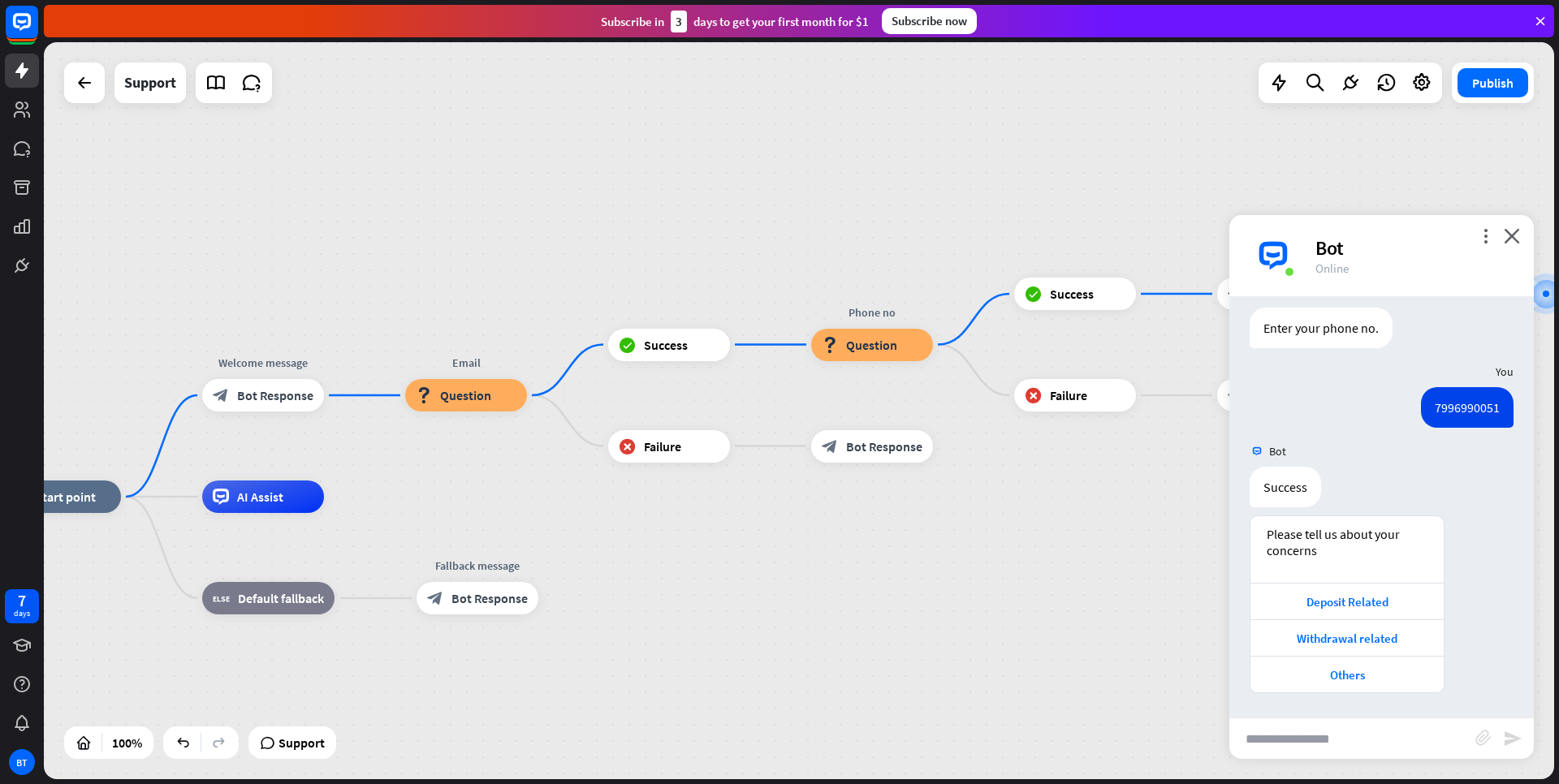
drag, startPoint x: 752, startPoint y: 574, endPoint x: 771, endPoint y: 564, distance: 21.8
click at [957, 450] on icon "plus" at bounding box center [955, 445] width 12 height 11
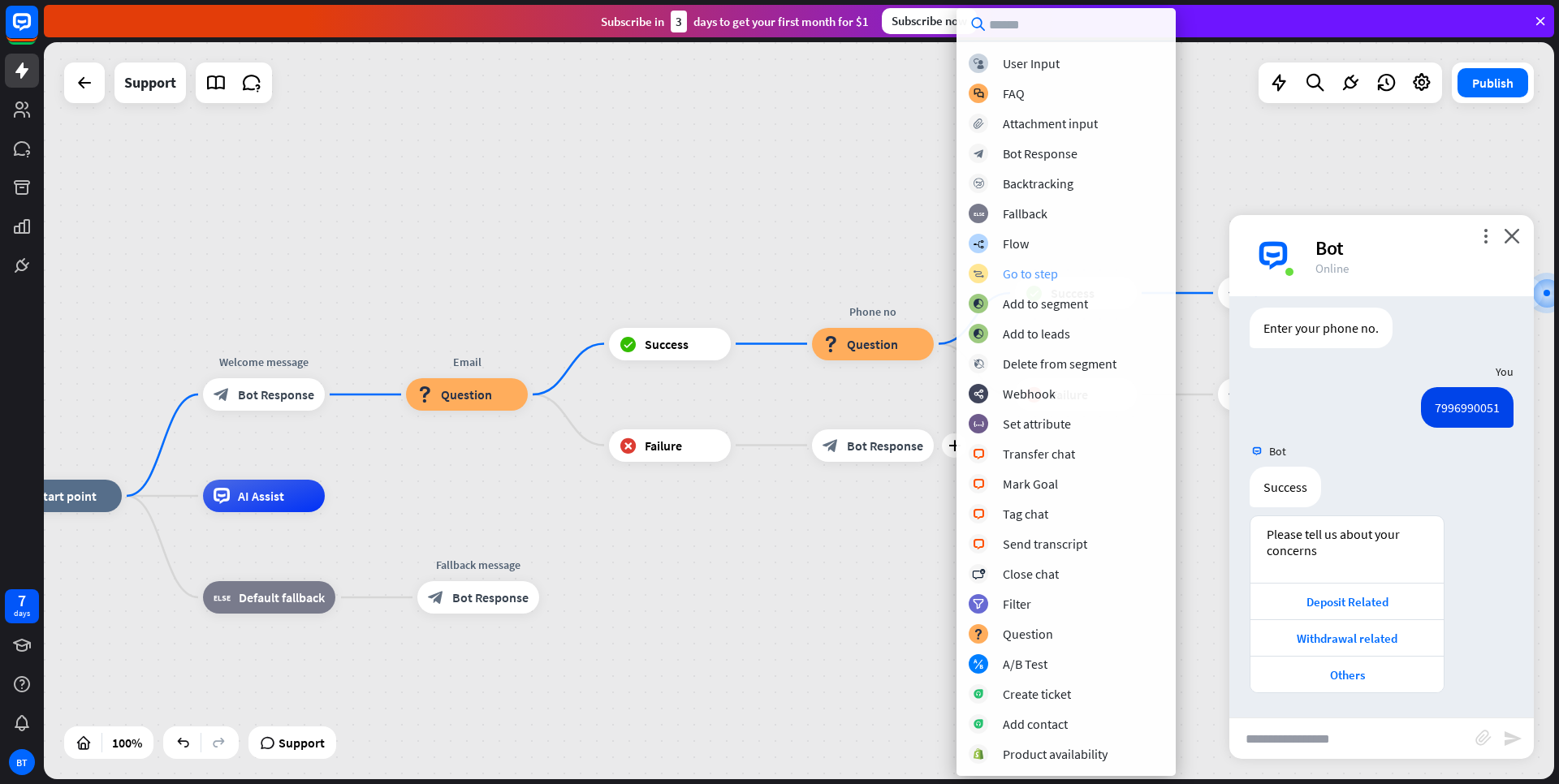
click at [1027, 277] on div "Go to step" at bounding box center [1030, 274] width 55 height 16
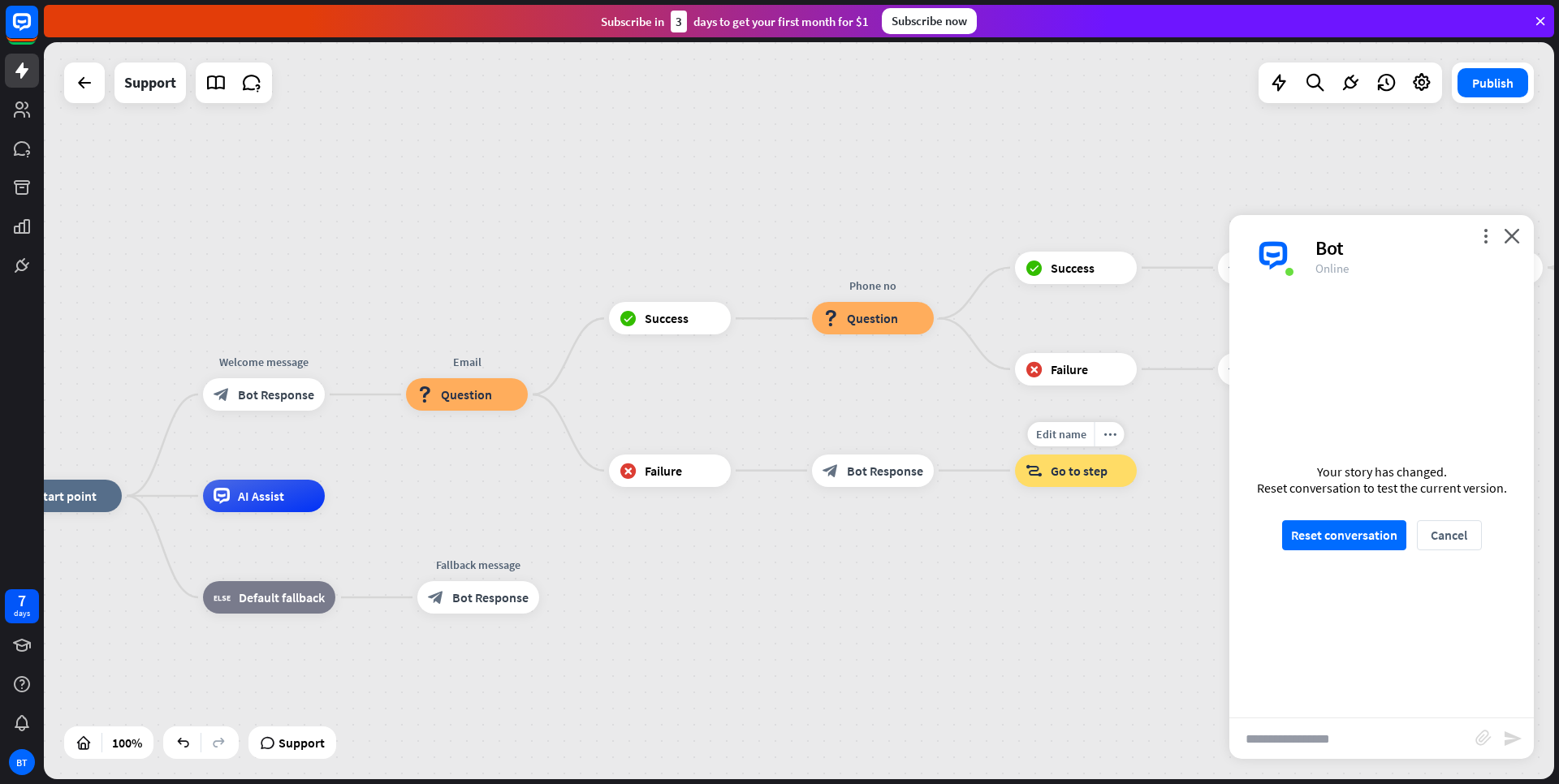
click at [1052, 471] on span "Go to step" at bounding box center [1079, 471] width 57 height 16
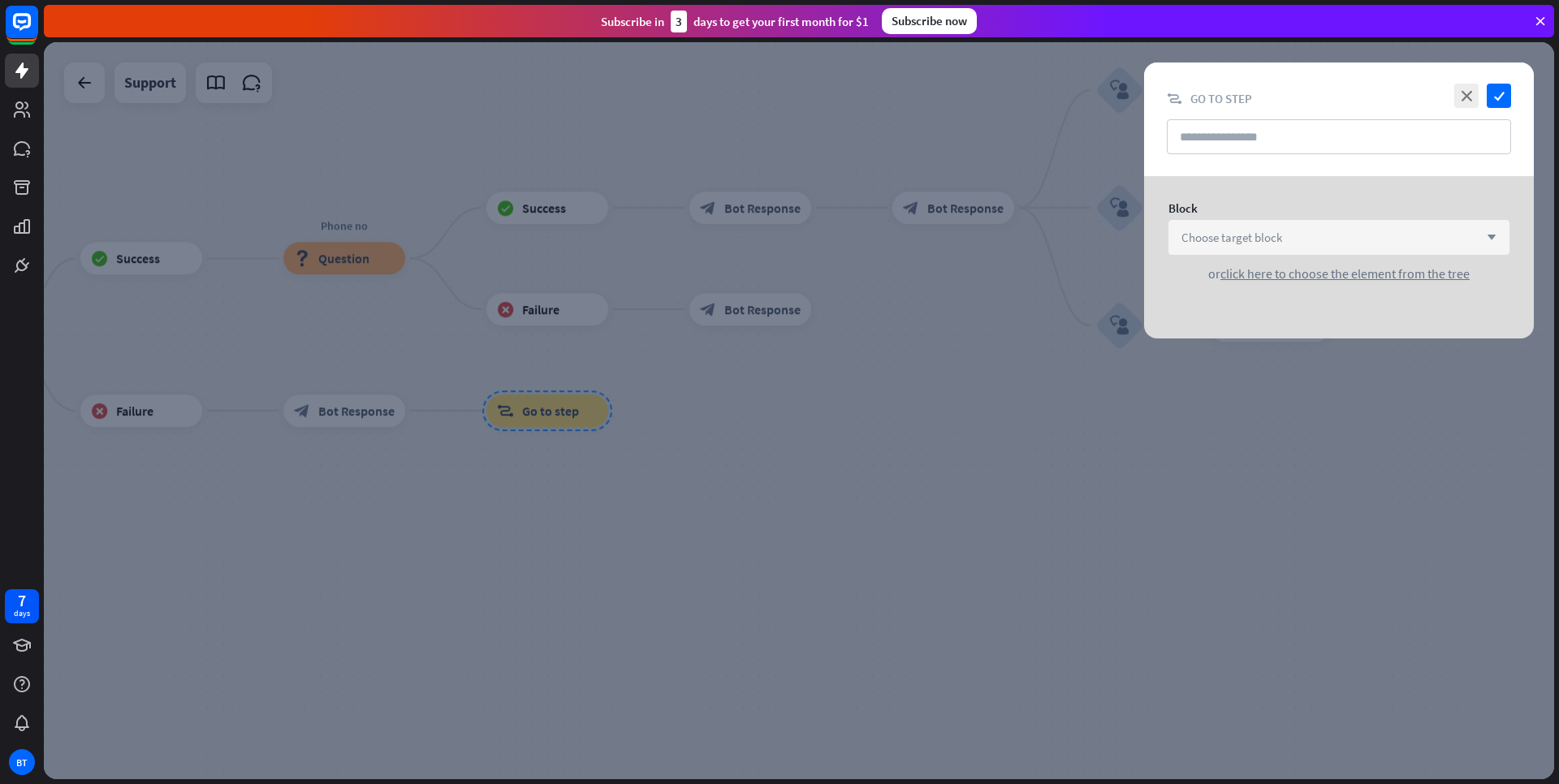
click at [1221, 234] on span "Choose target block" at bounding box center [1232, 237] width 101 height 15
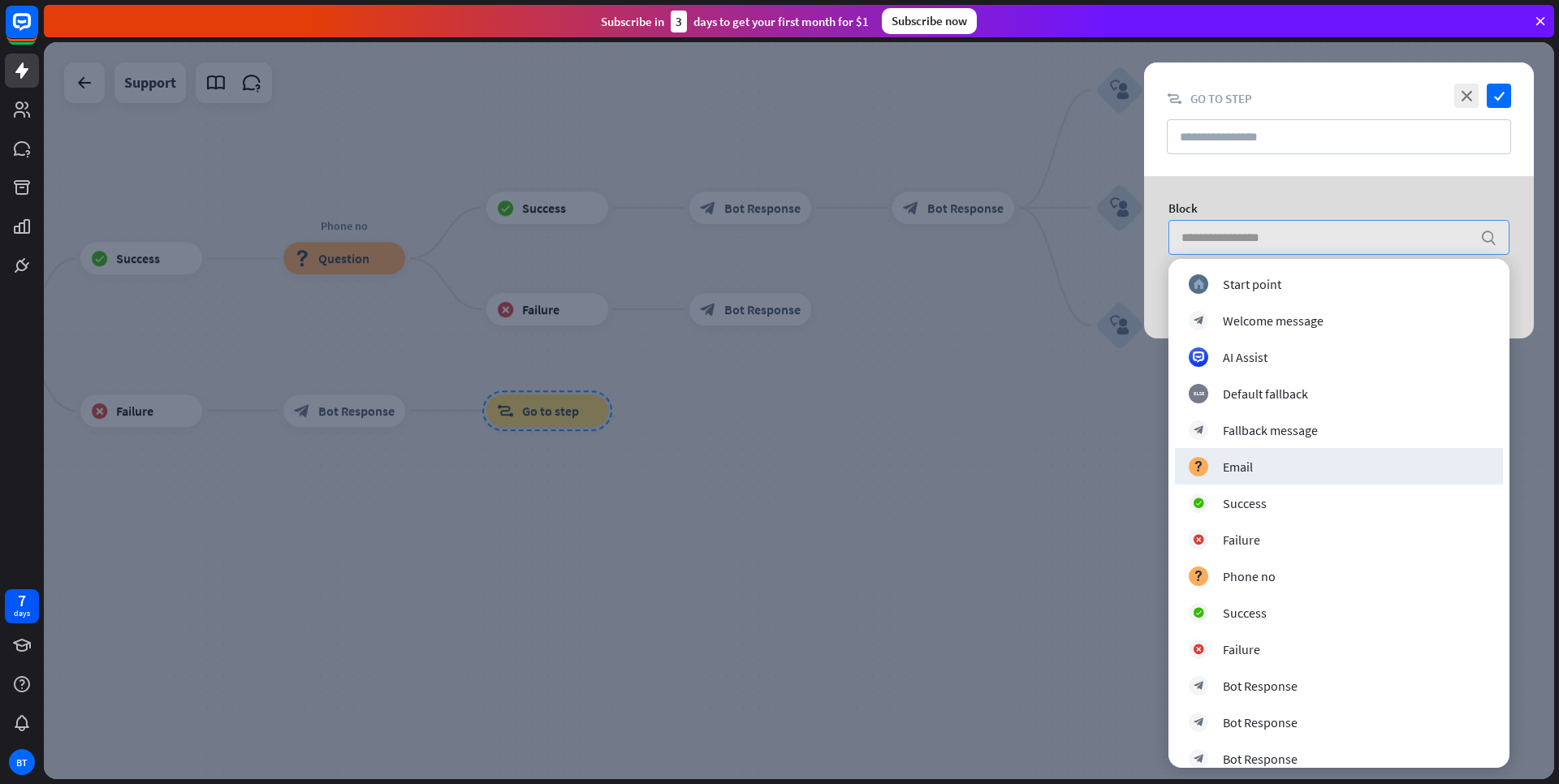
click at [1023, 455] on div at bounding box center [799, 410] width 1510 height 737
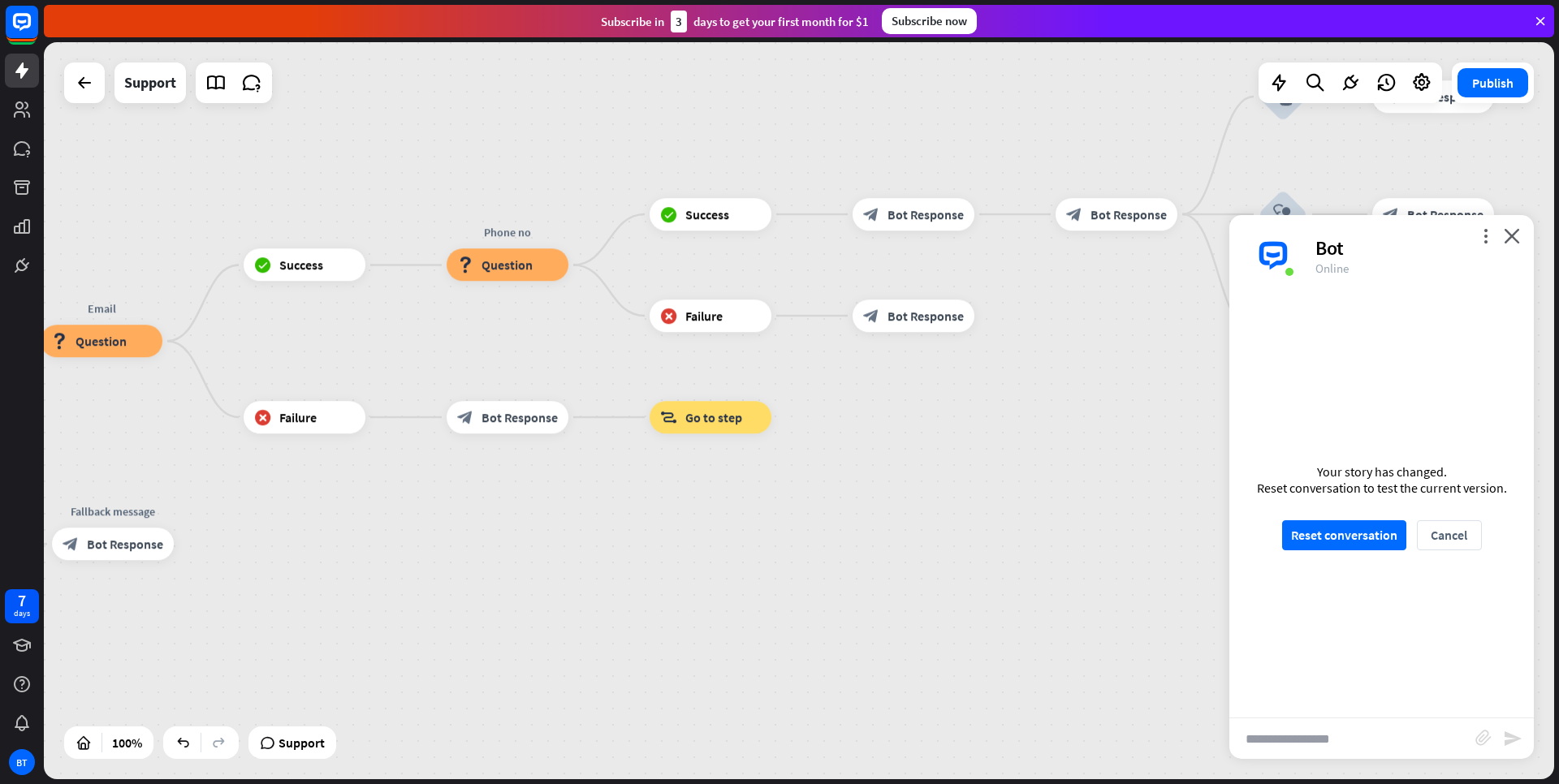
drag, startPoint x: 692, startPoint y: 418, endPoint x: 1022, endPoint y: 439, distance: 330.3
click at [1022, 439] on div "home_2 Start point Welcome message block_bot_response Bot Response Email block_…" at bounding box center [799, 410] width 1510 height 737
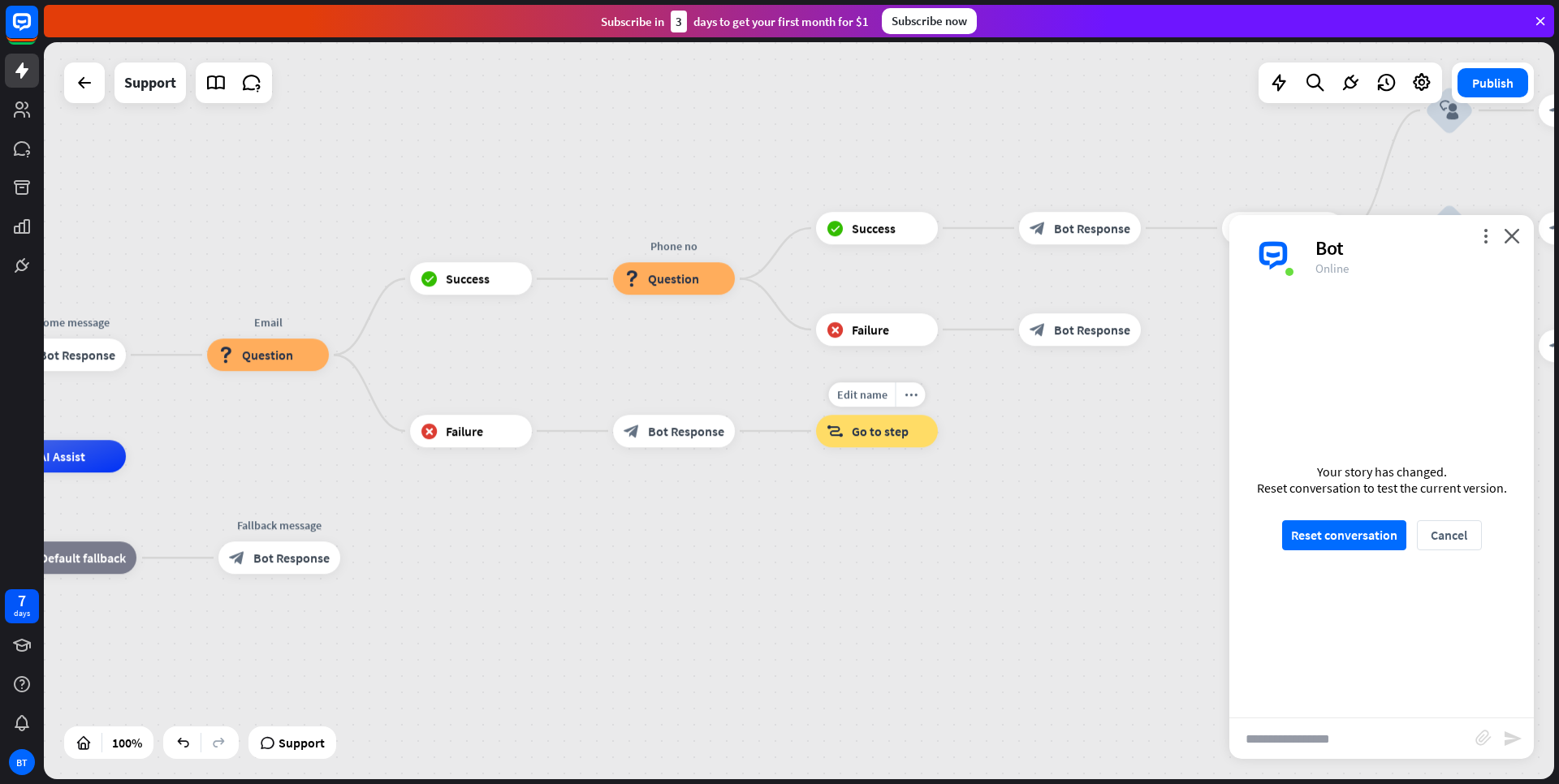
click at [868, 437] on span "Go to step" at bounding box center [880, 431] width 57 height 16
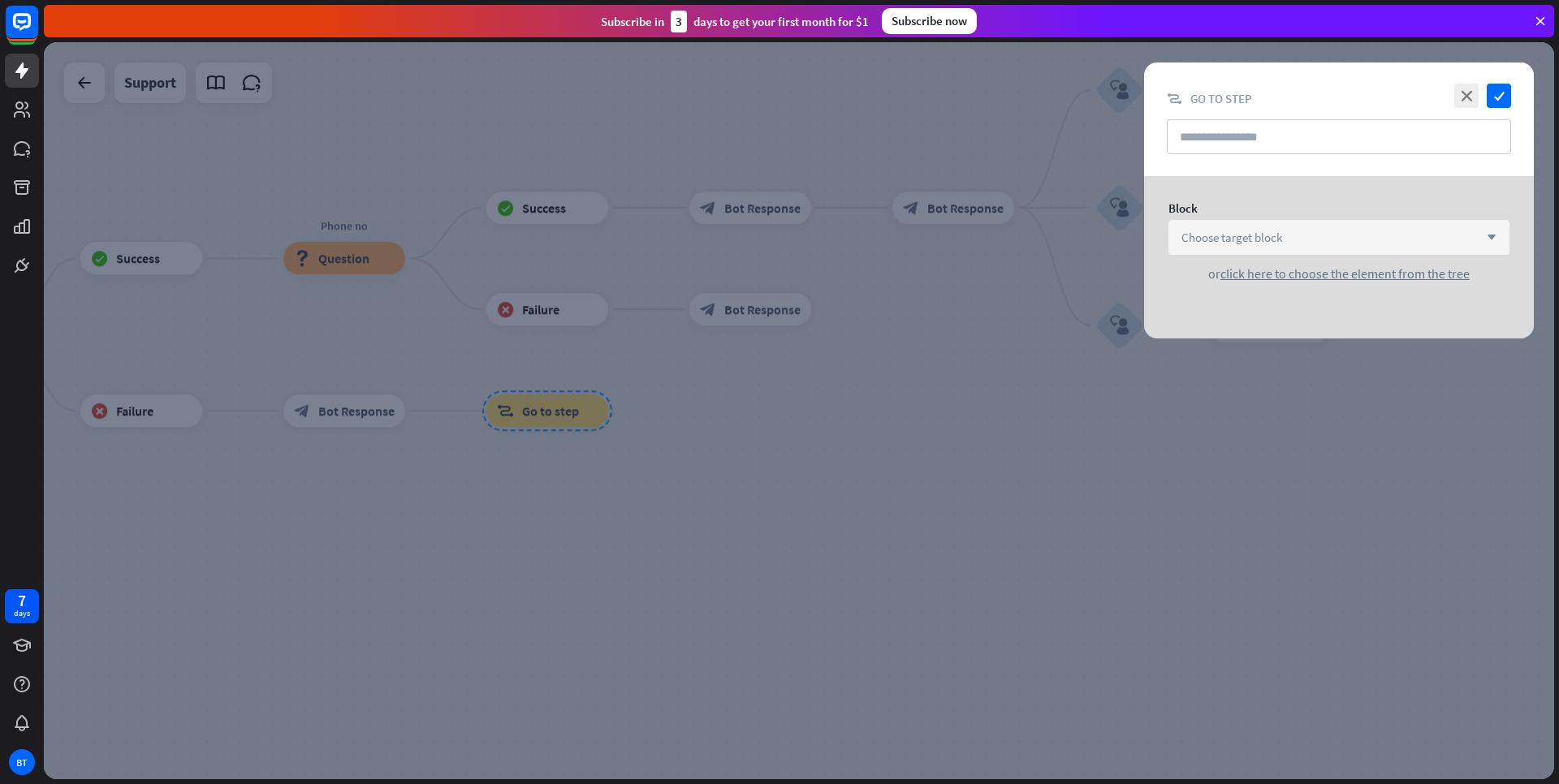
click at [1274, 231] on span "Choose target block" at bounding box center [1232, 237] width 101 height 15
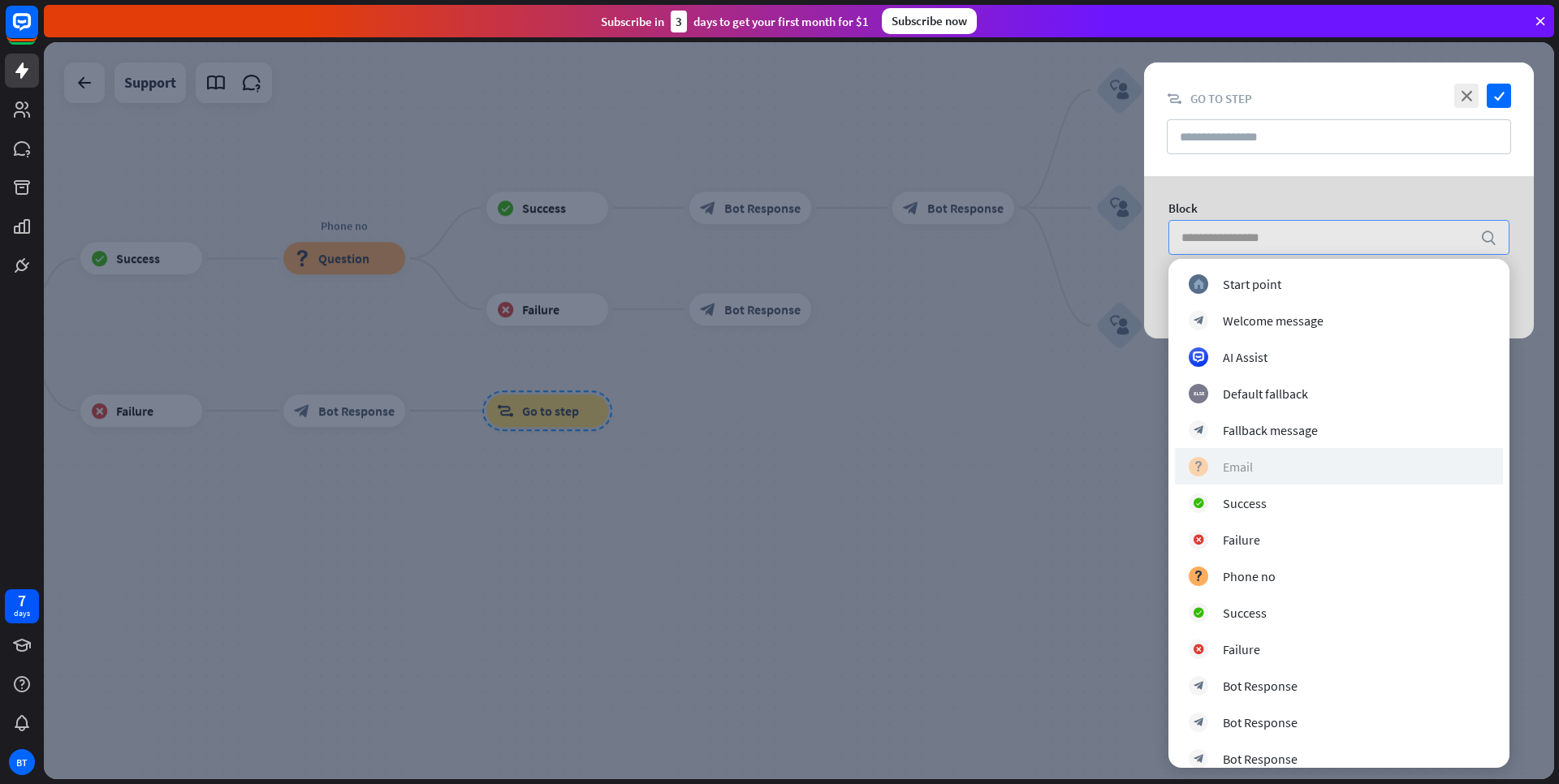
click at [1271, 471] on div "block_question Email" at bounding box center [1339, 466] width 300 height 19
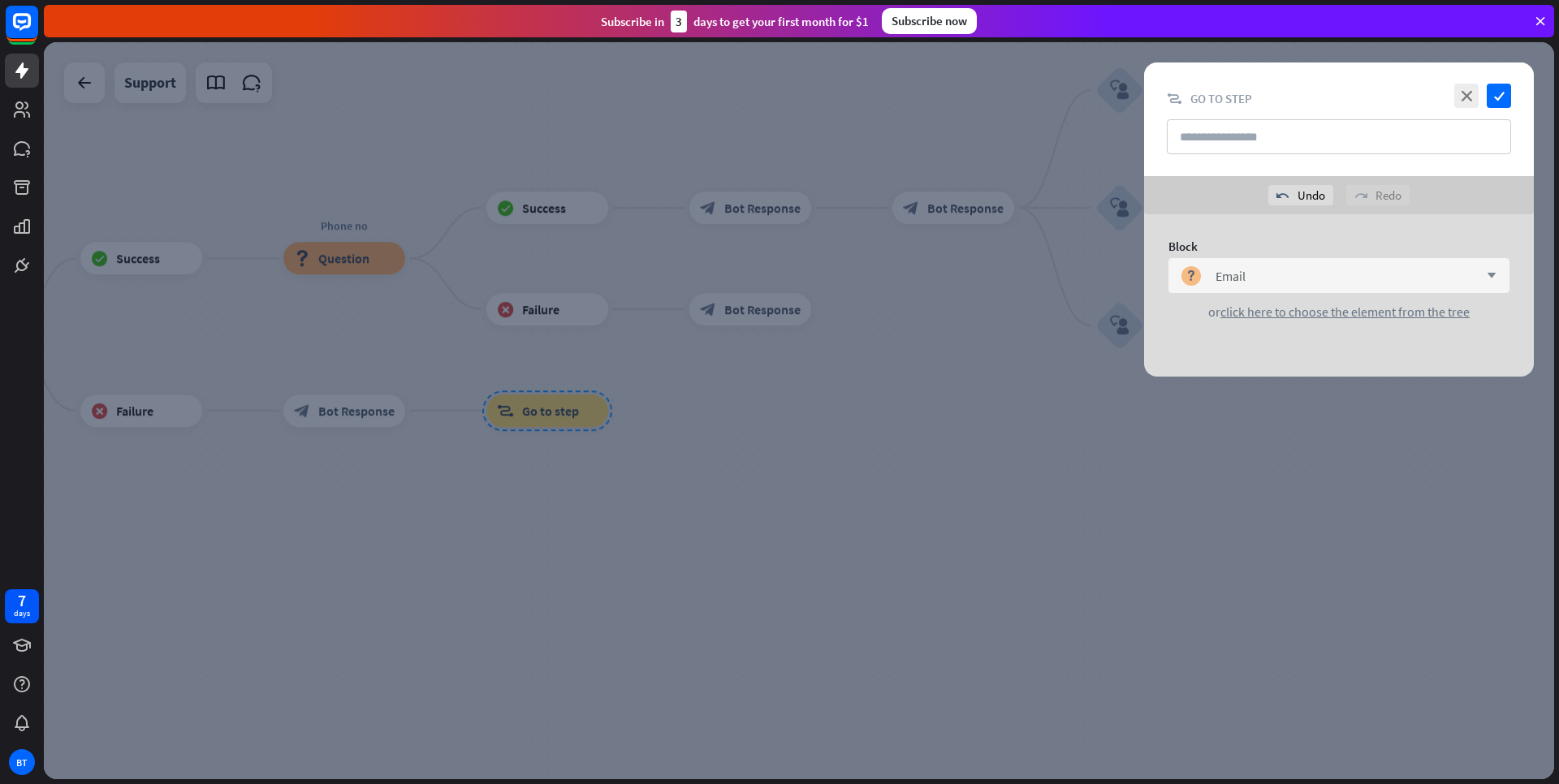
click at [997, 450] on div at bounding box center [799, 410] width 1510 height 737
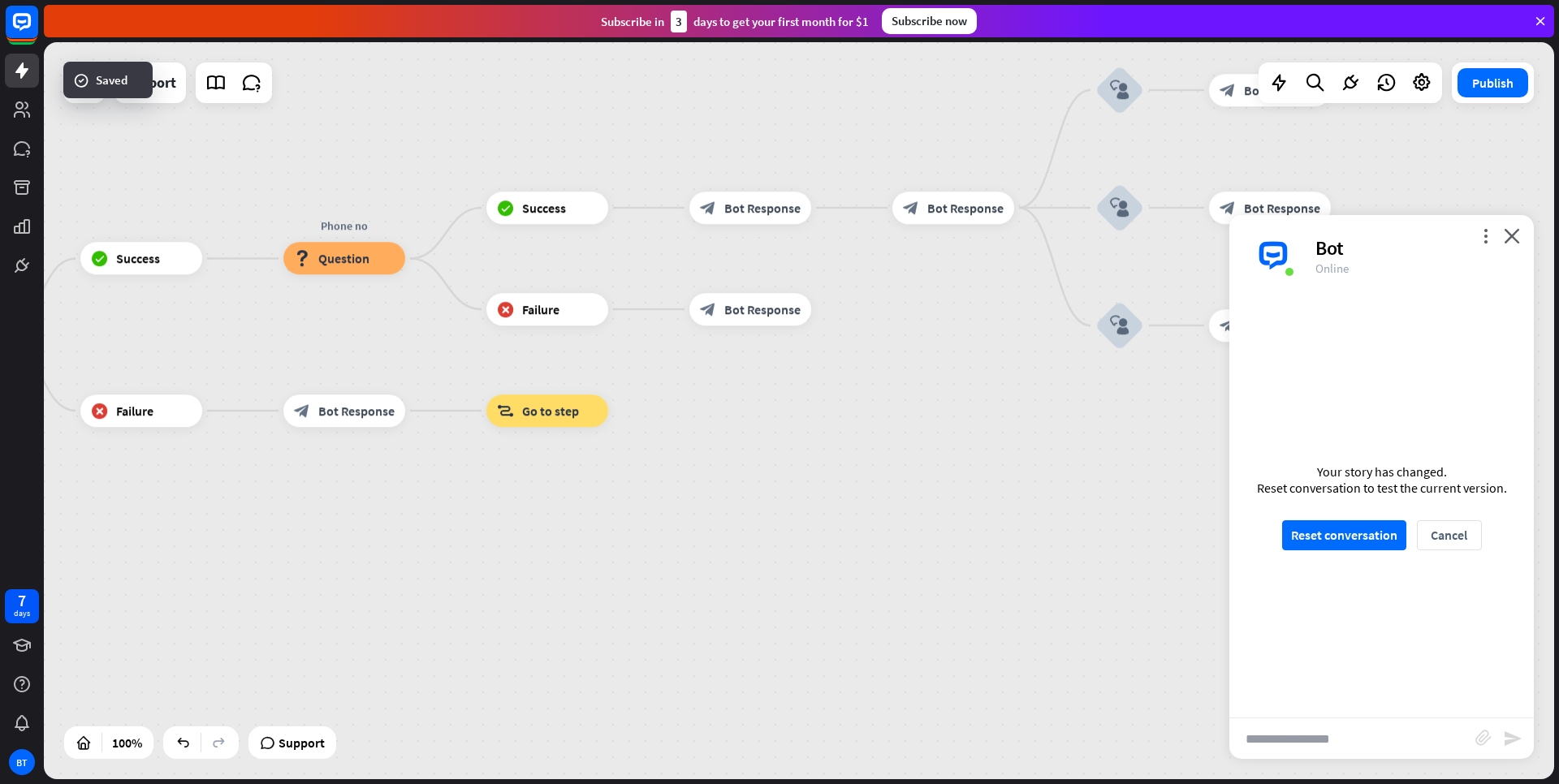
drag, startPoint x: 741, startPoint y: 476, endPoint x: 780, endPoint y: 466, distance: 40.2
click at [780, 466] on div at bounding box center [799, 410] width 1510 height 737
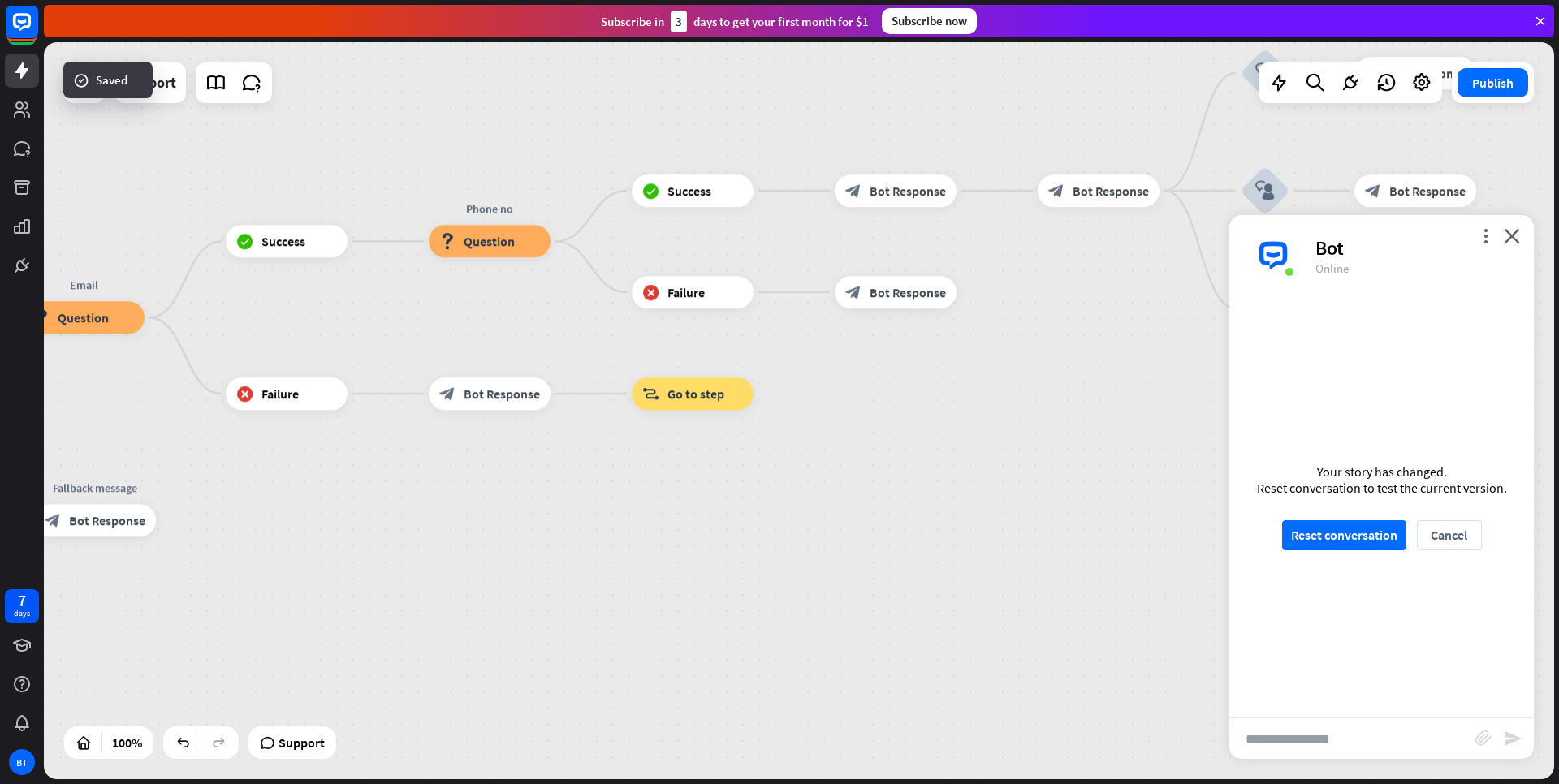
drag, startPoint x: 724, startPoint y: 478, endPoint x: 1167, endPoint y: 473, distance: 442.6
click at [1127, 473] on div "home_2 Start point Welcome message block_bot_response Bot Response Email block_…" at bounding box center [372, 787] width 1510 height 737
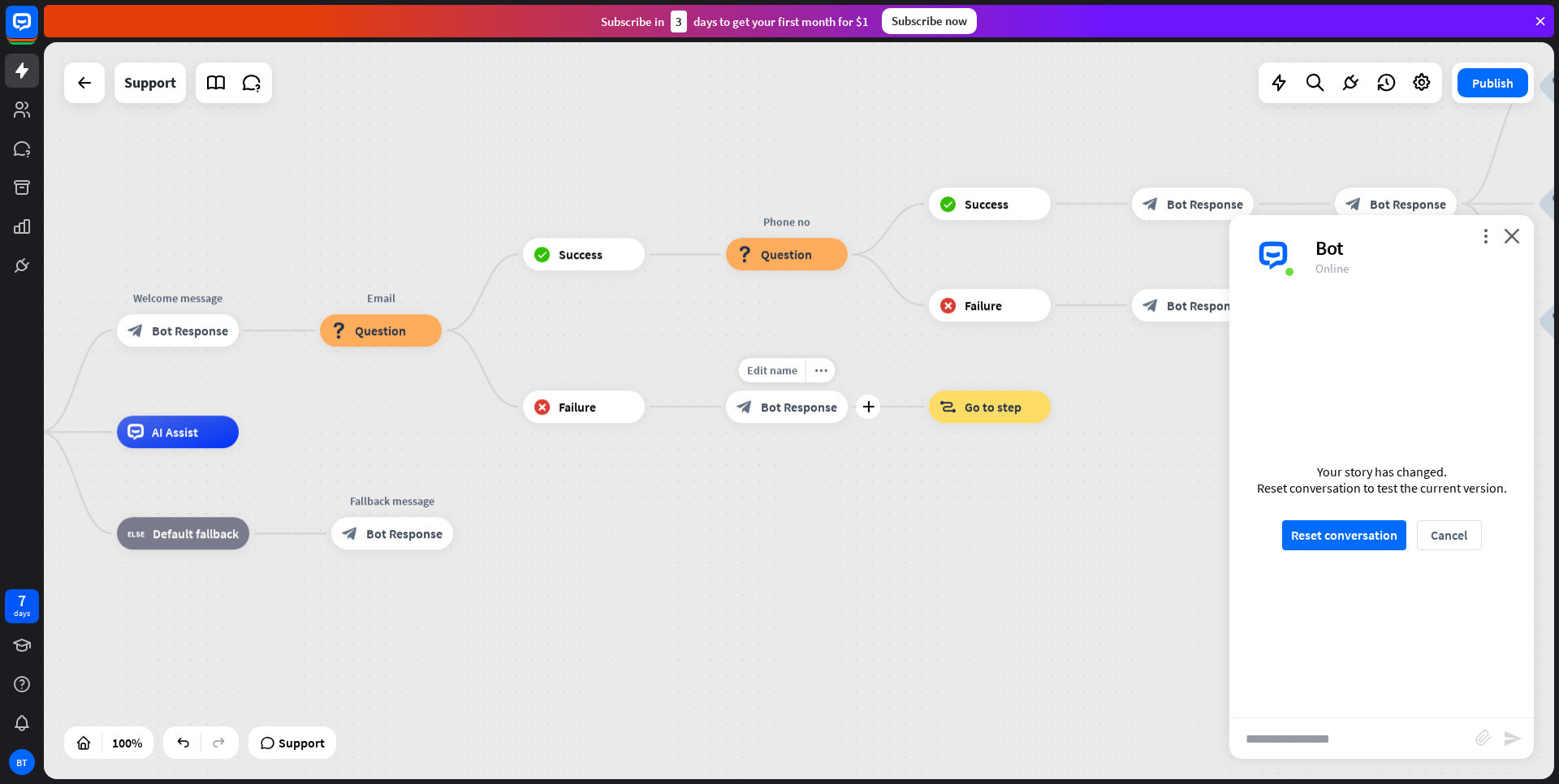
click at [779, 415] on span "Bot Response" at bounding box center [799, 407] width 76 height 16
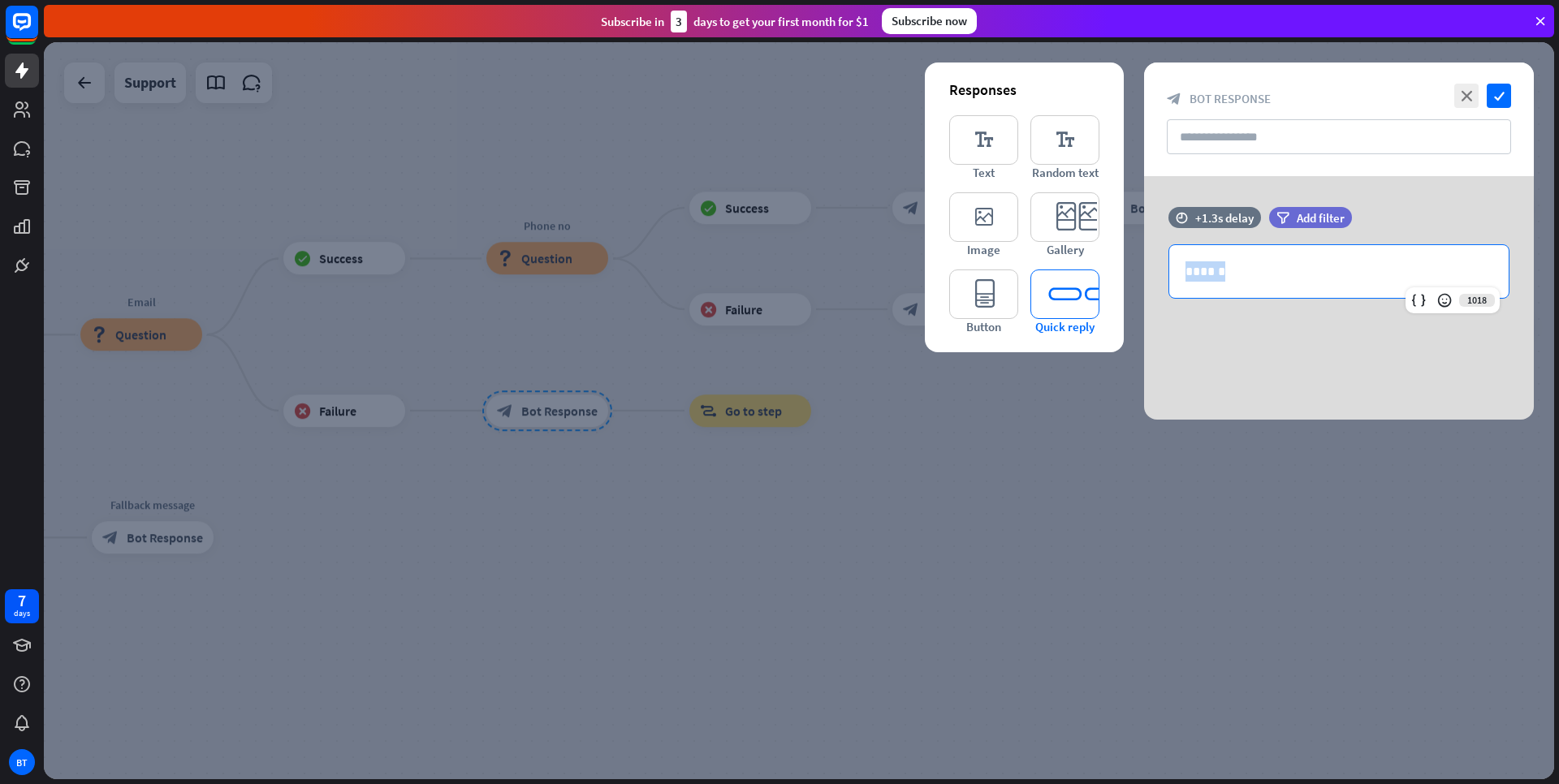
drag, startPoint x: 1083, startPoint y: 278, endPoint x: 1052, endPoint y: 281, distance: 31.0
click at [1144, 281] on div "Responses editor_text Text editor_text Random text editor_image Image editor_ca…" at bounding box center [1339, 298] width 390 height 244
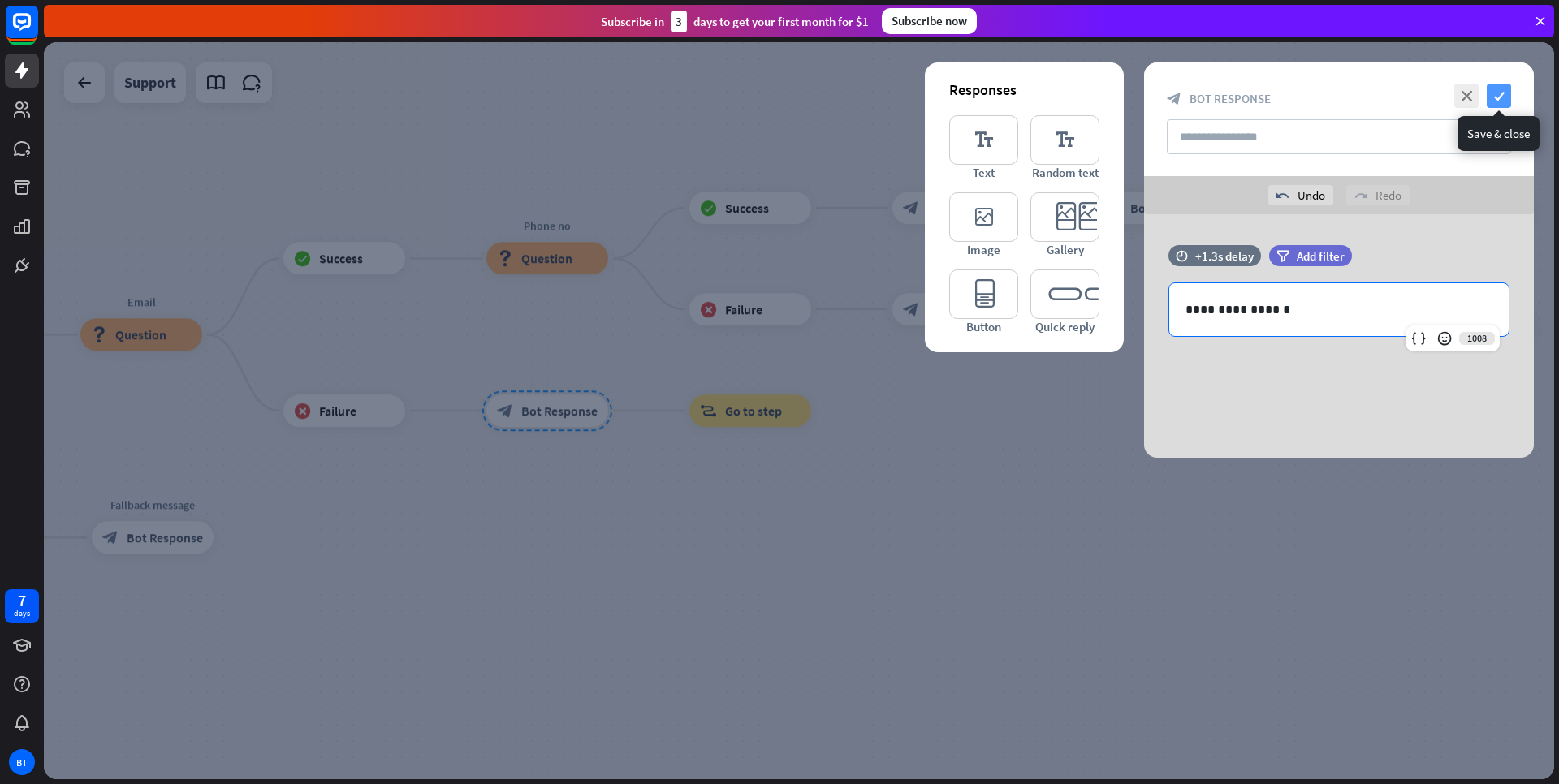
click at [1493, 88] on icon "check" at bounding box center [1499, 96] width 24 height 24
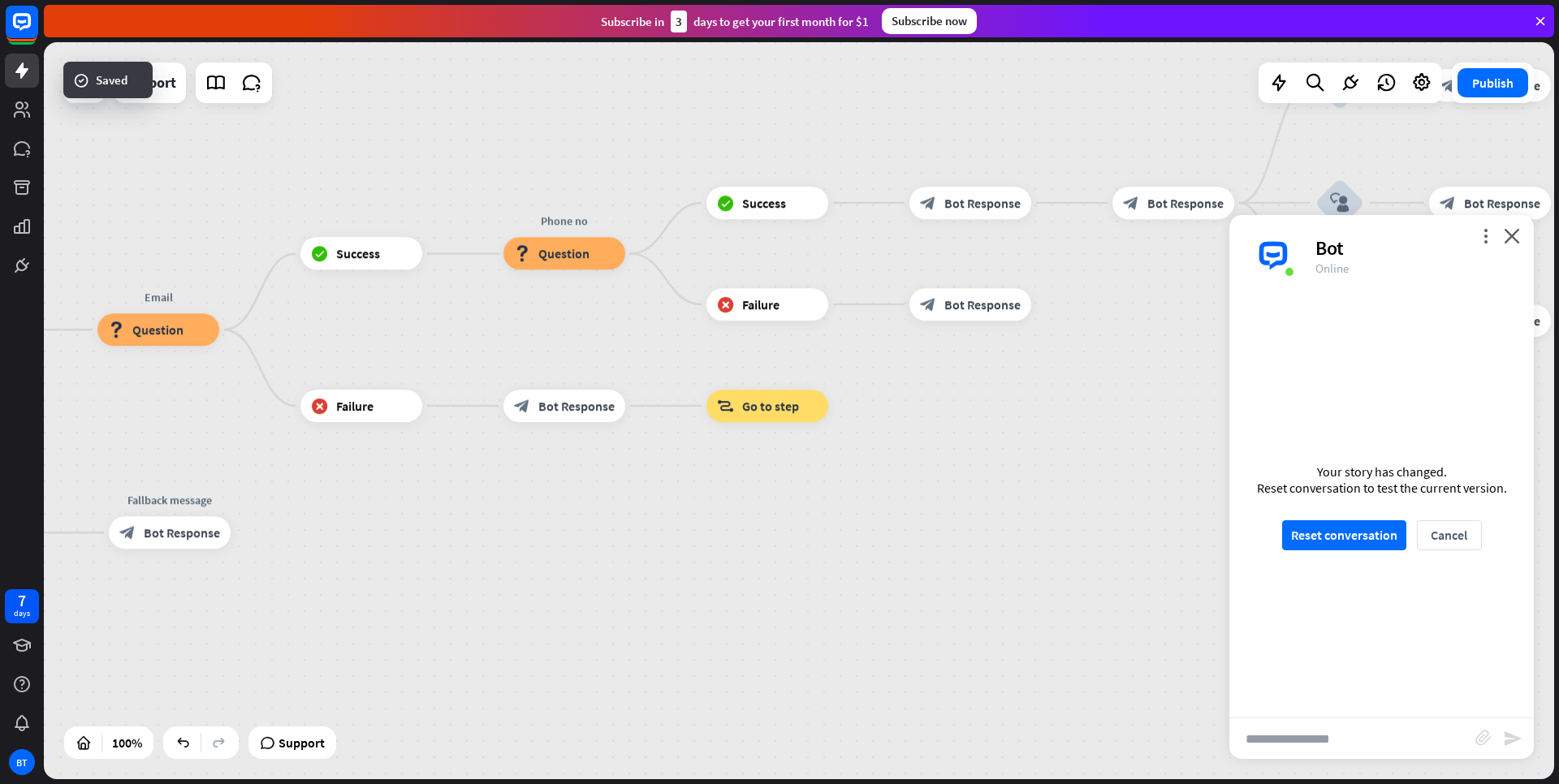
drag, startPoint x: 809, startPoint y: 588, endPoint x: 818, endPoint y: 553, distance: 36.0
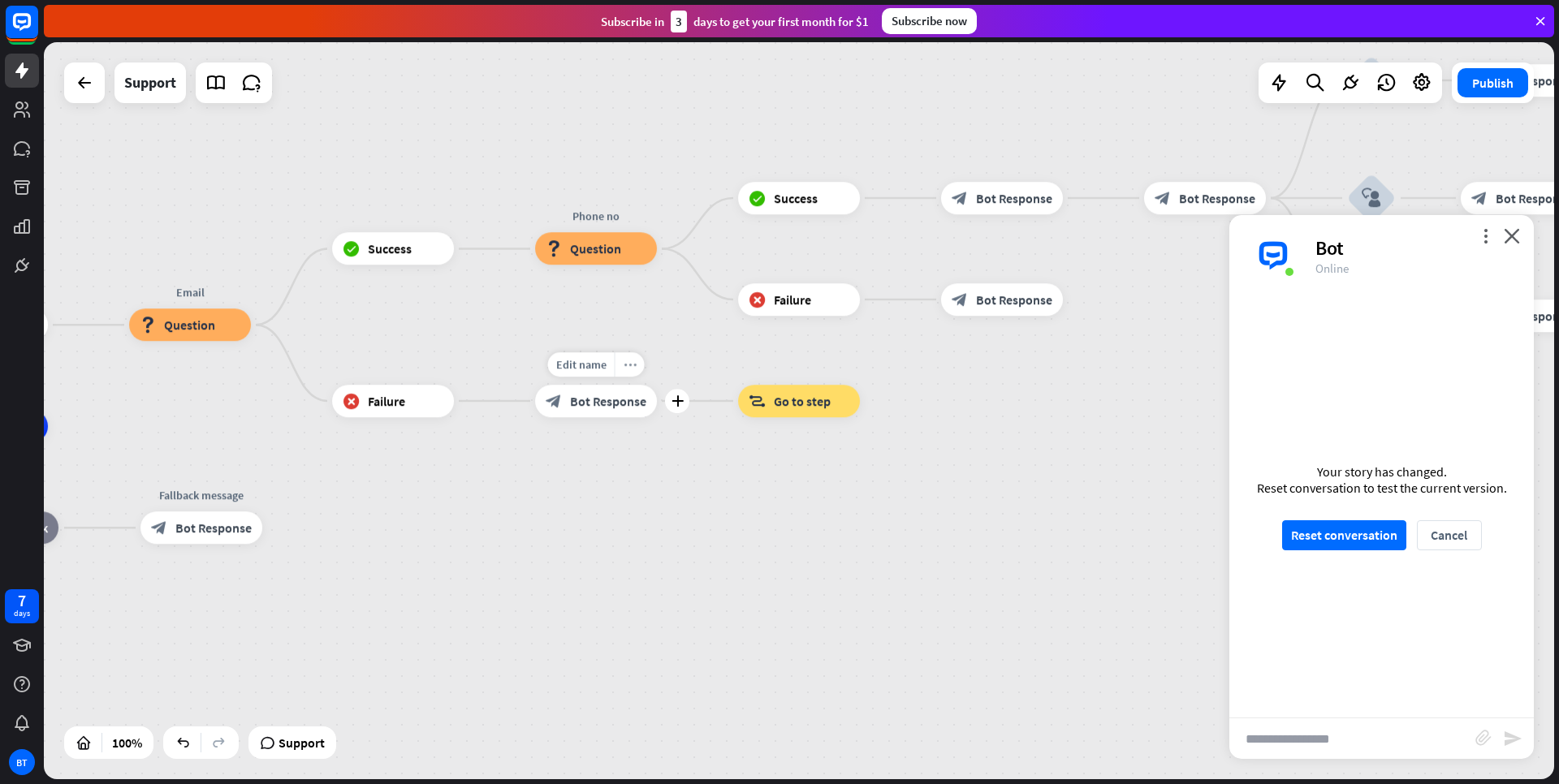
click at [633, 363] on icon "more_horiz" at bounding box center [630, 365] width 13 height 12
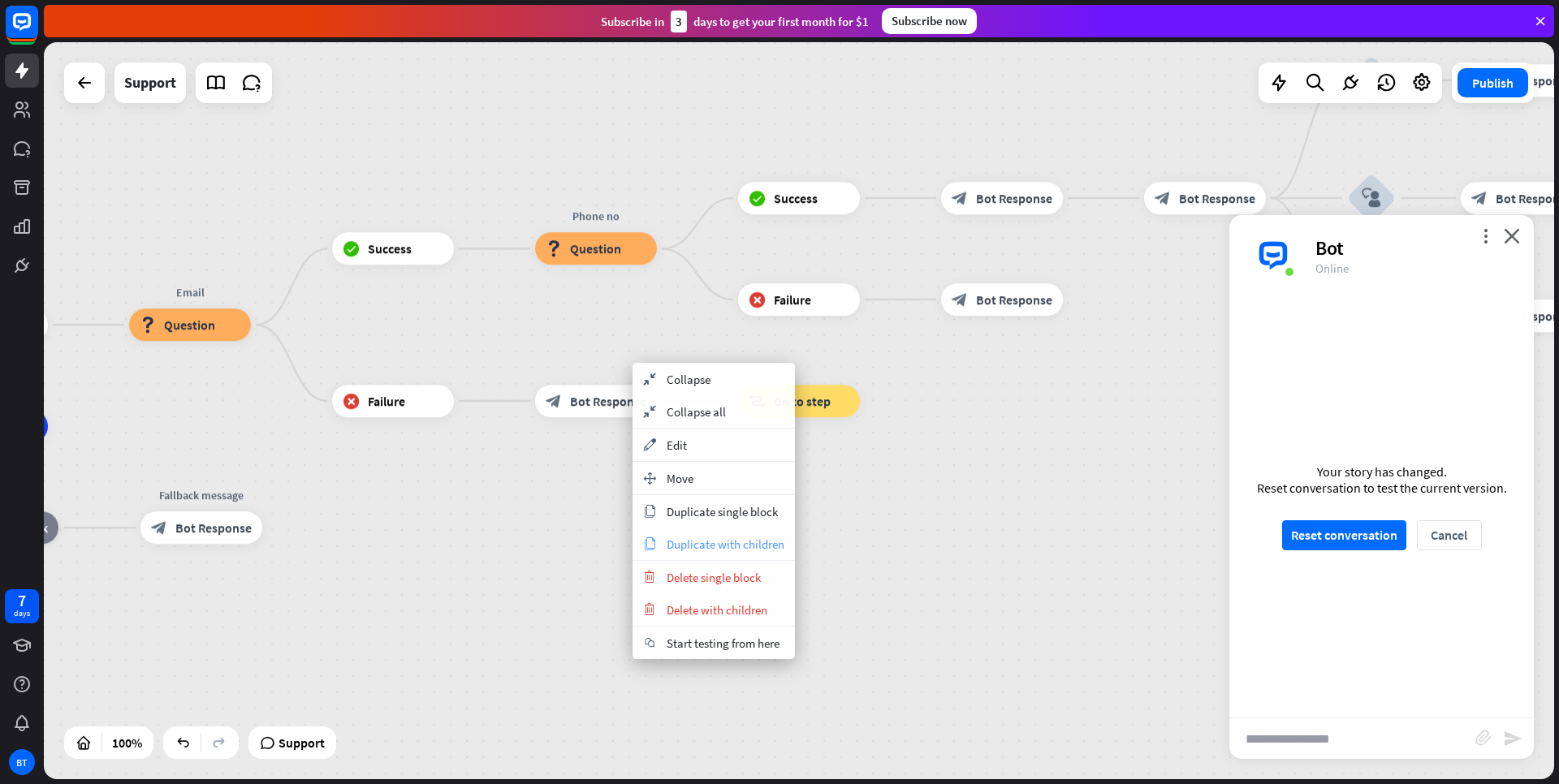
click at [697, 545] on span "Duplicate with children" at bounding box center [726, 544] width 118 height 15
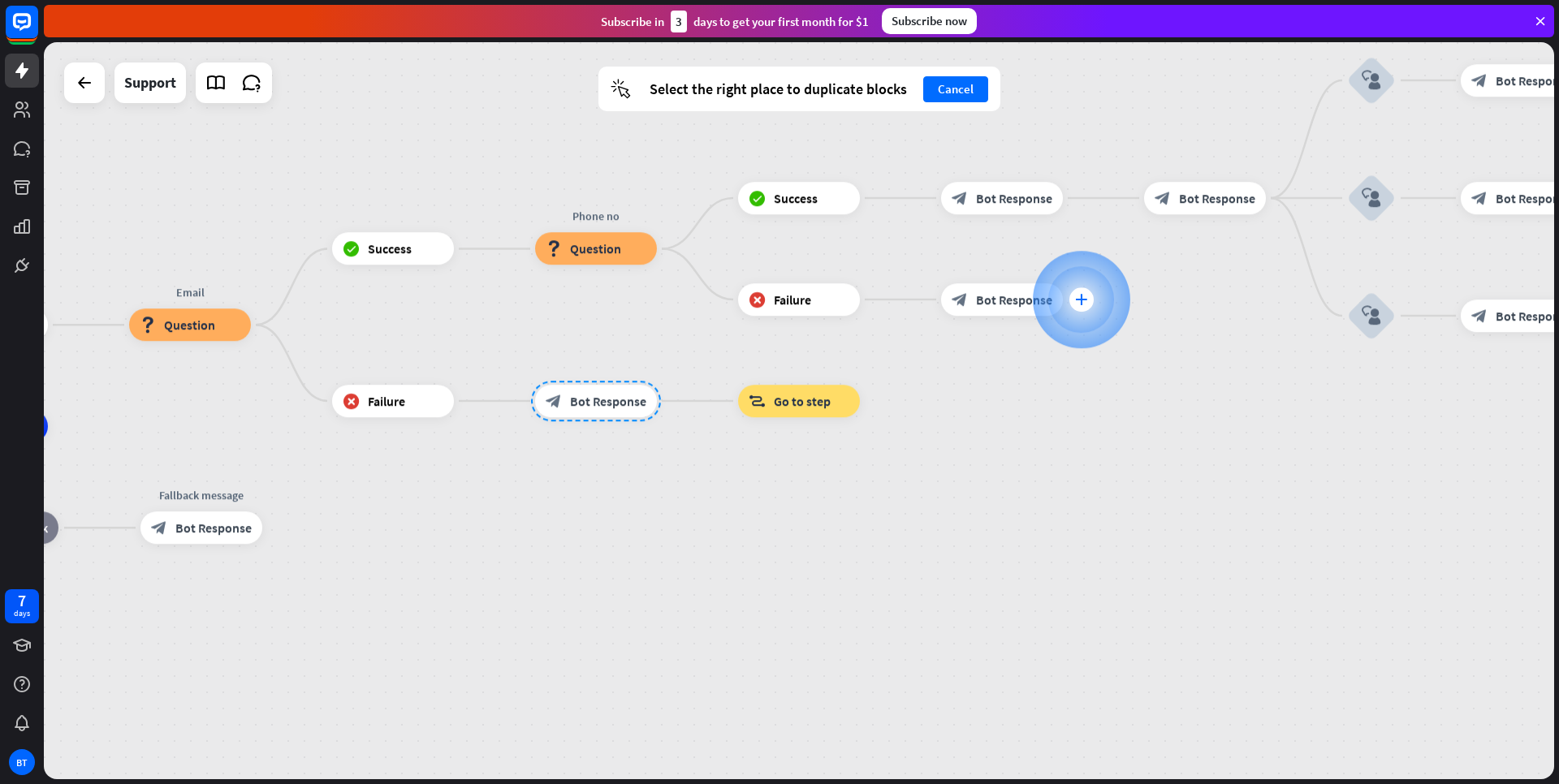
click at [1075, 299] on icon "plus" at bounding box center [1081, 299] width 12 height 11
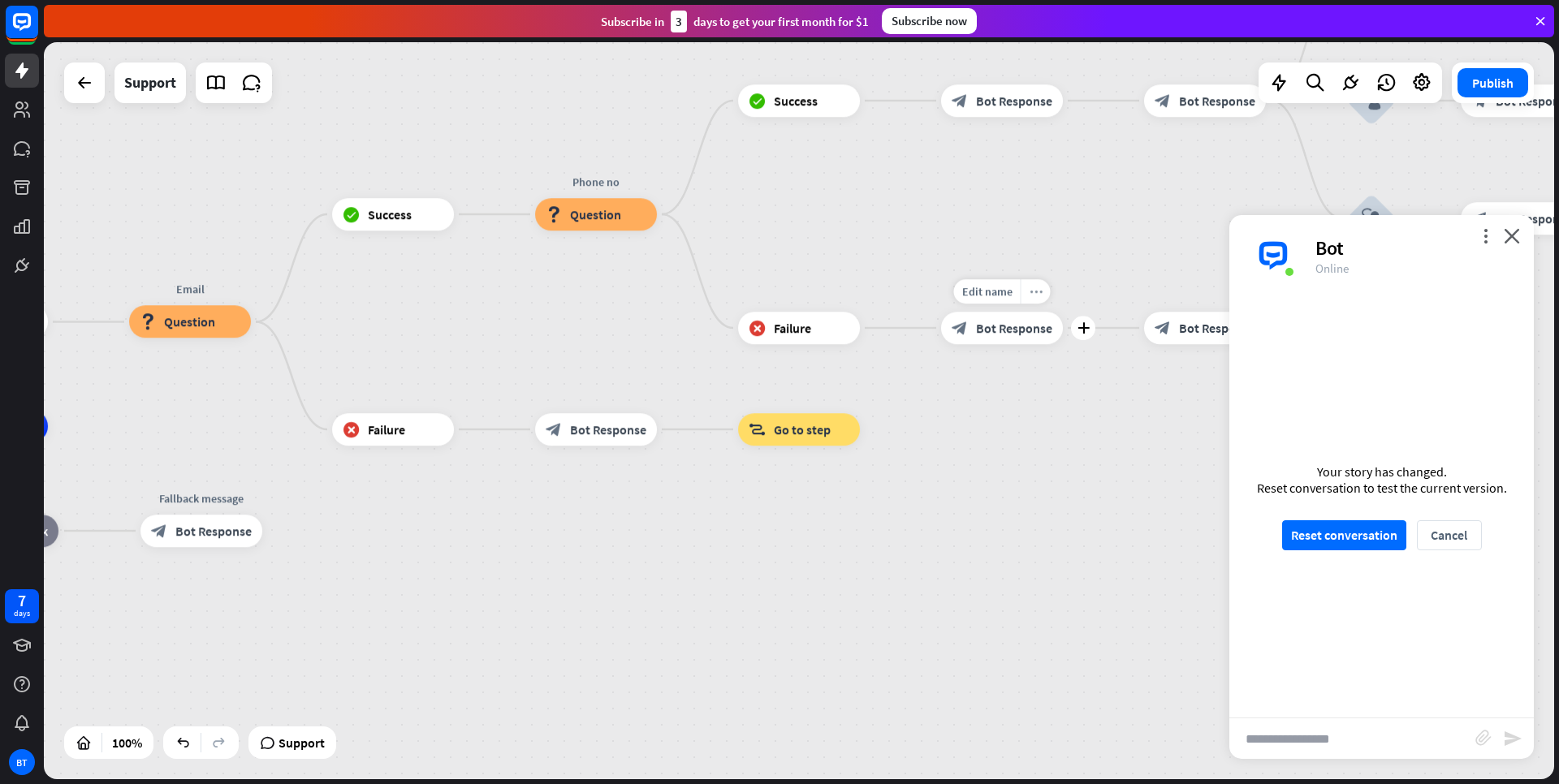
click at [1035, 292] on icon "more_horiz" at bounding box center [1036, 292] width 13 height 12
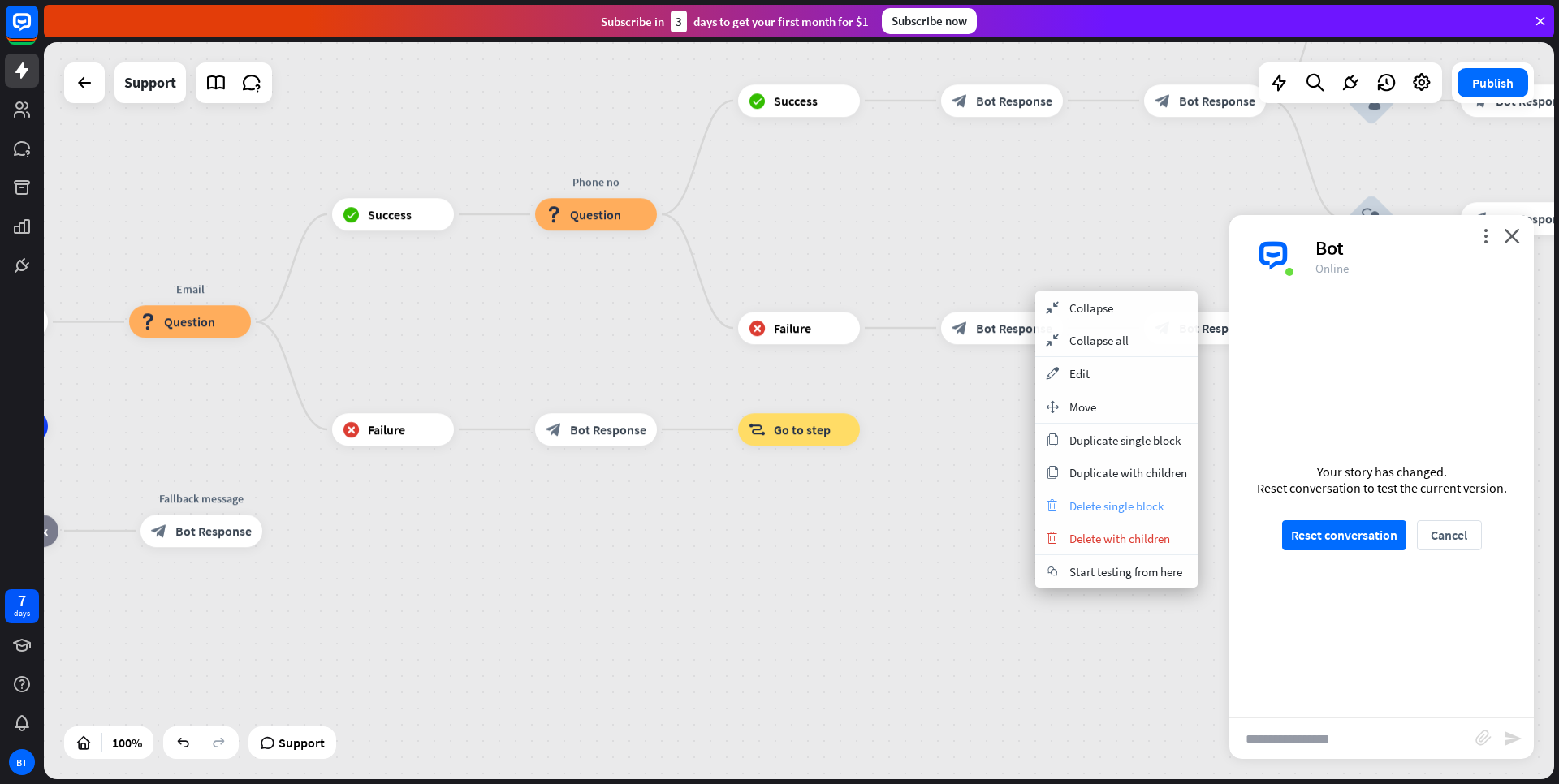
click at [1090, 508] on span "Delete single block" at bounding box center [1117, 506] width 94 height 15
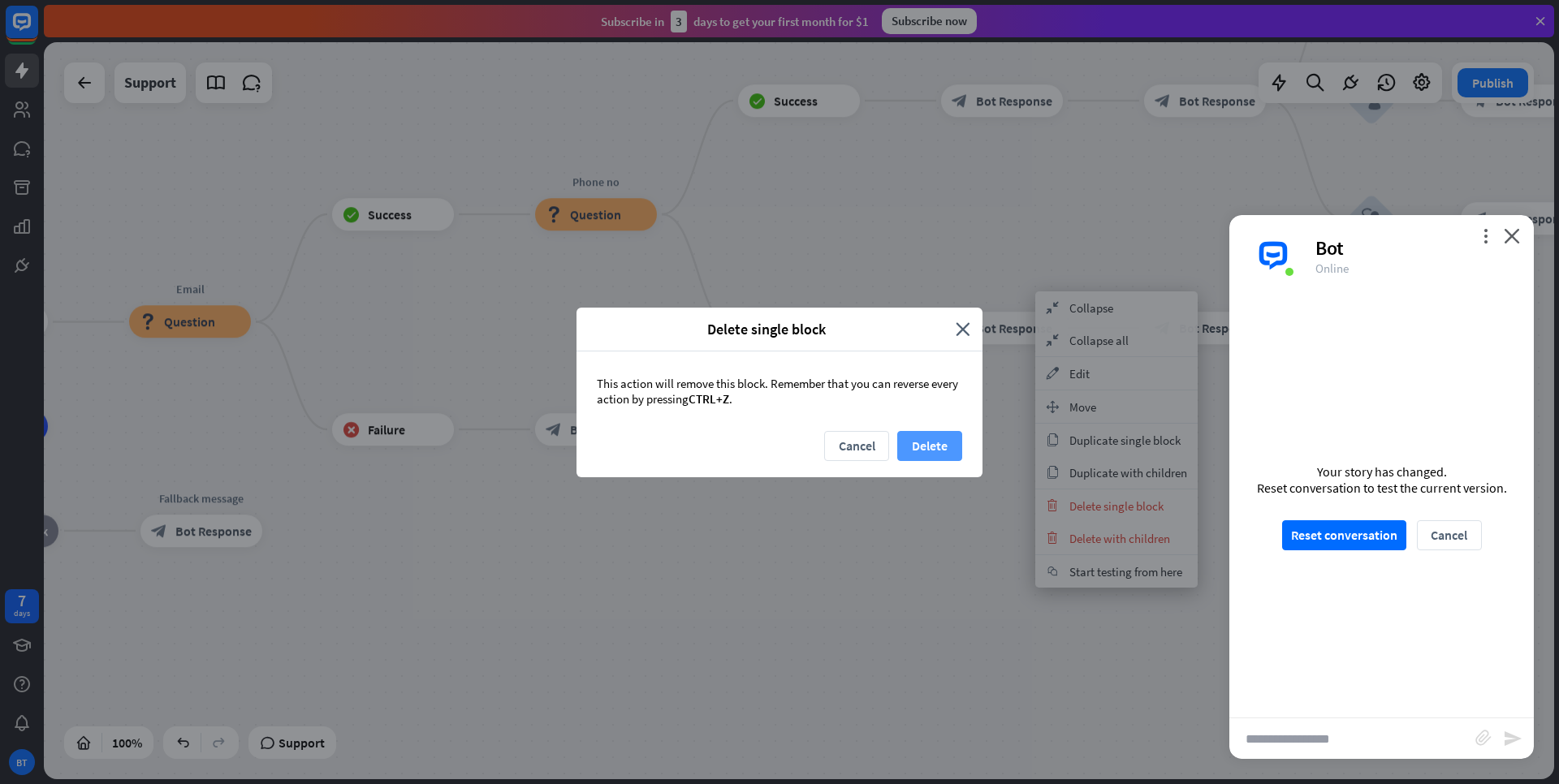
click at [930, 442] on button "Delete" at bounding box center [929, 446] width 65 height 30
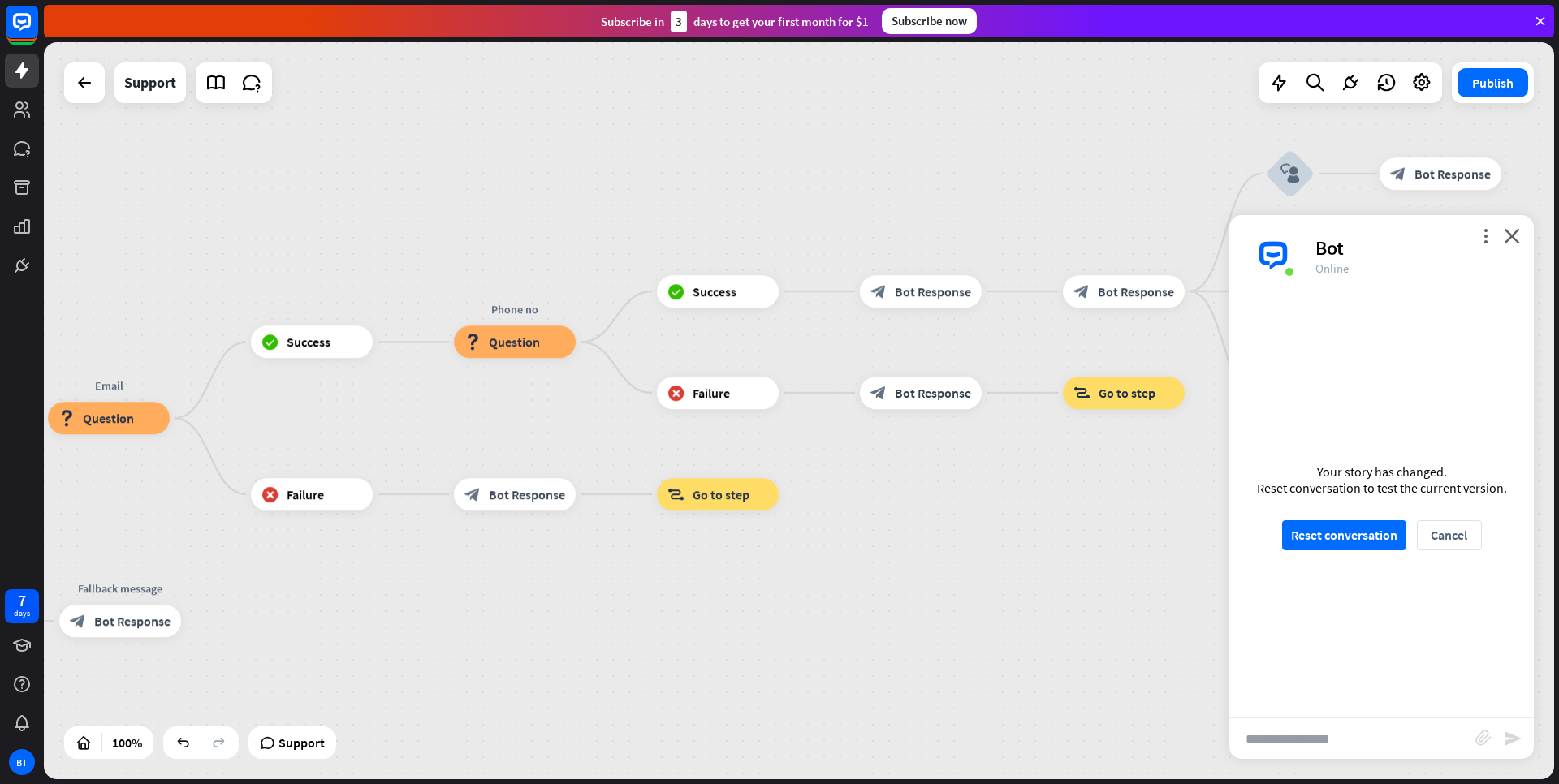
drag, startPoint x: 973, startPoint y: 471, endPoint x: 936, endPoint y: 497, distance: 45.5
click at [936, 497] on div "home_2 Start point Welcome message block_bot_response Bot Response Email block_…" at bounding box center [799, 410] width 1510 height 737
click at [914, 400] on span "Bot Response" at bounding box center [927, 393] width 76 height 16
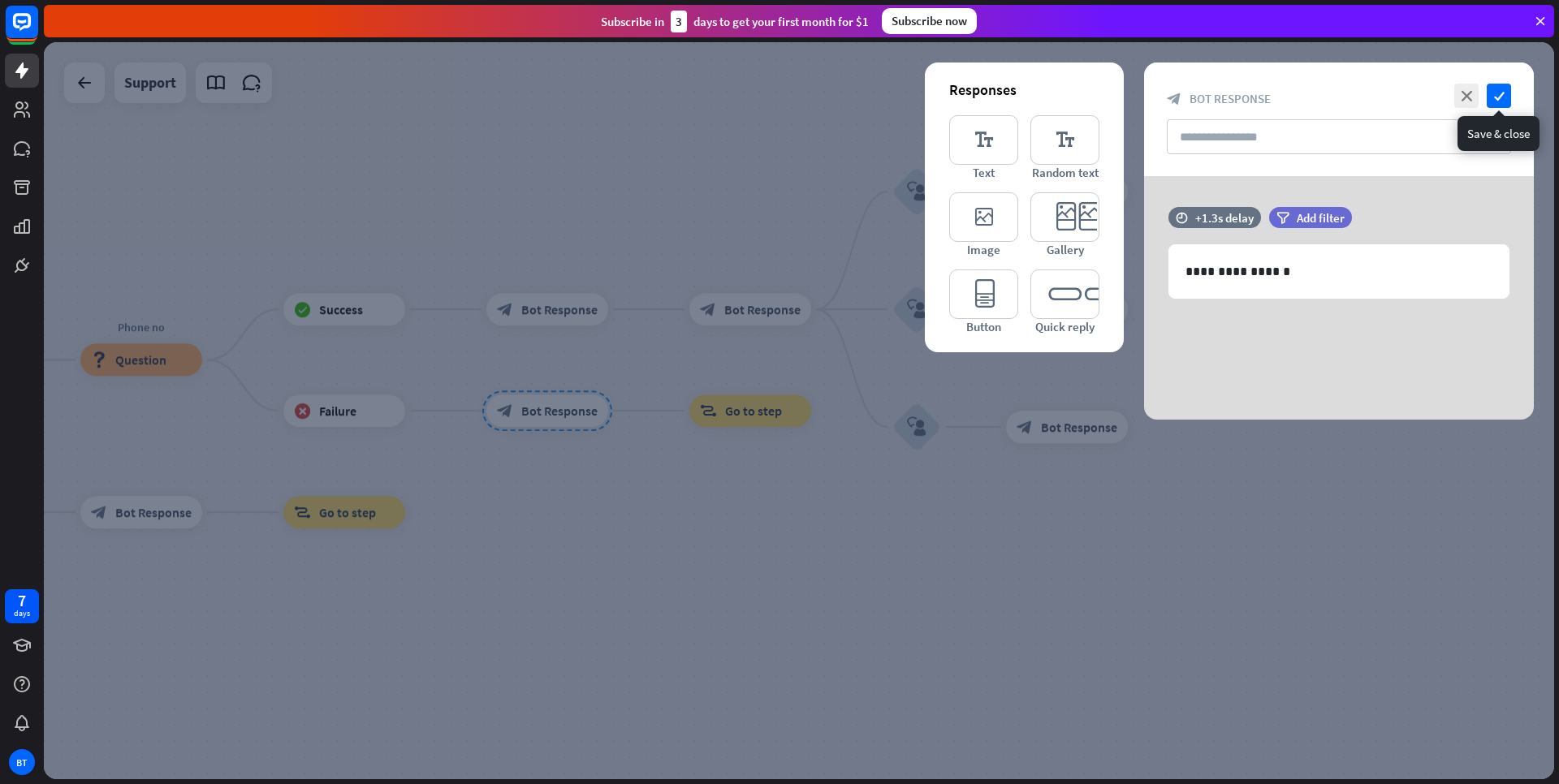
click at [1493, 102] on icon "check" at bounding box center [1499, 96] width 24 height 24
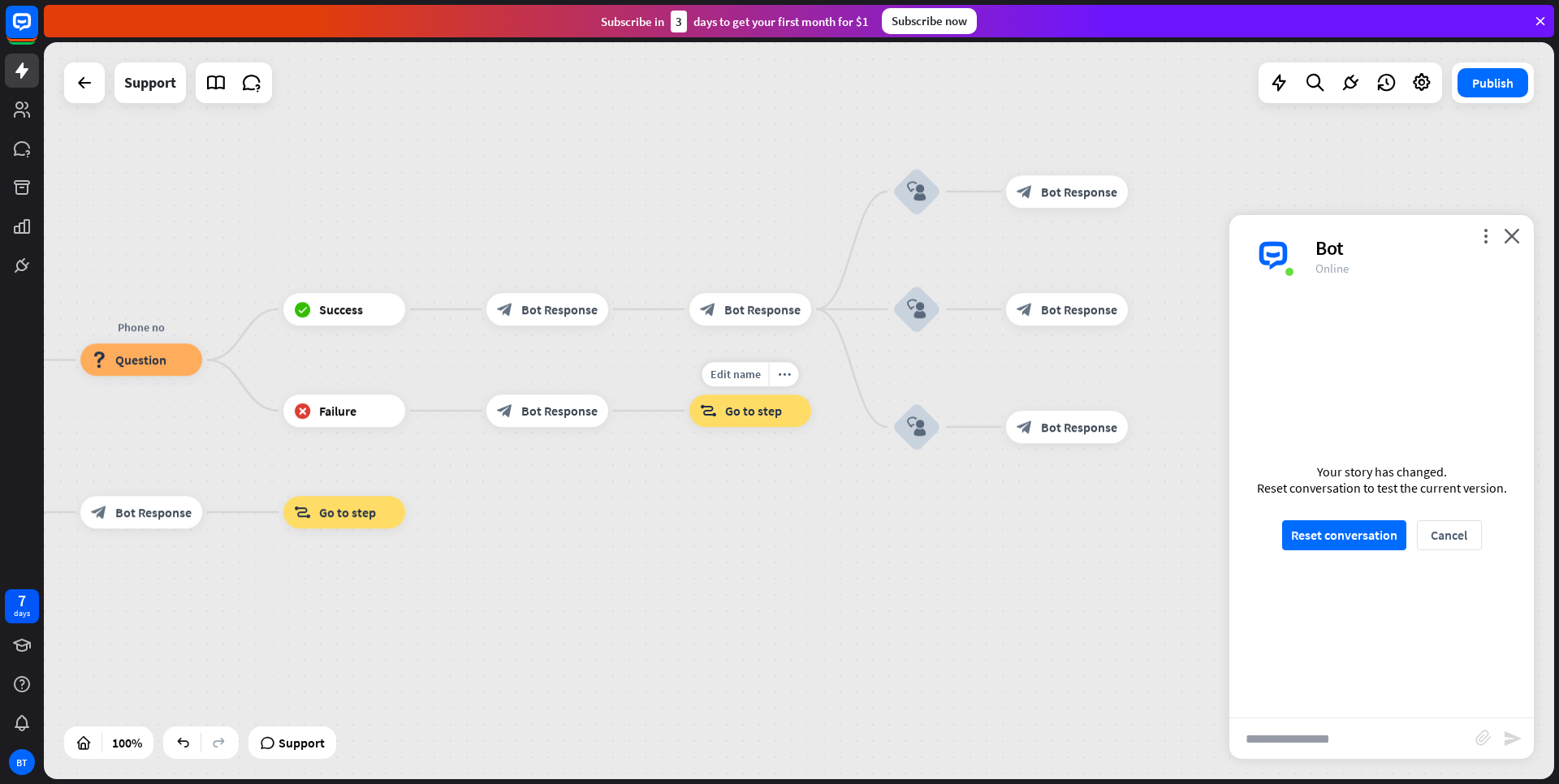
click at [750, 412] on span "Go to step" at bounding box center [753, 411] width 57 height 16
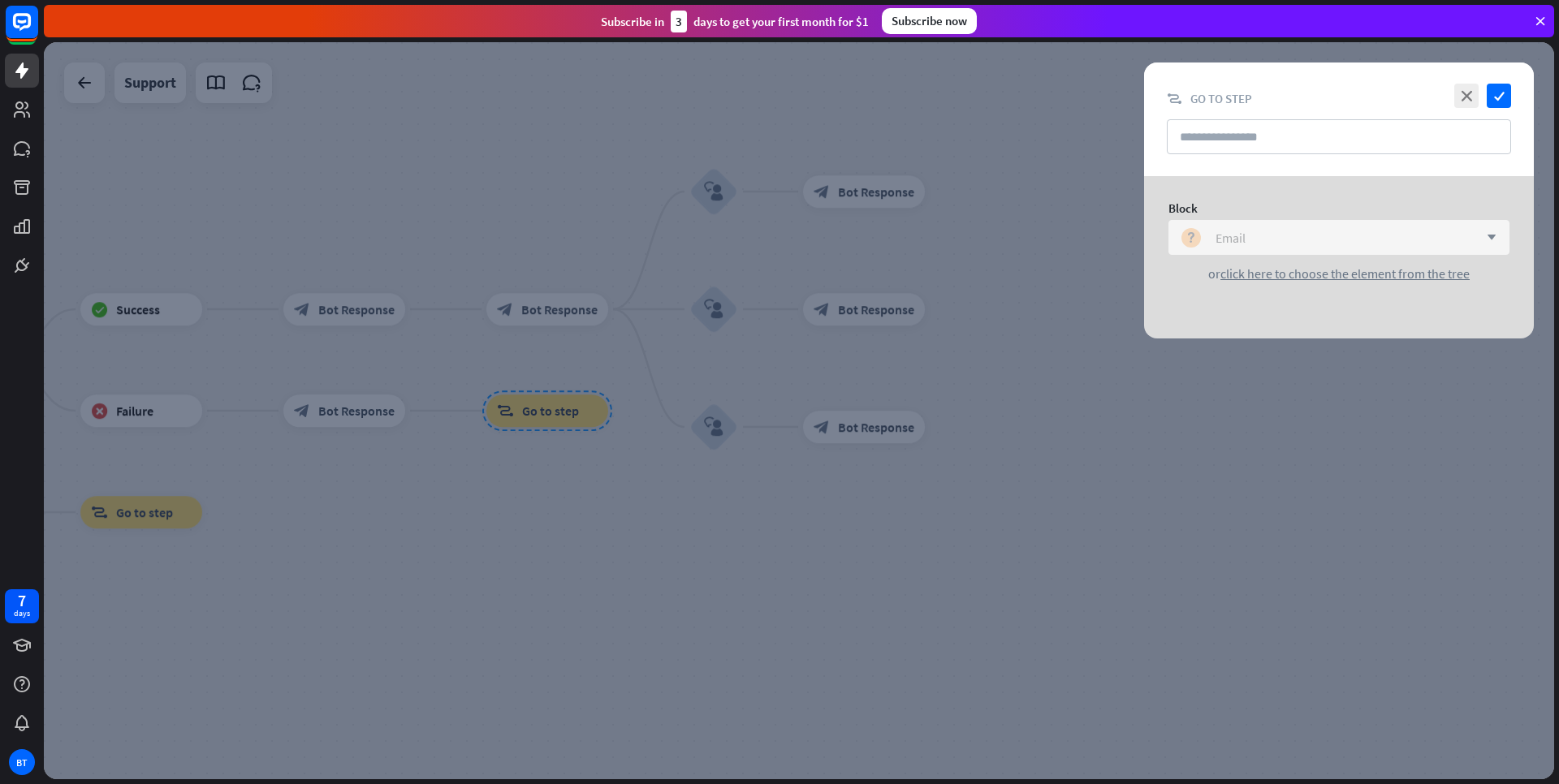
click at [1209, 236] on div "block_question Email" at bounding box center [1330, 237] width 297 height 19
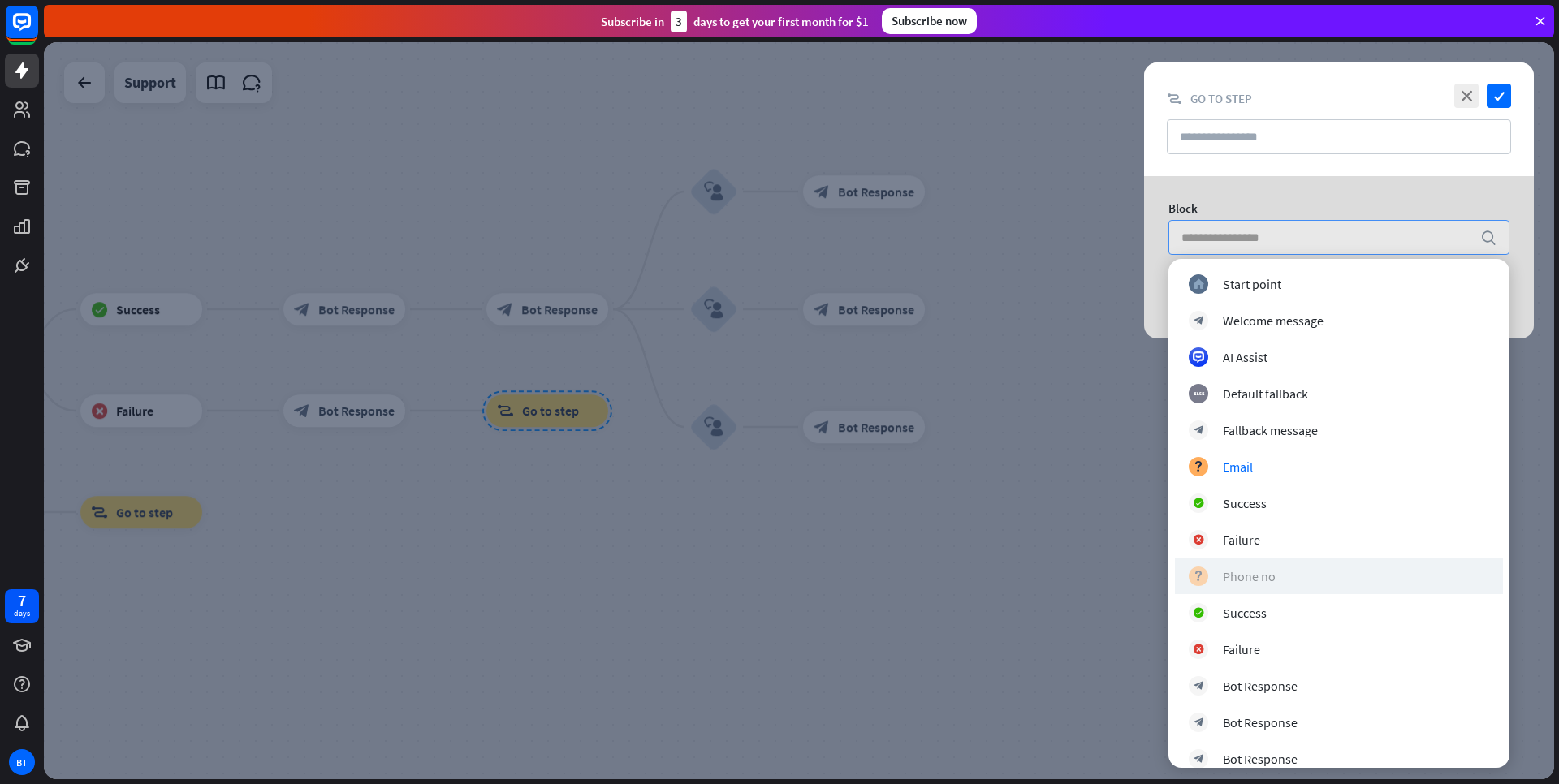
click at [1258, 577] on div "Phone no" at bounding box center [1249, 576] width 53 height 16
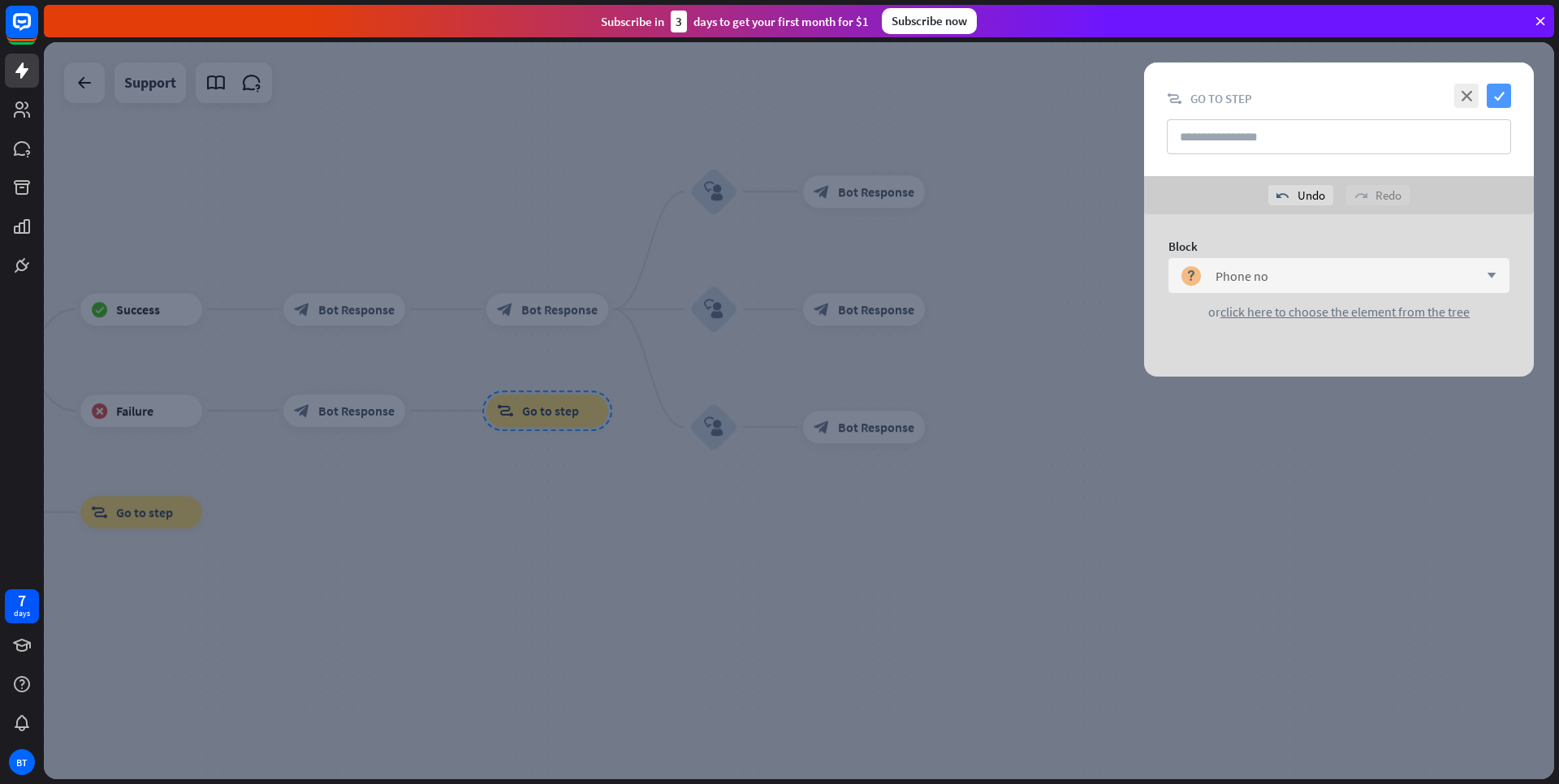
click at [1491, 94] on icon "check" at bounding box center [1499, 96] width 24 height 24
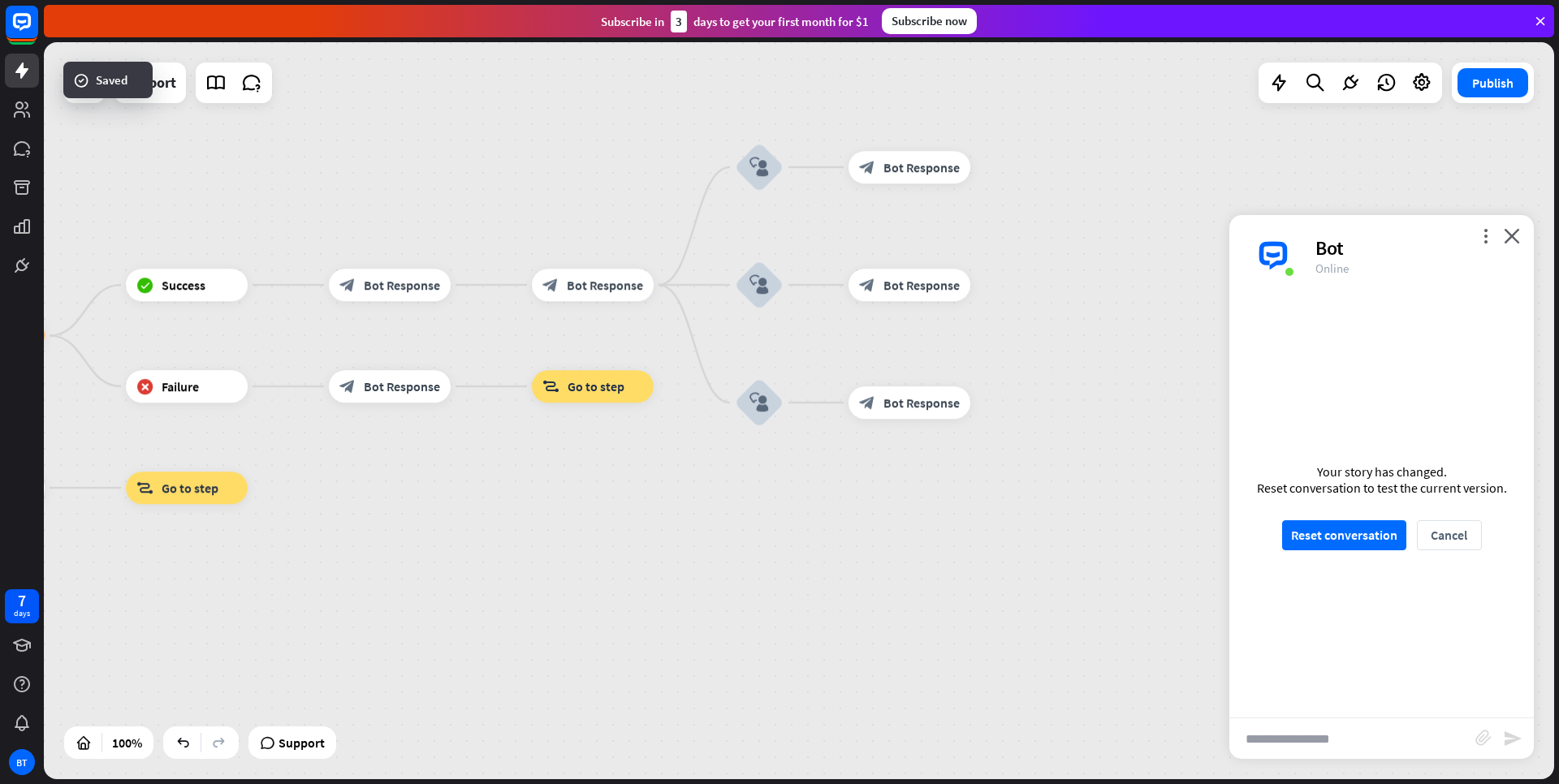
drag, startPoint x: 729, startPoint y: 546, endPoint x: 1013, endPoint y: 493, distance: 288.3
click at [1022, 489] on div "home_2 Start point Welcome message block_bot_response Bot Response Email block_…" at bounding box center [799, 410] width 1510 height 737
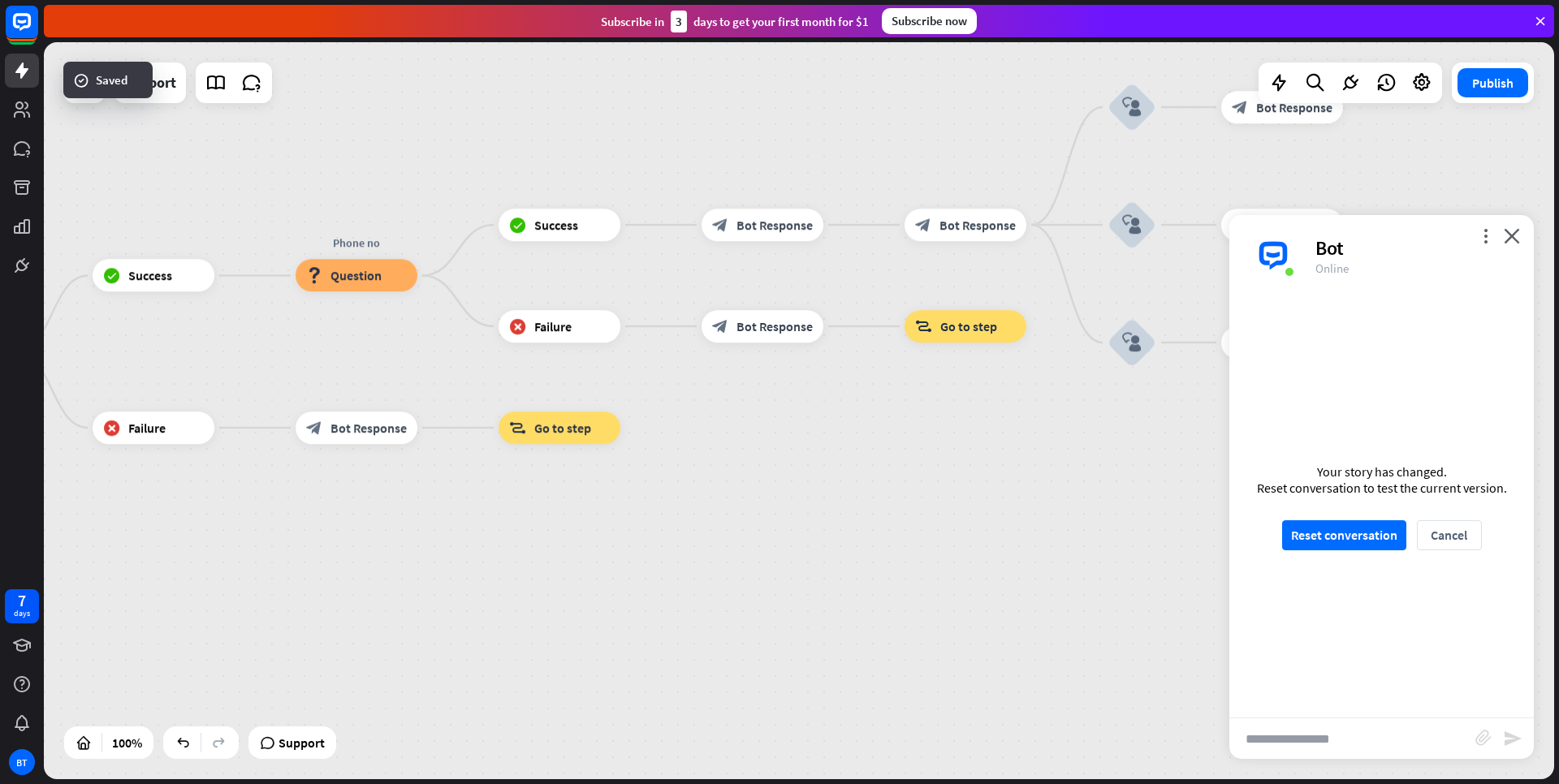
drag, startPoint x: 737, startPoint y: 525, endPoint x: 927, endPoint y: 531, distance: 190.1
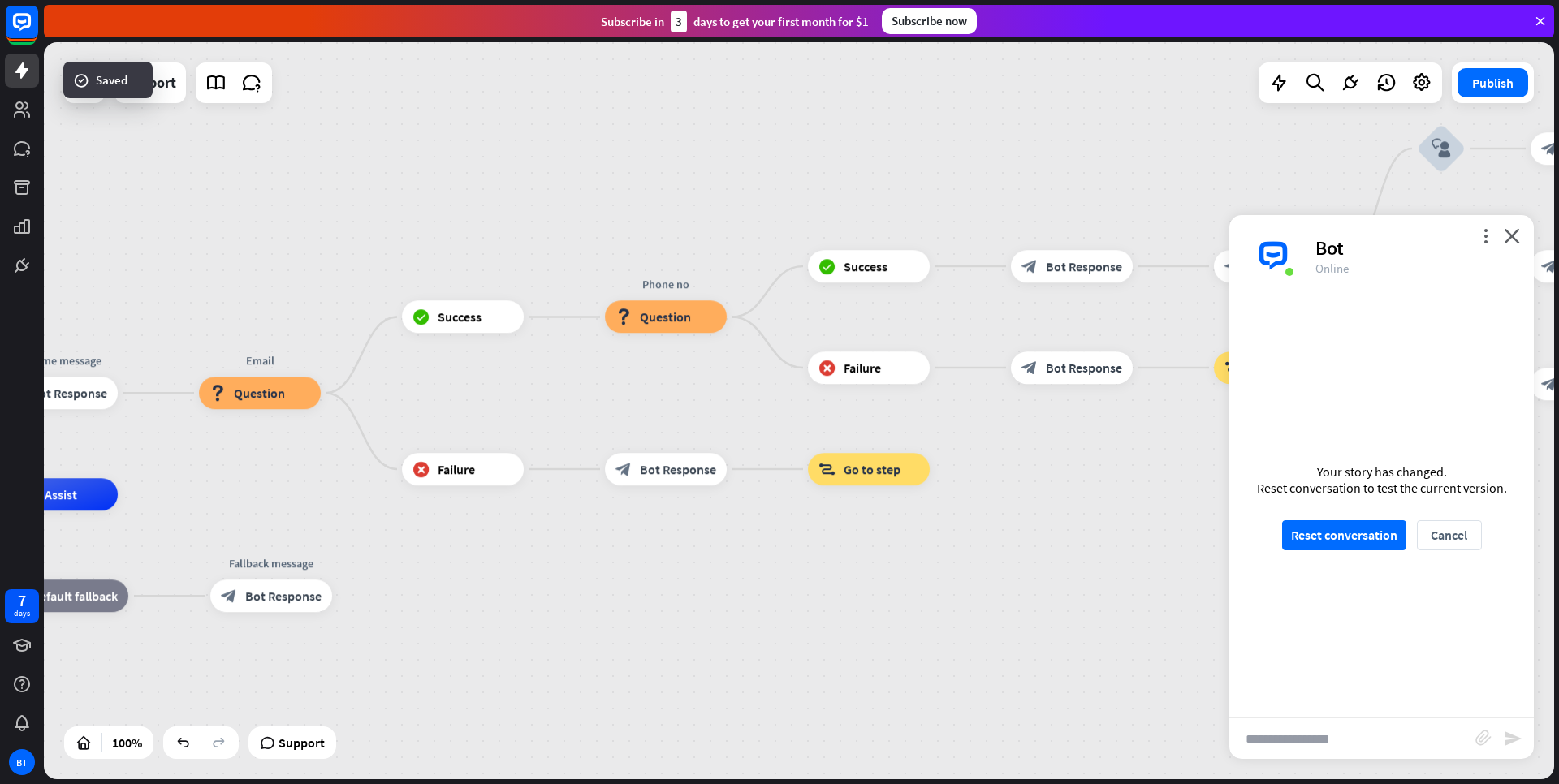
drag, startPoint x: 847, startPoint y: 560, endPoint x: 1145, endPoint y: 577, distance: 298.5
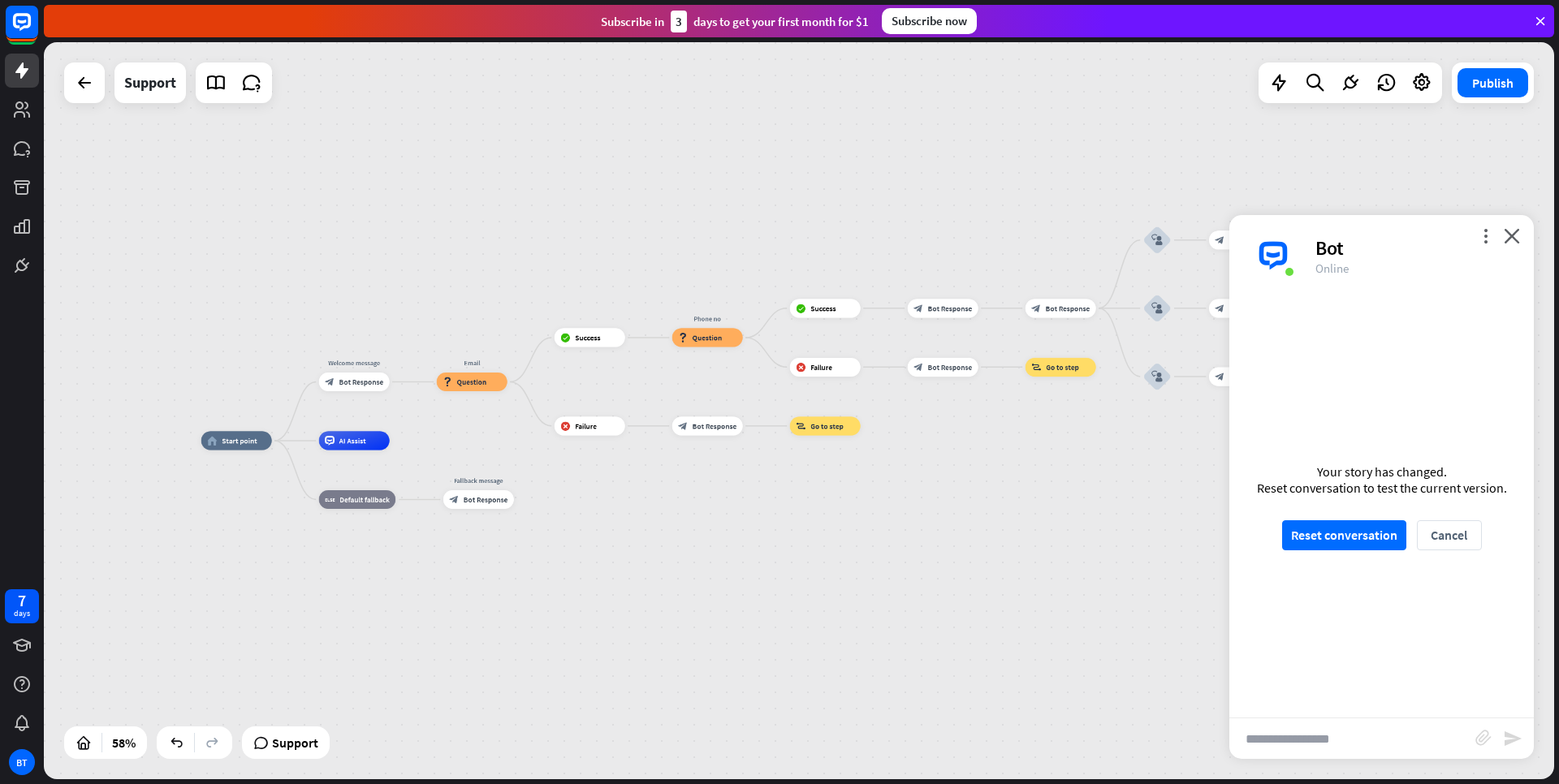
drag, startPoint x: 923, startPoint y: 664, endPoint x: 789, endPoint y: 544, distance: 180.0
click at [789, 544] on div "home_2 Start point Welcome message block_bot_response Bot Response Email block_…" at bounding box center [639, 655] width 876 height 428
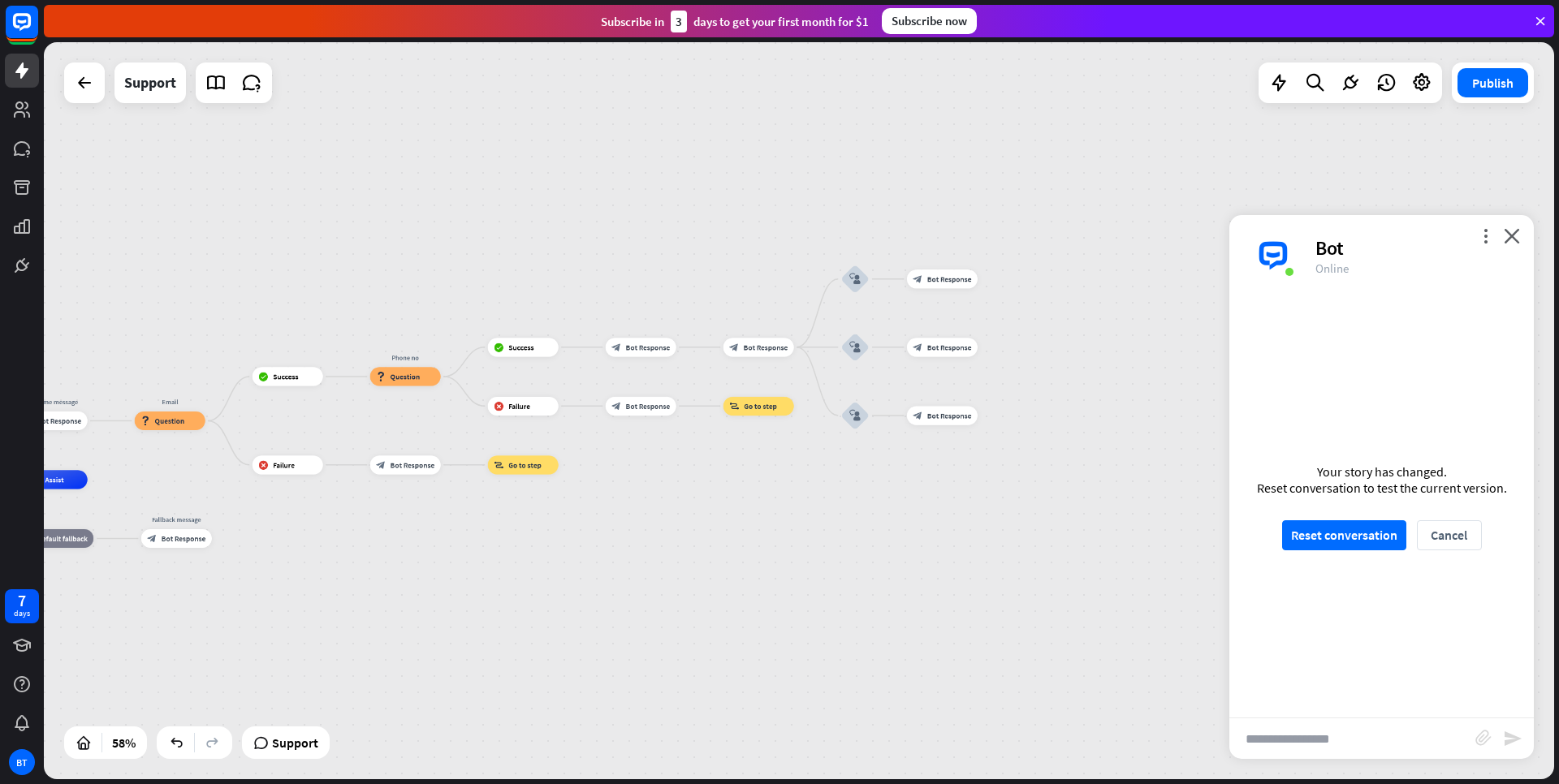
drag, startPoint x: 927, startPoint y: 476, endPoint x: 553, endPoint y: 544, distance: 379.7
click at [553, 544] on div "home_2 Start point Welcome message block_bot_response Bot Response Email block_…" at bounding box center [337, 694] width 876 height 428
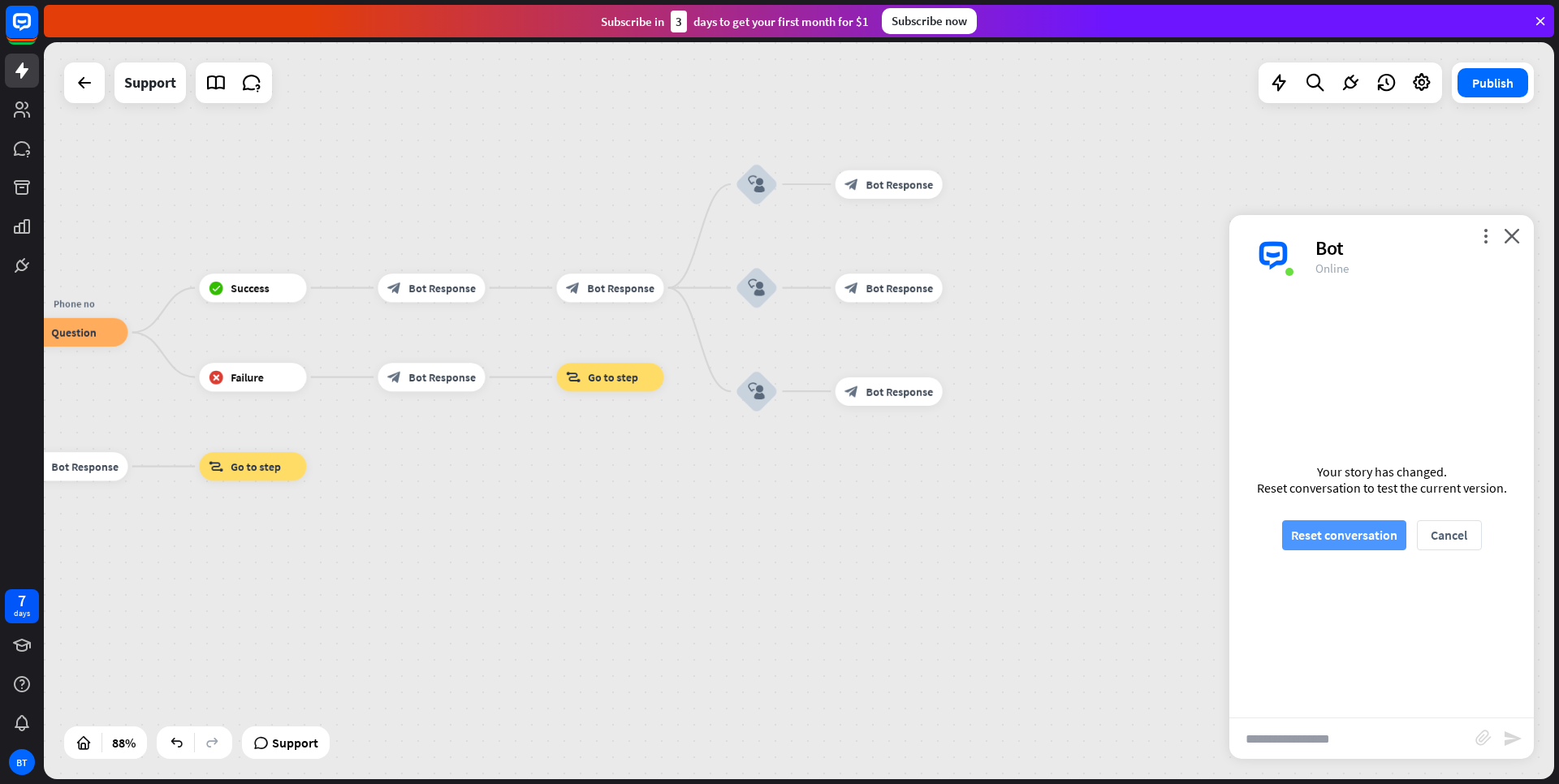
click at [1320, 533] on button "Reset conversation" at bounding box center [1344, 536] width 124 height 30
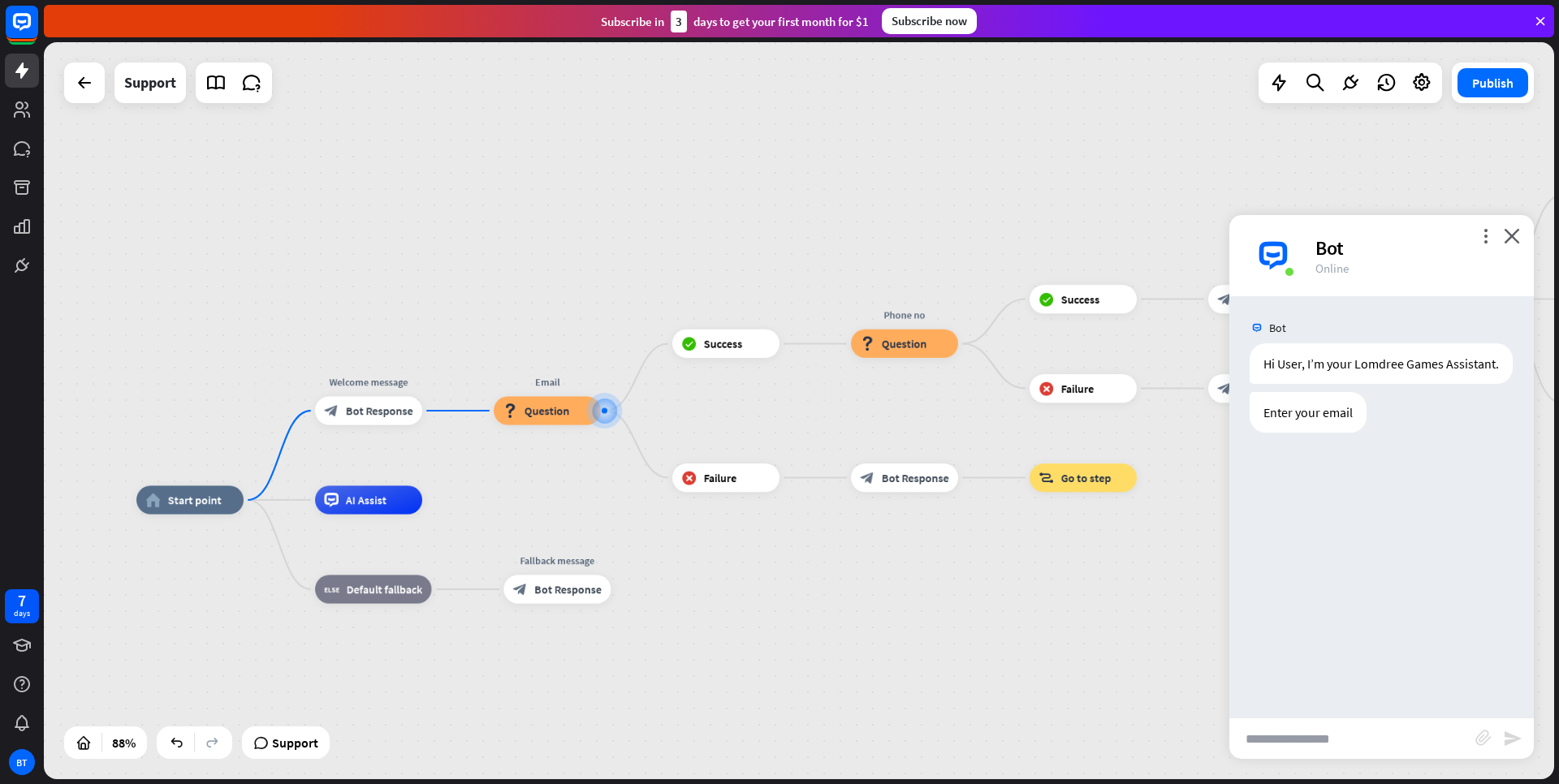
click at [1298, 733] on input "text" at bounding box center [1352, 739] width 246 height 41
type input "**********"
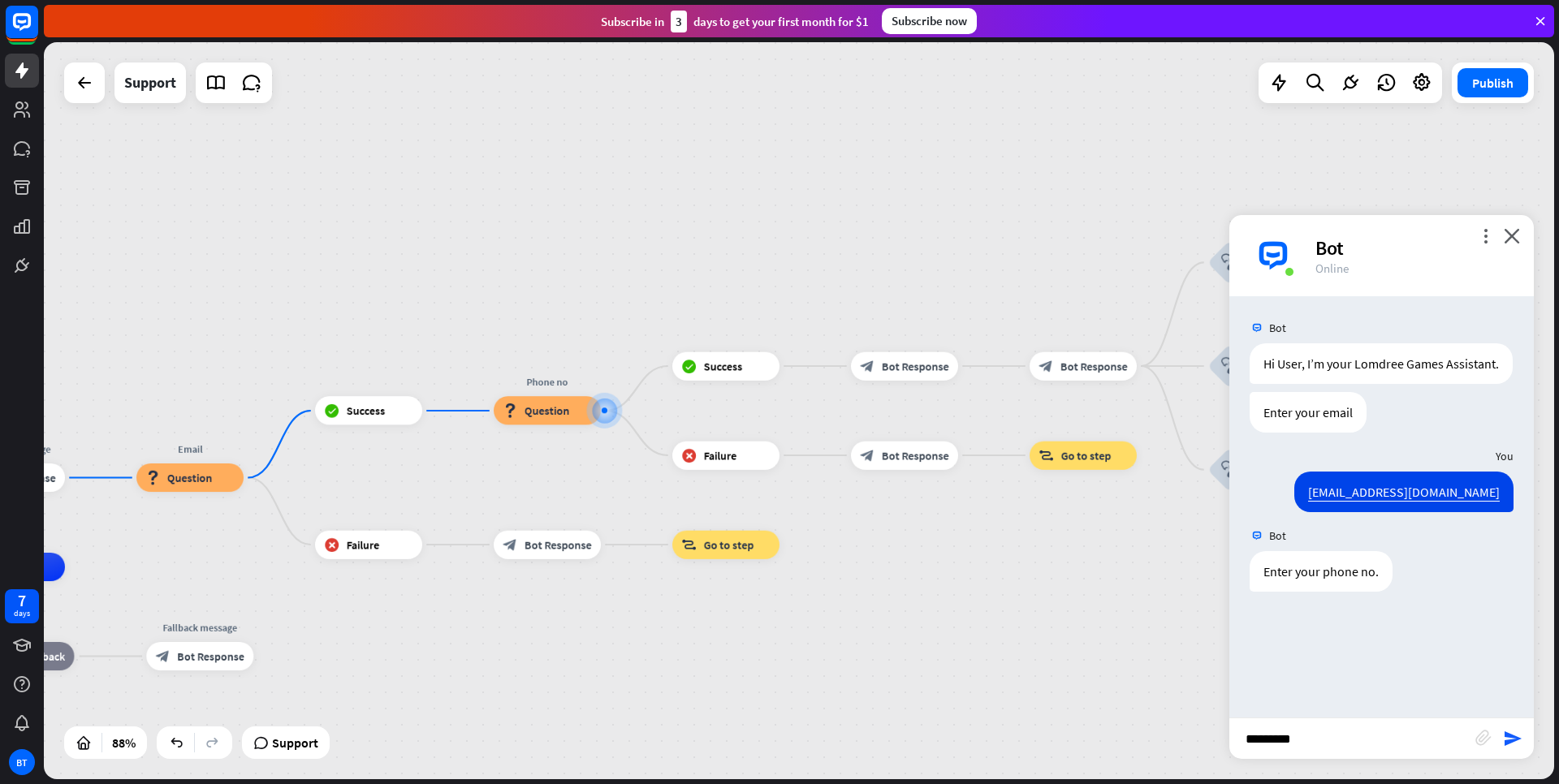
type input "**********"
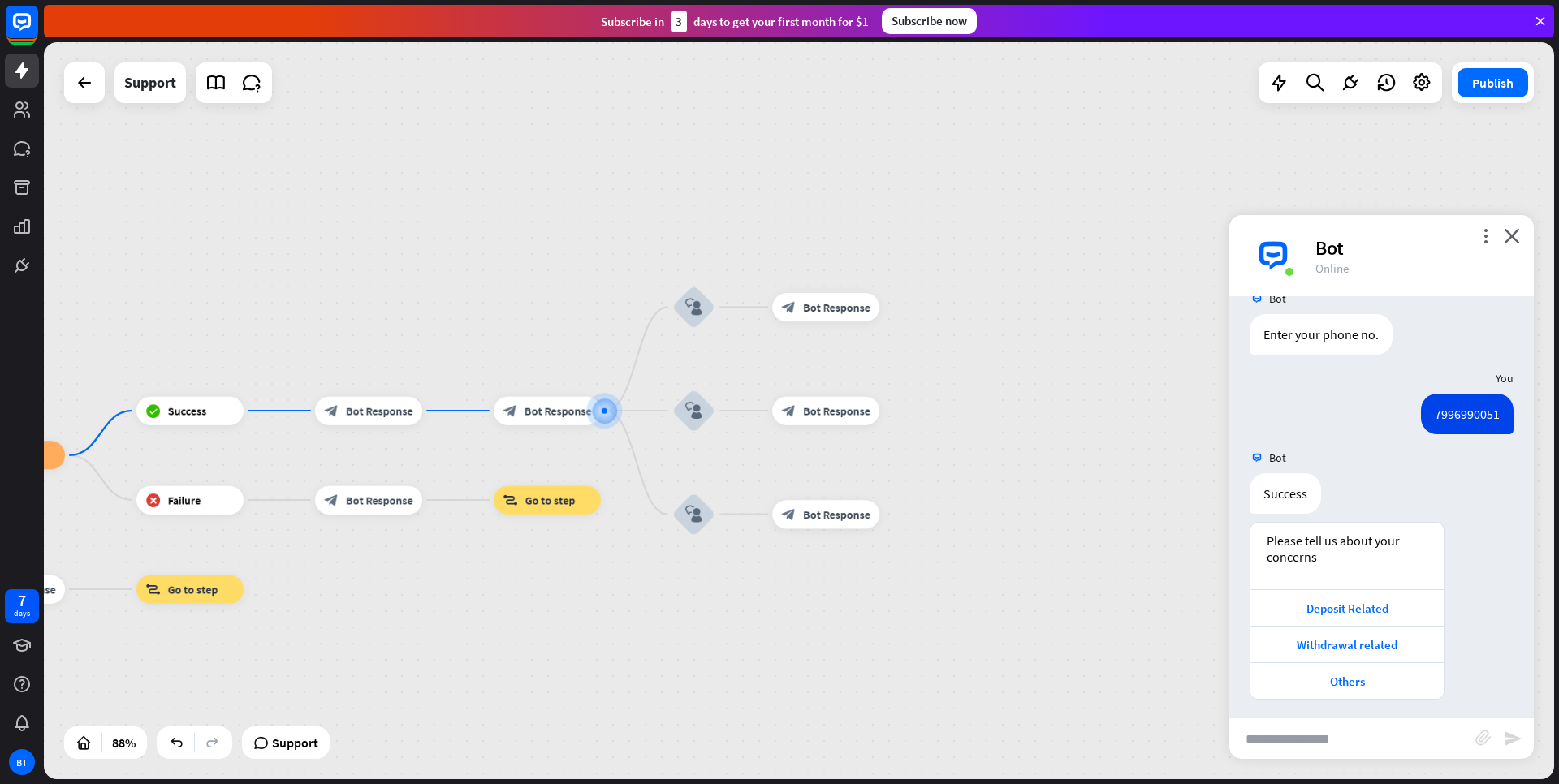
scroll to position [260, 0]
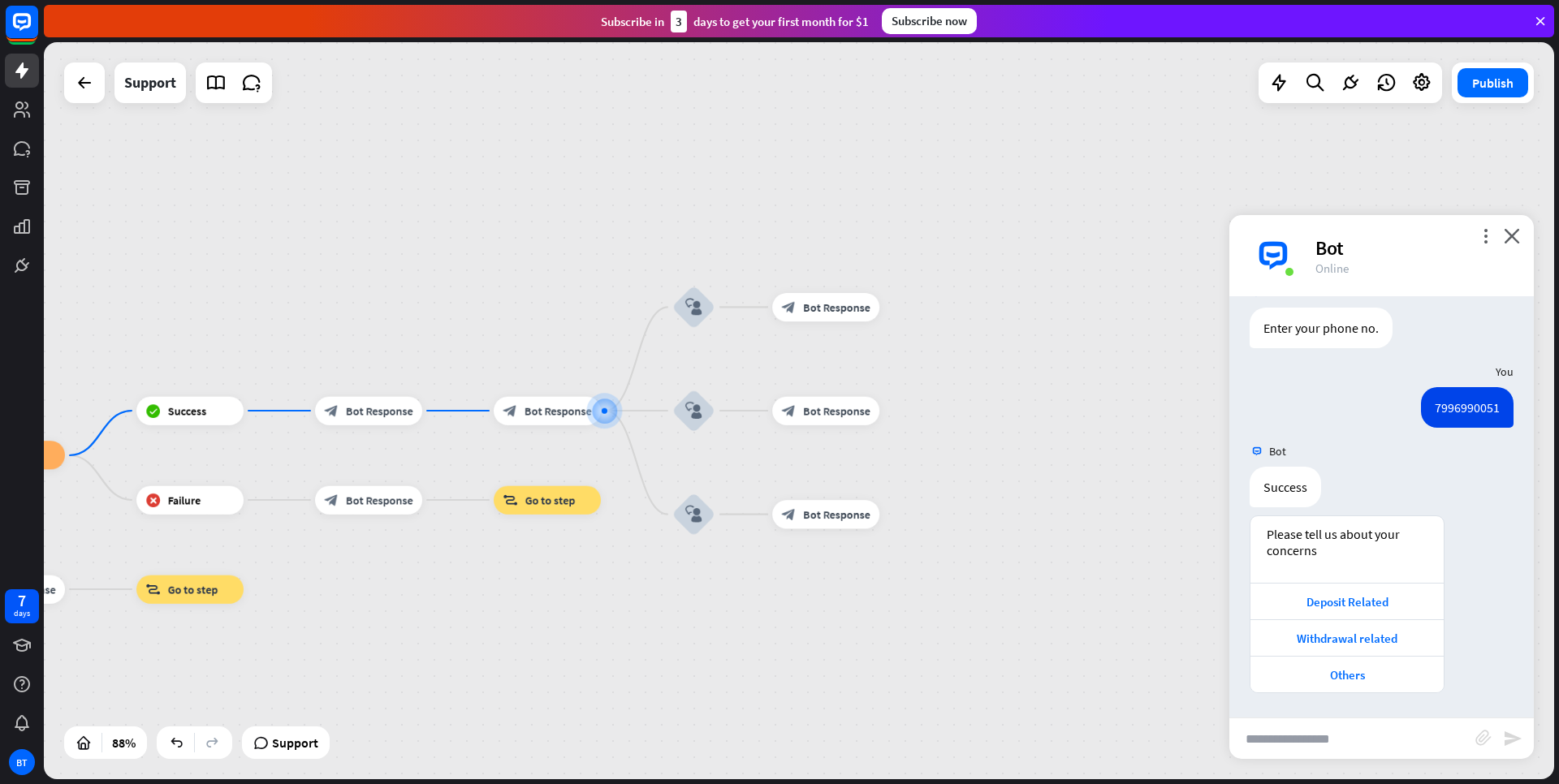
click at [1491, 528] on div "Please tell us about your concerns Deposit Related Withdrawal related Others [D…" at bounding box center [1381, 609] width 305 height 186
click at [1351, 599] on div "Deposit Related" at bounding box center [1347, 601] width 177 height 15
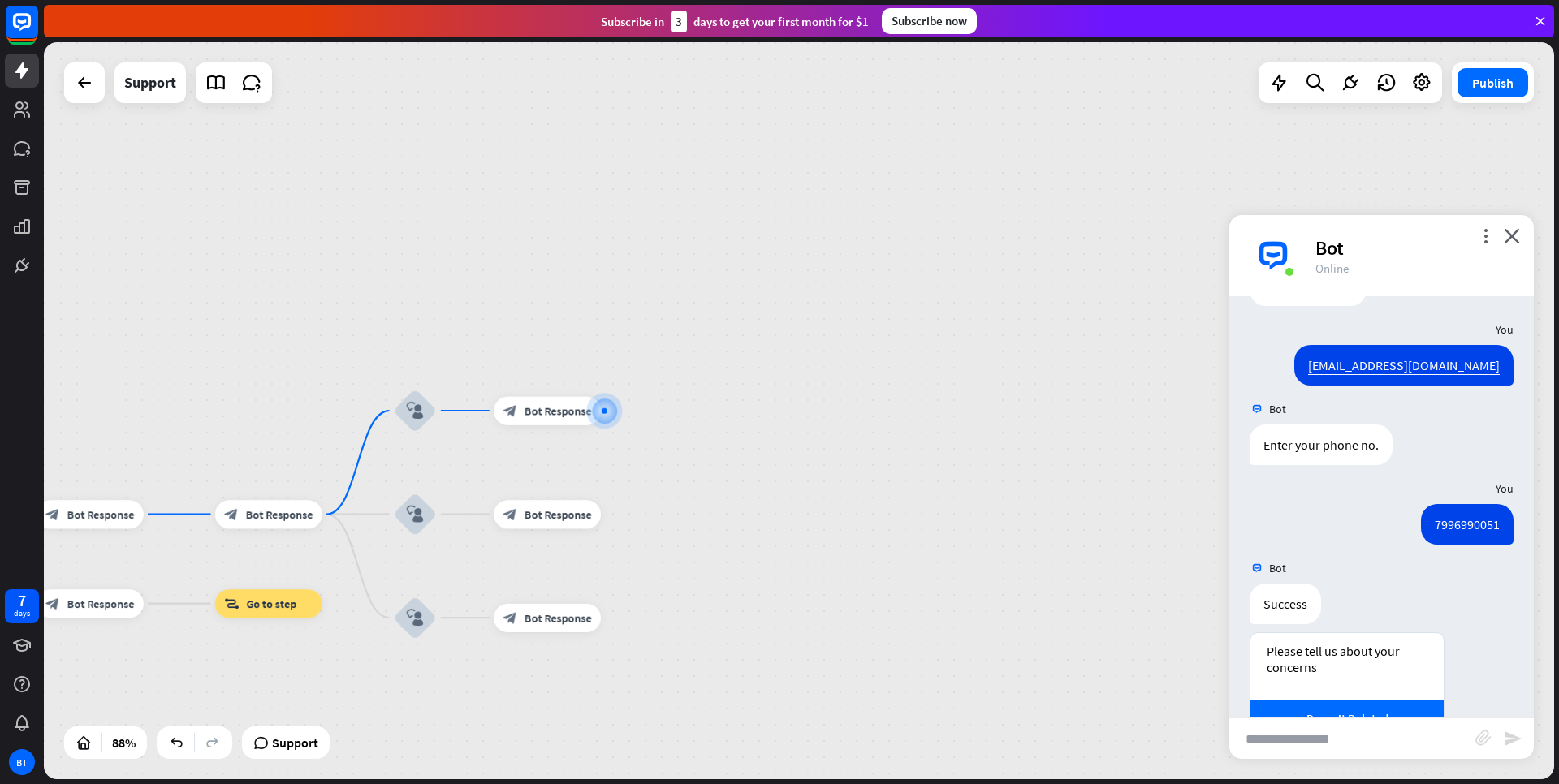
scroll to position [0, 0]
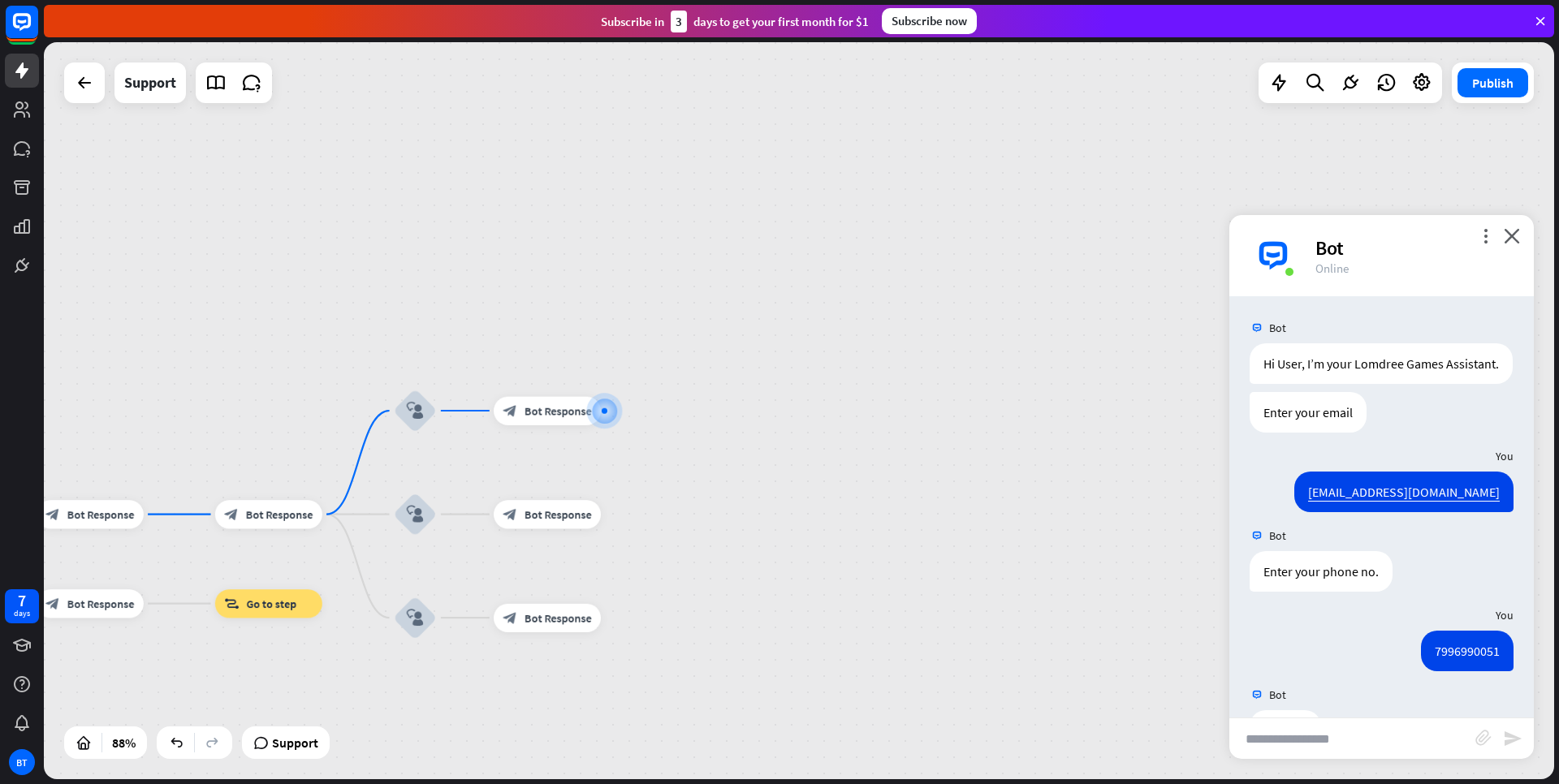
click at [1476, 242] on div "Bot" at bounding box center [1415, 248] width 199 height 25
click at [1399, 142] on div "home_2 Start point Welcome message block_bot_response Bot Response Email block_…" at bounding box center [799, 410] width 1510 height 737
click at [1423, 81] on icon at bounding box center [1421, 82] width 21 height 21
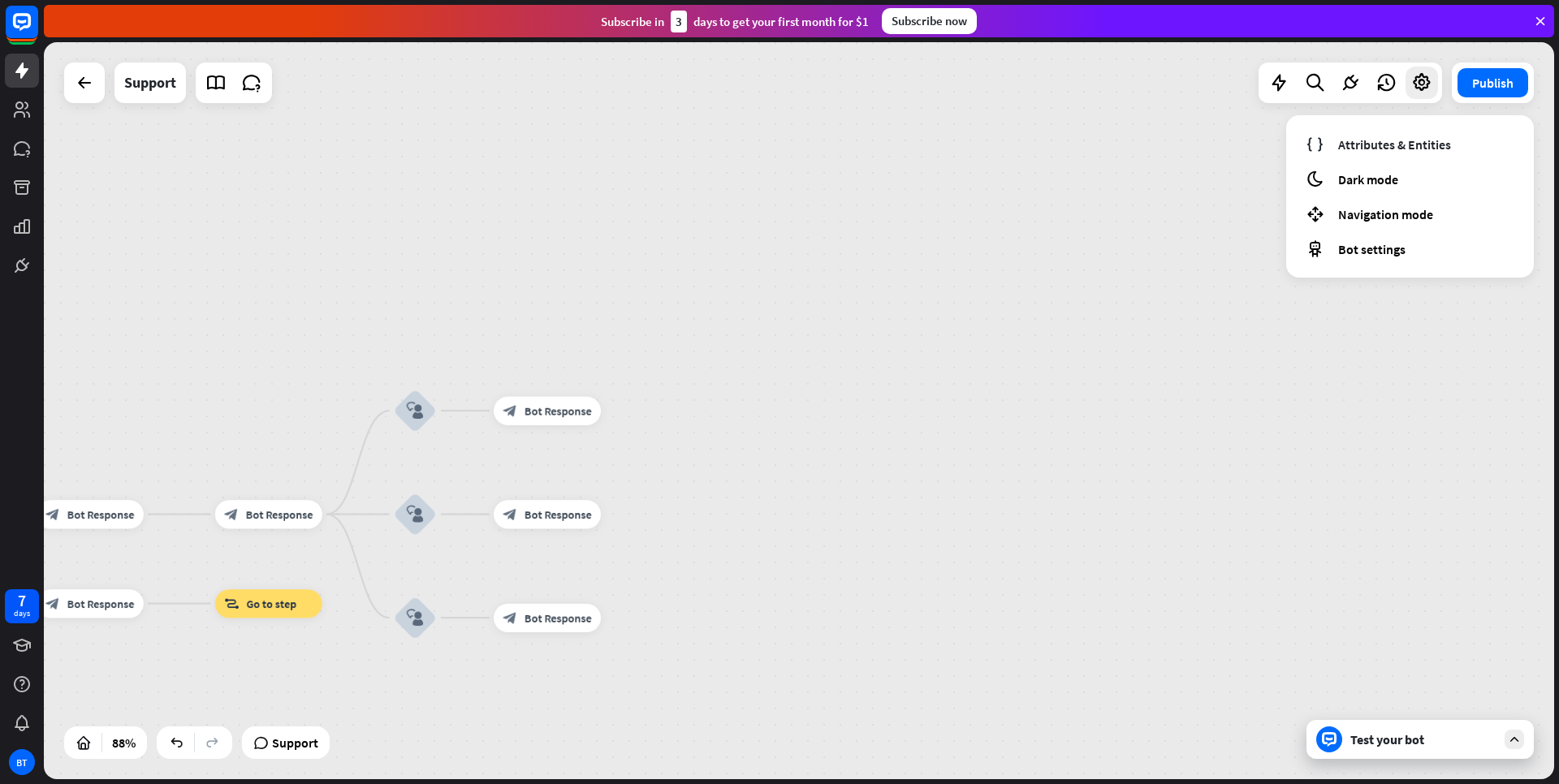
click at [1220, 143] on div "home_2 Start point Welcome message block_bot_response Bot Response Email block_…" at bounding box center [799, 410] width 1510 height 737
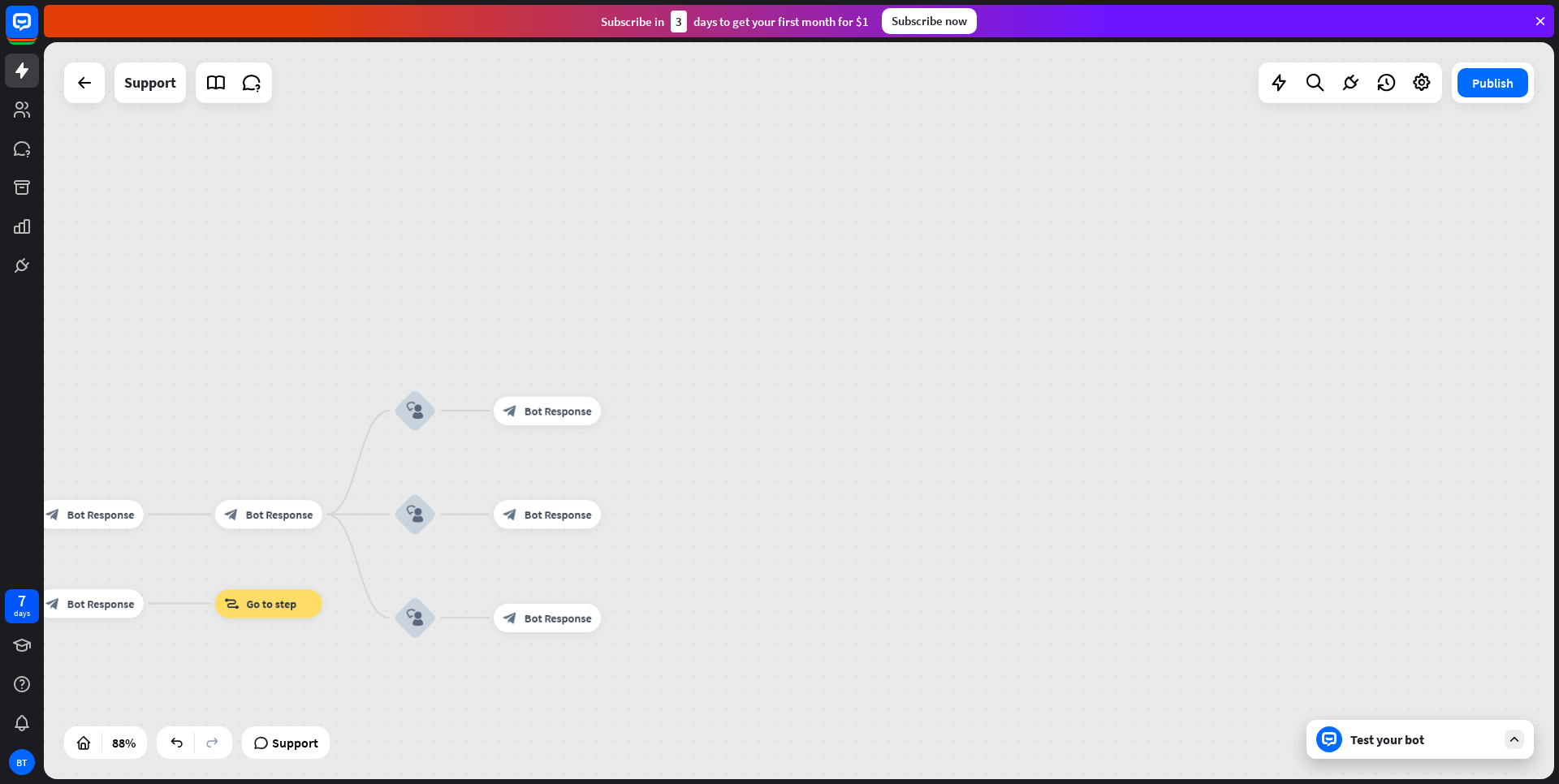
click at [1402, 746] on div "Test your bot" at bounding box center [1423, 740] width 146 height 16
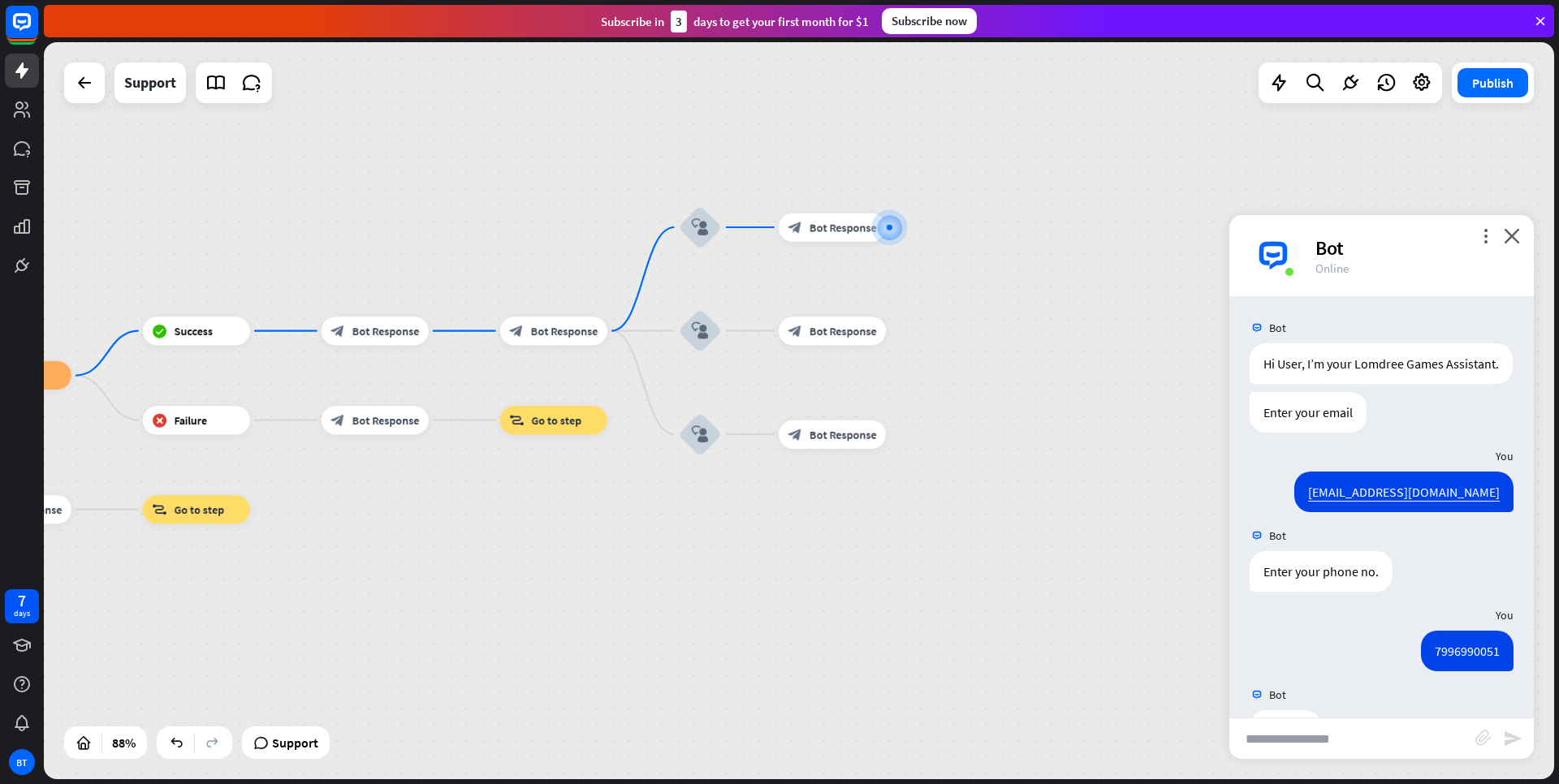
drag, startPoint x: 751, startPoint y: 482, endPoint x: 1041, endPoint y: 294, distance: 345.3
click at [1041, 294] on div "home_2 Start point Welcome message block_bot_response Bot Response Email block_…" at bounding box center [799, 410] width 1510 height 737
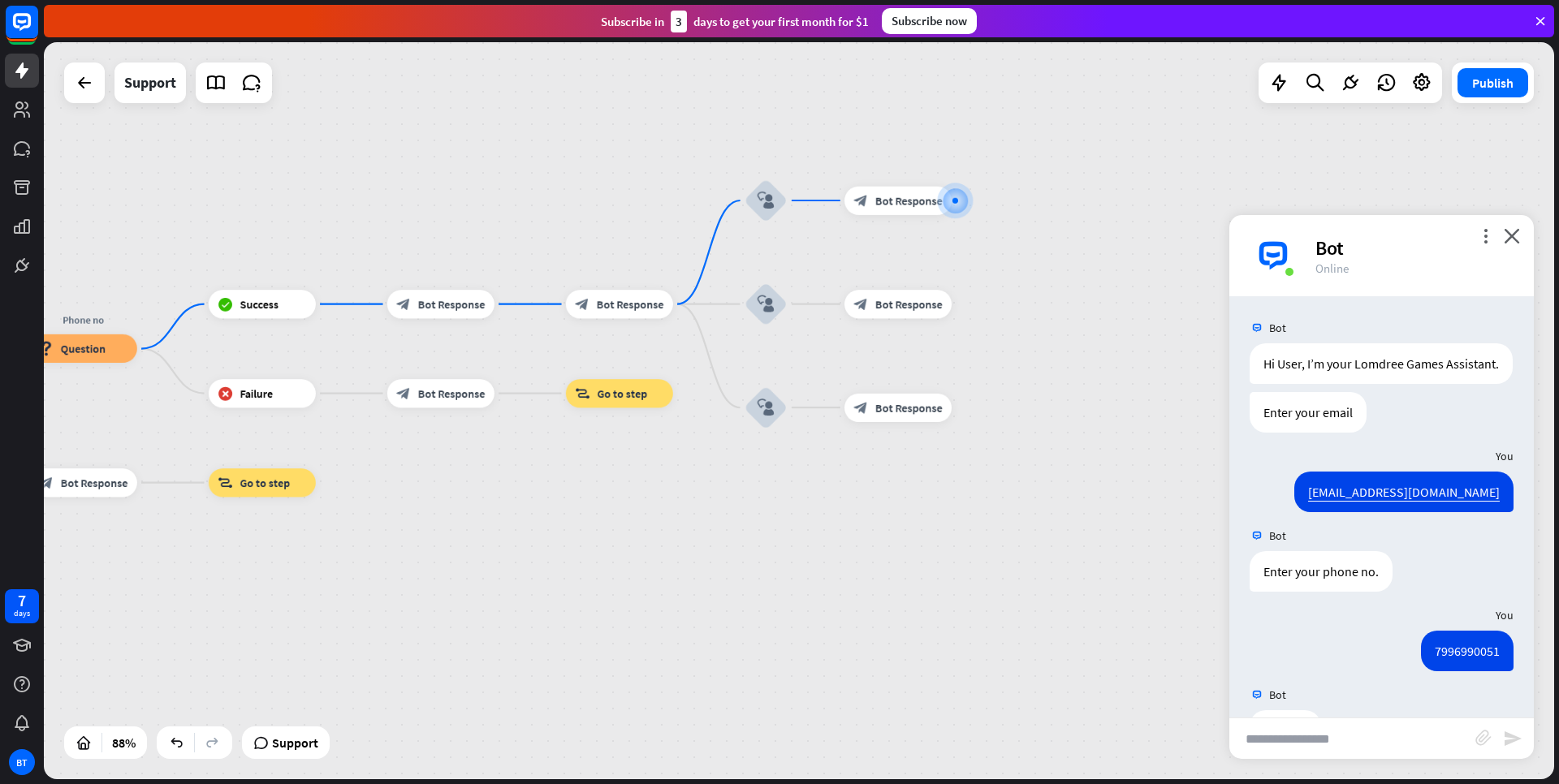
drag, startPoint x: 665, startPoint y: 514, endPoint x: 737, endPoint y: 485, distance: 77.2
click at [737, 485] on div "home_2 Start point Welcome message block_bot_response Bot Response Email block_…" at bounding box center [799, 410] width 1510 height 737
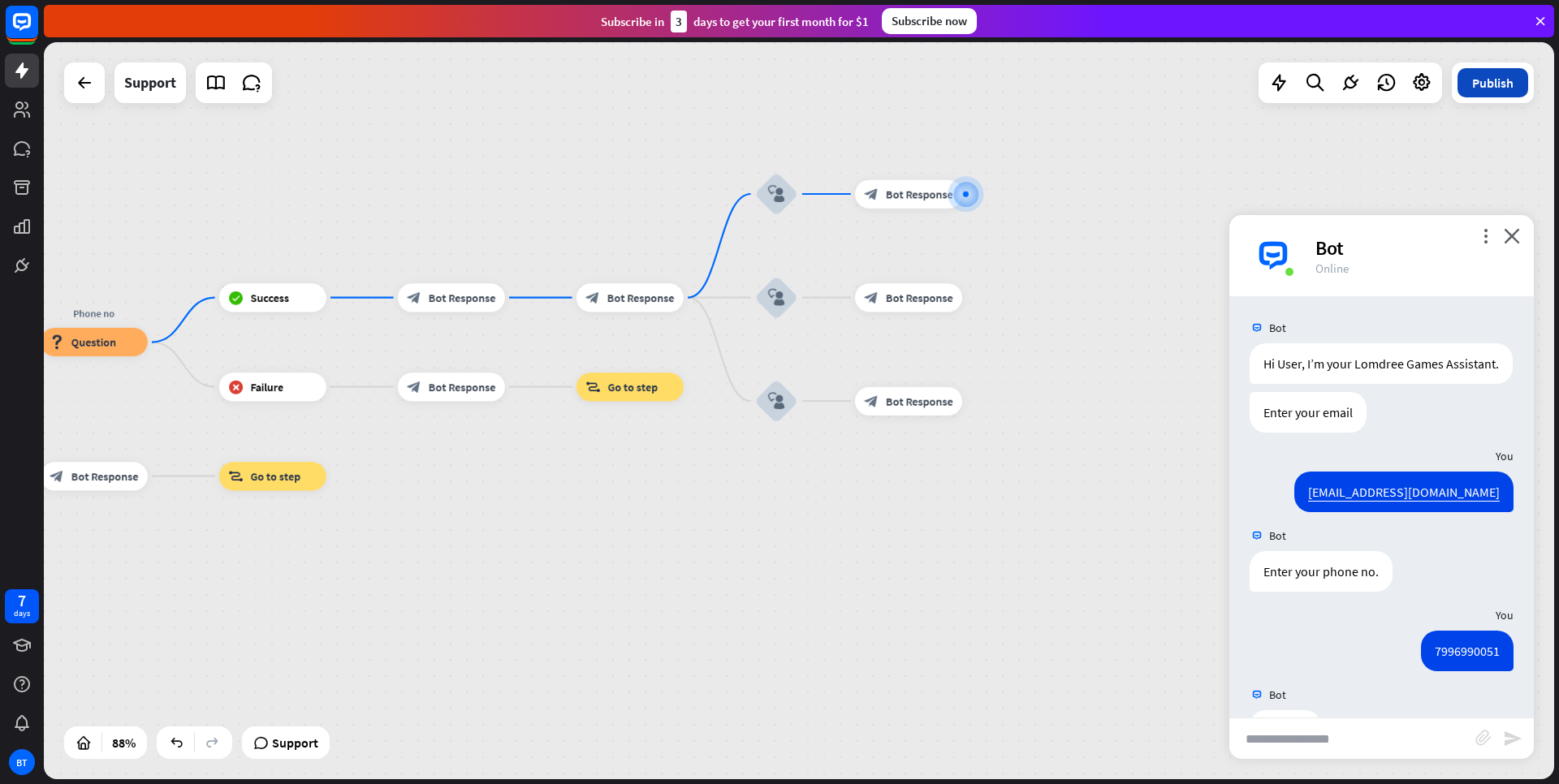
click at [1500, 82] on button "Publish" at bounding box center [1493, 82] width 71 height 29
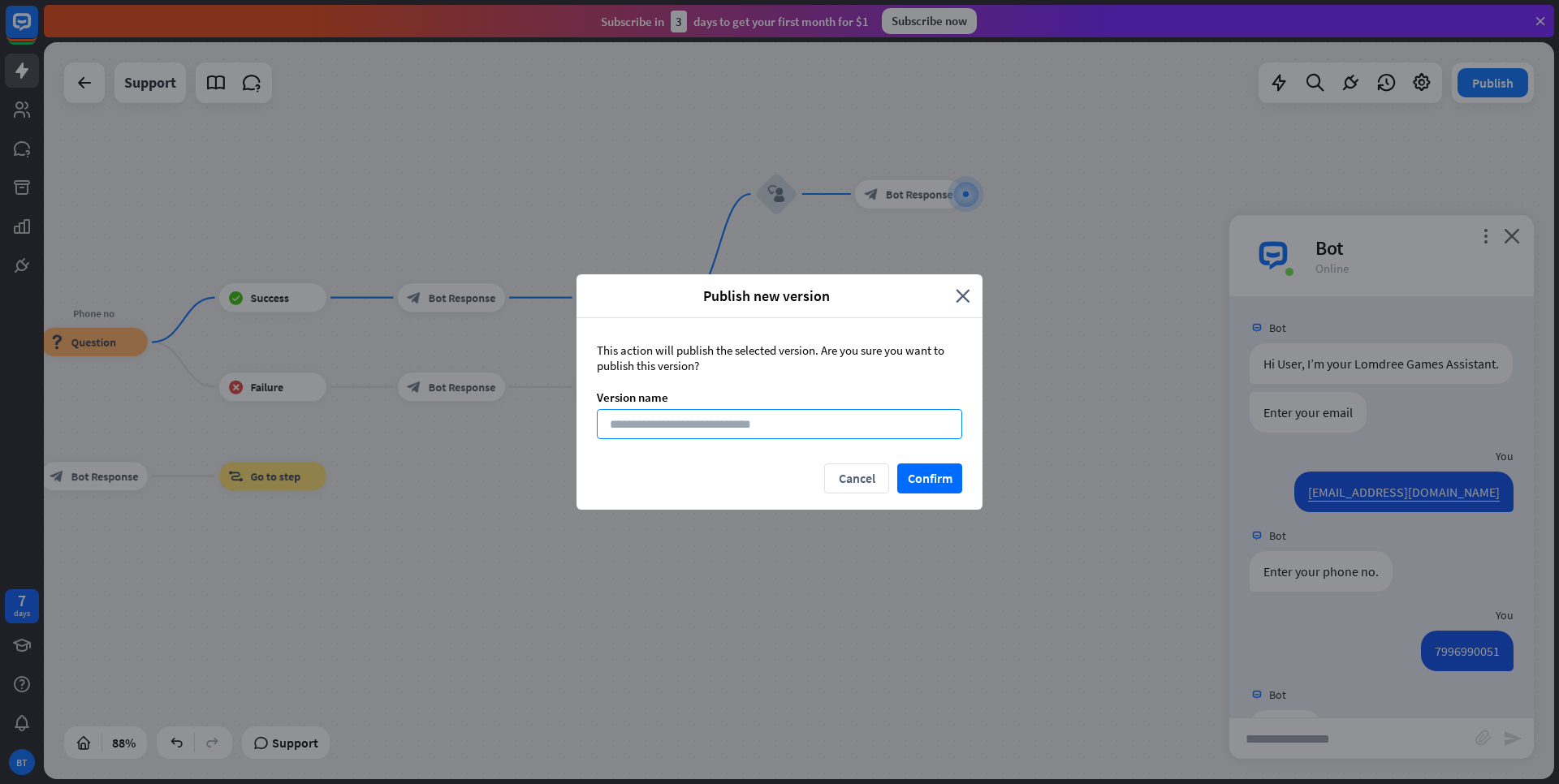
click at [692, 426] on input at bounding box center [779, 424] width 365 height 30
type input "**********"
click at [927, 482] on button "Confirm" at bounding box center [929, 479] width 65 height 30
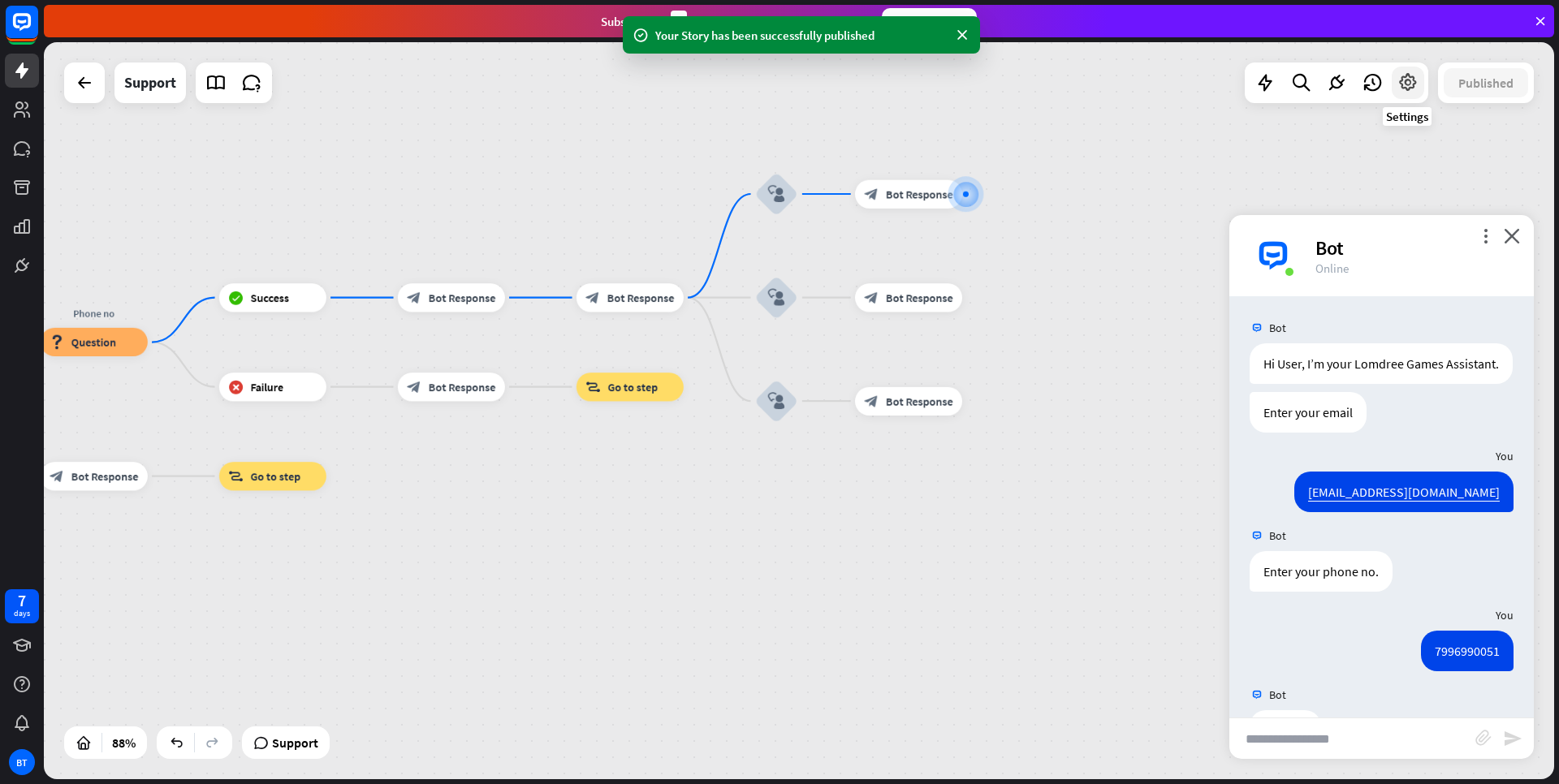
click at [1407, 89] on icon at bounding box center [1408, 82] width 21 height 21
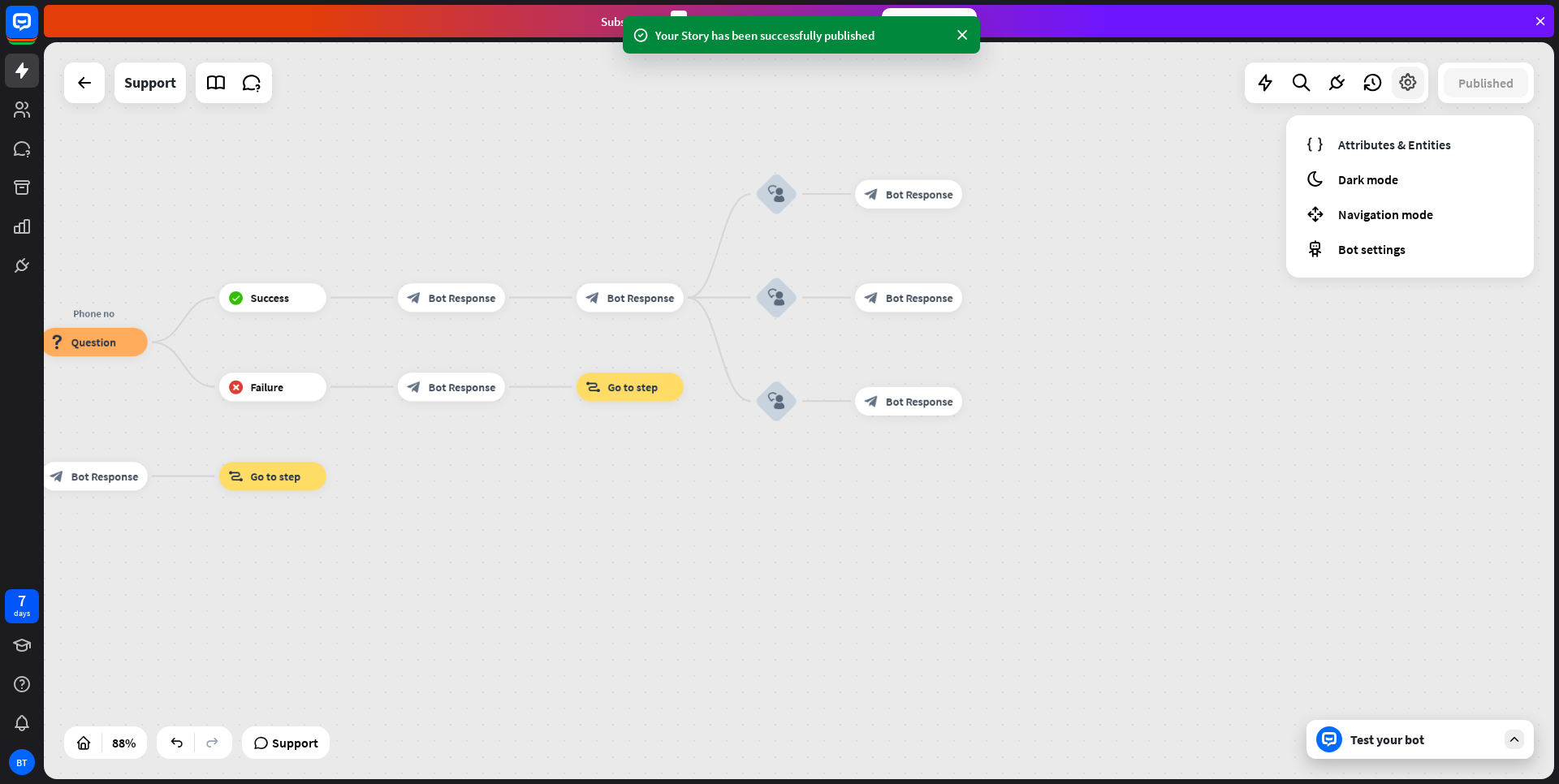
click at [1407, 89] on icon at bounding box center [1408, 82] width 21 height 21
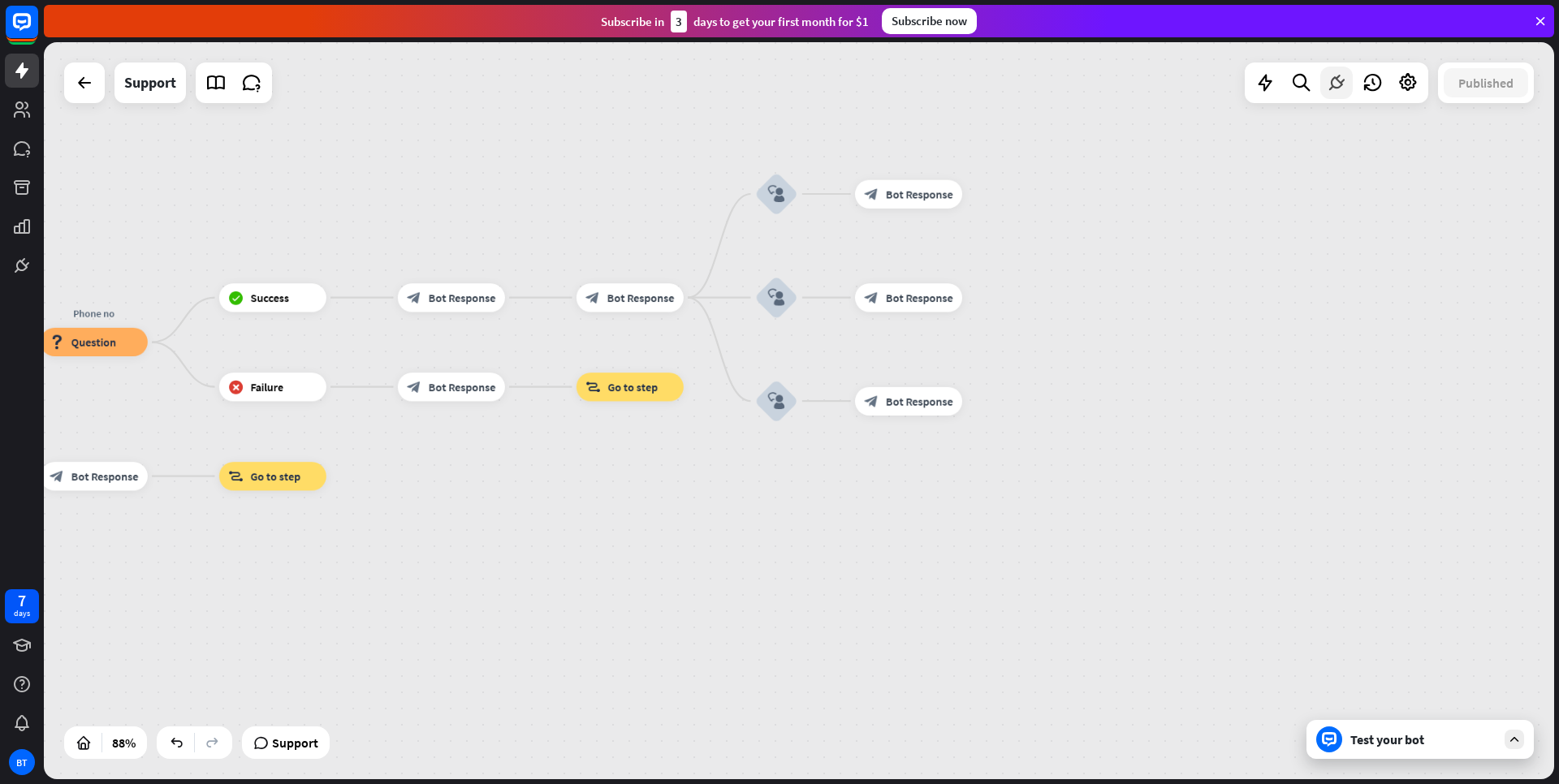
click at [1326, 83] on icon at bounding box center [1336, 82] width 21 height 21
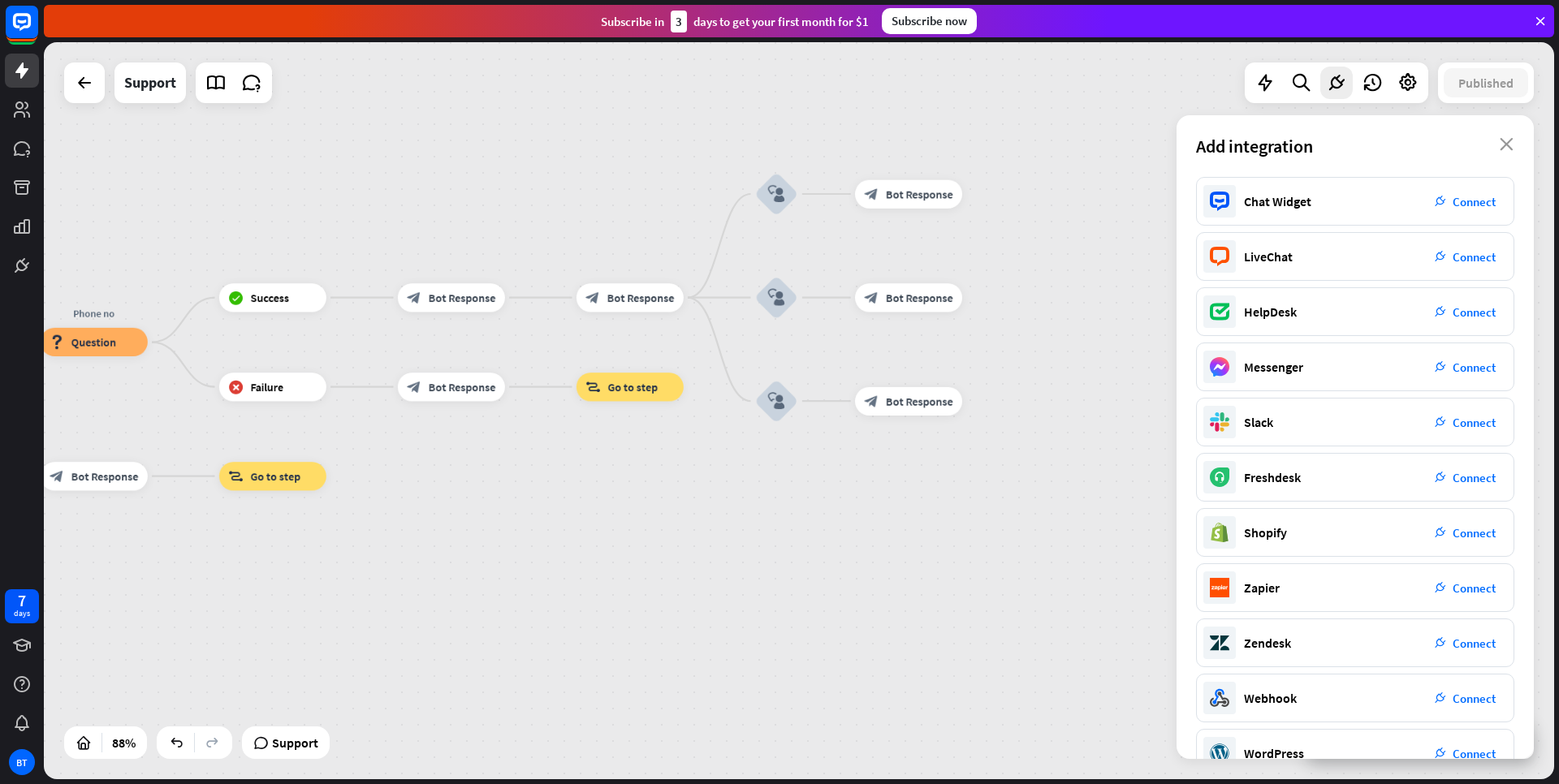
click at [1517, 145] on div "Add integration close" at bounding box center [1355, 146] width 357 height 62
click at [1500, 140] on div "Add integration close" at bounding box center [1355, 146] width 357 height 62
click at [1503, 147] on icon "close" at bounding box center [1507, 144] width 14 height 13
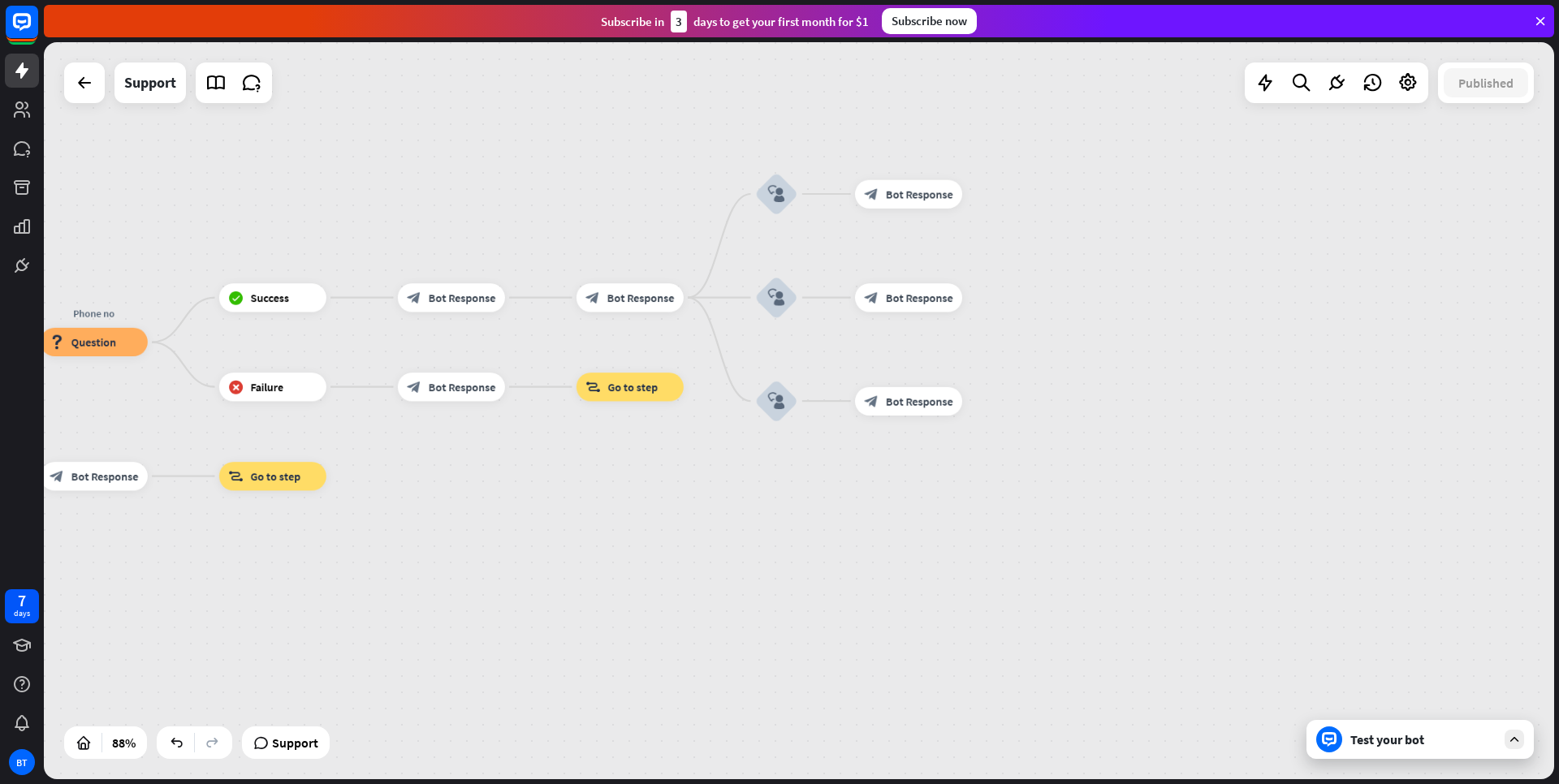
click at [1433, 740] on div "Test your bot" at bounding box center [1423, 740] width 146 height 16
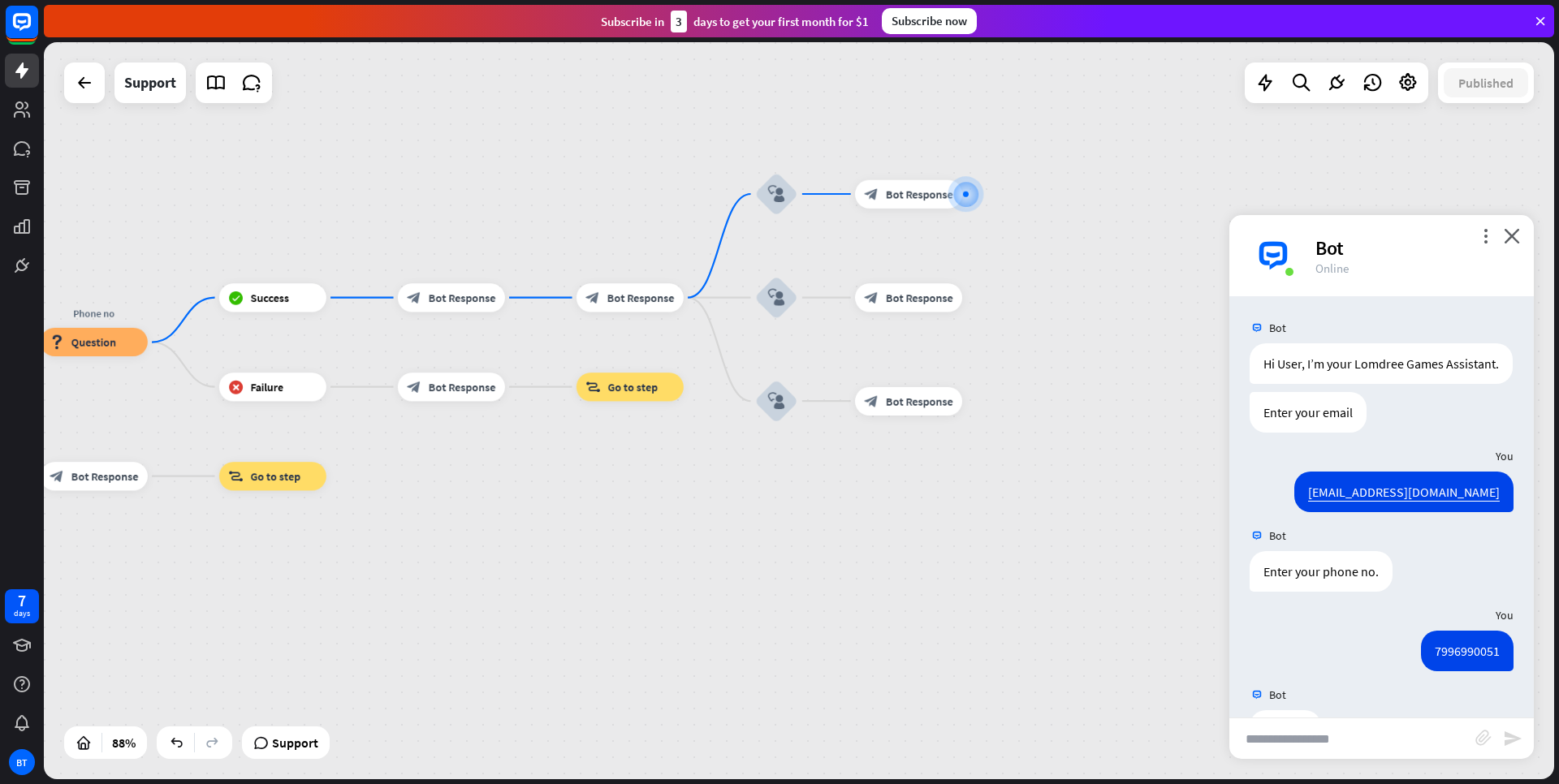
click at [1484, 246] on div "Bot" at bounding box center [1415, 248] width 199 height 25
click at [1485, 244] on div "Bot" at bounding box center [1415, 248] width 199 height 25
click at [1485, 242] on icon "more_vert" at bounding box center [1485, 235] width 15 height 15
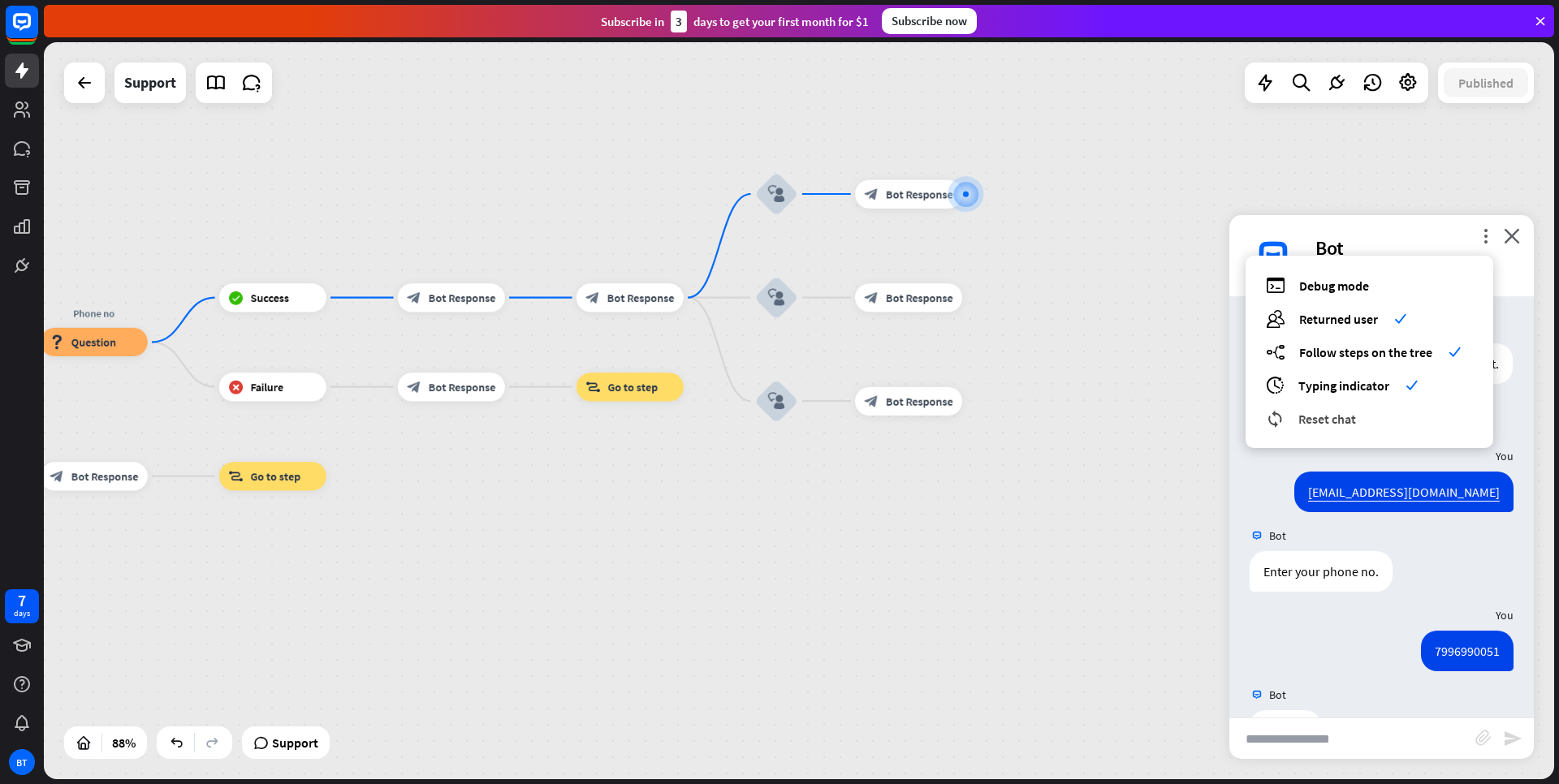
click at [1312, 418] on span "Reset chat" at bounding box center [1328, 419] width 58 height 16
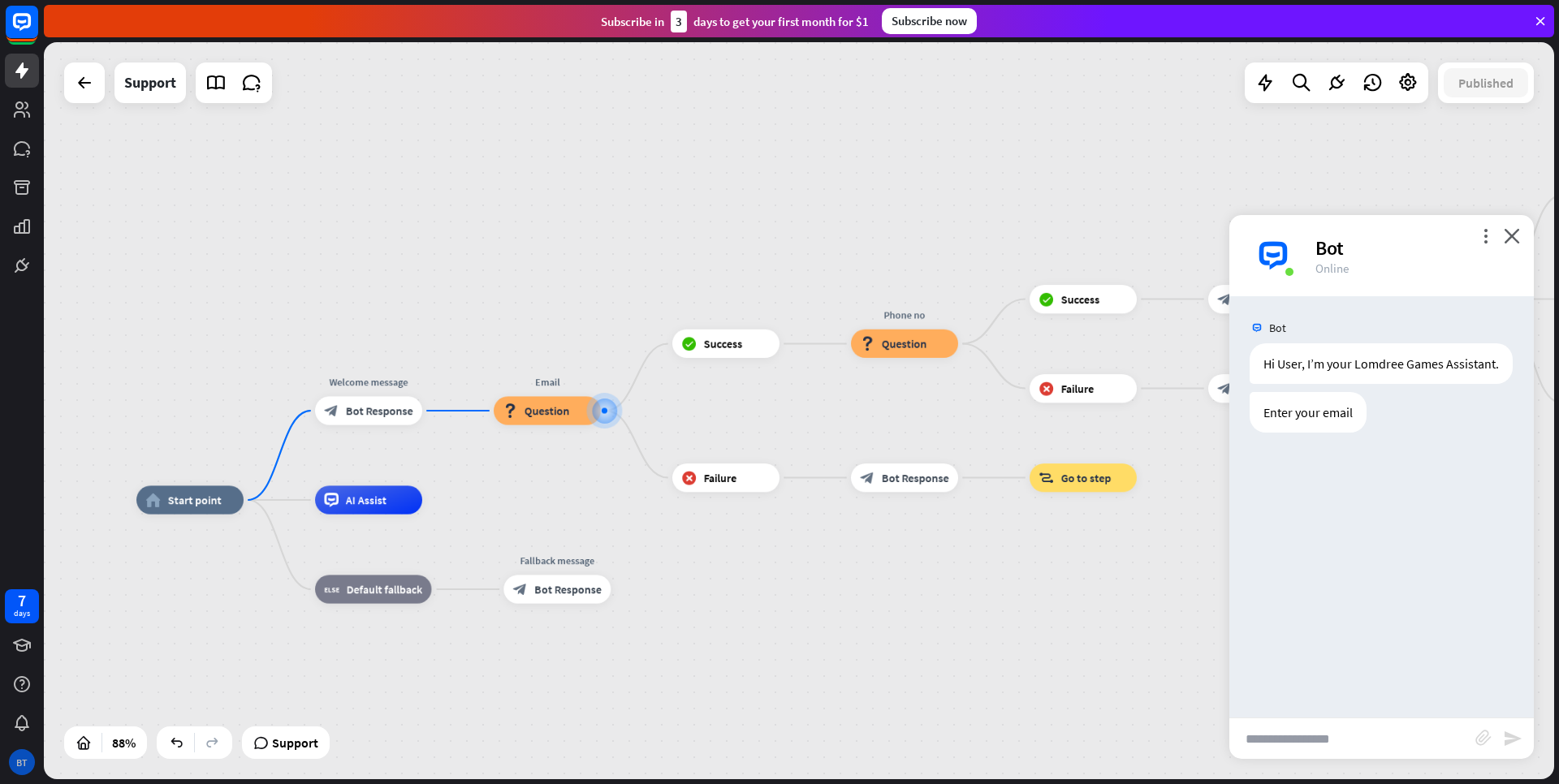
click at [28, 766] on div "BT" at bounding box center [22, 763] width 26 height 26
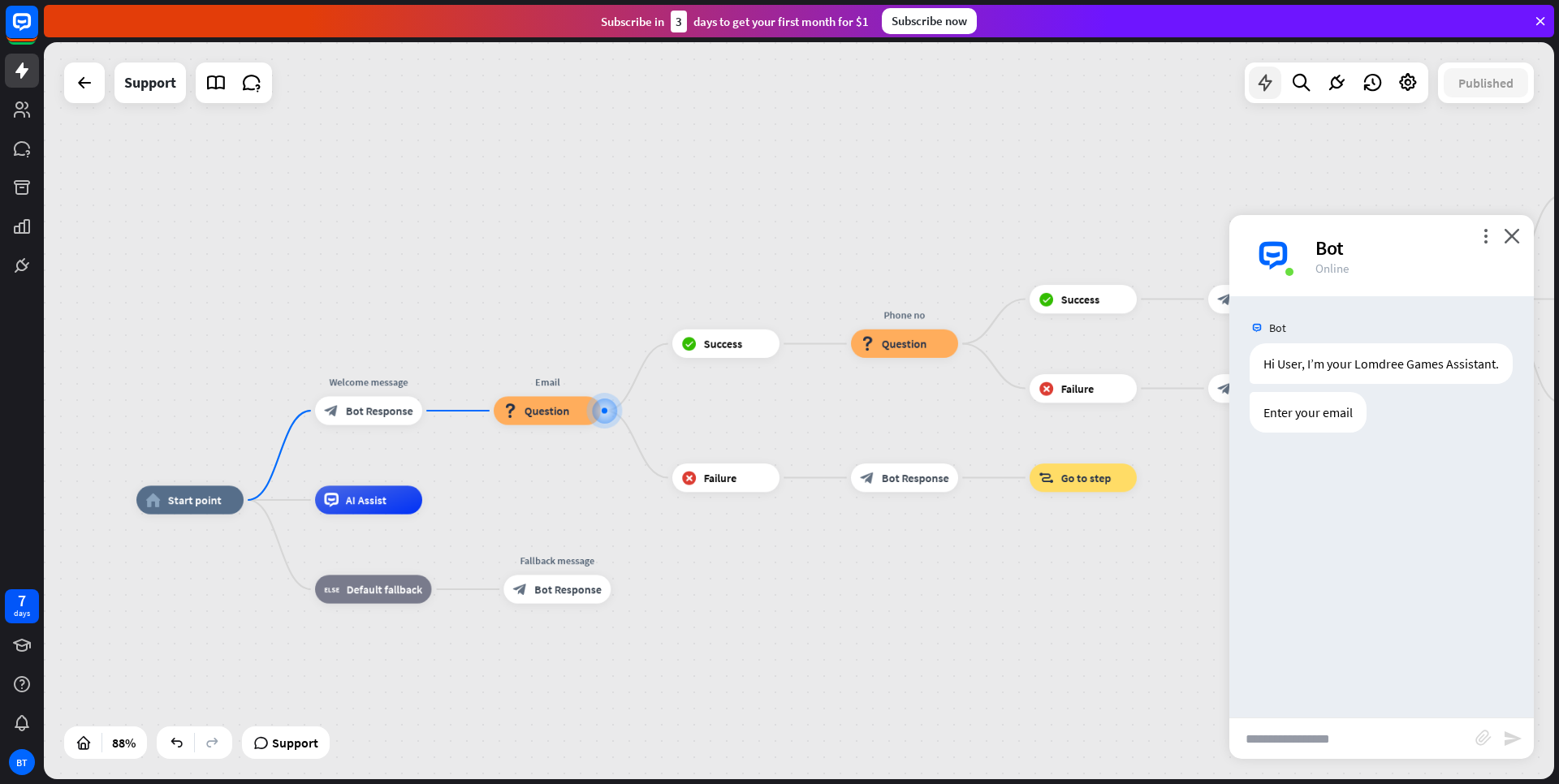
click at [1262, 85] on icon at bounding box center [1265, 82] width 21 height 21
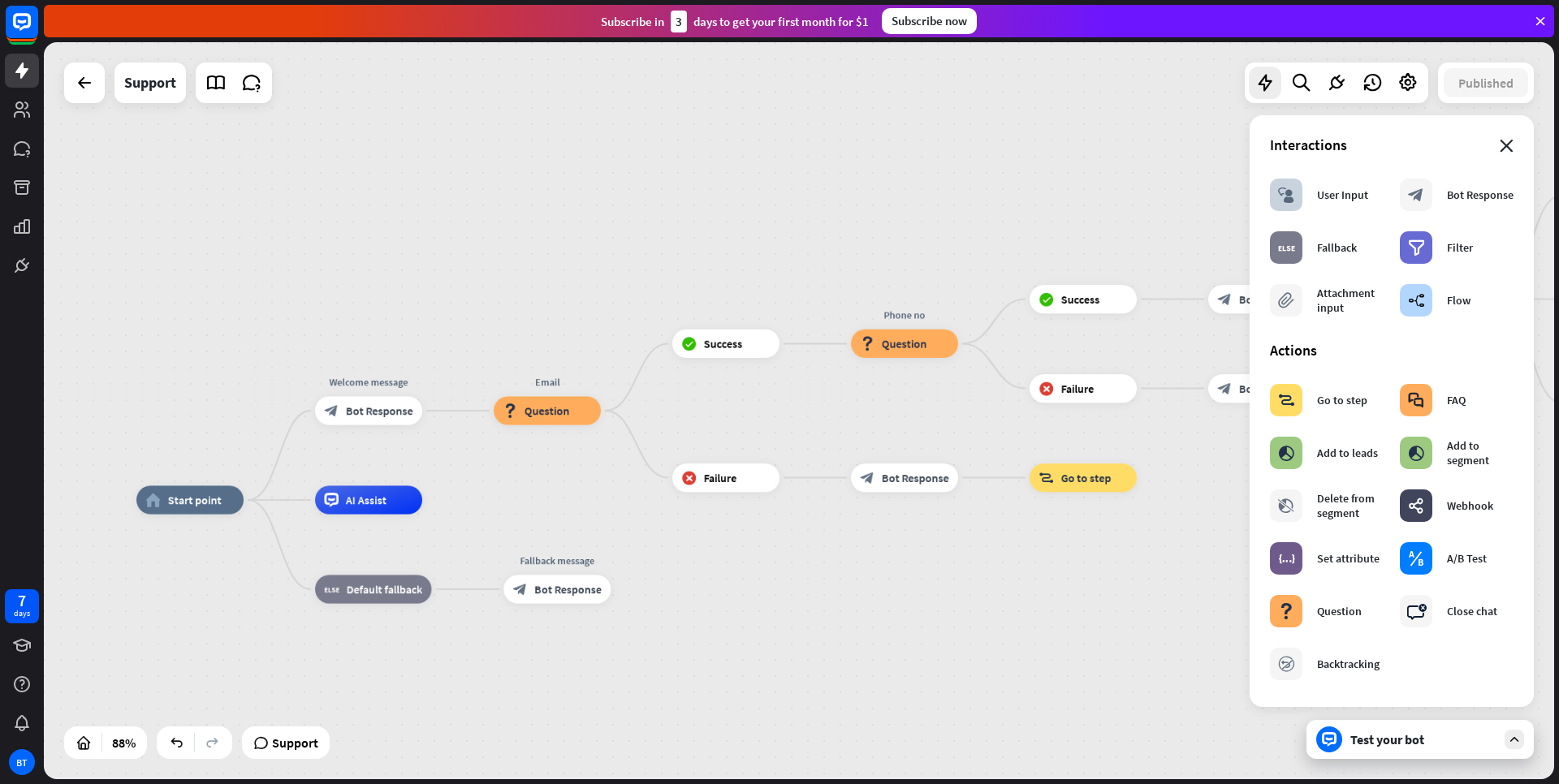
click at [1500, 140] on icon "close" at bounding box center [1507, 146] width 14 height 13
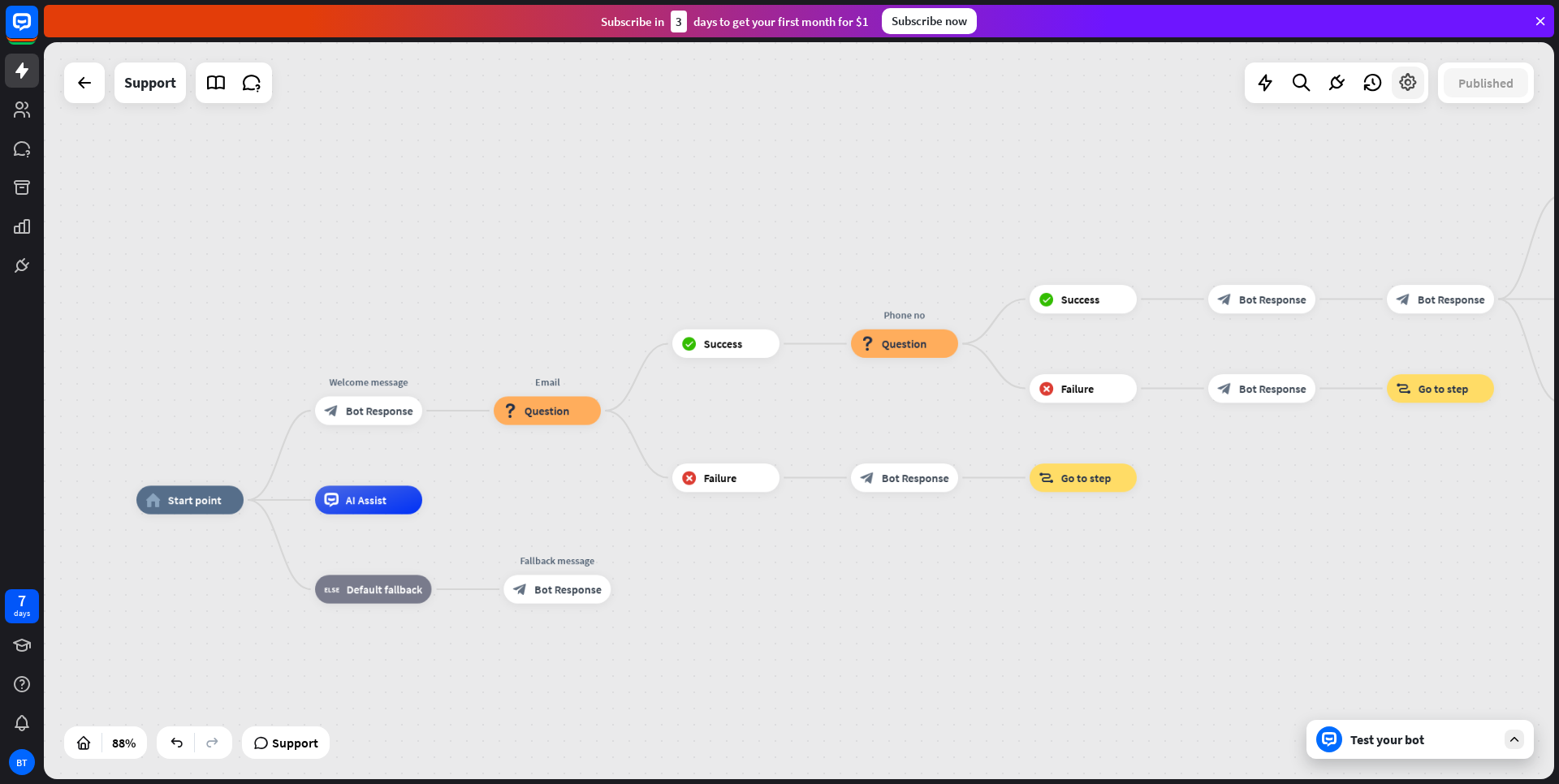
click at [1402, 83] on icon at bounding box center [1408, 82] width 21 height 21
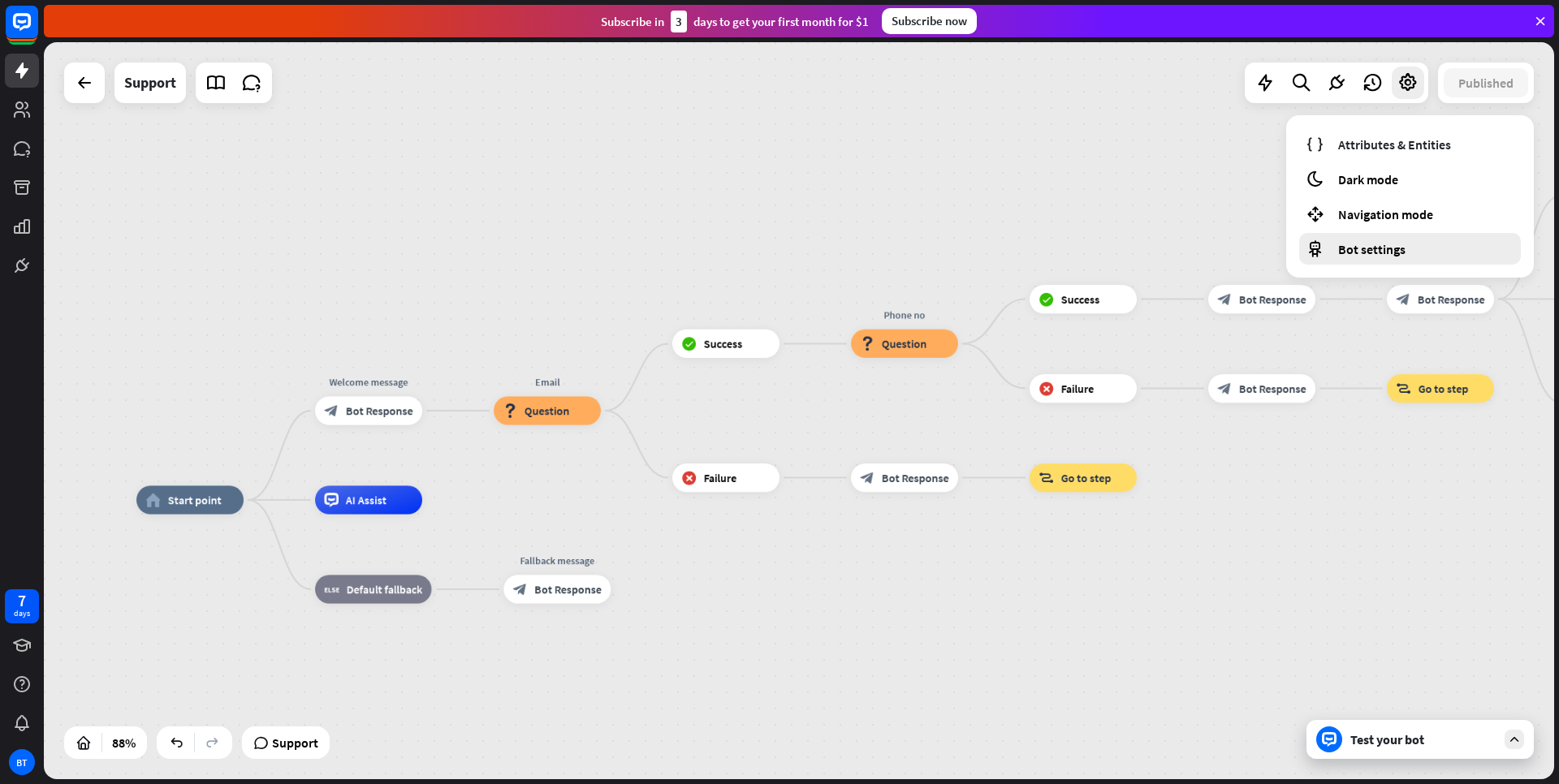
click at [1375, 248] on span "Bot settings" at bounding box center [1371, 249] width 67 height 16
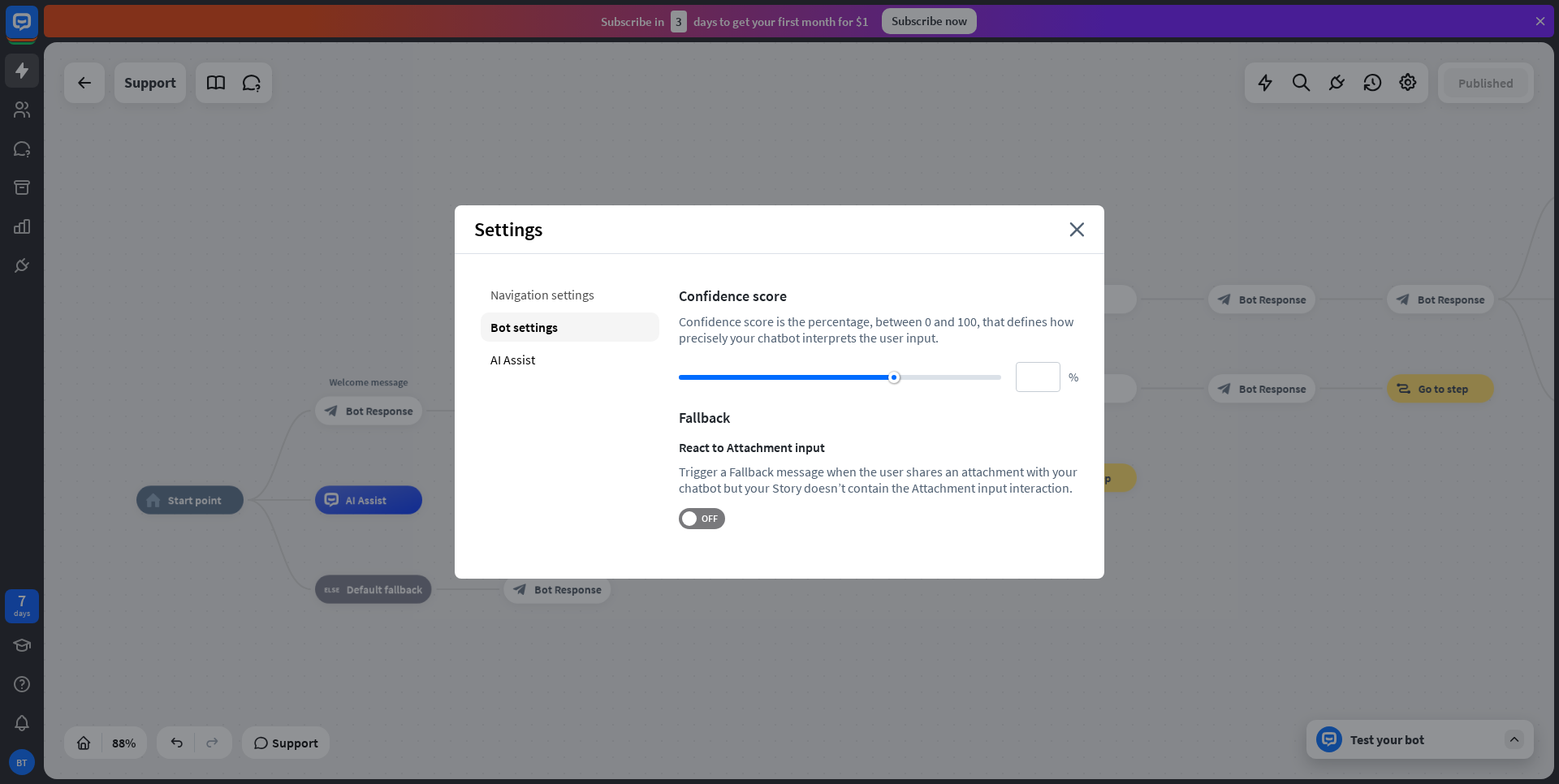
click at [546, 292] on div "Navigation settings" at bounding box center [570, 294] width 179 height 29
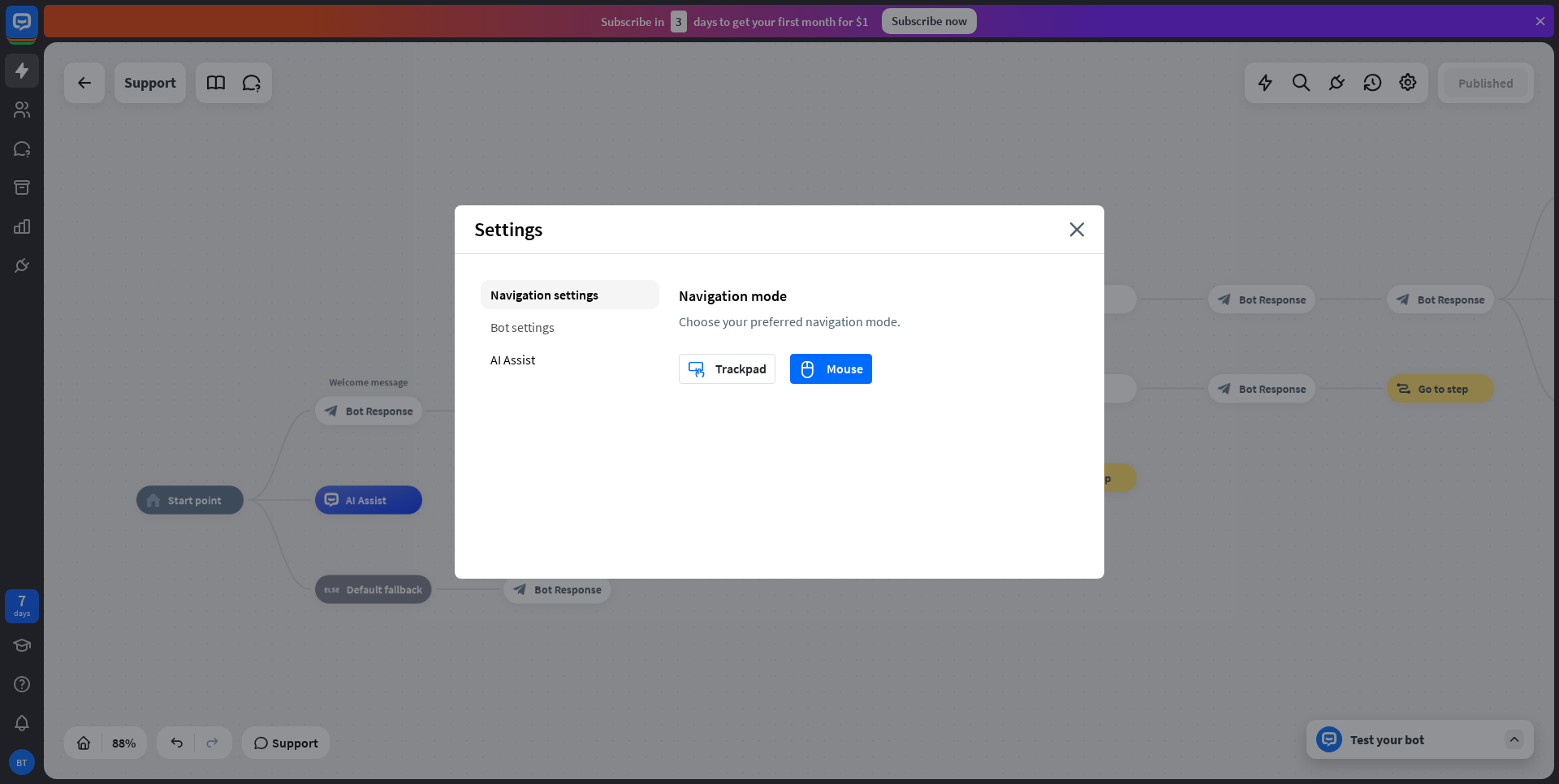
click at [547, 332] on div "Bot settings" at bounding box center [570, 327] width 179 height 29
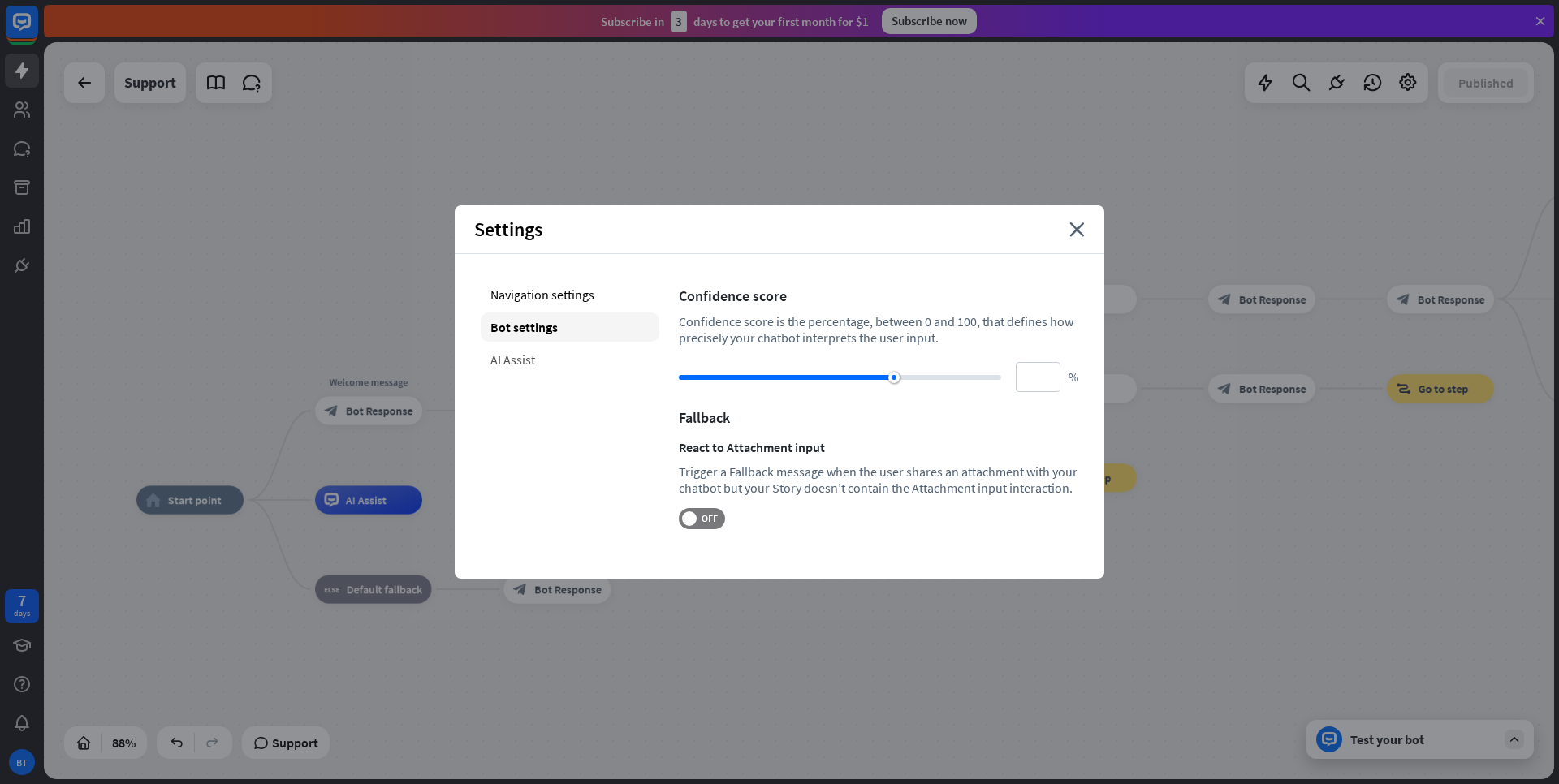
click at [536, 355] on div "AI Assist" at bounding box center [570, 359] width 179 height 29
type input "**"
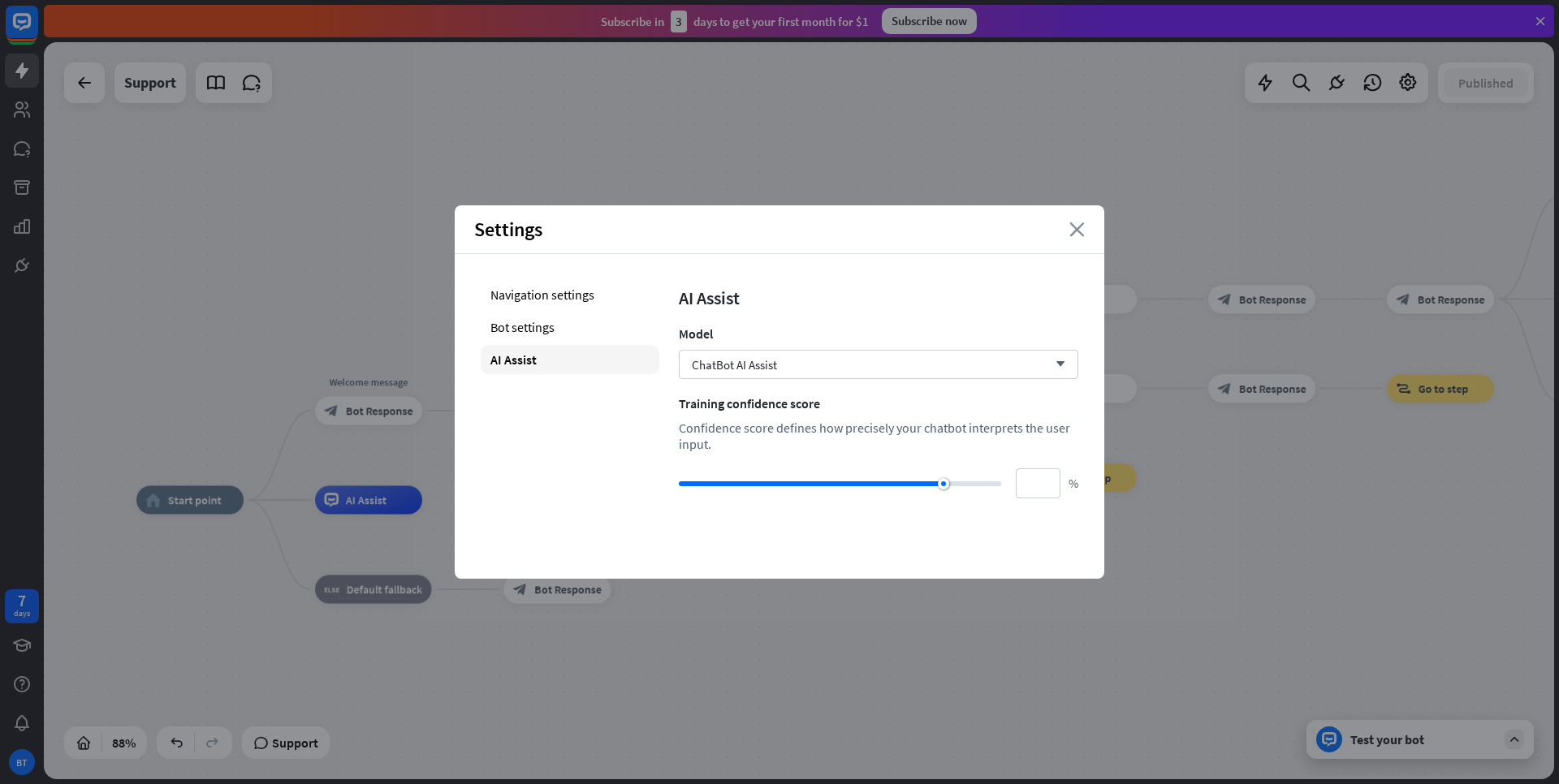
click at [1078, 230] on icon "close" at bounding box center [1077, 230] width 15 height 15
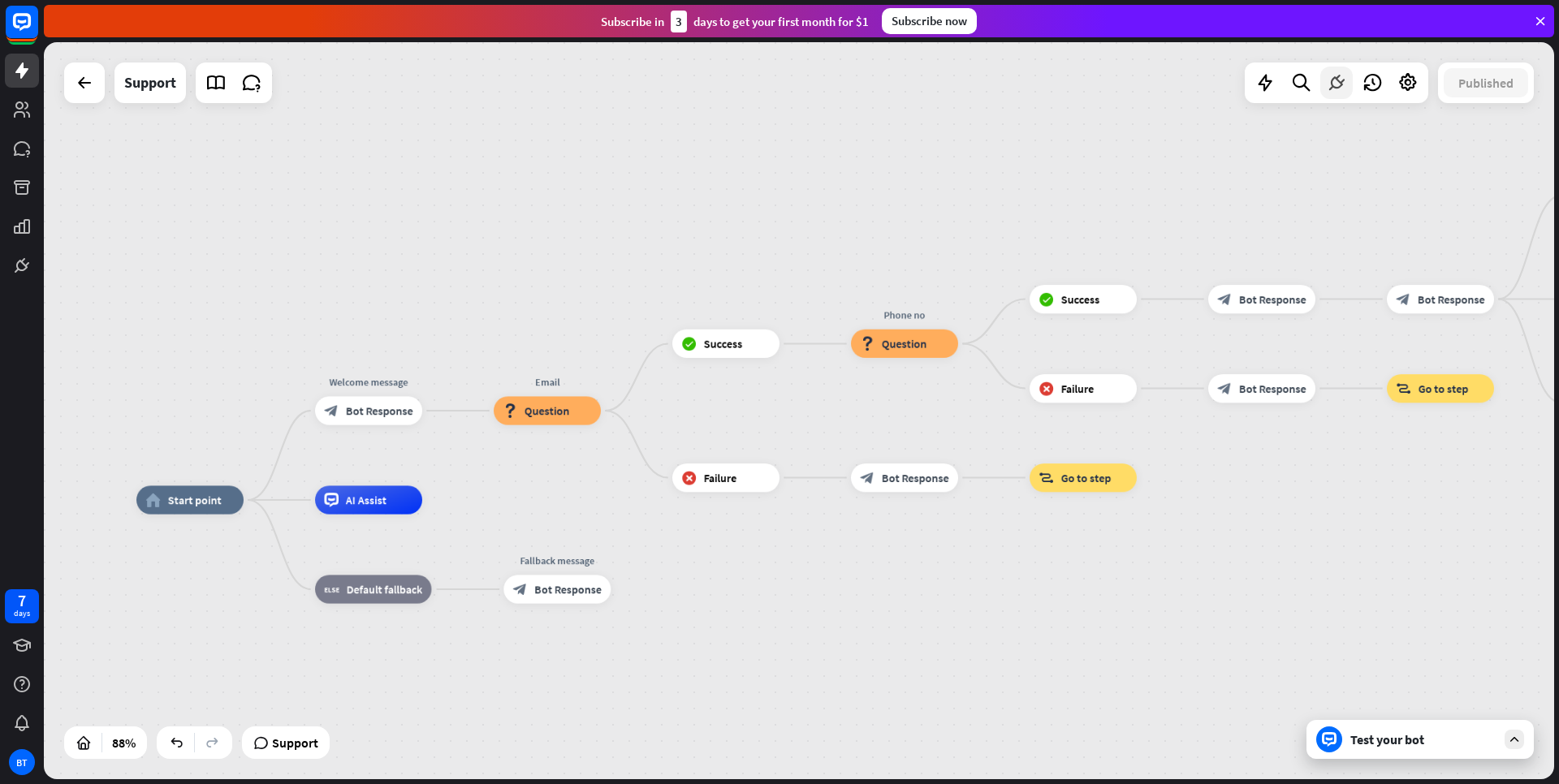
click at [1342, 89] on icon at bounding box center [1336, 82] width 21 height 21
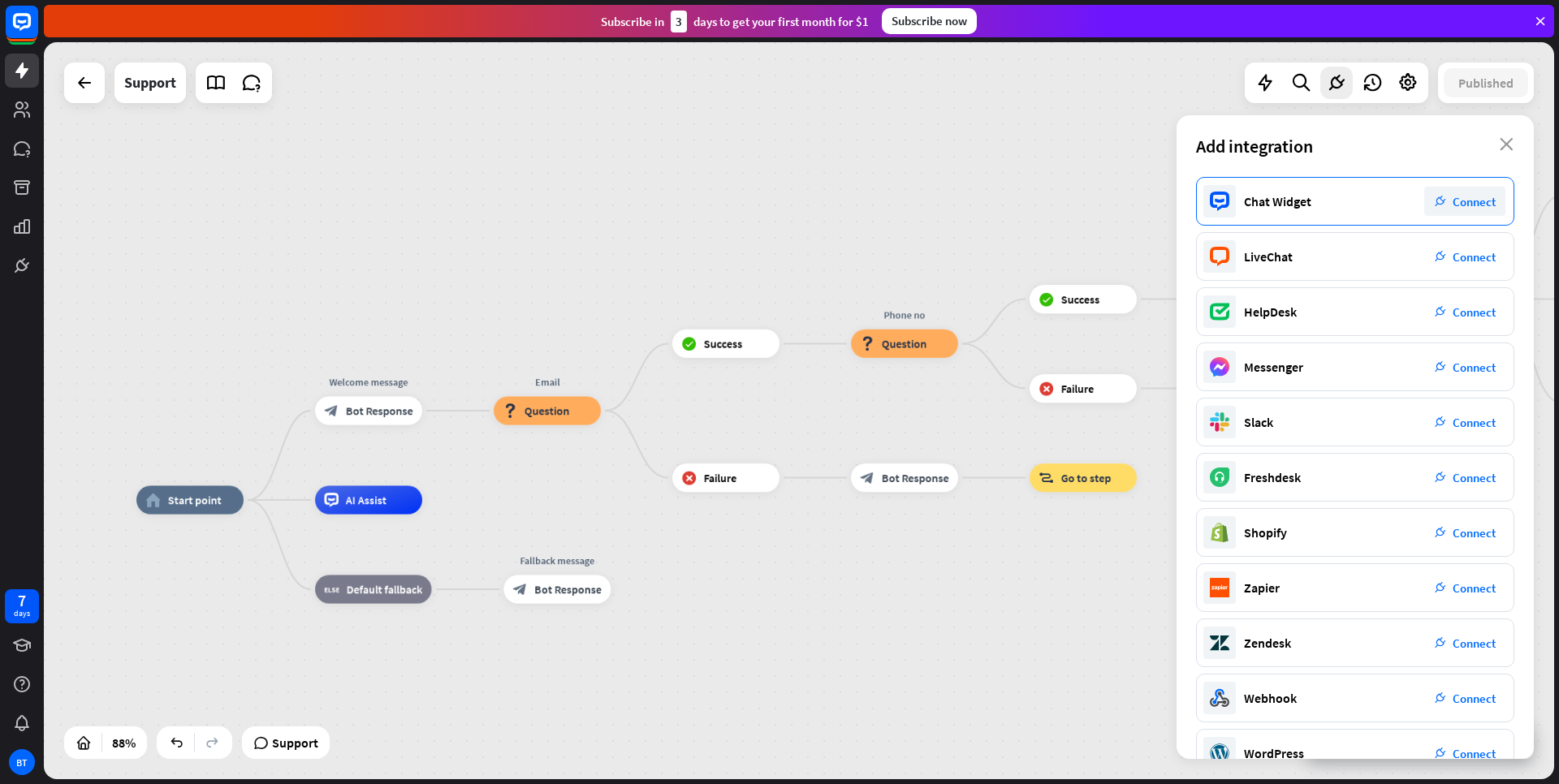
click at [1471, 201] on span "Connect" at bounding box center [1474, 201] width 43 height 15
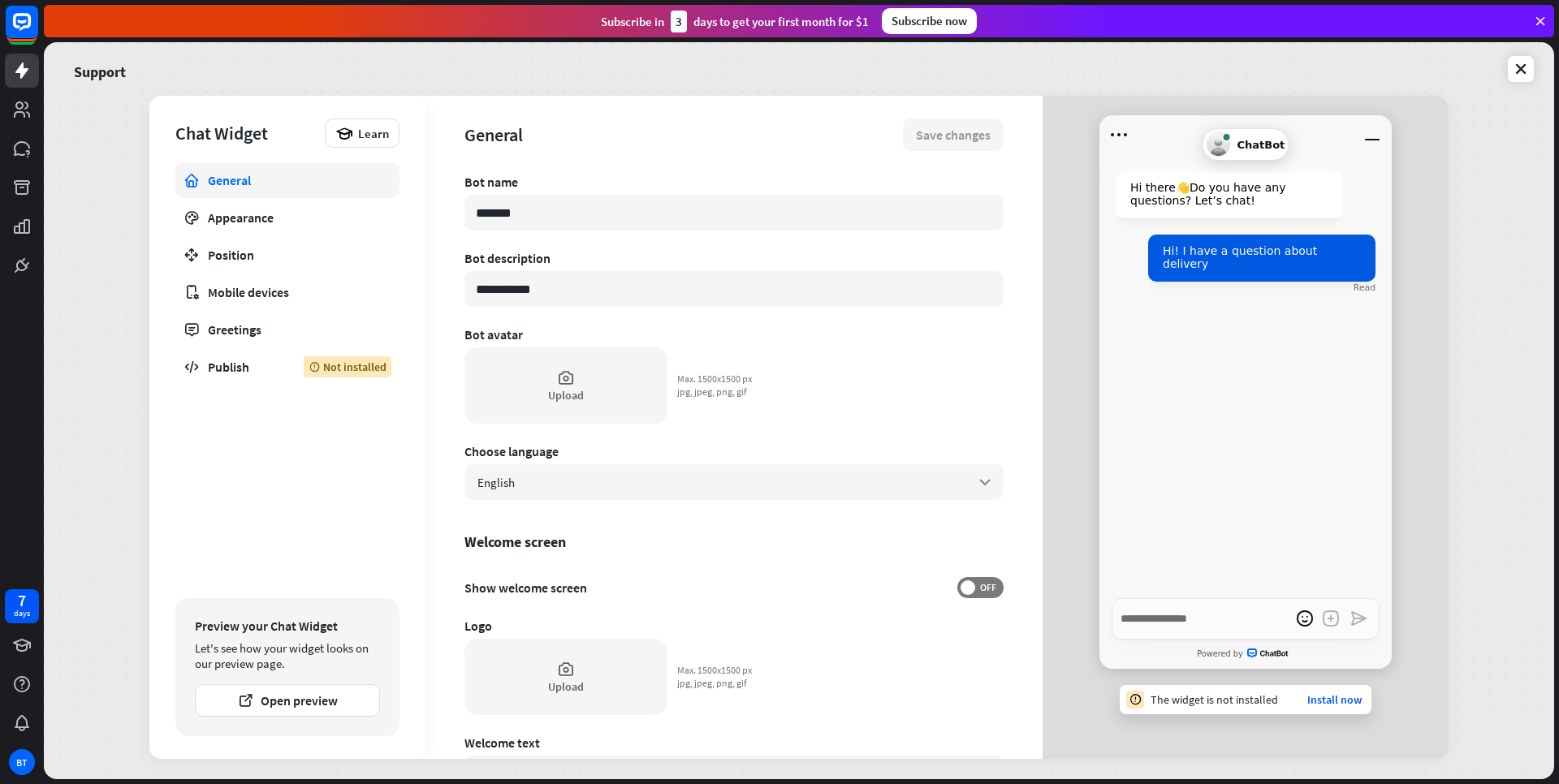
type textarea "*"
click at [1528, 71] on icon at bounding box center [1521, 69] width 16 height 16
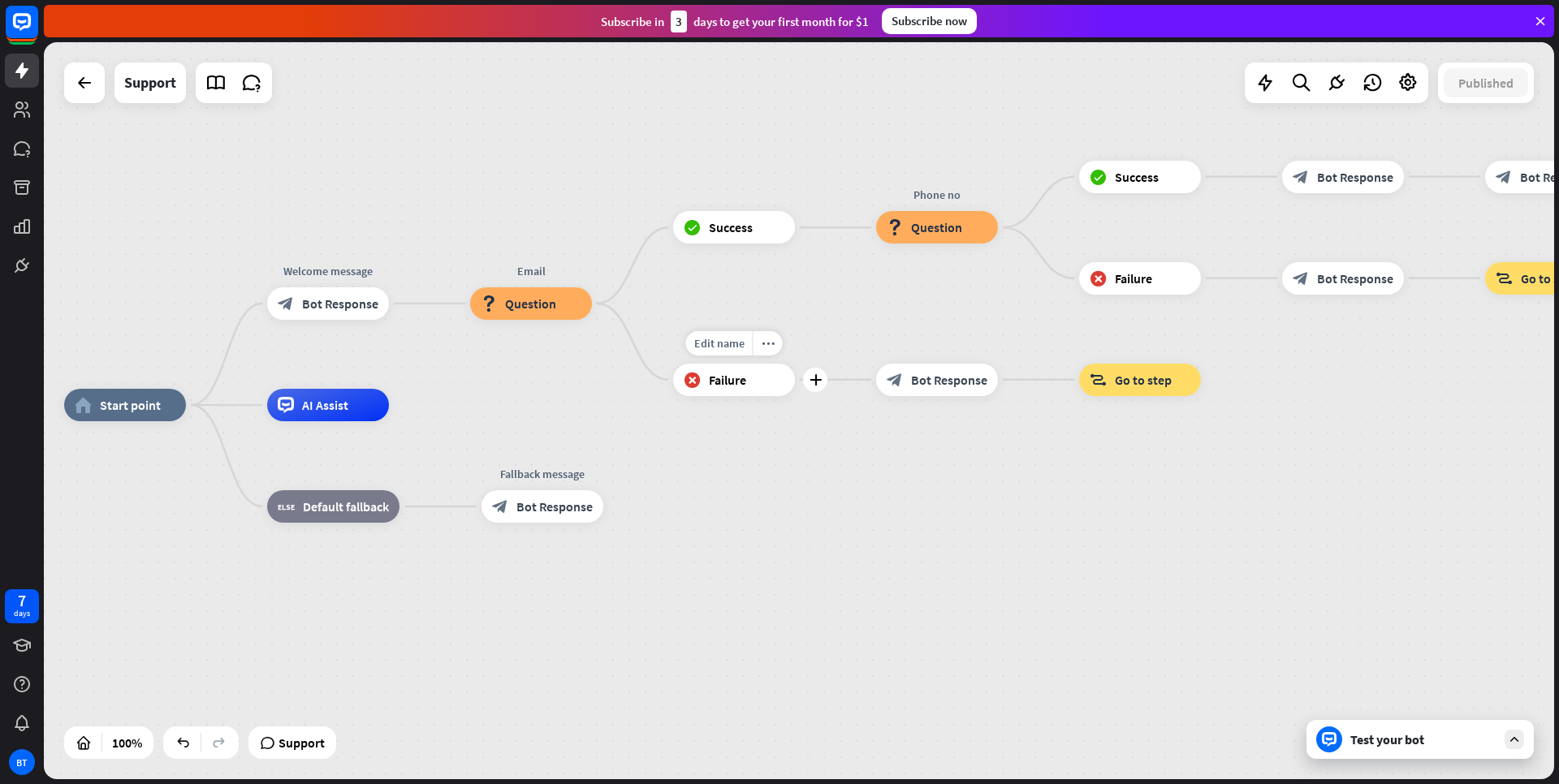
drag, startPoint x: 1042, startPoint y: 361, endPoint x: 663, endPoint y: 361, distance: 378.4
click at [673, 364] on div "Edit name more_horiz plus block_failure Failure" at bounding box center [734, 380] width 122 height 32
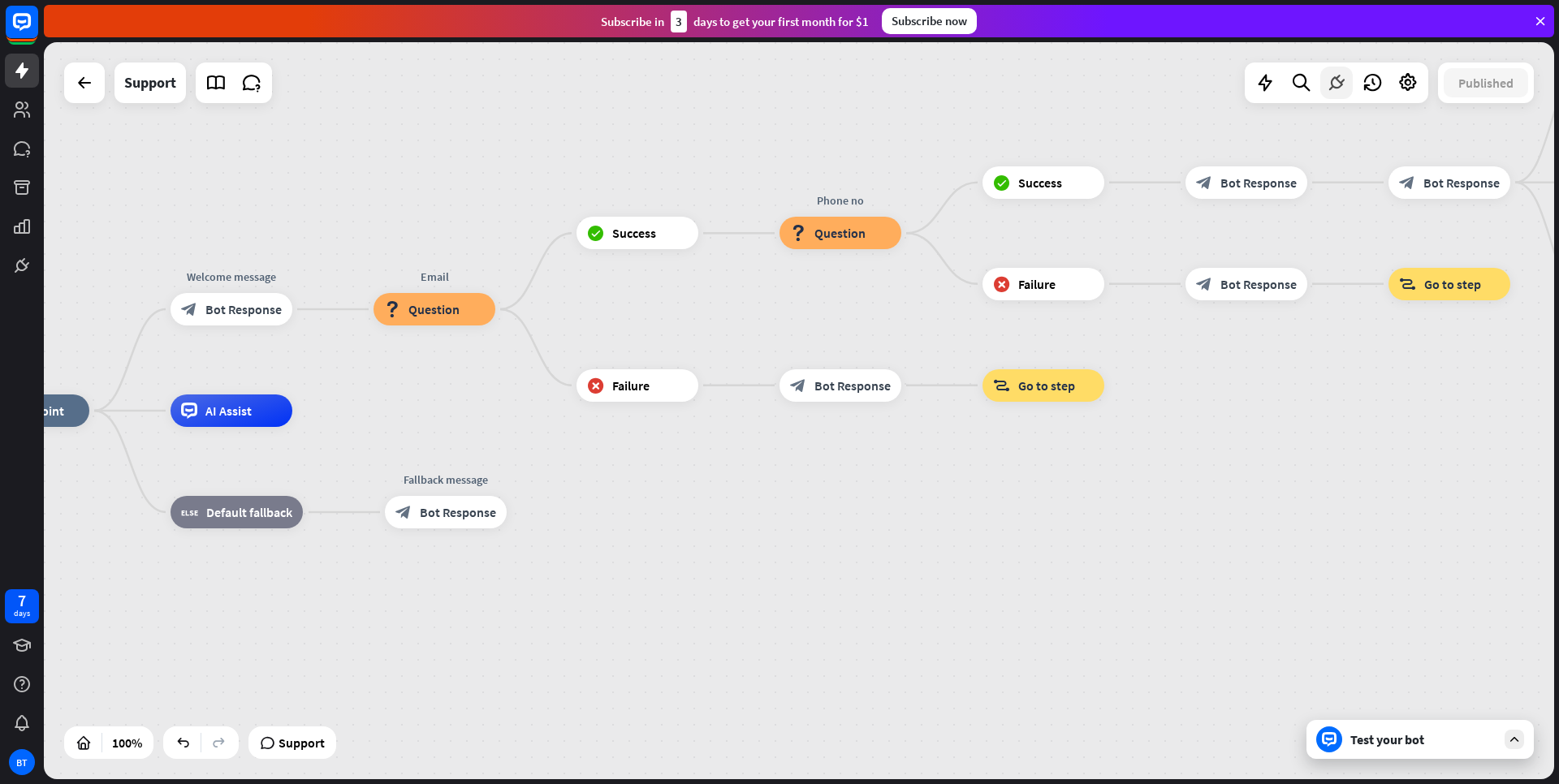
click at [1341, 84] on icon at bounding box center [1336, 82] width 21 height 21
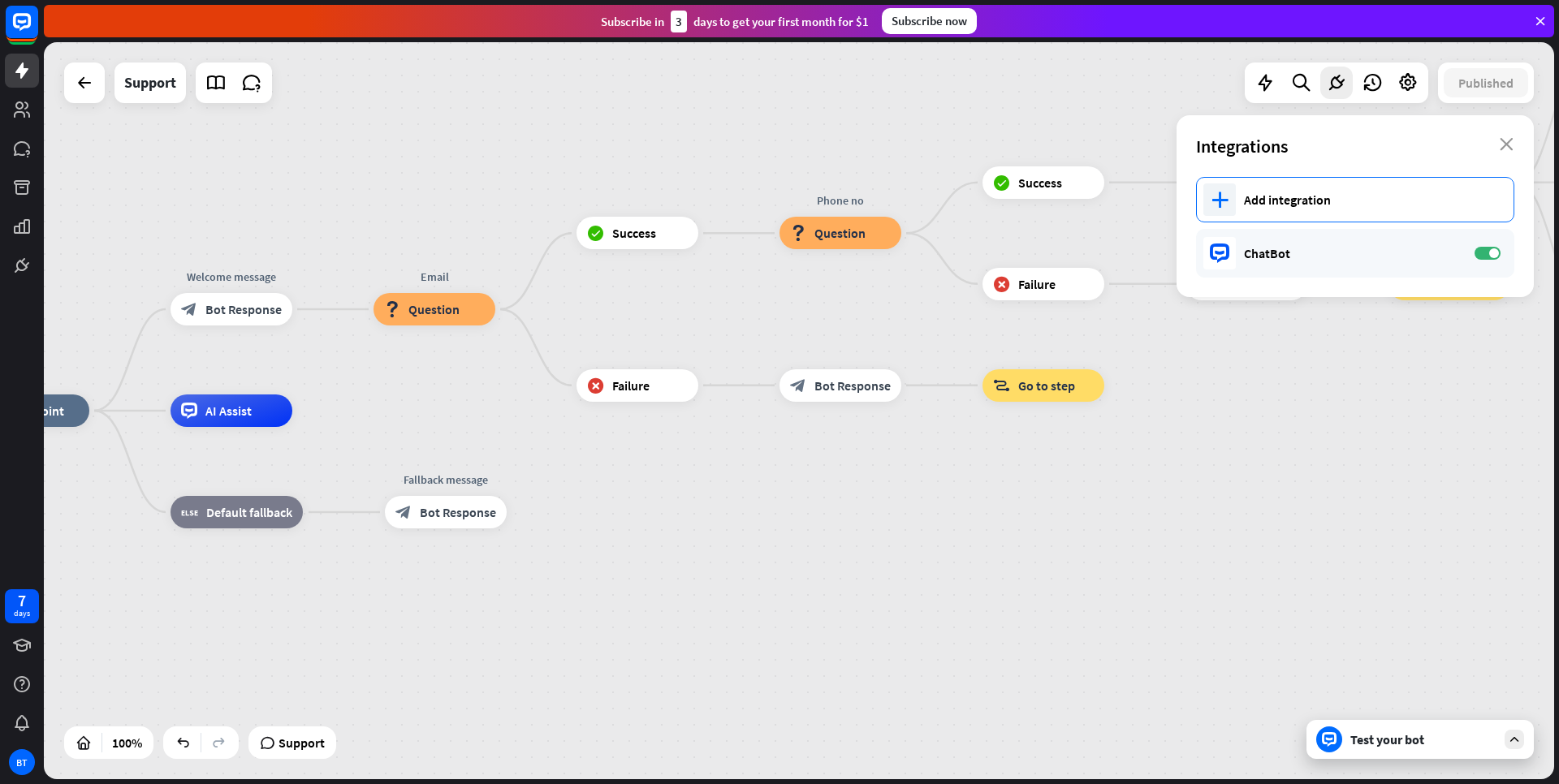
click at [1338, 204] on div "Add integration" at bounding box center [1370, 200] width 253 height 16
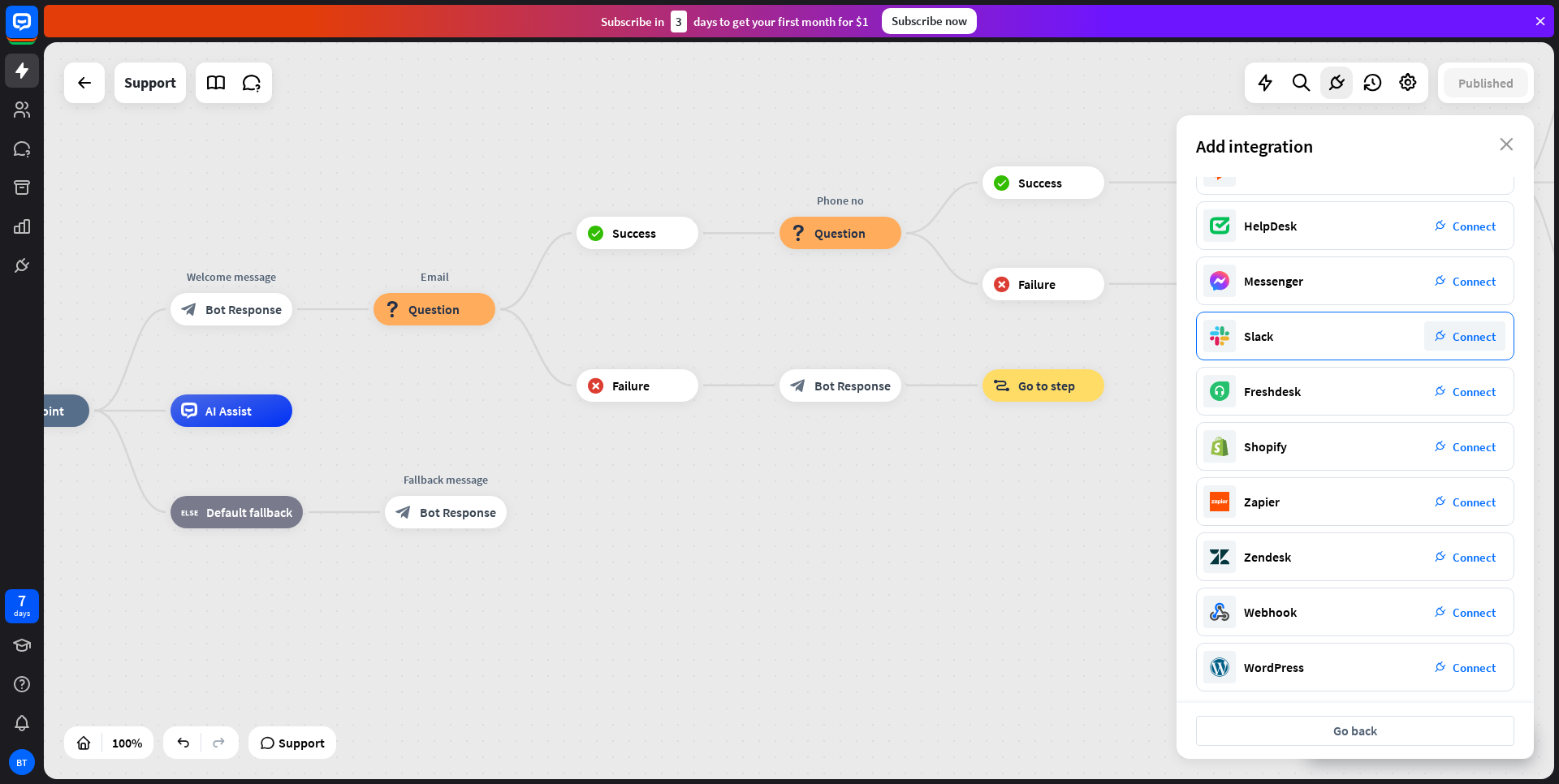
scroll to position [39, 0]
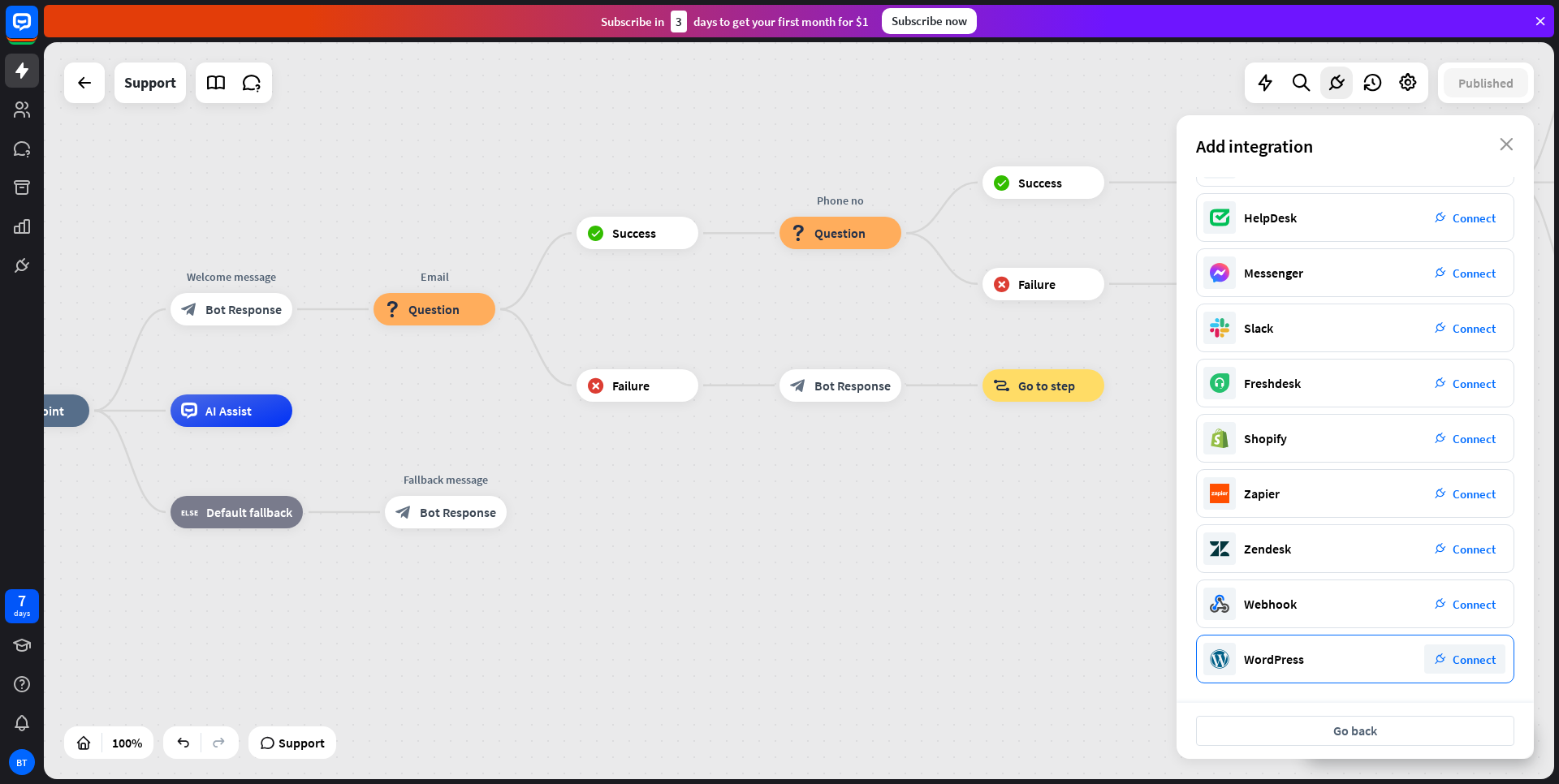
click at [1297, 658] on div "WordPress" at bounding box center [1274, 659] width 60 height 16
